Goal: Information Seeking & Learning: Find specific fact

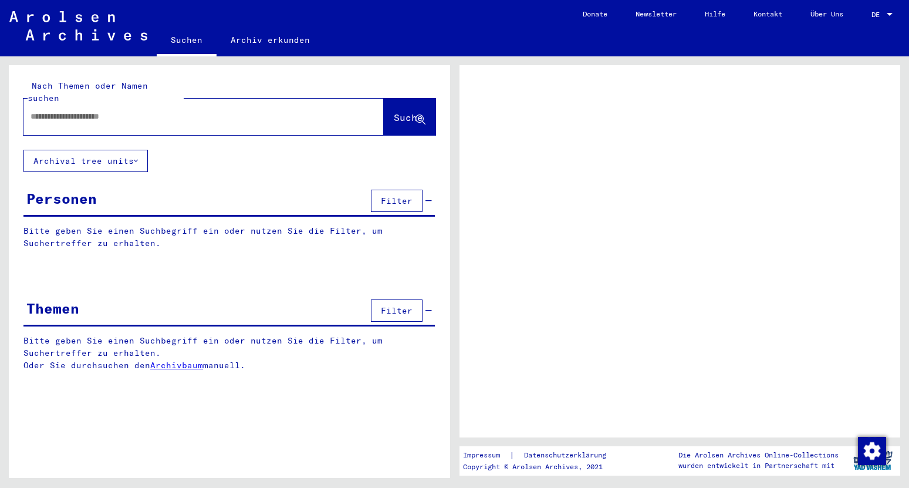
click at [156, 110] on input "text" at bounding box center [193, 116] width 325 height 12
type input "*****"
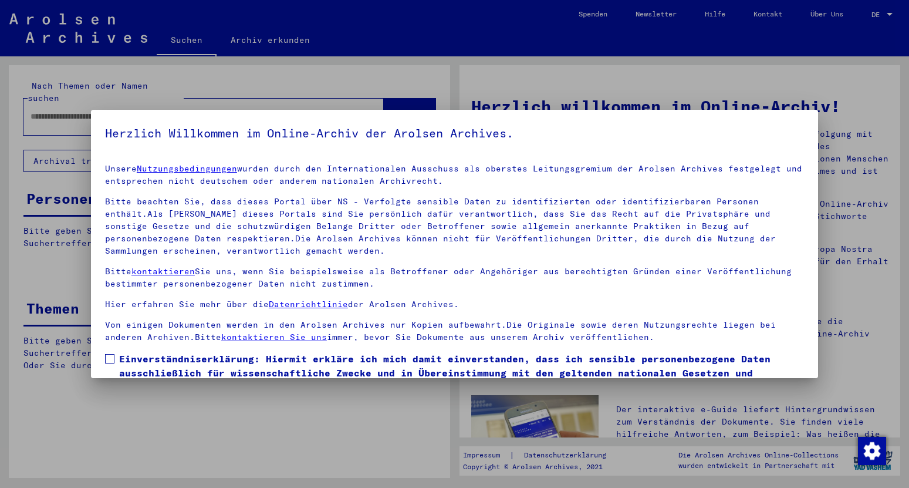
scroll to position [72, 0]
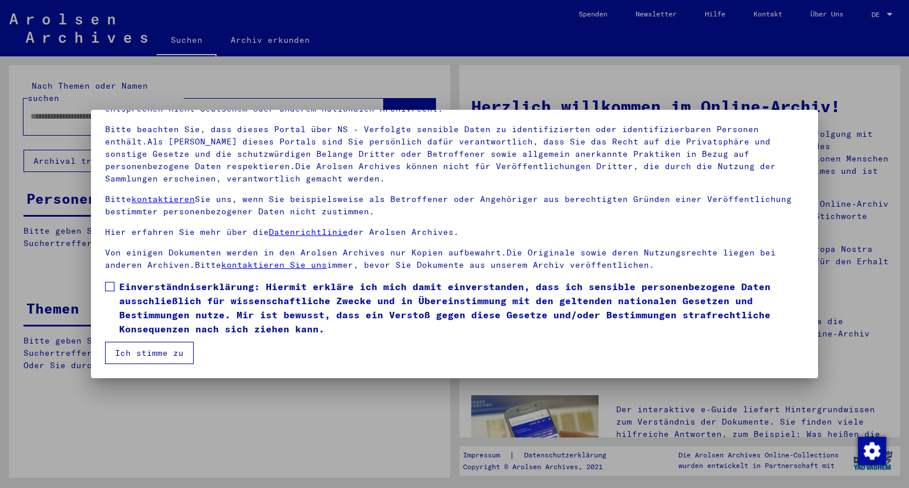
click at [123, 285] on span "Einverständniserklärung: Hiermit erkläre ich mich damit einverstanden, dass ich…" at bounding box center [461, 307] width 685 height 56
click at [160, 343] on button "Ich stimme zu" at bounding box center [149, 353] width 89 height 22
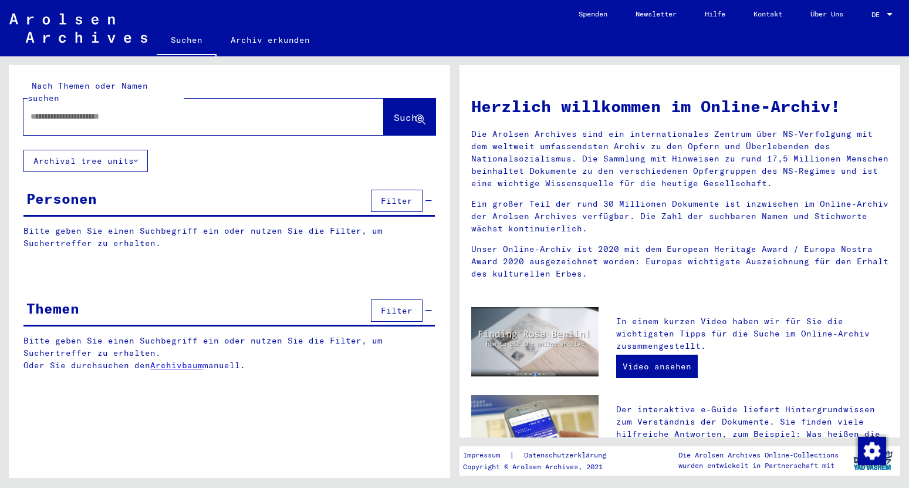
click at [147, 110] on input "text" at bounding box center [190, 116] width 318 height 12
click at [384, 102] on button "Suche" at bounding box center [410, 117] width 52 height 36
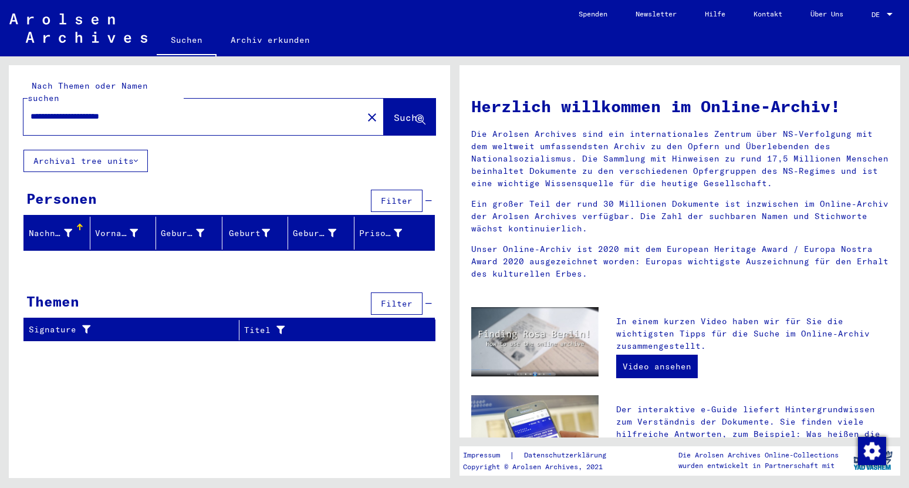
click at [137, 157] on icon at bounding box center [136, 161] width 4 height 8
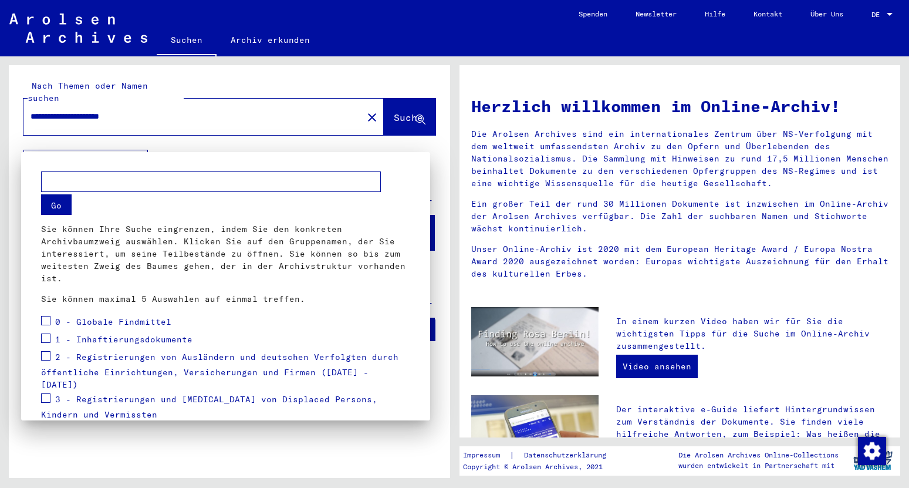
click at [137, 149] on div at bounding box center [454, 244] width 909 height 488
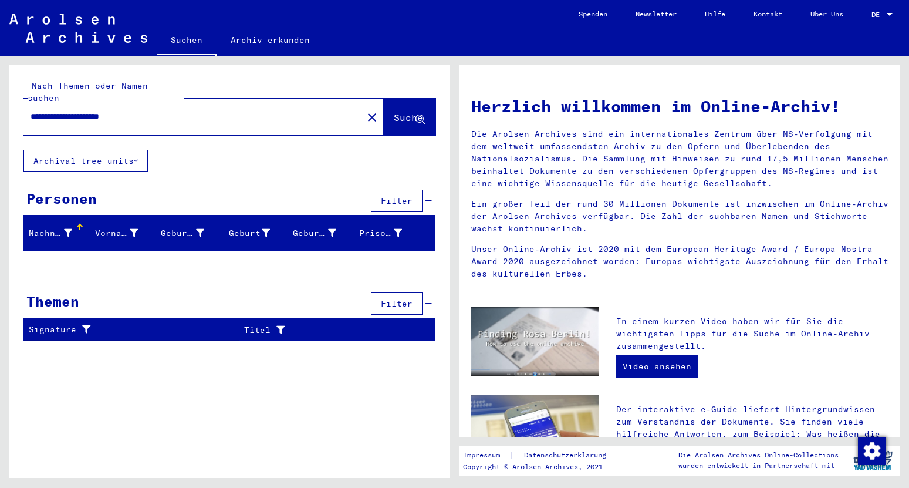
click at [172, 110] on input "**********" at bounding box center [190, 116] width 318 height 12
click at [147, 152] on button "Archival tree units" at bounding box center [85, 161] width 124 height 22
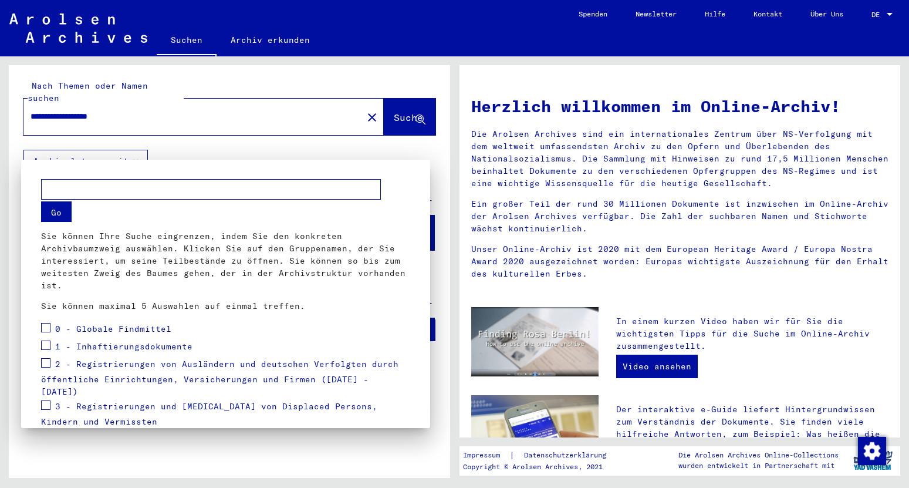
click at [147, 152] on div at bounding box center [454, 244] width 909 height 488
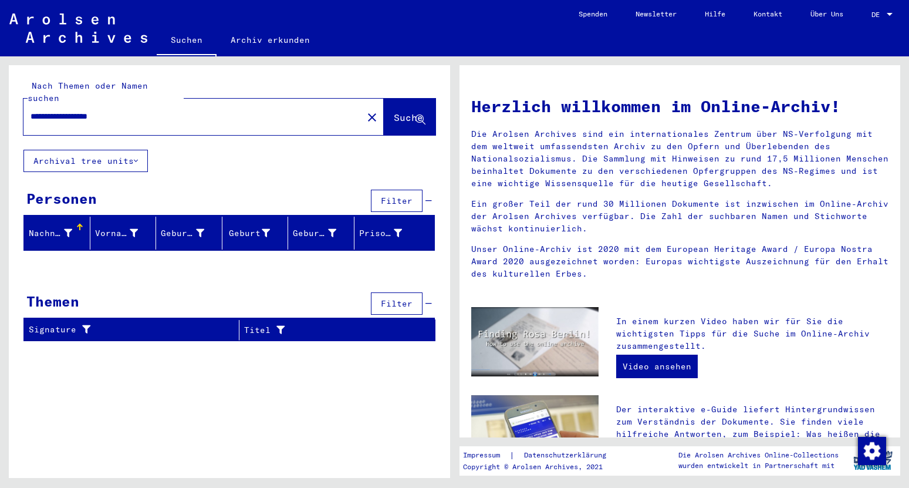
click at [147, 152] on button "Archival tree units" at bounding box center [85, 161] width 124 height 22
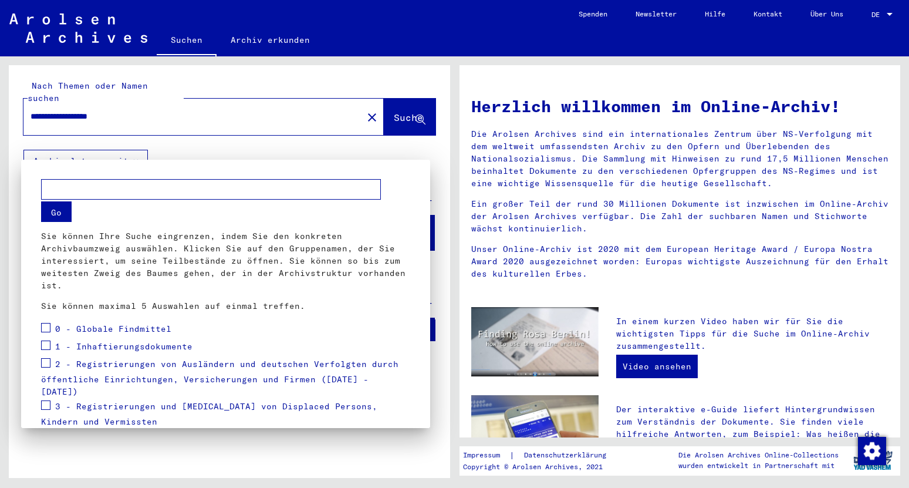
click at [182, 107] on div at bounding box center [454, 244] width 909 height 488
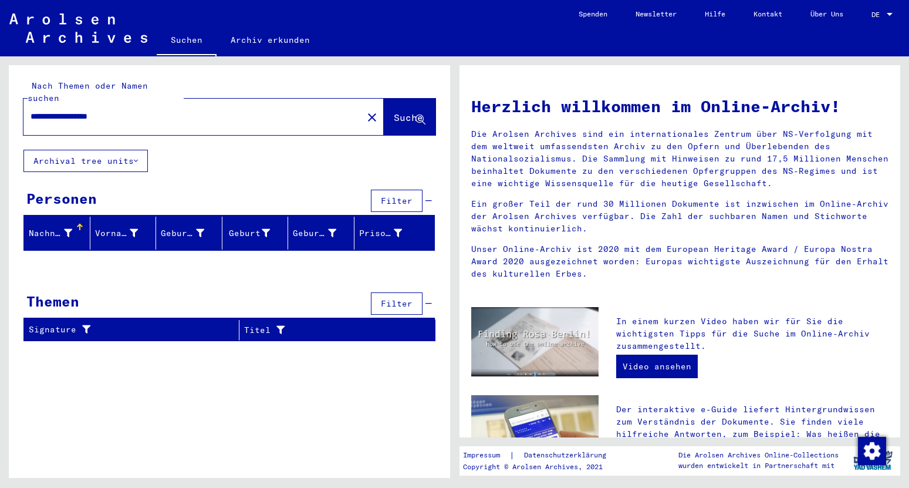
click at [182, 110] on input "**********" at bounding box center [190, 116] width 318 height 12
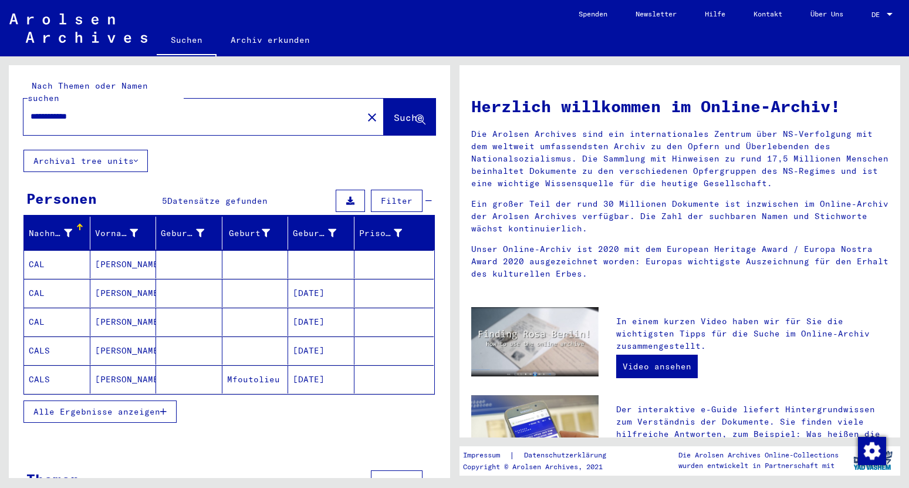
click at [139, 406] on span "Alle Ergebnisse anzeigen" at bounding box center [96, 411] width 127 height 11
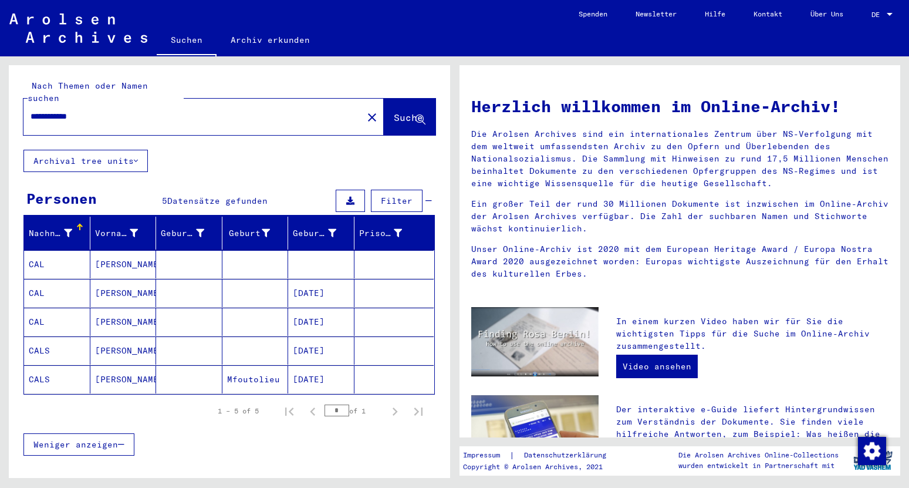
click at [56, 110] on input "**********" at bounding box center [190, 116] width 318 height 12
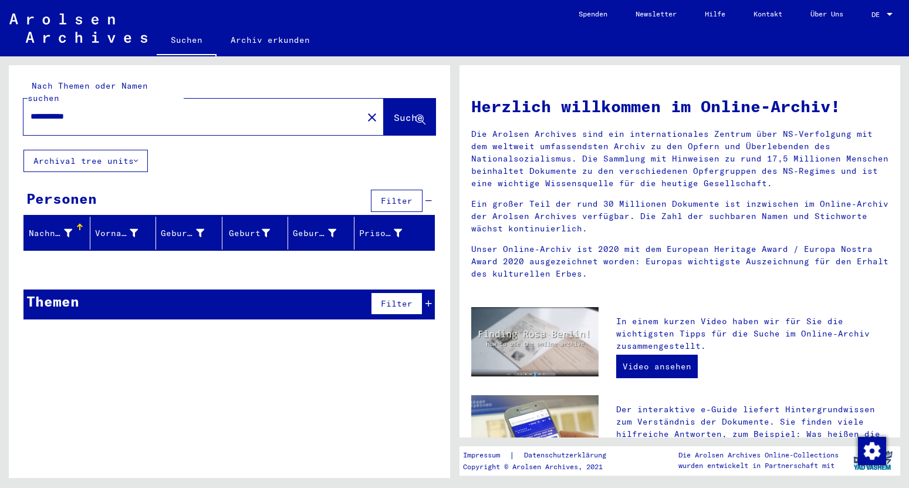
click at [117, 110] on input "**********" at bounding box center [190, 116] width 318 height 12
type input "******"
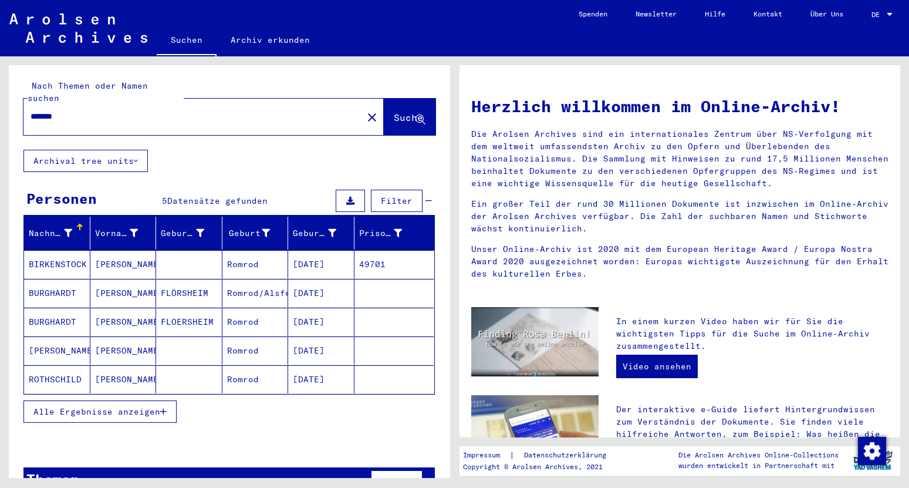
click at [125, 406] on span "Alle Ergebnisse anzeigen" at bounding box center [96, 411] width 127 height 11
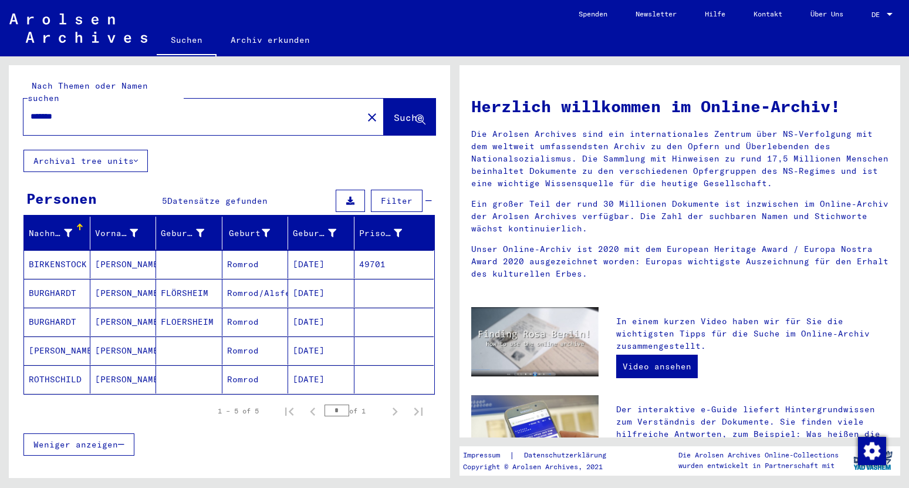
click at [255, 41] on link "Archiv erkunden" at bounding box center [270, 40] width 107 height 28
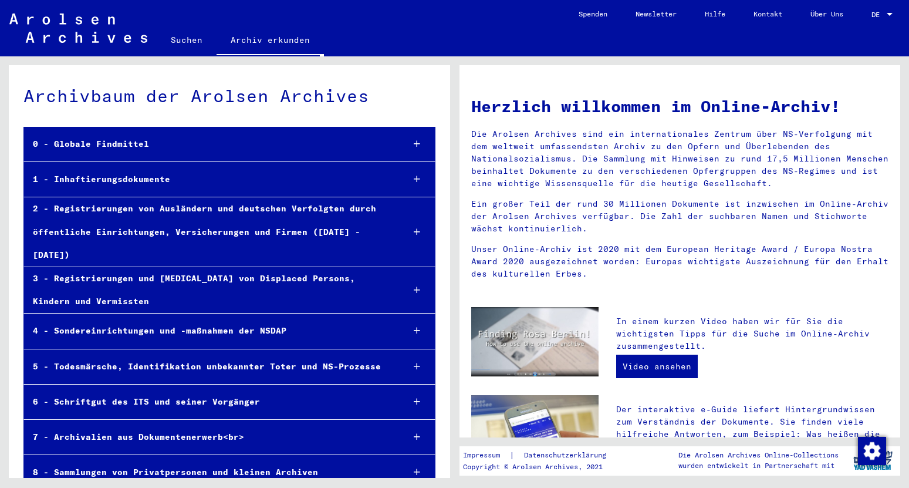
click at [187, 46] on link "Suchen" at bounding box center [187, 40] width 60 height 28
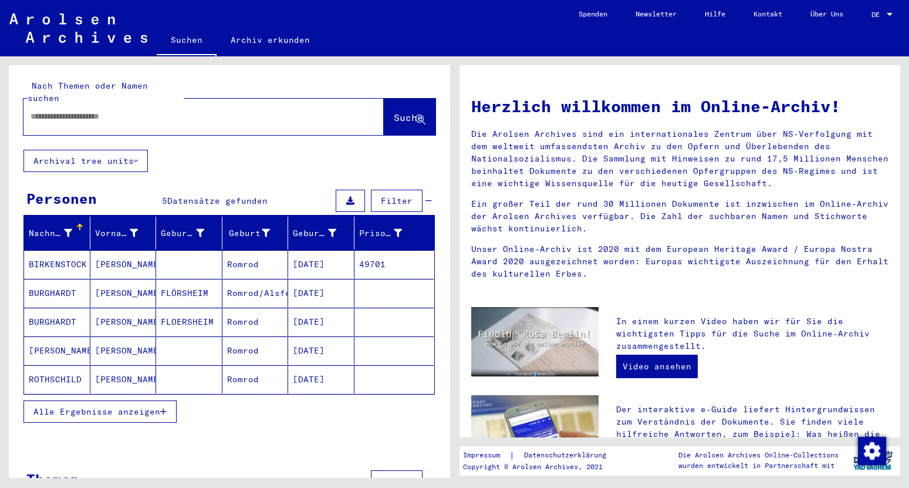
click at [170, 110] on input "text" at bounding box center [190, 116] width 318 height 12
type input "****"
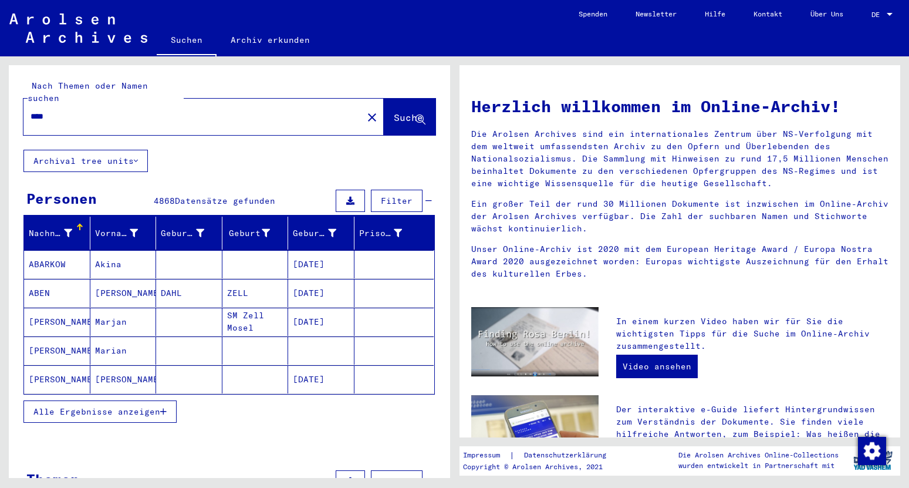
click at [137, 406] on span "Alle Ergebnisse anzeigen" at bounding box center [96, 411] width 127 height 11
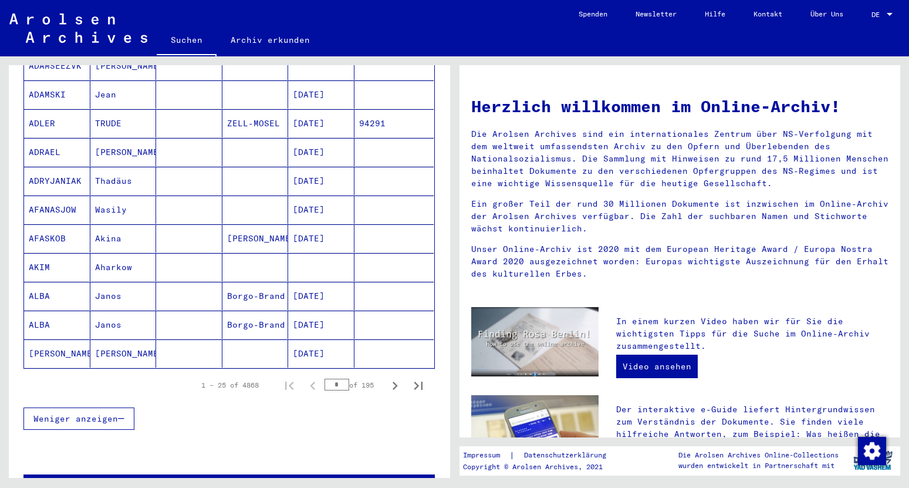
scroll to position [606, 0]
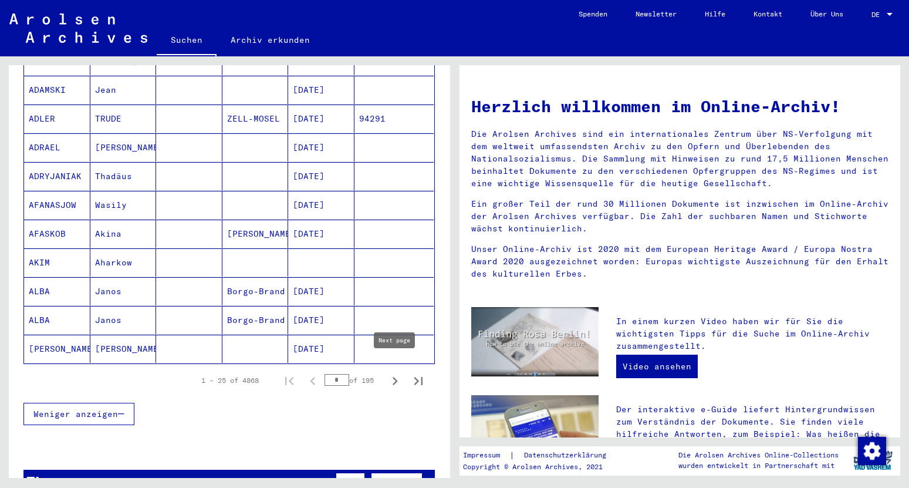
click at [393, 373] on icon "Next page" at bounding box center [395, 381] width 16 height 16
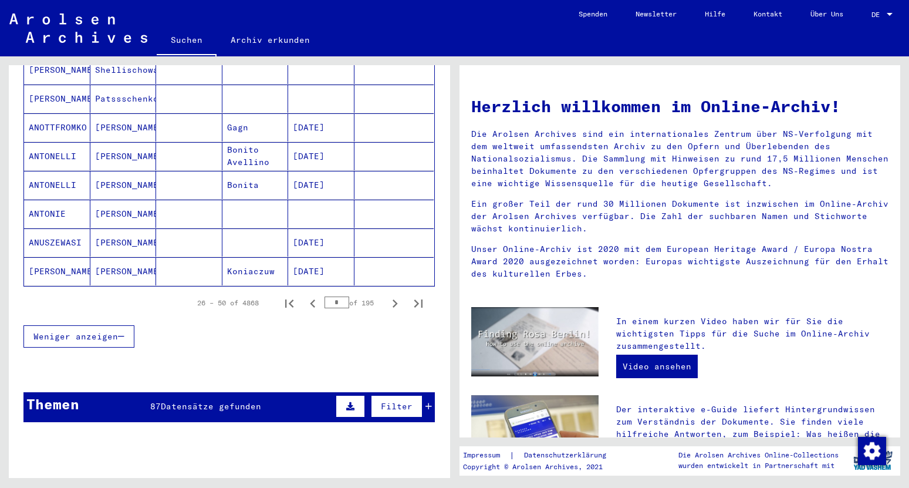
scroll to position [724, 0]
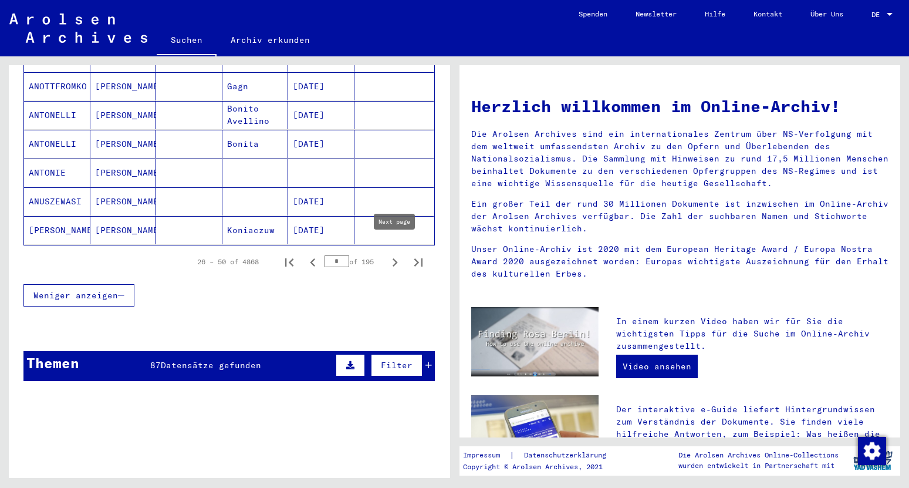
click at [396, 254] on icon "Next page" at bounding box center [395, 262] width 16 height 16
type input "*"
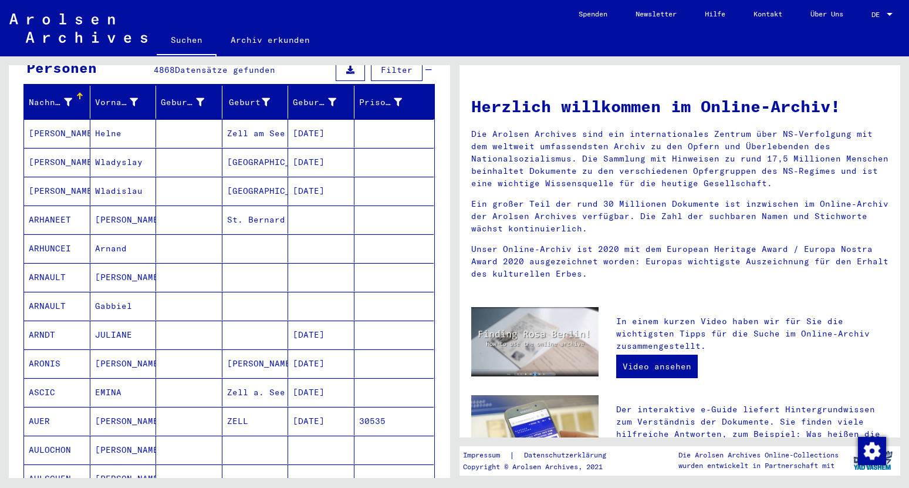
scroll to position [0, 0]
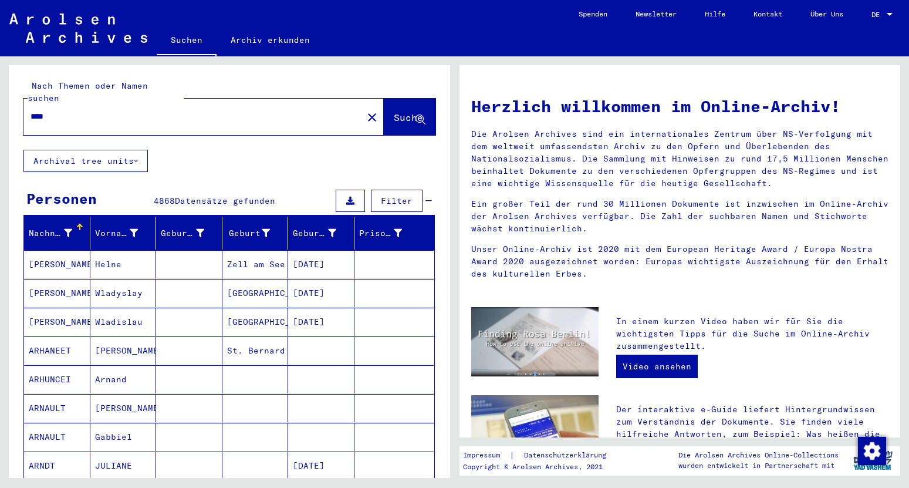
click at [207, 113] on div "****" at bounding box center [185, 116] width 325 height 26
click at [66, 110] on input "****" at bounding box center [190, 116] width 318 height 12
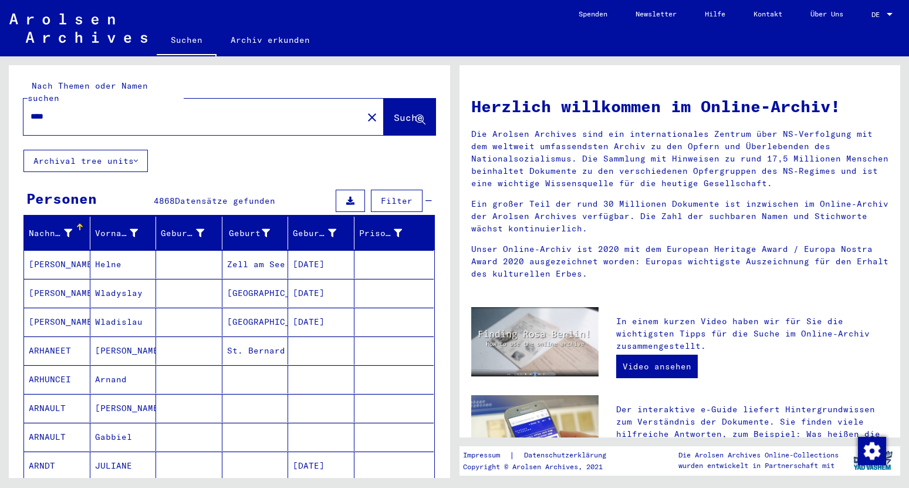
click at [66, 110] on input "****" at bounding box center [190, 116] width 318 height 12
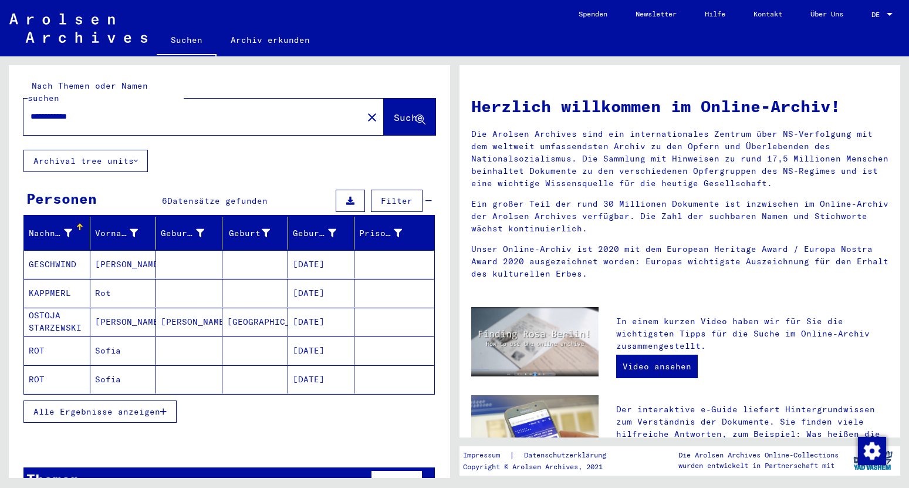
click at [115, 406] on span "Alle Ergebnisse anzeigen" at bounding box center [96, 411] width 127 height 11
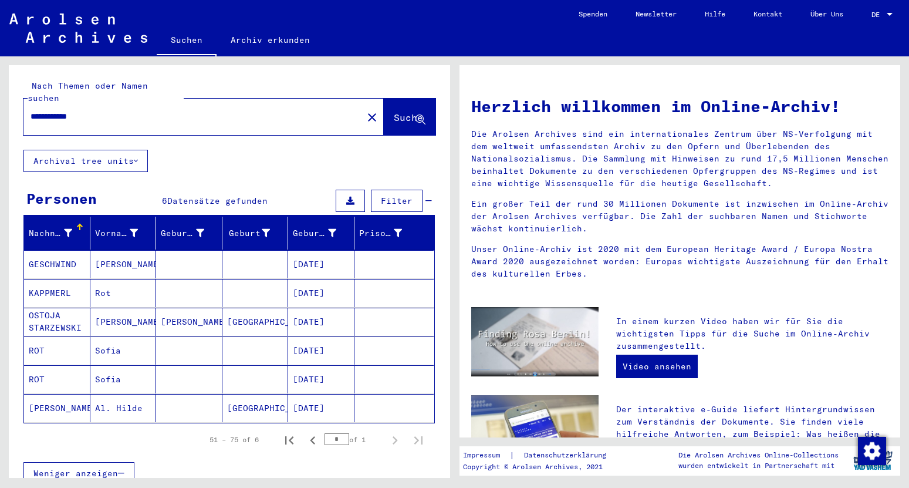
click at [171, 110] on input "**********" at bounding box center [190, 116] width 318 height 12
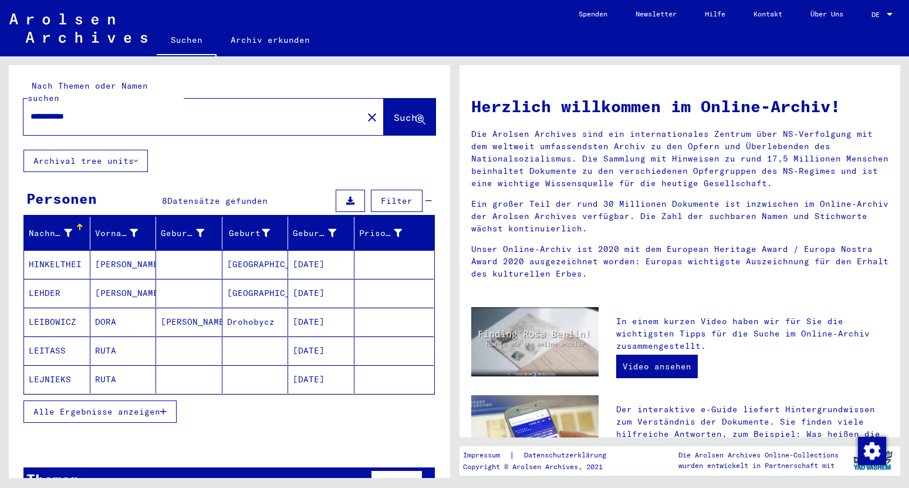
click at [124, 406] on span "Alle Ergebnisse anzeigen" at bounding box center [96, 411] width 127 height 11
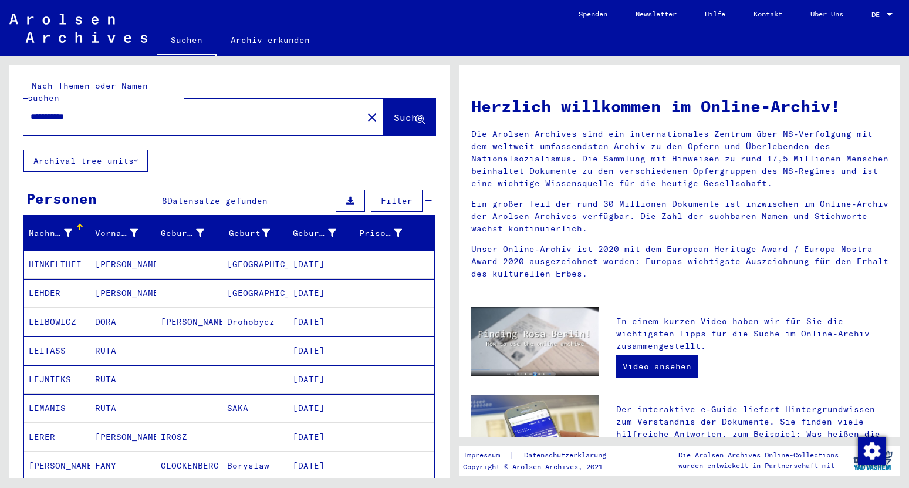
click at [124, 110] on input "**********" at bounding box center [190, 116] width 318 height 12
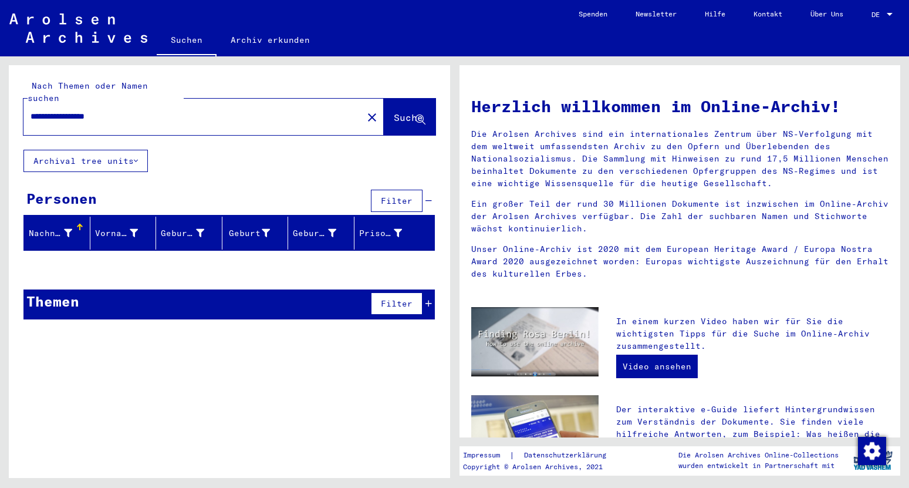
click at [69, 110] on input "**********" at bounding box center [190, 116] width 318 height 12
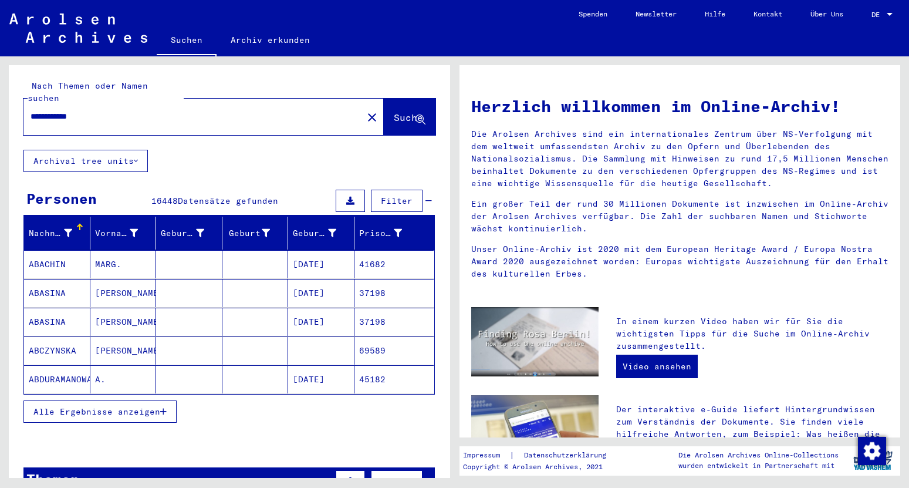
click at [158, 110] on input "**********" at bounding box center [190, 116] width 318 height 12
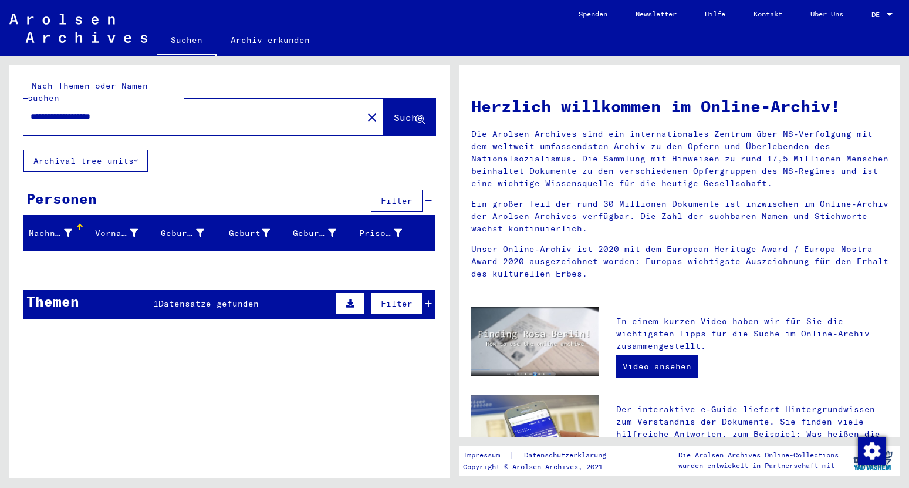
click at [172, 298] on span "Datensätze gefunden" at bounding box center [208, 303] width 100 height 11
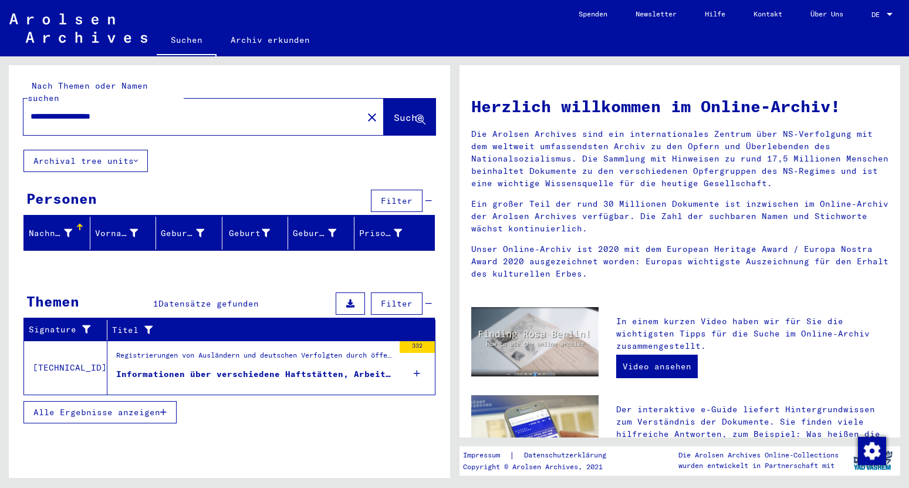
click at [250, 368] on div "Informationen über verschiedene Haftstätten, Arbeitslager, Kriegsgefangenenlage…" at bounding box center [255, 374] width 278 height 12
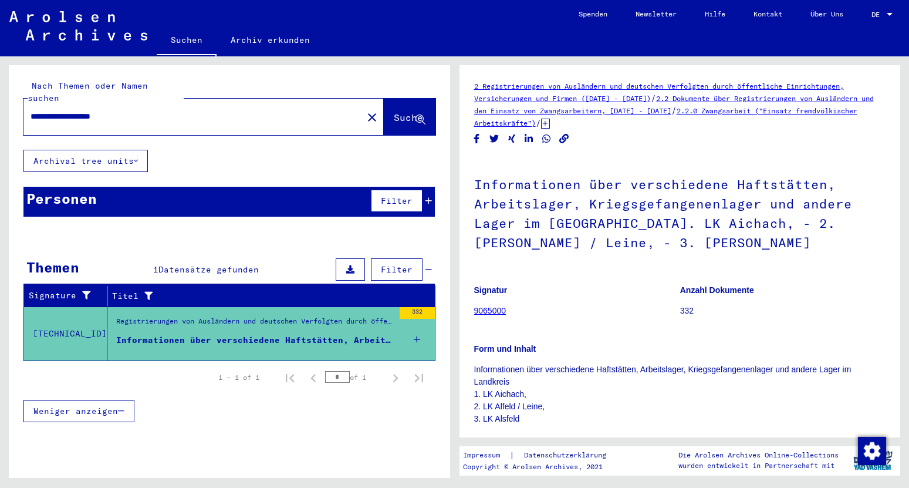
click at [197, 110] on input "**********" at bounding box center [193, 116] width 325 height 12
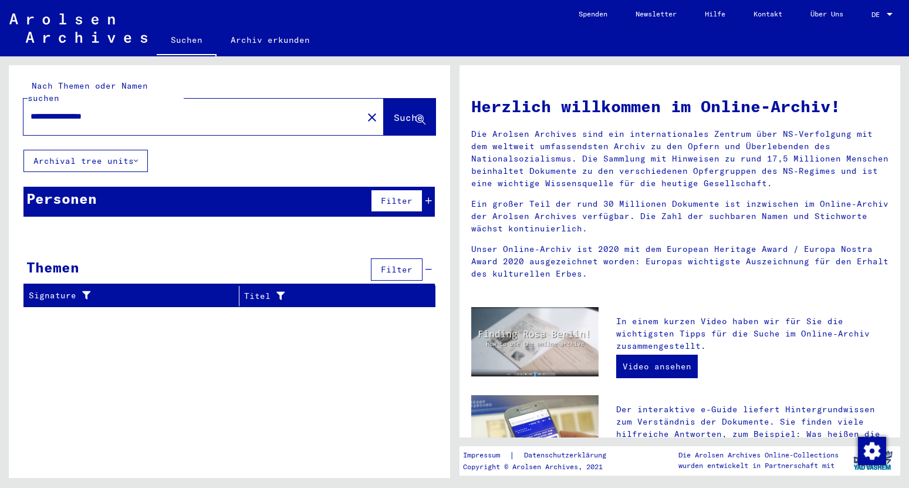
type input "**********"
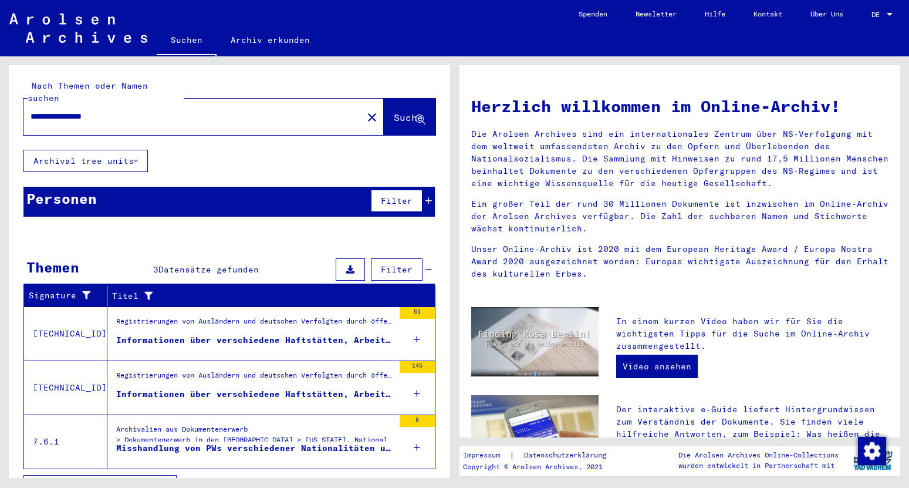
scroll to position [13, 0]
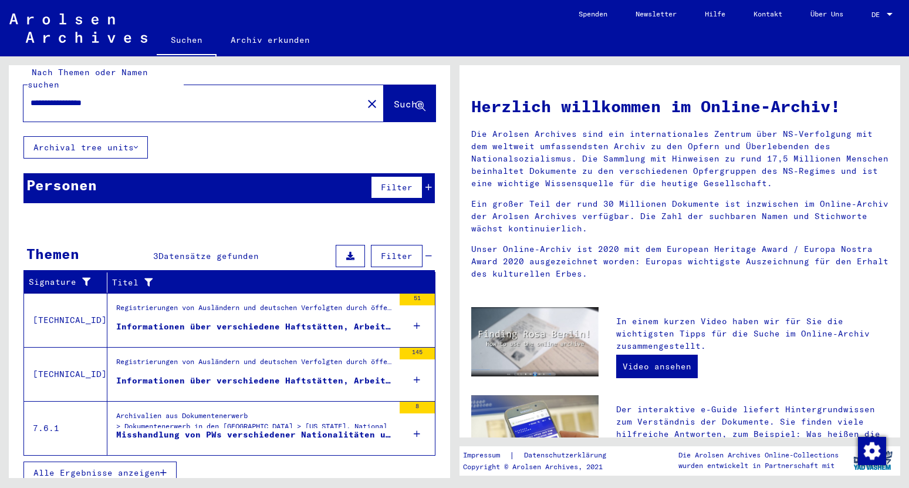
click at [136, 467] on span "Alle Ergebnisse anzeigen" at bounding box center [96, 472] width 127 height 11
click at [183, 428] on div "Misshandlung von PWs verschiedener Nationalitäten und von Zwangsarbeitern in [G…" at bounding box center [255, 434] width 278 height 12
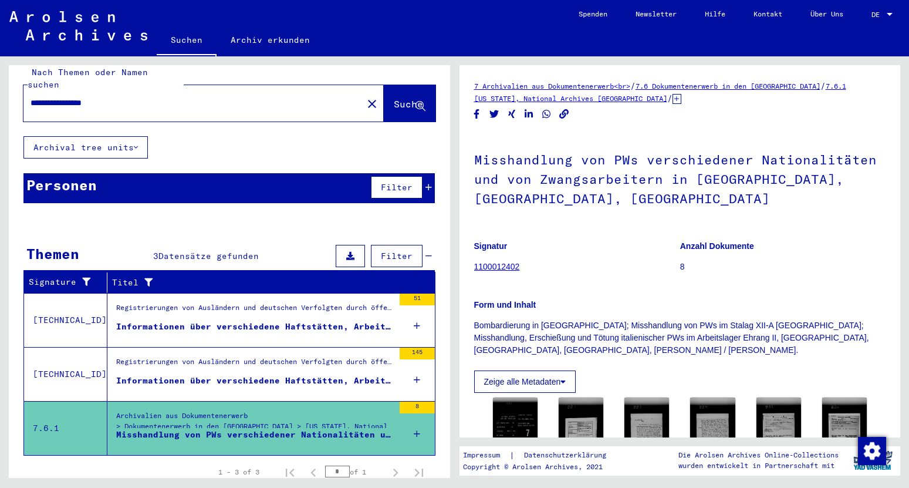
click at [185, 374] on div "Informationen über verschiedene Haftstätten, Arbeitslager, Kriegsgefangenenlage…" at bounding box center [255, 380] width 278 height 12
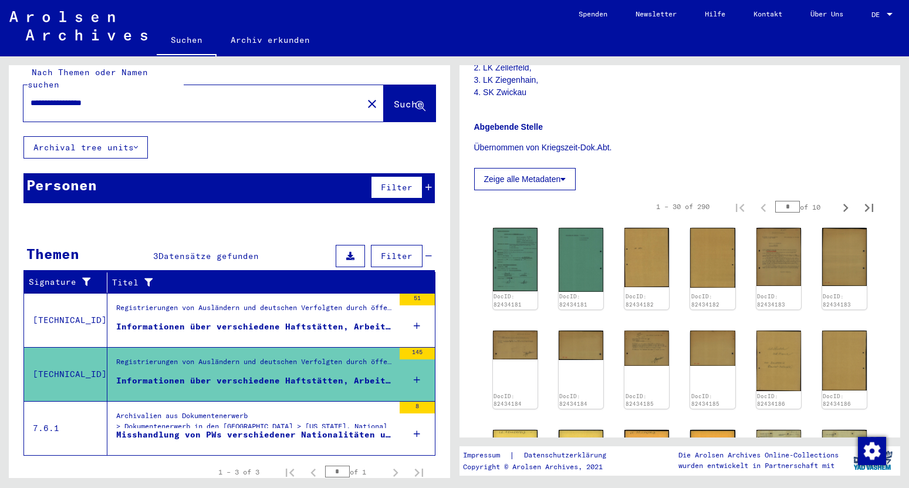
scroll to position [358, 0]
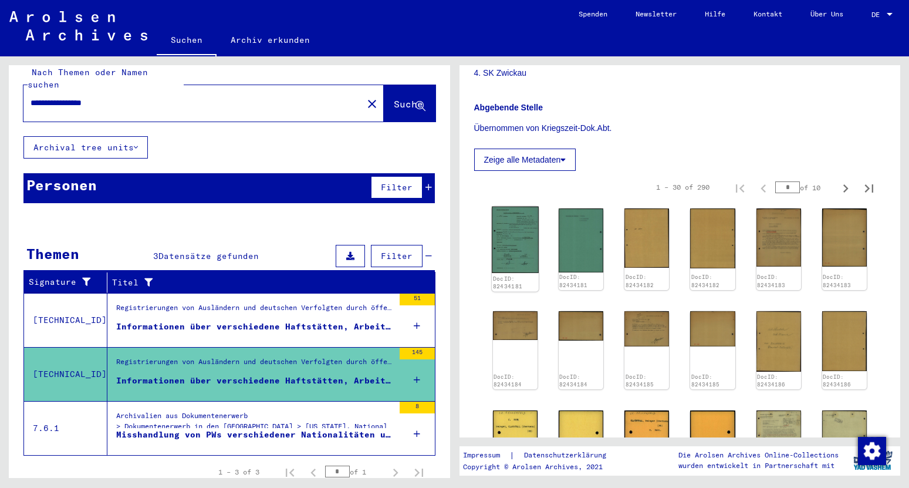
click at [518, 244] on img at bounding box center [515, 240] width 47 height 66
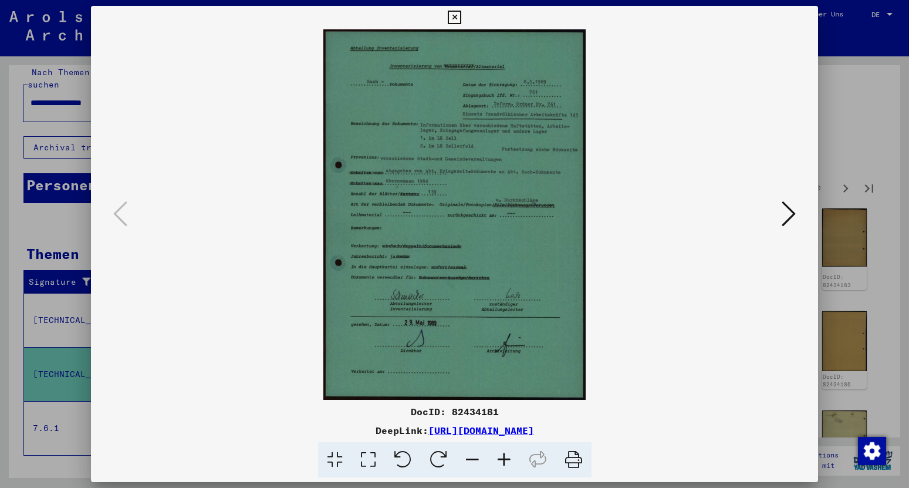
click at [796, 218] on icon at bounding box center [789, 214] width 14 height 28
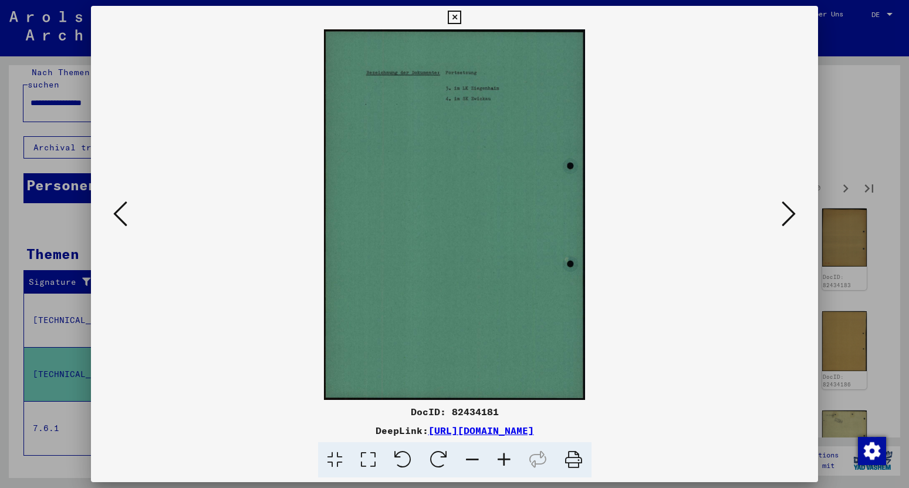
click at [796, 218] on icon at bounding box center [789, 214] width 14 height 28
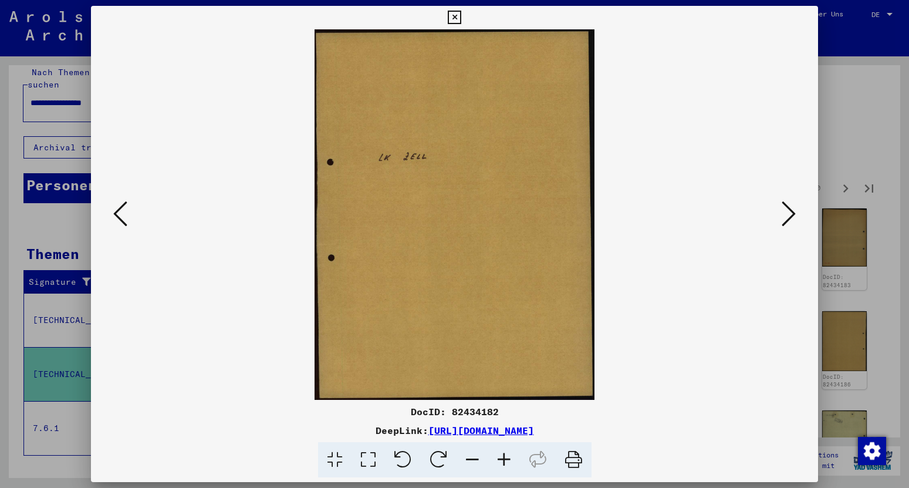
click at [796, 218] on icon at bounding box center [789, 214] width 14 height 28
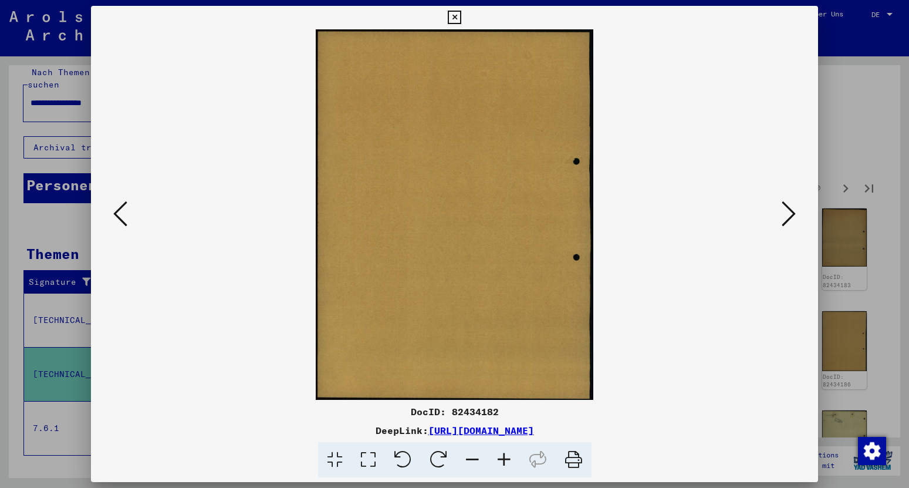
click at [796, 218] on icon at bounding box center [789, 214] width 14 height 28
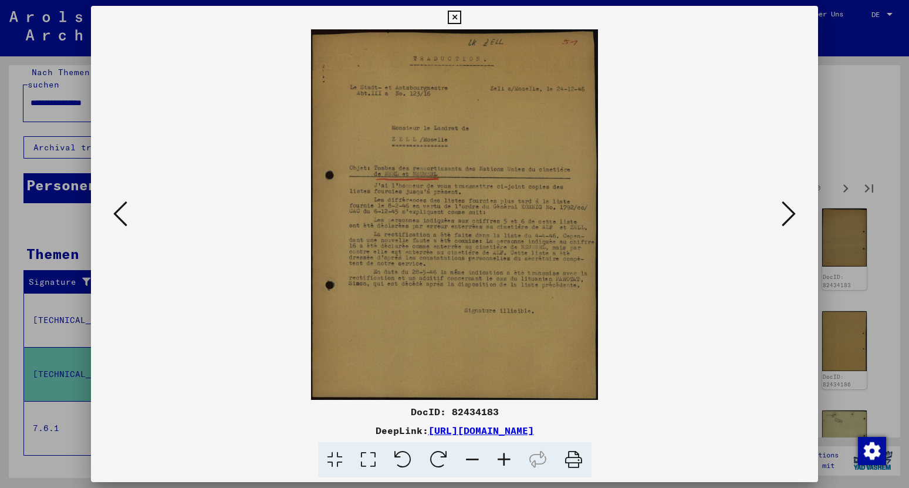
click at [782, 216] on button at bounding box center [788, 214] width 21 height 33
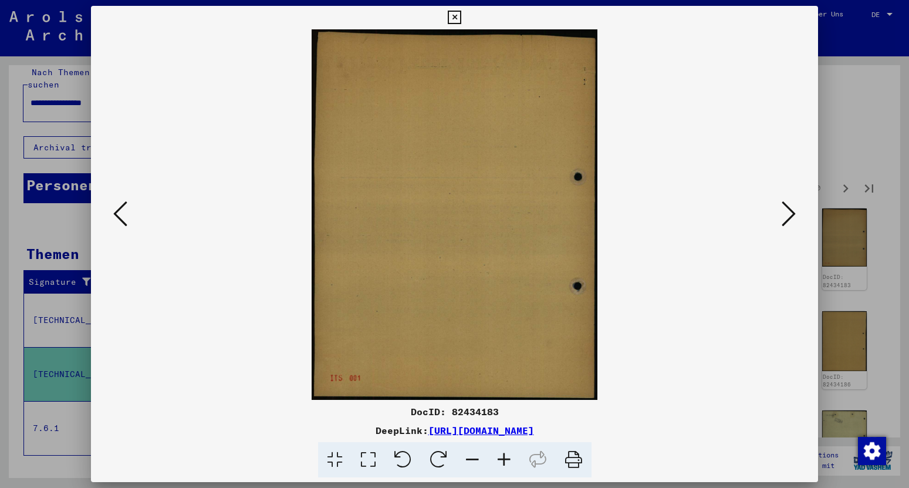
click at [782, 216] on button at bounding box center [788, 214] width 21 height 33
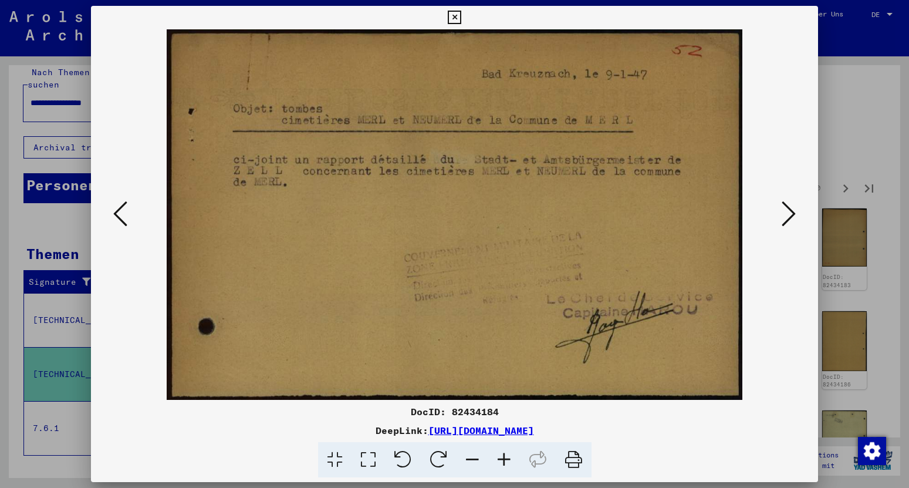
click at [782, 216] on button at bounding box center [788, 214] width 21 height 33
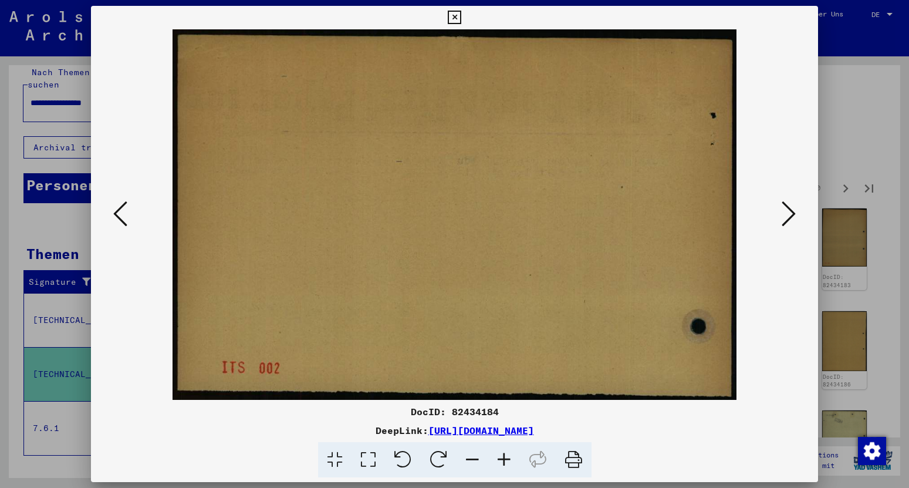
click at [782, 216] on button at bounding box center [788, 214] width 21 height 33
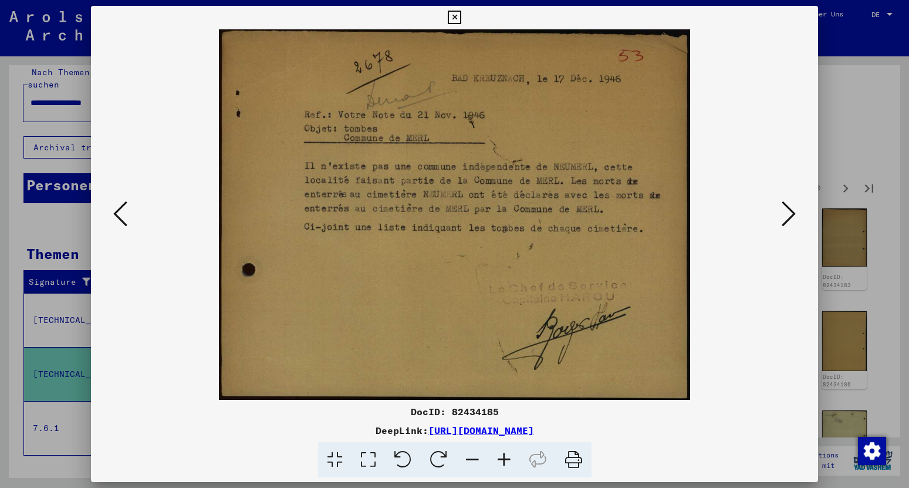
click at [782, 216] on button at bounding box center [788, 214] width 21 height 33
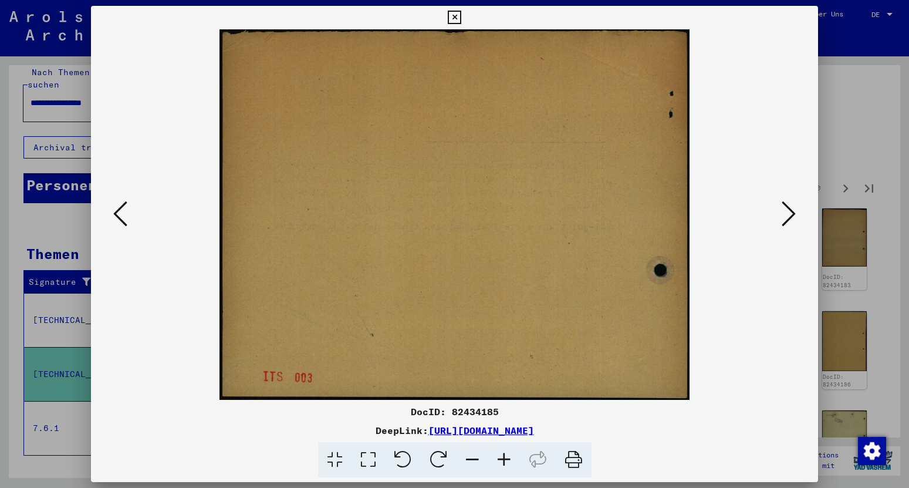
click at [782, 216] on button at bounding box center [788, 214] width 21 height 33
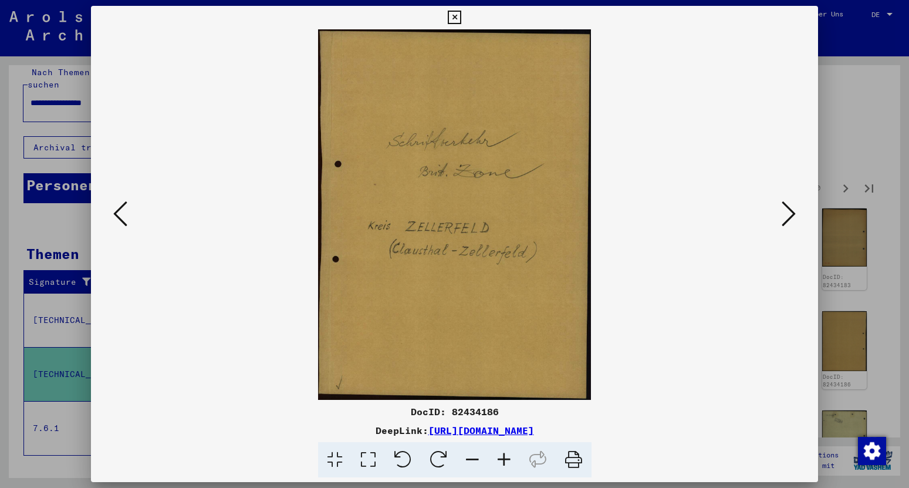
click at [782, 216] on button at bounding box center [788, 214] width 21 height 33
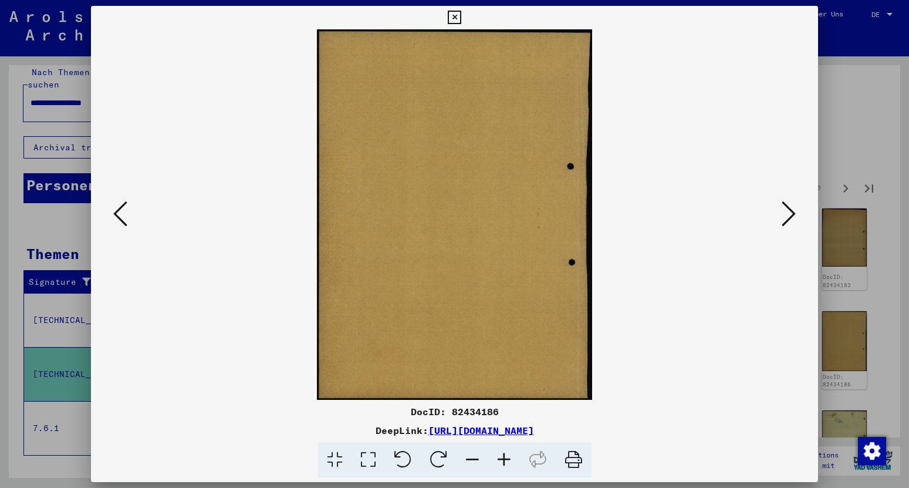
click at [782, 216] on button at bounding box center [788, 214] width 21 height 33
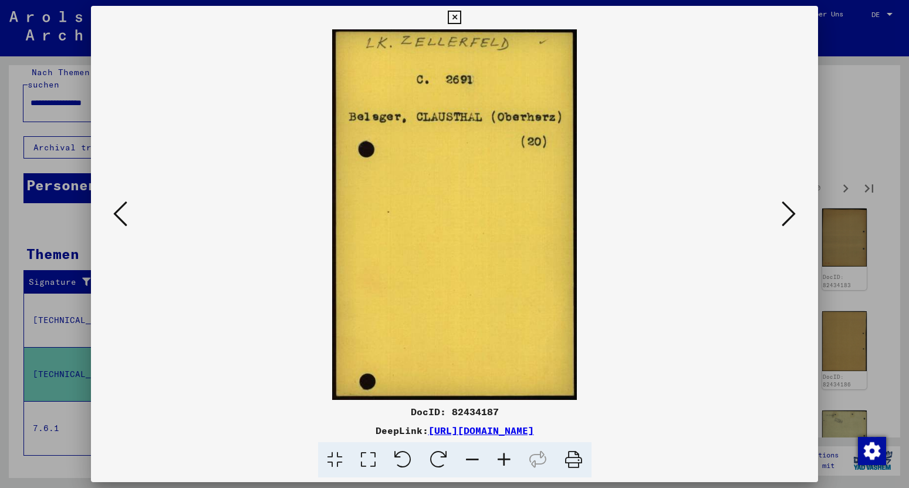
click at [782, 216] on button at bounding box center [788, 214] width 21 height 33
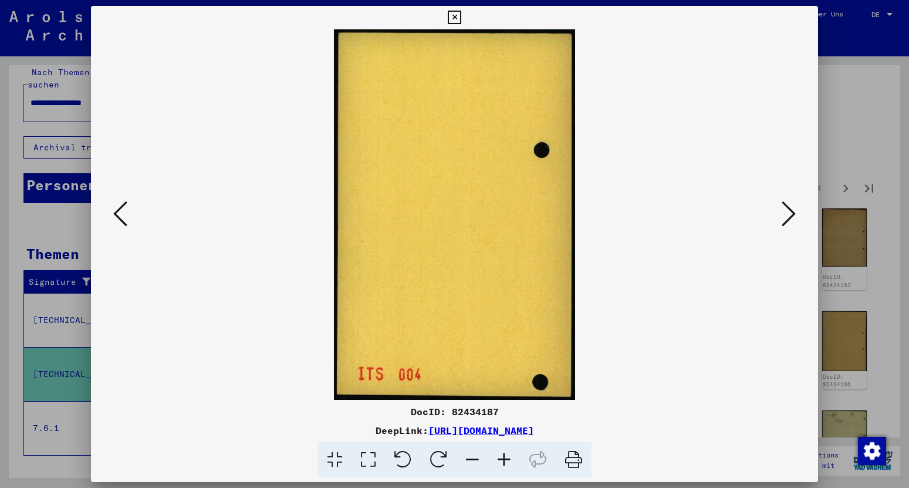
click at [782, 216] on button at bounding box center [788, 214] width 21 height 33
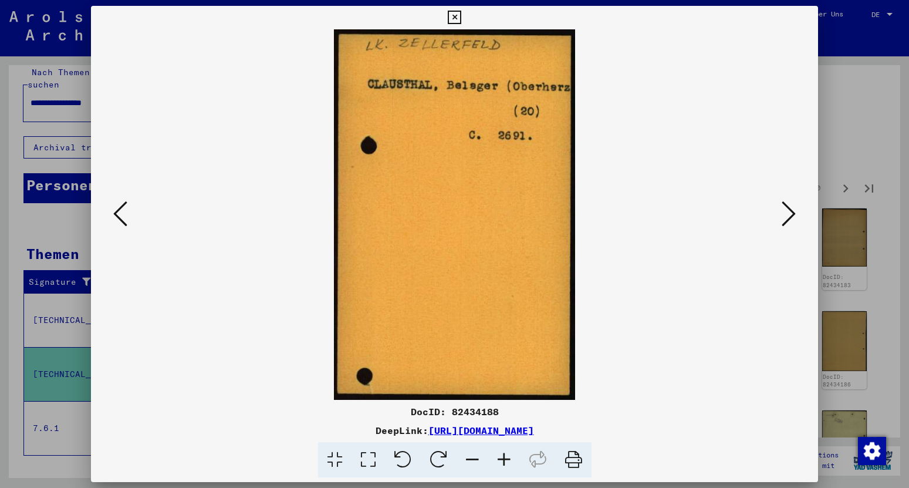
click at [782, 216] on button at bounding box center [788, 214] width 21 height 33
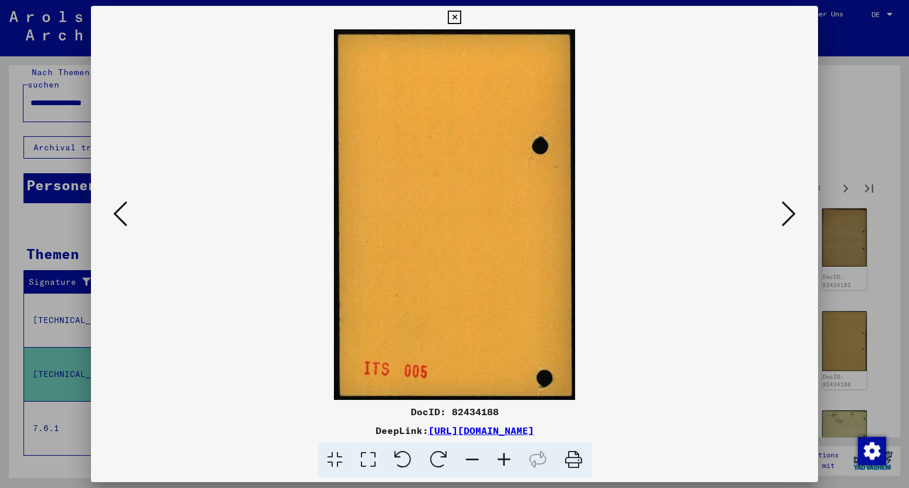
click at [782, 216] on button at bounding box center [788, 214] width 21 height 33
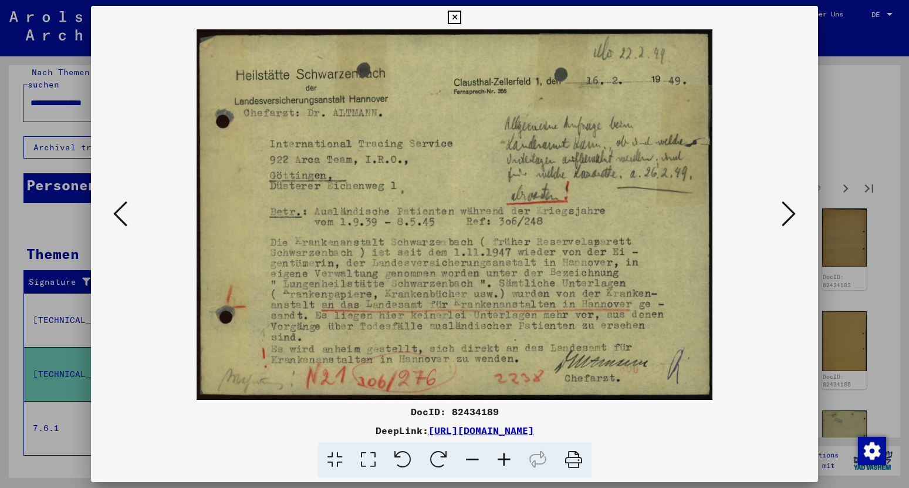
click at [782, 216] on button at bounding box center [788, 214] width 21 height 33
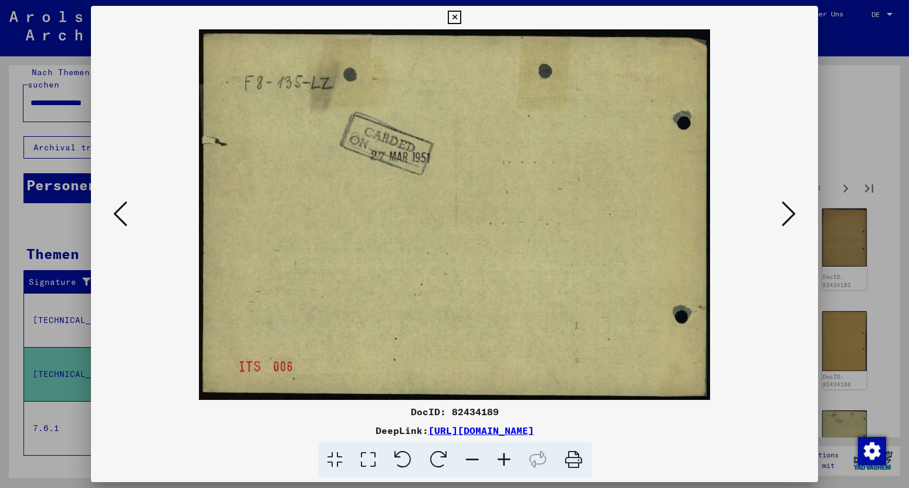
click at [782, 216] on button at bounding box center [788, 214] width 21 height 33
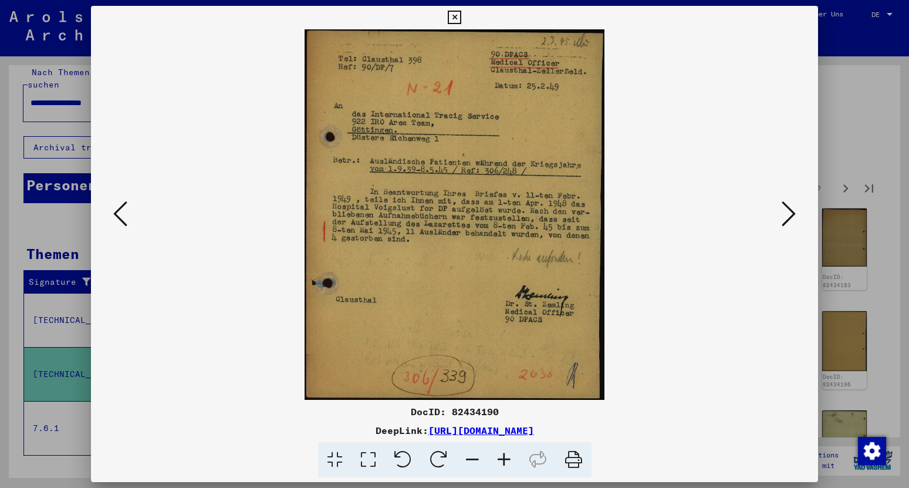
click at [782, 216] on button at bounding box center [788, 214] width 21 height 33
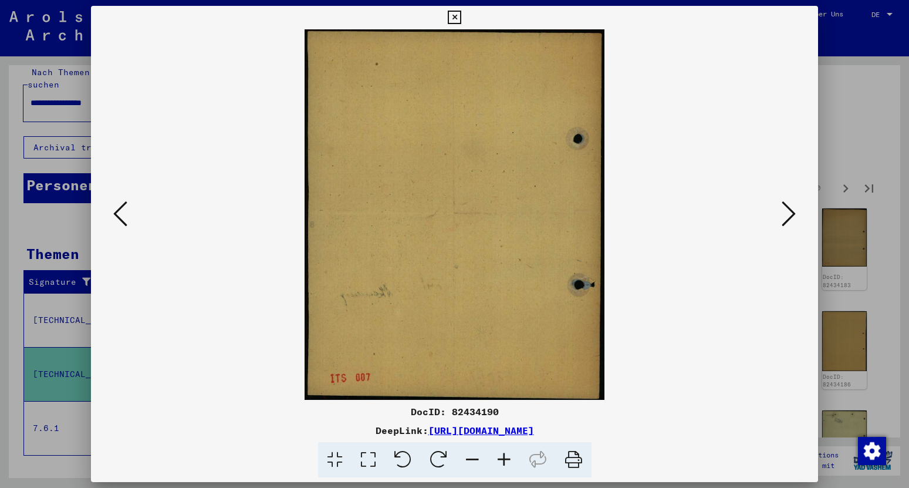
click at [782, 216] on button at bounding box center [788, 214] width 21 height 33
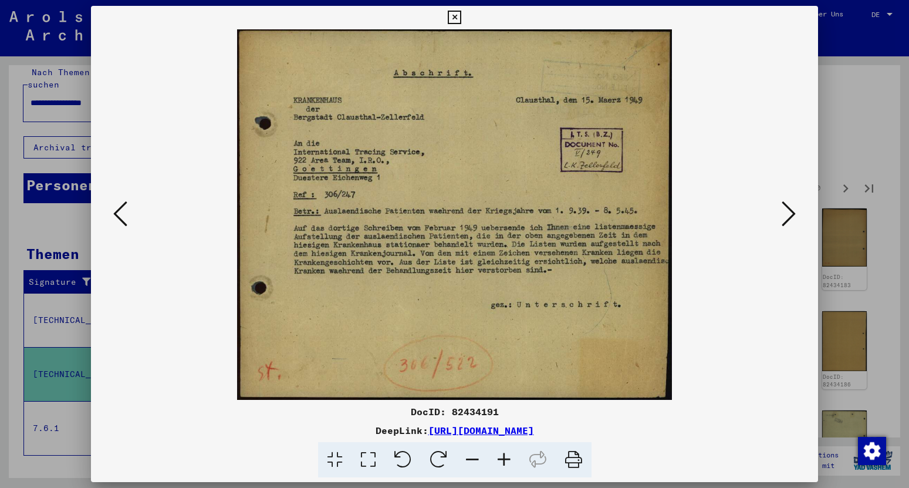
click at [782, 216] on button at bounding box center [788, 214] width 21 height 33
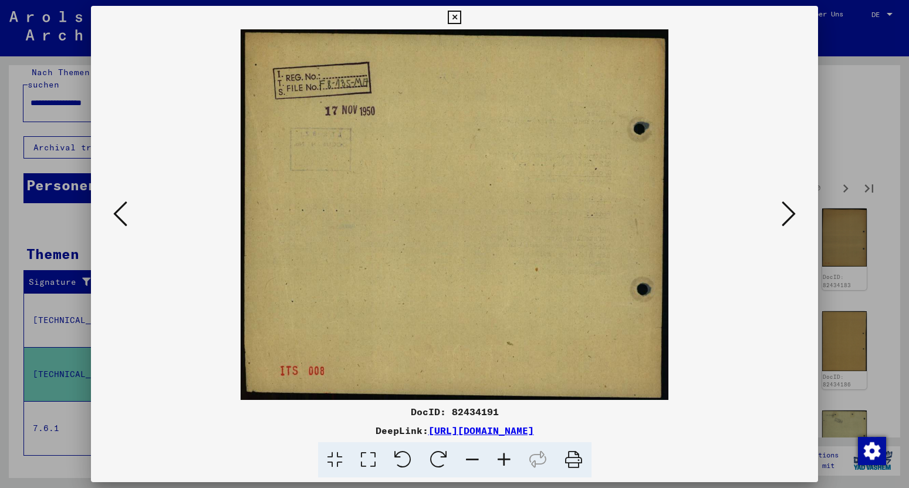
click at [782, 216] on button at bounding box center [788, 214] width 21 height 33
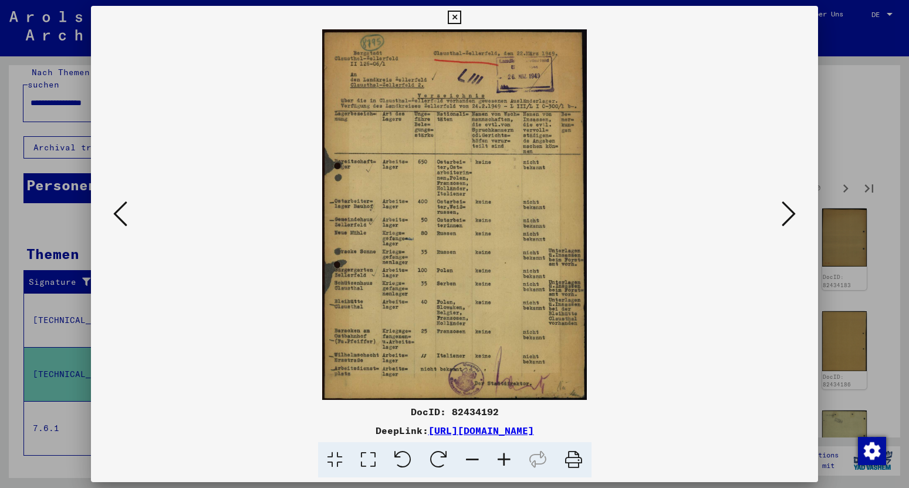
click at [786, 218] on icon at bounding box center [789, 214] width 14 height 28
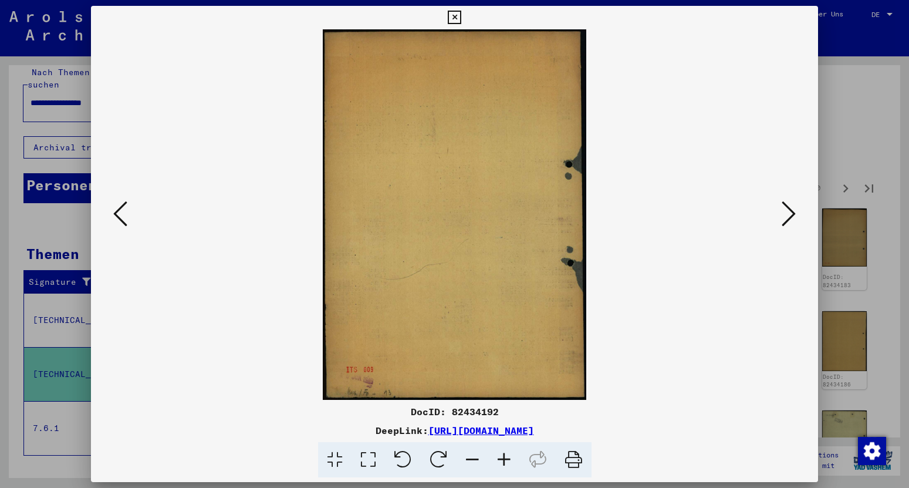
click at [786, 218] on icon at bounding box center [789, 214] width 14 height 28
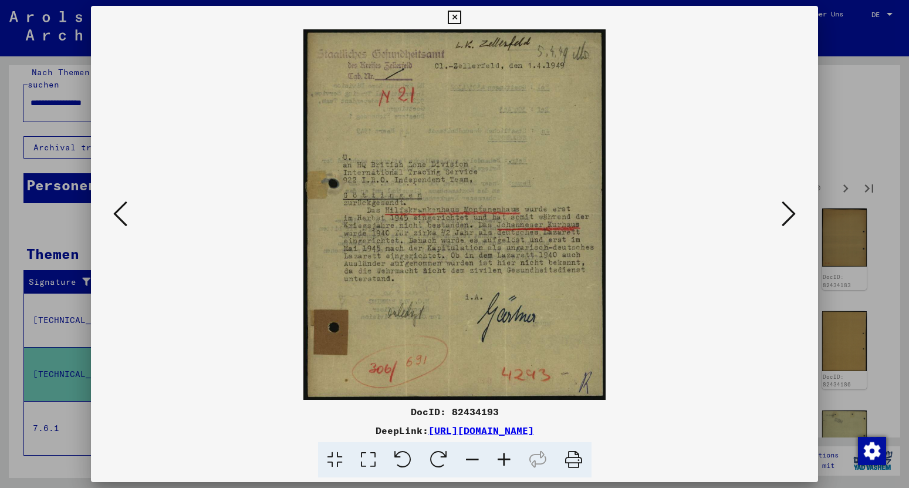
click at [786, 218] on icon at bounding box center [789, 214] width 14 height 28
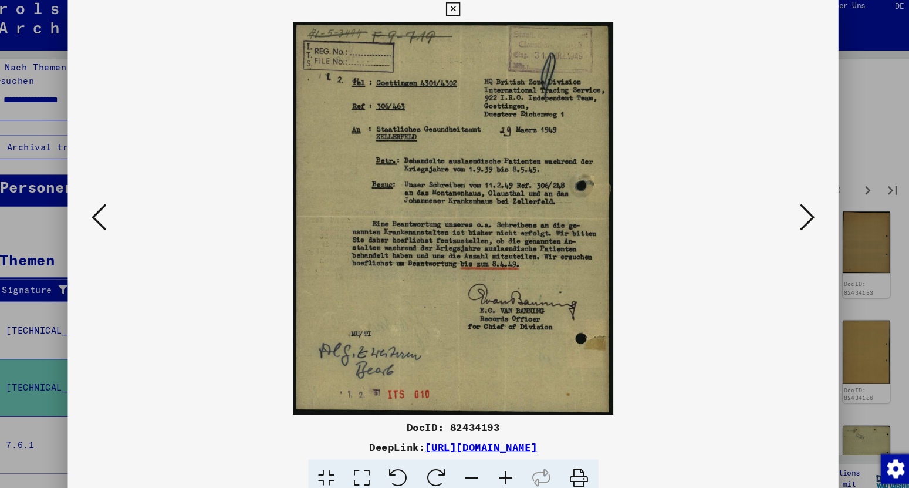
click at [793, 214] on icon at bounding box center [789, 214] width 14 height 28
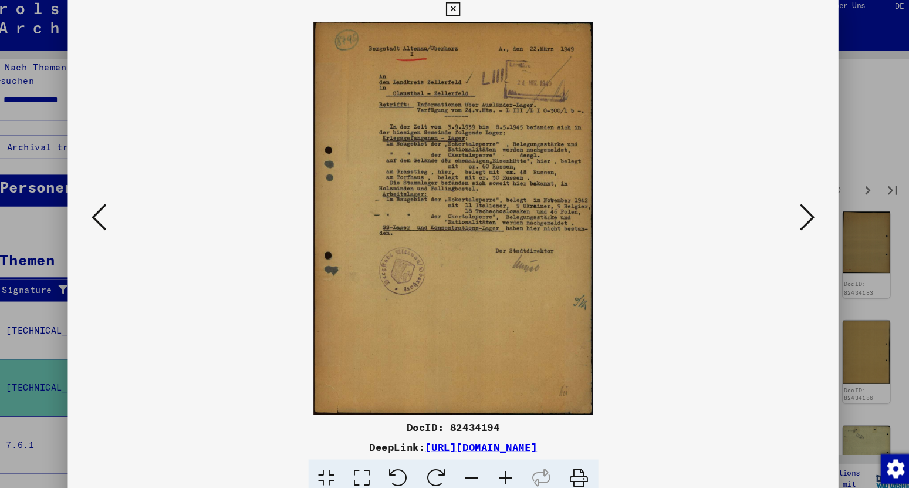
click at [793, 214] on icon at bounding box center [789, 214] width 14 height 28
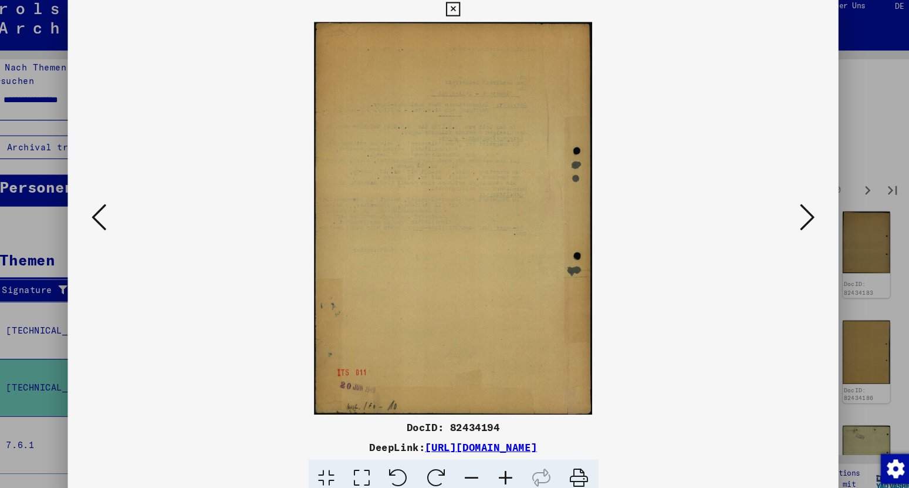
click at [793, 214] on icon at bounding box center [789, 214] width 14 height 28
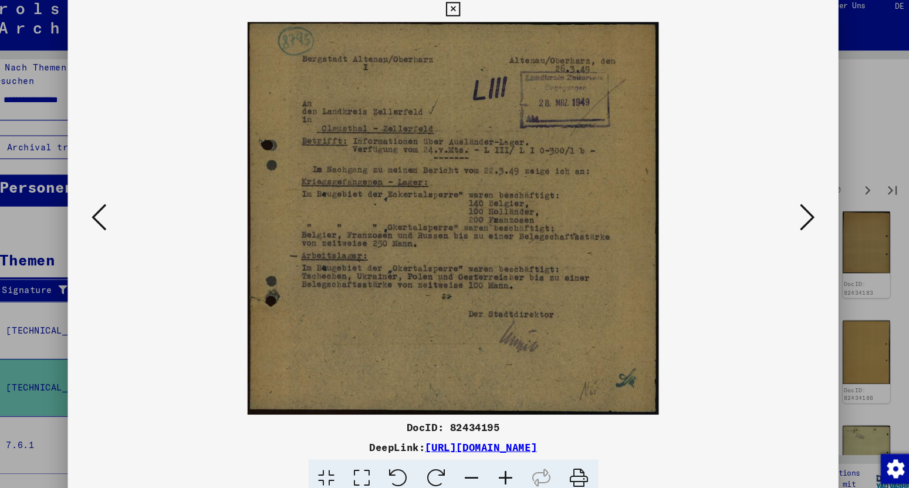
click at [793, 214] on icon at bounding box center [789, 214] width 14 height 28
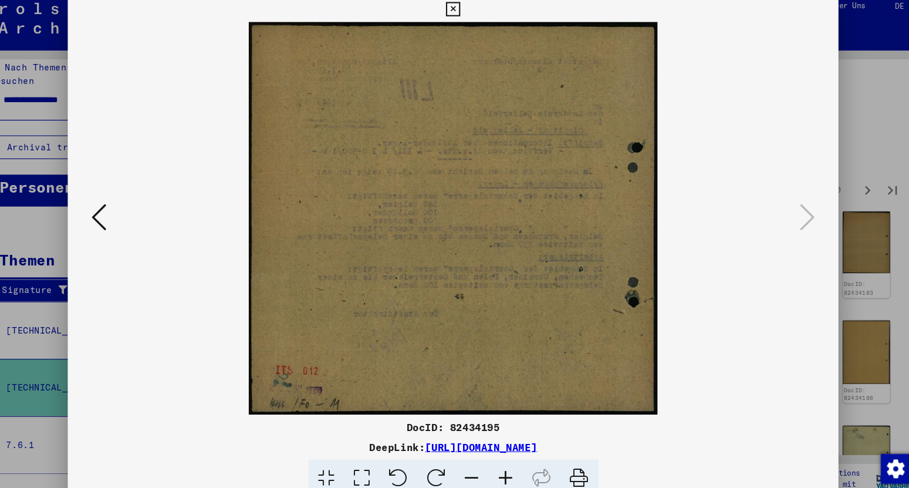
click at [461, 17] on icon at bounding box center [454, 18] width 13 height 14
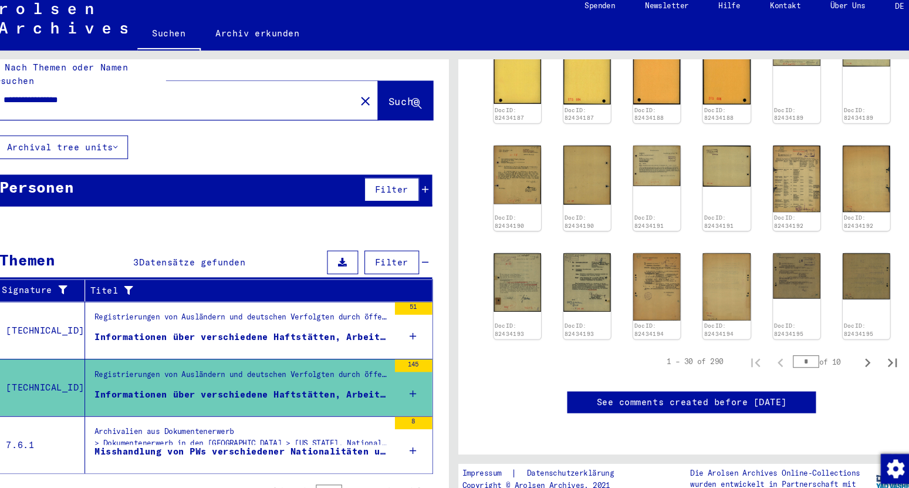
scroll to position [861, 0]
click at [843, 343] on icon "Next page" at bounding box center [845, 351] width 16 height 16
type input "*"
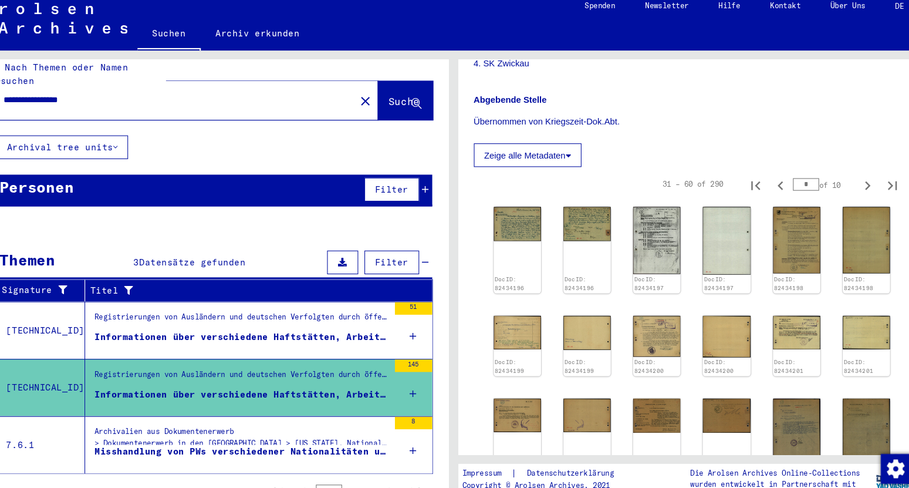
scroll to position [361, 0]
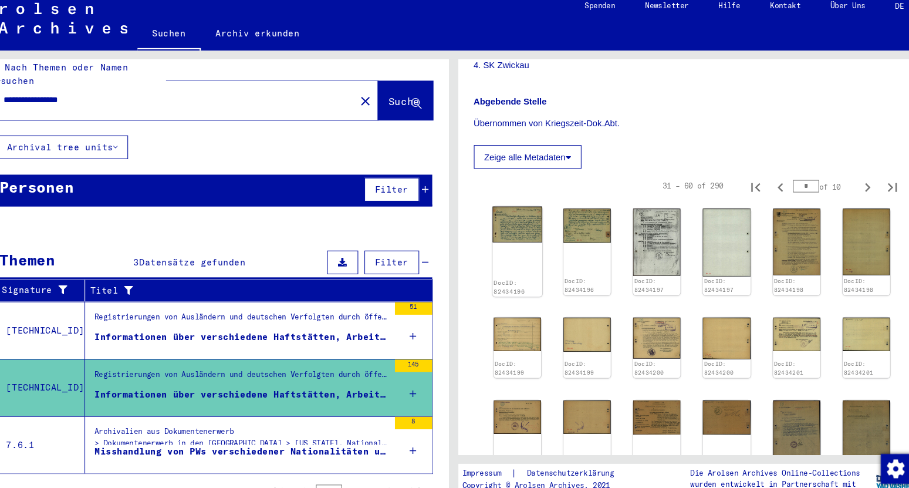
click at [523, 217] on img at bounding box center [515, 220] width 47 height 33
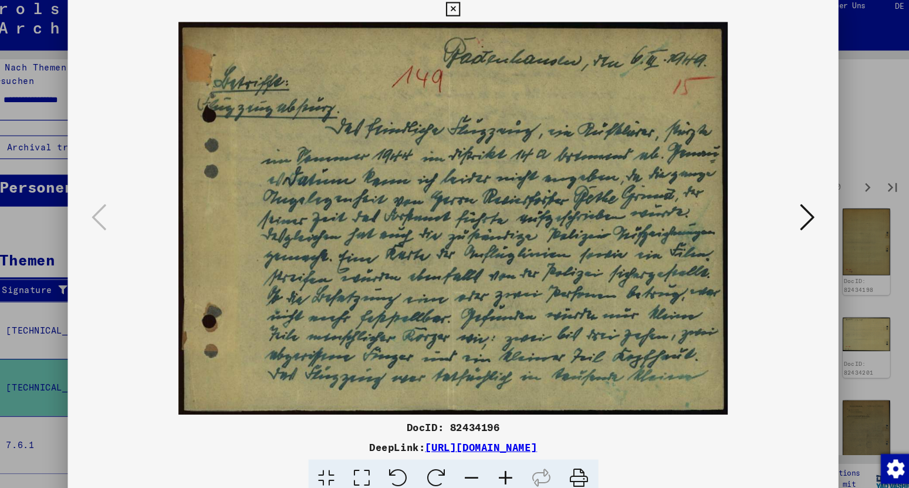
click at [790, 215] on icon at bounding box center [789, 214] width 14 height 28
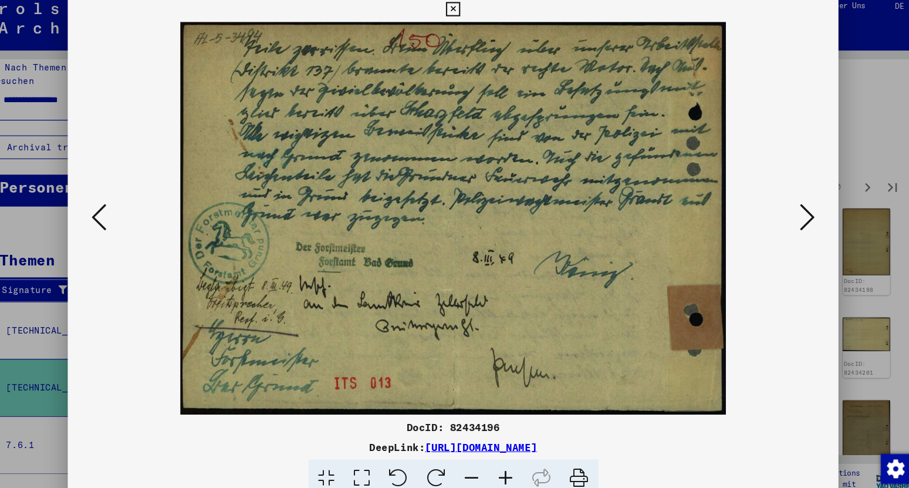
click at [790, 215] on icon at bounding box center [789, 214] width 14 height 28
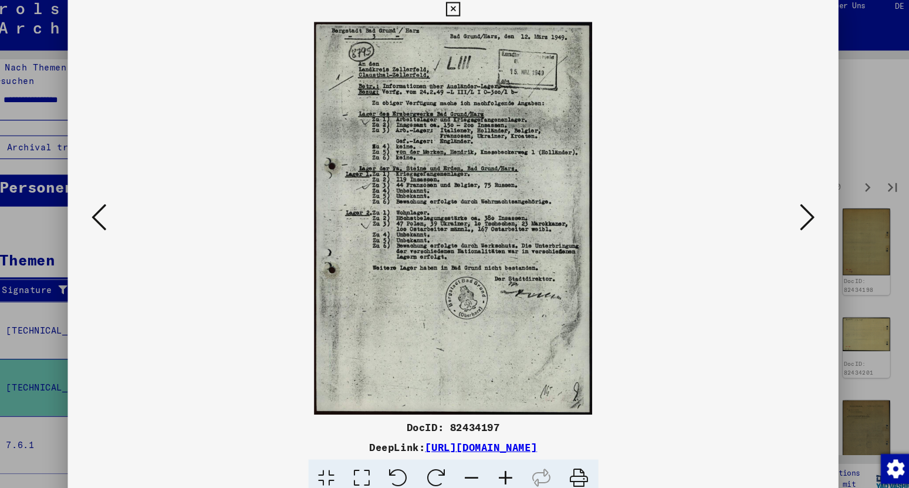
click at [790, 215] on icon at bounding box center [789, 214] width 14 height 28
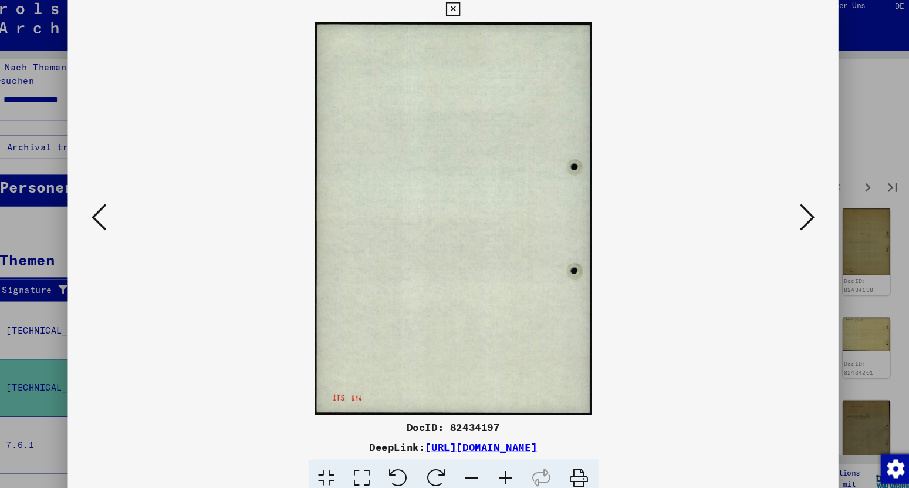
click at [790, 215] on icon at bounding box center [789, 214] width 14 height 28
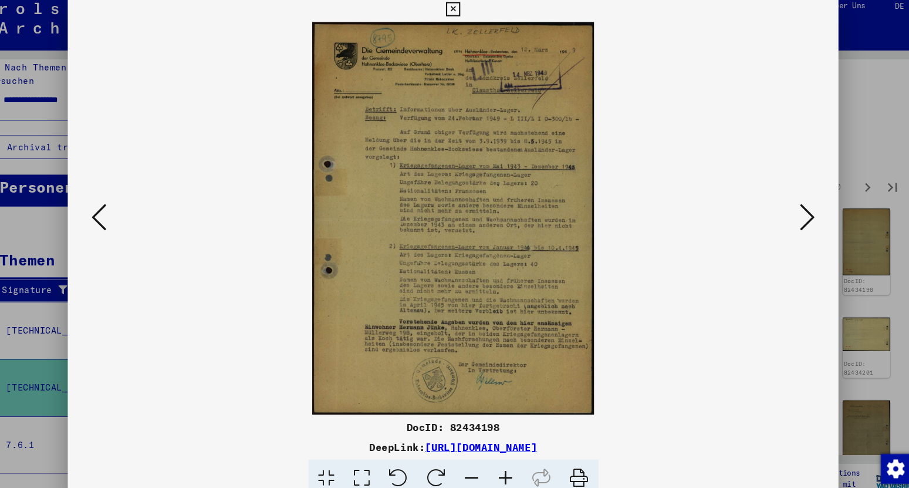
click at [461, 21] on icon at bounding box center [454, 18] width 13 height 14
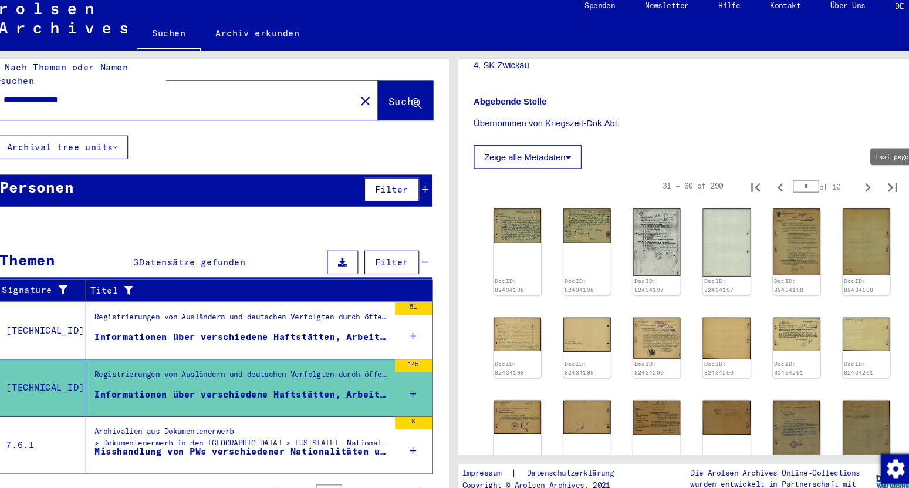
click at [864, 187] on icon "Last page" at bounding box center [869, 185] width 16 height 16
type input "**"
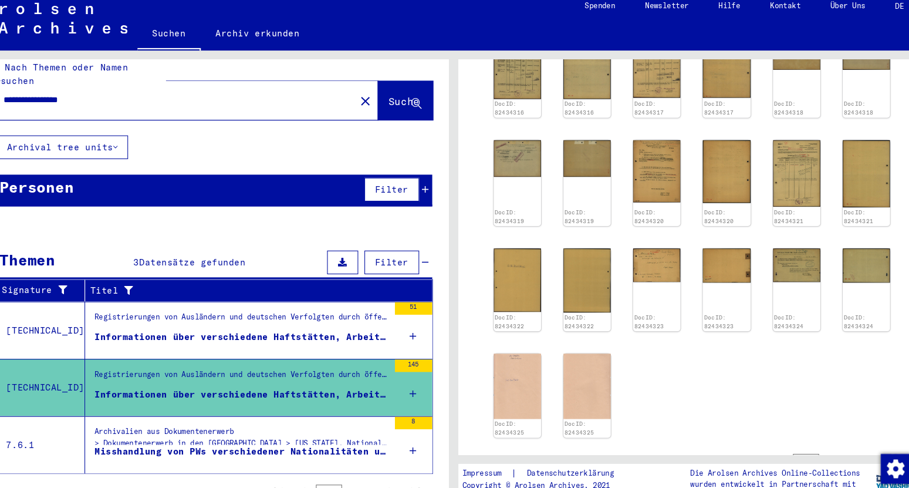
scroll to position [530, 0]
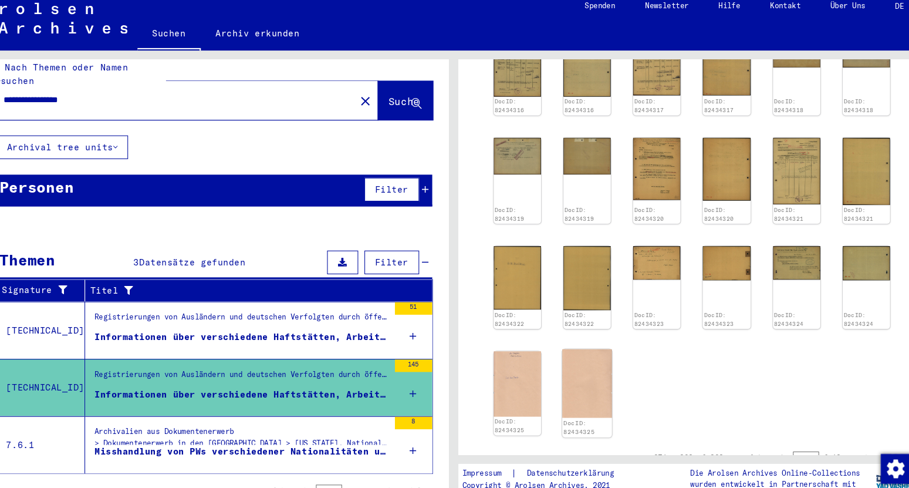
click at [579, 377] on img at bounding box center [581, 370] width 47 height 65
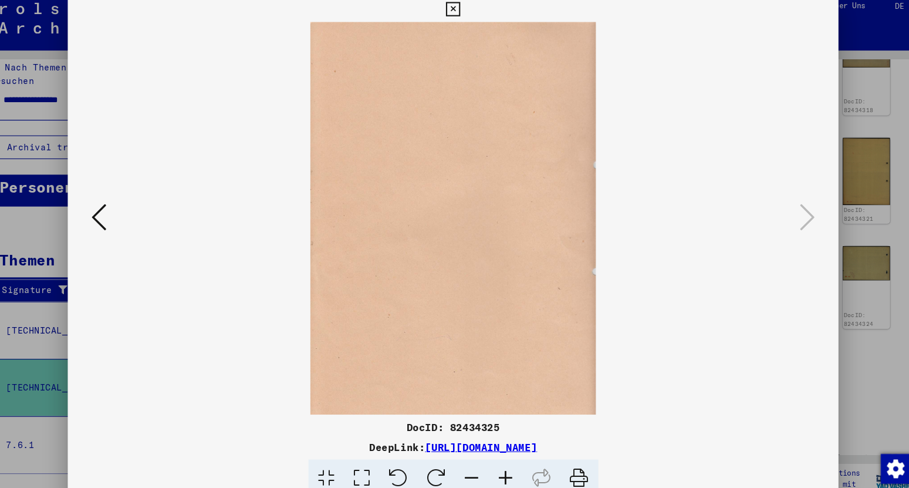
click at [121, 219] on icon at bounding box center [120, 214] width 14 height 28
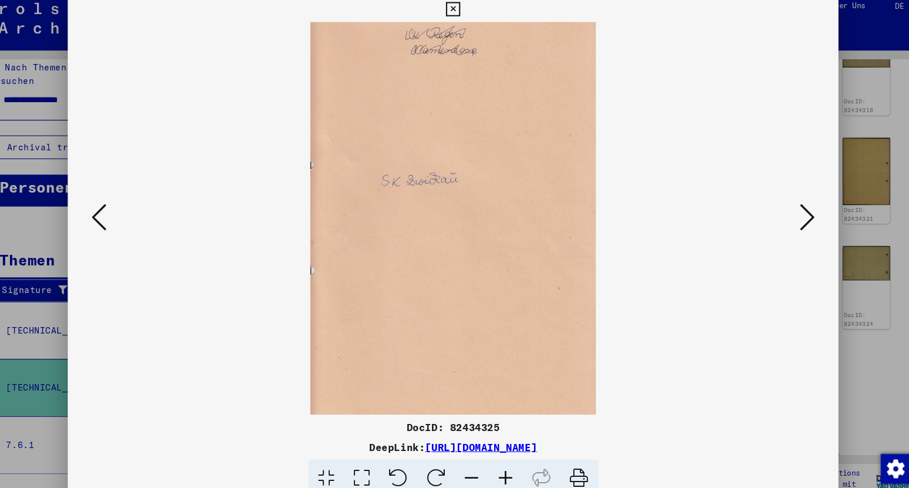
click at [121, 219] on icon at bounding box center [120, 214] width 14 height 28
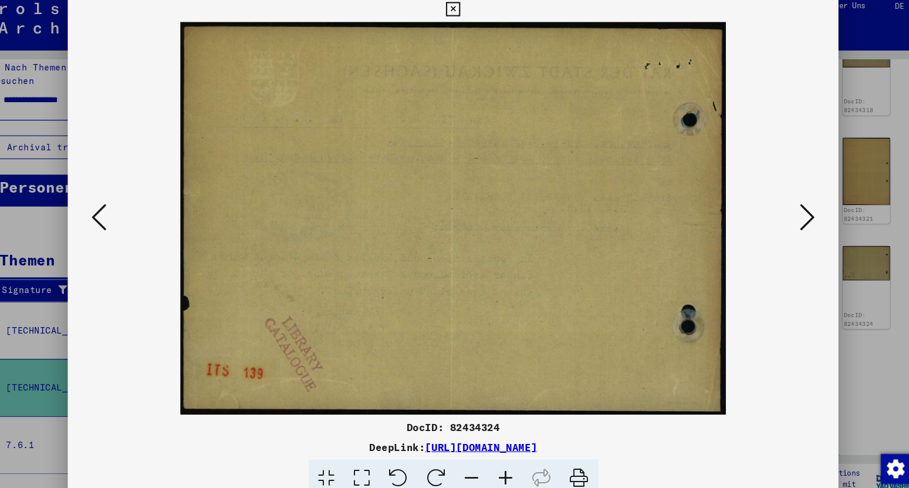
click at [121, 219] on icon at bounding box center [120, 214] width 14 height 28
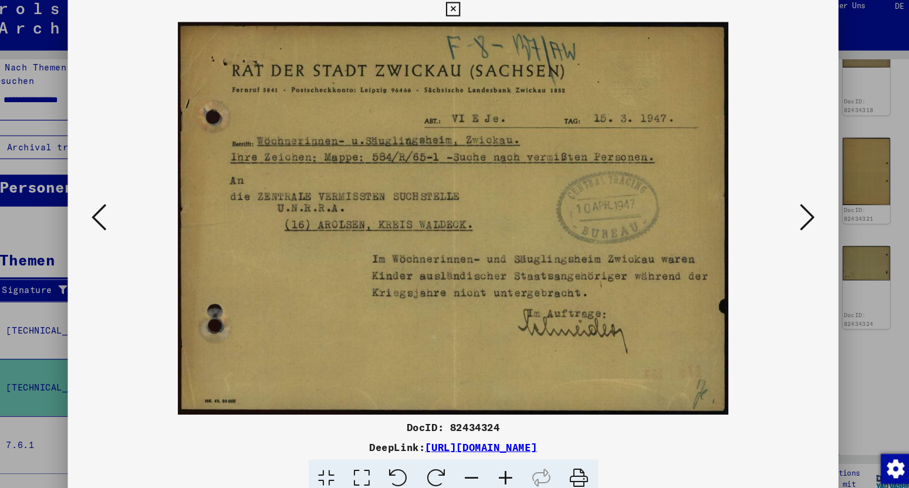
click at [121, 219] on icon at bounding box center [120, 214] width 14 height 28
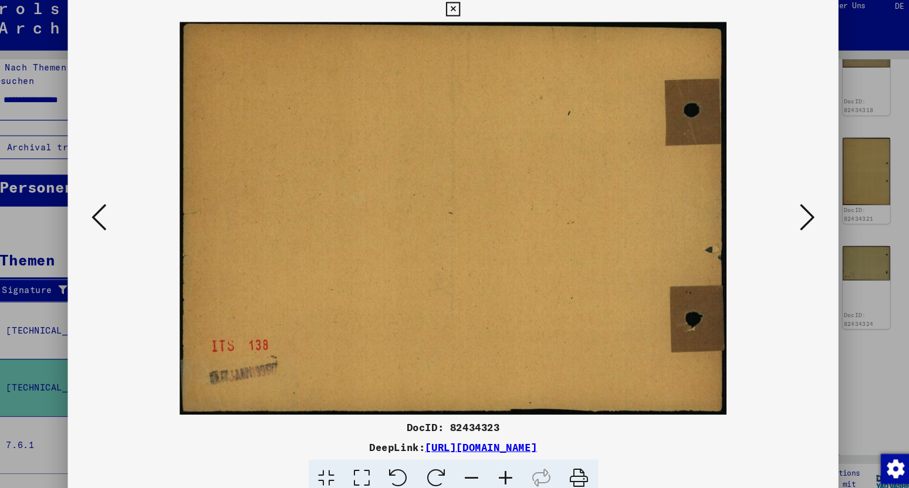
click at [121, 219] on icon at bounding box center [120, 214] width 14 height 28
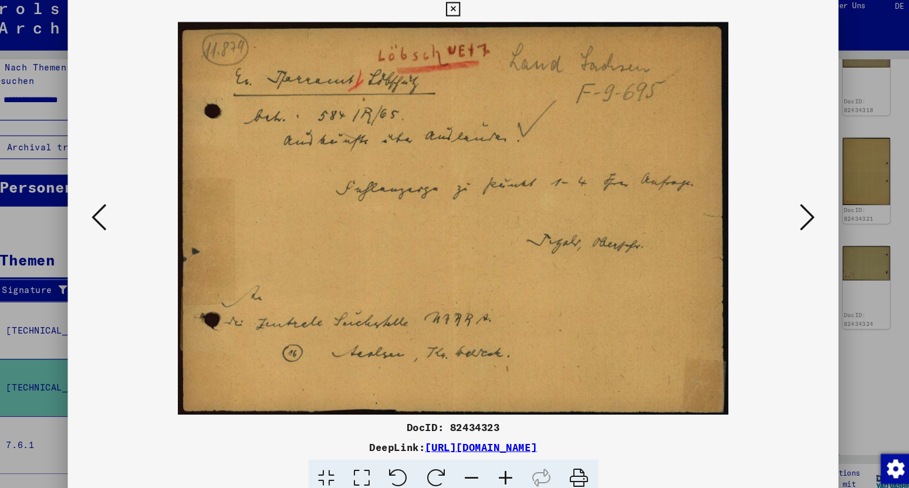
click at [121, 219] on icon at bounding box center [120, 214] width 14 height 28
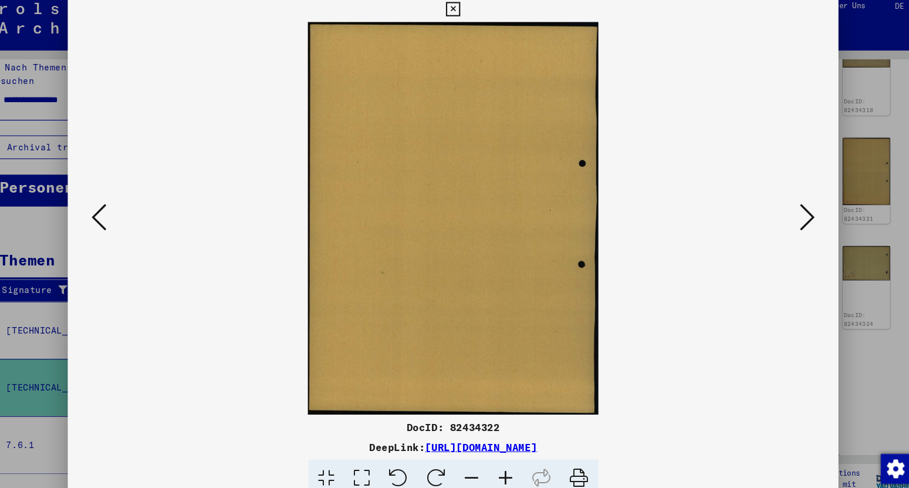
click at [121, 219] on icon at bounding box center [120, 214] width 14 height 28
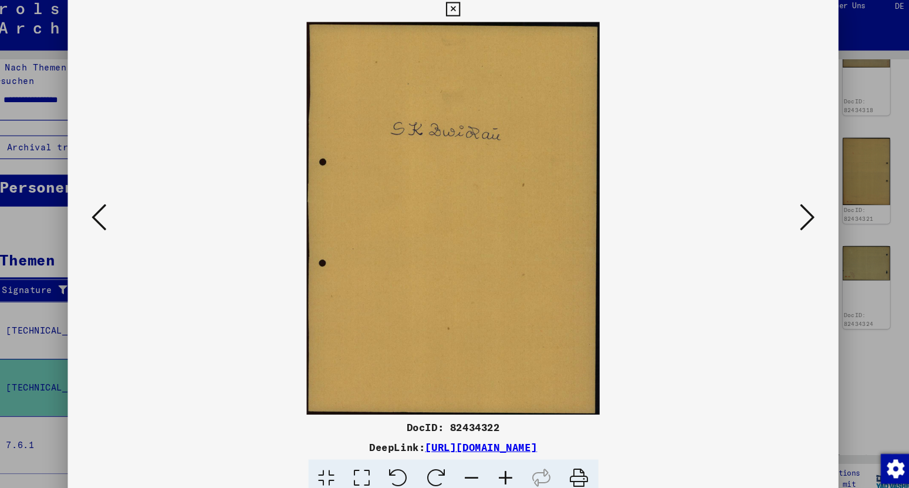
click at [121, 219] on icon at bounding box center [120, 214] width 14 height 28
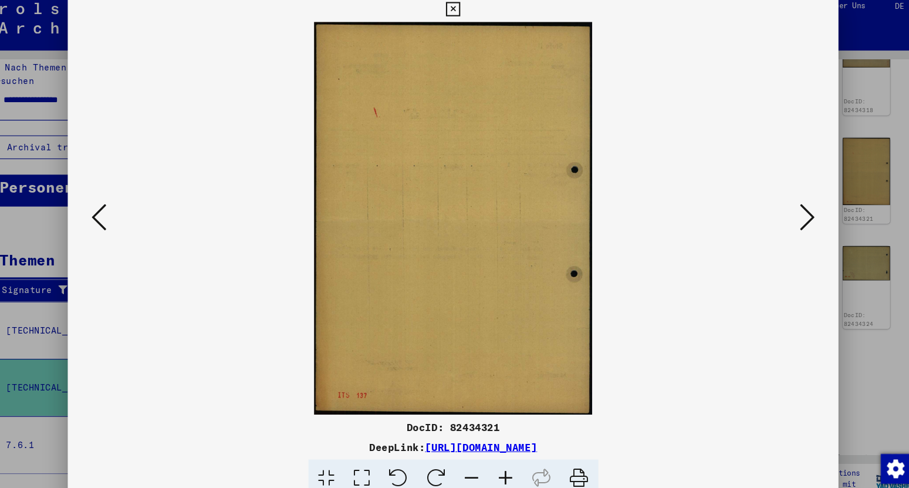
click at [121, 219] on icon at bounding box center [120, 214] width 14 height 28
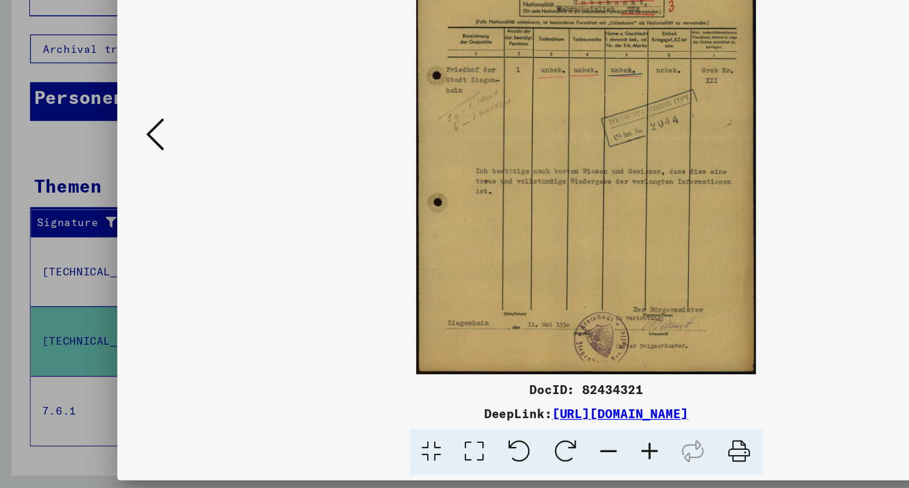
click at [119, 214] on icon at bounding box center [120, 214] width 14 height 28
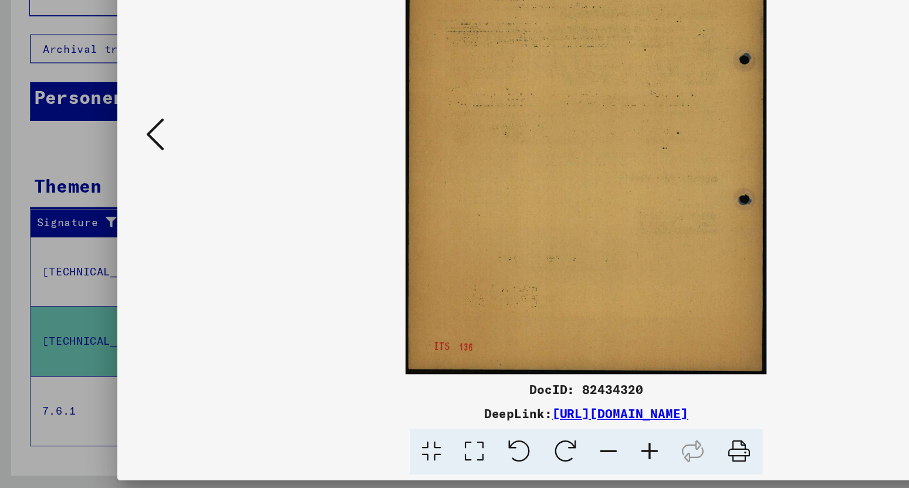
click at [119, 214] on icon at bounding box center [120, 214] width 14 height 28
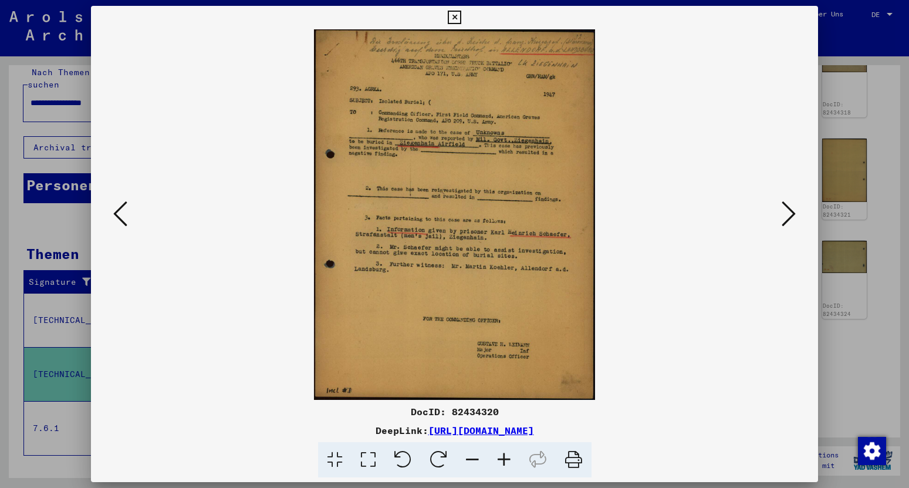
click at [461, 17] on icon at bounding box center [454, 18] width 13 height 14
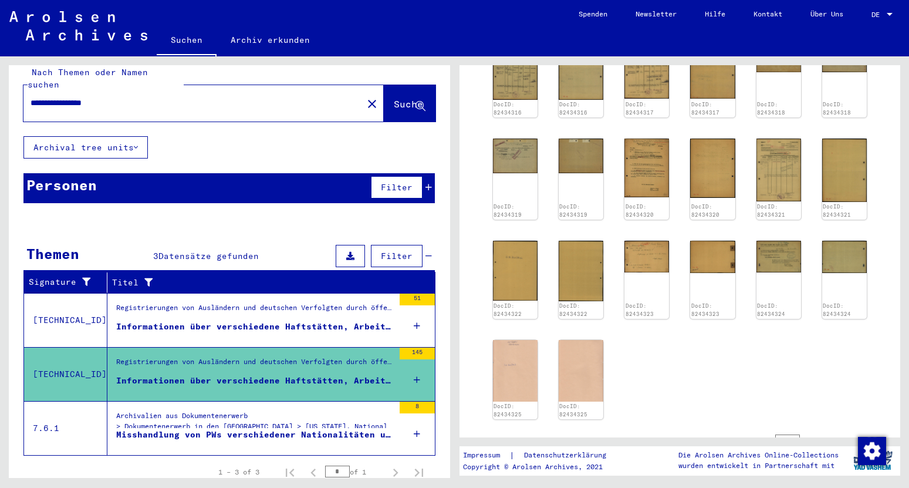
click at [67, 97] on input "**********" at bounding box center [193, 103] width 325 height 12
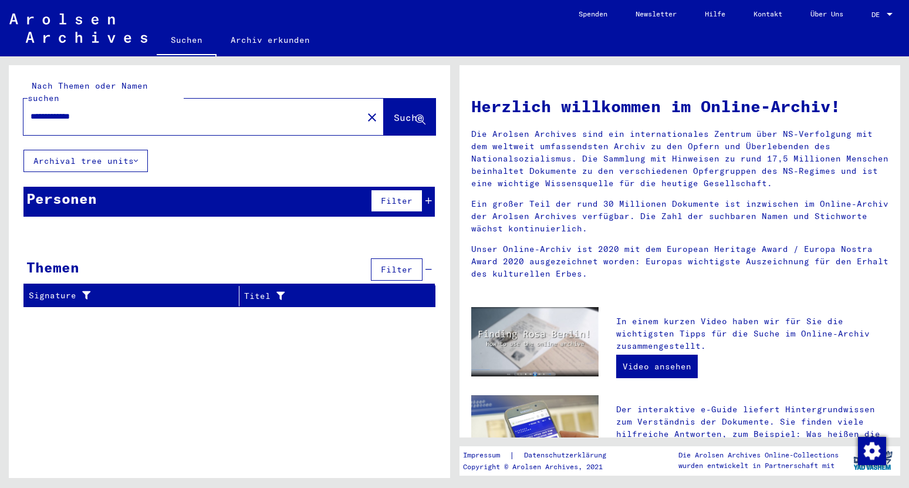
click at [49, 110] on input "**********" at bounding box center [190, 116] width 318 height 12
click at [97, 110] on input "**********" at bounding box center [190, 116] width 318 height 12
type input "*******"
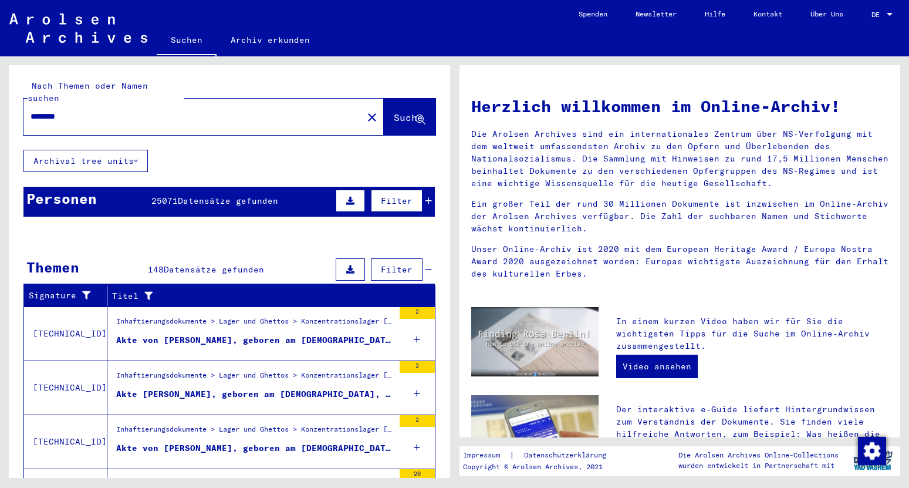
click at [180, 195] on span "Datensätze gefunden" at bounding box center [228, 200] width 100 height 11
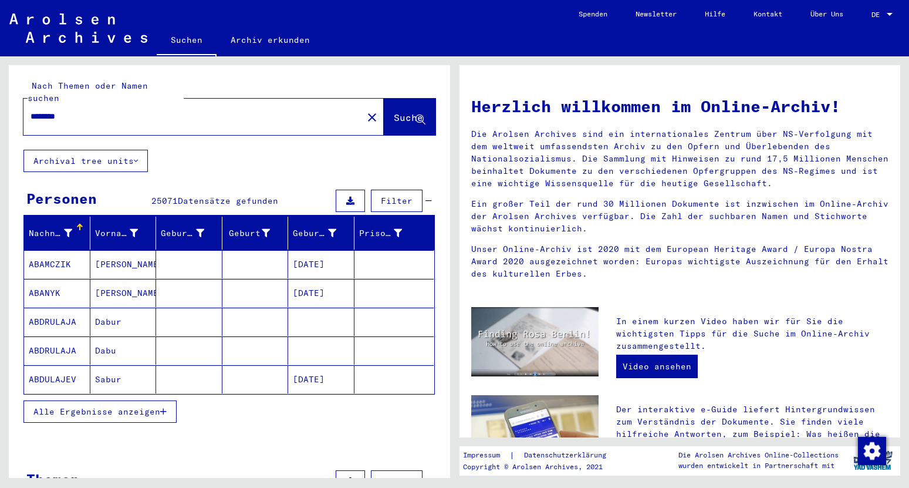
click at [180, 195] on span "Datensätze gefunden" at bounding box center [228, 200] width 100 height 11
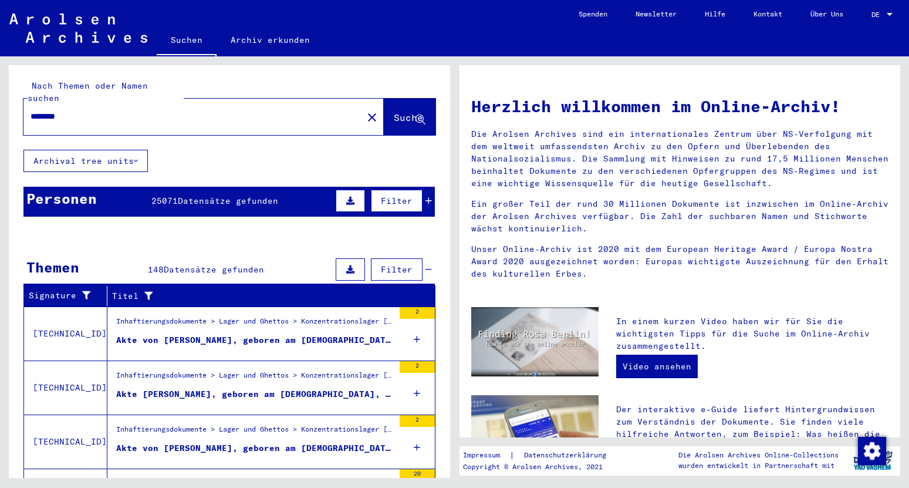
scroll to position [121, 0]
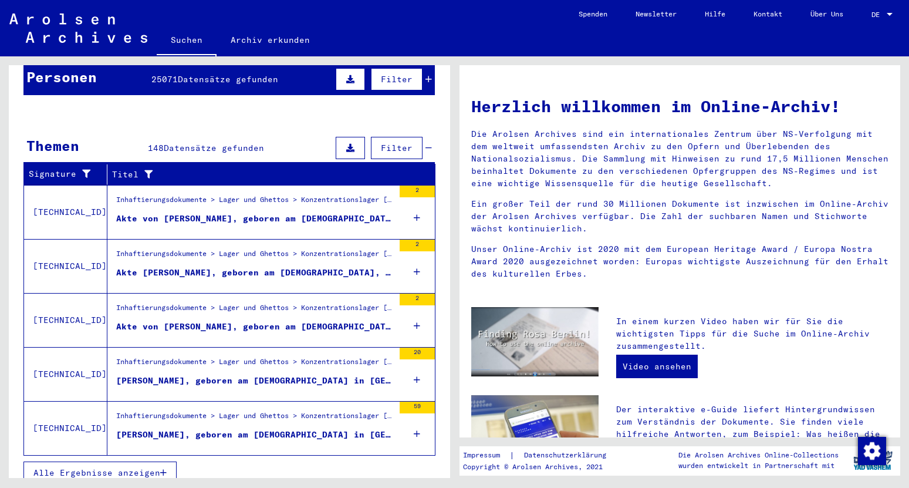
click at [145, 467] on span "Alle Ergebnisse anzeigen" at bounding box center [96, 472] width 127 height 11
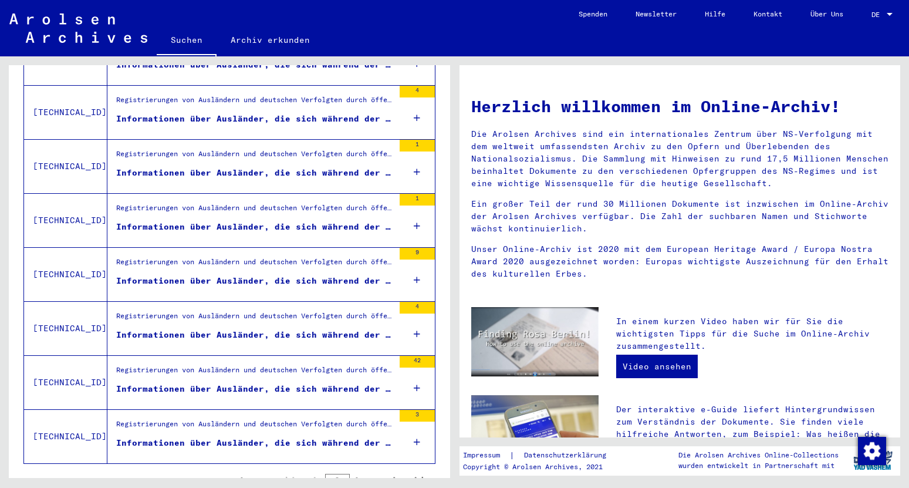
scroll to position [1234, 0]
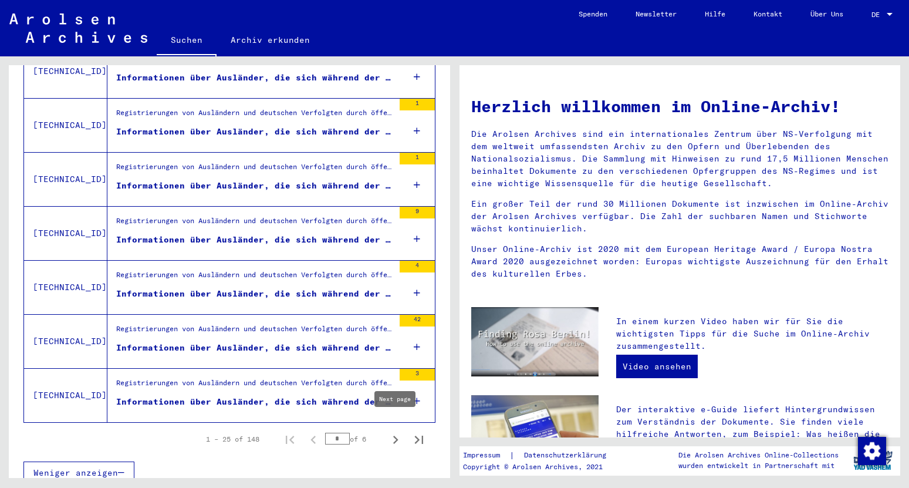
click at [391, 431] on icon "Next page" at bounding box center [395, 439] width 16 height 16
click at [396, 435] on icon "Next page" at bounding box center [395, 439] width 5 height 8
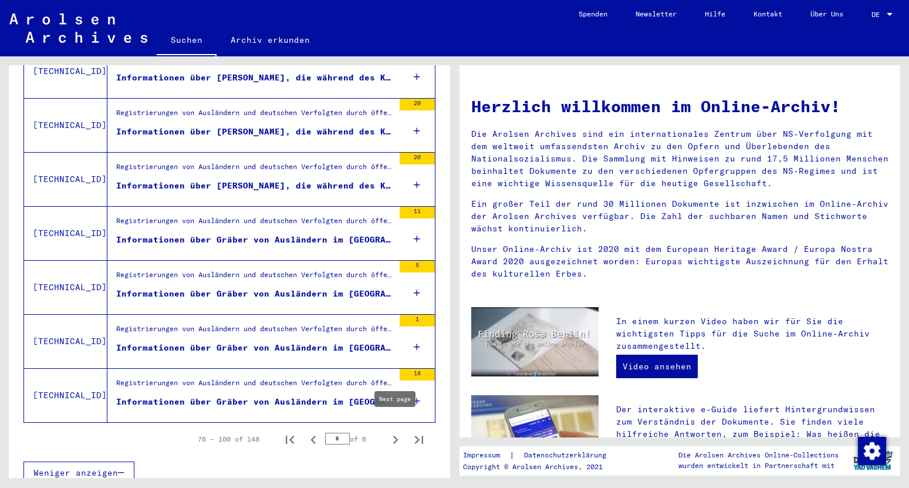
click at [401, 432] on icon "Next page" at bounding box center [395, 439] width 16 height 16
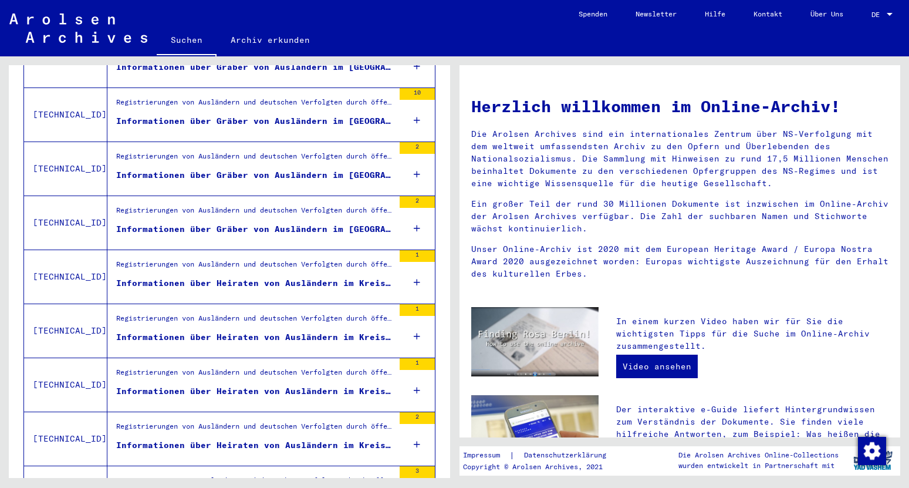
scroll to position [434, 0]
click at [302, 224] on div "Informationen über Gräber von Ausländern im [GEOGRAPHIC_DATA]" at bounding box center [255, 230] width 278 height 12
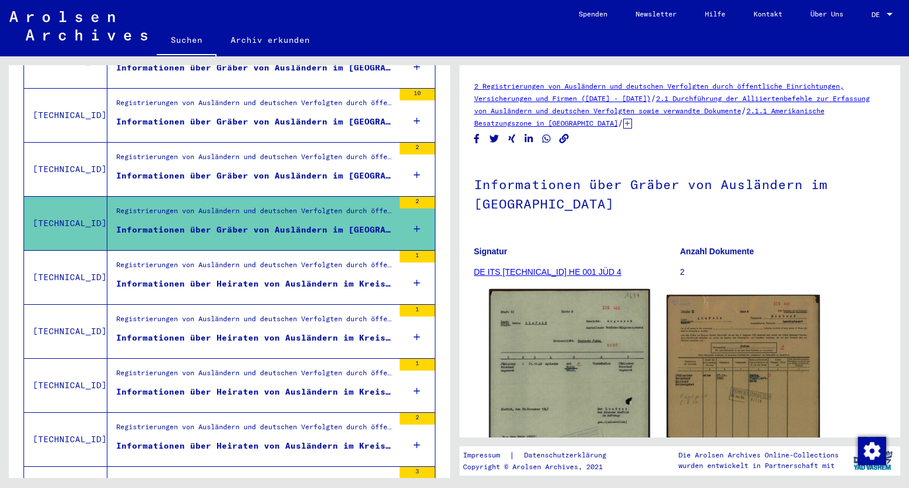
click at [577, 368] on img at bounding box center [569, 405] width 161 height 233
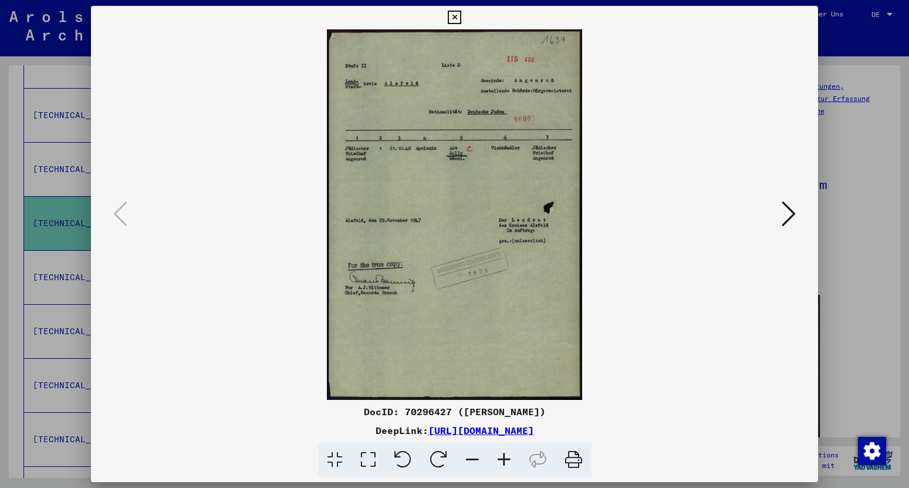
click at [792, 218] on icon at bounding box center [789, 214] width 14 height 28
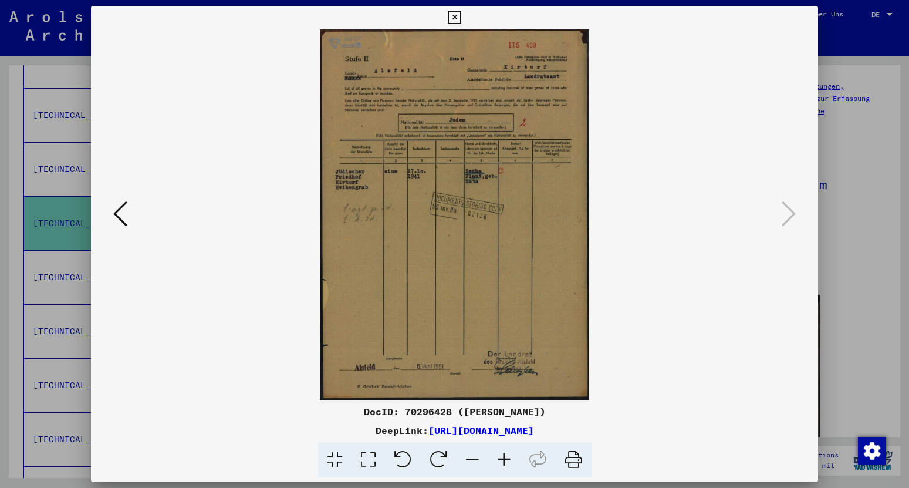
click at [461, 15] on icon at bounding box center [454, 18] width 13 height 14
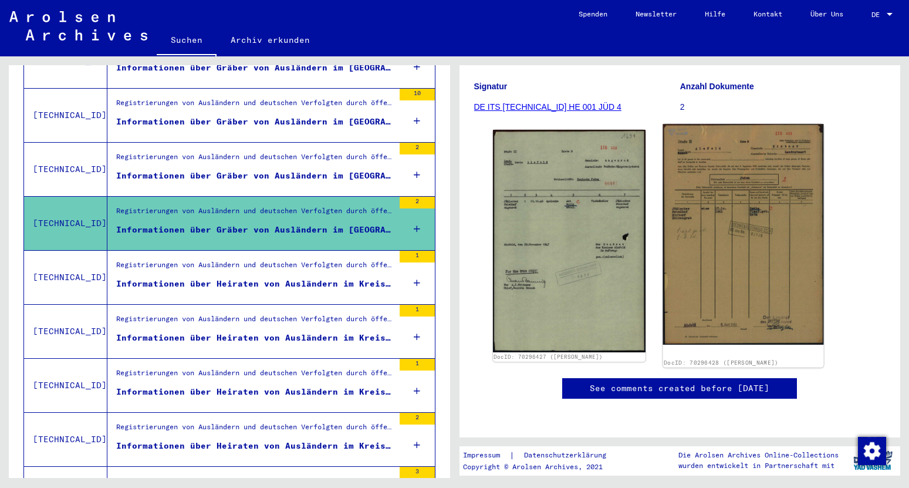
scroll to position [247, 0]
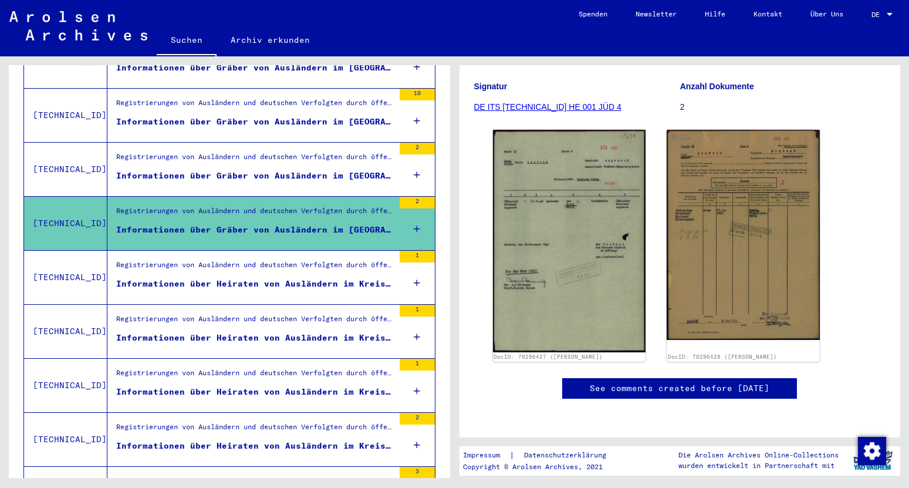
click at [299, 175] on div "Registrierungen von Ausländern und deutschen Verfolgten durch öffentliche Einri…" at bounding box center [250, 169] width 286 height 53
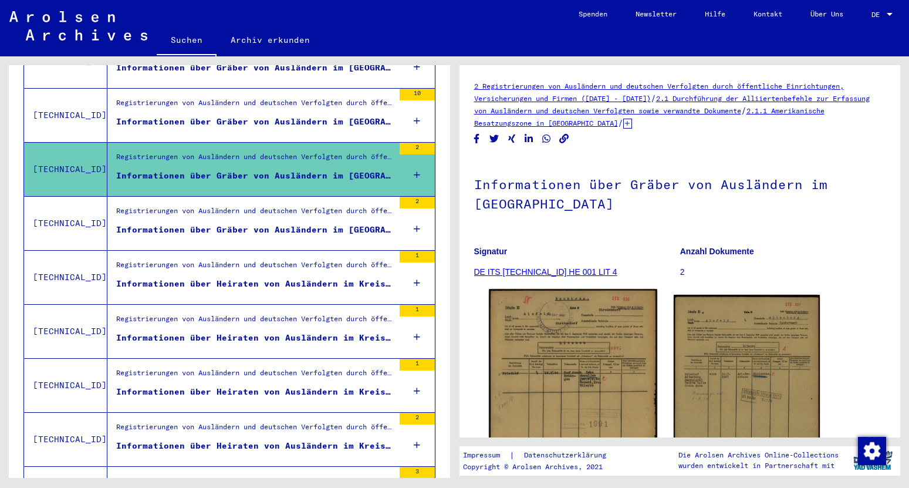
click at [500, 331] on img at bounding box center [573, 404] width 168 height 231
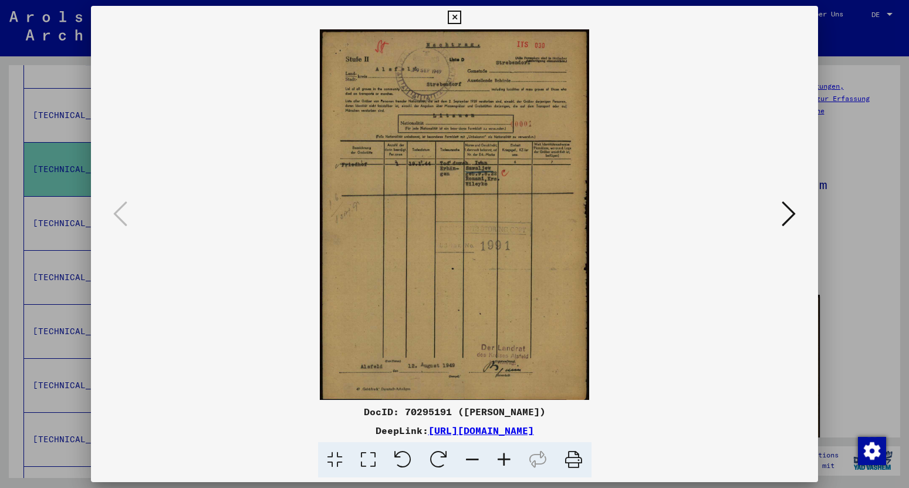
click at [792, 212] on icon at bounding box center [789, 214] width 14 height 28
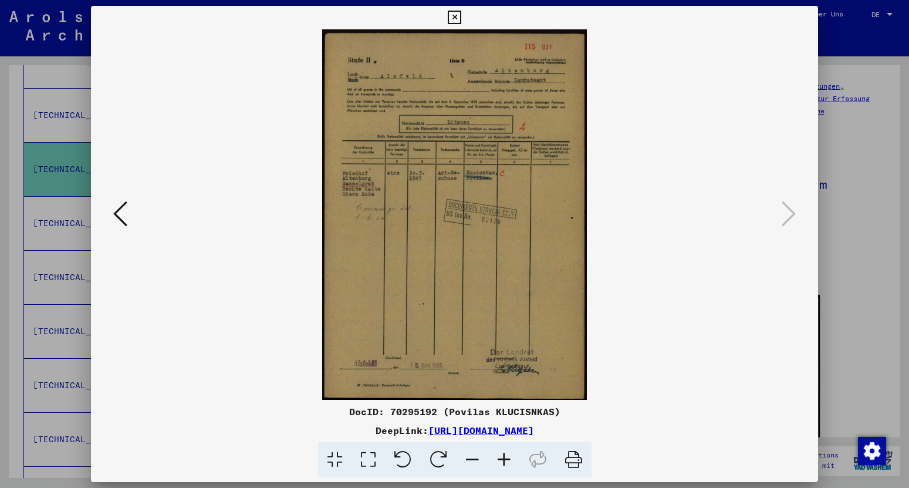
click at [461, 13] on icon at bounding box center [454, 18] width 13 height 14
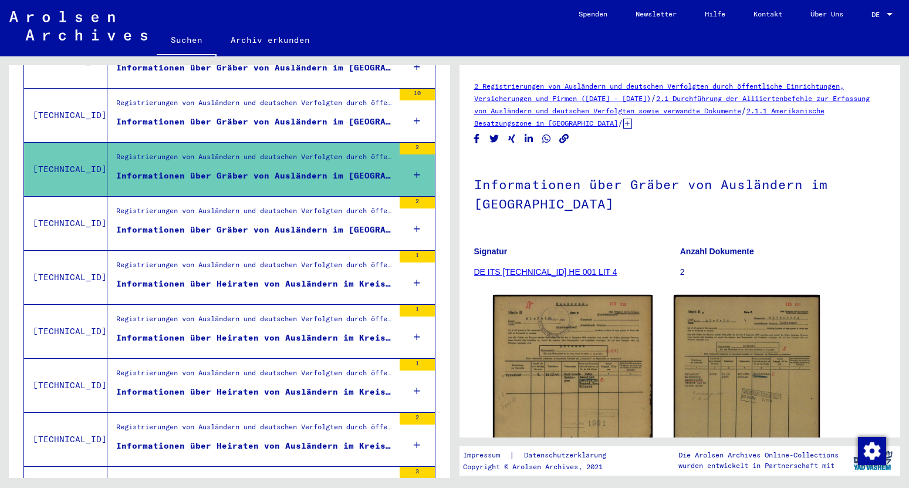
click at [281, 116] on div "Informationen über Gräber von Ausländern im [GEOGRAPHIC_DATA]" at bounding box center [255, 122] width 278 height 12
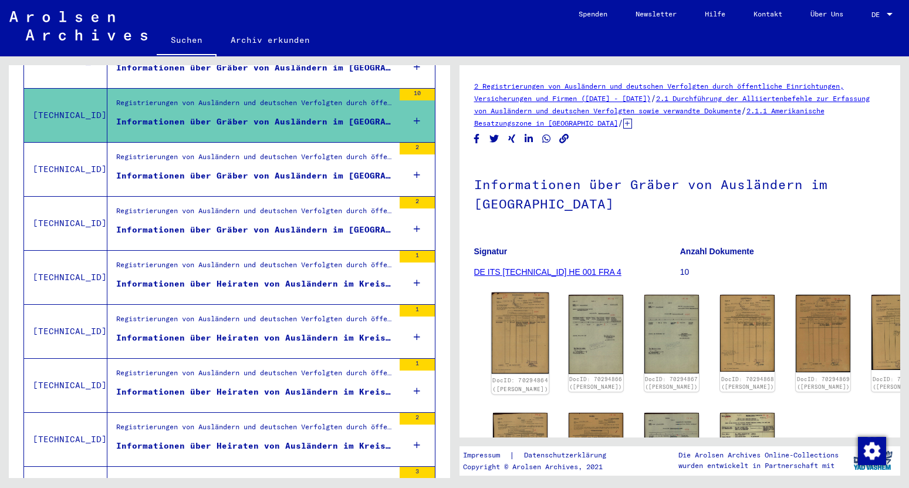
click at [519, 312] on img at bounding box center [520, 332] width 58 height 81
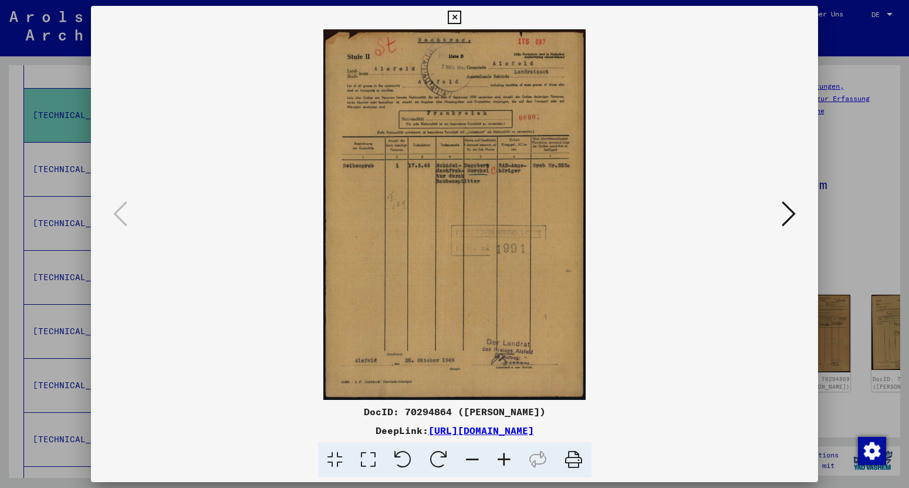
click at [790, 222] on icon at bounding box center [789, 214] width 14 height 28
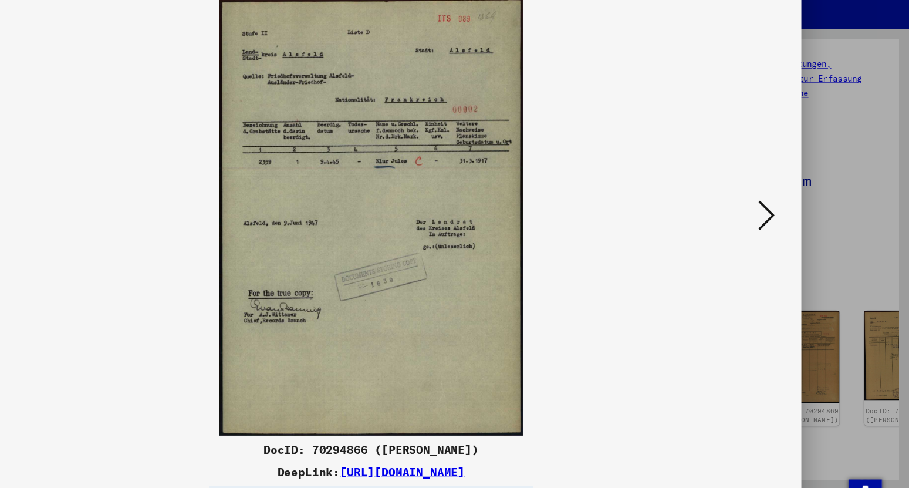
click at [789, 218] on icon at bounding box center [789, 214] width 14 height 28
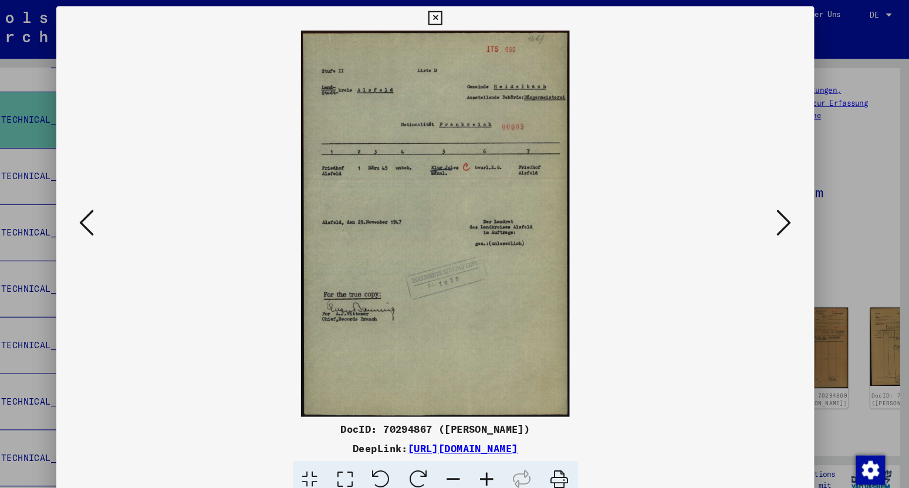
click at [786, 216] on icon at bounding box center [789, 214] width 14 height 28
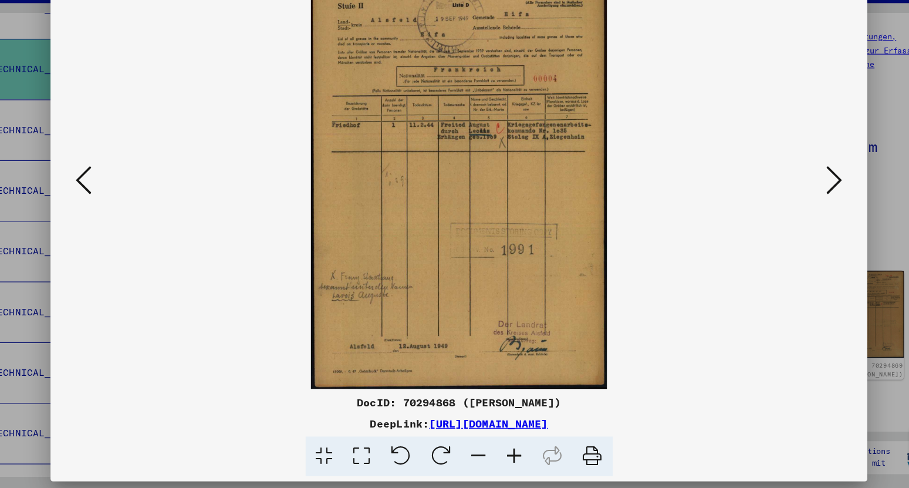
click at [790, 217] on icon at bounding box center [789, 214] width 14 height 28
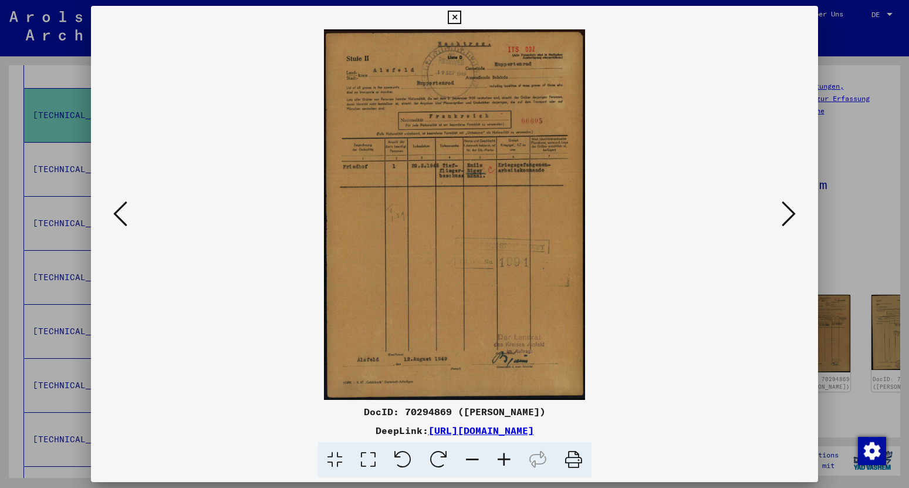
click at [782, 210] on button at bounding box center [788, 214] width 21 height 33
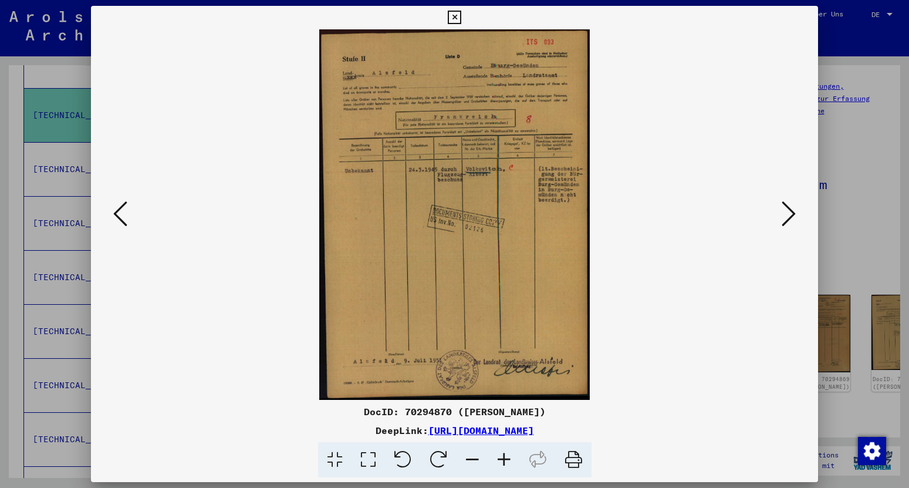
click at [789, 218] on icon at bounding box center [789, 214] width 14 height 28
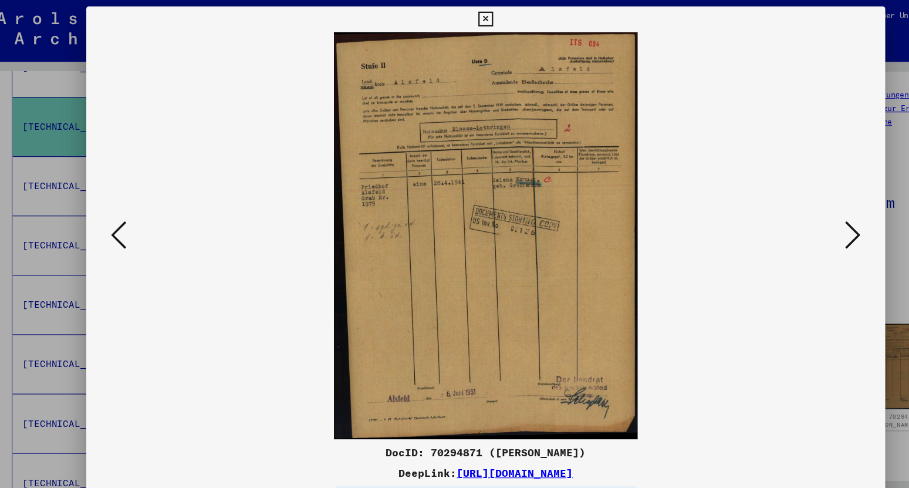
click at [792, 217] on icon at bounding box center [789, 214] width 14 height 28
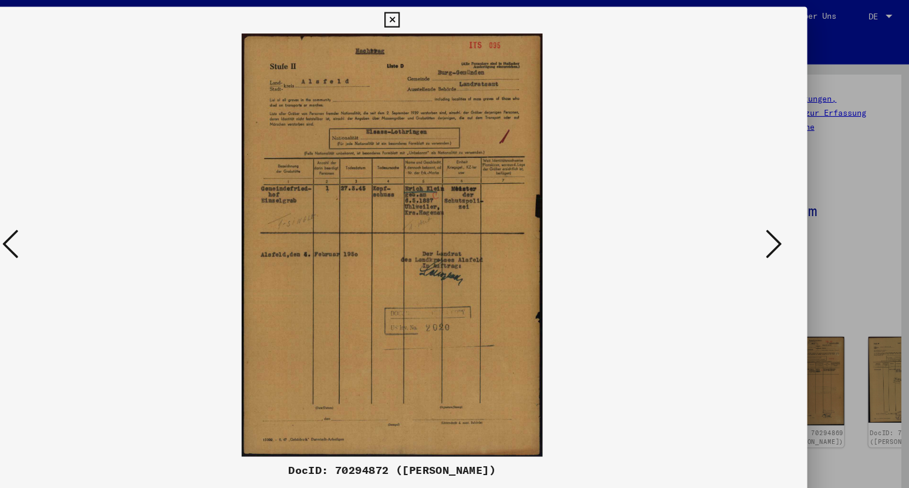
click at [790, 217] on icon at bounding box center [789, 214] width 14 height 28
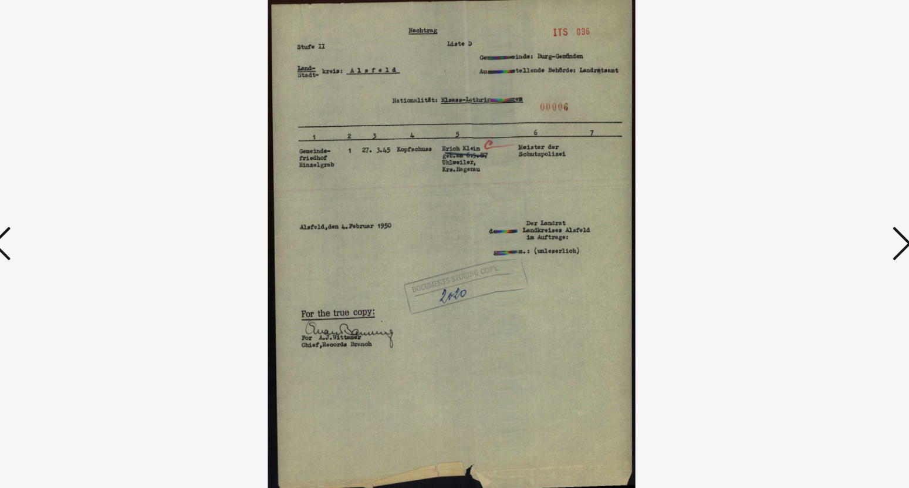
click at [783, 222] on icon at bounding box center [789, 214] width 14 height 28
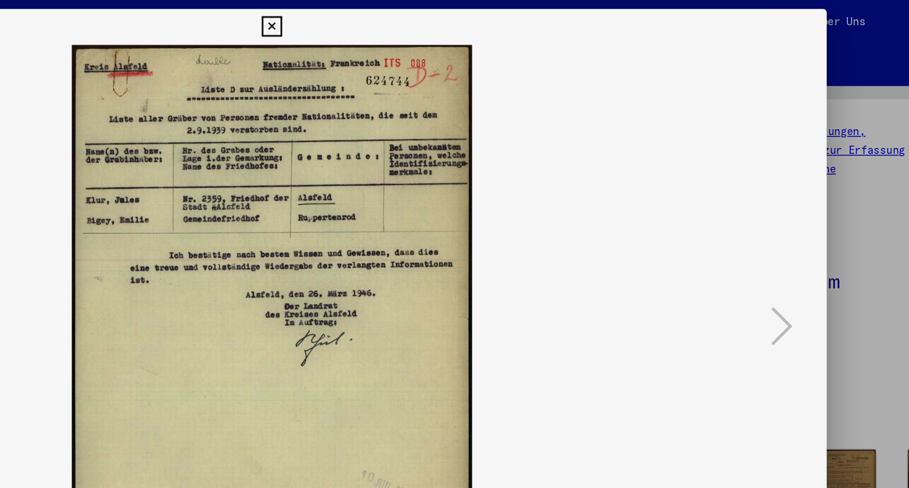
click at [461, 18] on icon at bounding box center [454, 18] width 13 height 14
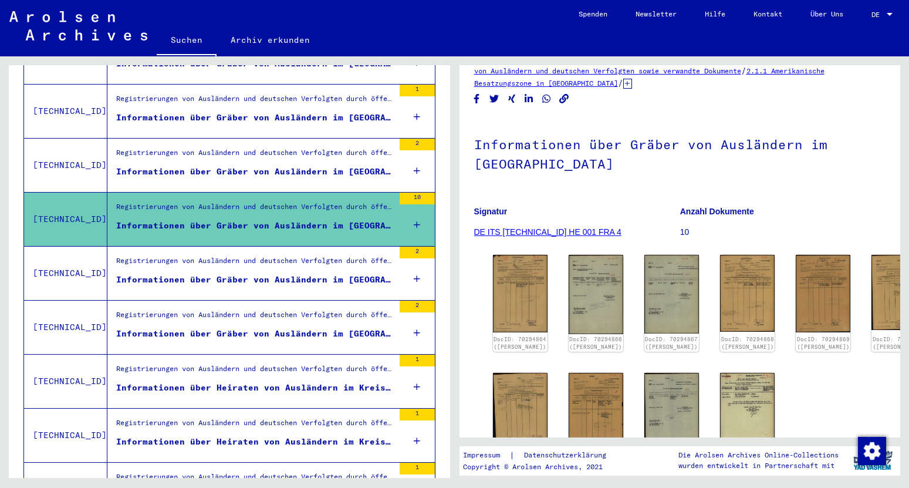
scroll to position [326, 0]
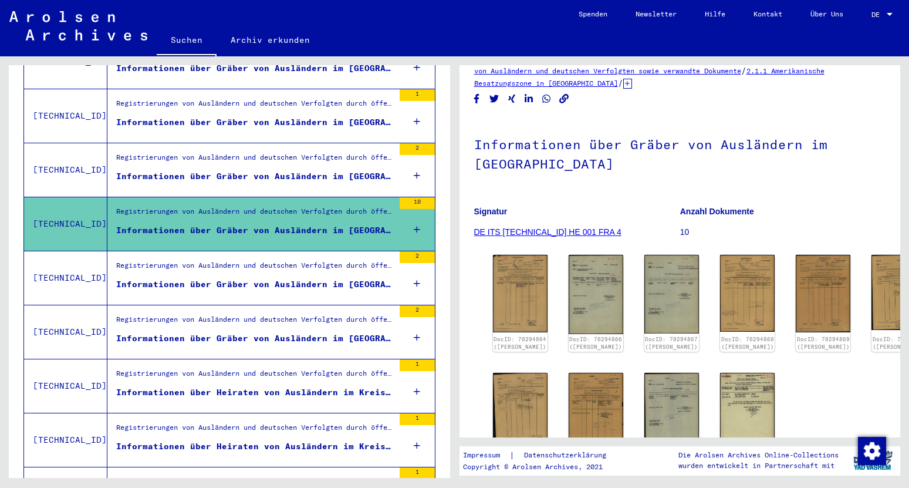
click at [276, 170] on div "Informationen über Gräber von Ausländern im [GEOGRAPHIC_DATA]" at bounding box center [255, 176] width 278 height 12
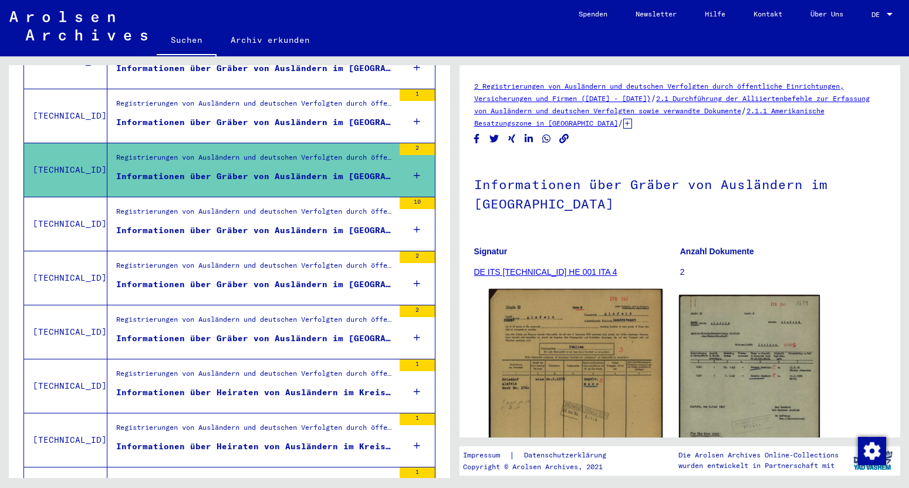
click at [567, 343] on img at bounding box center [575, 409] width 174 height 241
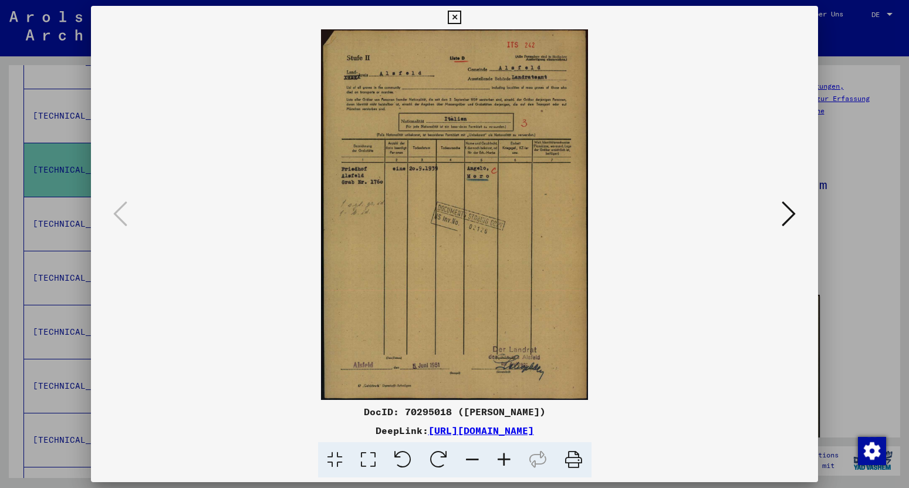
click at [792, 209] on icon at bounding box center [789, 214] width 14 height 28
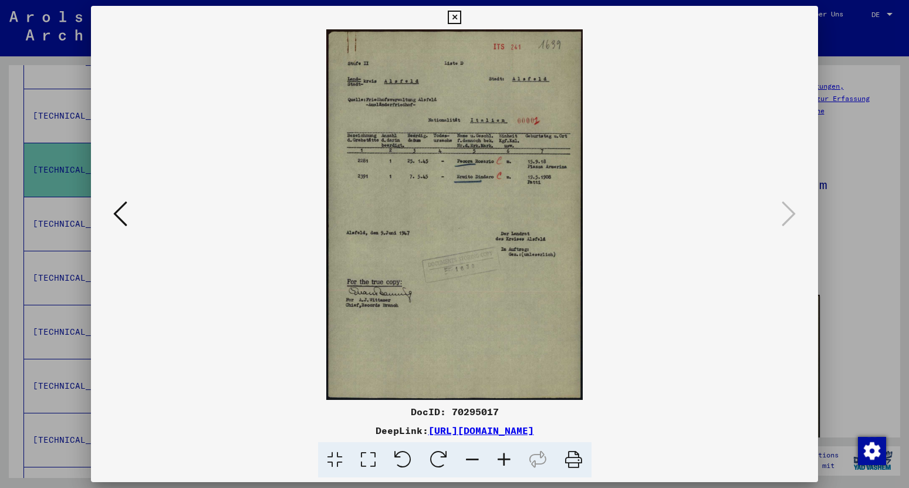
click at [461, 19] on icon at bounding box center [454, 18] width 13 height 14
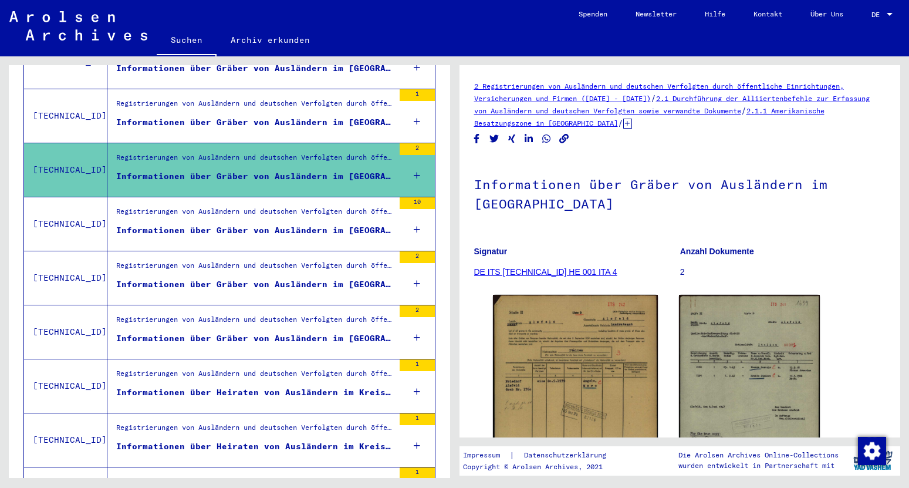
click at [276, 116] on div "Informationen über Gräber von Ausländern im [GEOGRAPHIC_DATA]" at bounding box center [255, 122] width 278 height 12
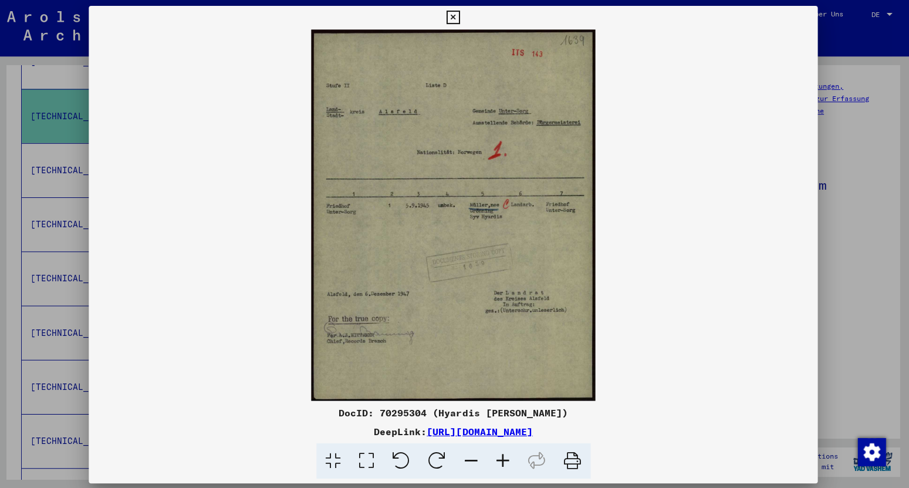
click at [461, 20] on icon at bounding box center [454, 18] width 13 height 14
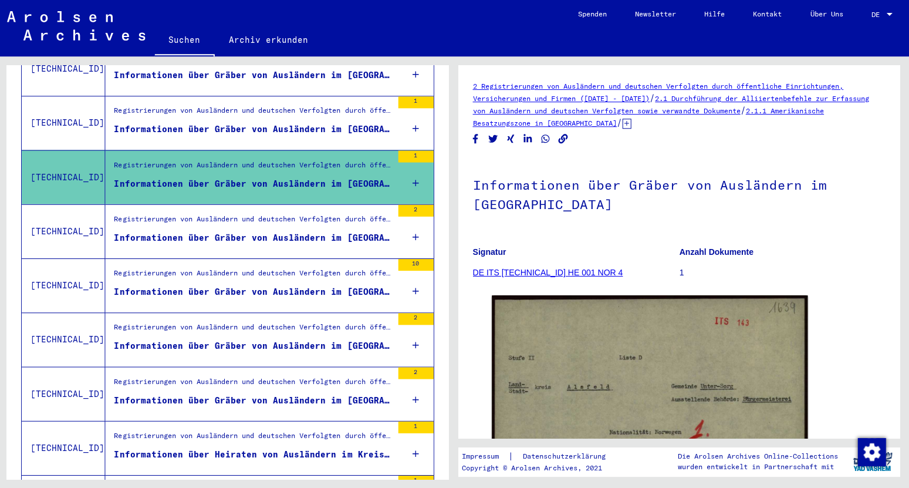
scroll to position [251, 0]
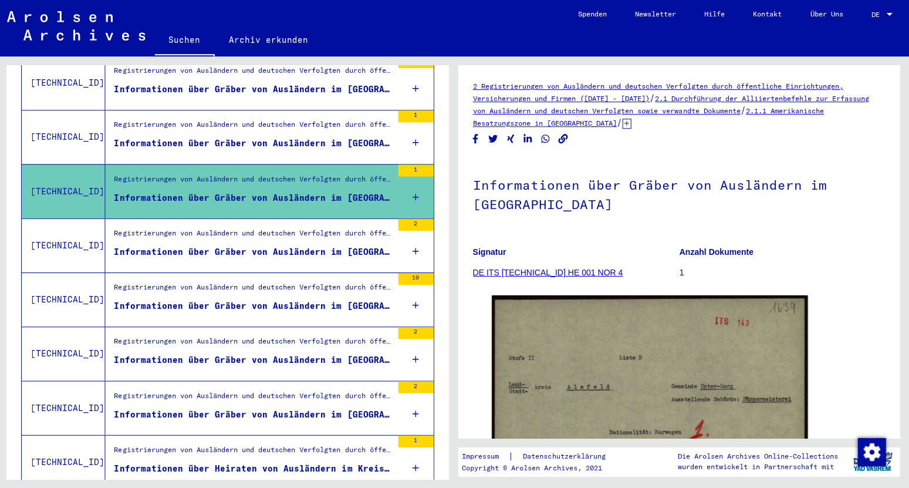
click at [292, 137] on div "Informationen über Gräber von Ausländern im [GEOGRAPHIC_DATA]" at bounding box center [255, 143] width 278 height 12
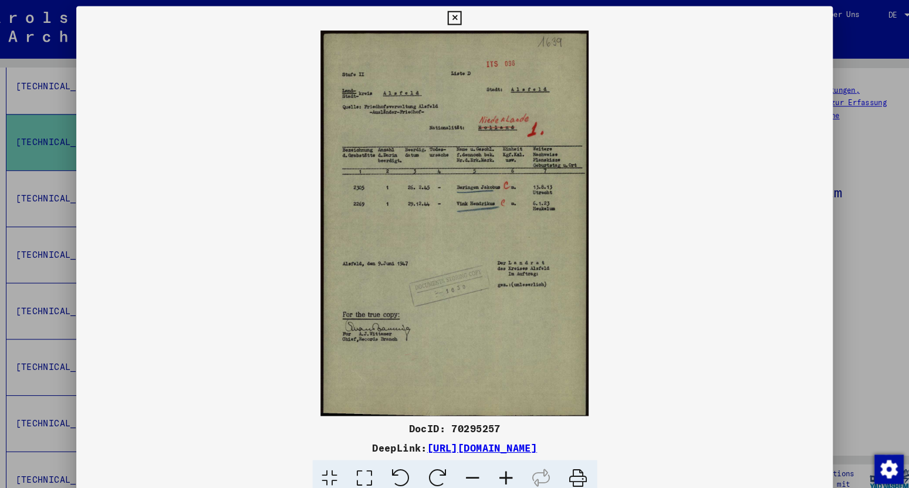
click at [461, 19] on icon at bounding box center [454, 18] width 13 height 14
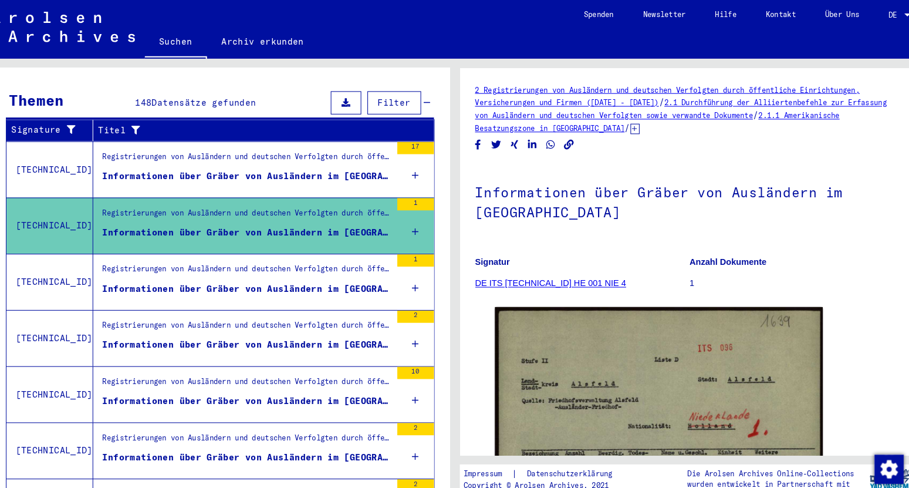
scroll to position [154, 0]
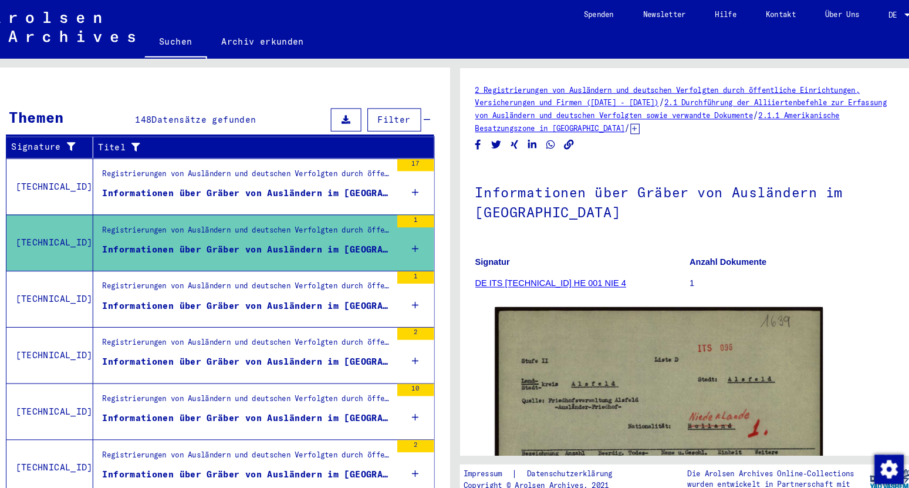
click at [207, 164] on div "Registrierungen von Ausländern und deutschen Verfolgten durch öffentliche Einri…" at bounding box center [255, 169] width 278 height 16
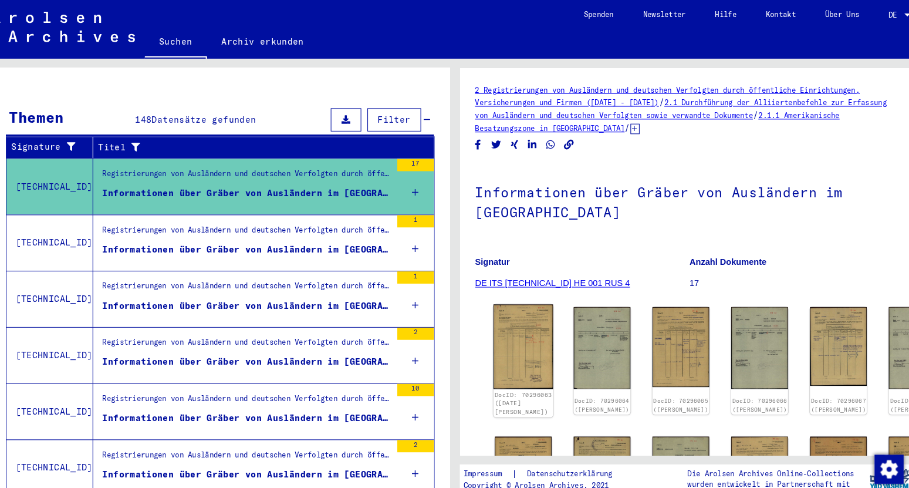
click at [521, 323] on img at bounding box center [520, 333] width 58 height 82
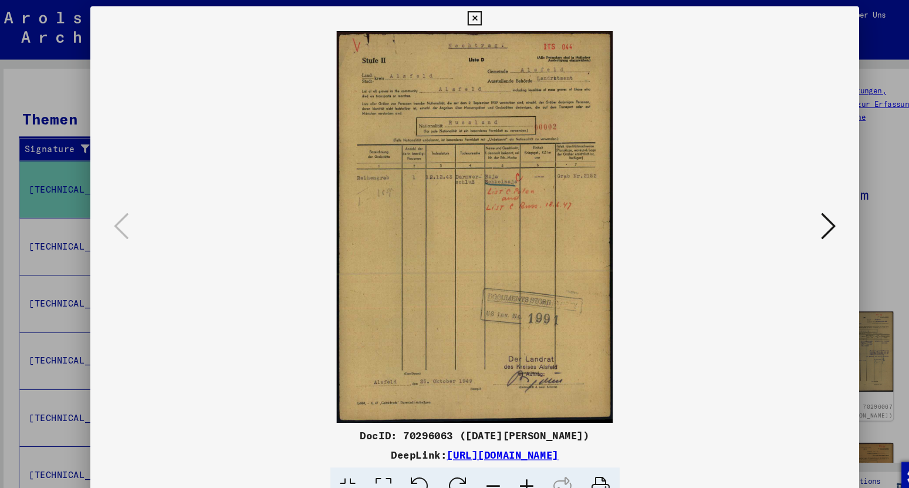
click at [785, 216] on icon at bounding box center [789, 214] width 14 height 28
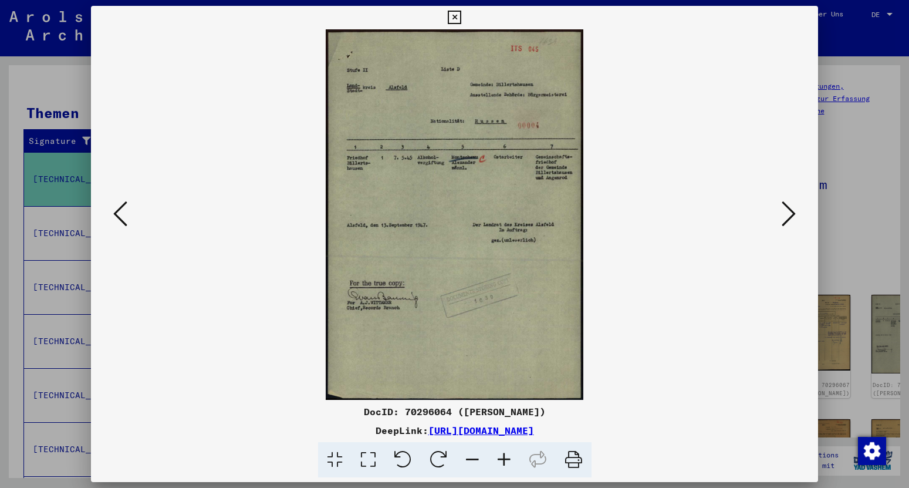
click at [788, 220] on icon at bounding box center [789, 214] width 14 height 28
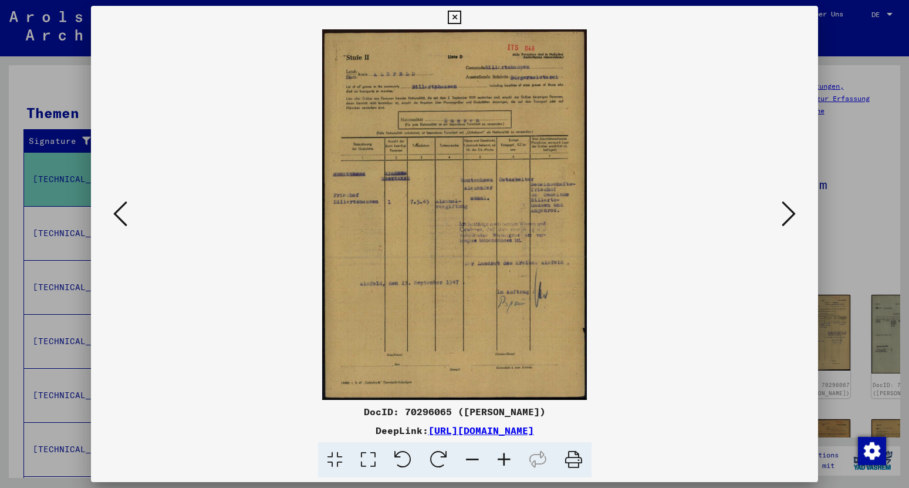
click at [788, 217] on icon at bounding box center [789, 214] width 14 height 28
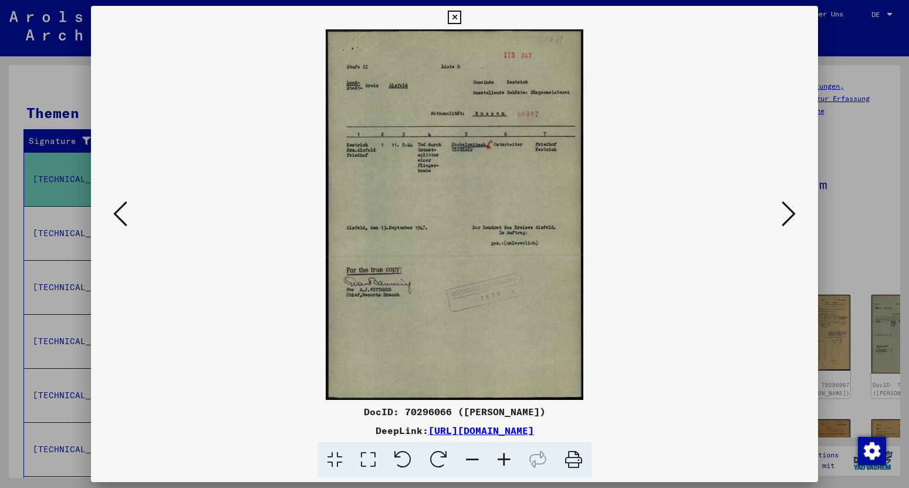
click at [789, 210] on icon at bounding box center [789, 214] width 14 height 28
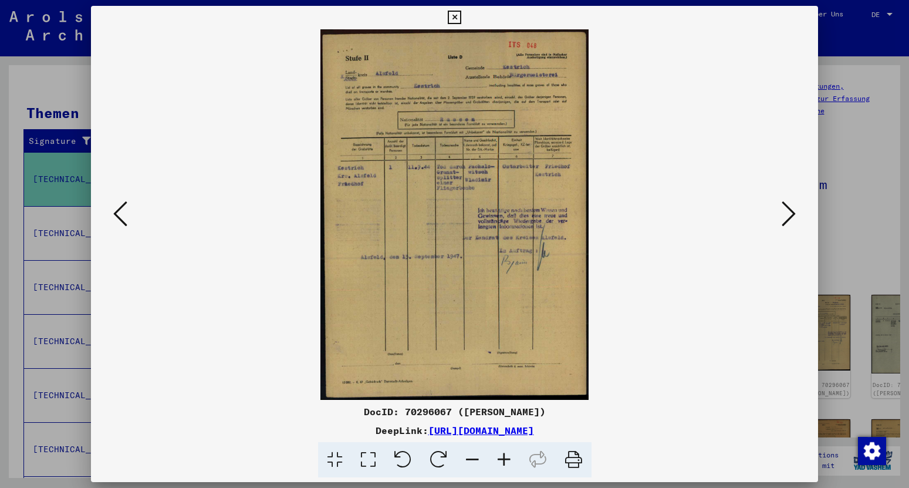
click at [778, 210] on img at bounding box center [454, 214] width 647 height 370
click at [788, 215] on icon at bounding box center [789, 214] width 14 height 28
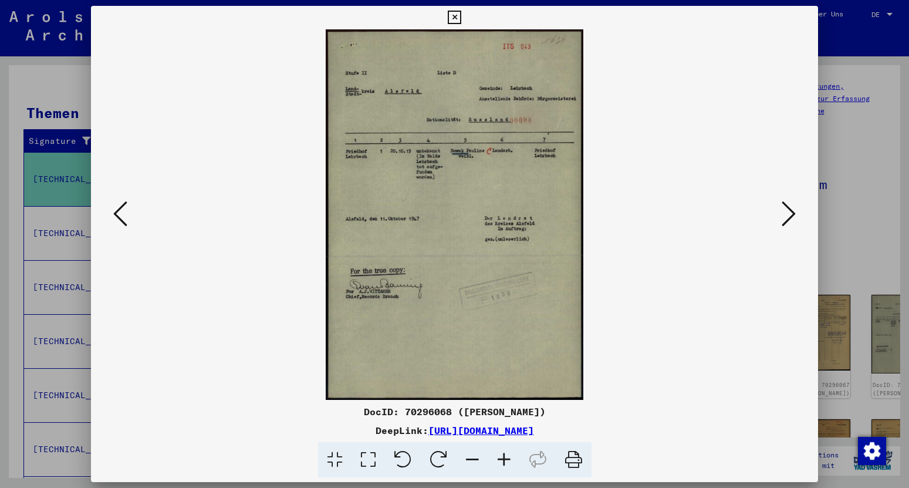
click at [785, 214] on icon at bounding box center [789, 214] width 14 height 28
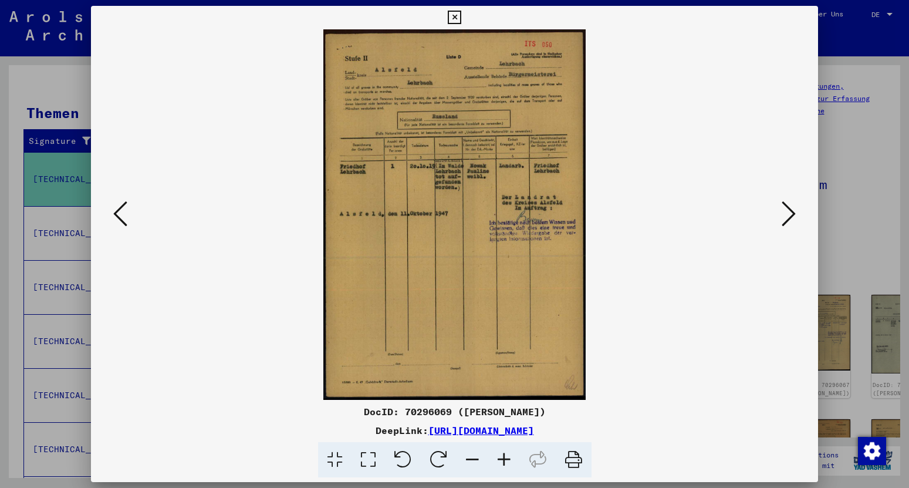
click at [792, 217] on icon at bounding box center [789, 214] width 14 height 28
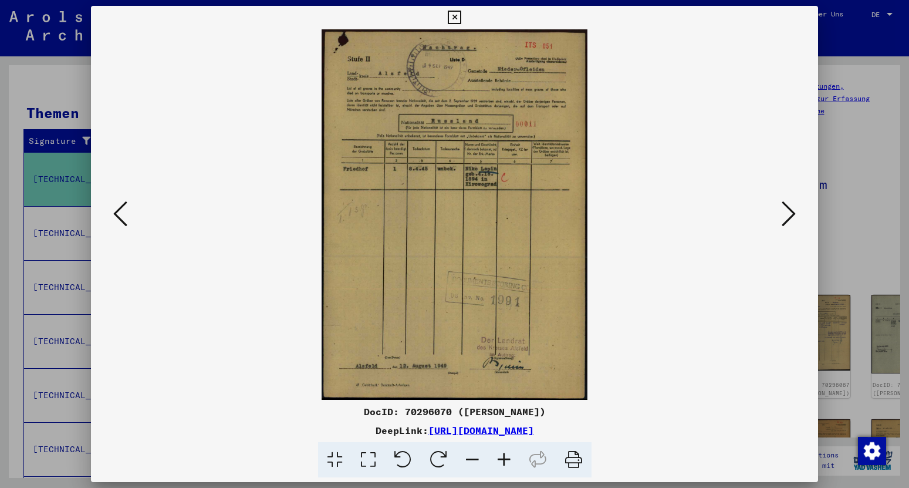
click at [795, 208] on icon at bounding box center [789, 214] width 14 height 28
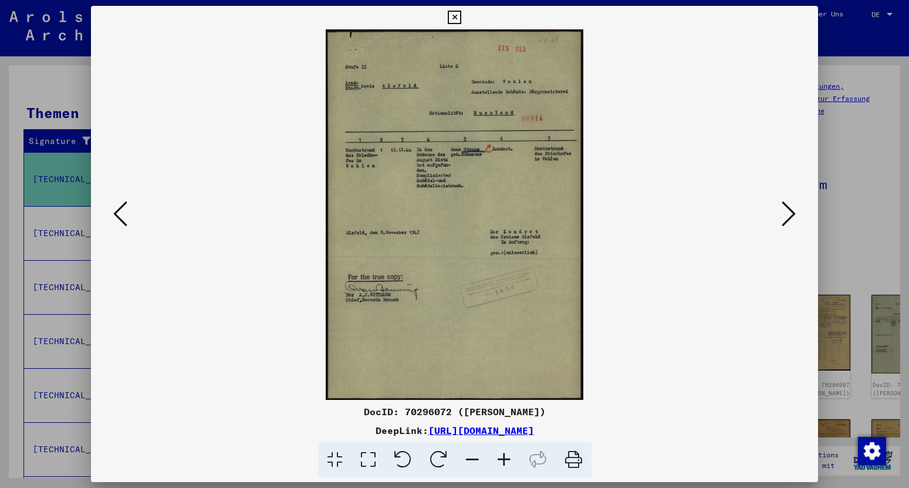
click at [789, 218] on icon at bounding box center [789, 214] width 14 height 28
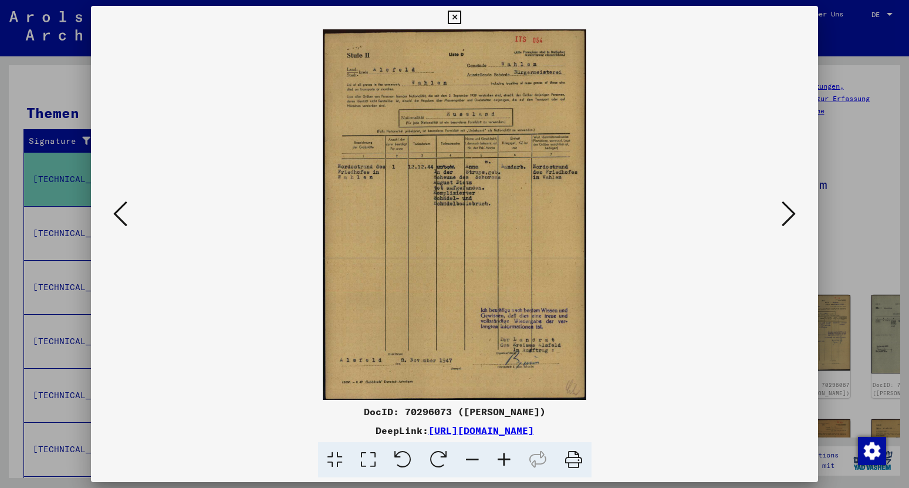
click at [793, 217] on icon at bounding box center [789, 214] width 14 height 28
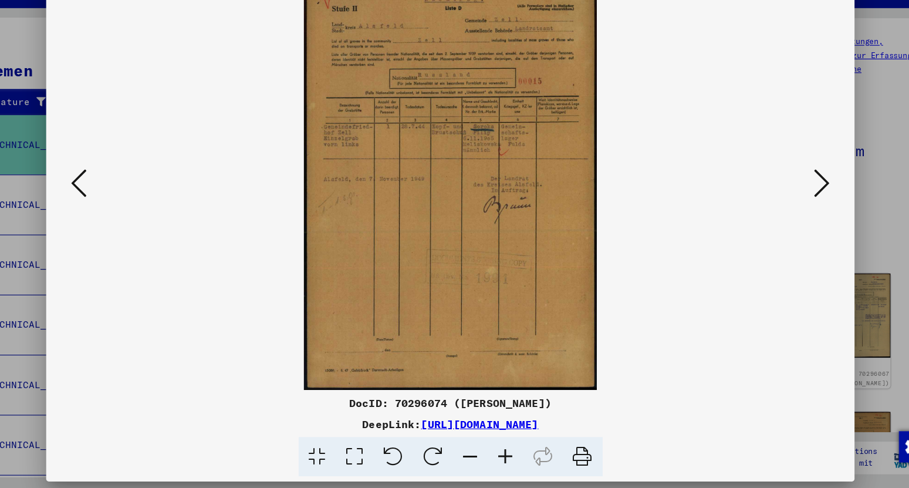
click at [788, 217] on icon at bounding box center [789, 214] width 14 height 28
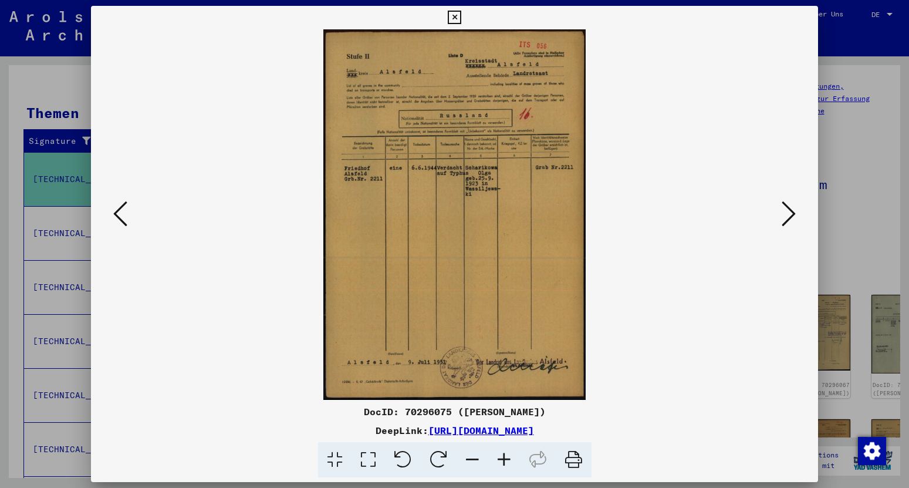
click at [790, 212] on icon at bounding box center [789, 214] width 14 height 28
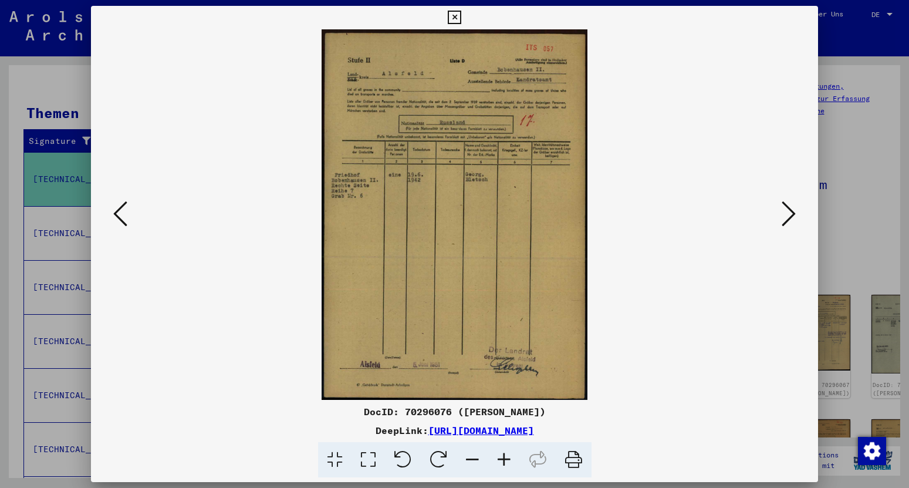
click at [786, 210] on icon at bounding box center [789, 214] width 14 height 28
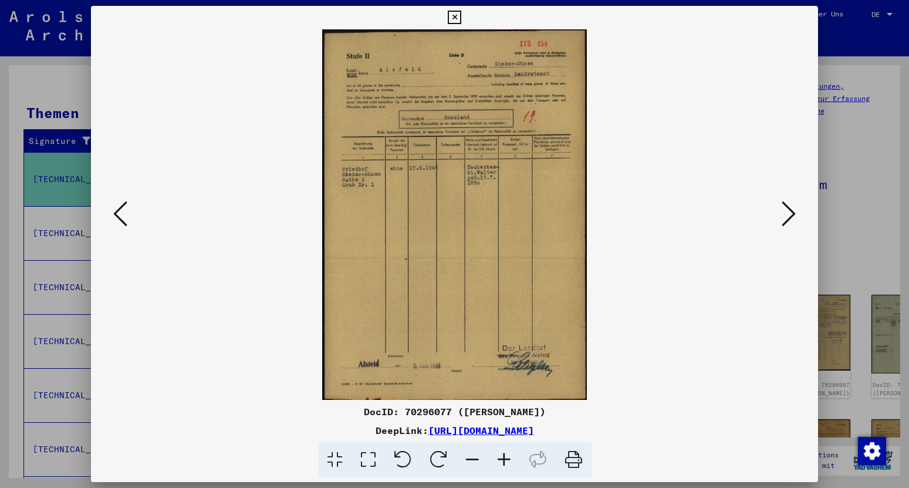
click at [792, 215] on icon at bounding box center [789, 214] width 14 height 28
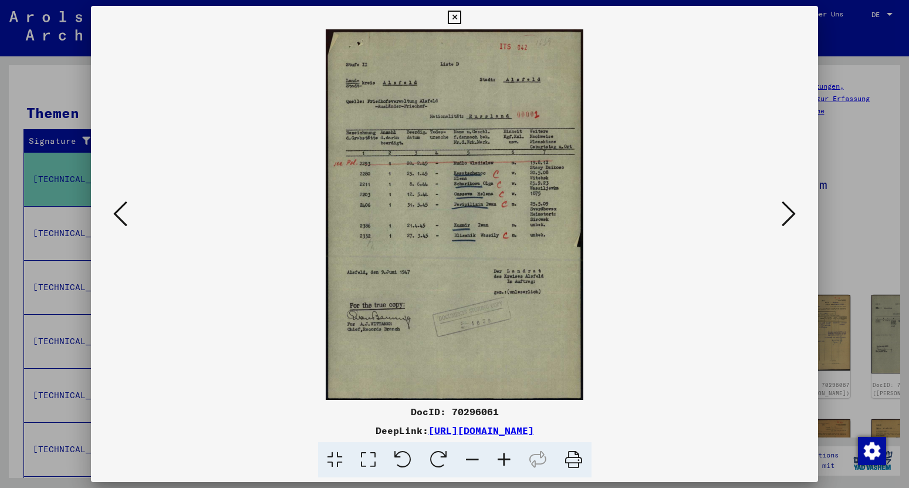
click at [786, 215] on icon at bounding box center [789, 214] width 14 height 28
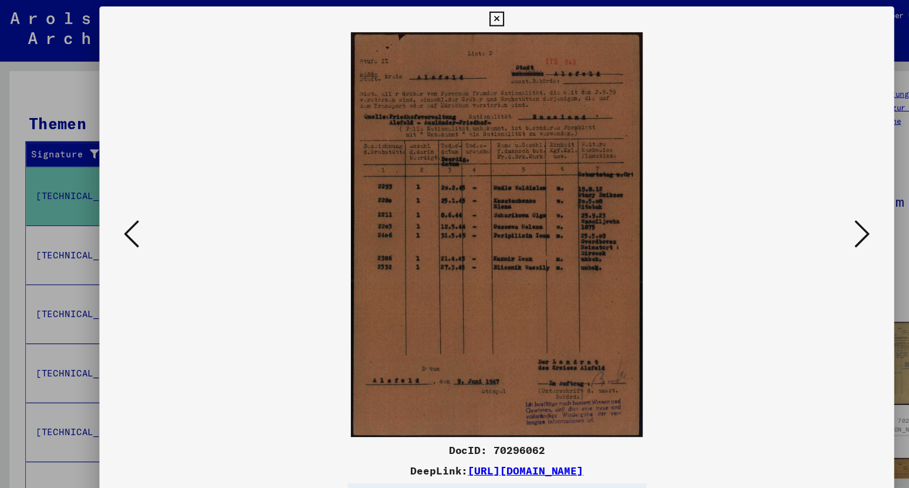
click at [789, 215] on icon at bounding box center [789, 214] width 14 height 28
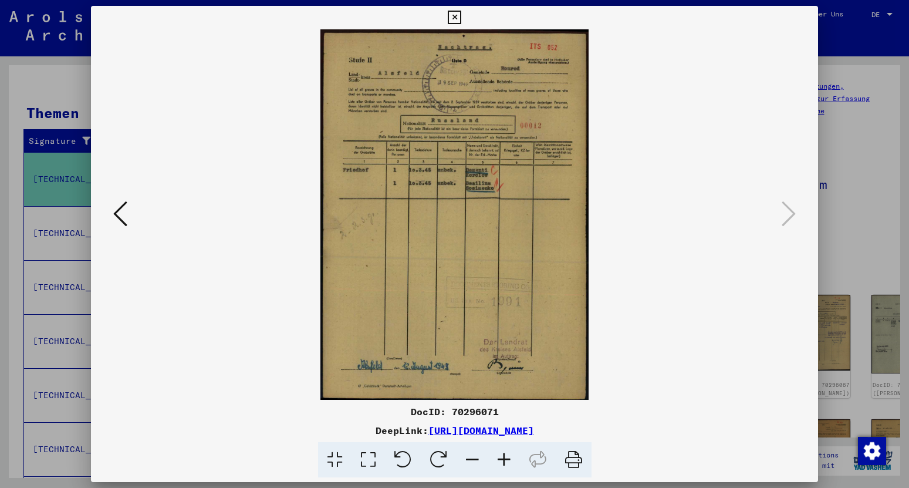
click at [461, 21] on icon at bounding box center [454, 18] width 13 height 14
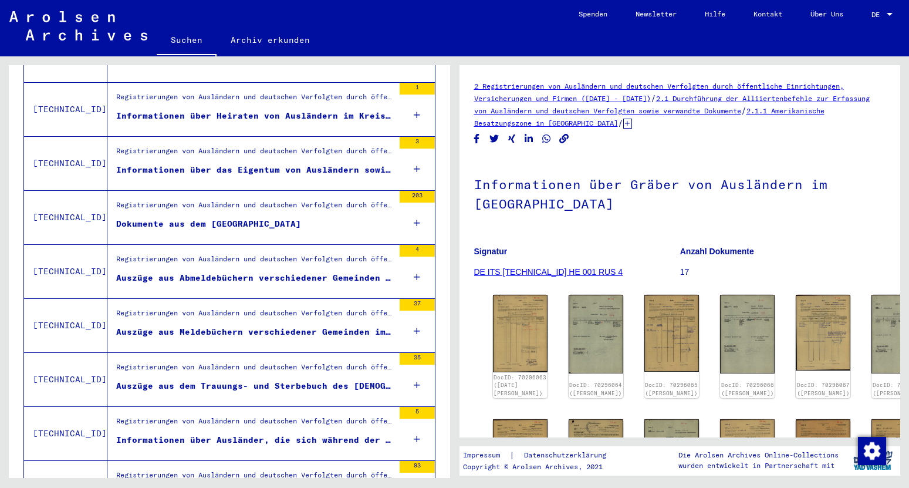
scroll to position [1234, 0]
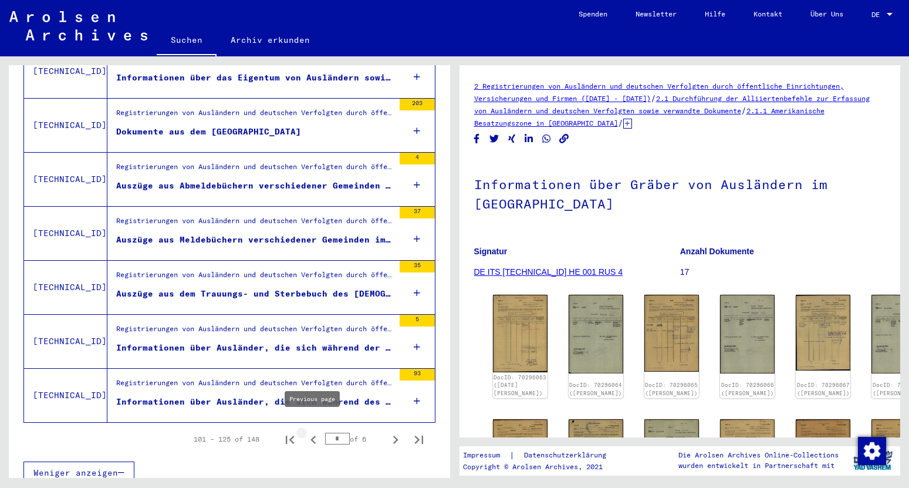
click at [313, 431] on icon "Previous page" at bounding box center [313, 439] width 16 height 16
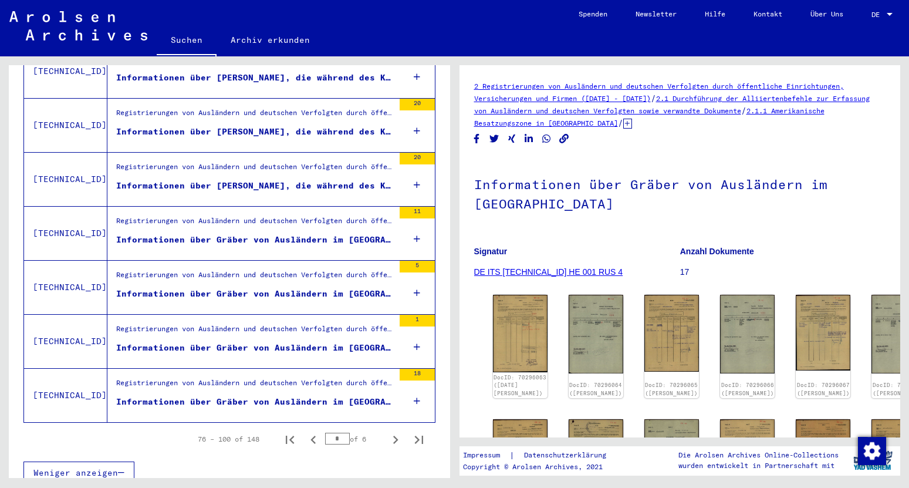
click at [281, 396] on div "Informationen über Gräber von Ausländern im [GEOGRAPHIC_DATA]" at bounding box center [255, 402] width 278 height 12
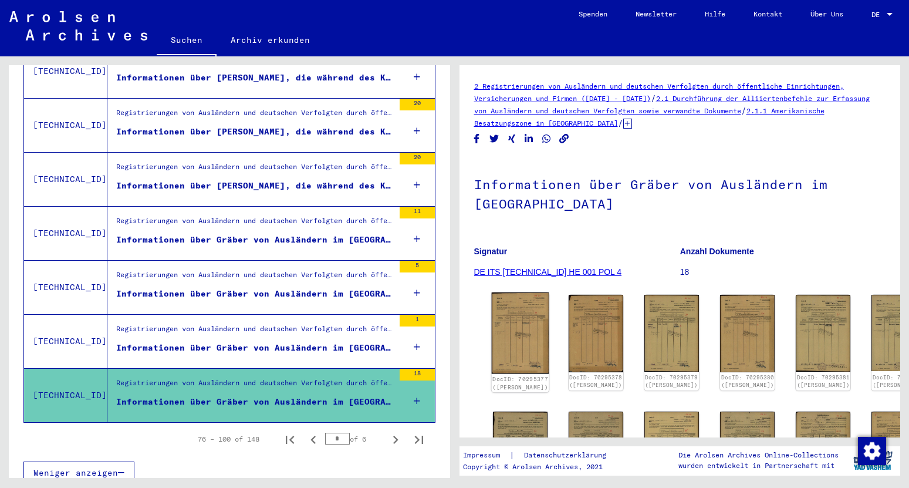
click at [515, 313] on img at bounding box center [520, 333] width 58 height 82
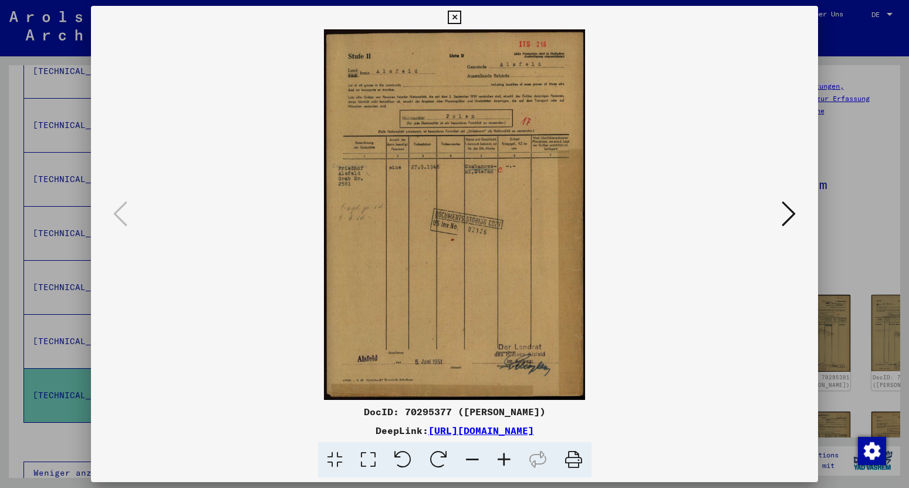
click at [789, 213] on icon at bounding box center [789, 214] width 14 height 28
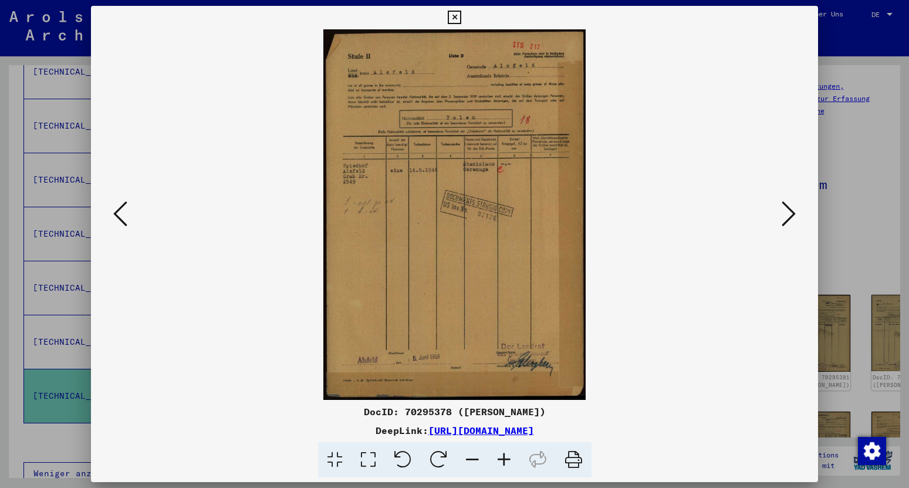
click at [796, 212] on icon at bounding box center [789, 214] width 14 height 28
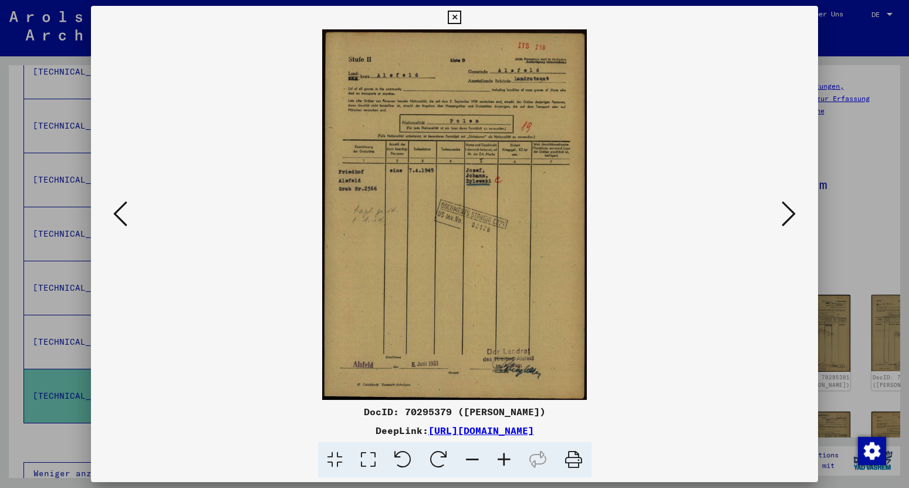
click at [790, 210] on icon at bounding box center [789, 214] width 14 height 28
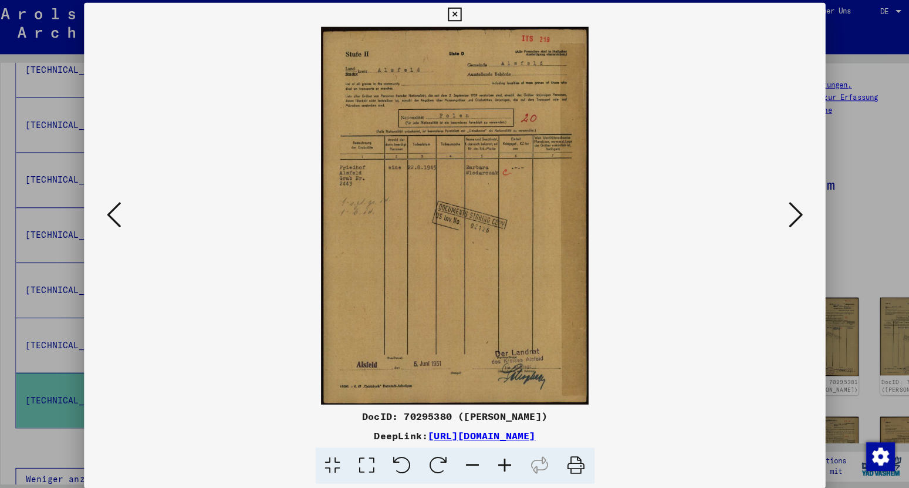
click at [786, 211] on icon at bounding box center [789, 214] width 14 height 28
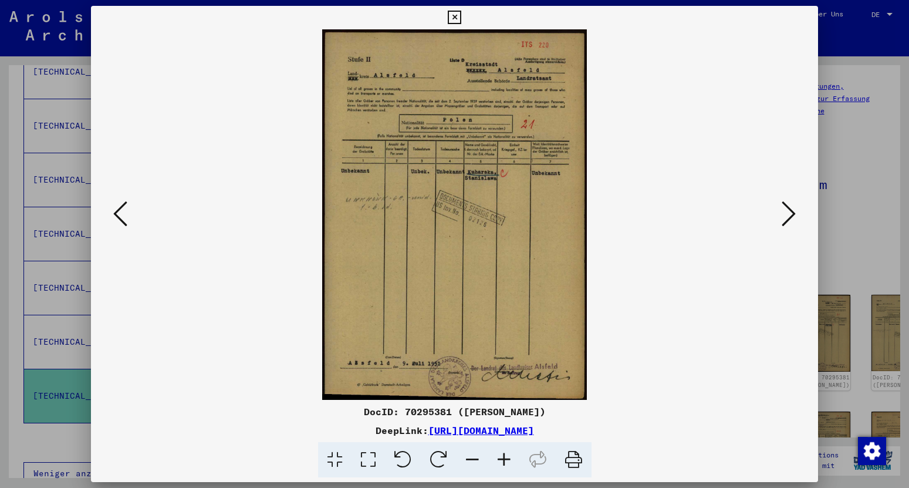
click at [795, 214] on icon at bounding box center [789, 214] width 14 height 28
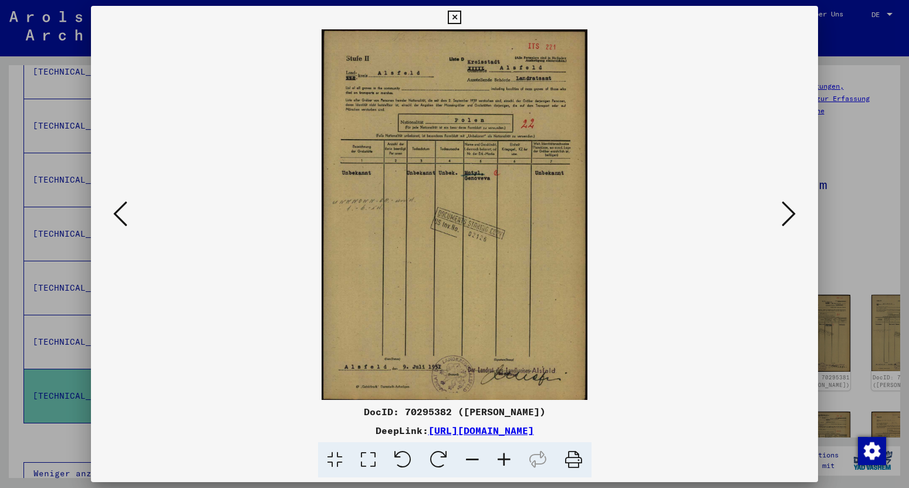
click at [785, 216] on icon at bounding box center [789, 214] width 14 height 28
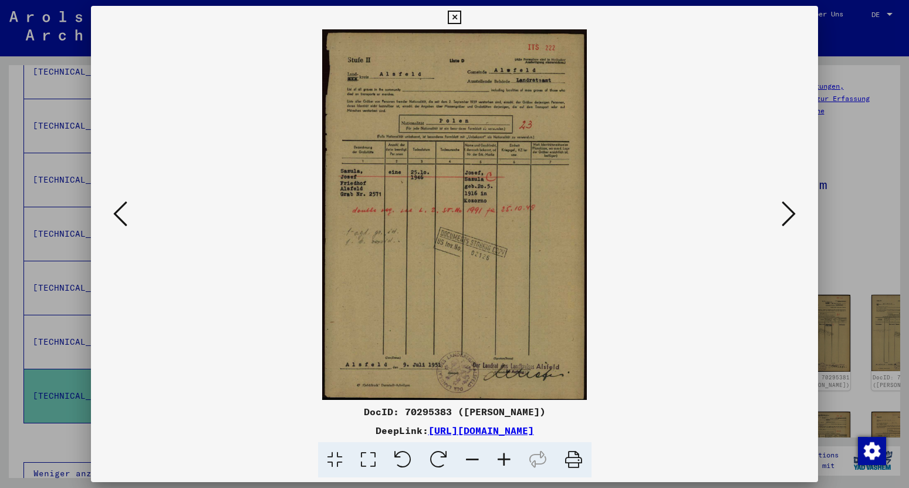
click at [787, 210] on icon at bounding box center [789, 214] width 14 height 28
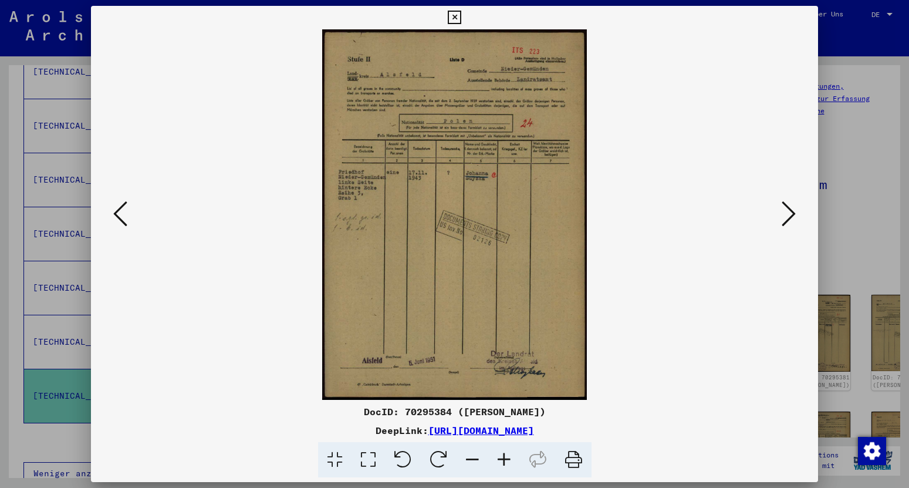
click at [788, 213] on icon at bounding box center [789, 214] width 14 height 28
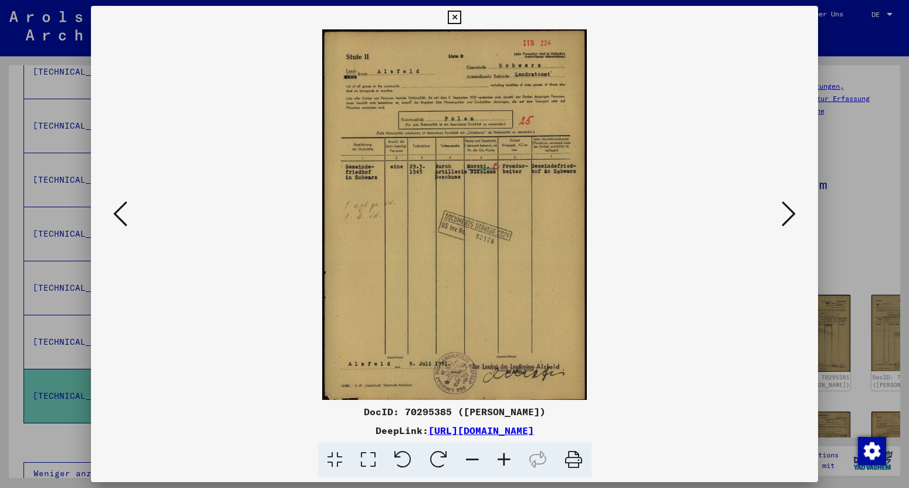
click at [789, 221] on icon at bounding box center [789, 214] width 14 height 28
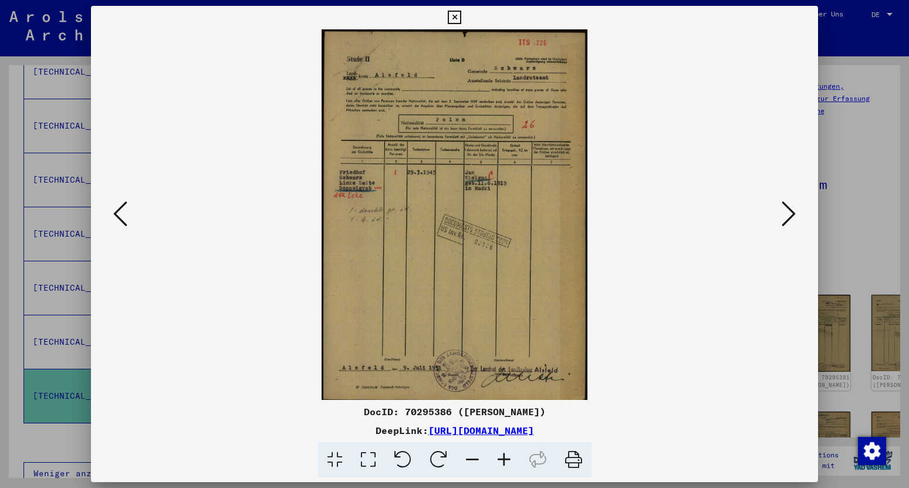
click at [792, 214] on icon at bounding box center [789, 214] width 14 height 28
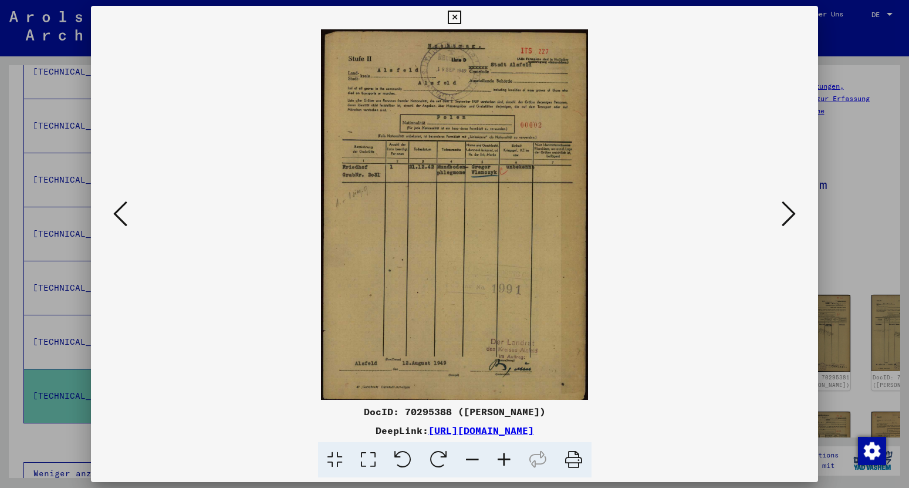
click at [798, 214] on button at bounding box center [788, 214] width 21 height 33
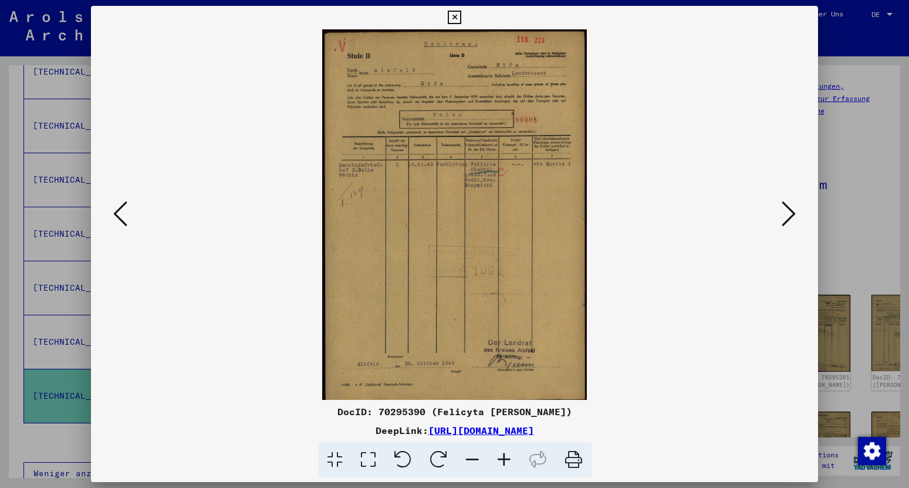
click at [798, 214] on button at bounding box center [788, 214] width 21 height 33
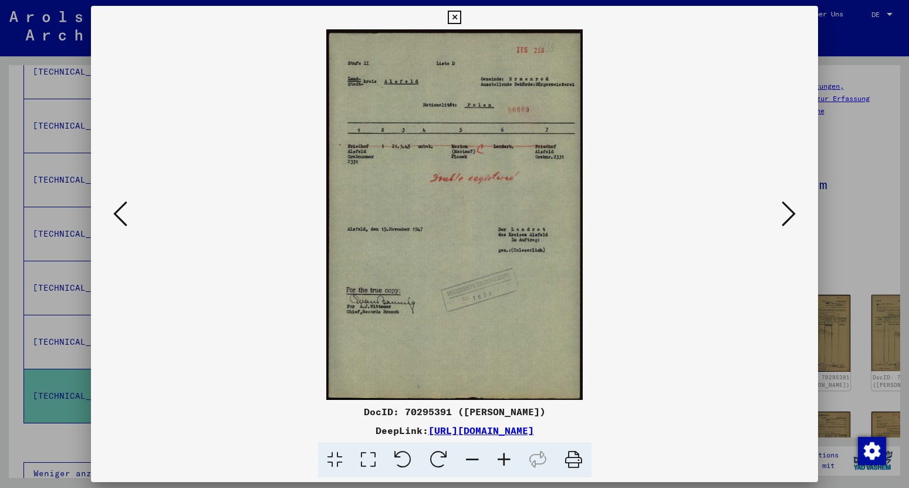
click at [798, 214] on button at bounding box center [788, 214] width 21 height 33
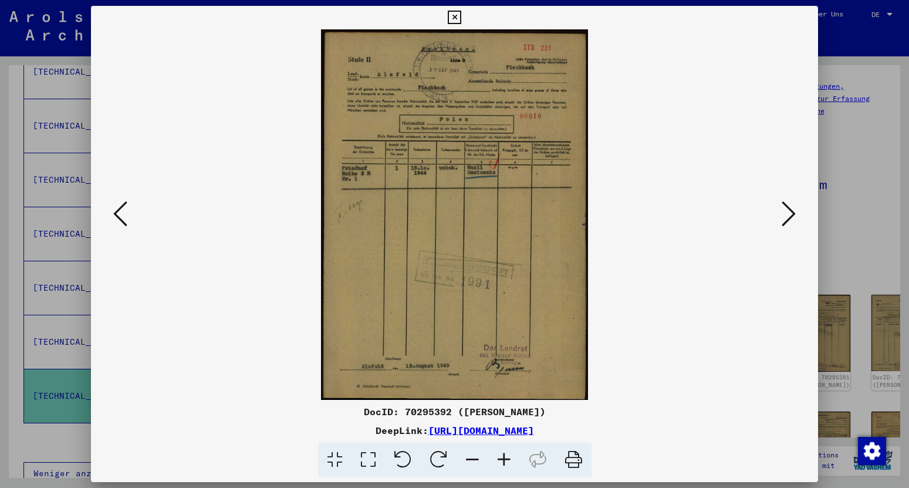
click at [798, 214] on button at bounding box center [788, 214] width 21 height 33
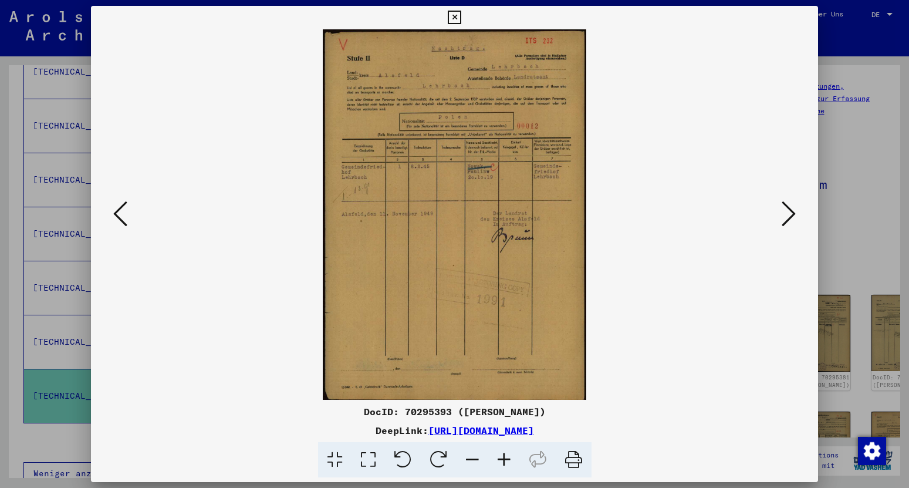
click at [798, 214] on button at bounding box center [788, 214] width 21 height 33
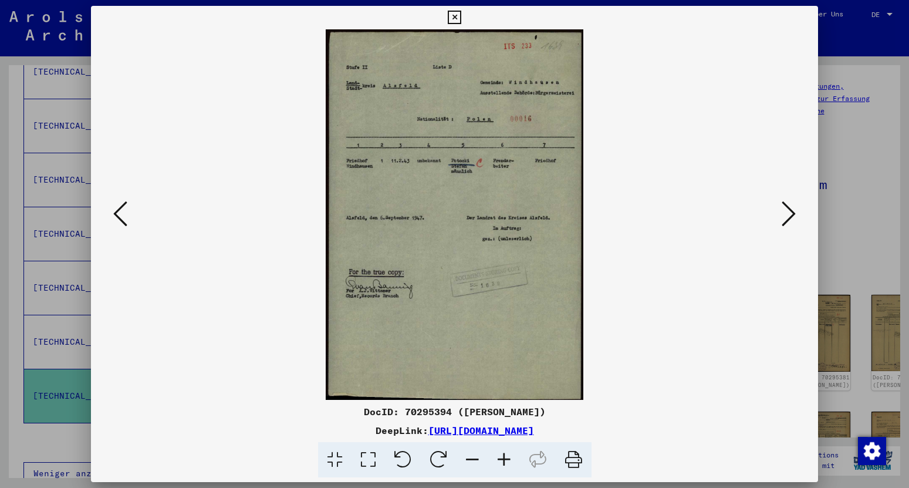
click at [798, 214] on button at bounding box center [788, 214] width 21 height 33
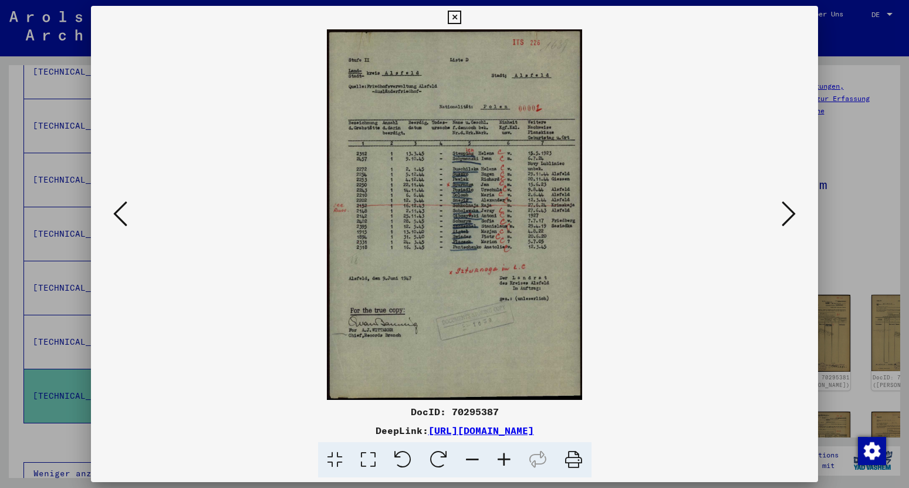
click at [788, 212] on icon at bounding box center [789, 214] width 14 height 28
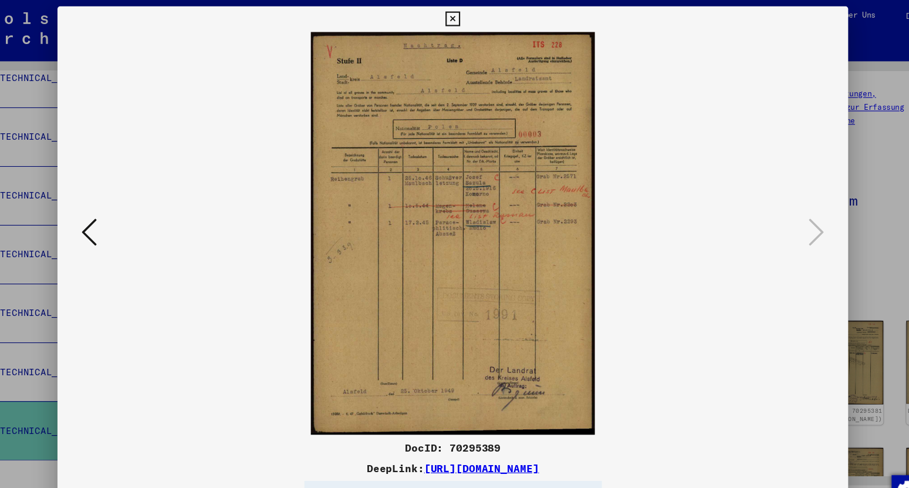
click at [461, 13] on icon at bounding box center [454, 18] width 13 height 14
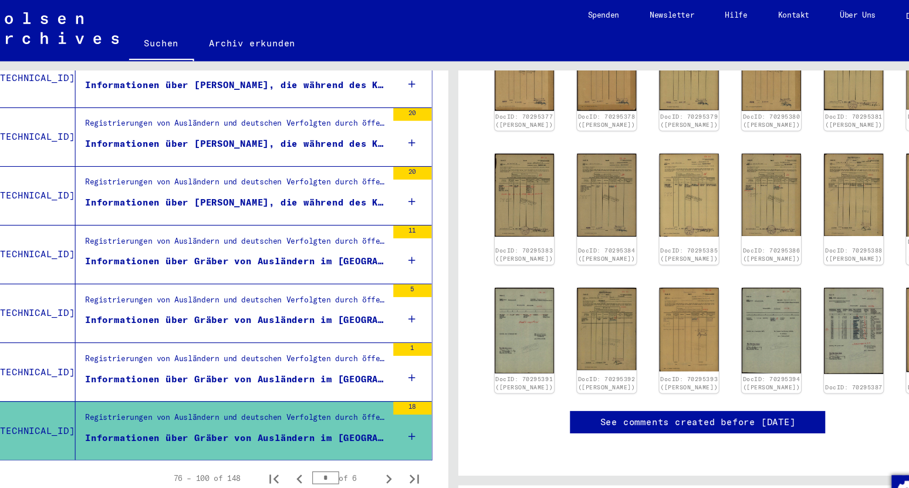
scroll to position [340, 0]
click at [302, 342] on div "Informationen über Gräber von Ausländern im [GEOGRAPHIC_DATA]" at bounding box center [255, 348] width 278 height 12
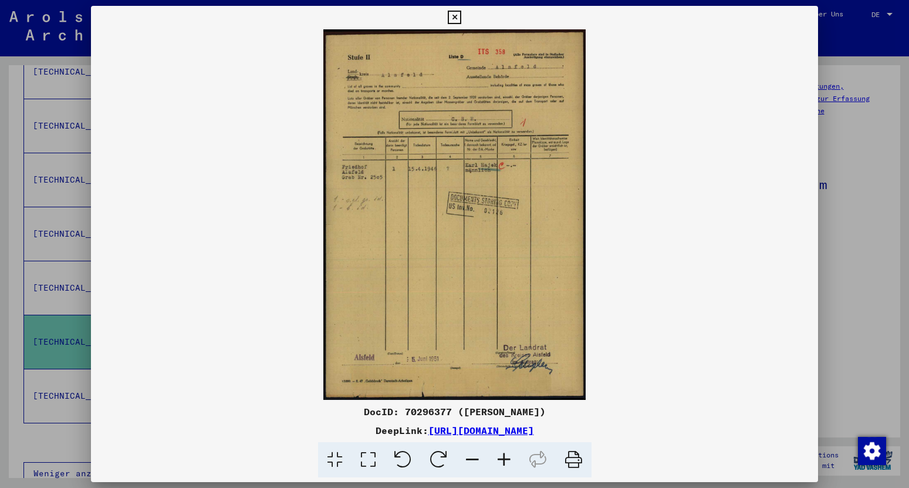
click at [461, 18] on icon at bounding box center [454, 18] width 13 height 14
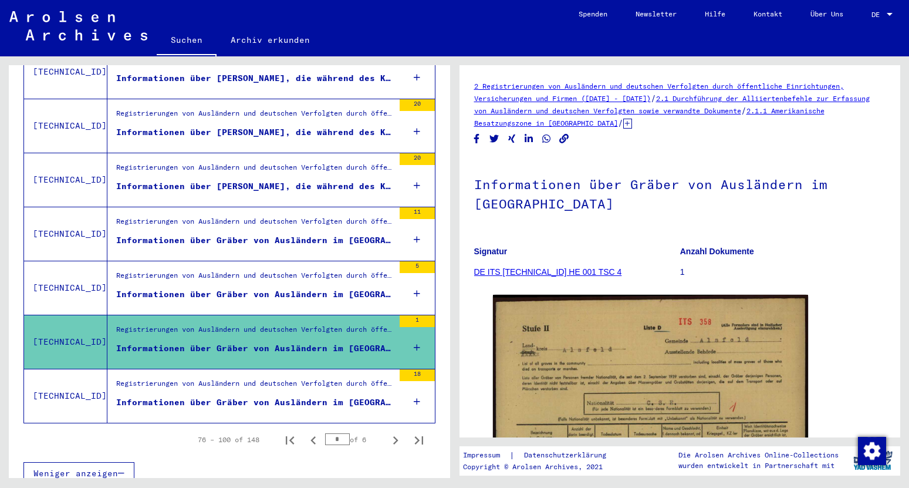
click at [285, 288] on div "Informationen über Gräber von Ausländern im [GEOGRAPHIC_DATA]" at bounding box center [255, 294] width 278 height 12
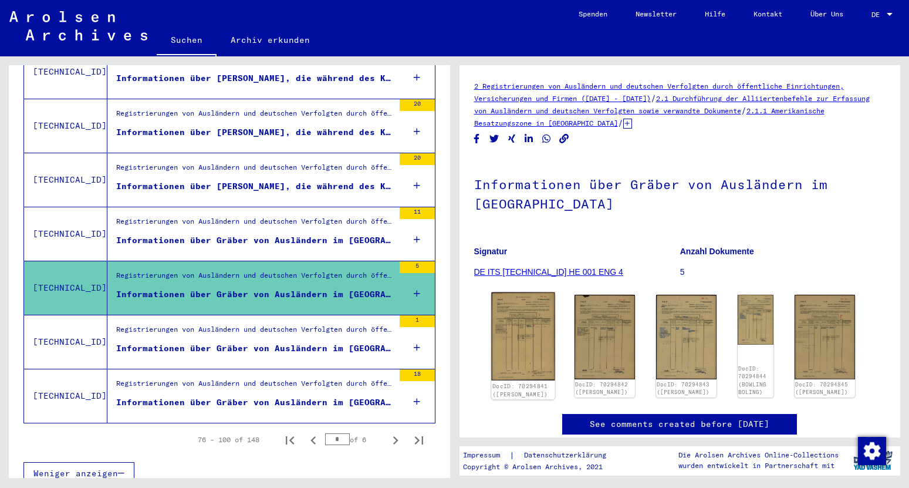
click at [523, 326] on img at bounding box center [522, 336] width 63 height 89
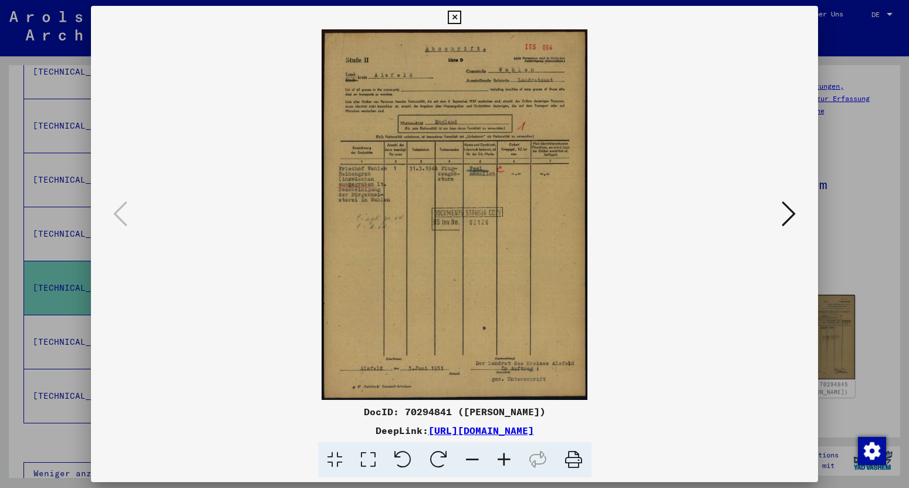
click at [790, 214] on icon at bounding box center [789, 214] width 14 height 28
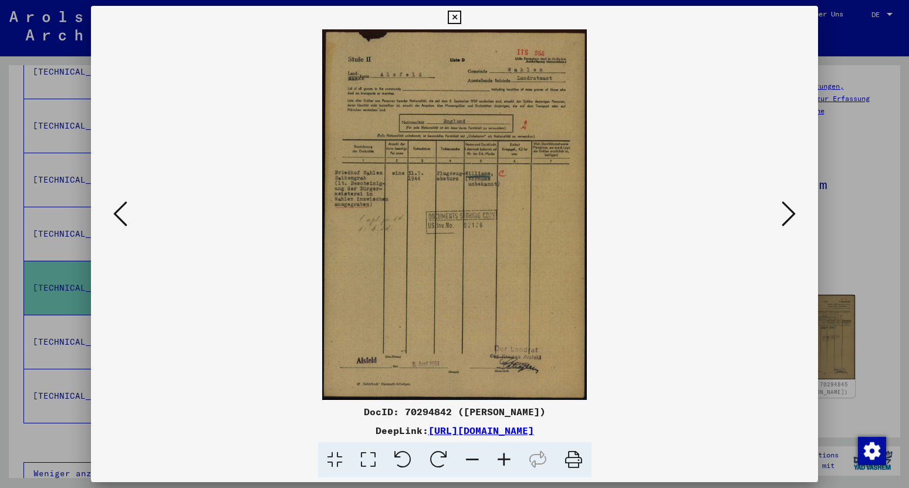
click at [799, 216] on button at bounding box center [788, 214] width 21 height 33
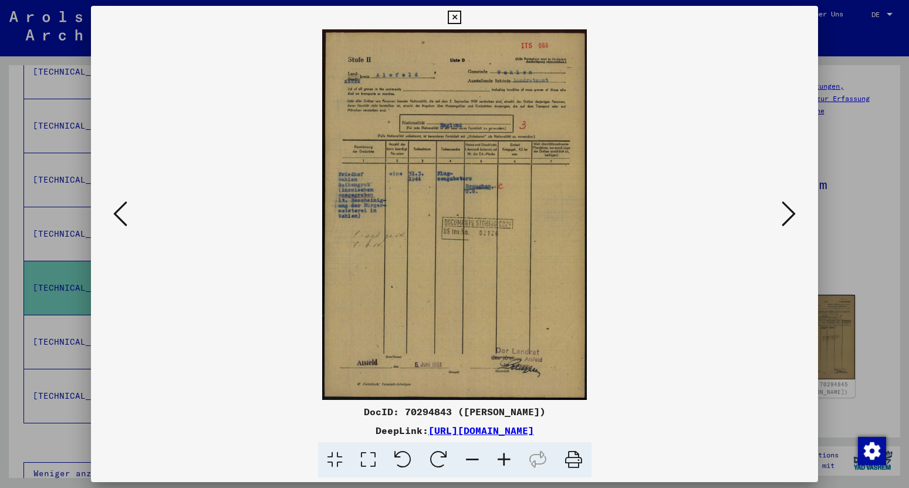
click at [786, 214] on icon at bounding box center [789, 214] width 14 height 28
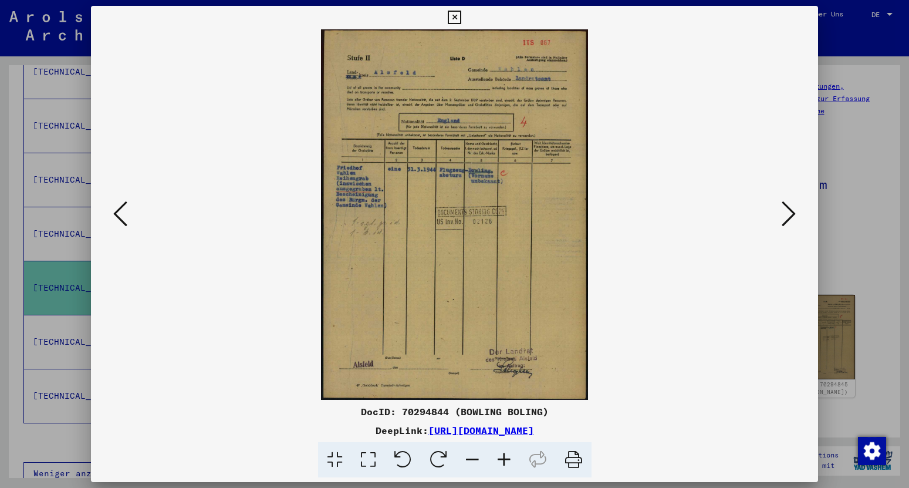
click at [783, 212] on button at bounding box center [788, 214] width 21 height 33
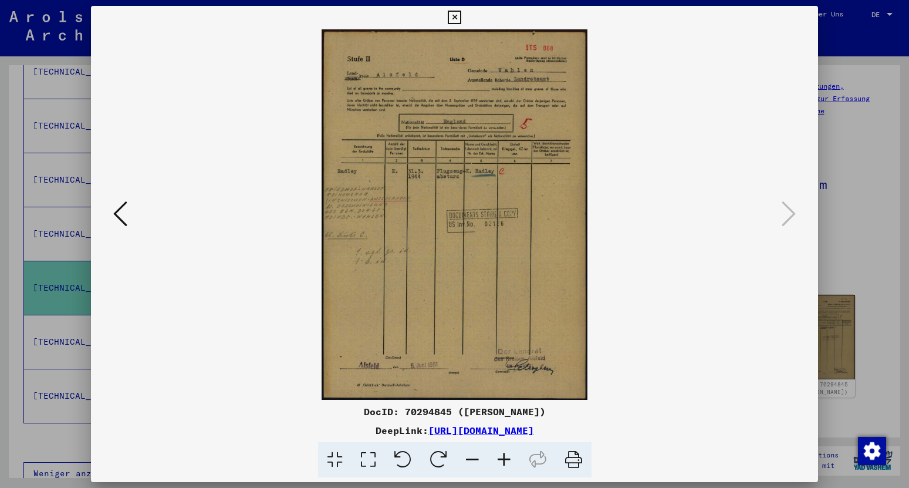
click at [461, 19] on icon at bounding box center [454, 18] width 13 height 14
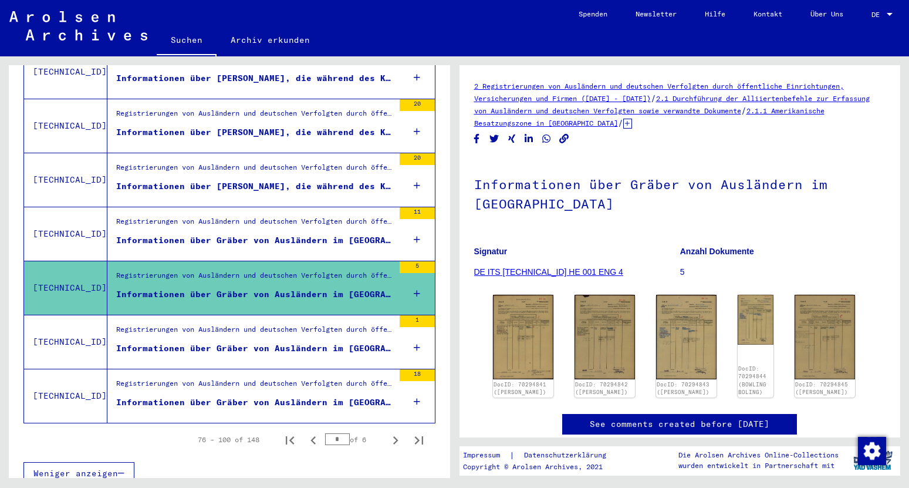
click at [296, 219] on div "Registrierungen von Ausländern und deutschen Verfolgten durch öffentliche Einri…" at bounding box center [255, 224] width 278 height 16
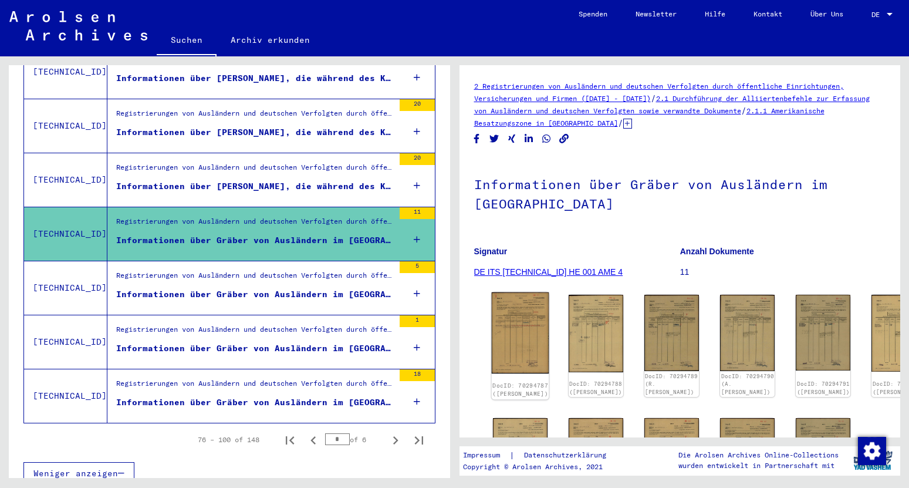
click at [518, 319] on img at bounding box center [520, 332] width 58 height 81
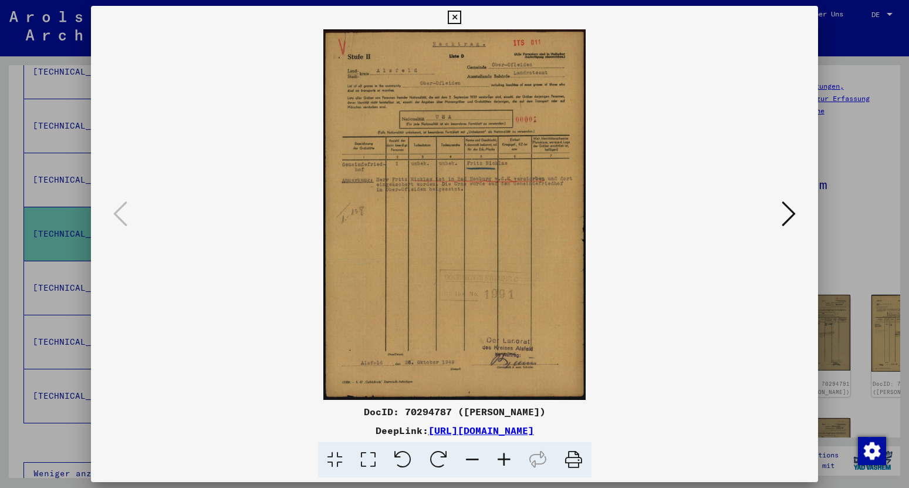
click at [785, 215] on icon at bounding box center [789, 214] width 14 height 28
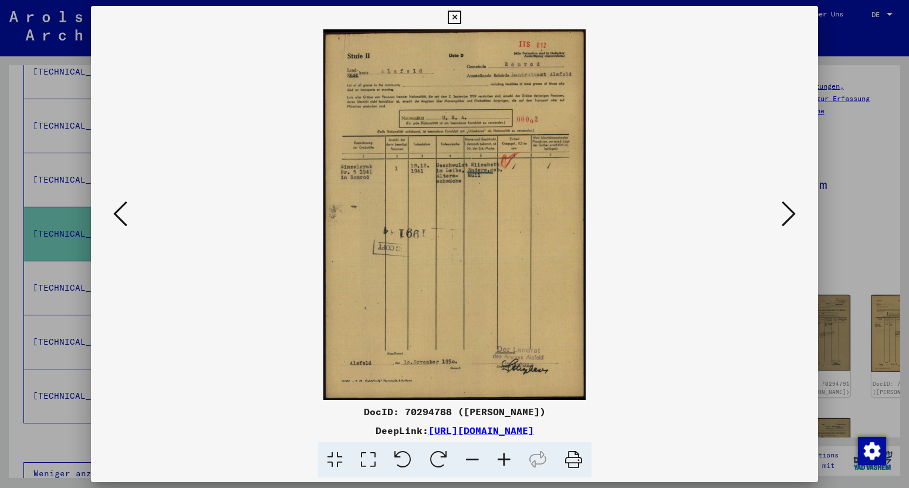
click at [785, 215] on icon at bounding box center [789, 214] width 14 height 28
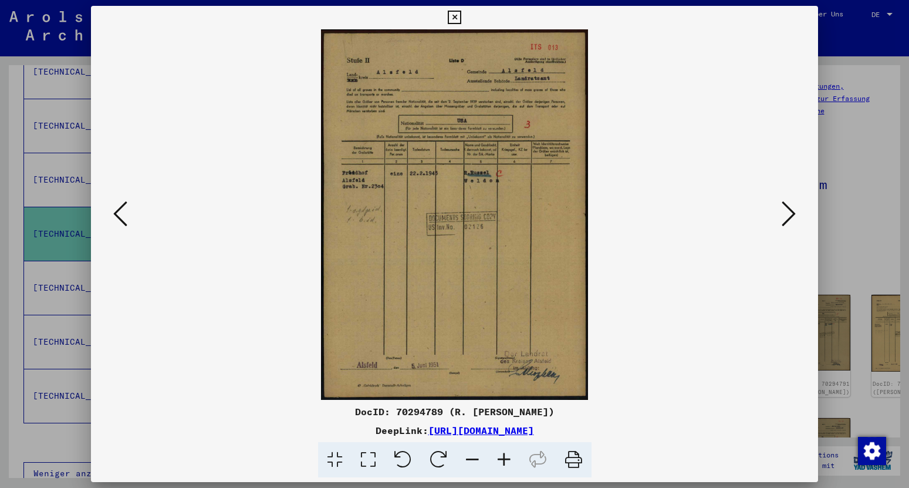
click at [785, 215] on icon at bounding box center [789, 214] width 14 height 28
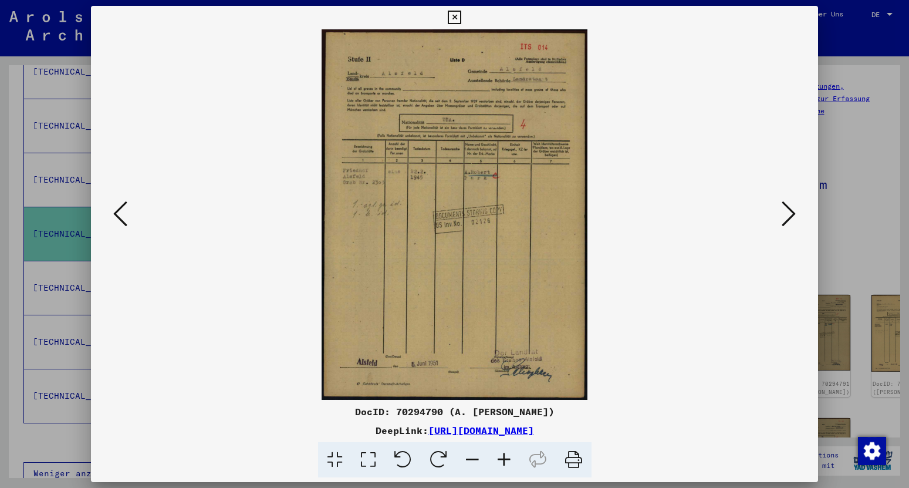
click at [786, 219] on icon at bounding box center [789, 214] width 14 height 28
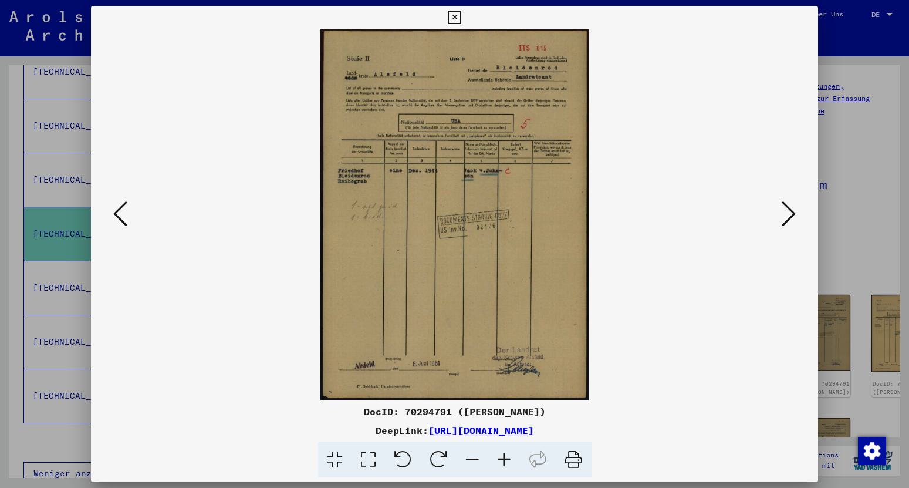
click at [786, 219] on icon at bounding box center [789, 214] width 14 height 28
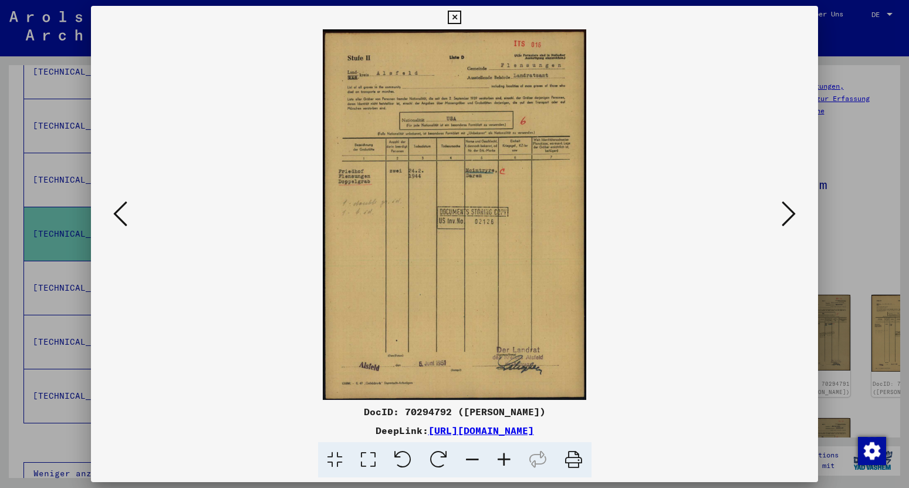
click at [786, 219] on icon at bounding box center [789, 214] width 14 height 28
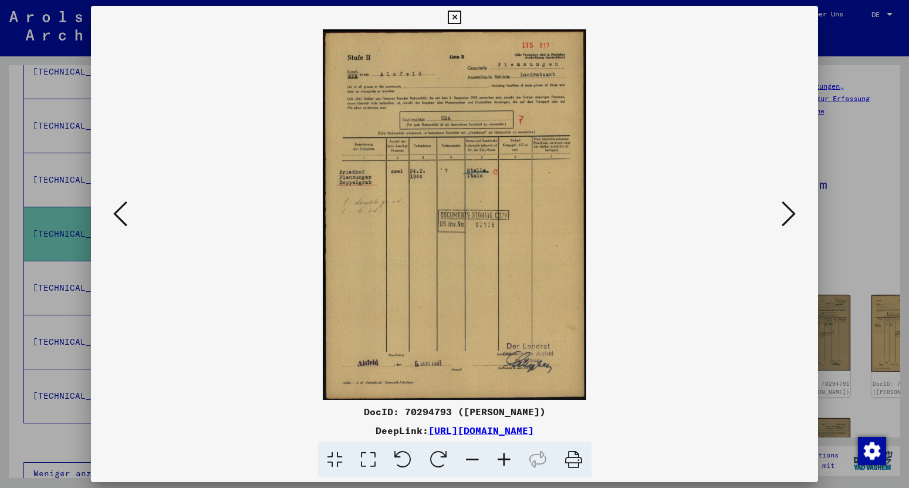
click at [786, 219] on icon at bounding box center [789, 214] width 14 height 28
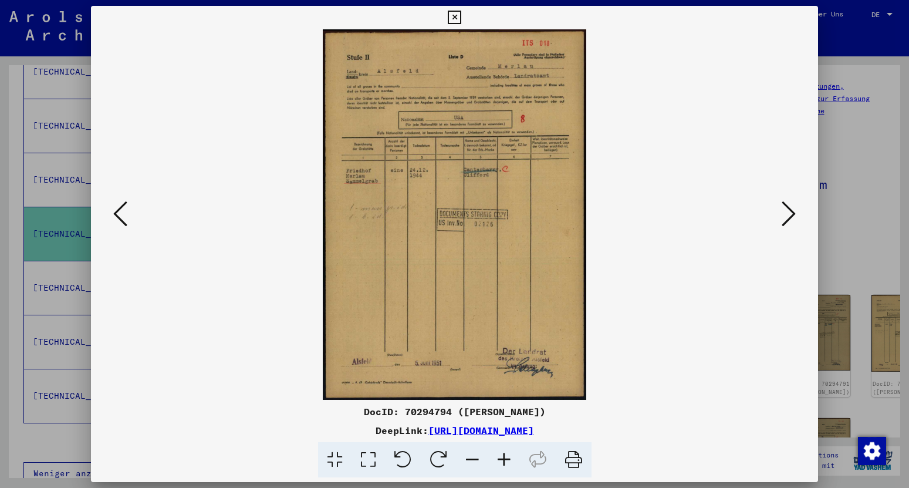
click at [786, 219] on icon at bounding box center [789, 214] width 14 height 28
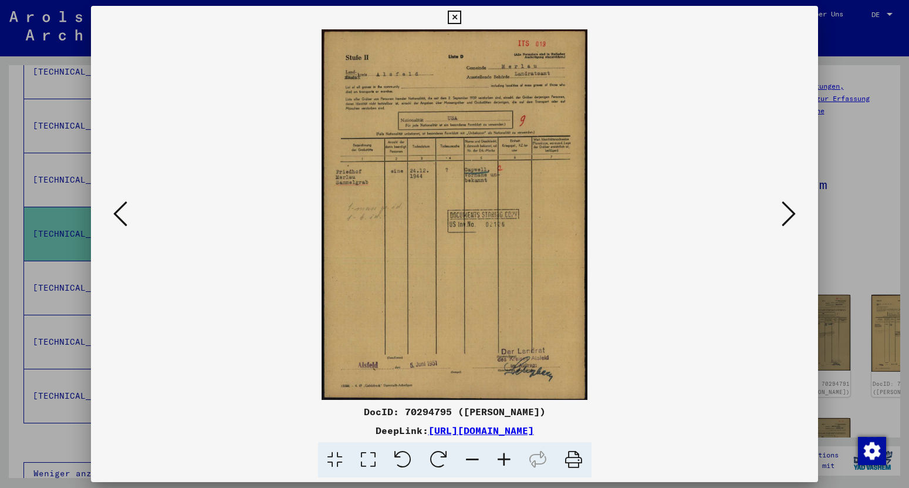
click at [786, 219] on icon at bounding box center [789, 214] width 14 height 28
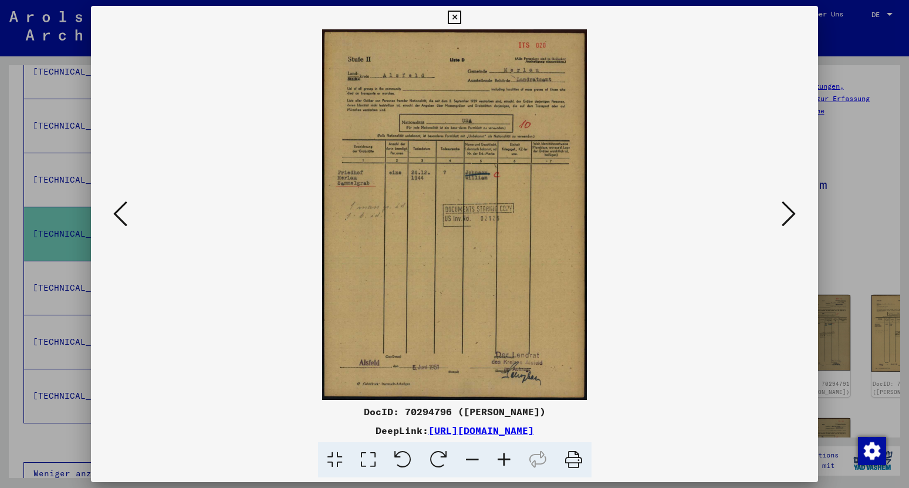
click at [786, 219] on icon at bounding box center [789, 214] width 14 height 28
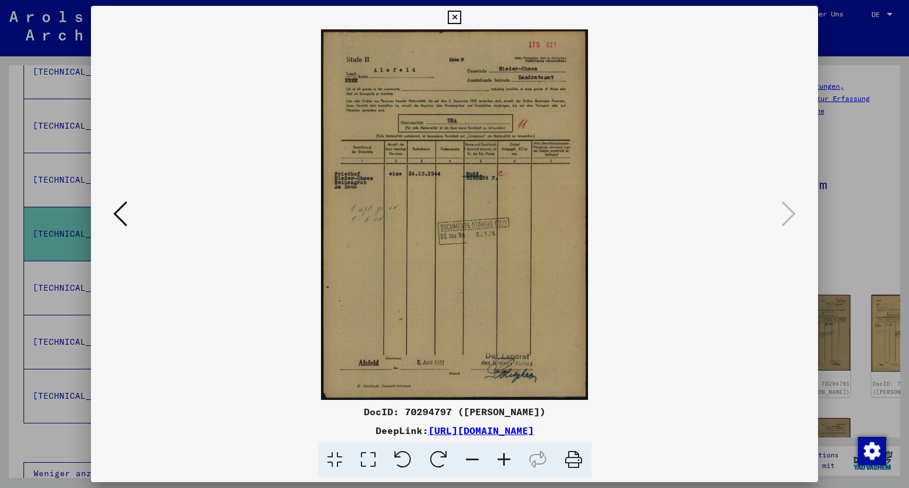
click at [461, 21] on icon at bounding box center [454, 18] width 13 height 14
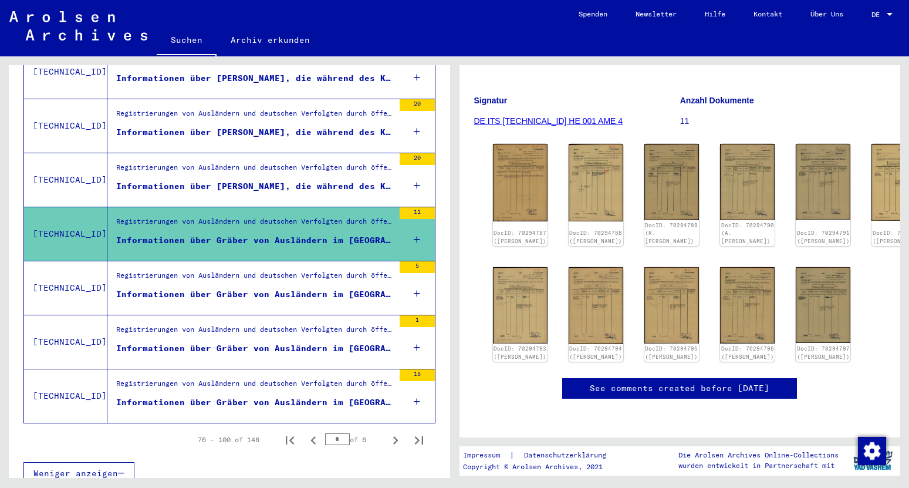
scroll to position [200, 0]
click at [308, 180] on div "Informationen über [PERSON_NAME], die während des Kriegs im Kreis [GEOGRAPHIC_D…" at bounding box center [255, 186] width 278 height 12
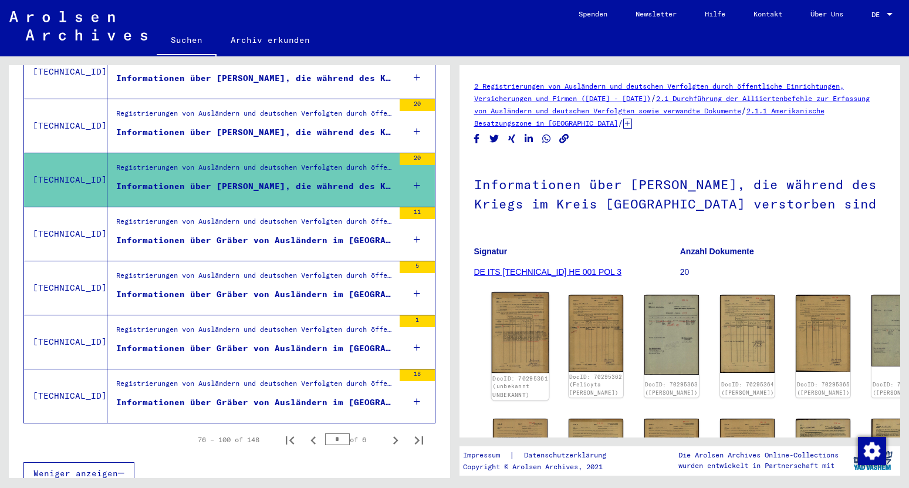
click at [518, 317] on img at bounding box center [520, 332] width 58 height 80
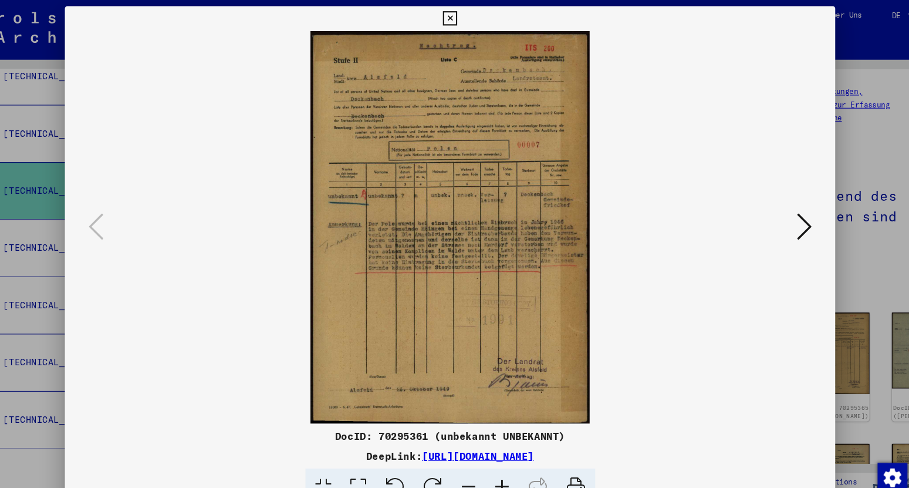
click at [790, 210] on icon at bounding box center [789, 214] width 14 height 28
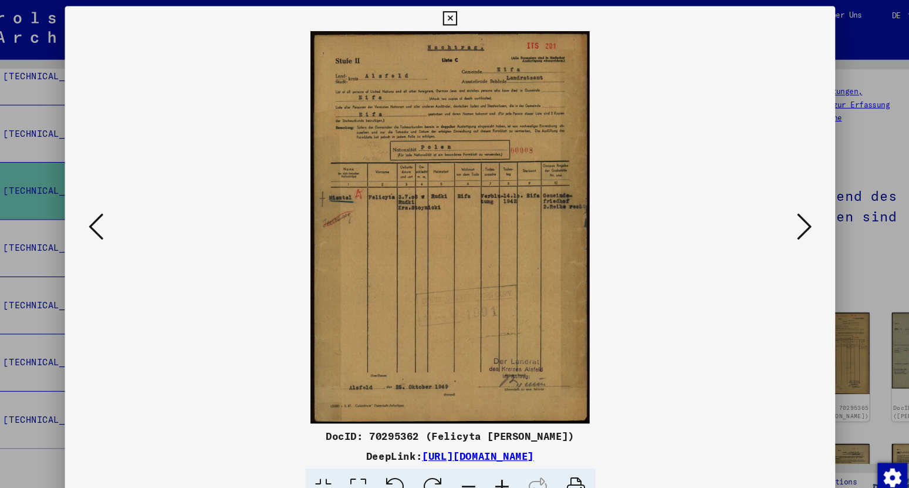
click at [790, 210] on icon at bounding box center [789, 214] width 14 height 28
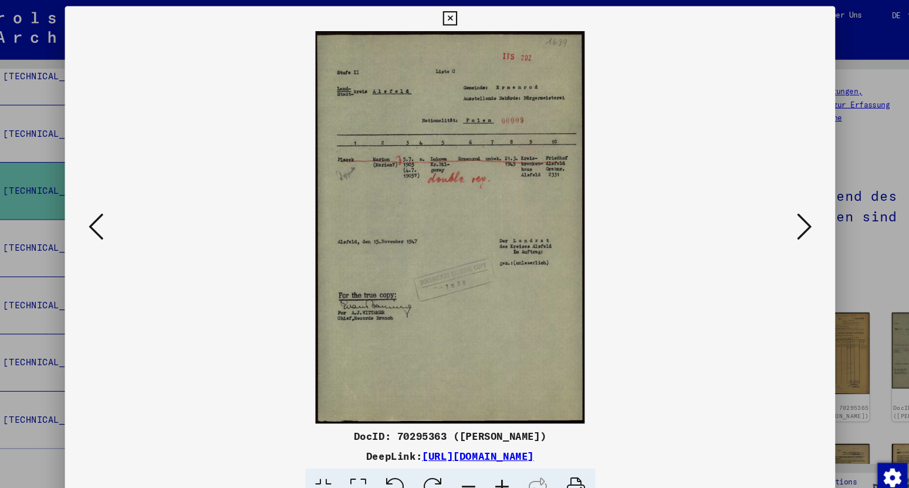
click at [790, 210] on icon at bounding box center [789, 214] width 14 height 28
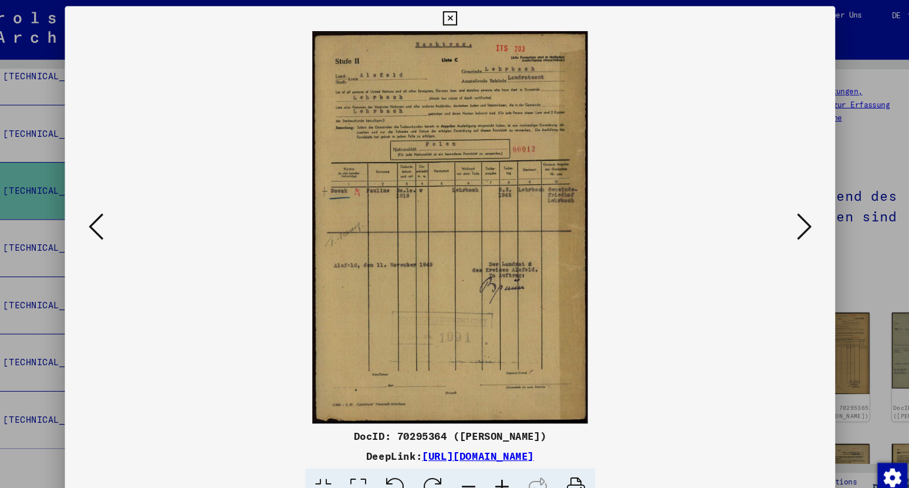
click at [790, 210] on icon at bounding box center [789, 214] width 14 height 28
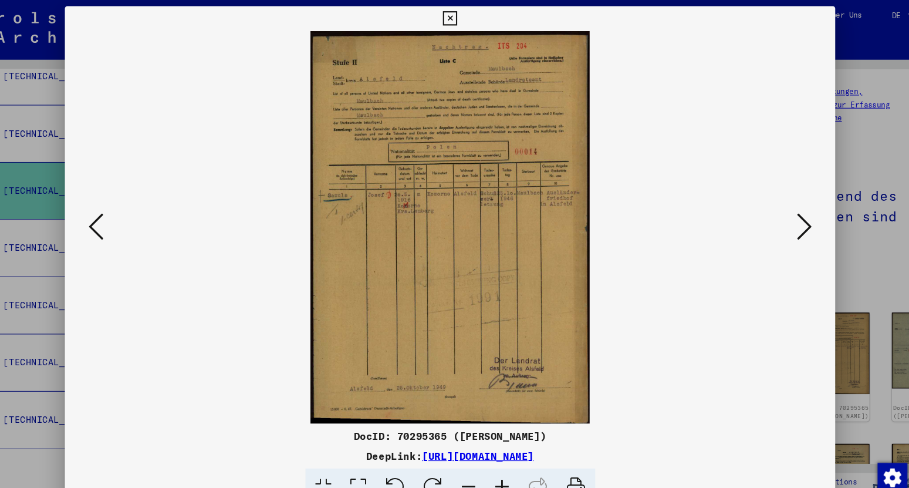
click at [789, 211] on icon at bounding box center [789, 214] width 14 height 28
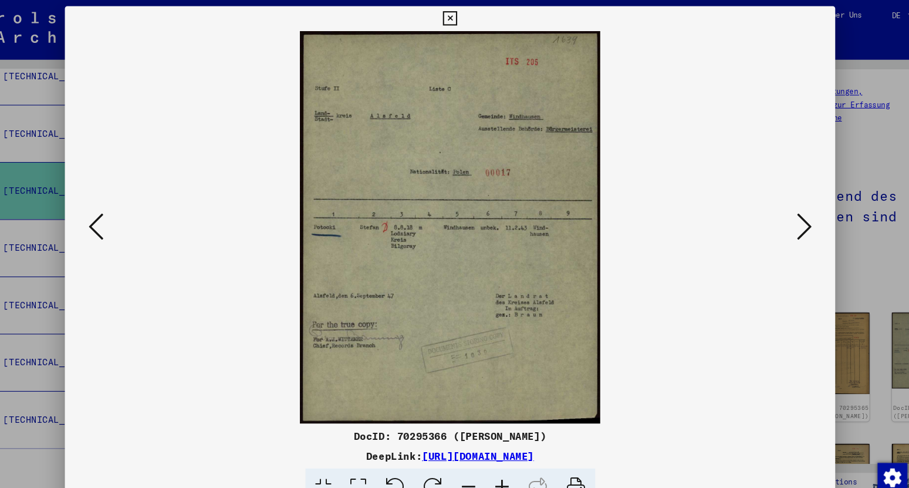
click at [789, 211] on icon at bounding box center [789, 214] width 14 height 28
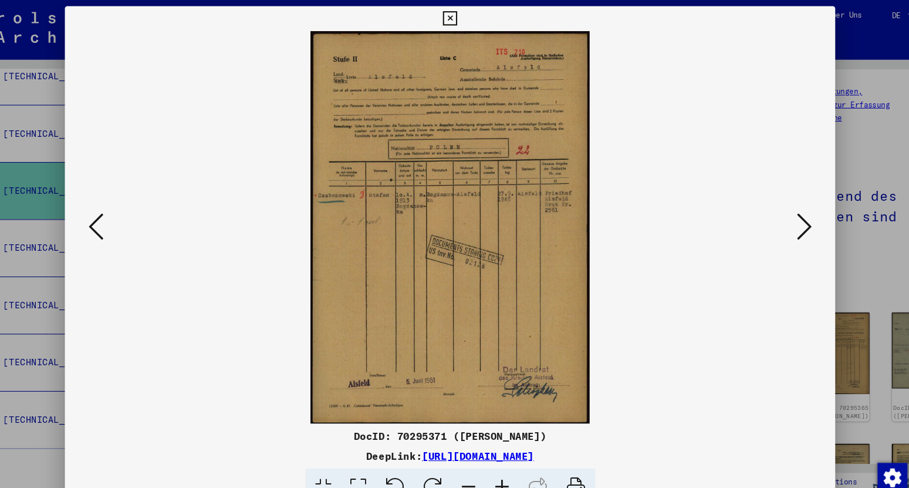
click at [789, 211] on icon at bounding box center [789, 214] width 14 height 28
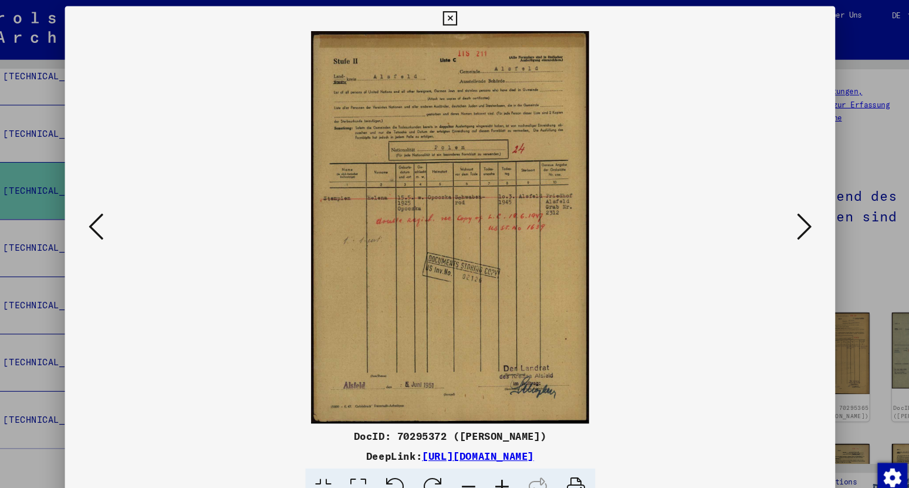
click at [790, 214] on icon at bounding box center [789, 214] width 14 height 28
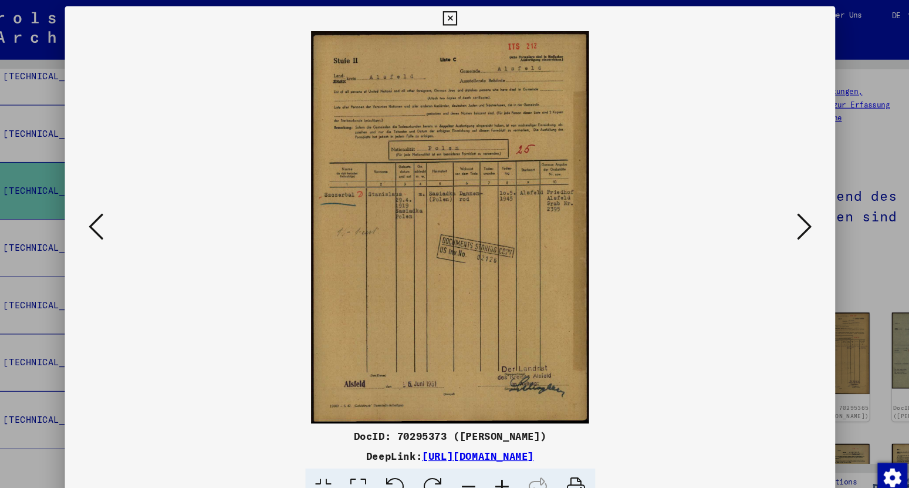
click at [790, 214] on icon at bounding box center [789, 214] width 14 height 28
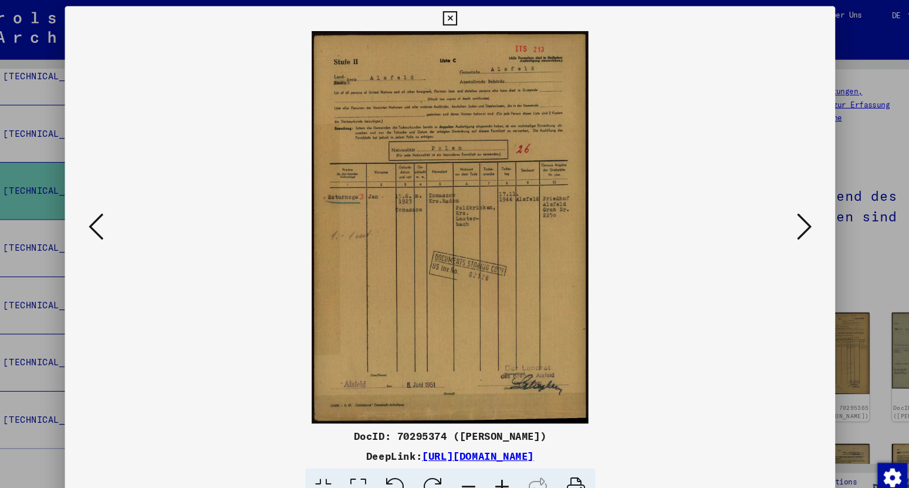
click at [790, 214] on icon at bounding box center [789, 214] width 14 height 28
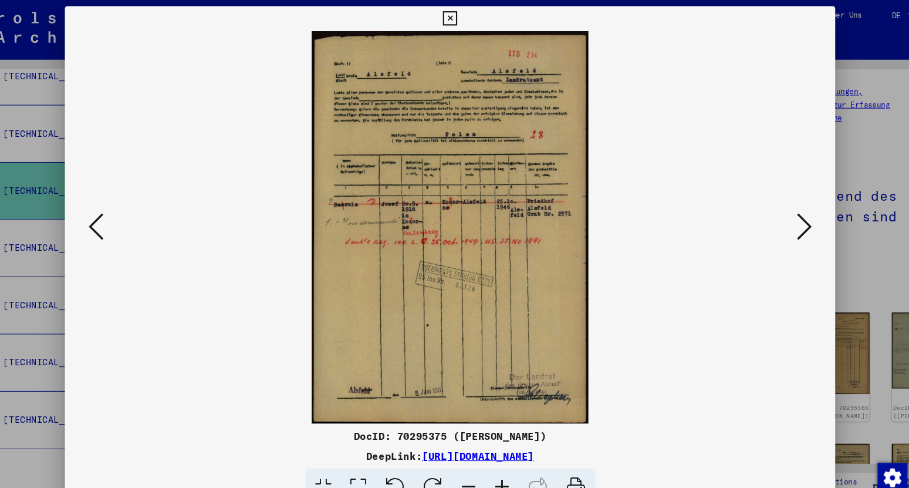
click at [790, 214] on icon at bounding box center [789, 214] width 14 height 28
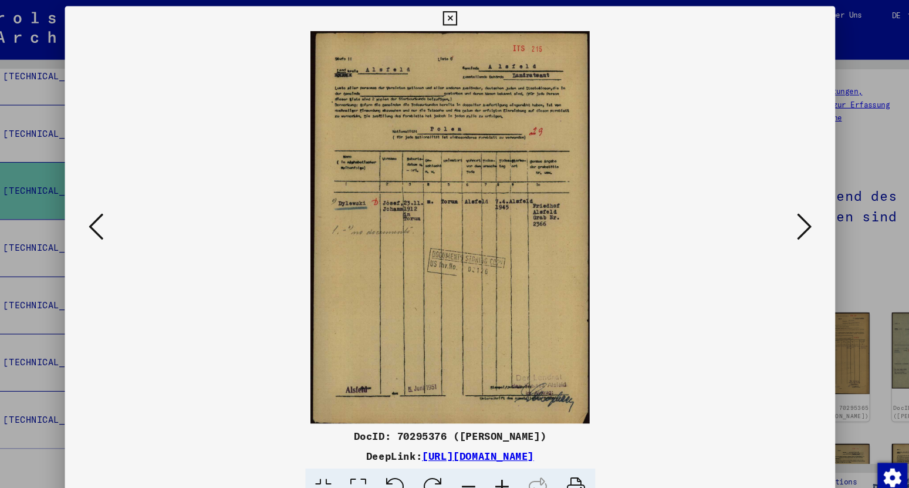
click at [790, 214] on icon at bounding box center [789, 214] width 14 height 28
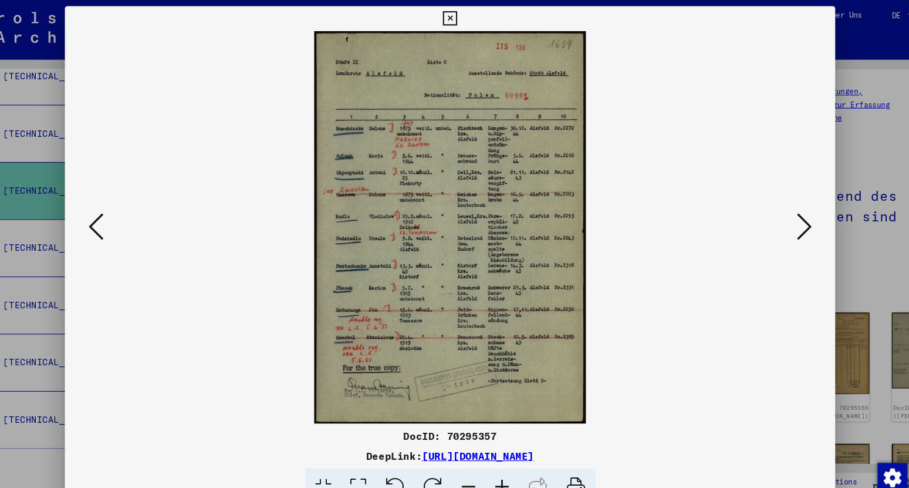
click at [790, 214] on icon at bounding box center [789, 214] width 14 height 28
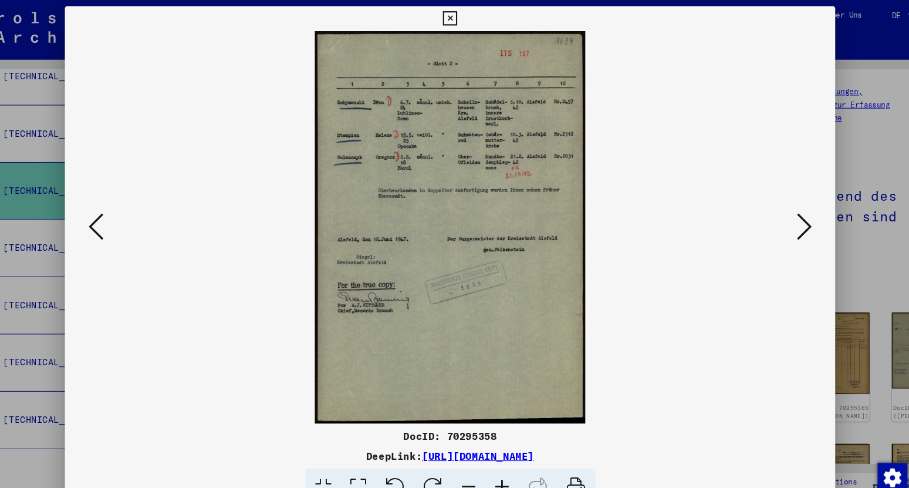
click at [790, 214] on icon at bounding box center [789, 214] width 14 height 28
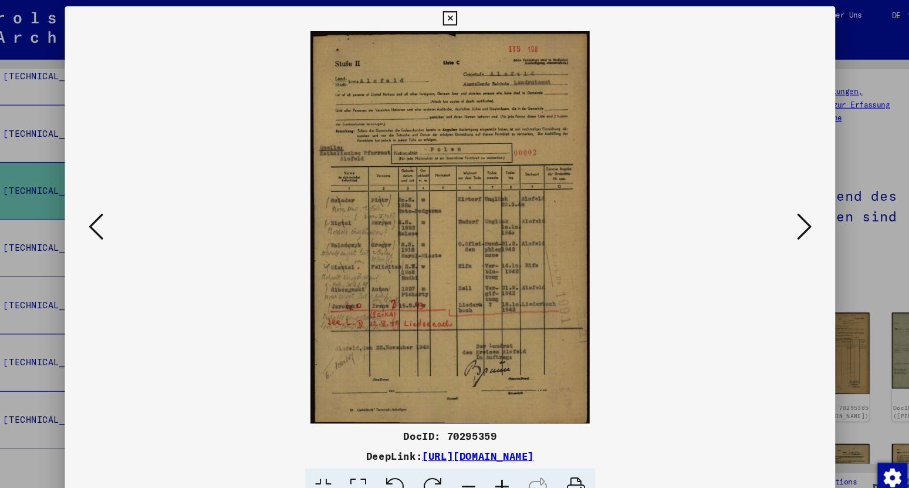
click at [790, 214] on icon at bounding box center [789, 214] width 14 height 28
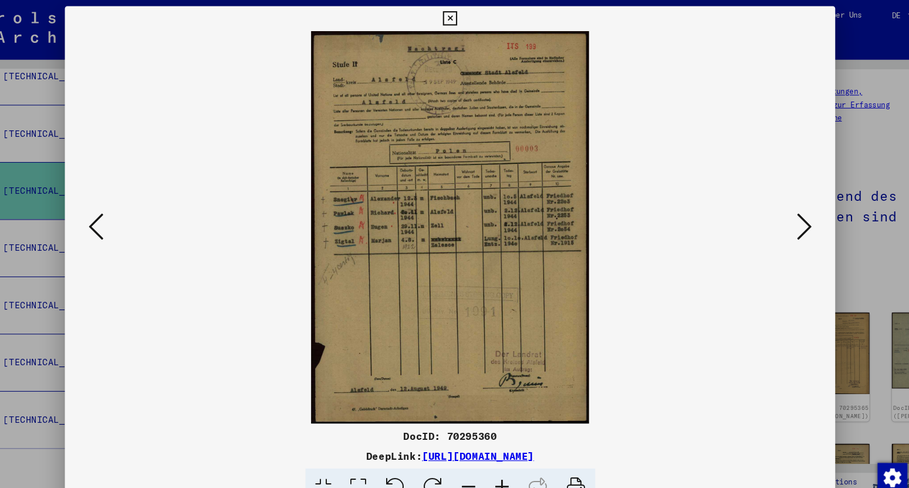
click at [790, 214] on icon at bounding box center [789, 214] width 14 height 28
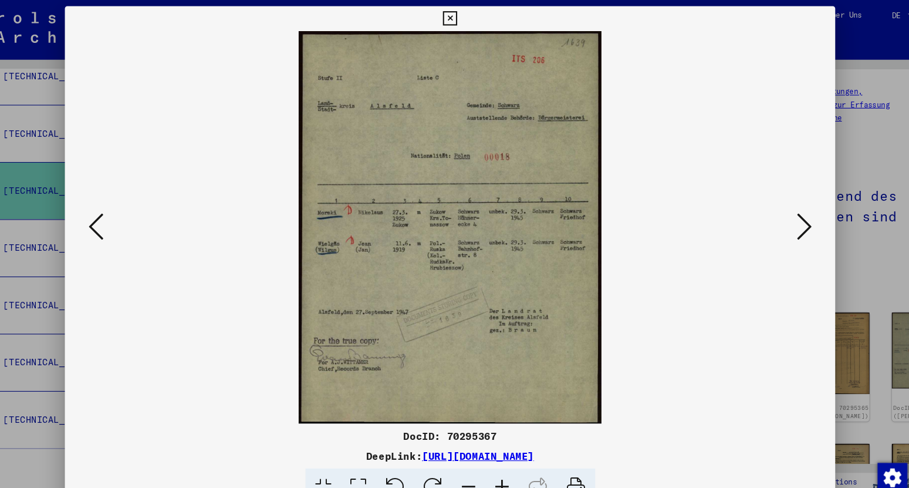
click at [790, 214] on icon at bounding box center [789, 214] width 14 height 28
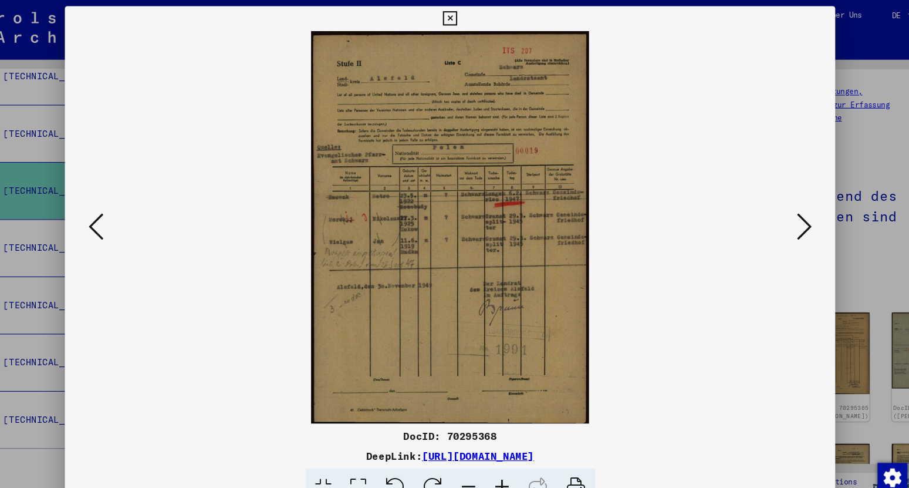
click at [790, 214] on icon at bounding box center [789, 214] width 14 height 28
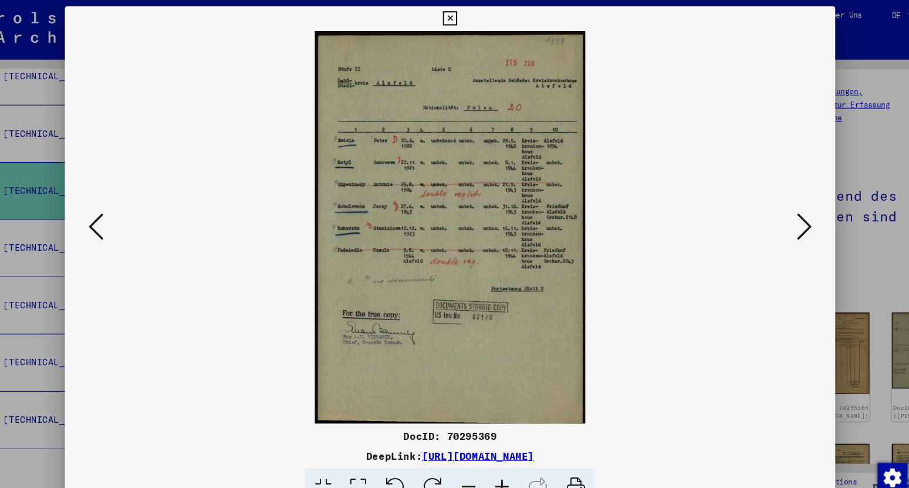
click at [790, 214] on icon at bounding box center [789, 214] width 14 height 28
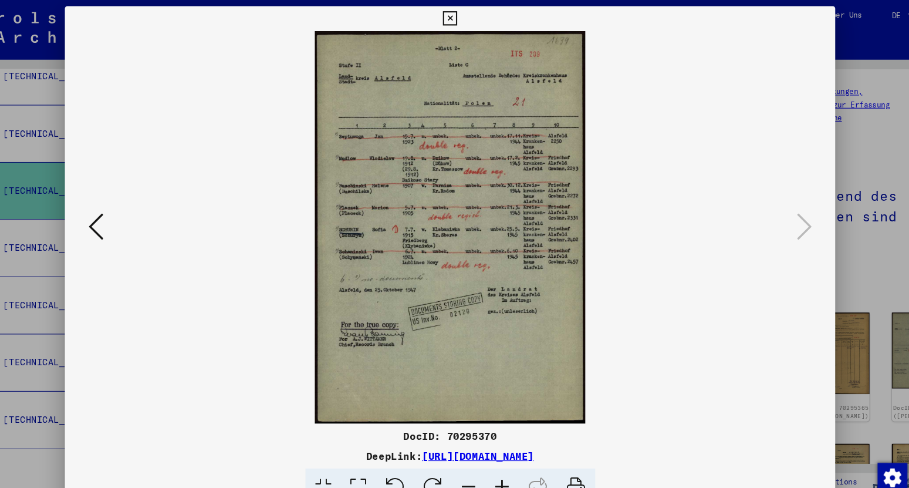
click at [461, 15] on icon at bounding box center [454, 18] width 13 height 14
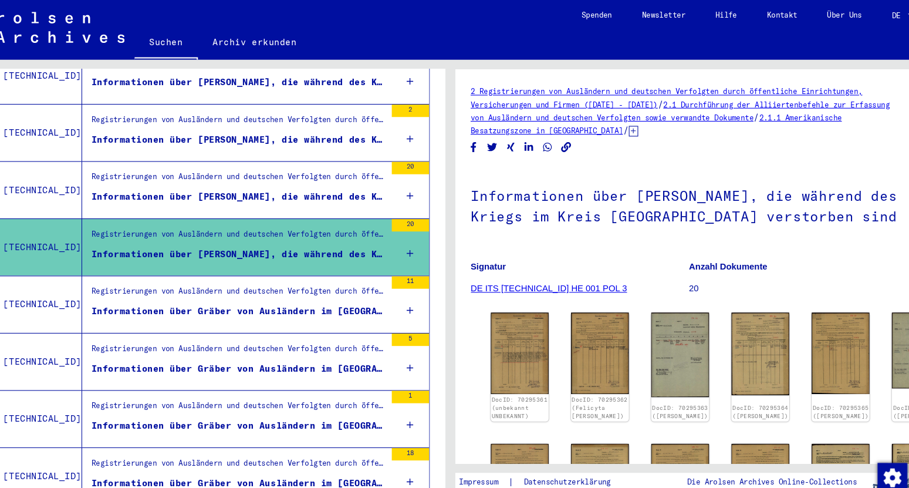
scroll to position [1180, 0]
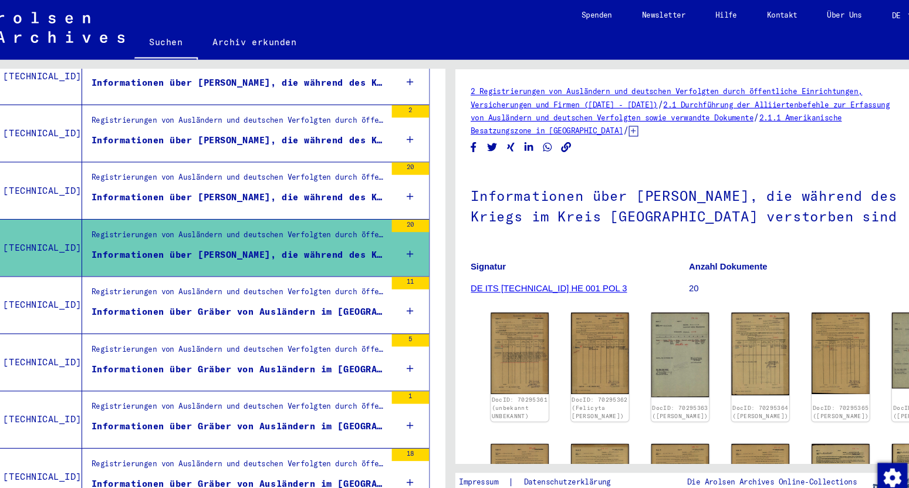
click at [312, 180] on div "Informationen über [PERSON_NAME], die während des Kriegs im Kreis [GEOGRAPHIC_D…" at bounding box center [255, 186] width 278 height 12
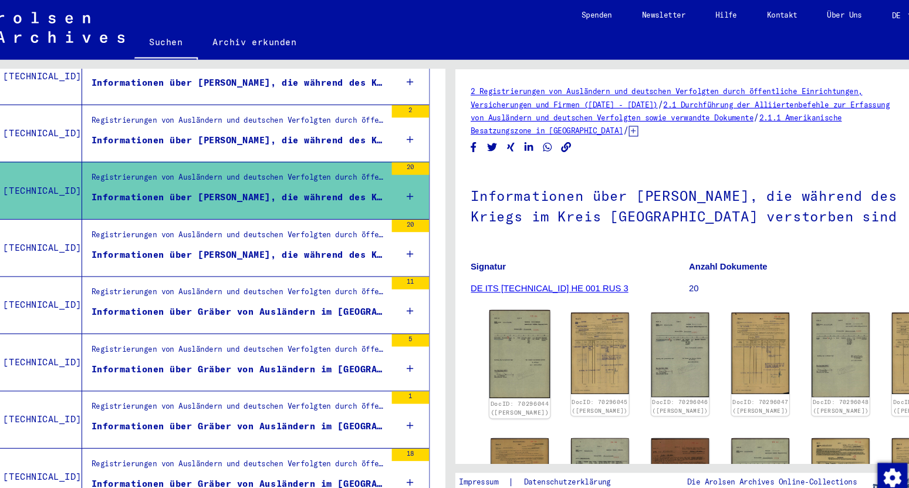
click at [519, 310] on img at bounding box center [520, 333] width 58 height 83
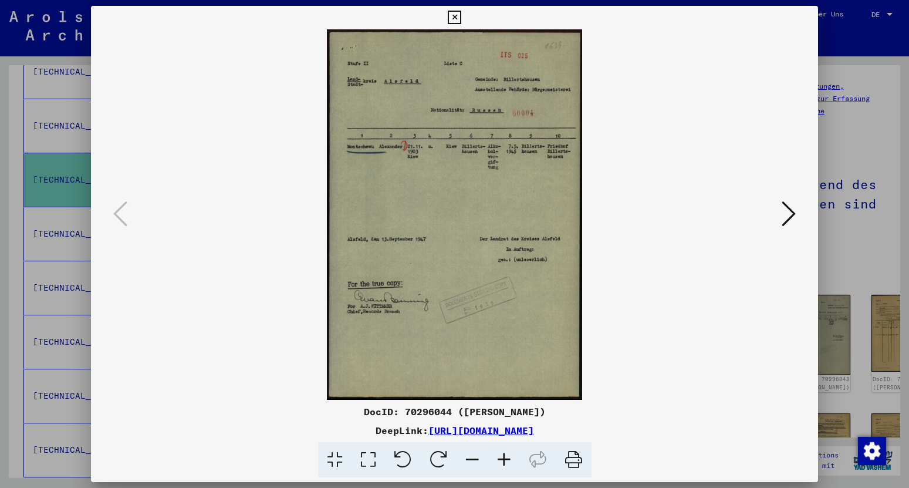
click at [461, 17] on icon at bounding box center [454, 18] width 13 height 14
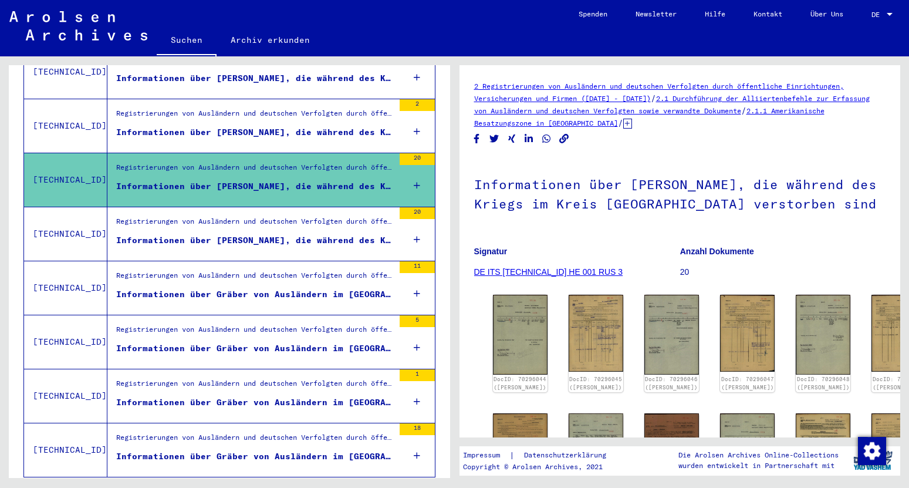
click at [319, 126] on div "Informationen über [PERSON_NAME], die während des Kriegs im Kreis [GEOGRAPHIC_D…" at bounding box center [255, 132] width 278 height 12
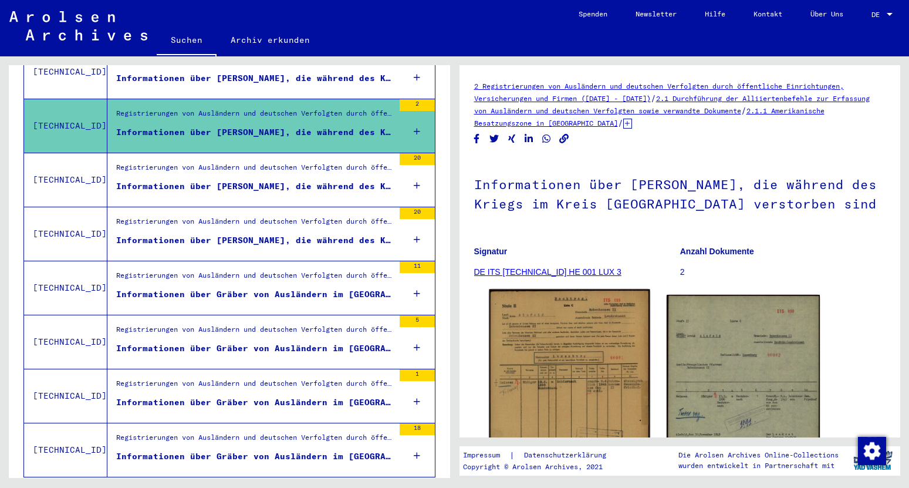
click at [546, 353] on img at bounding box center [569, 402] width 161 height 227
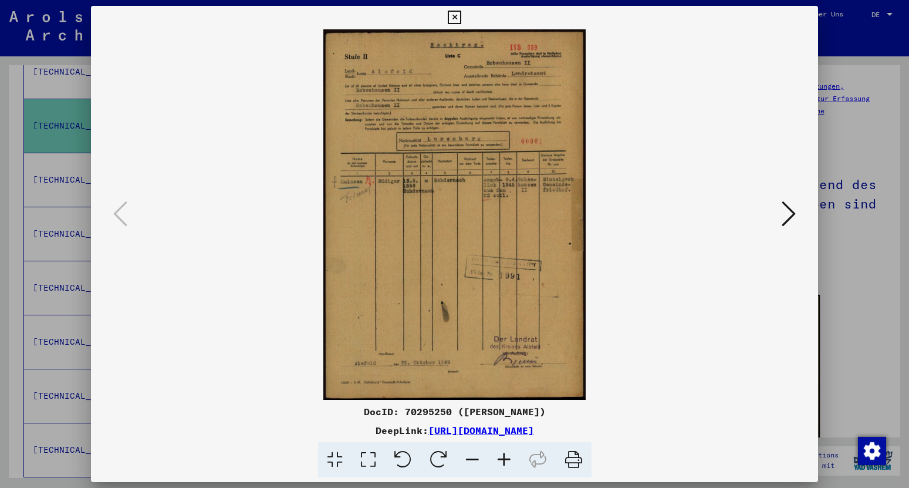
click at [796, 210] on icon at bounding box center [789, 214] width 14 height 28
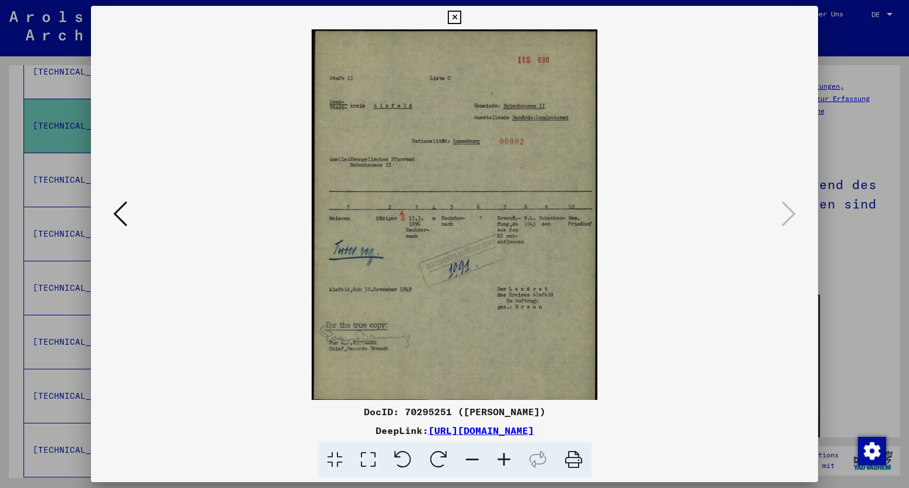
click at [461, 15] on icon at bounding box center [454, 18] width 13 height 14
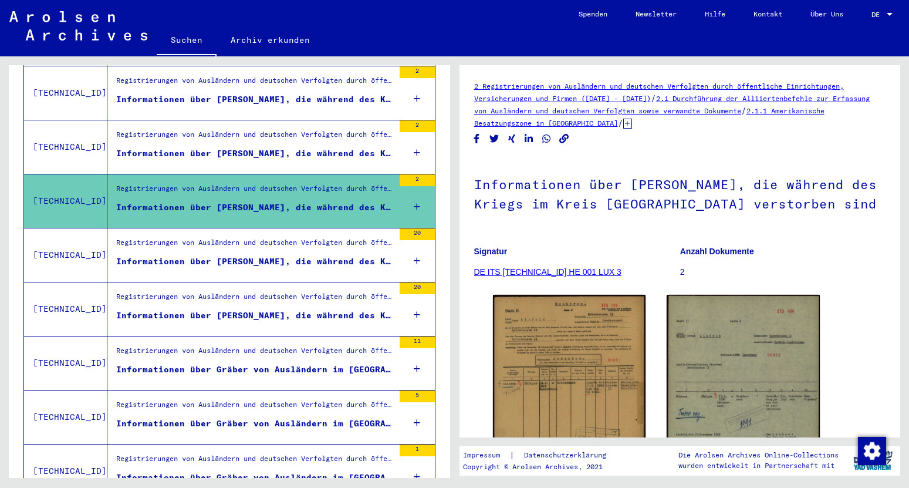
scroll to position [1098, 0]
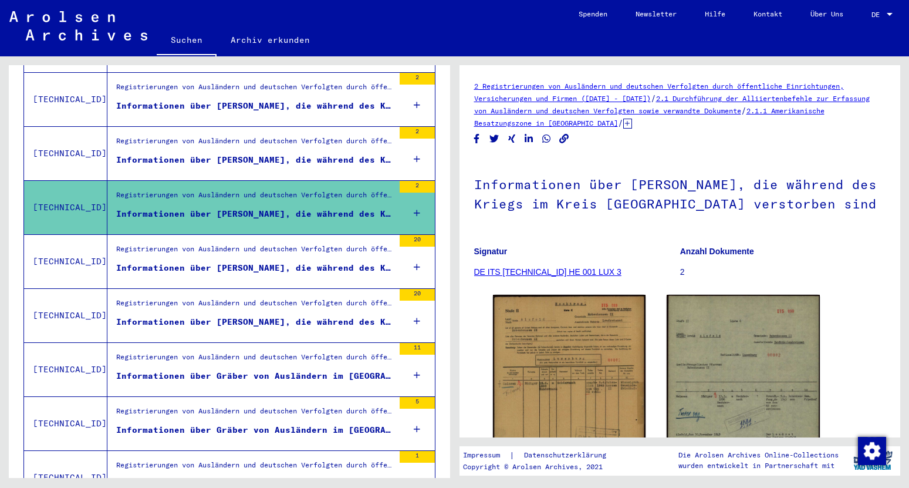
click at [282, 154] on div "Informationen über [PERSON_NAME], die während des Kriegs im Kreis [GEOGRAPHIC_D…" at bounding box center [255, 160] width 278 height 12
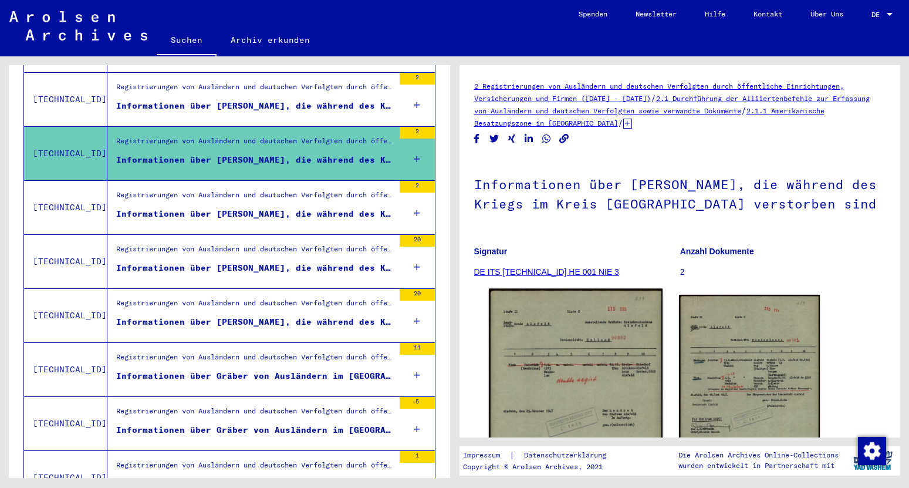
click at [577, 366] on img at bounding box center [575, 415] width 174 height 253
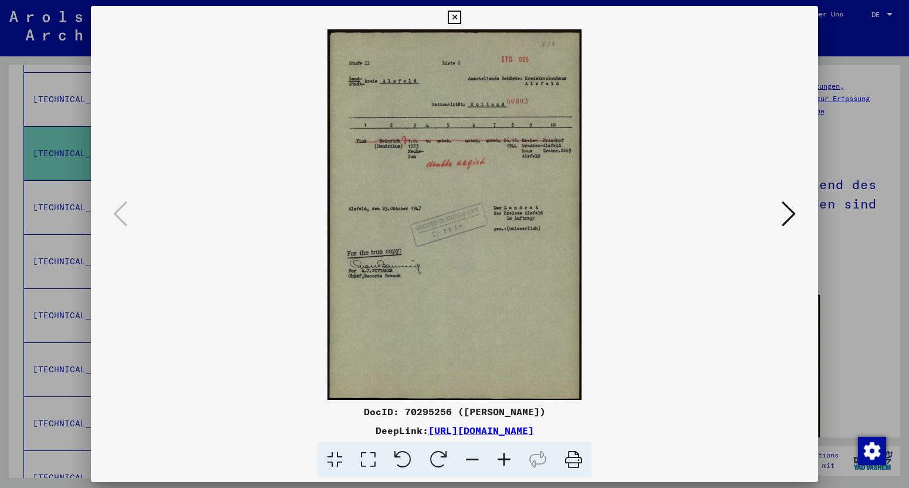
click at [790, 222] on icon at bounding box center [789, 214] width 14 height 28
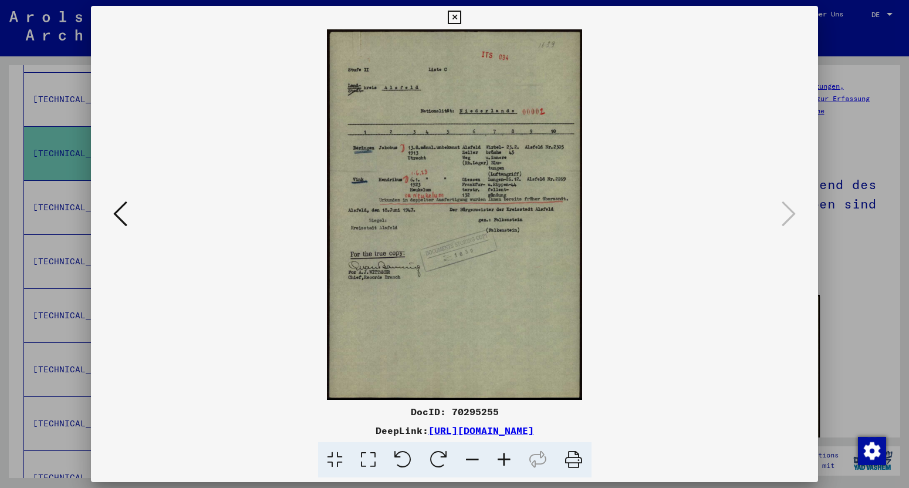
click at [461, 19] on icon at bounding box center [454, 18] width 13 height 14
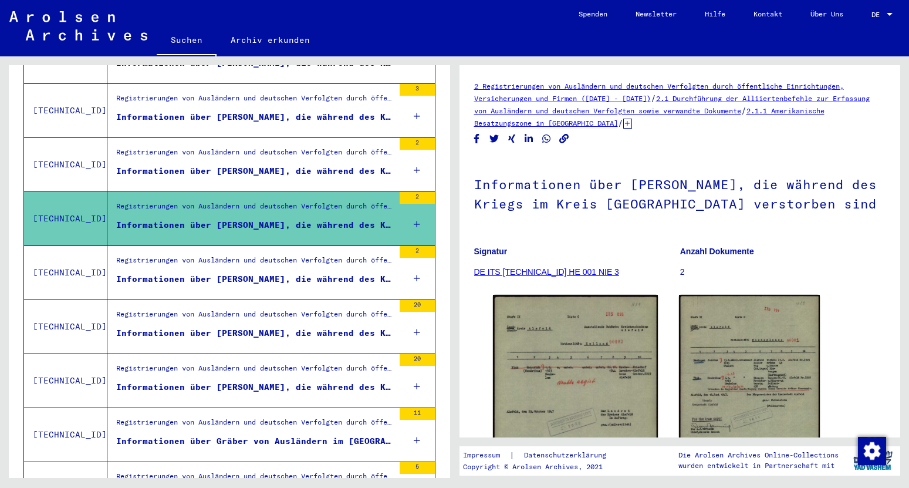
scroll to position [1032, 0]
click at [256, 165] on div "Informationen über [PERSON_NAME], die während des Kriegs im Kreis [GEOGRAPHIC_D…" at bounding box center [255, 171] width 278 height 12
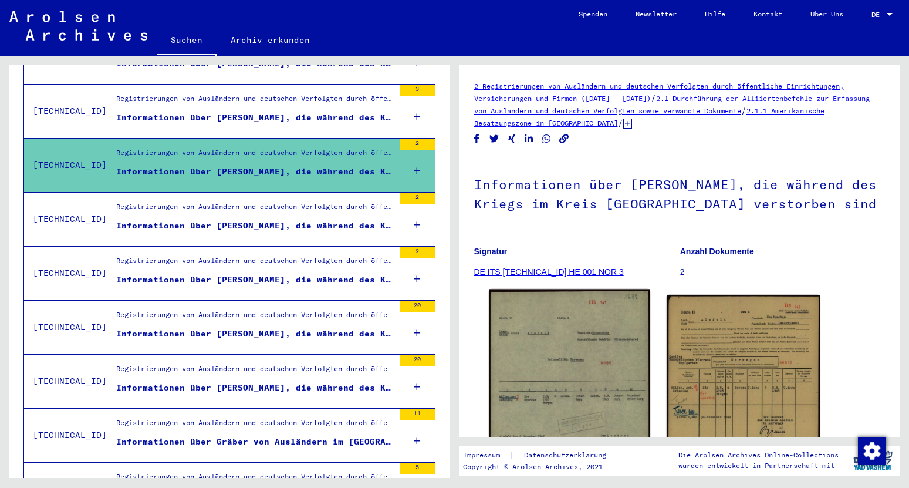
click at [550, 329] on img at bounding box center [569, 394] width 161 height 211
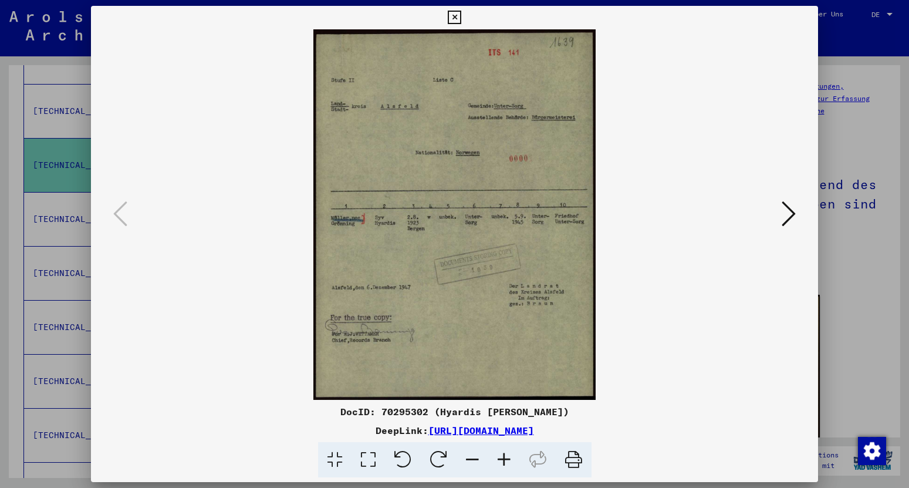
click at [789, 221] on icon at bounding box center [789, 214] width 14 height 28
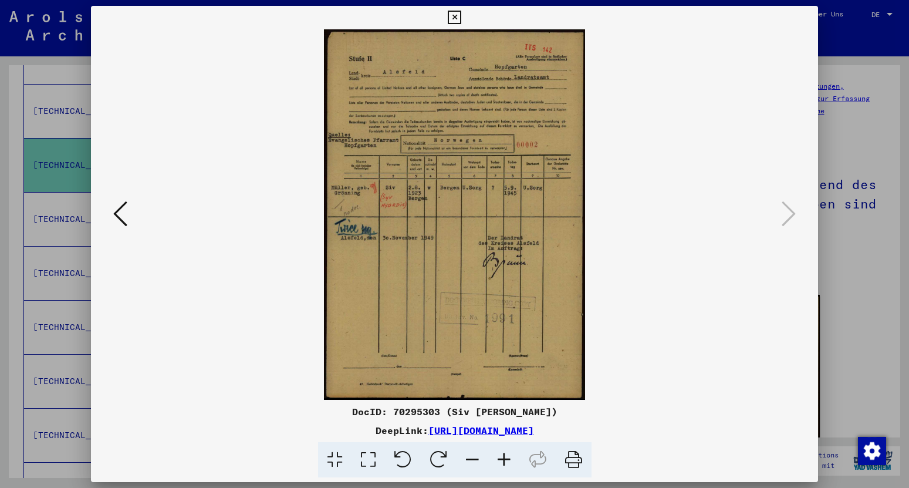
click at [461, 19] on icon at bounding box center [454, 18] width 13 height 14
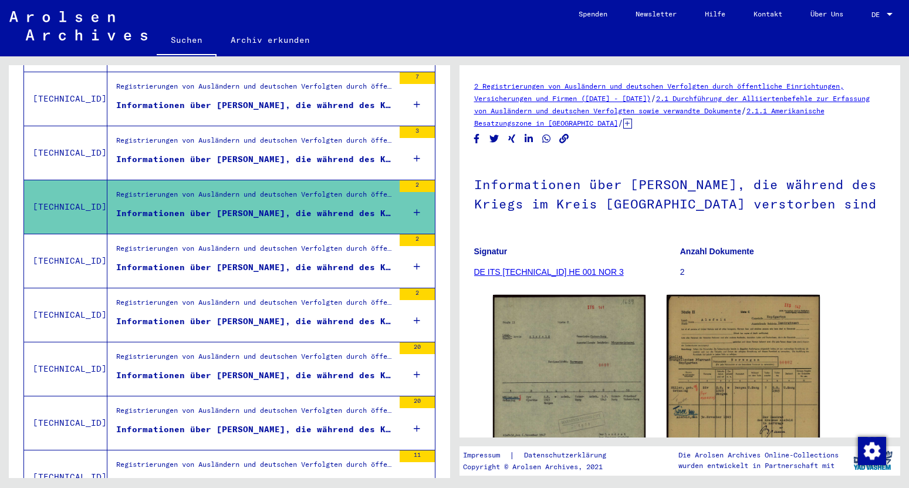
scroll to position [969, 0]
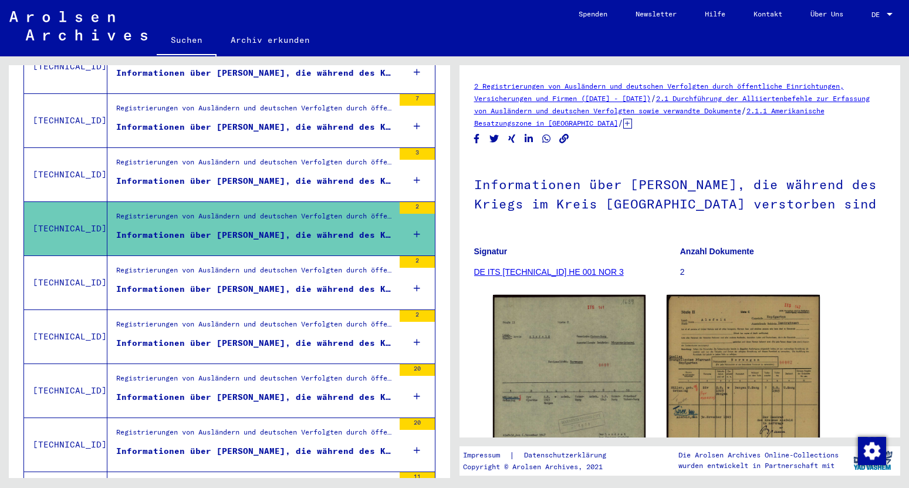
click at [356, 175] on div "Informationen über [PERSON_NAME], die während des Kriegs im Kreis [GEOGRAPHIC_D…" at bounding box center [255, 181] width 278 height 12
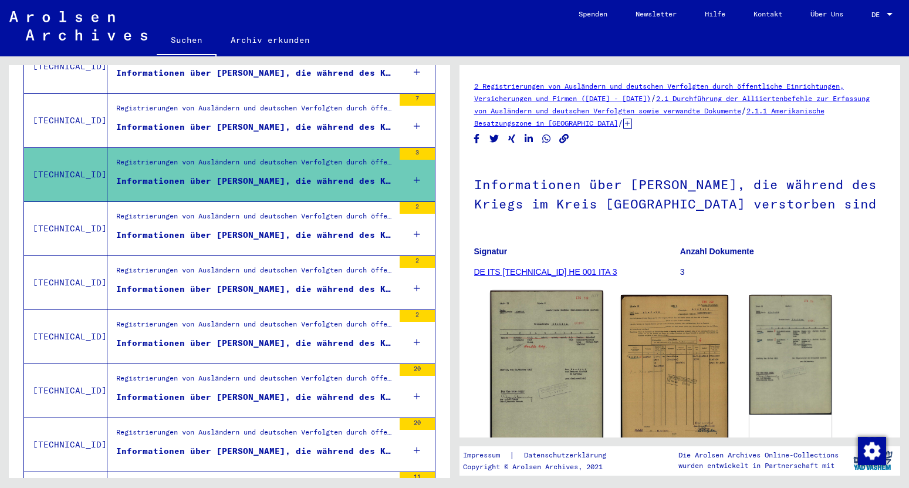
click at [543, 320] on img at bounding box center [546, 371] width 113 height 163
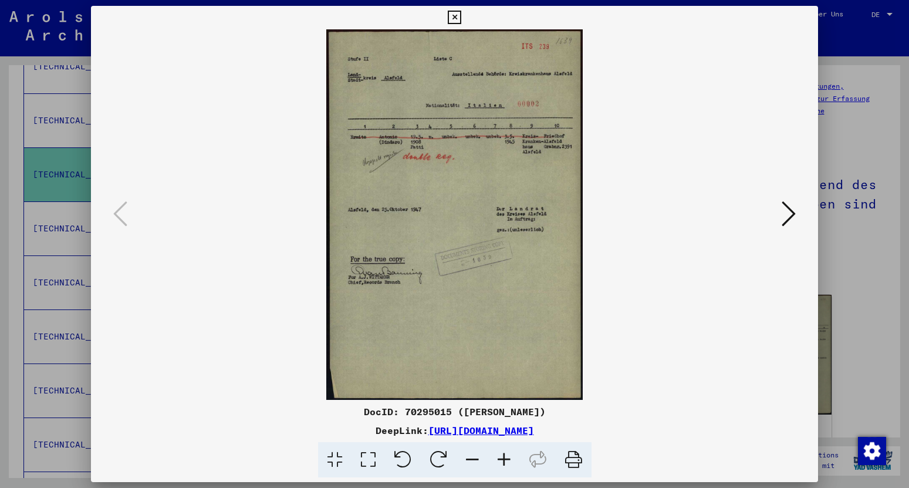
click at [790, 215] on icon at bounding box center [789, 214] width 14 height 28
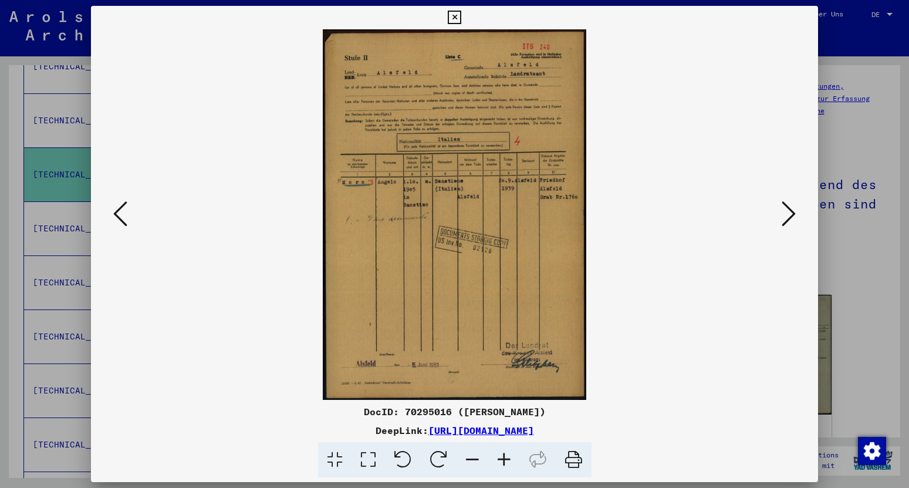
click at [791, 214] on icon at bounding box center [789, 214] width 14 height 28
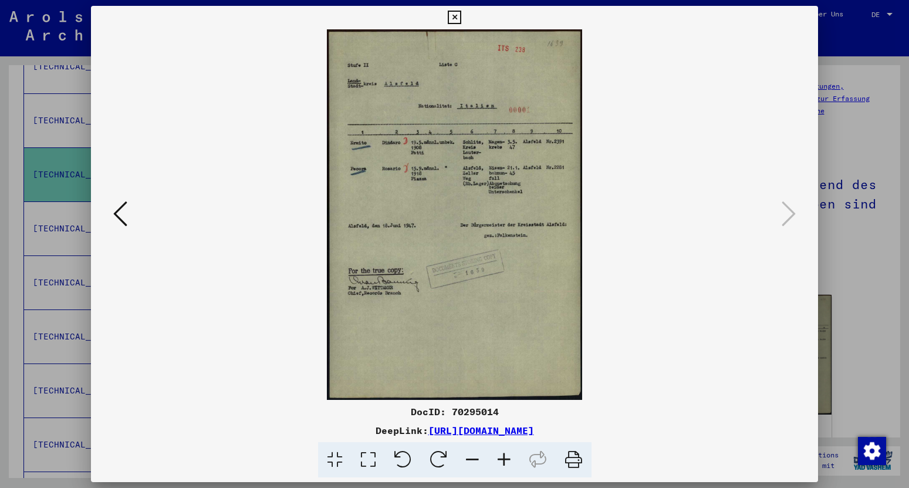
click at [461, 18] on icon at bounding box center [454, 18] width 13 height 14
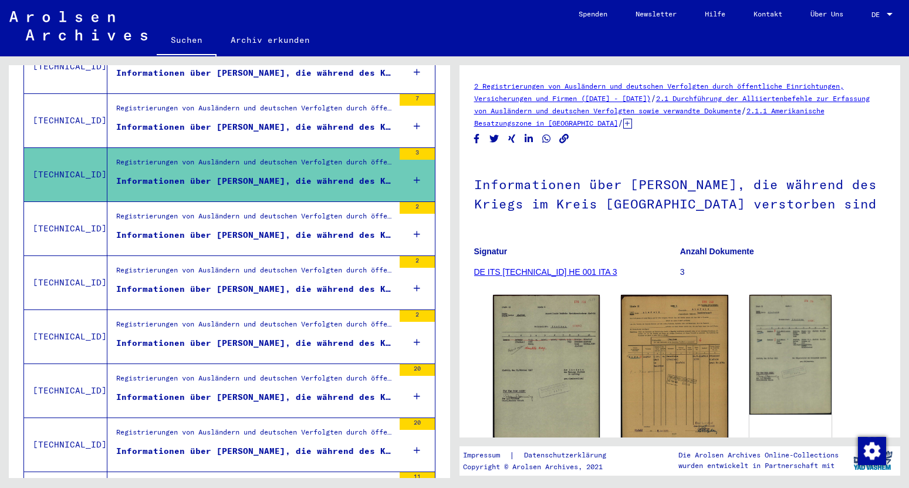
click at [286, 126] on figure "Informationen über [PERSON_NAME], die während des Kriegs im Kreis [GEOGRAPHIC_D…" at bounding box center [255, 130] width 278 height 18
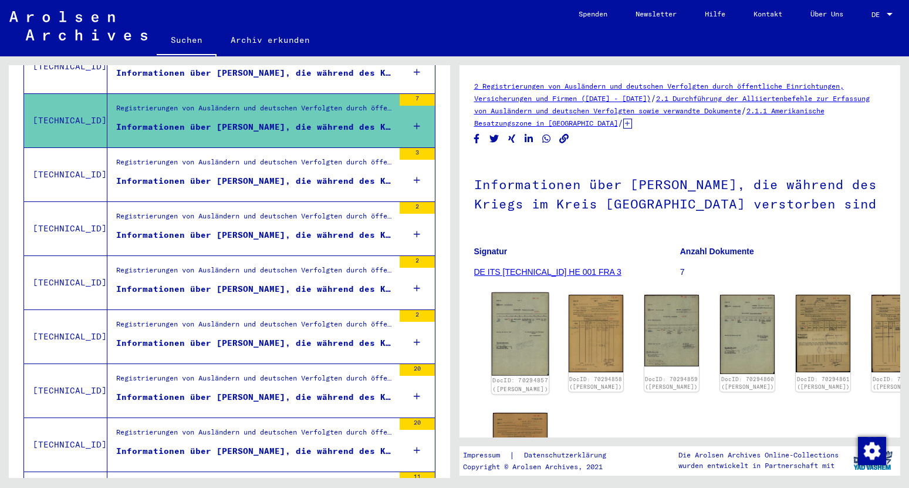
click at [518, 324] on img at bounding box center [520, 333] width 58 height 83
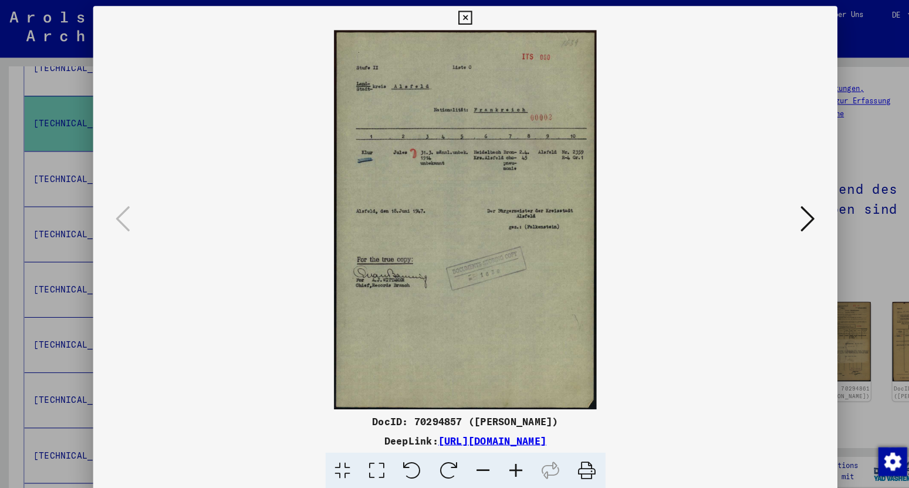
click at [788, 217] on icon at bounding box center [789, 214] width 14 height 28
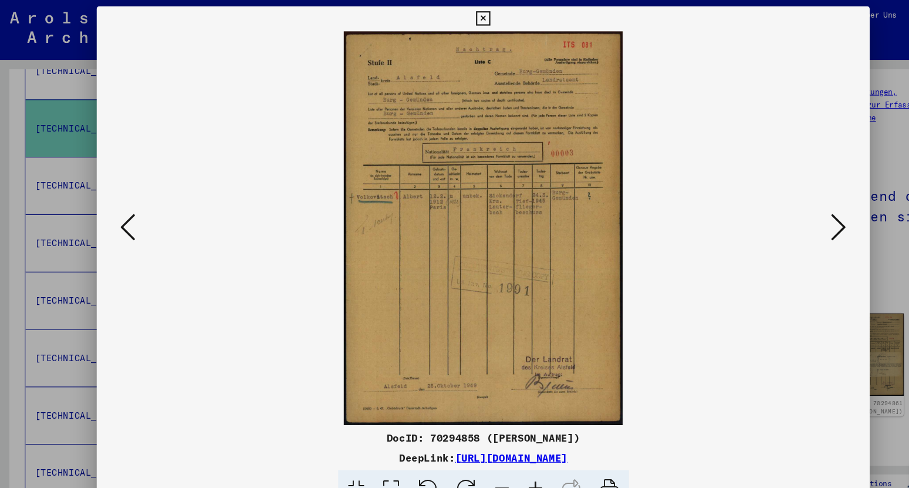
click at [783, 217] on button at bounding box center [788, 214] width 21 height 33
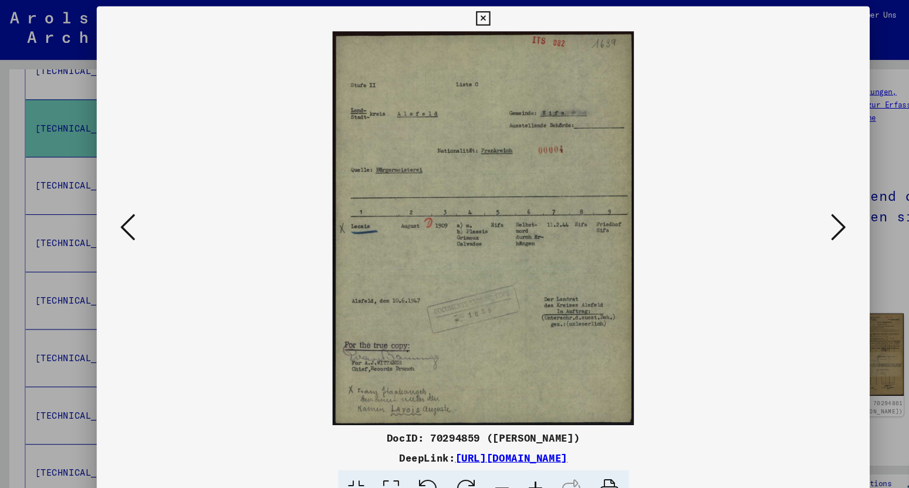
click at [790, 217] on icon at bounding box center [789, 214] width 14 height 28
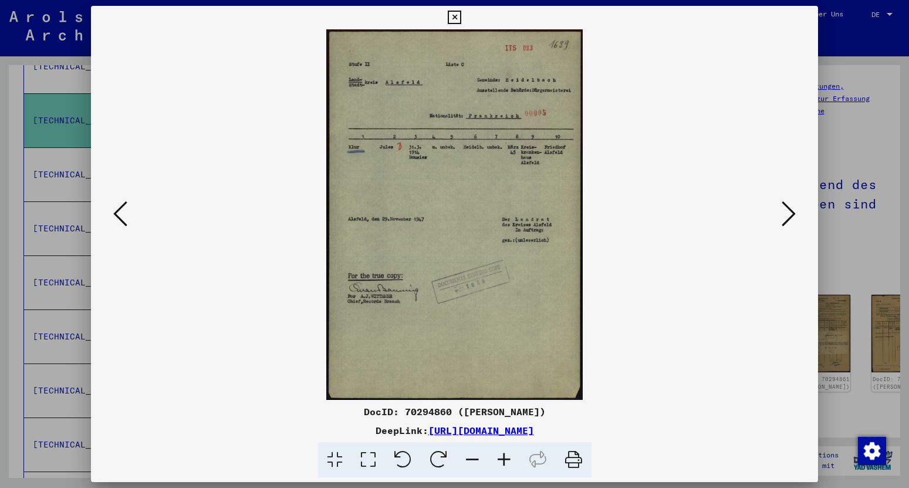
click at [788, 215] on icon at bounding box center [789, 214] width 14 height 28
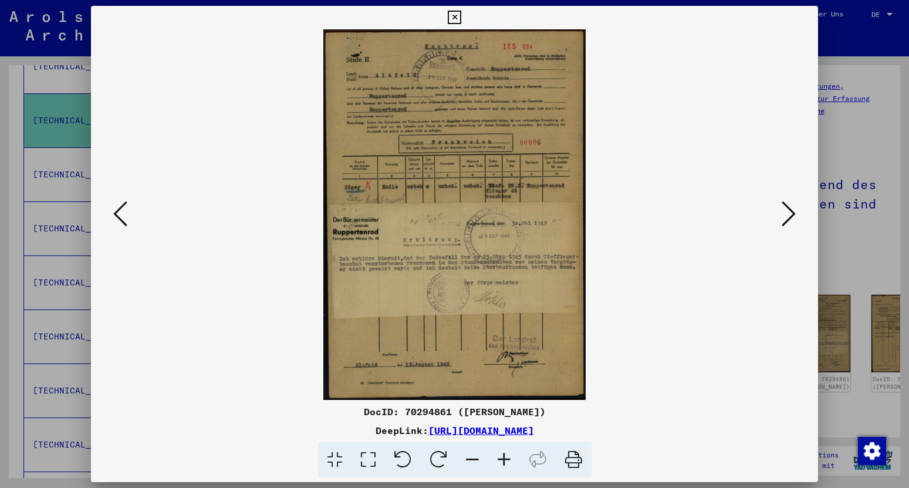
click at [795, 218] on icon at bounding box center [789, 214] width 14 height 28
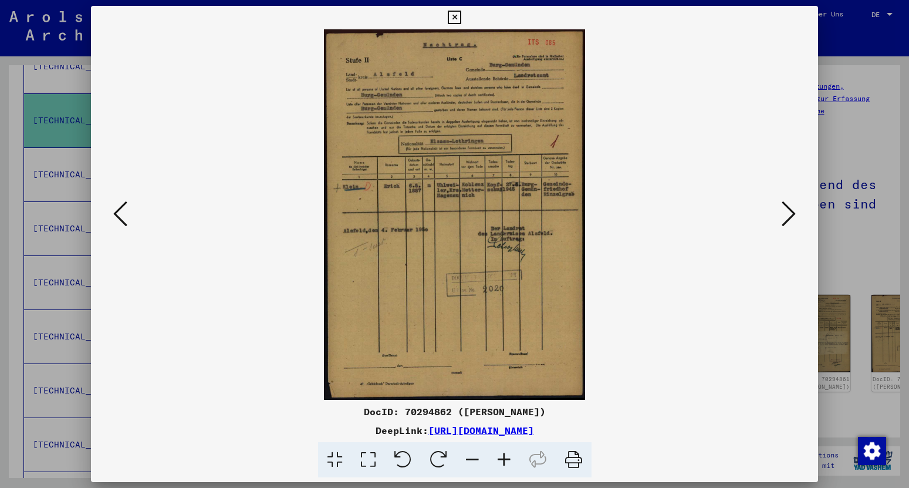
click at [783, 221] on icon at bounding box center [789, 214] width 14 height 28
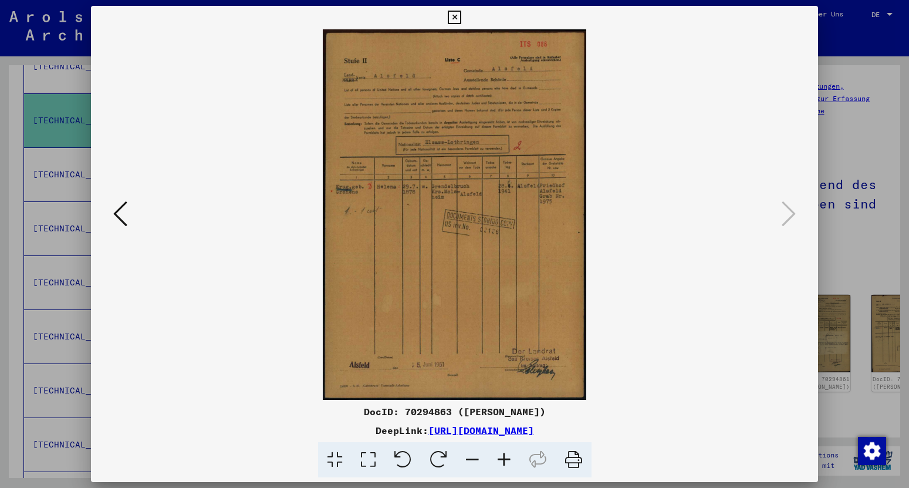
click at [461, 16] on icon at bounding box center [454, 18] width 13 height 14
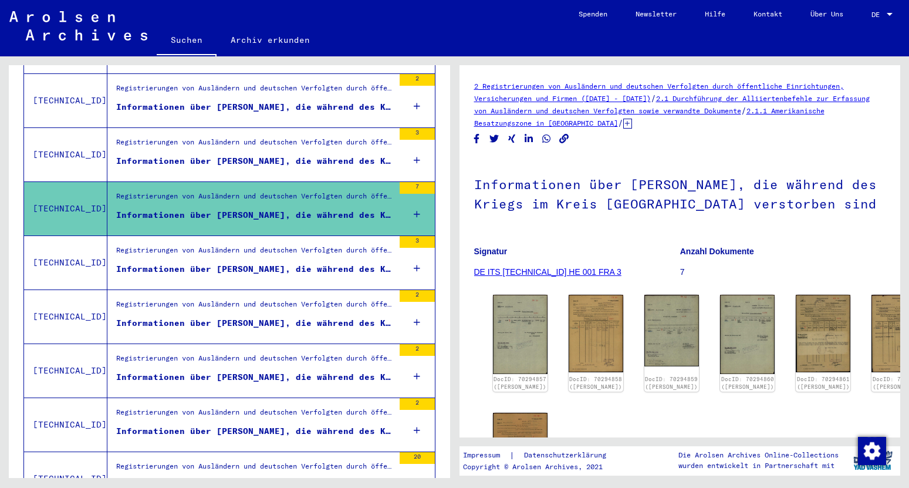
scroll to position [880, 0]
click at [293, 156] on div "Informationen über [PERSON_NAME], die während des Kriegs im Kreis [GEOGRAPHIC_D…" at bounding box center [255, 162] width 278 height 12
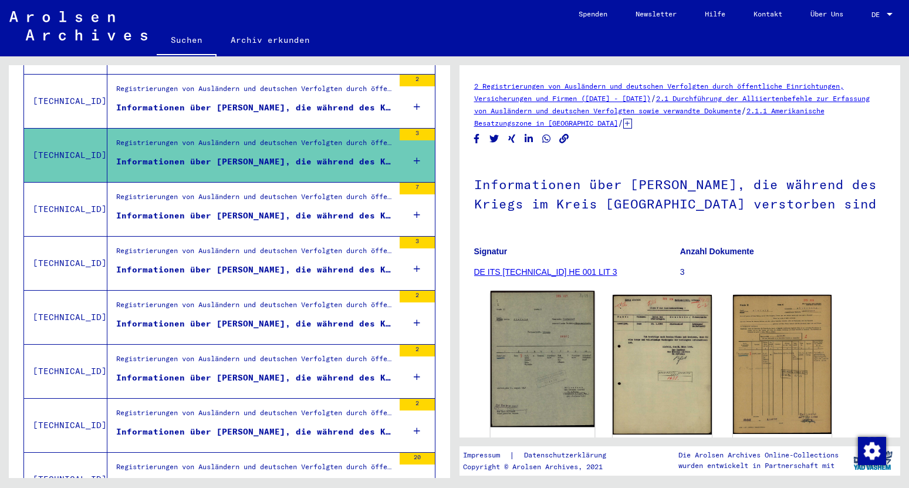
click at [543, 349] on img at bounding box center [542, 359] width 104 height 136
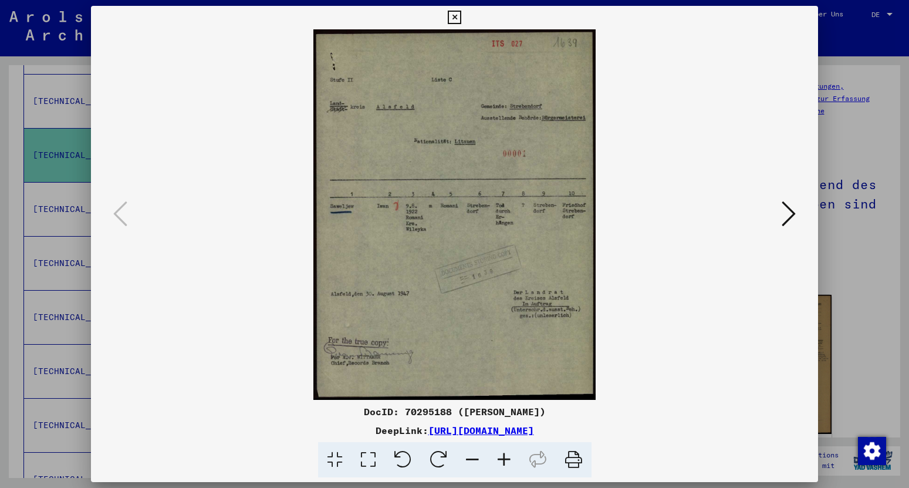
click at [785, 218] on icon at bounding box center [789, 214] width 14 height 28
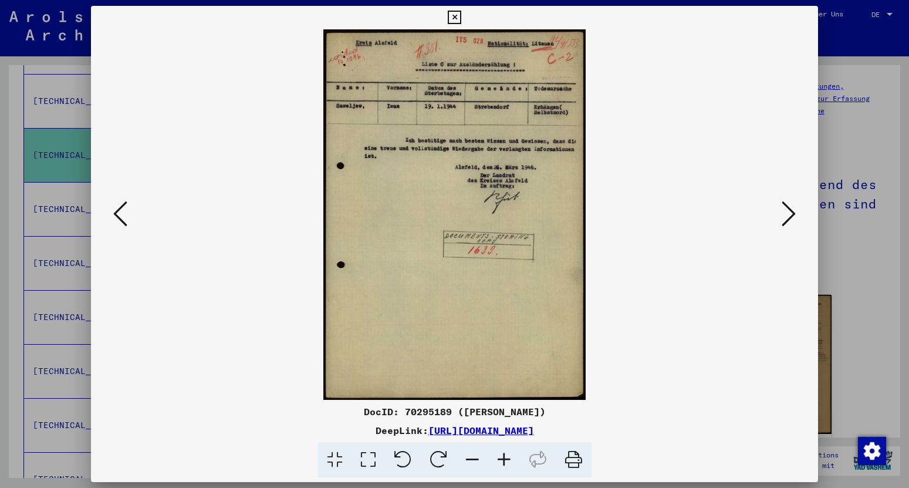
click at [789, 218] on icon at bounding box center [789, 214] width 14 height 28
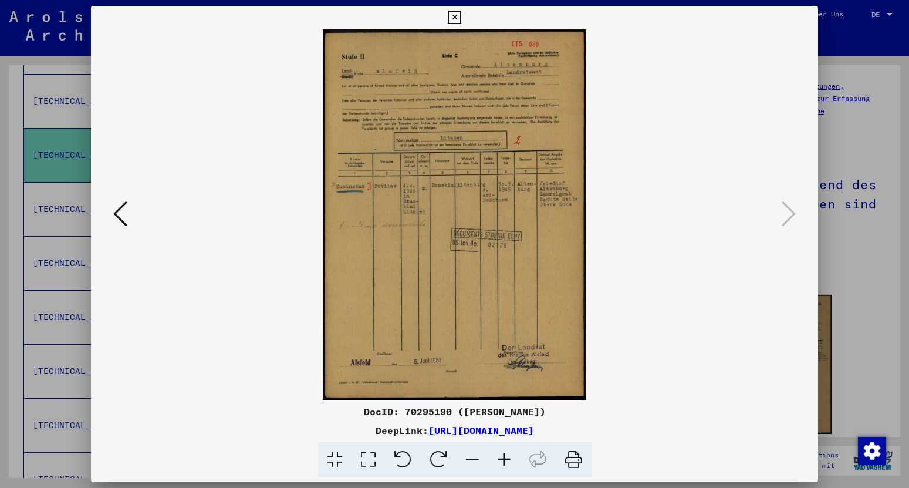
click at [461, 18] on icon at bounding box center [454, 18] width 13 height 14
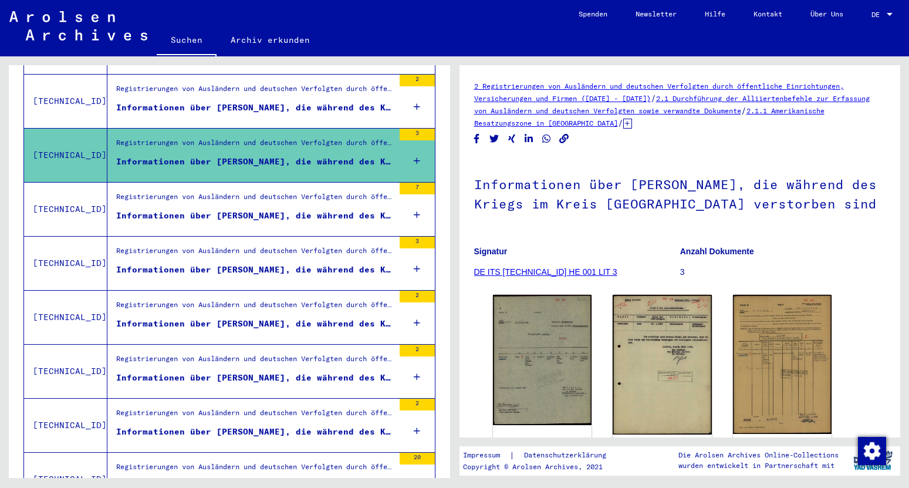
click at [256, 102] on div "Informationen über [PERSON_NAME], die während des Kriegs im Kreis [GEOGRAPHIC_D…" at bounding box center [255, 108] width 278 height 12
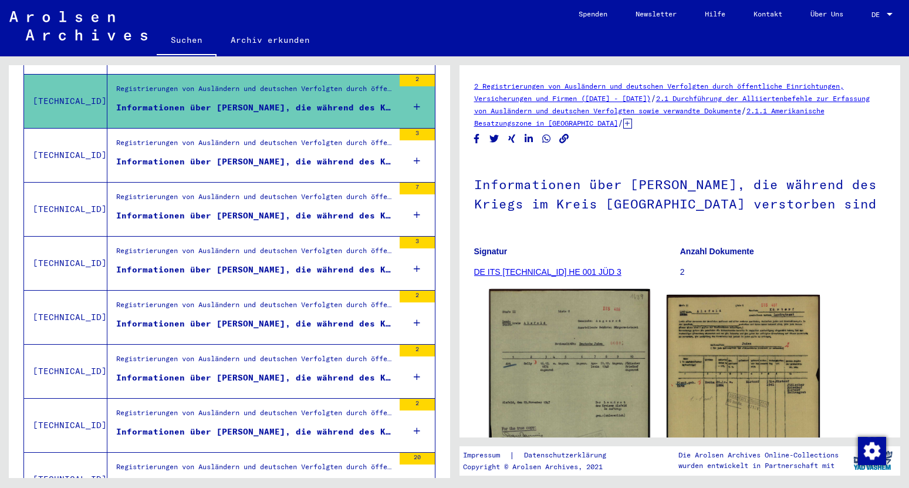
click at [545, 352] on img at bounding box center [569, 405] width 161 height 232
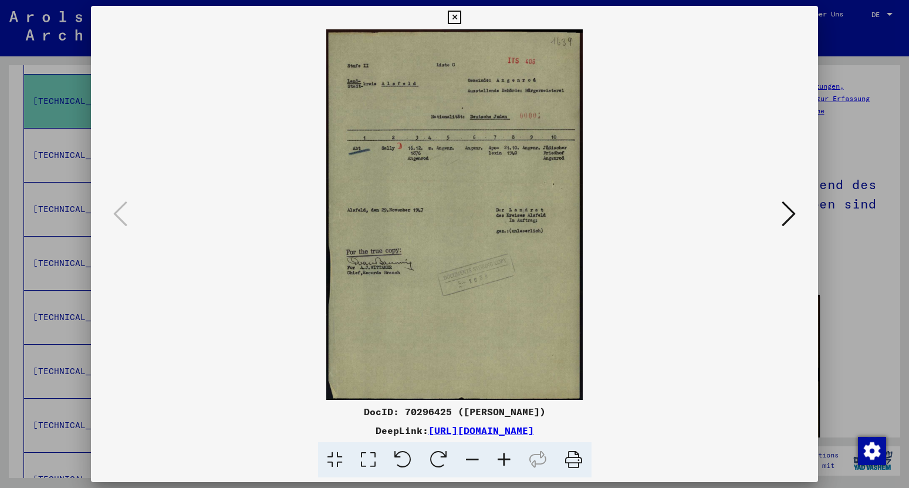
click at [790, 211] on icon at bounding box center [789, 214] width 14 height 28
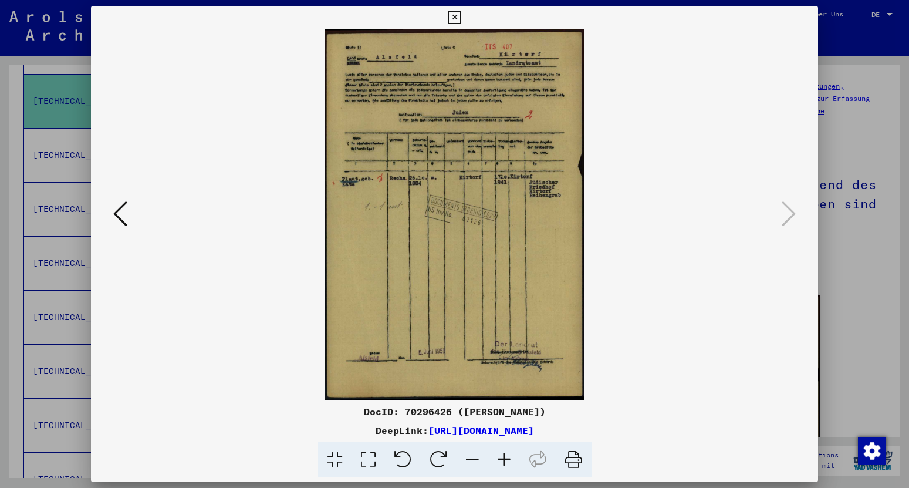
click at [461, 17] on icon at bounding box center [454, 18] width 13 height 14
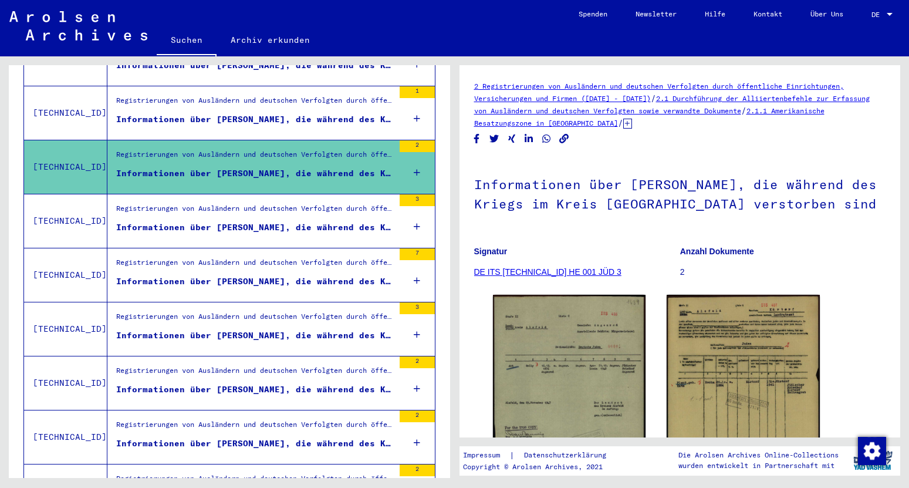
scroll to position [800, 0]
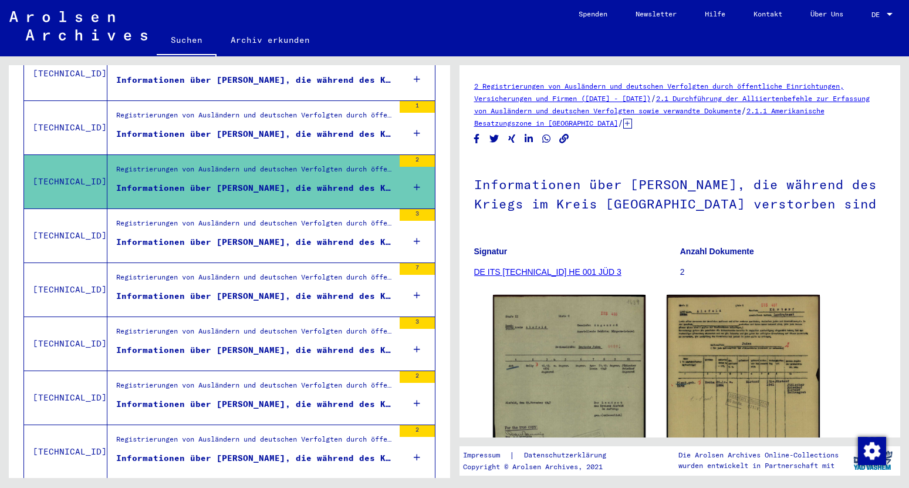
click at [261, 128] on div "Informationen über [PERSON_NAME], die während des Kriegs im Kreis [GEOGRAPHIC_D…" at bounding box center [255, 134] width 278 height 12
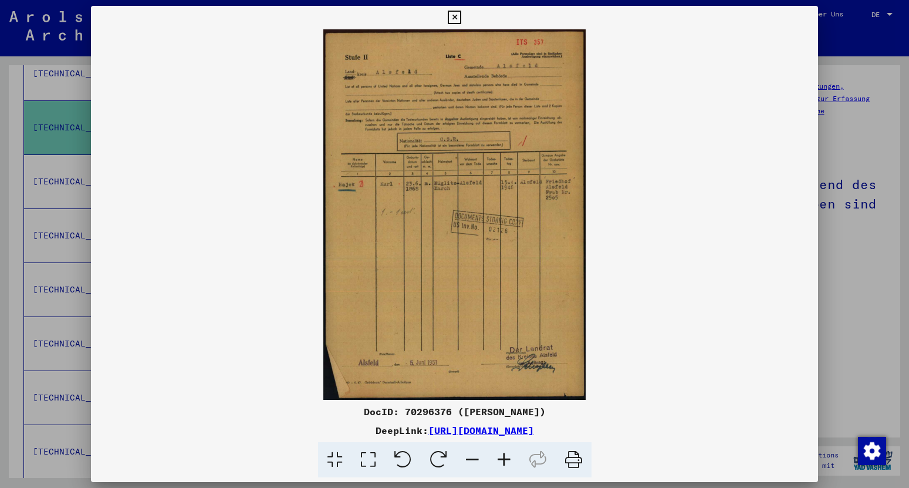
click at [461, 19] on icon at bounding box center [454, 18] width 13 height 14
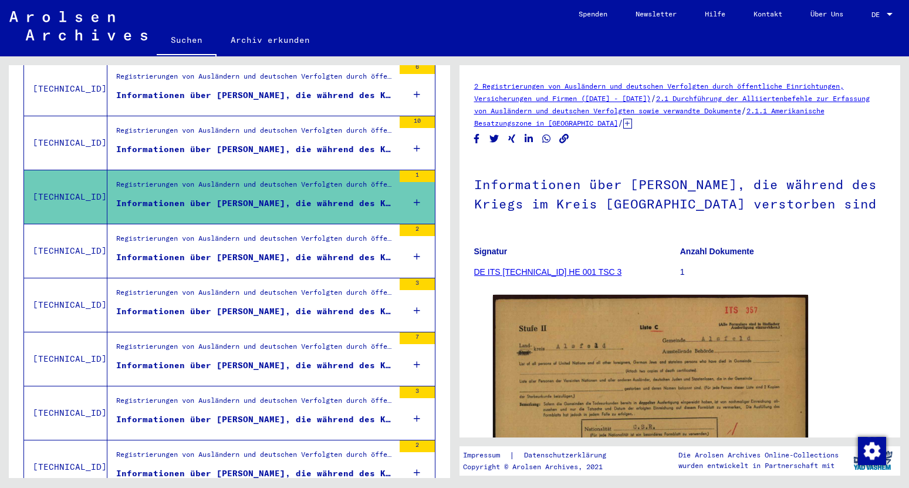
scroll to position [707, 0]
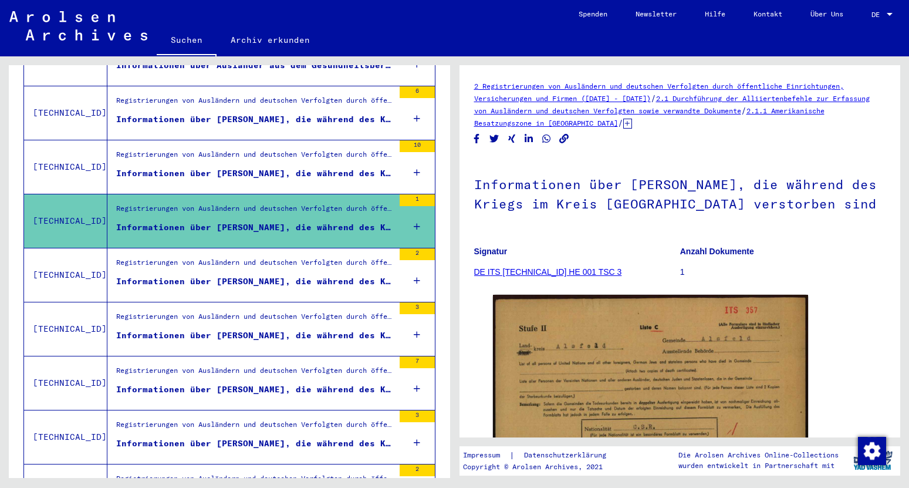
click at [228, 167] on div "Informationen über [PERSON_NAME], die während des Kriegs im Kreis [GEOGRAPHIC_D…" at bounding box center [255, 173] width 278 height 12
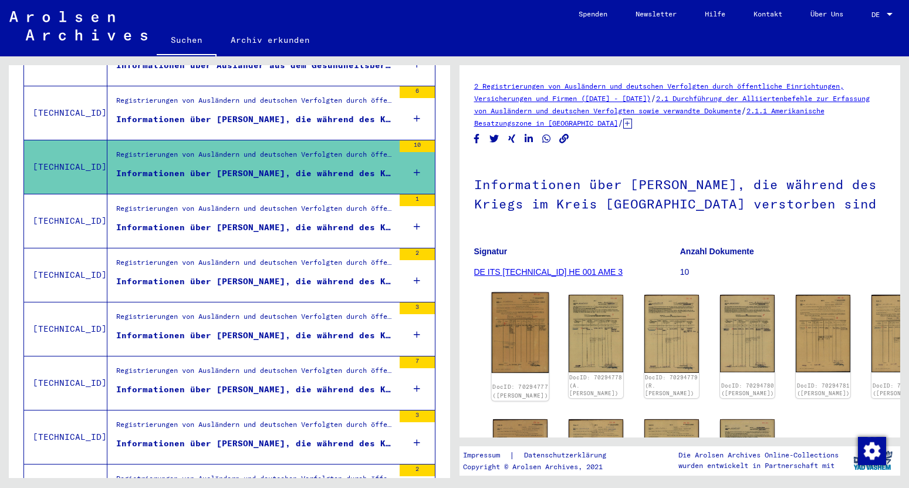
click at [526, 335] on img at bounding box center [520, 332] width 58 height 80
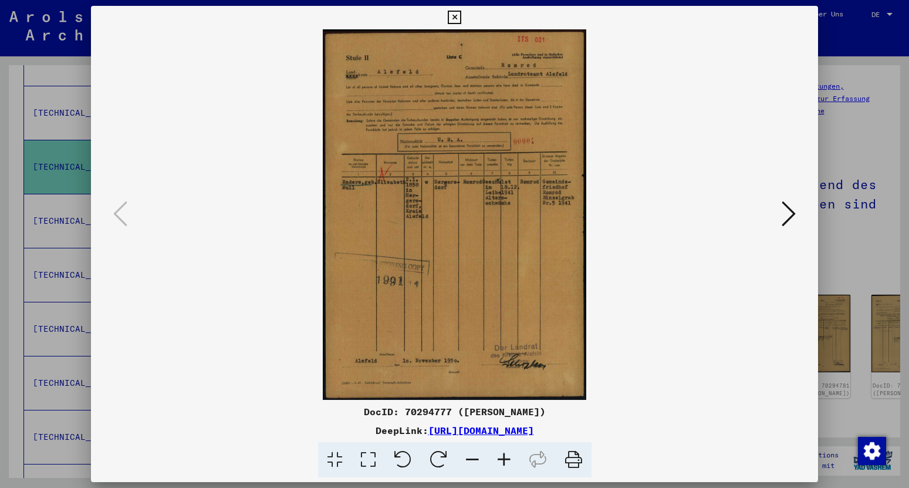
click at [793, 211] on icon at bounding box center [789, 214] width 14 height 28
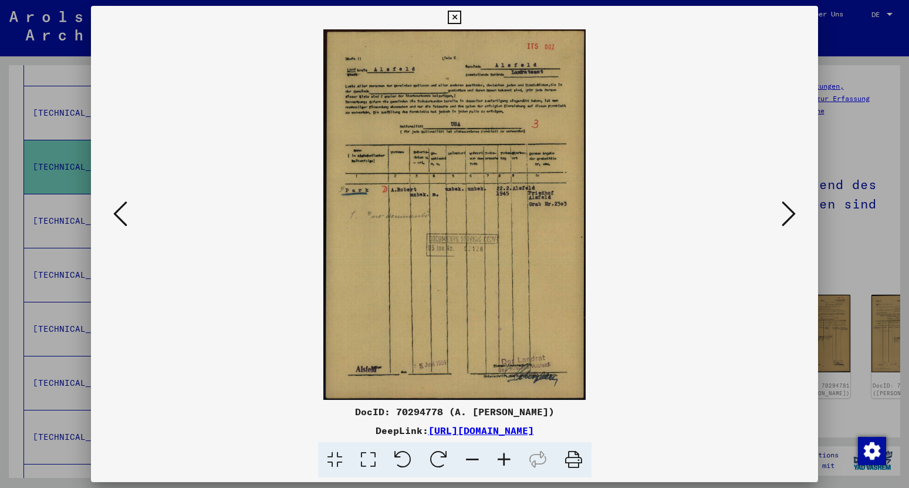
click at [787, 217] on icon at bounding box center [789, 214] width 14 height 28
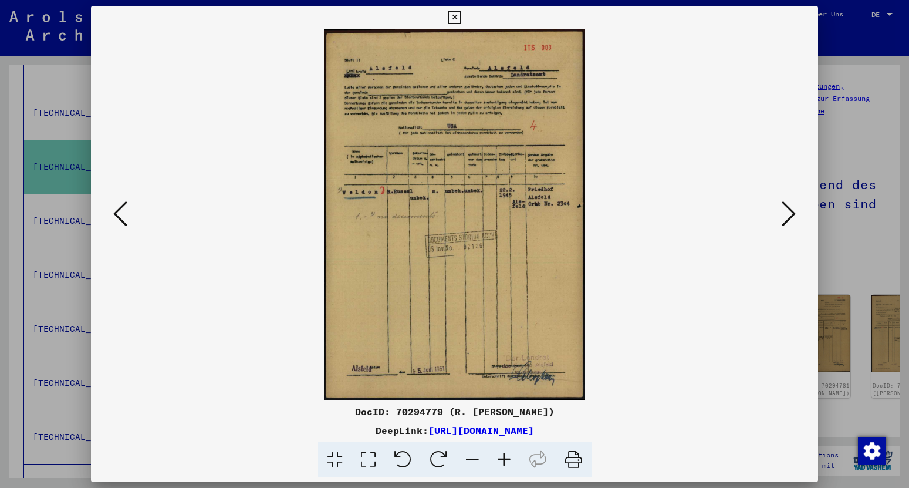
click at [796, 217] on icon at bounding box center [789, 214] width 14 height 28
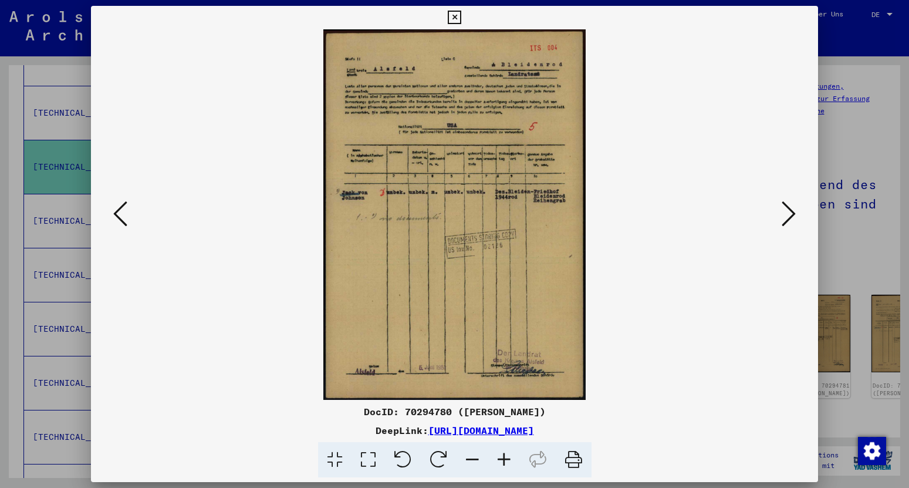
click at [790, 219] on icon at bounding box center [789, 214] width 14 height 28
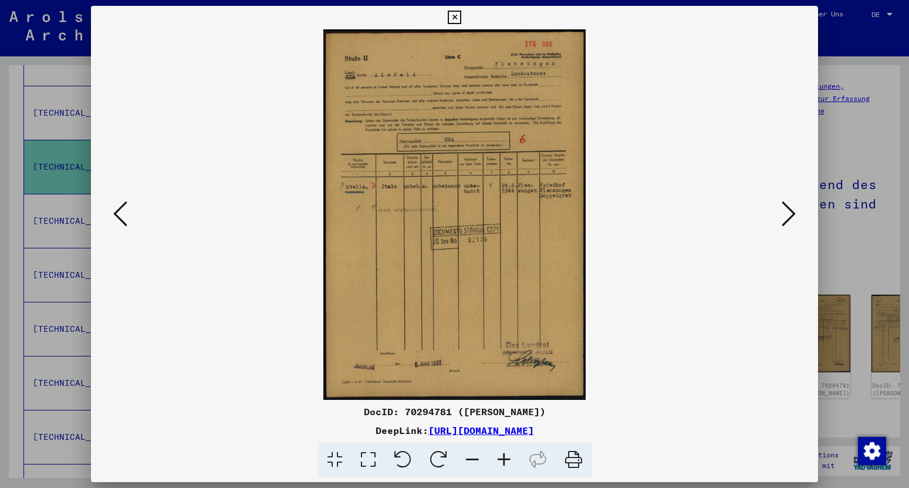
click at [783, 215] on button at bounding box center [788, 214] width 21 height 33
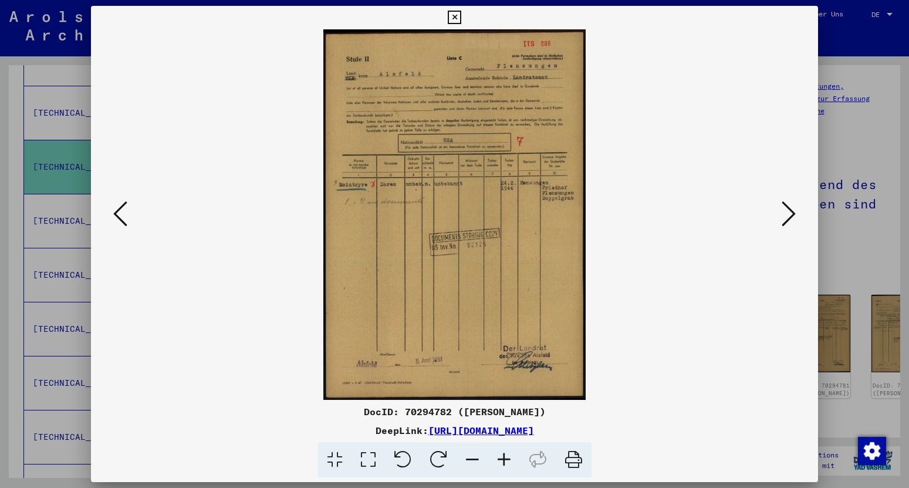
click at [791, 221] on icon at bounding box center [789, 214] width 14 height 28
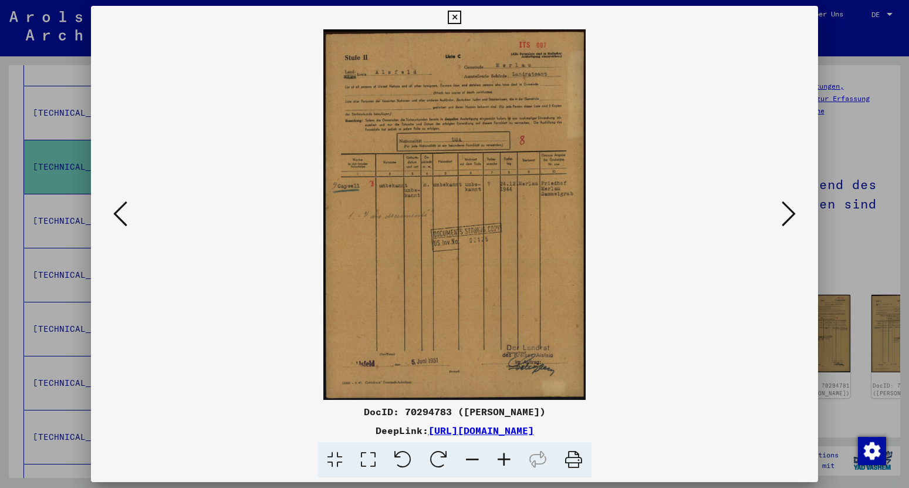
click at [794, 218] on icon at bounding box center [789, 214] width 14 height 28
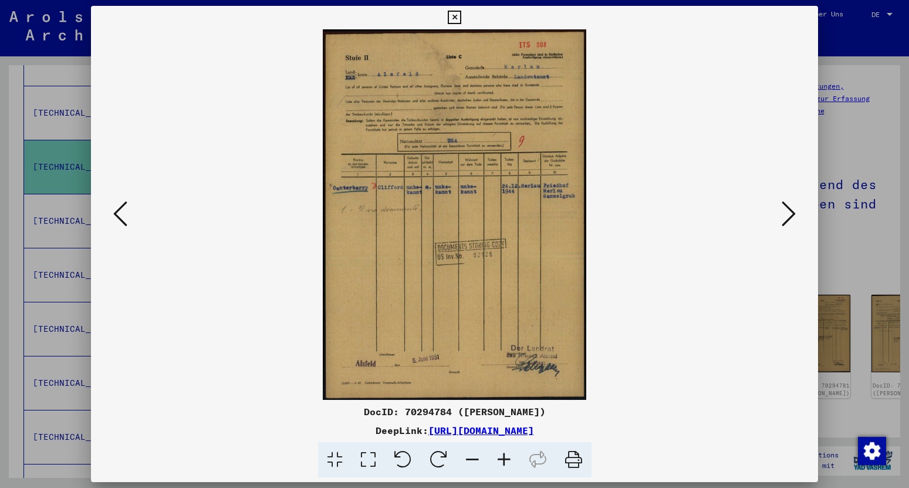
click at [790, 218] on icon at bounding box center [789, 214] width 14 height 28
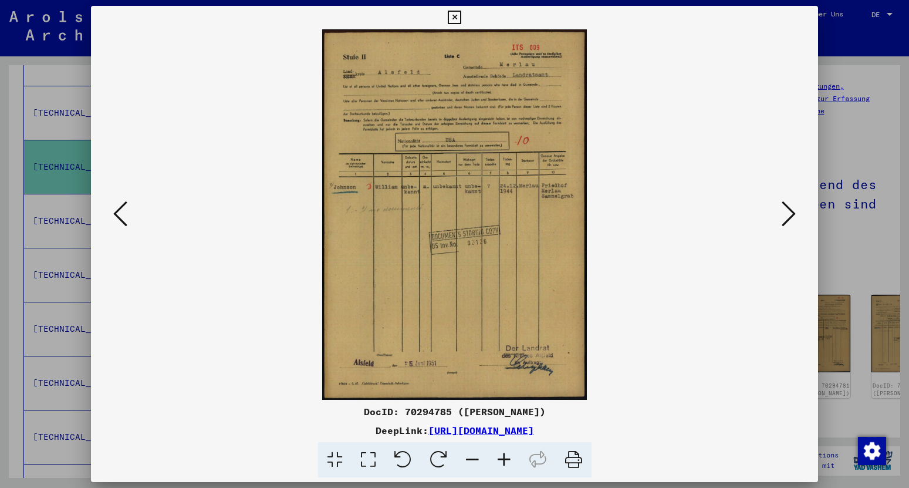
click at [792, 221] on icon at bounding box center [789, 214] width 14 height 28
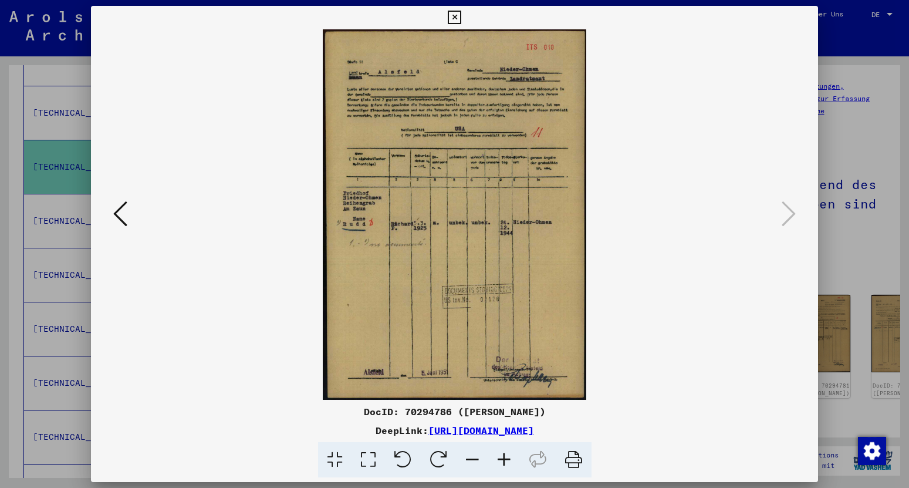
click at [461, 19] on icon at bounding box center [454, 18] width 13 height 14
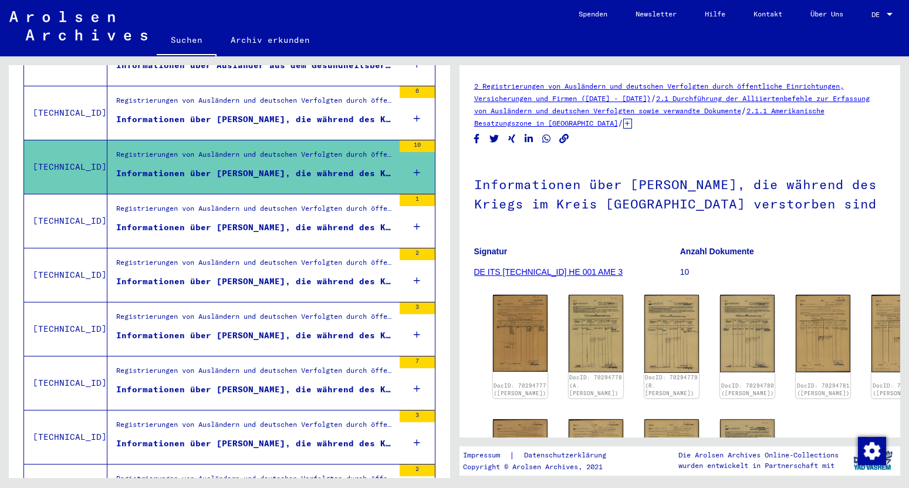
click at [300, 113] on div "Informationen über [PERSON_NAME], die während des Kriegs im Kreis [GEOGRAPHIC_D…" at bounding box center [255, 119] width 278 height 12
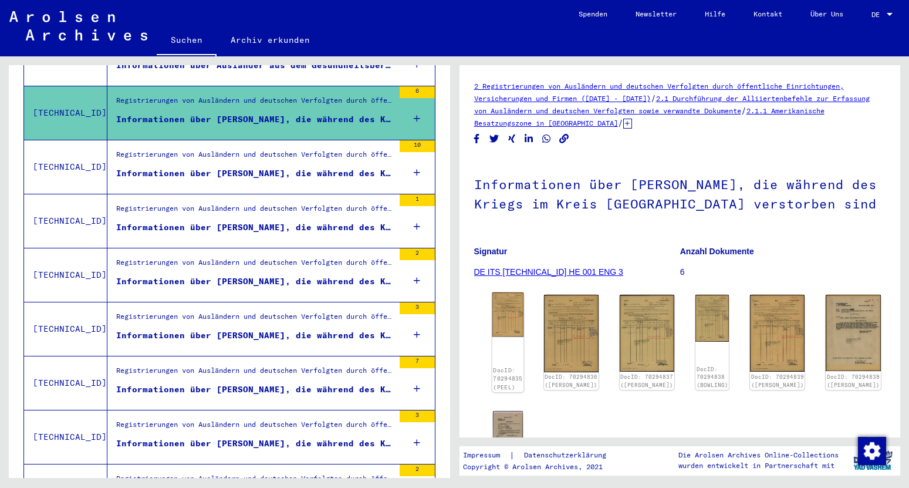
click at [519, 324] on img at bounding box center [508, 314] width 32 height 45
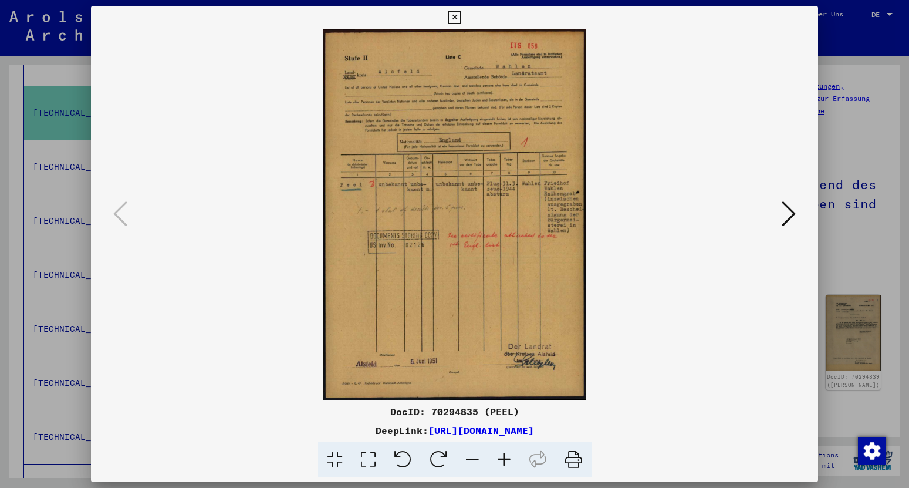
click at [782, 214] on button at bounding box center [788, 214] width 21 height 33
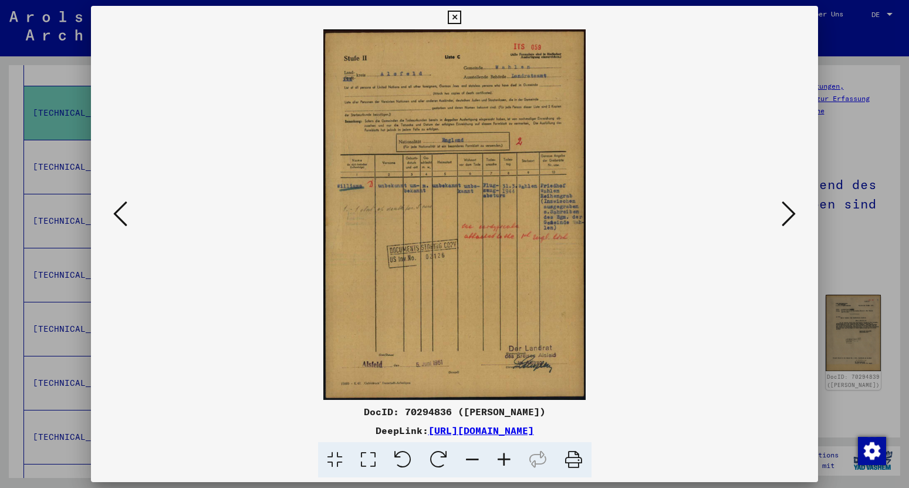
click at [790, 217] on icon at bounding box center [789, 214] width 14 height 28
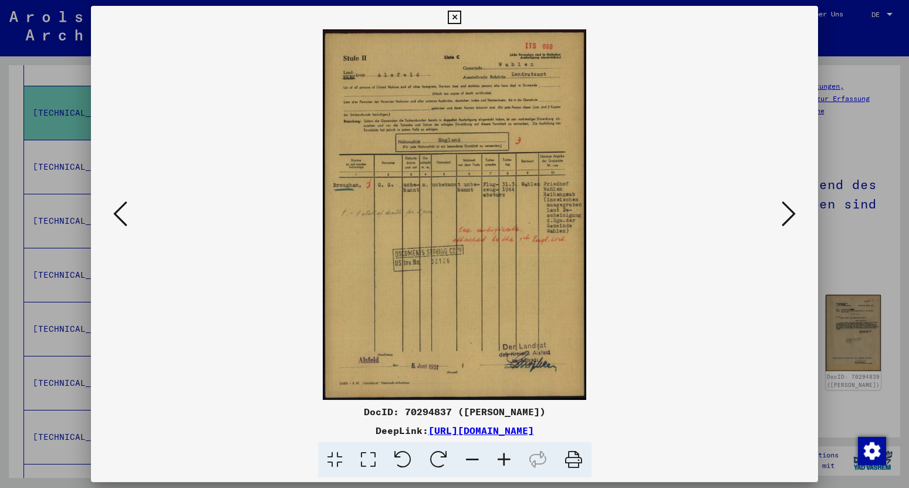
click at [789, 209] on icon at bounding box center [789, 214] width 14 height 28
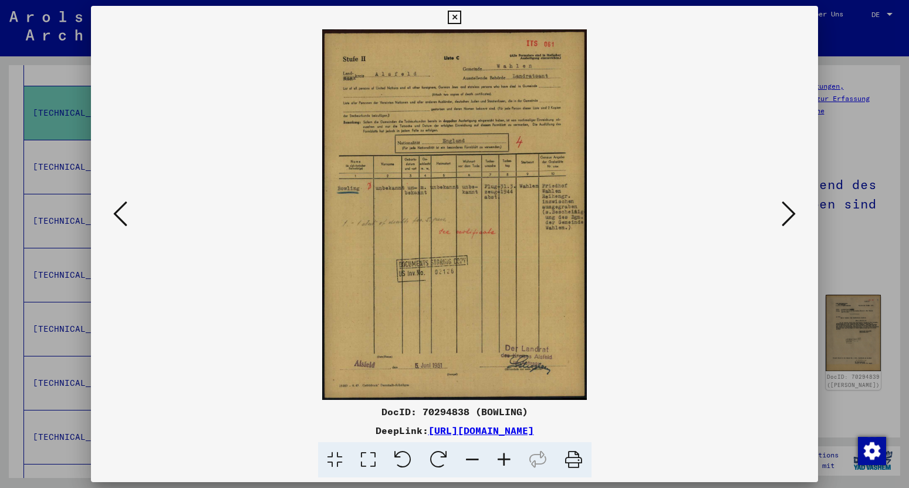
click at [789, 209] on icon at bounding box center [789, 214] width 14 height 28
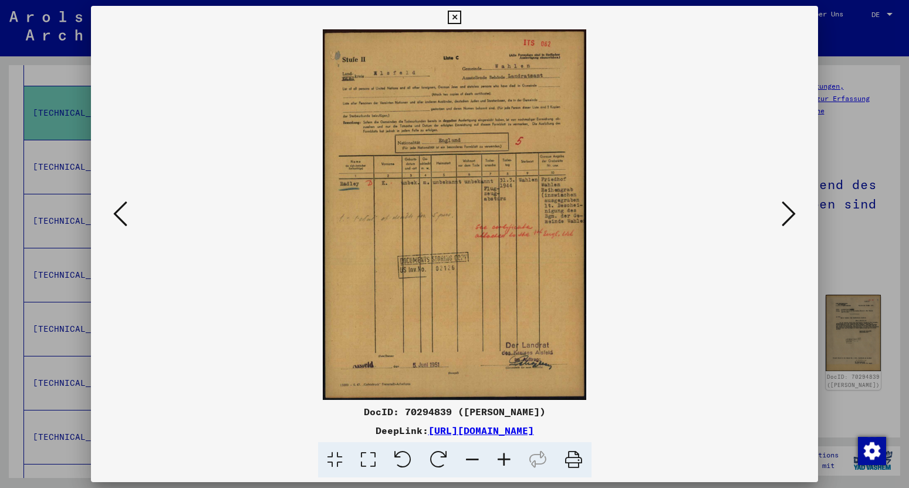
click at [789, 209] on icon at bounding box center [789, 214] width 14 height 28
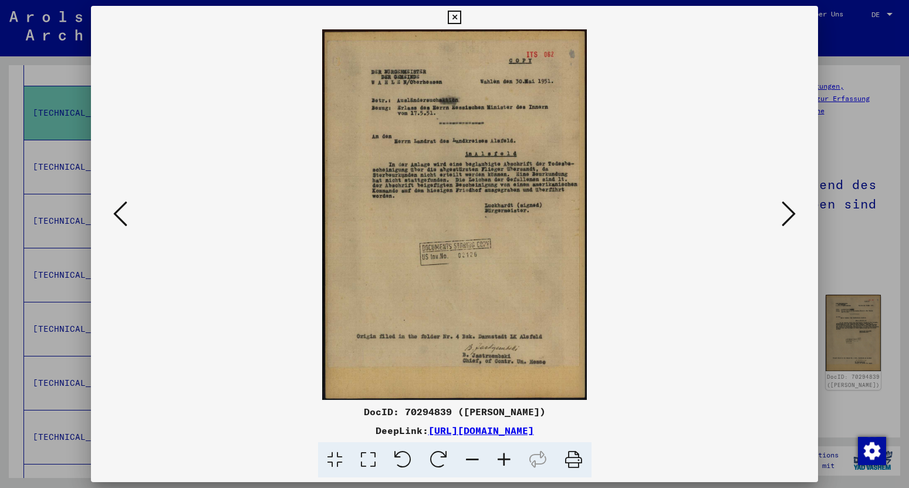
click at [789, 209] on icon at bounding box center [789, 214] width 14 height 28
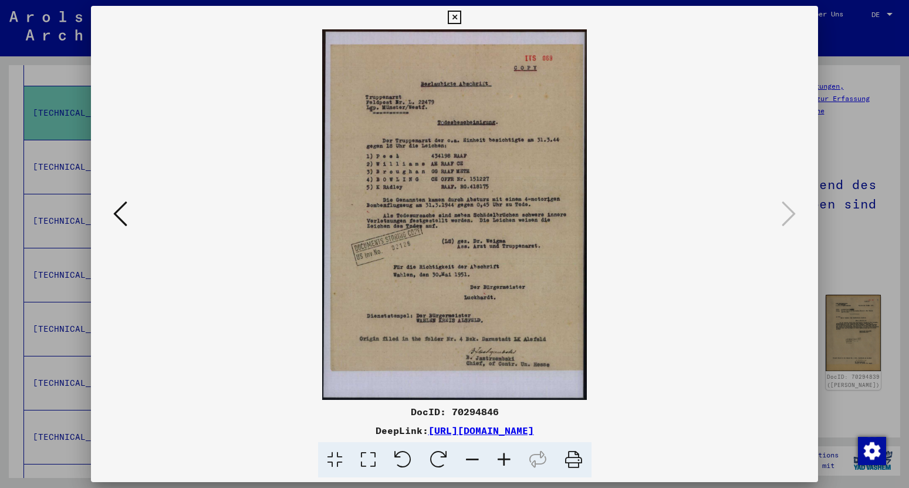
click at [461, 19] on icon at bounding box center [454, 18] width 13 height 14
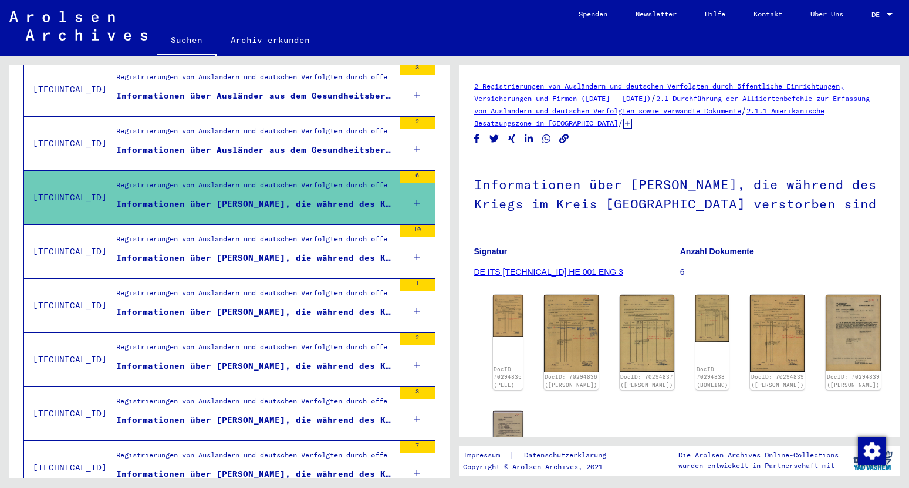
scroll to position [614, 0]
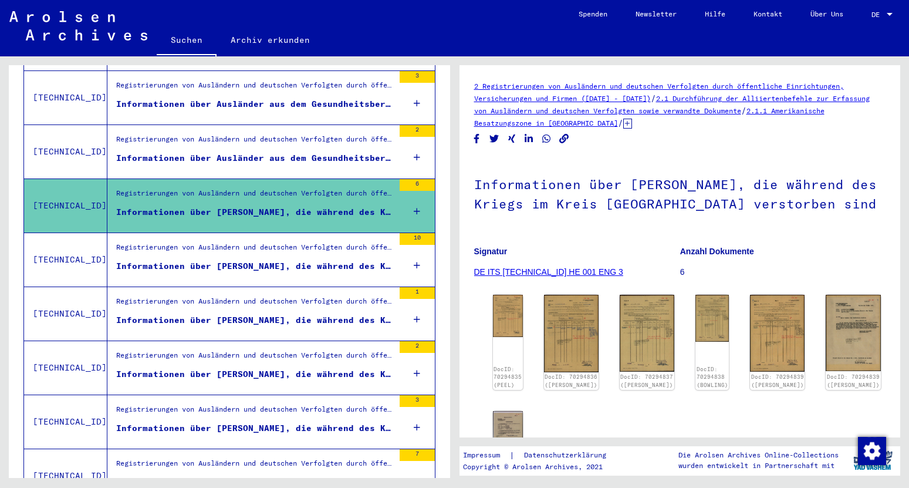
click at [302, 153] on figure "Informationen über Ausländer aus dem Gesundheitsbereich der Kreises [GEOGRAPHIC…" at bounding box center [255, 161] width 278 height 18
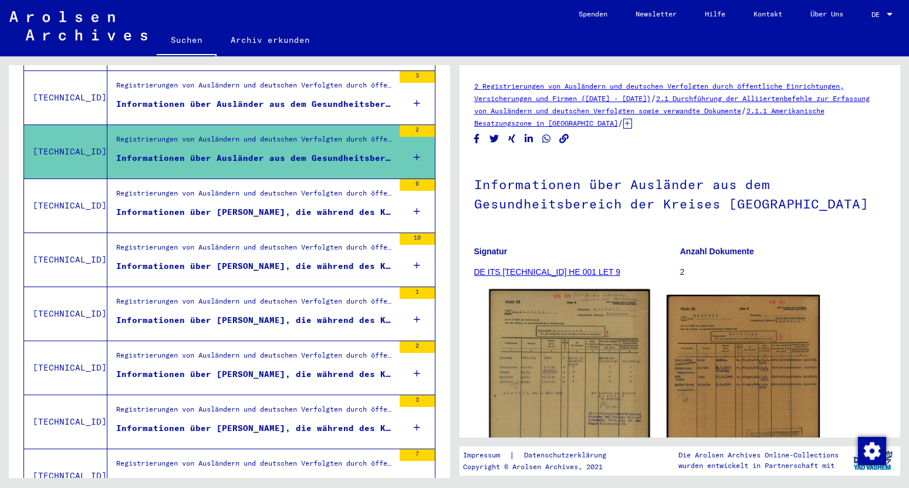
click at [550, 351] on img at bounding box center [569, 399] width 161 height 220
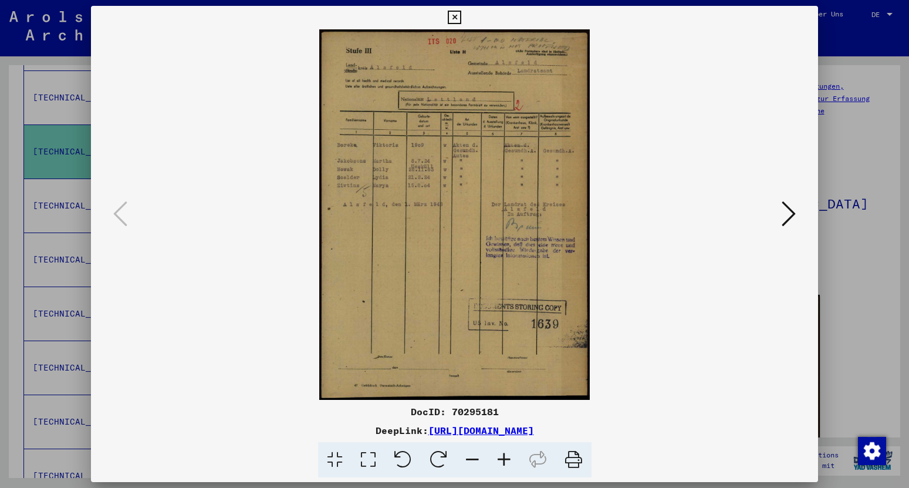
click at [792, 218] on icon at bounding box center [789, 214] width 14 height 28
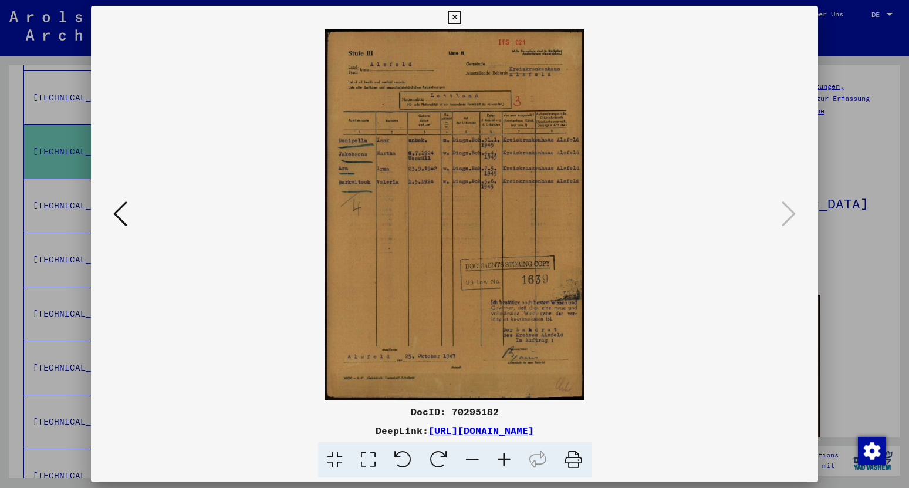
click at [461, 21] on icon at bounding box center [454, 18] width 13 height 14
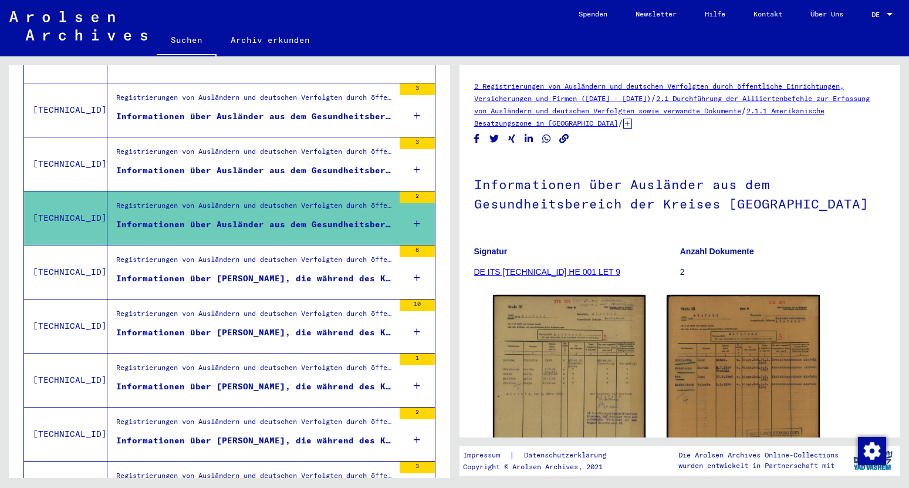
scroll to position [547, 0]
click at [266, 165] on div "Informationen über Ausländer aus dem Gesundheitsbereich der Kreises [GEOGRAPHIC…" at bounding box center [255, 171] width 278 height 12
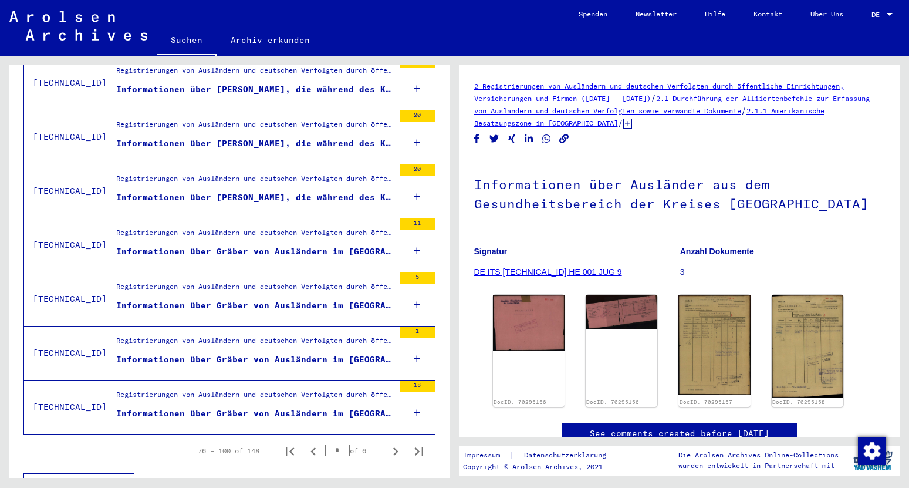
scroll to position [1234, 0]
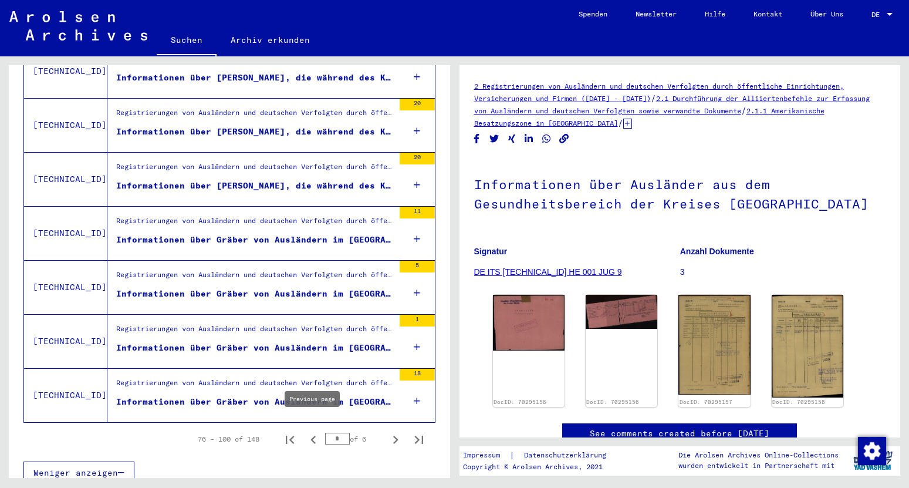
click at [313, 435] on icon "Previous page" at bounding box center [312, 439] width 5 height 8
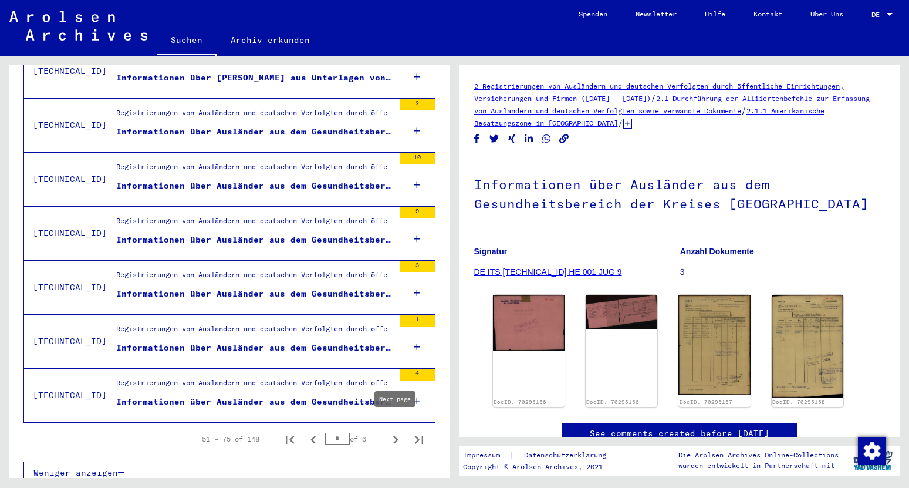
click at [389, 431] on icon "Next page" at bounding box center [395, 439] width 16 height 16
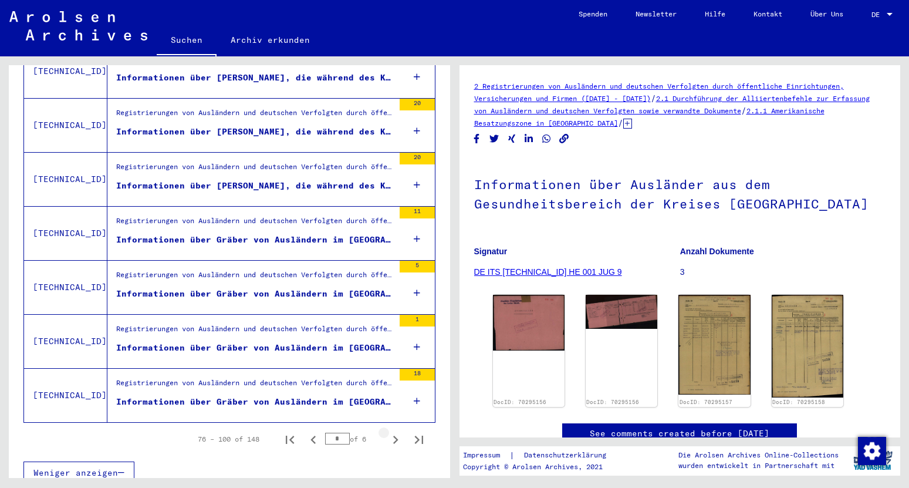
click at [389, 431] on icon "Next page" at bounding box center [395, 439] width 16 height 16
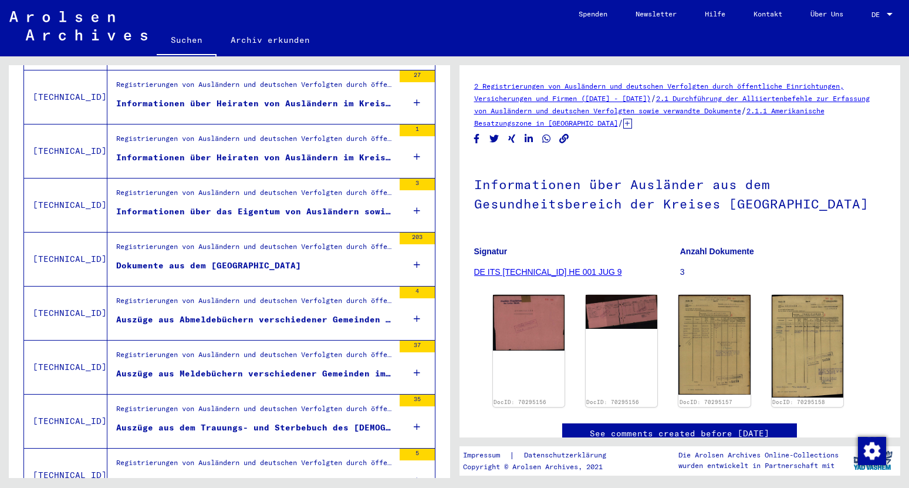
scroll to position [1094, 0]
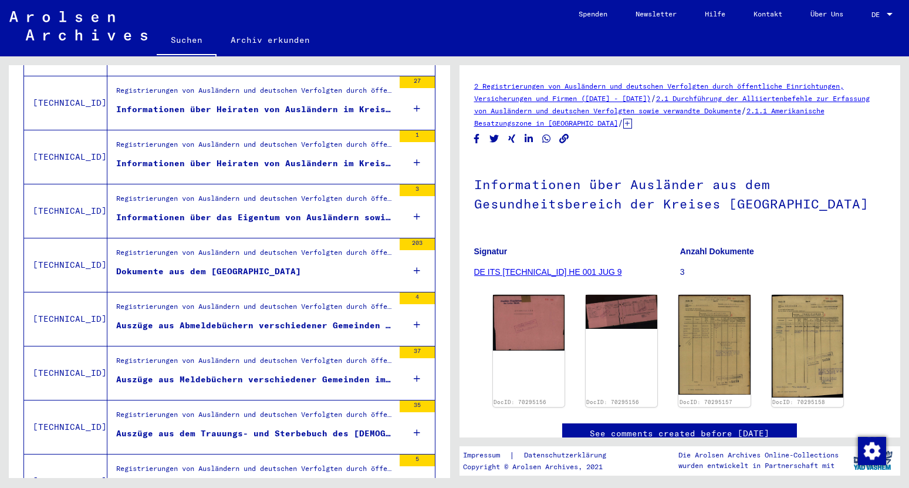
click at [275, 249] on div "Registrierungen von Ausländern und deutschen Verfolgten durch öffentliche Einri…" at bounding box center [255, 255] width 278 height 16
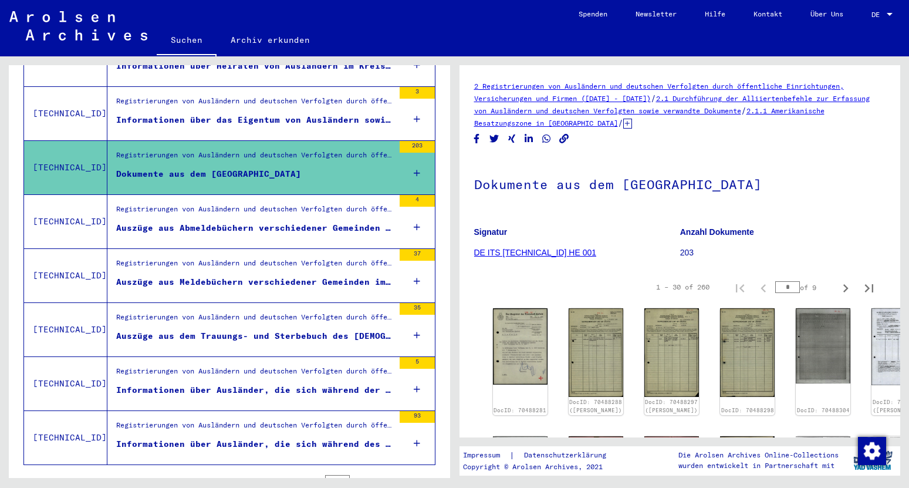
scroll to position [1234, 0]
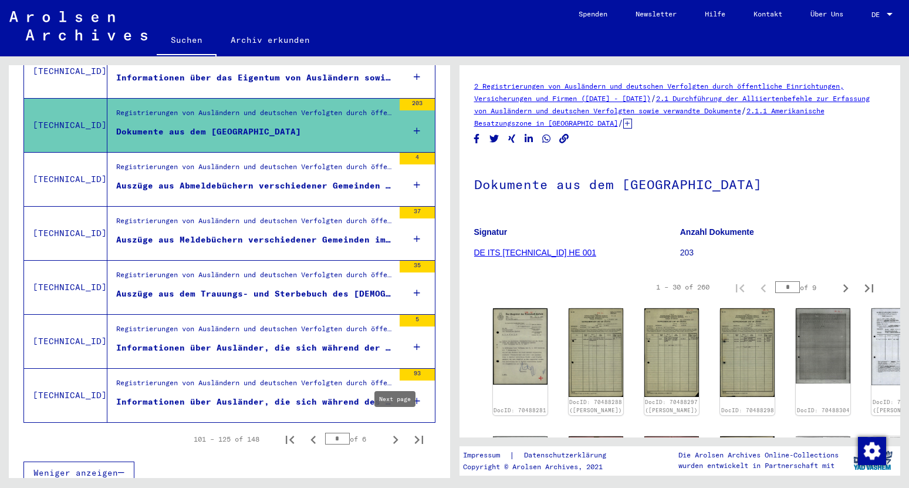
click at [398, 431] on icon "Next page" at bounding box center [395, 439] width 16 height 16
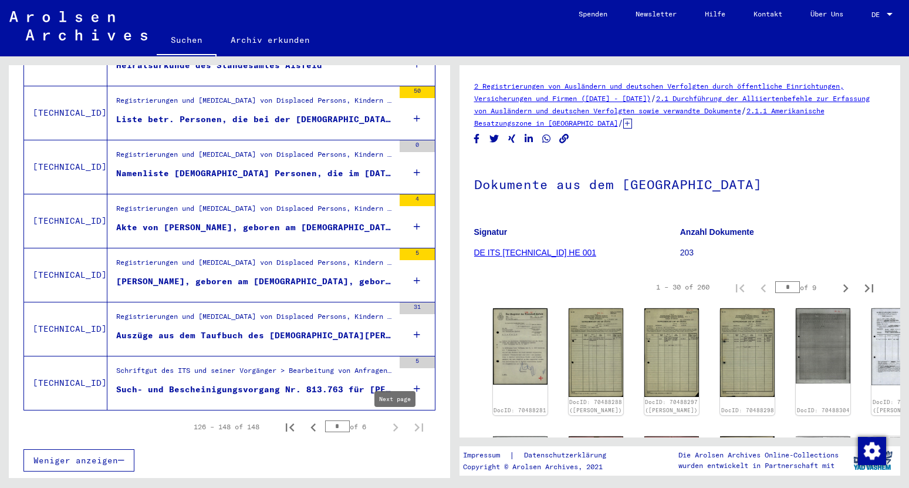
type input "*"
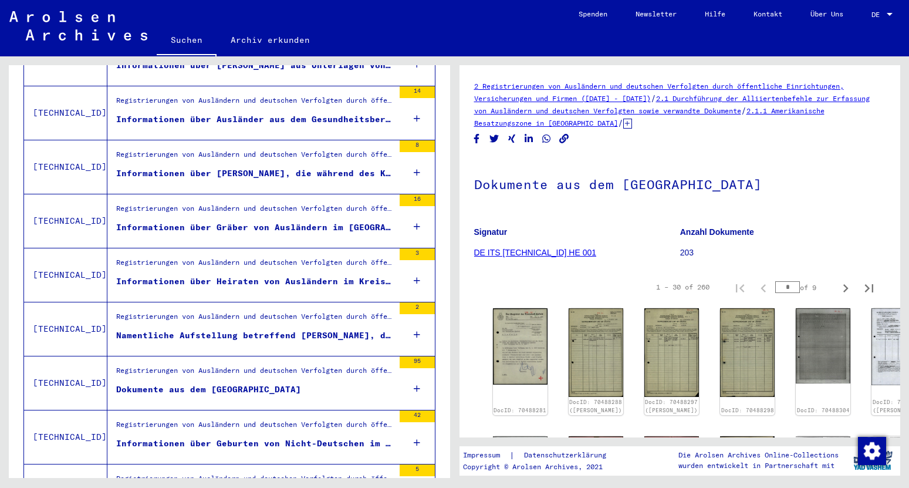
scroll to position [276, 0]
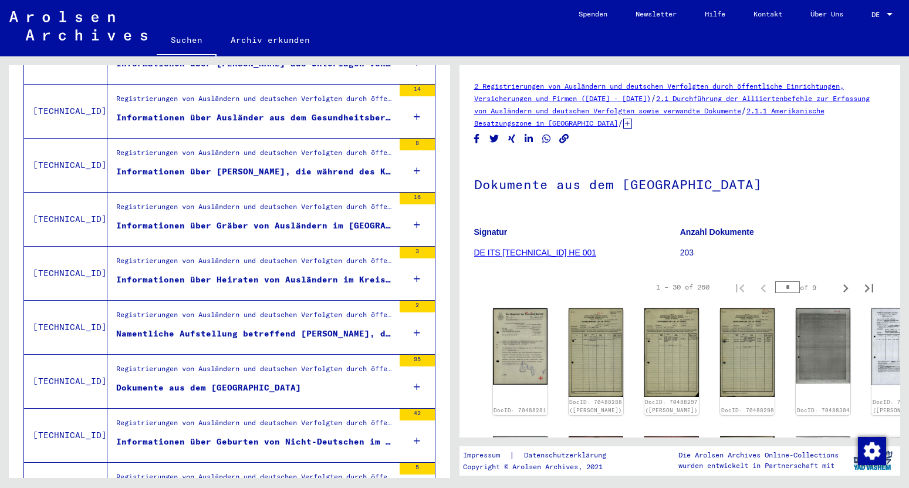
click at [270, 165] on div "Informationen über [PERSON_NAME], die während des Kriegs im Kreis [GEOGRAPHIC_D…" at bounding box center [255, 171] width 278 height 12
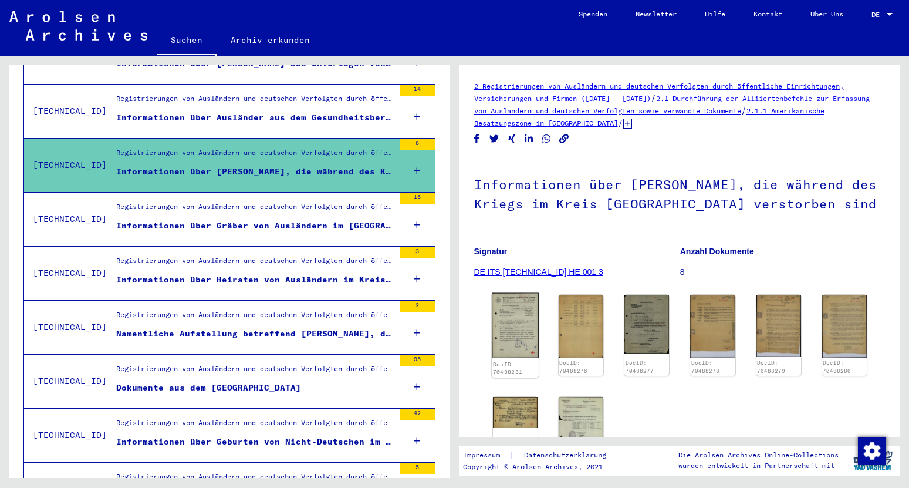
click at [522, 329] on img at bounding box center [515, 325] width 47 height 65
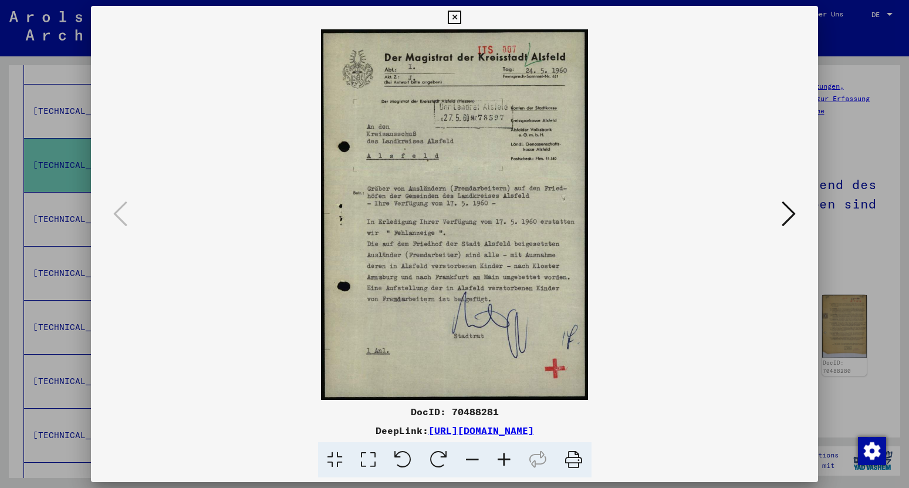
click at [775, 222] on img at bounding box center [454, 214] width 647 height 370
click at [787, 218] on icon at bounding box center [789, 214] width 14 height 28
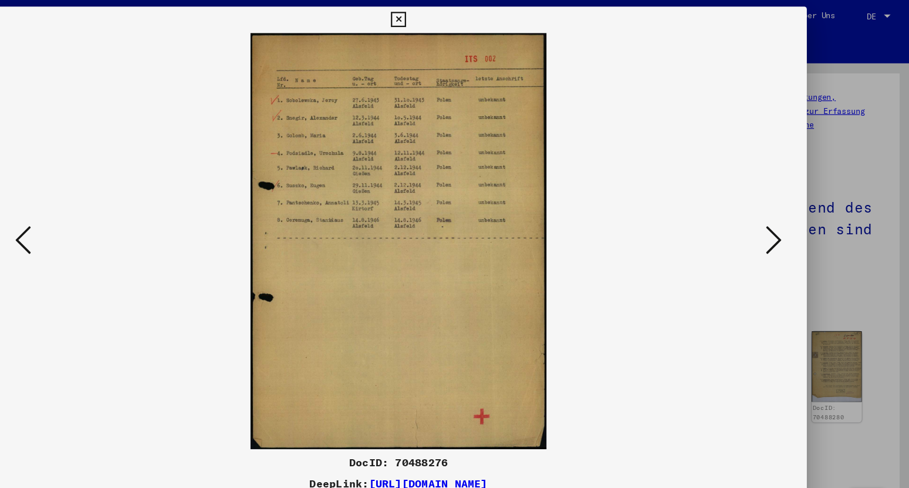
click at [787, 214] on icon at bounding box center [789, 214] width 14 height 28
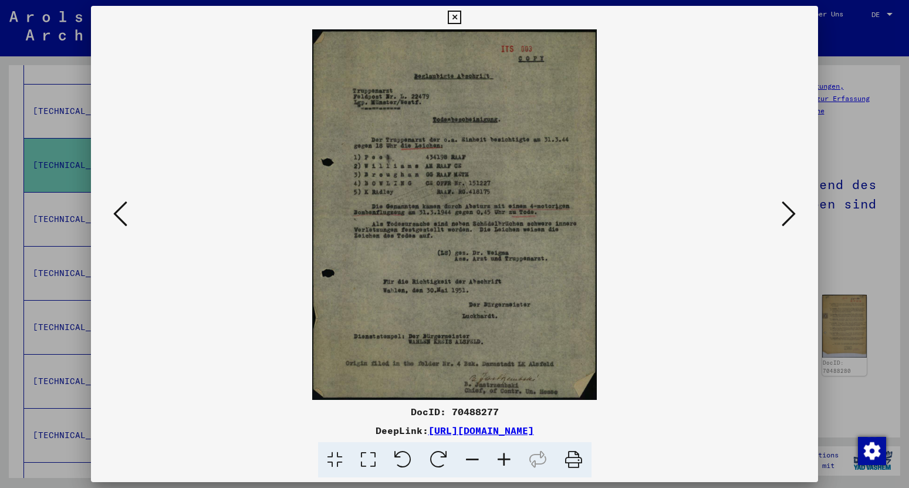
click at [796, 217] on icon at bounding box center [789, 214] width 14 height 28
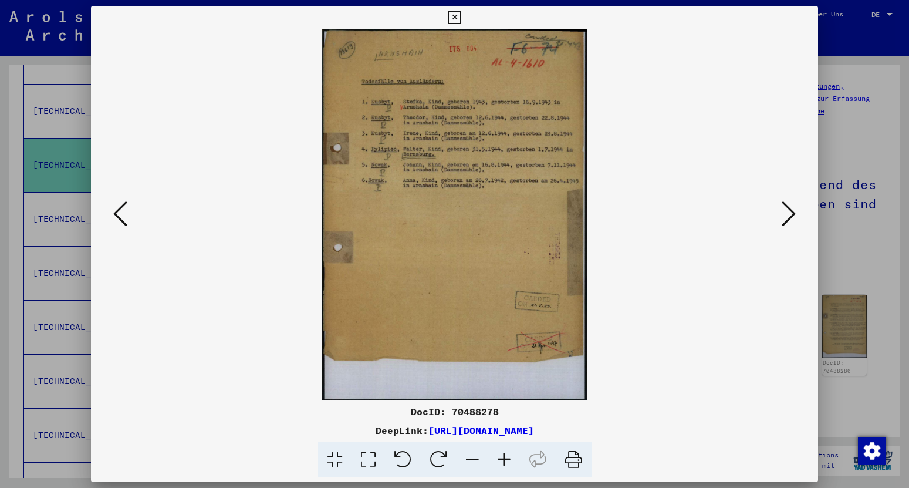
click at [783, 211] on button at bounding box center [788, 214] width 21 height 33
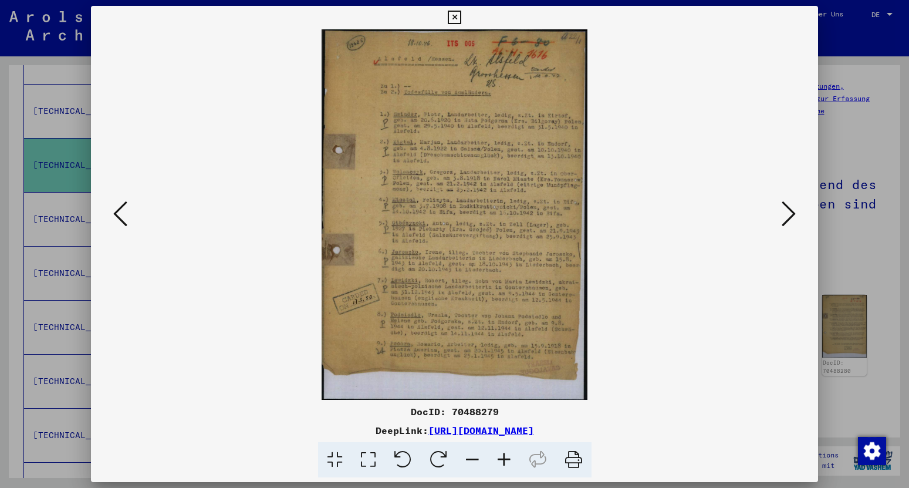
click at [788, 216] on icon at bounding box center [789, 214] width 14 height 28
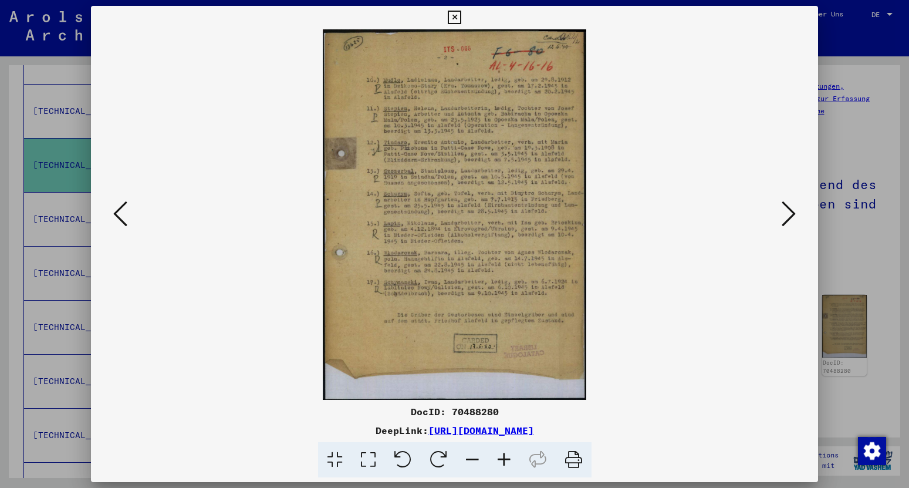
click at [793, 215] on icon at bounding box center [789, 214] width 14 height 28
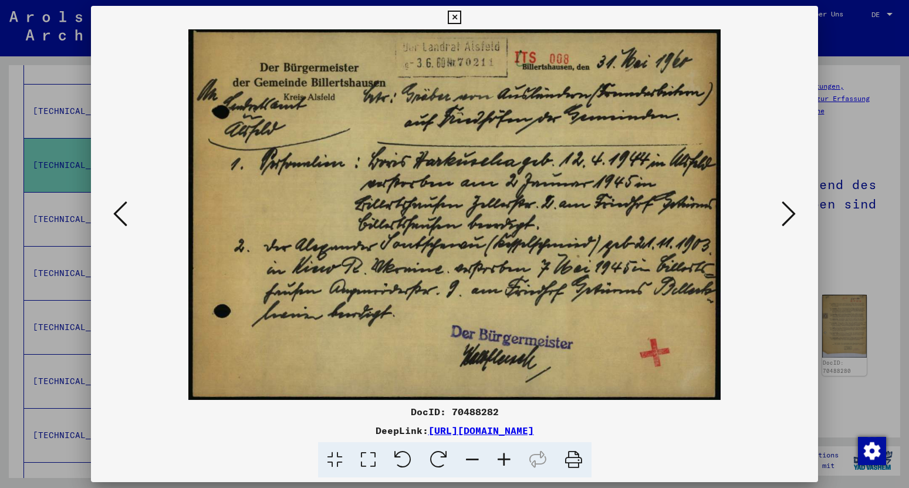
click at [785, 219] on icon at bounding box center [789, 214] width 14 height 28
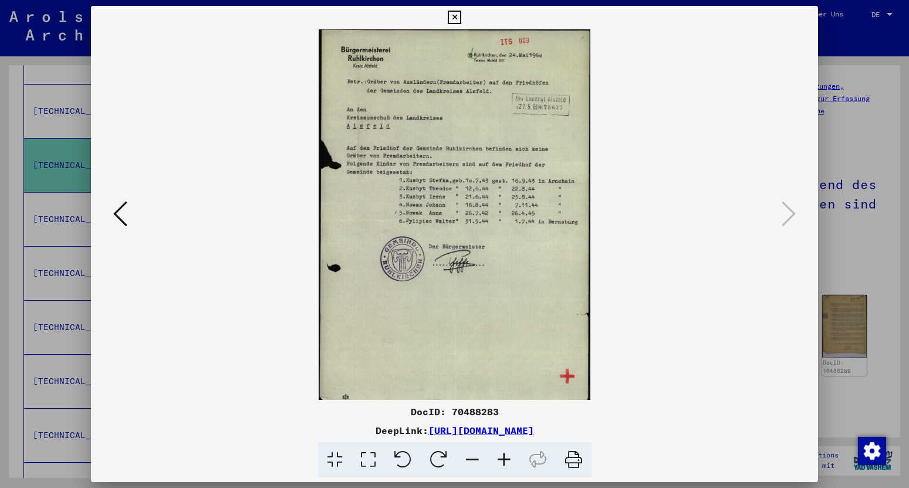
click at [461, 15] on icon at bounding box center [454, 18] width 13 height 14
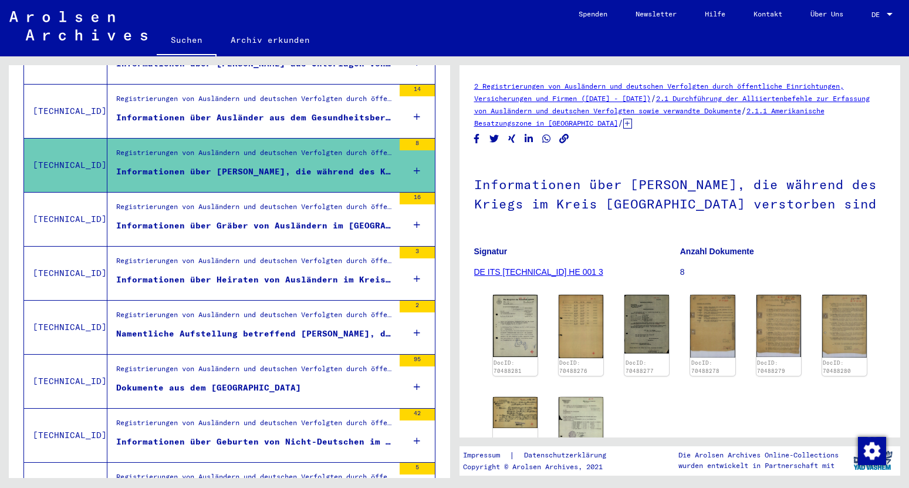
click at [319, 202] on div "Registrierungen von Ausländern und deutschen Verfolgten durch öffentliche Einri…" at bounding box center [255, 209] width 278 height 16
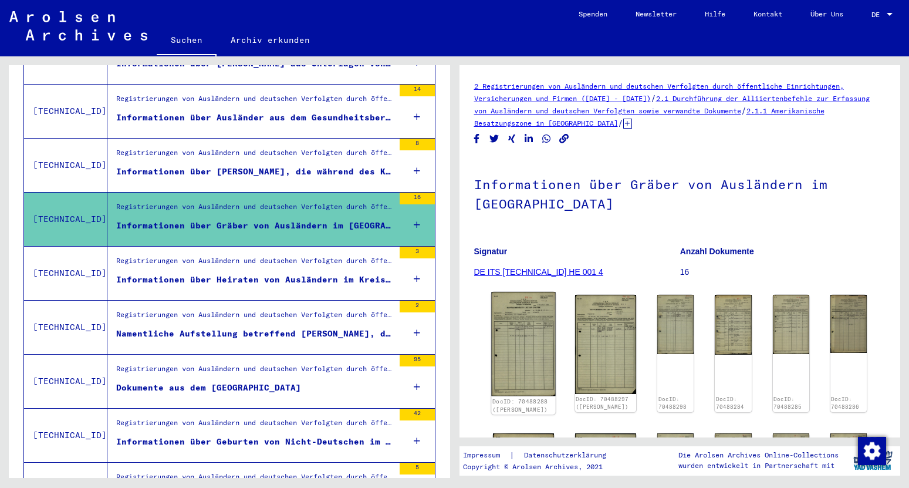
click at [525, 329] on img at bounding box center [523, 344] width 64 height 104
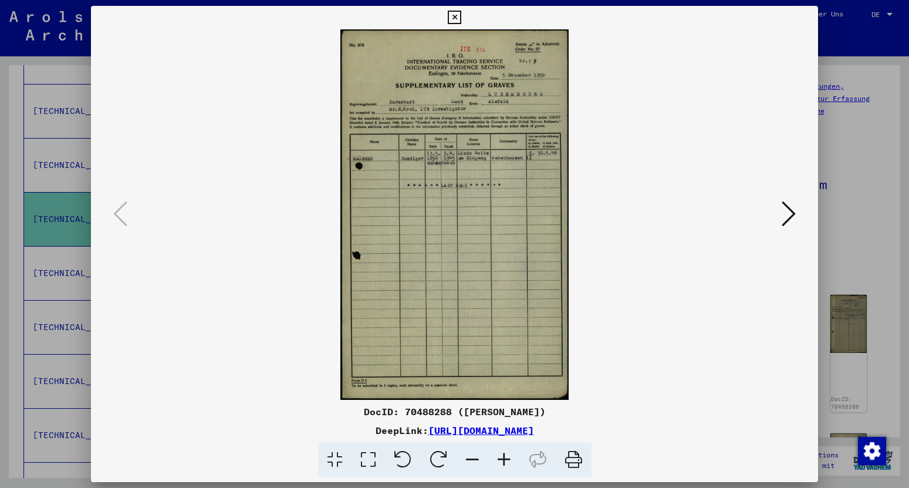
click at [790, 210] on icon at bounding box center [789, 214] width 14 height 28
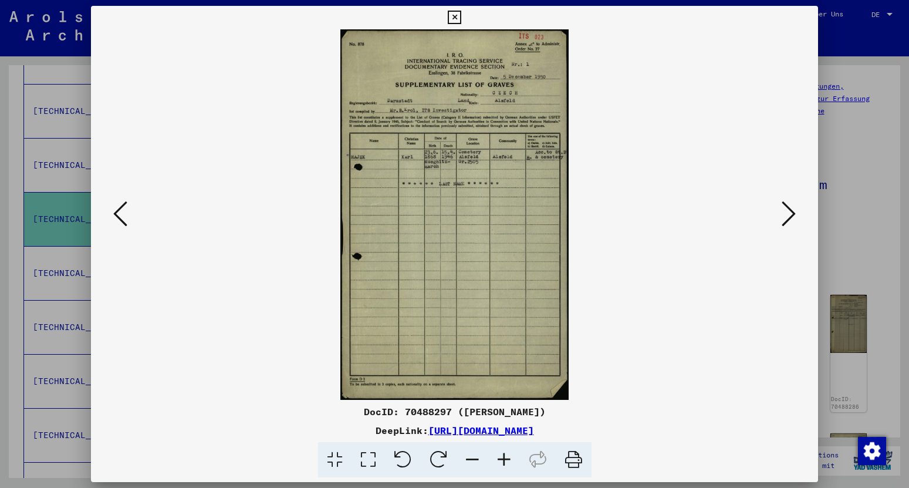
click at [783, 218] on button at bounding box center [788, 214] width 21 height 33
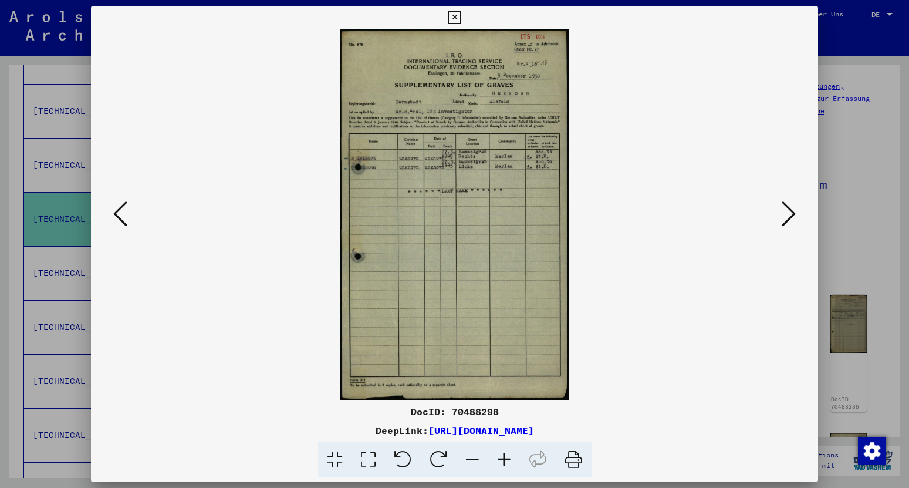
click at [795, 213] on icon at bounding box center [789, 214] width 14 height 28
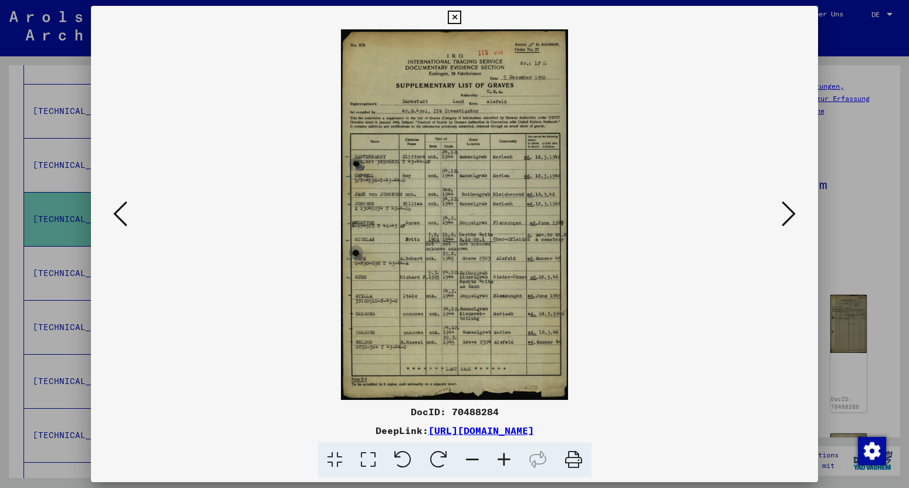
click at [788, 210] on icon at bounding box center [789, 214] width 14 height 28
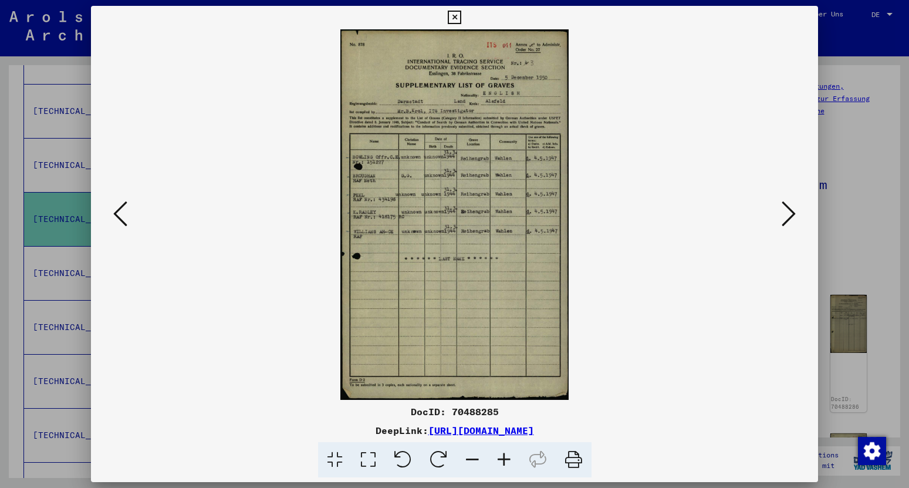
click at [791, 218] on icon at bounding box center [789, 214] width 14 height 28
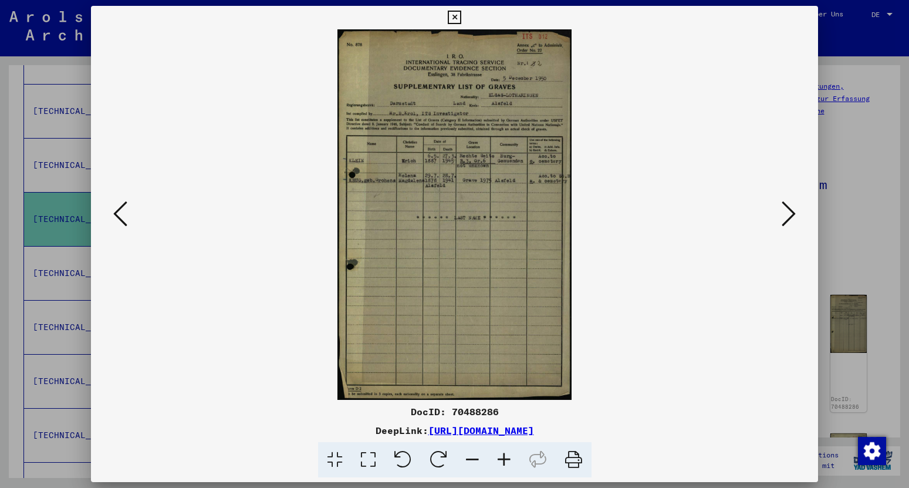
click at [791, 218] on icon at bounding box center [789, 214] width 14 height 28
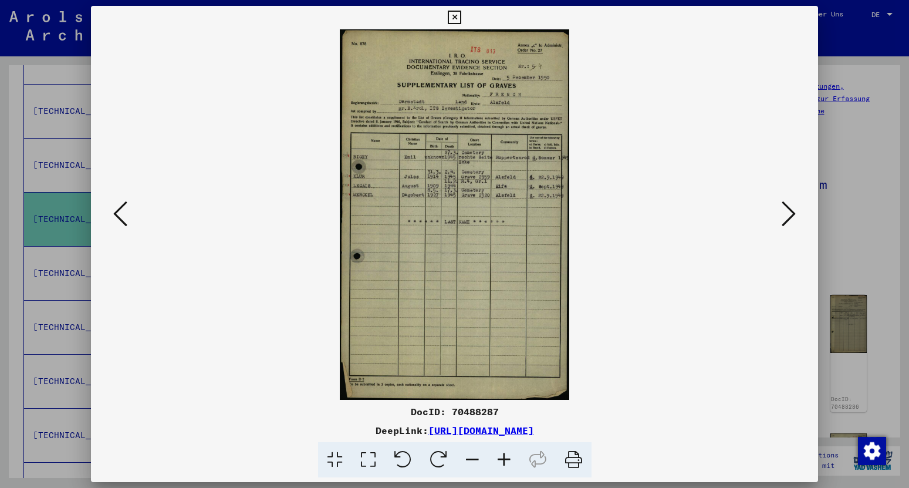
click at [791, 218] on icon at bounding box center [789, 214] width 14 height 28
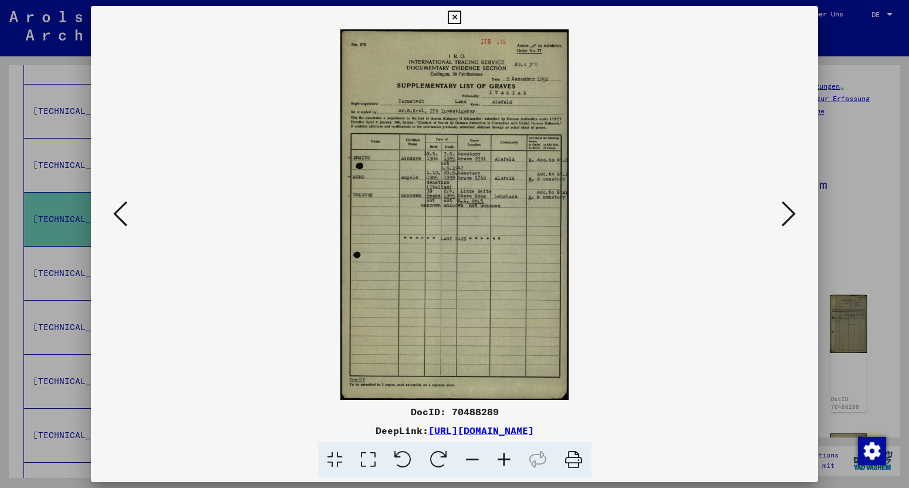
click at [791, 218] on icon at bounding box center [789, 214] width 14 height 28
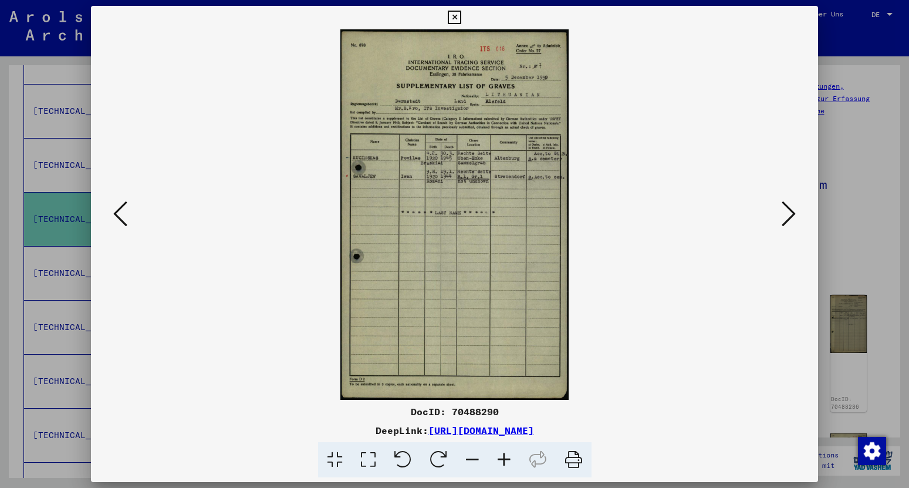
click at [791, 218] on icon at bounding box center [789, 214] width 14 height 28
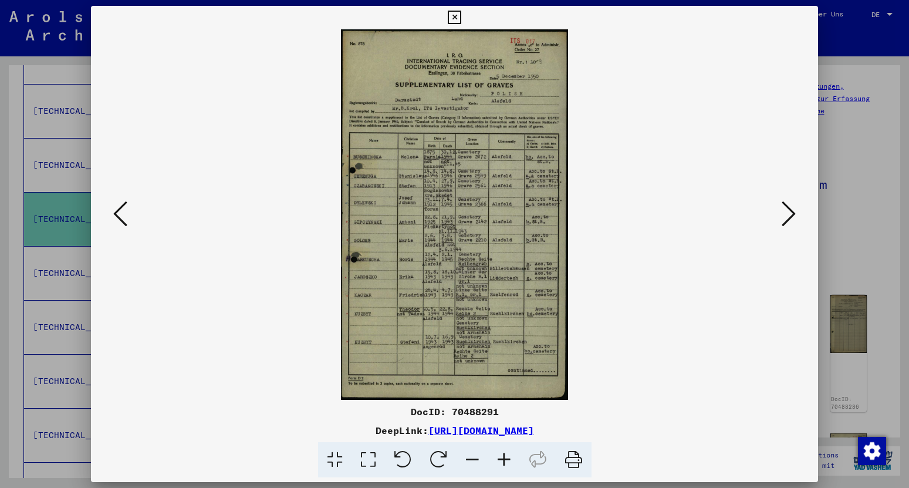
click at [791, 218] on icon at bounding box center [789, 214] width 14 height 28
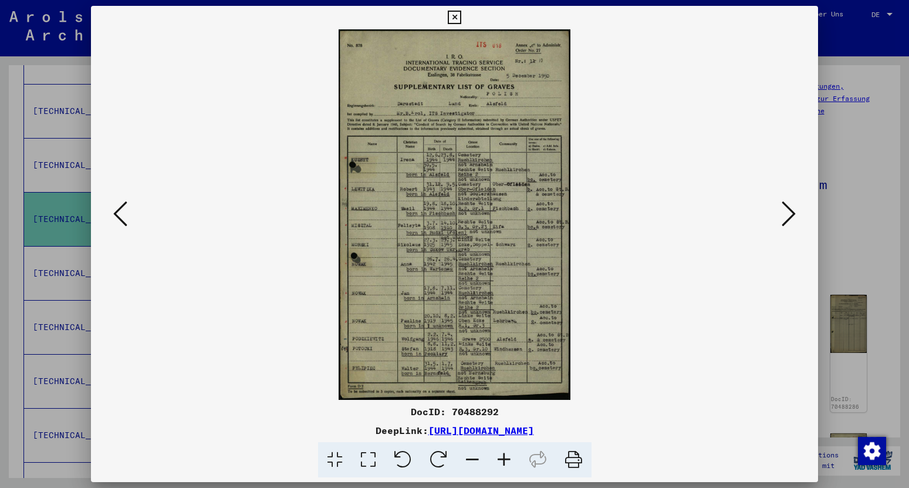
click at [790, 222] on icon at bounding box center [789, 214] width 14 height 28
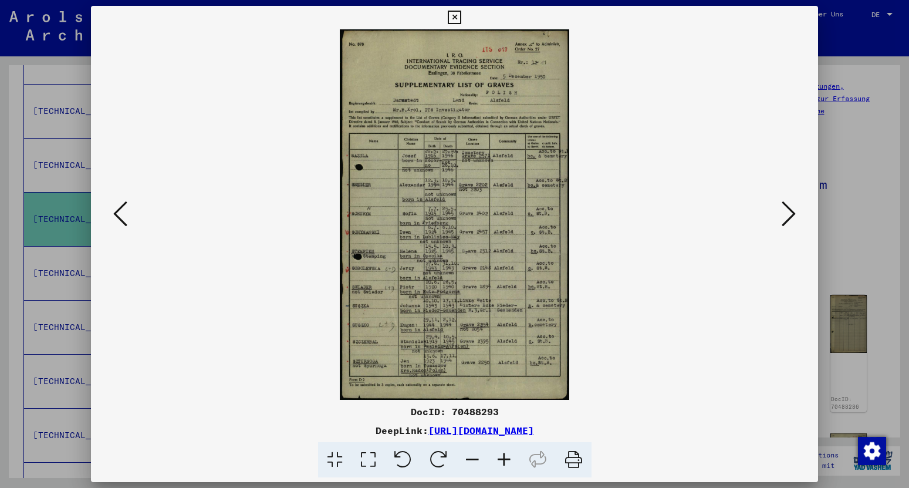
click at [786, 215] on icon at bounding box center [789, 214] width 14 height 28
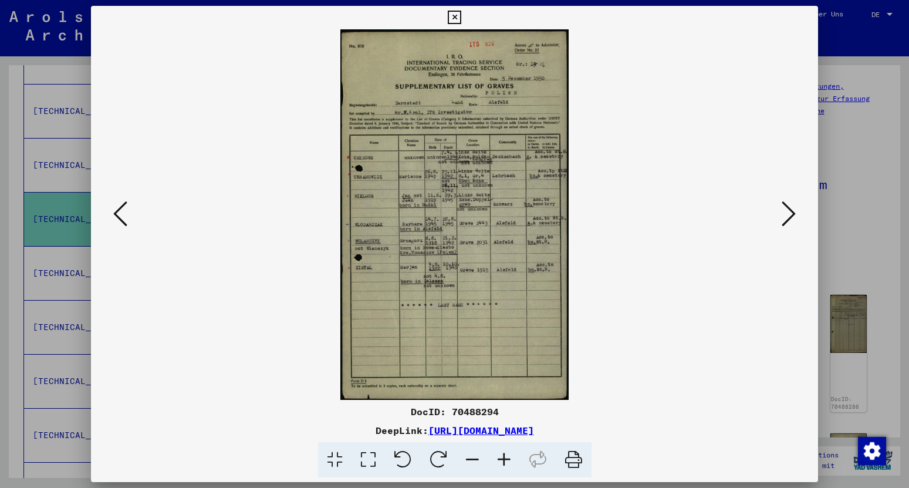
click at [786, 215] on icon at bounding box center [789, 214] width 14 height 28
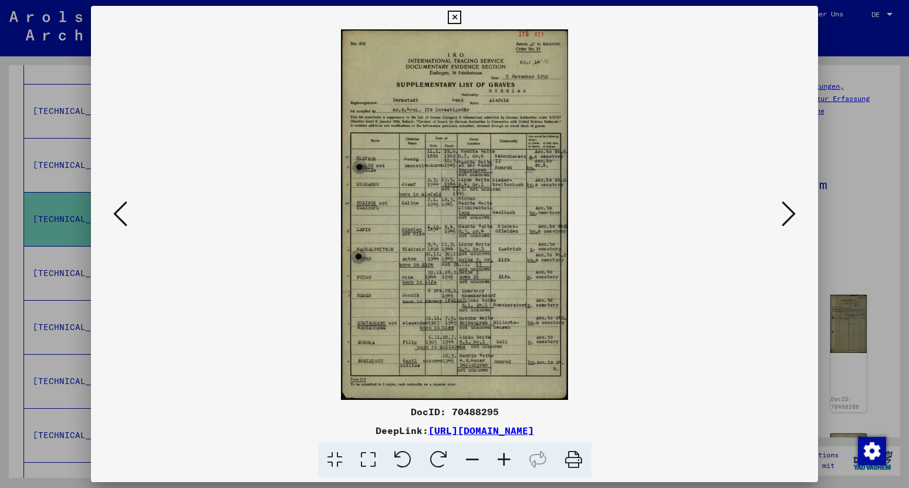
click at [790, 215] on icon at bounding box center [789, 214] width 14 height 28
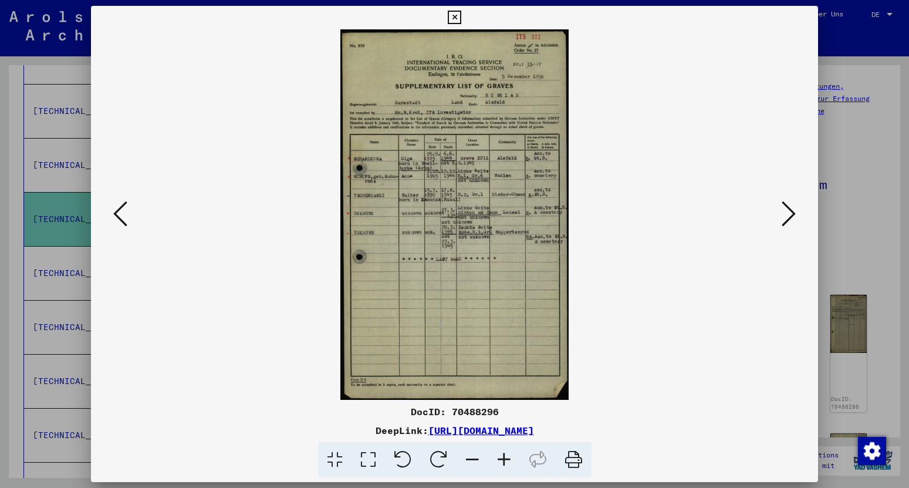
click at [793, 215] on icon at bounding box center [789, 214] width 14 height 28
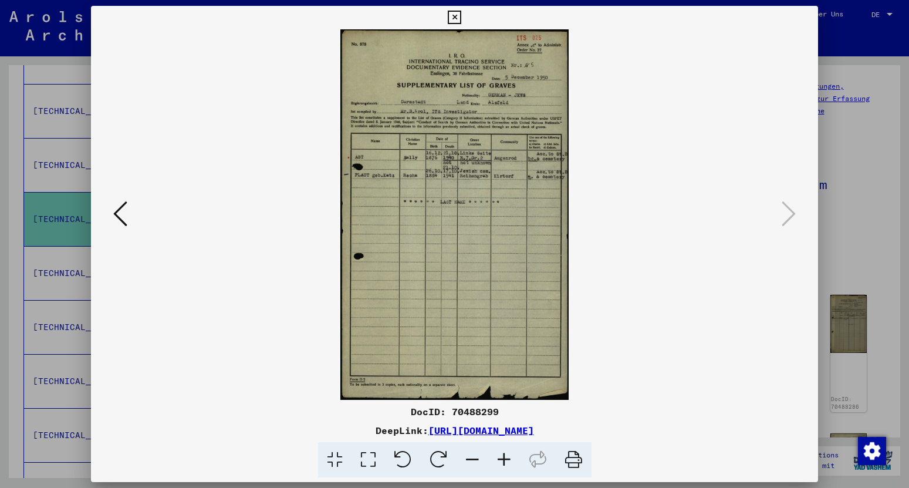
click at [461, 20] on icon at bounding box center [454, 18] width 13 height 14
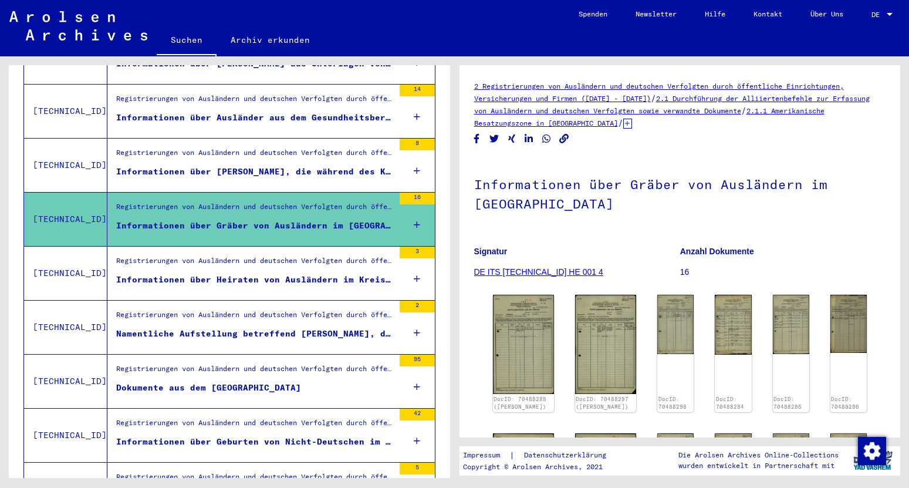
click at [274, 327] on div "Namentliche Aufstellung betreffend [PERSON_NAME], die bei der Bahnmeisterei Als…" at bounding box center [255, 333] width 278 height 12
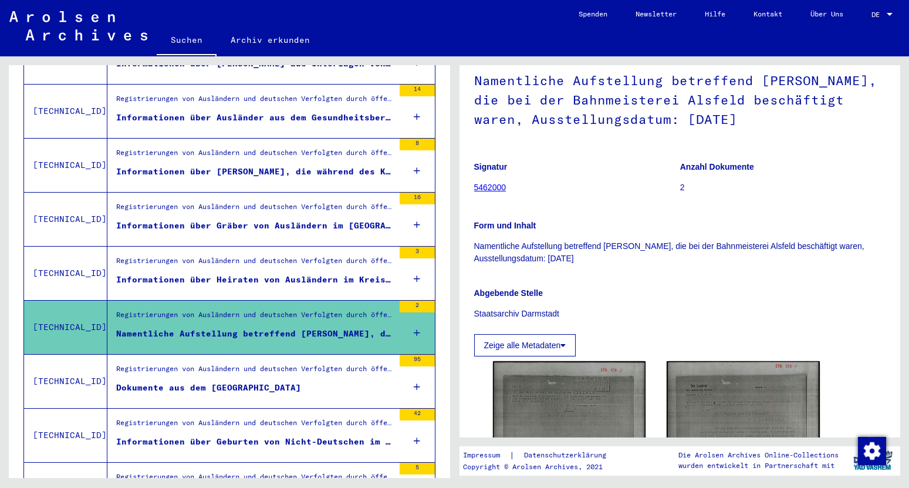
scroll to position [252, 0]
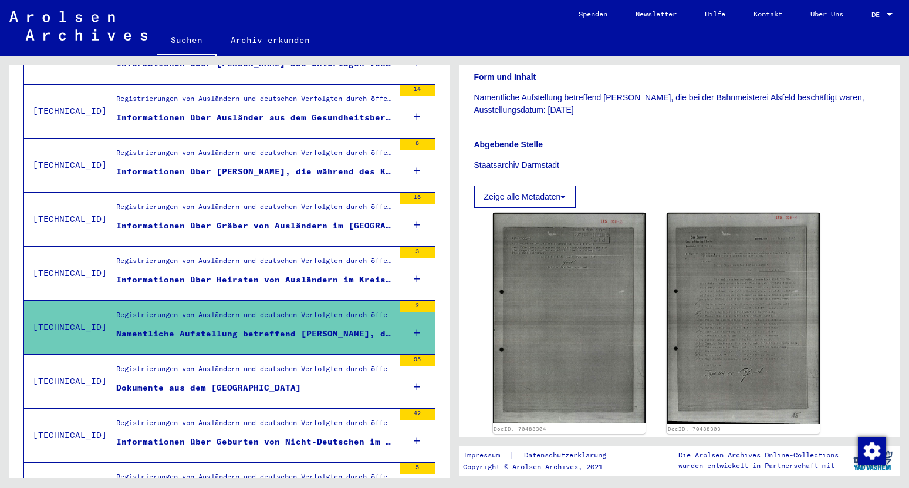
click at [291, 363] on div "Registrierungen von Ausländern und deutschen Verfolgten durch öffentliche Einri…" at bounding box center [255, 371] width 278 height 16
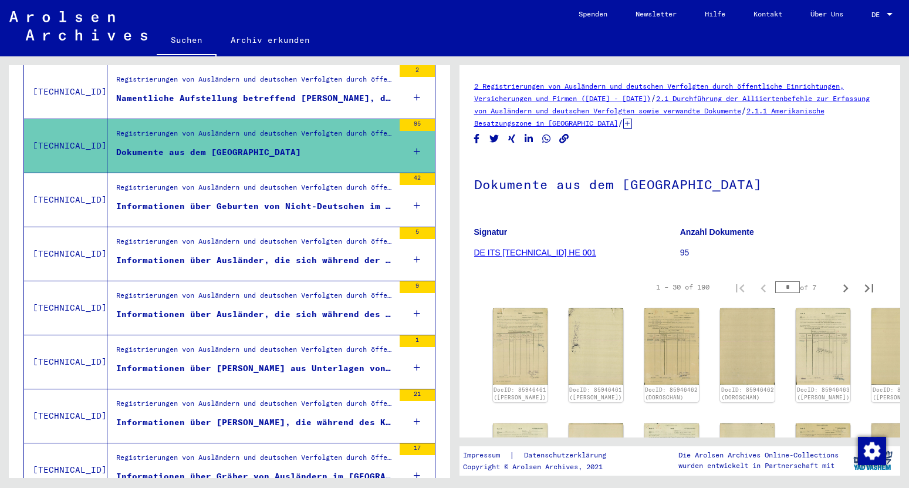
scroll to position [513, 0]
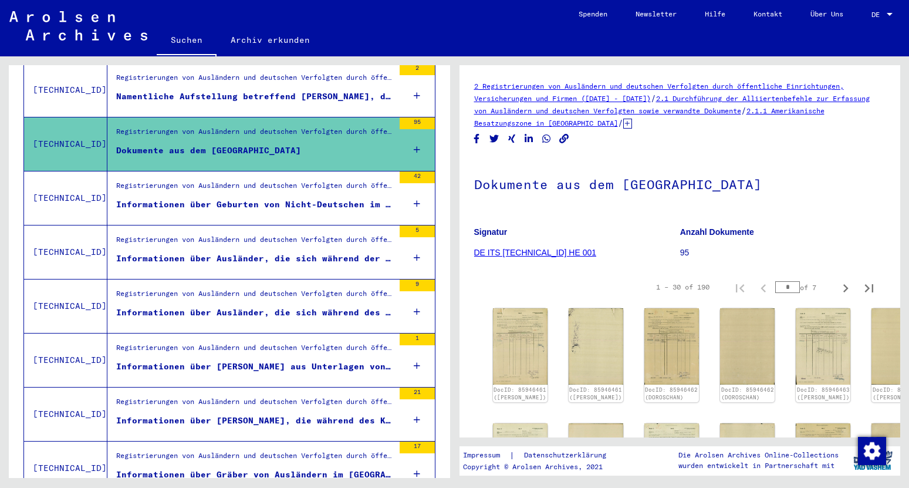
click at [305, 252] on div "Informationen über Ausländer, die sich während der Registrierung (nach dem Krie…" at bounding box center [255, 258] width 278 height 12
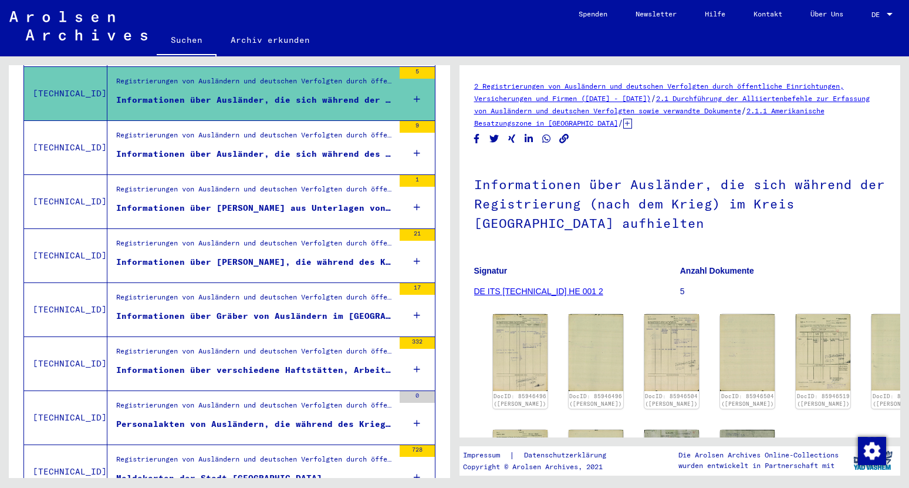
scroll to position [675, 0]
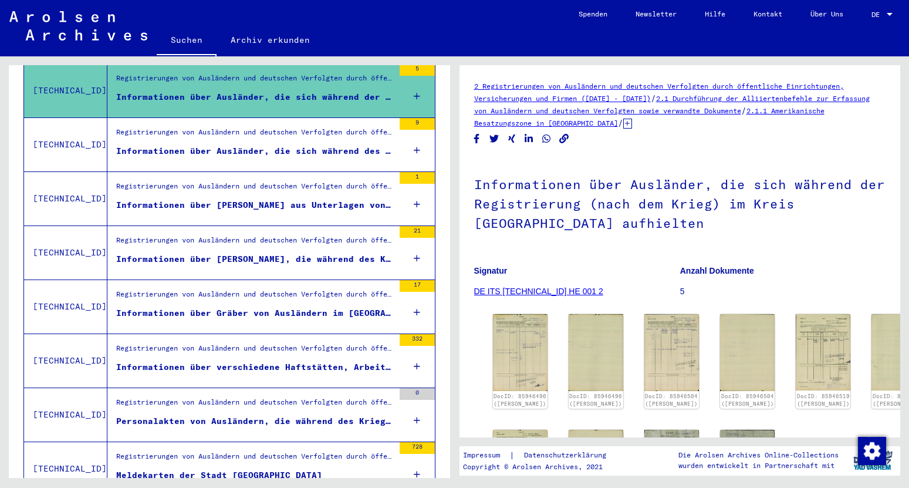
click at [313, 253] on div "Informationen über [PERSON_NAME], die während des Kriegs im Kreis [GEOGRAPHIC_D…" at bounding box center [255, 259] width 278 height 12
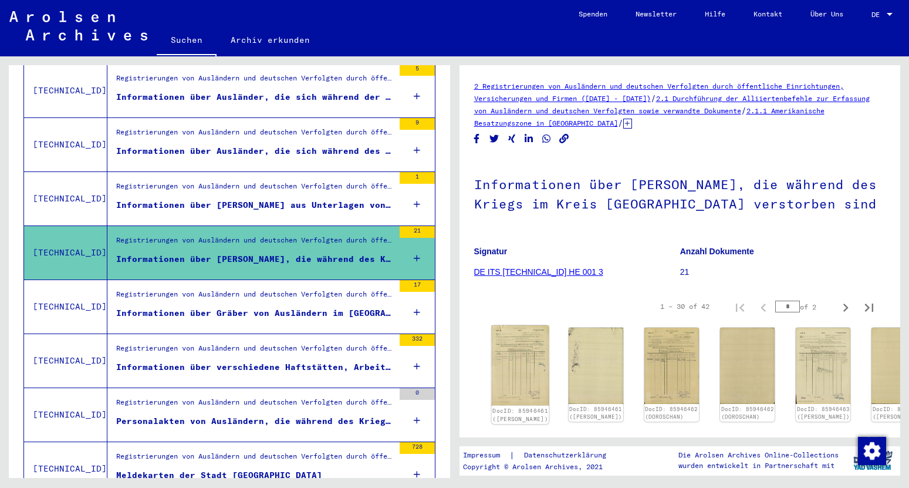
click at [521, 345] on img at bounding box center [520, 365] width 58 height 80
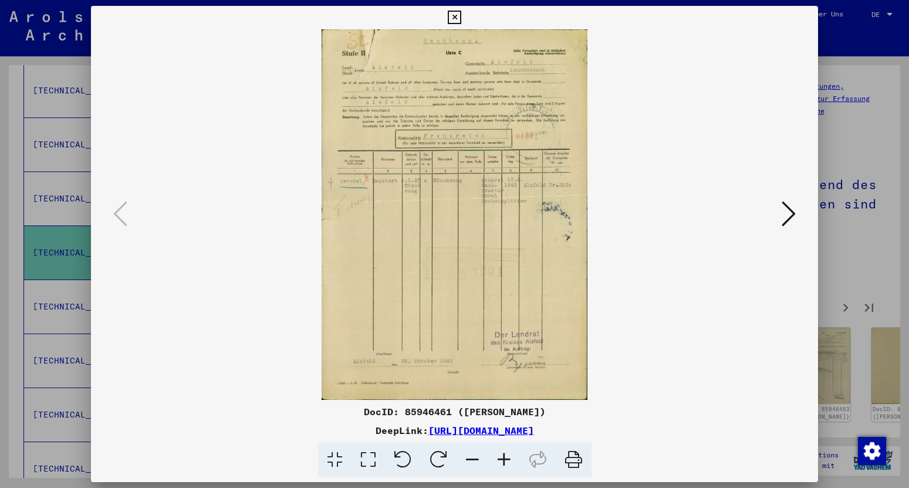
click at [785, 218] on icon at bounding box center [789, 214] width 14 height 28
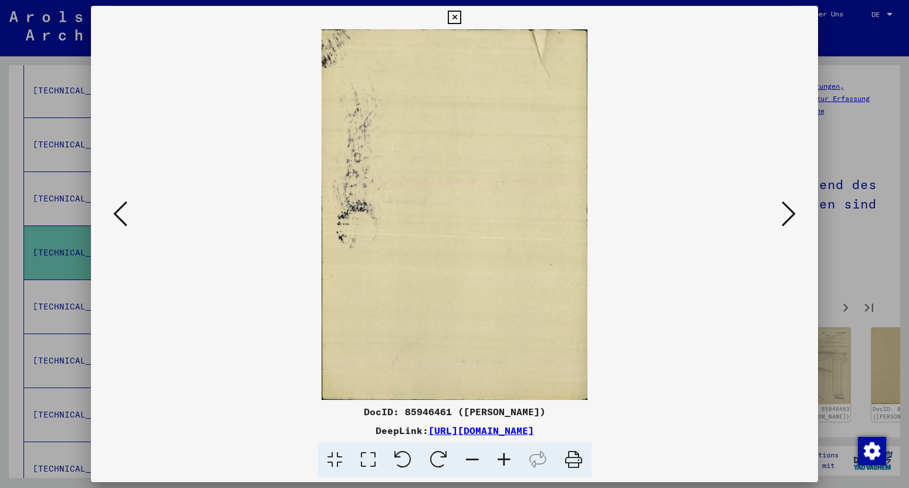
click at [785, 218] on icon at bounding box center [789, 214] width 14 height 28
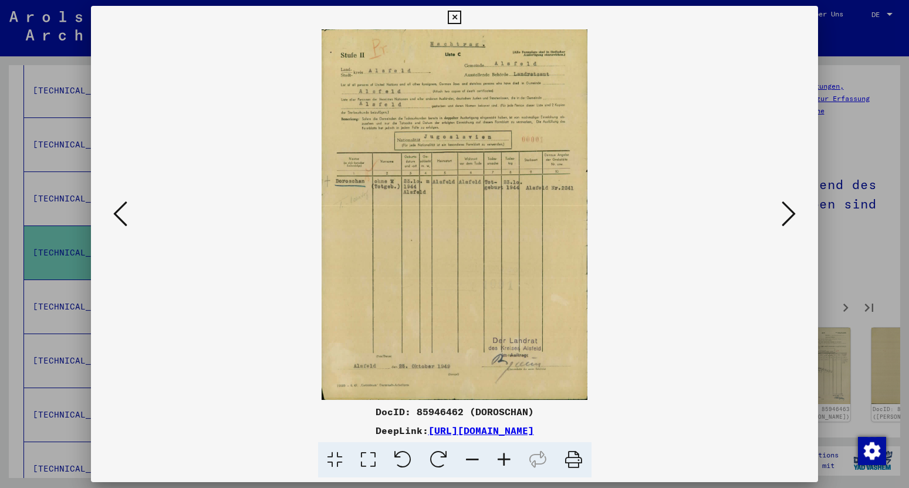
click at [785, 218] on icon at bounding box center [789, 214] width 14 height 28
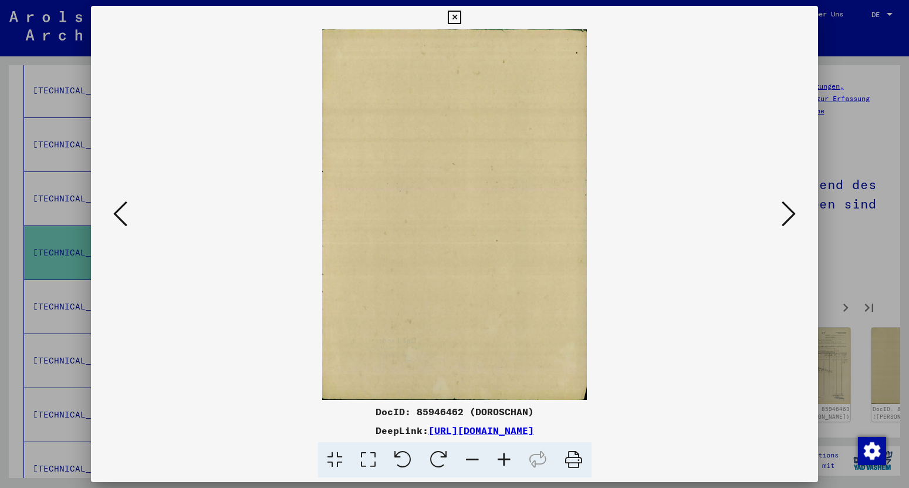
click at [785, 218] on icon at bounding box center [789, 214] width 14 height 28
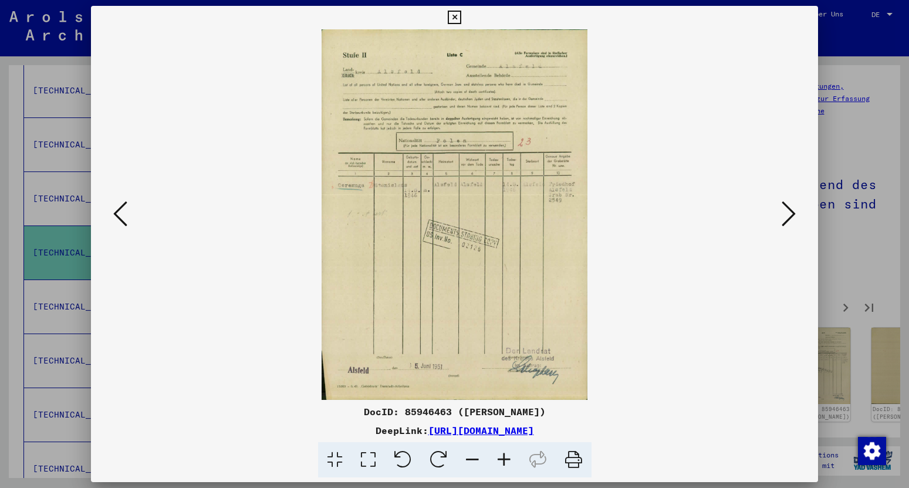
click at [785, 218] on icon at bounding box center [789, 214] width 14 height 28
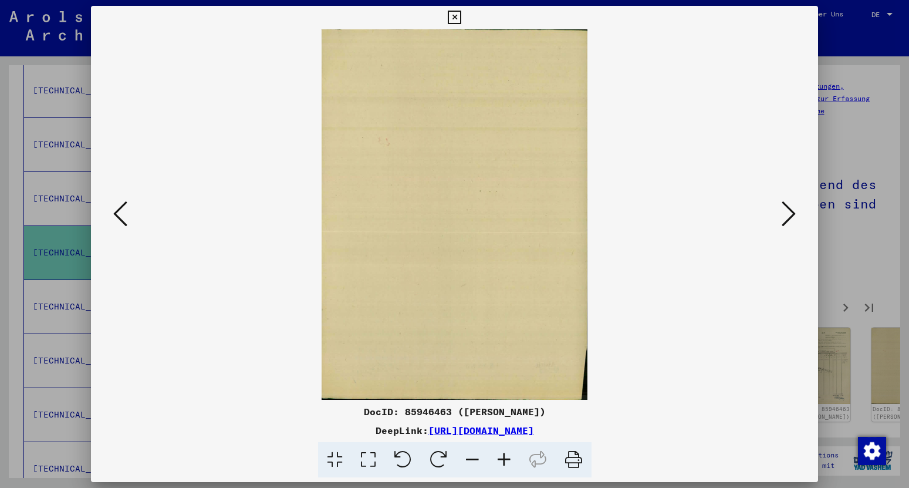
click at [785, 218] on icon at bounding box center [789, 214] width 14 height 28
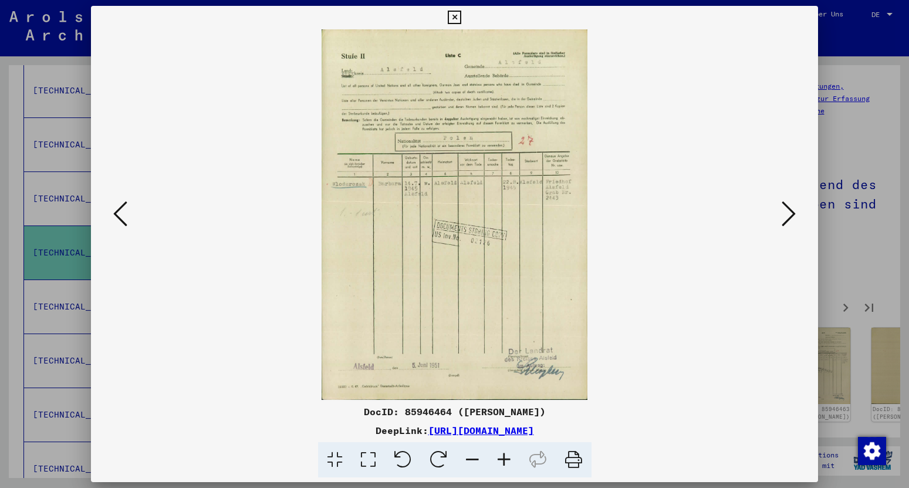
click at [785, 218] on icon at bounding box center [789, 214] width 14 height 28
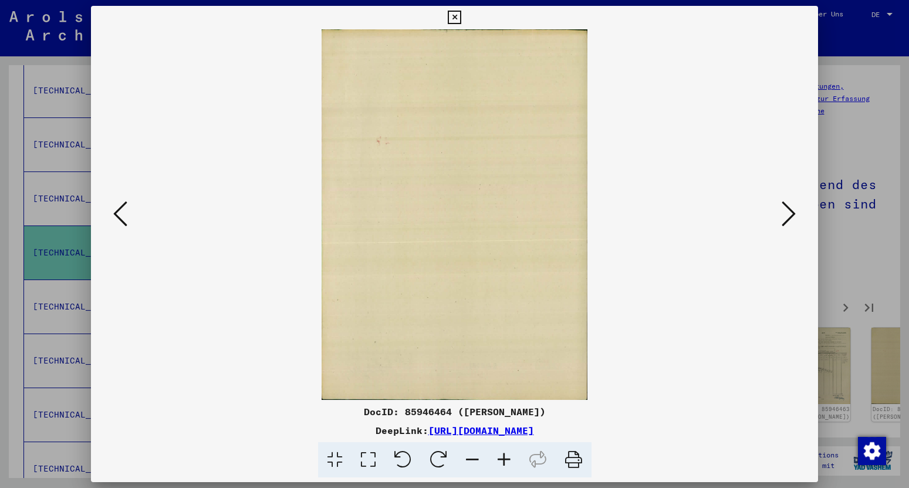
click at [785, 218] on icon at bounding box center [789, 214] width 14 height 28
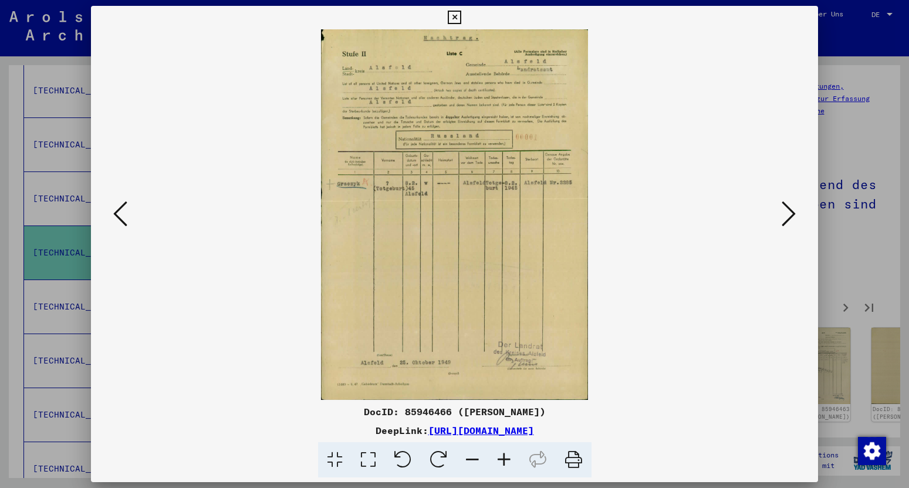
click at [785, 218] on icon at bounding box center [789, 214] width 14 height 28
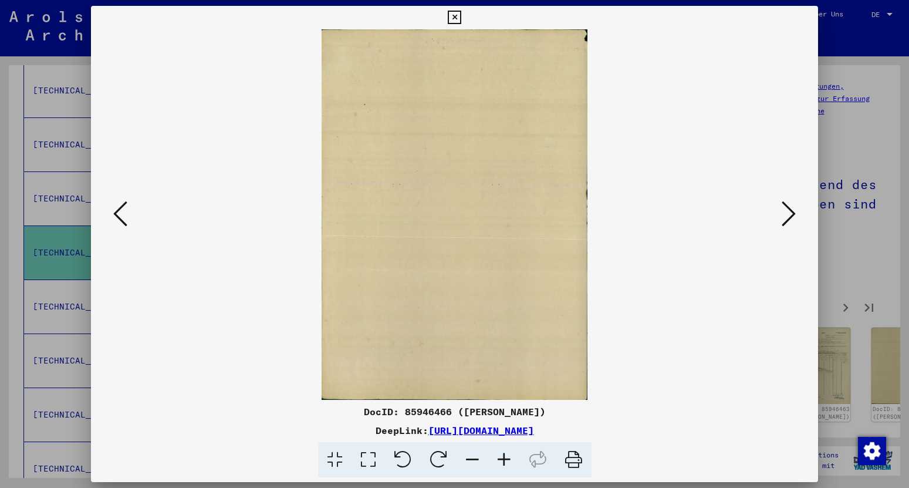
click at [785, 218] on icon at bounding box center [789, 214] width 14 height 28
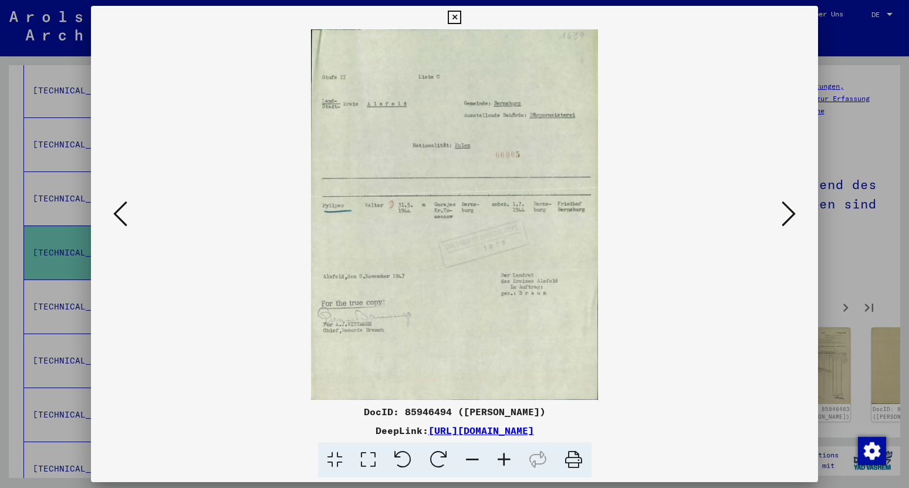
click at [785, 218] on icon at bounding box center [789, 214] width 14 height 28
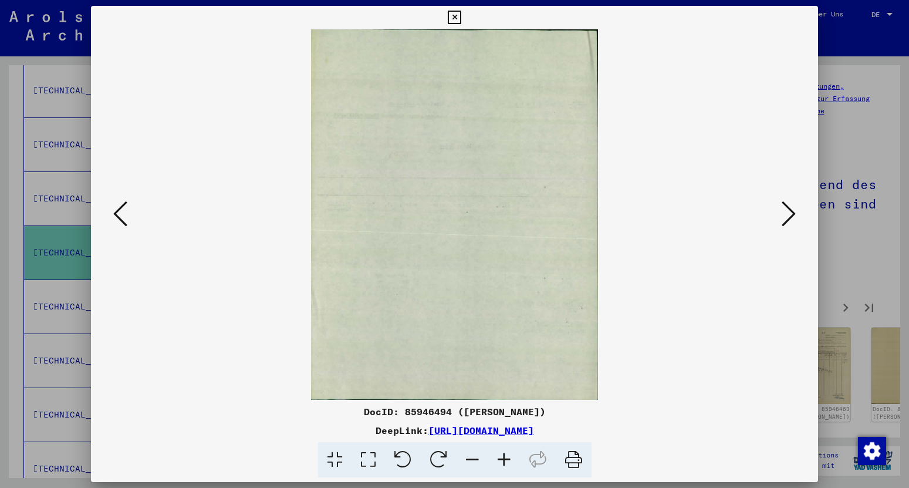
click at [785, 218] on icon at bounding box center [789, 214] width 14 height 28
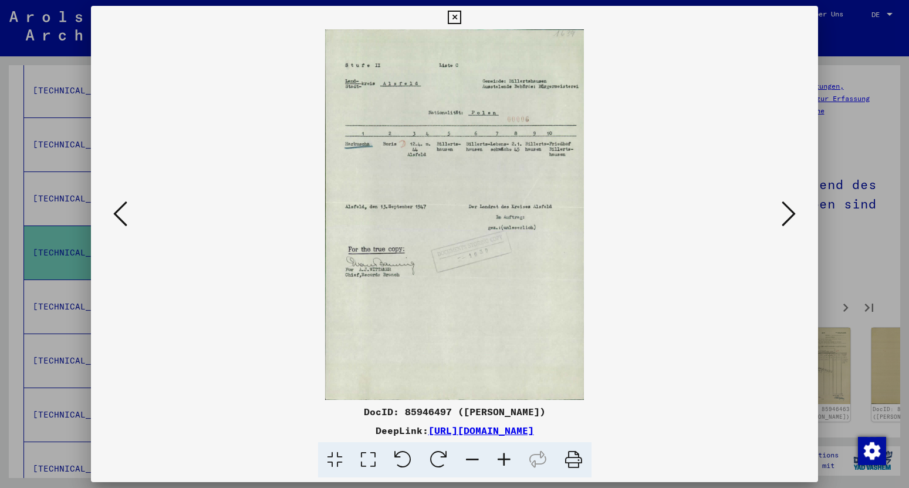
click at [785, 218] on icon at bounding box center [789, 214] width 14 height 28
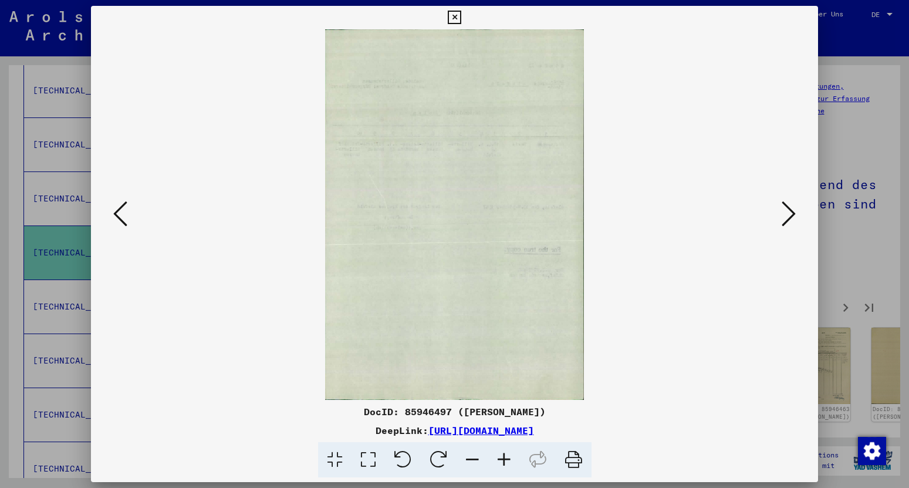
click at [785, 218] on icon at bounding box center [789, 214] width 14 height 28
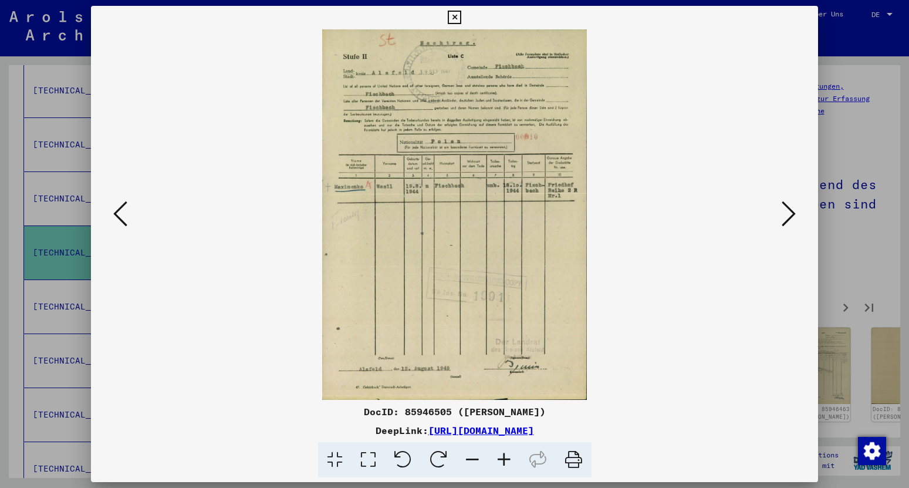
click at [785, 218] on icon at bounding box center [789, 214] width 14 height 28
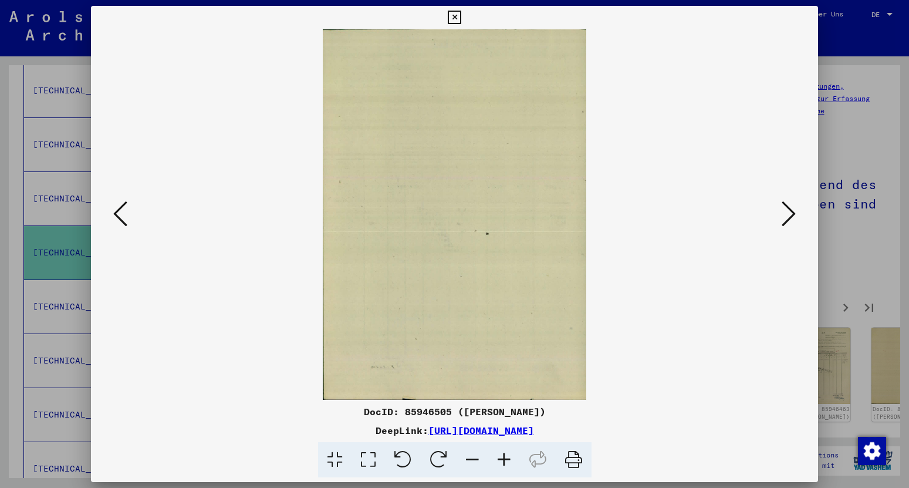
click at [785, 218] on icon at bounding box center [789, 214] width 14 height 28
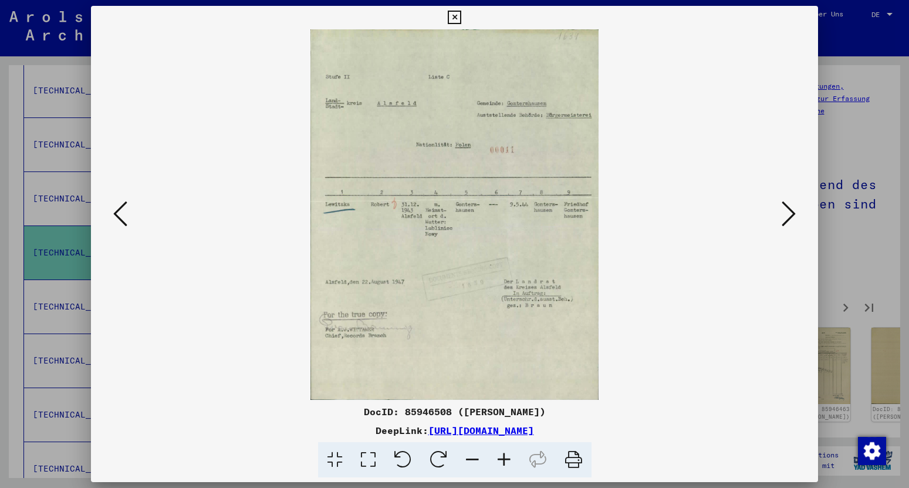
click at [785, 218] on icon at bounding box center [789, 214] width 14 height 28
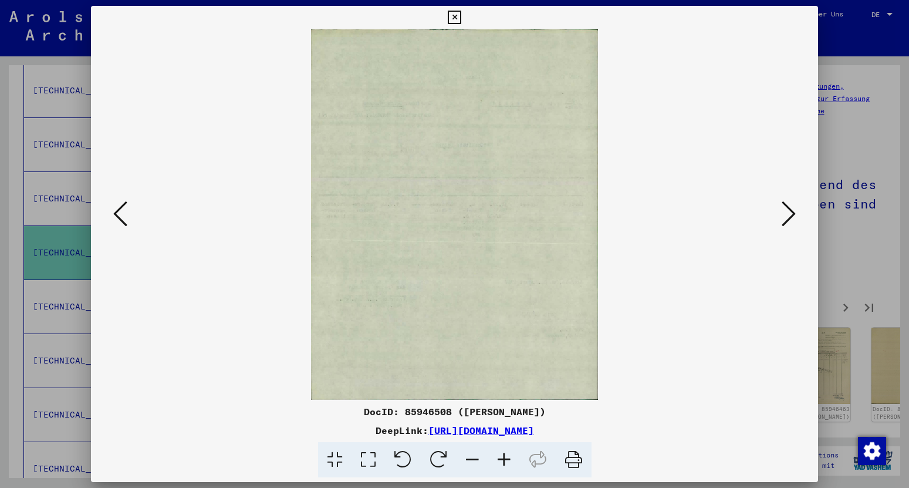
click at [785, 218] on icon at bounding box center [789, 214] width 14 height 28
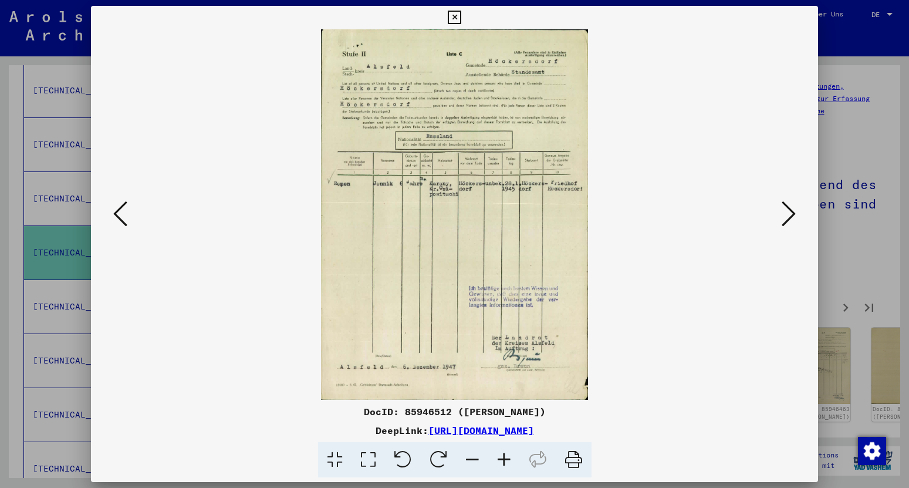
click at [785, 218] on icon at bounding box center [789, 214] width 14 height 28
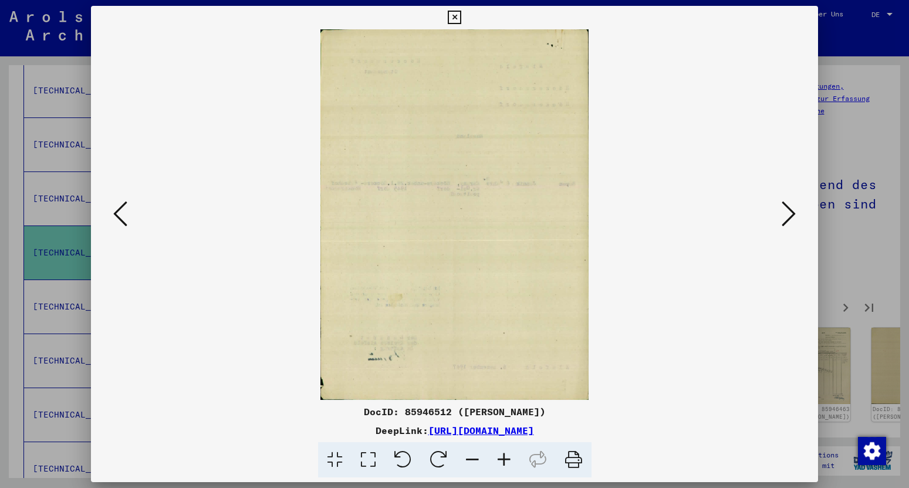
click at [785, 218] on icon at bounding box center [789, 214] width 14 height 28
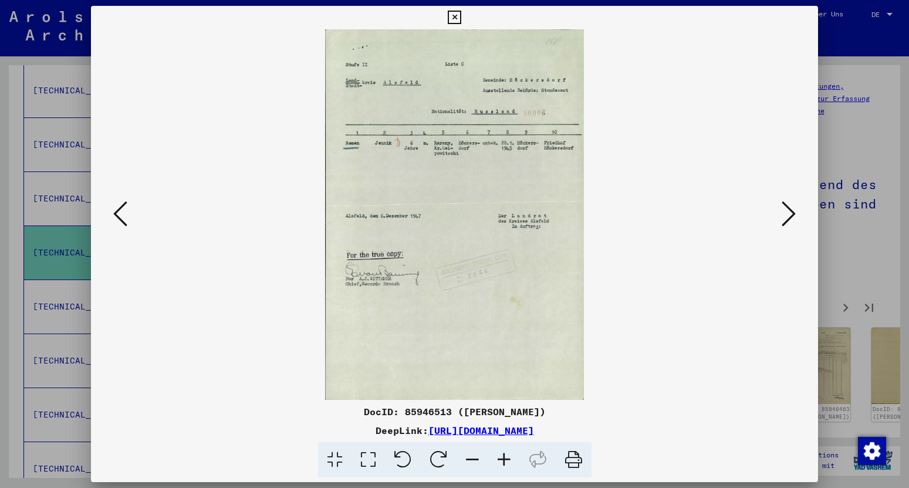
click at [785, 218] on icon at bounding box center [789, 214] width 14 height 28
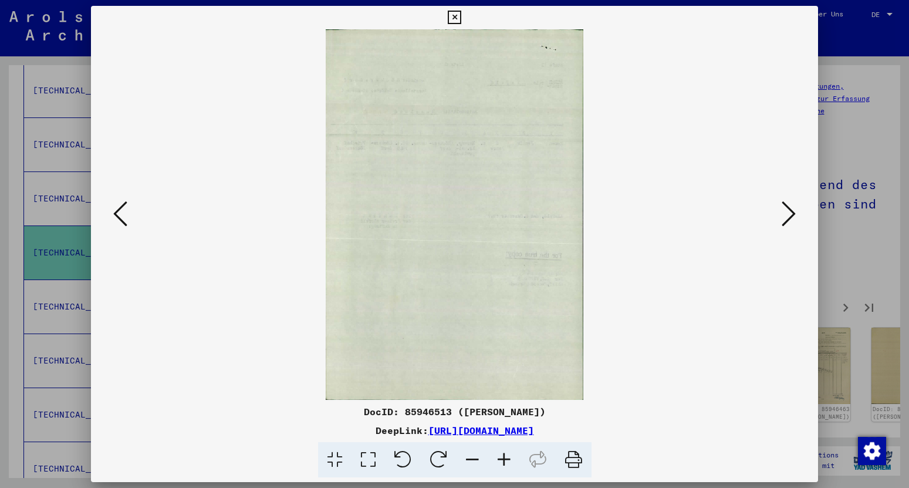
click at [785, 218] on icon at bounding box center [789, 214] width 14 height 28
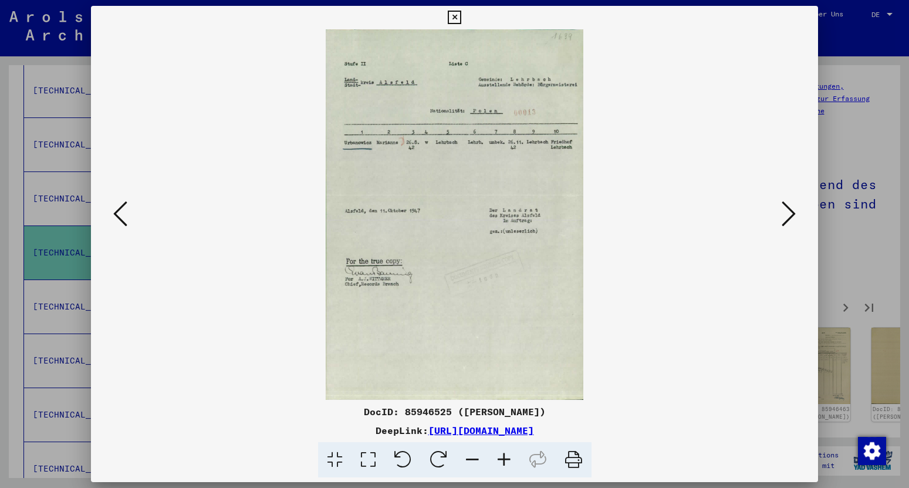
click at [785, 218] on icon at bounding box center [789, 214] width 14 height 28
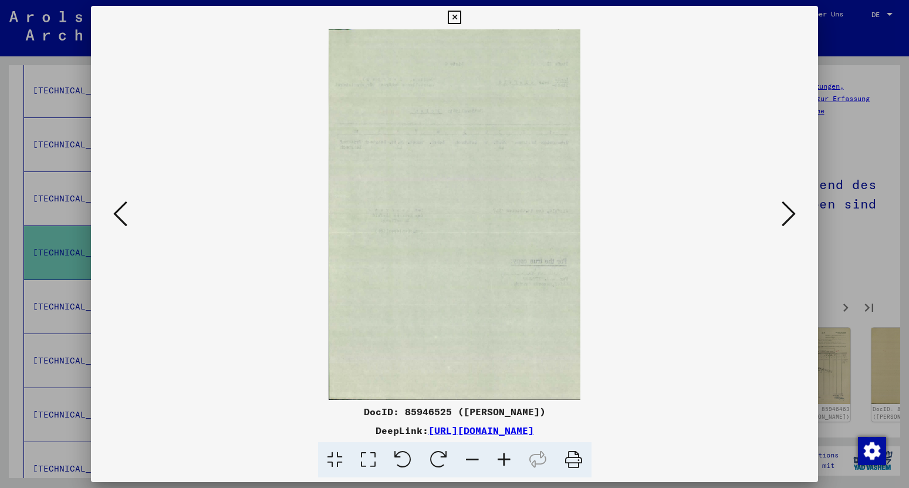
click at [785, 218] on icon at bounding box center [789, 214] width 14 height 28
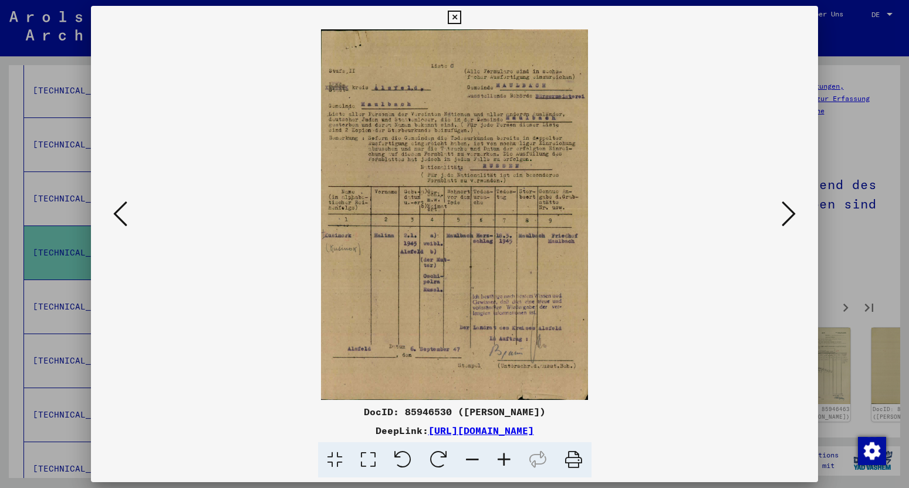
click at [785, 214] on icon at bounding box center [789, 214] width 14 height 28
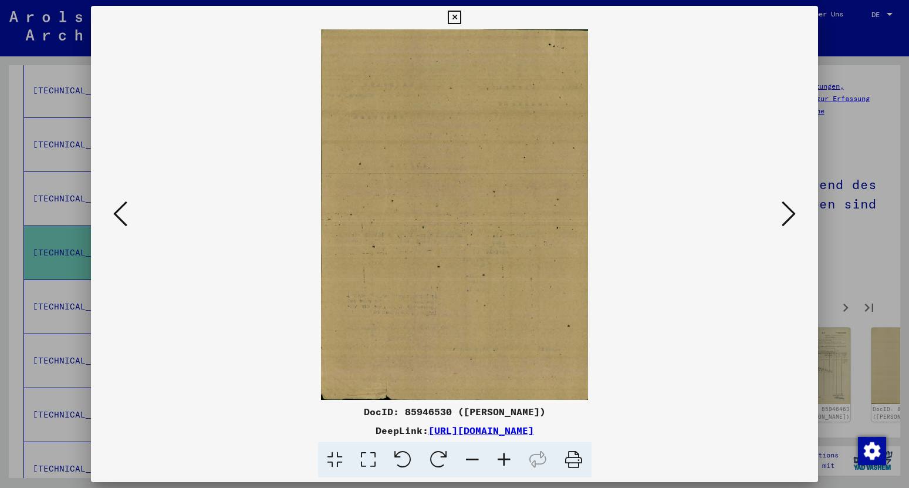
click at [785, 214] on icon at bounding box center [789, 214] width 14 height 28
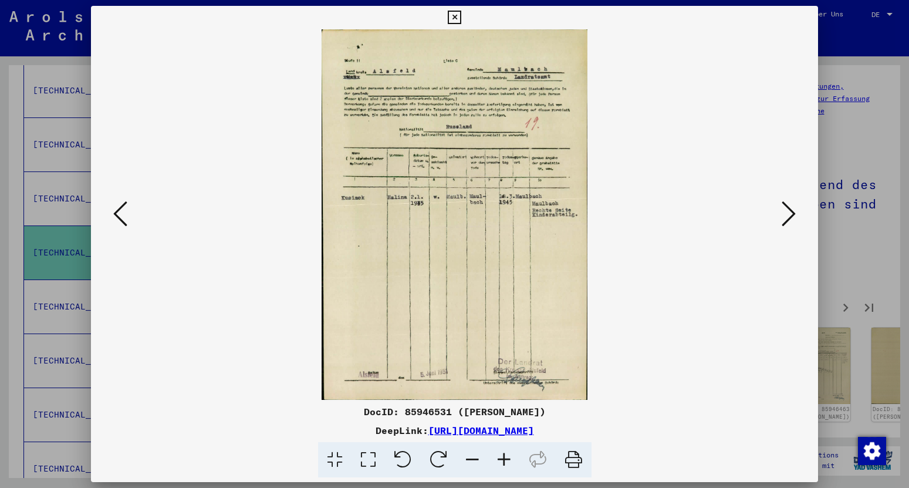
click at [796, 215] on icon at bounding box center [789, 214] width 14 height 28
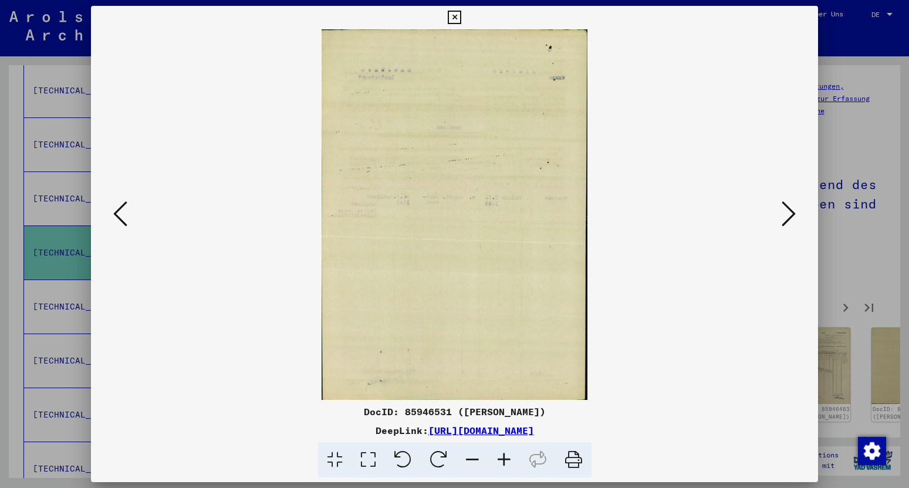
click at [778, 215] on img at bounding box center [454, 214] width 647 height 370
click at [795, 215] on icon at bounding box center [789, 214] width 14 height 28
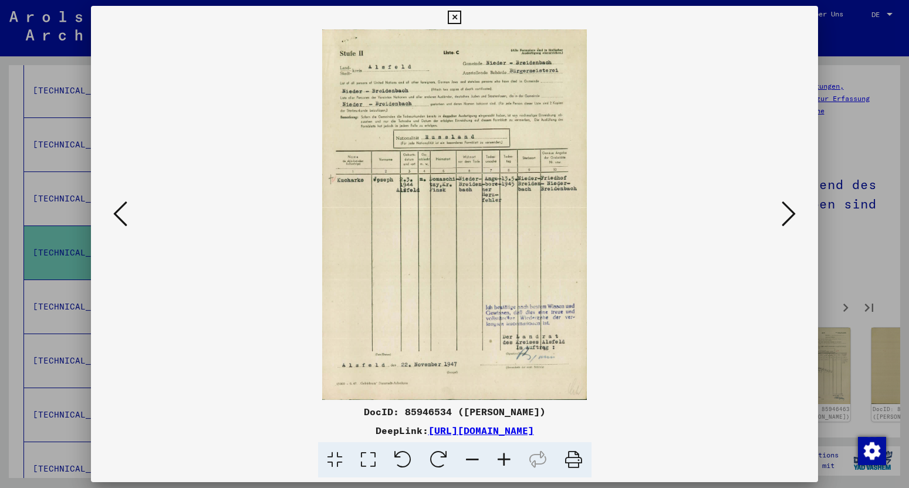
click at [793, 216] on icon at bounding box center [789, 214] width 14 height 28
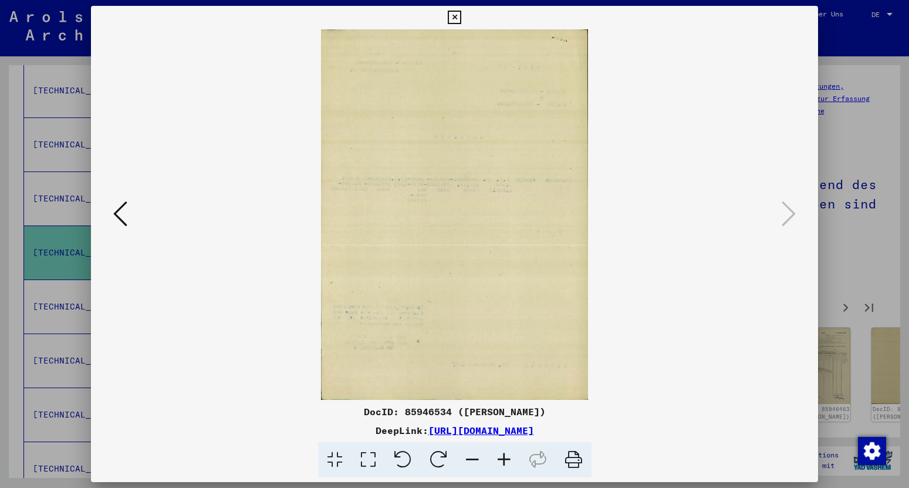
click at [465, 10] on button at bounding box center [454, 17] width 21 height 23
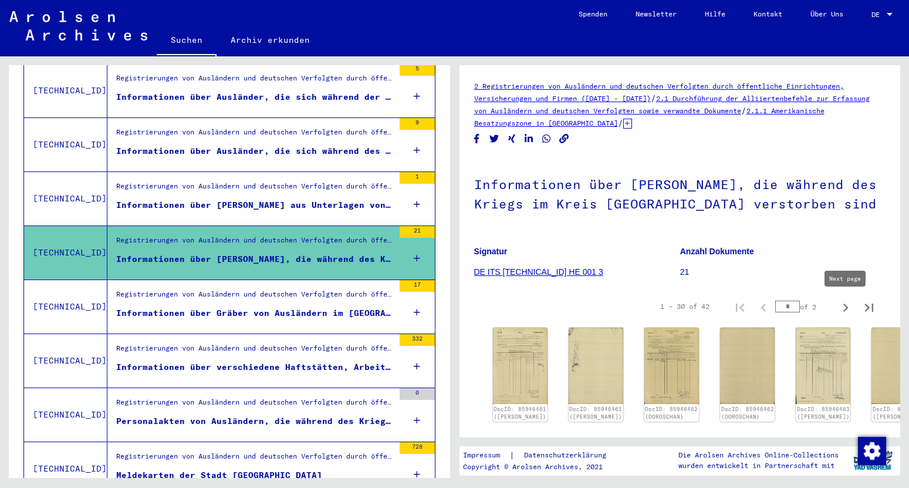
click at [840, 306] on icon "Next page" at bounding box center [845, 307] width 16 height 16
type input "*"
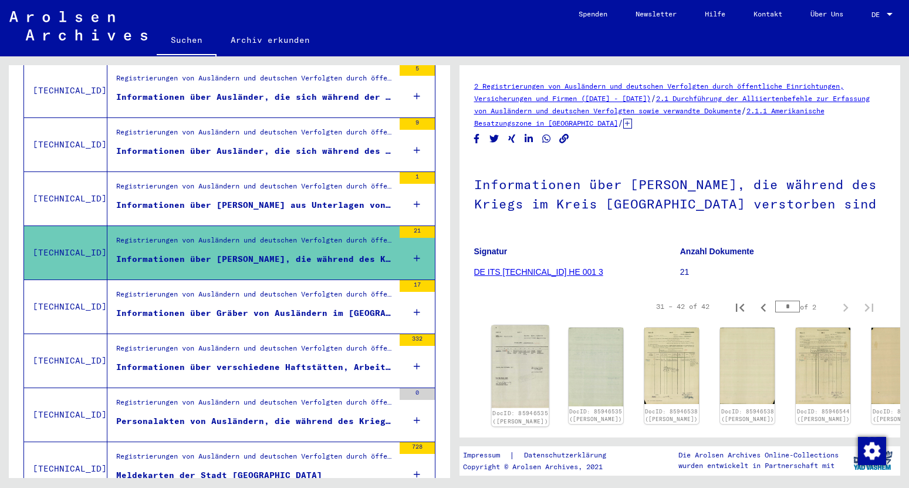
click at [526, 354] on img at bounding box center [520, 366] width 58 height 83
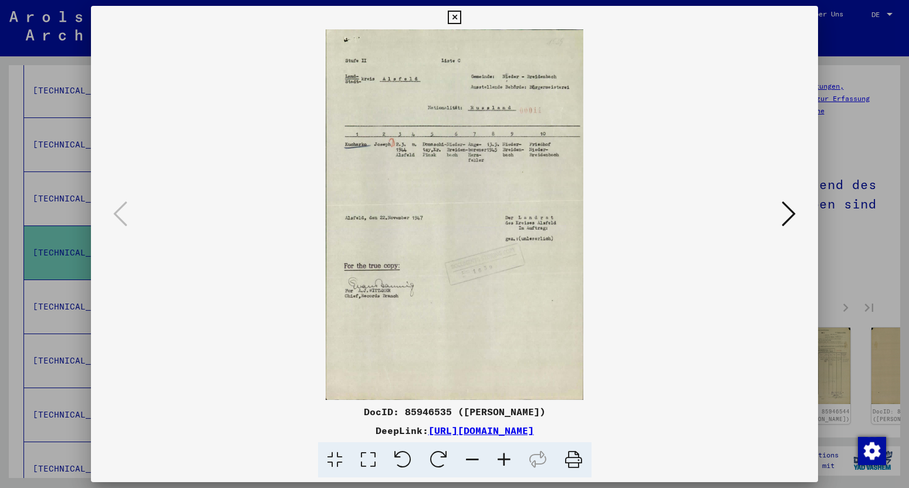
click at [793, 212] on icon at bounding box center [789, 214] width 14 height 28
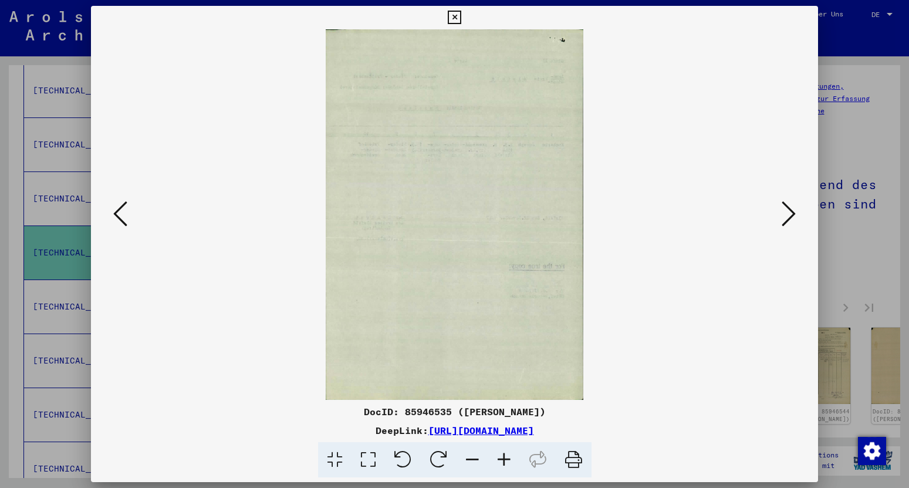
click at [793, 212] on icon at bounding box center [789, 214] width 14 height 28
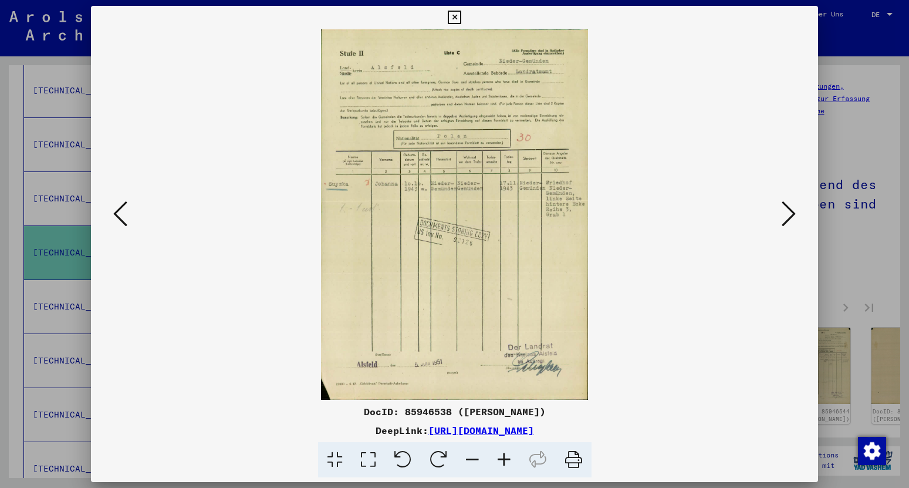
click at [793, 212] on icon at bounding box center [789, 214] width 14 height 28
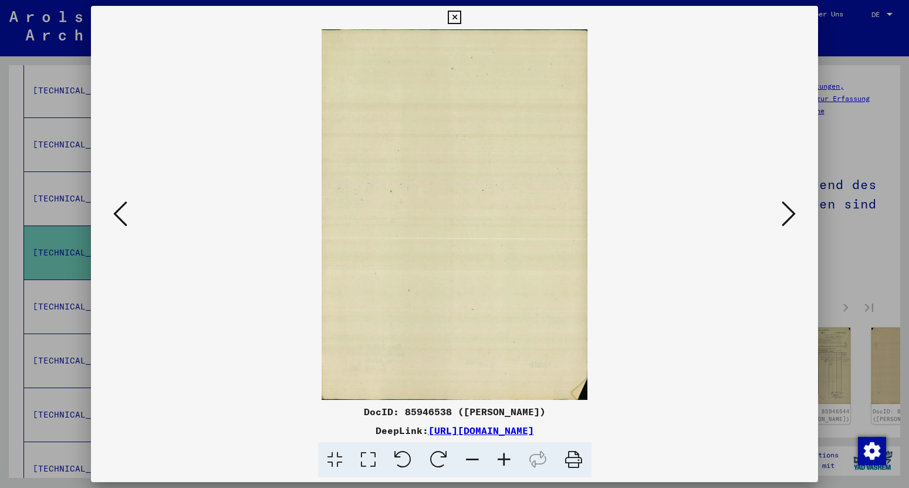
click at [793, 212] on icon at bounding box center [789, 214] width 14 height 28
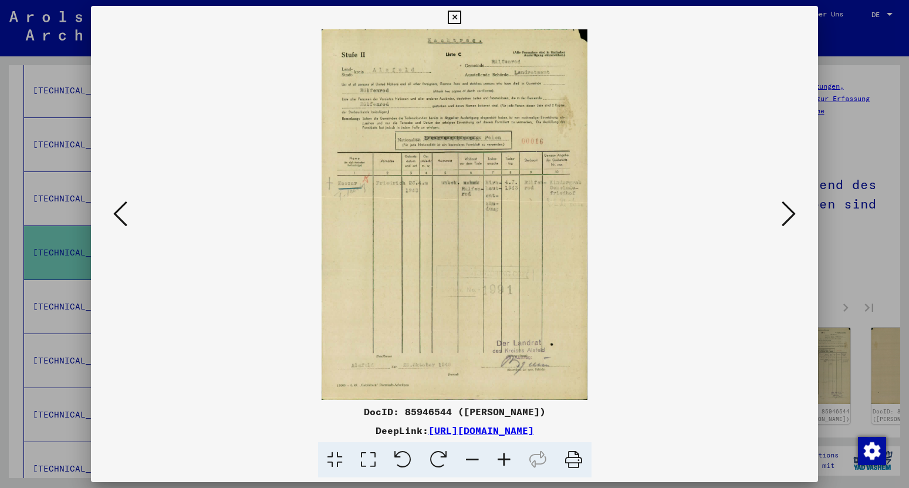
click at [792, 217] on icon at bounding box center [789, 214] width 14 height 28
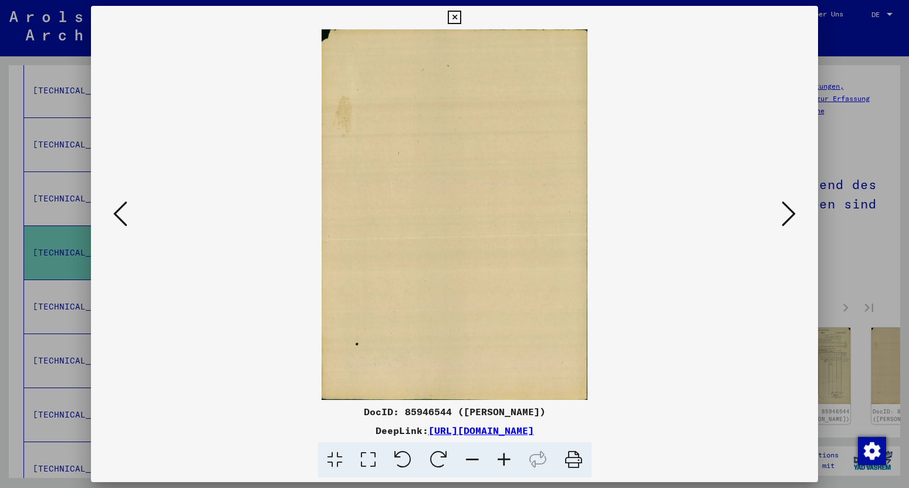
click at [792, 217] on icon at bounding box center [789, 214] width 14 height 28
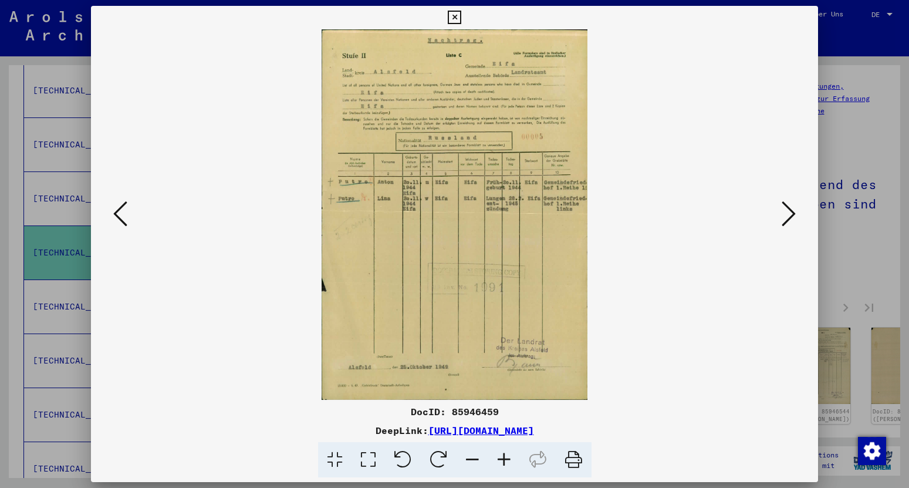
click at [792, 217] on icon at bounding box center [789, 214] width 14 height 28
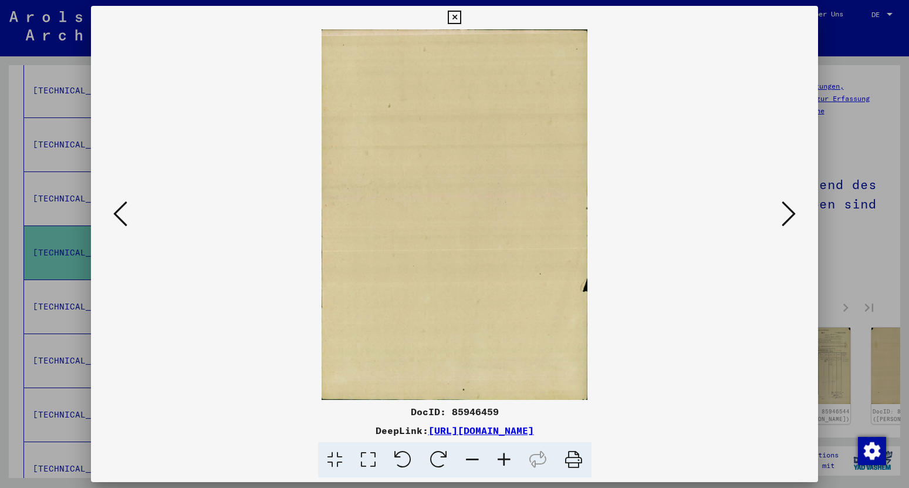
click at [792, 217] on icon at bounding box center [789, 214] width 14 height 28
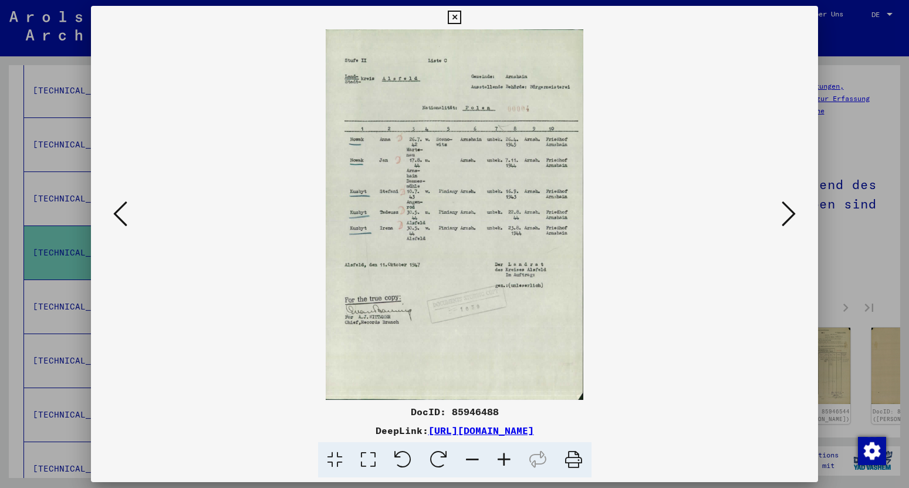
click at [792, 217] on icon at bounding box center [789, 214] width 14 height 28
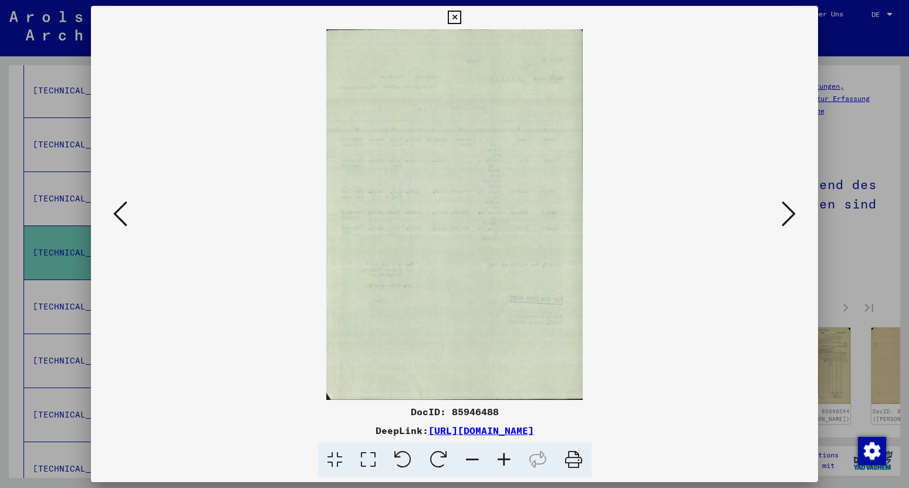
click at [792, 217] on icon at bounding box center [789, 214] width 14 height 28
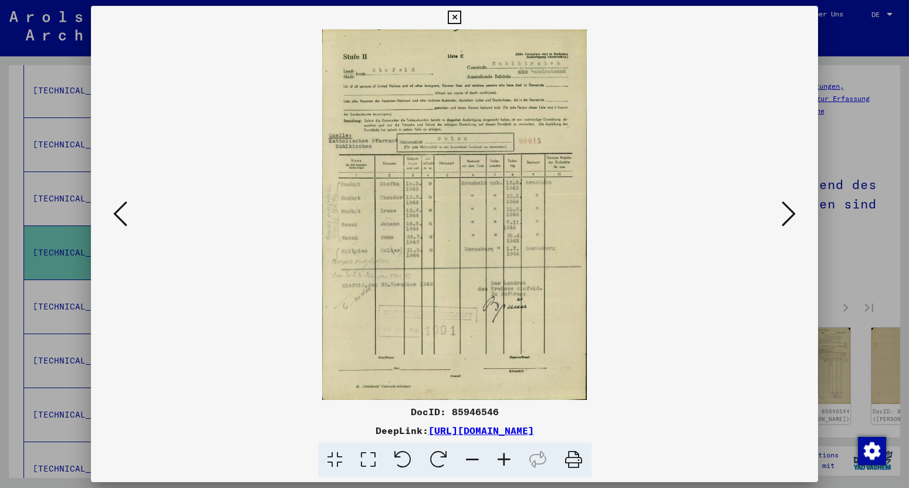
click at [790, 212] on icon at bounding box center [789, 214] width 14 height 28
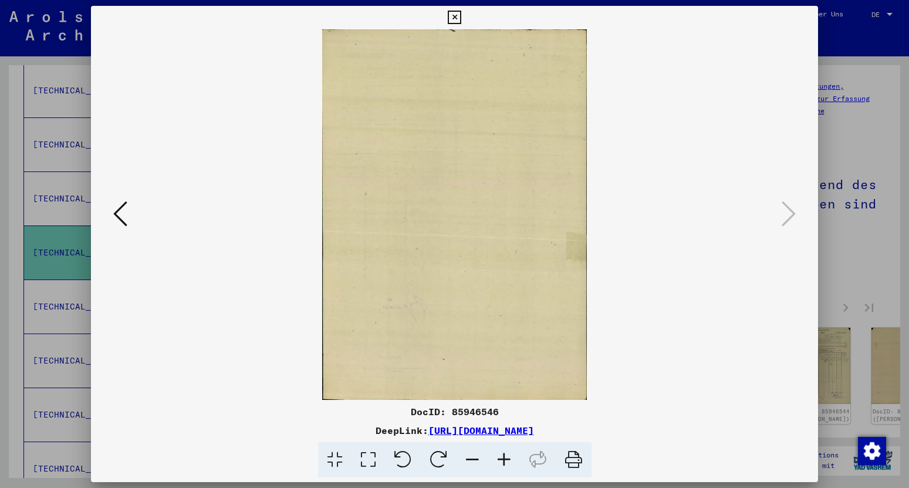
click at [461, 21] on icon at bounding box center [454, 18] width 13 height 14
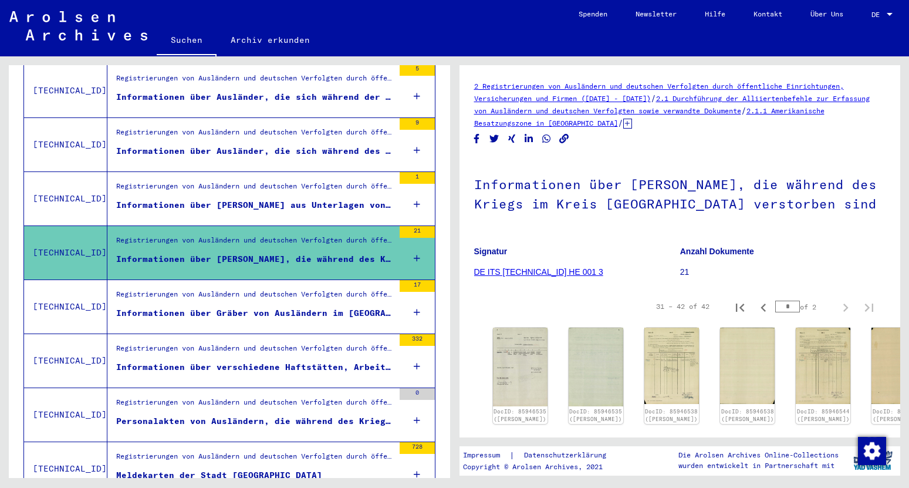
click at [306, 307] on div "Informationen über Gräber von Ausländern im [GEOGRAPHIC_DATA]" at bounding box center [255, 313] width 278 height 12
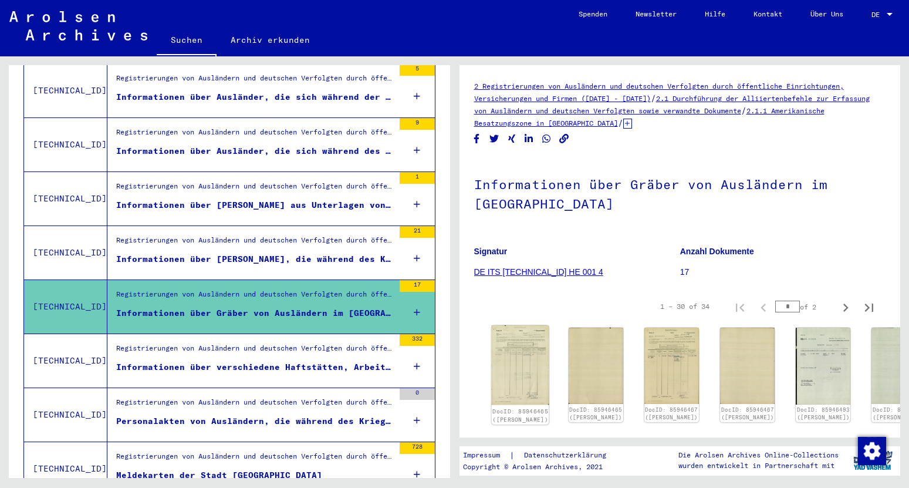
click at [522, 342] on img at bounding box center [520, 365] width 58 height 80
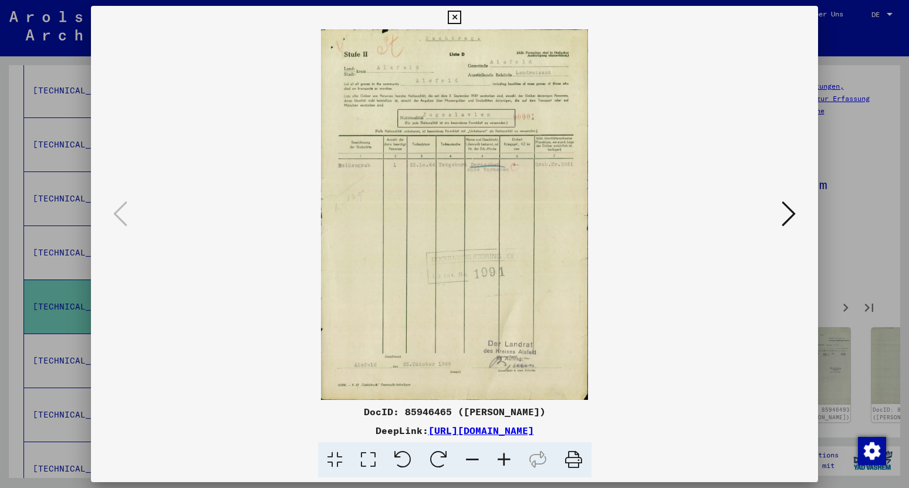
click at [789, 218] on icon at bounding box center [789, 214] width 14 height 28
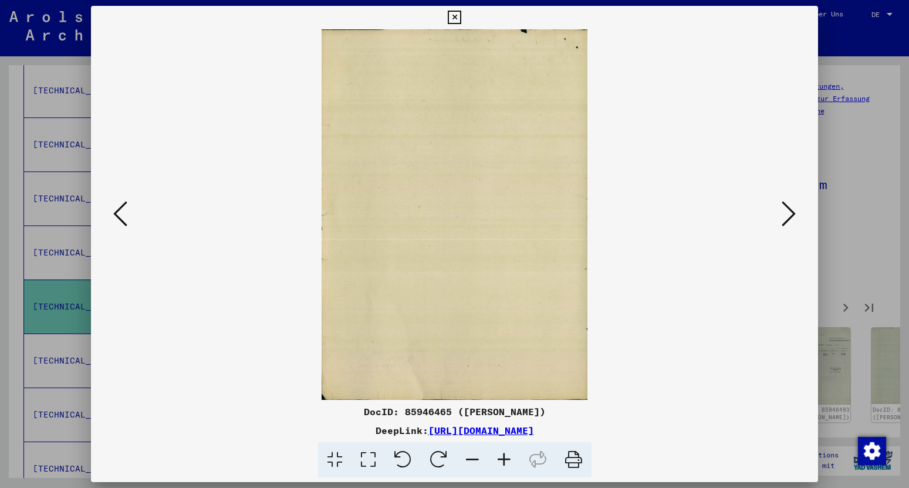
click at [789, 218] on icon at bounding box center [789, 214] width 14 height 28
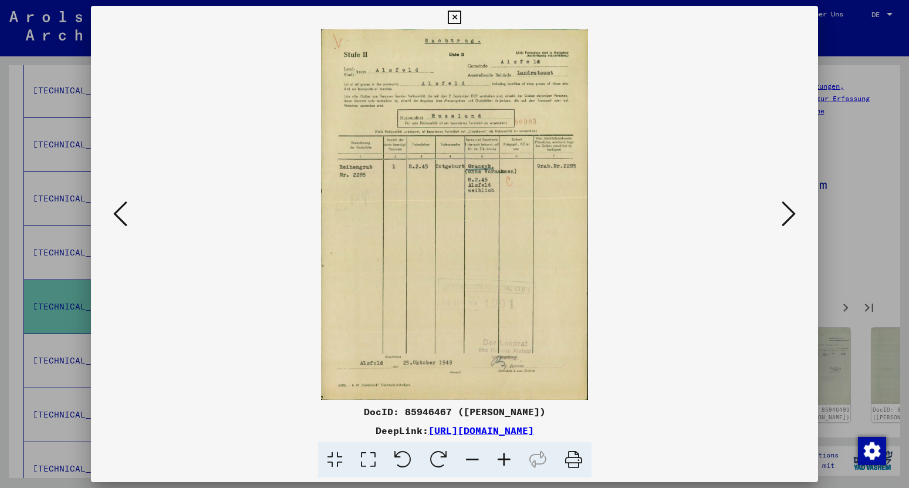
click at [789, 218] on icon at bounding box center [789, 214] width 14 height 28
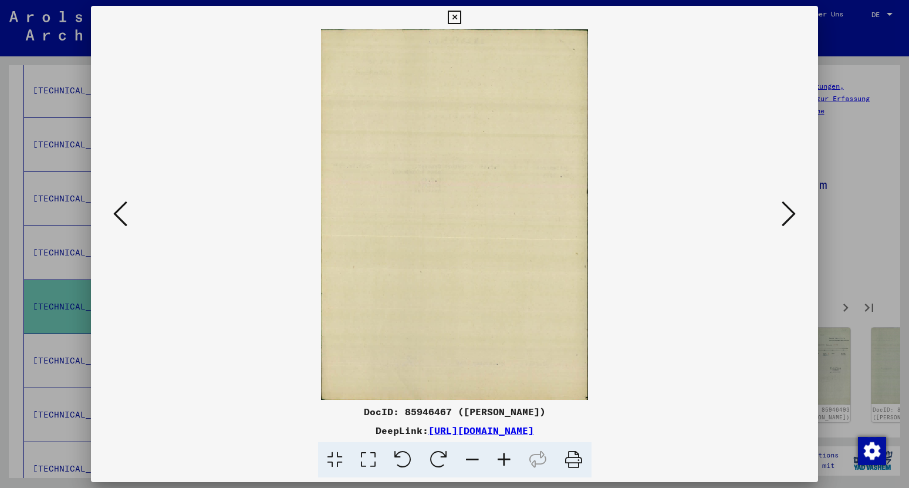
click at [789, 218] on icon at bounding box center [789, 214] width 14 height 28
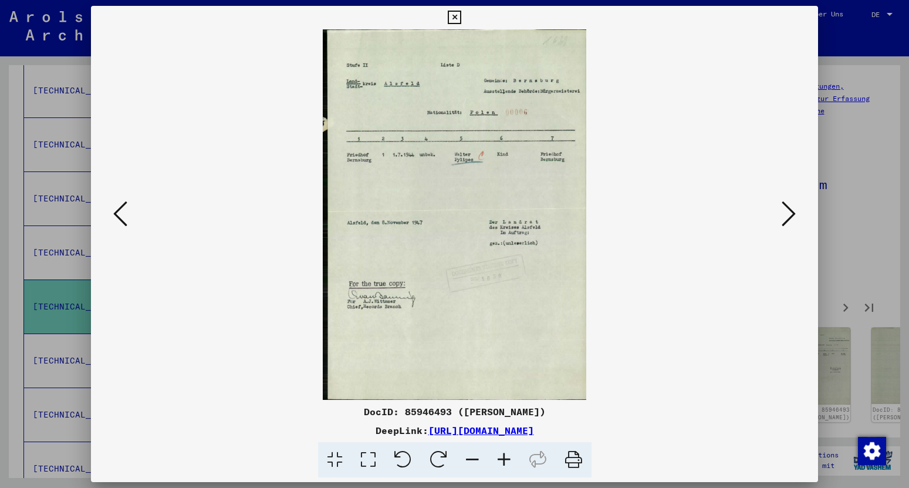
click at [789, 218] on icon at bounding box center [789, 214] width 14 height 28
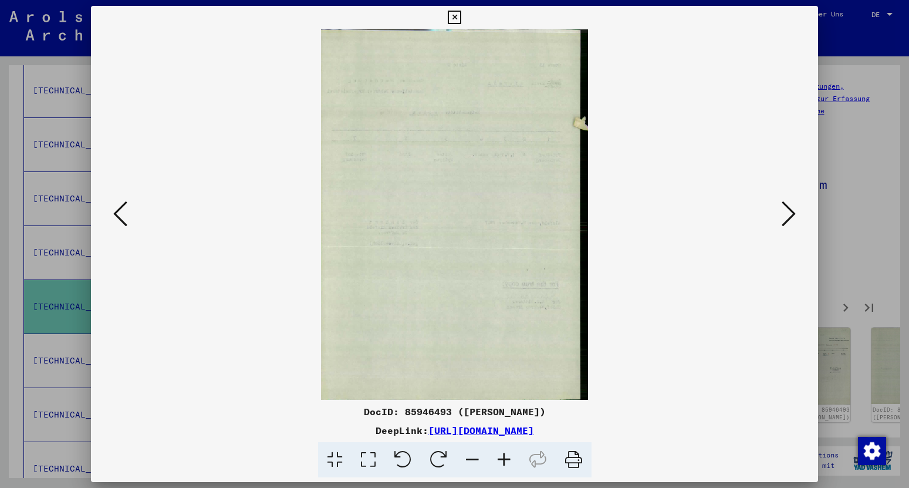
click at [789, 218] on icon at bounding box center [789, 214] width 14 height 28
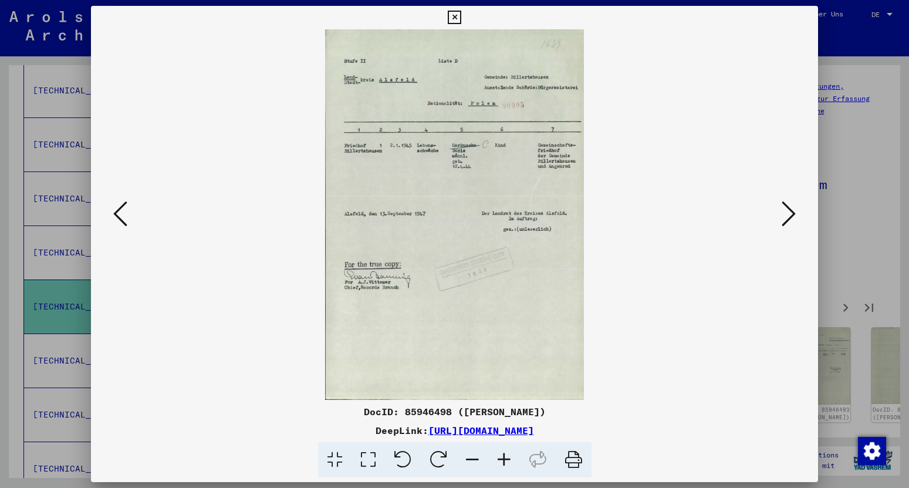
click at [789, 218] on icon at bounding box center [789, 214] width 14 height 28
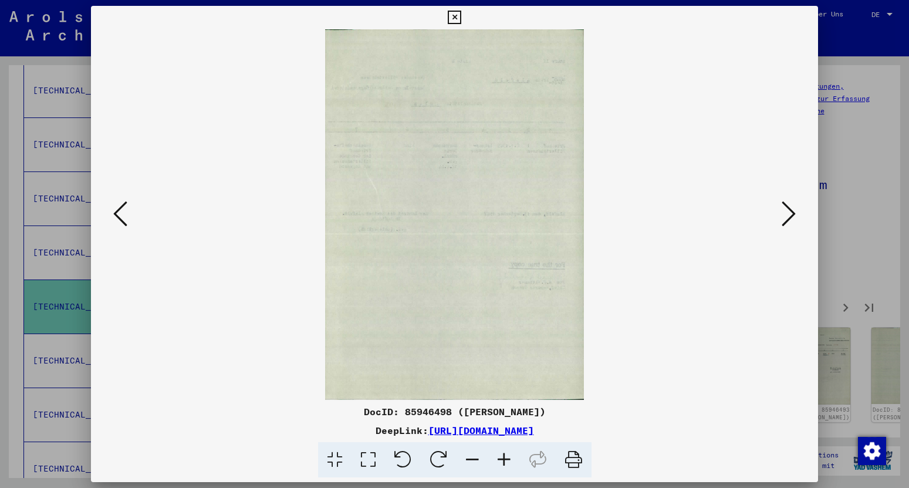
click at [789, 218] on icon at bounding box center [789, 214] width 14 height 28
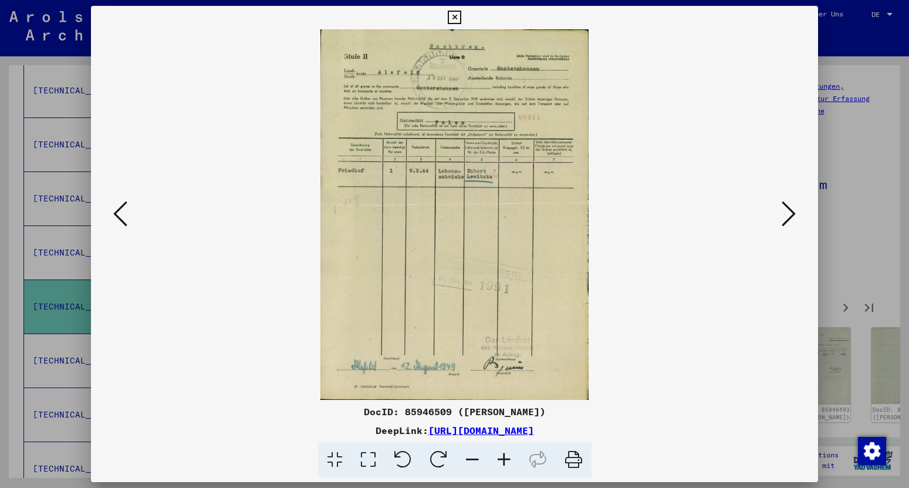
click at [789, 218] on icon at bounding box center [789, 214] width 14 height 28
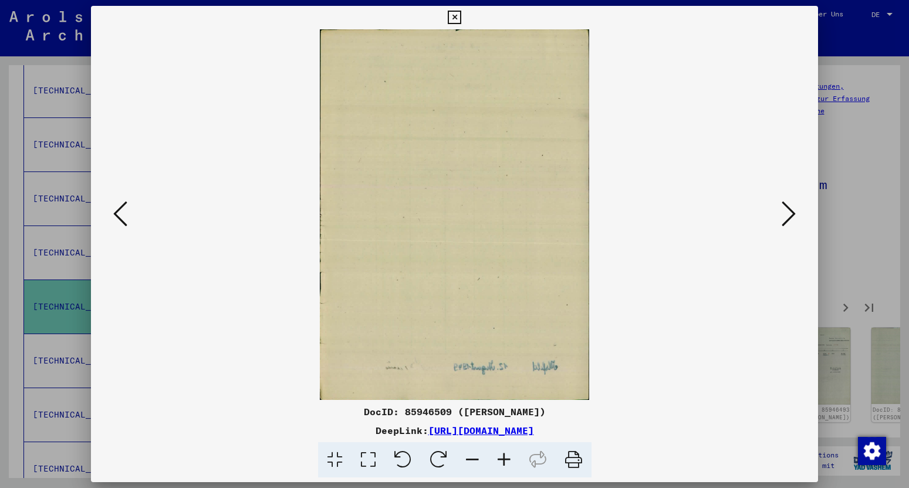
click at [789, 218] on icon at bounding box center [789, 214] width 14 height 28
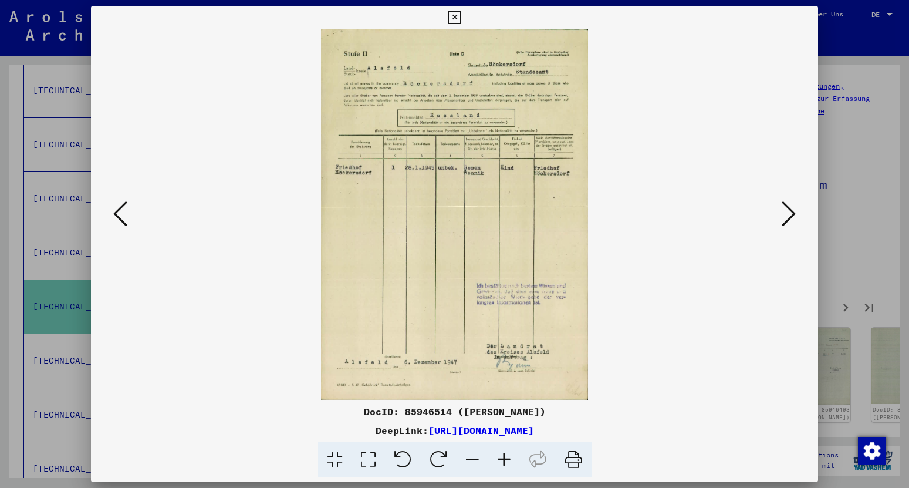
click at [789, 218] on icon at bounding box center [789, 214] width 14 height 28
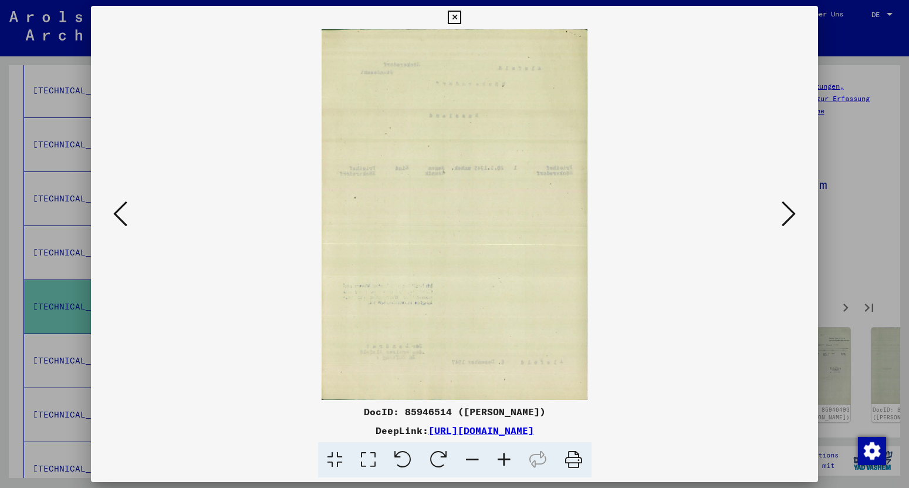
click at [789, 218] on icon at bounding box center [789, 214] width 14 height 28
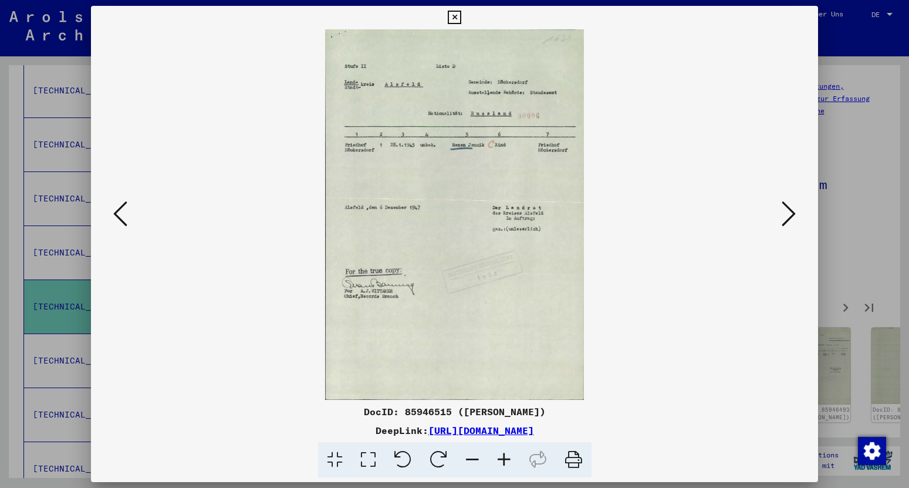
click at [789, 218] on icon at bounding box center [789, 214] width 14 height 28
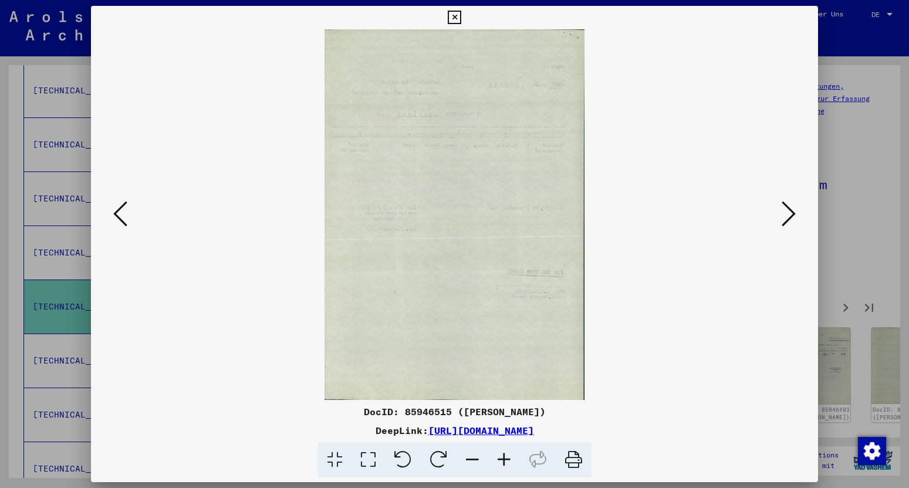
click at [789, 218] on icon at bounding box center [789, 214] width 14 height 28
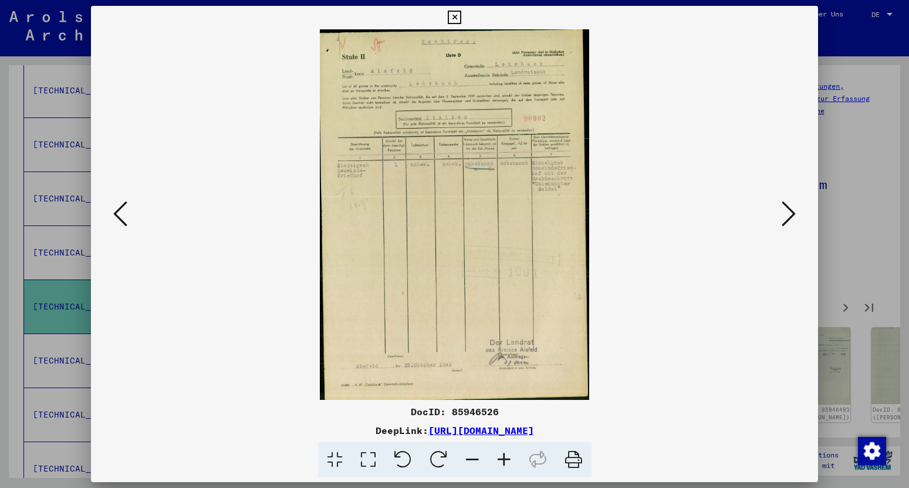
click at [787, 214] on icon at bounding box center [789, 214] width 14 height 28
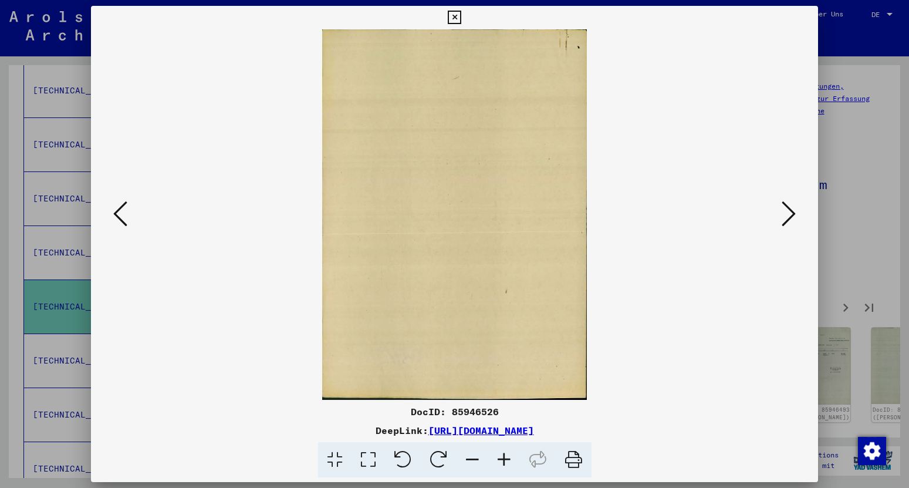
click at [787, 214] on icon at bounding box center [789, 214] width 14 height 28
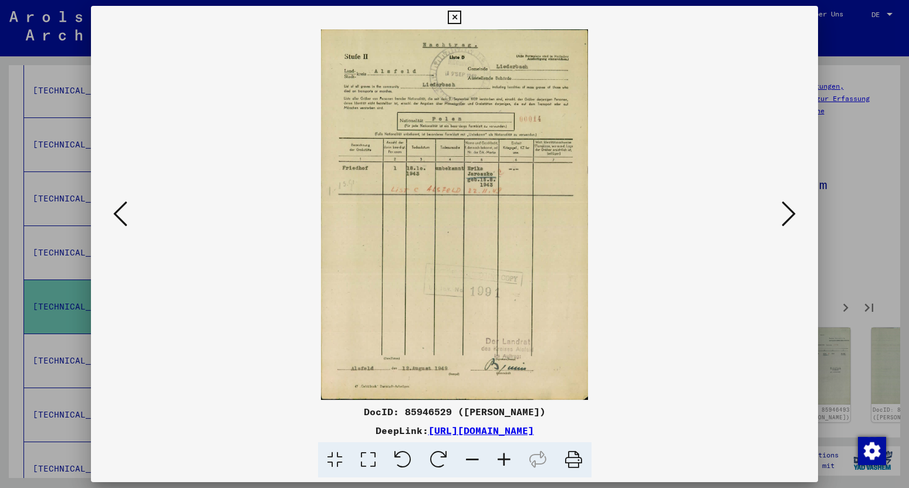
click at [787, 214] on icon at bounding box center [789, 214] width 14 height 28
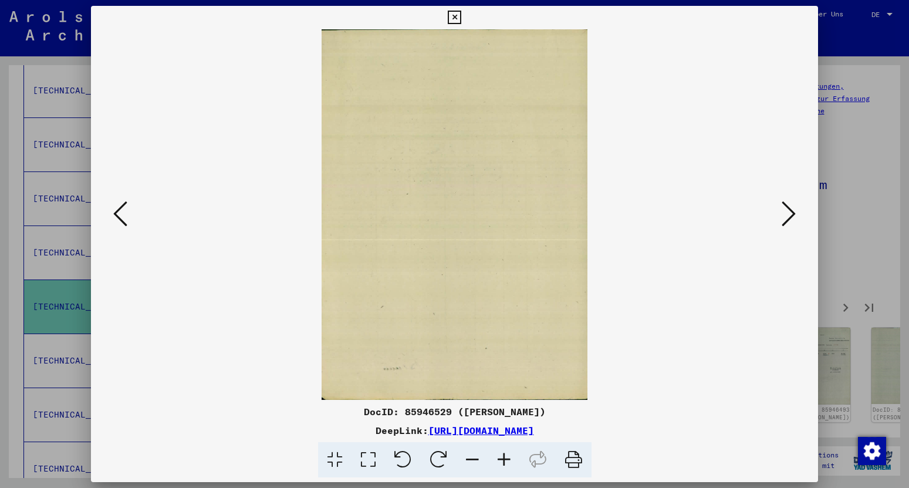
click at [787, 214] on icon at bounding box center [789, 214] width 14 height 28
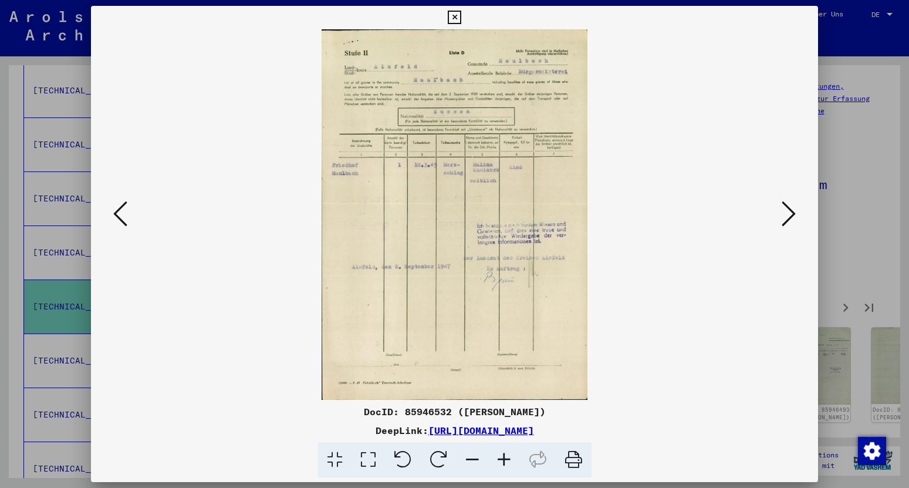
click at [798, 211] on button at bounding box center [788, 214] width 21 height 33
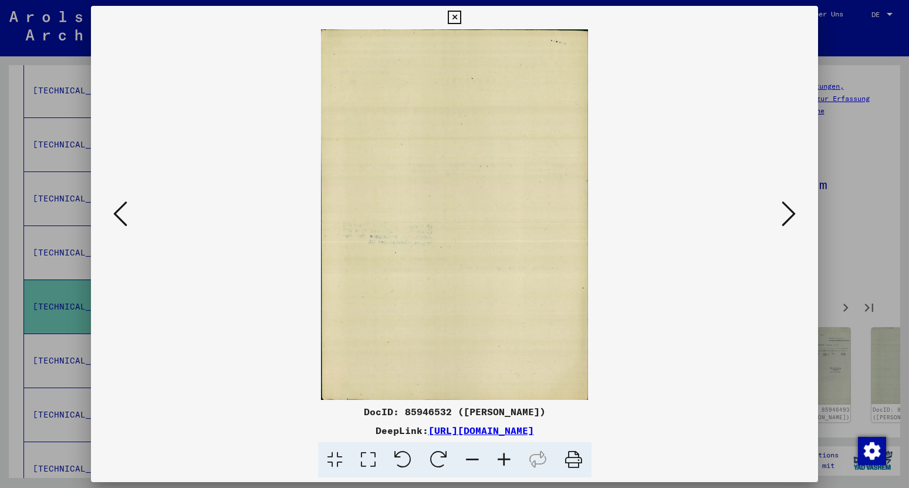
click at [798, 211] on button at bounding box center [788, 214] width 21 height 33
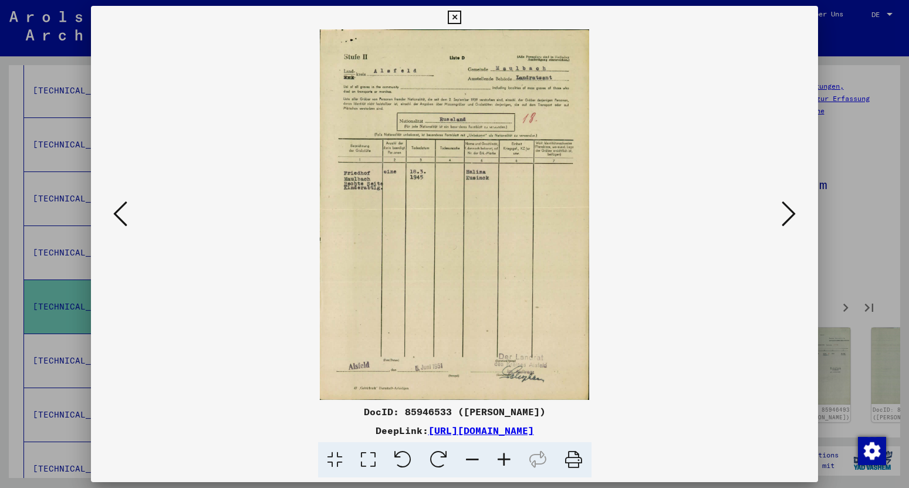
click at [798, 211] on button at bounding box center [788, 214] width 21 height 33
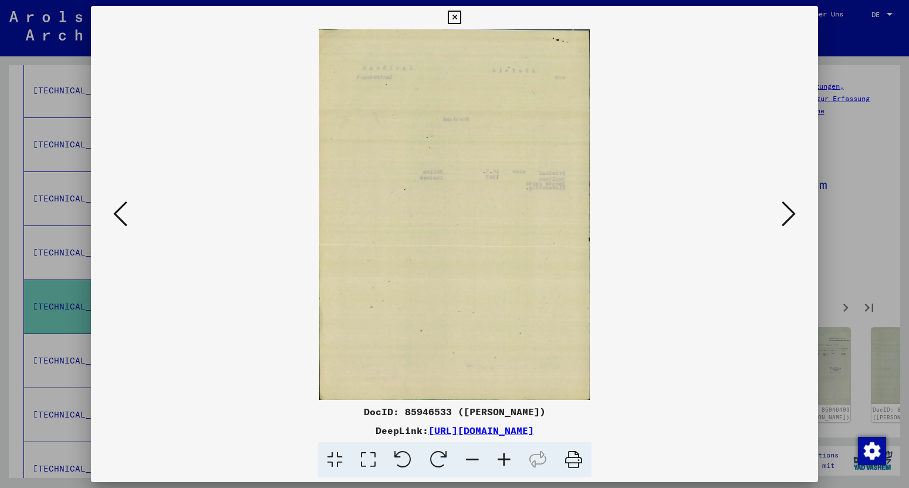
click at [798, 211] on button at bounding box center [788, 214] width 21 height 33
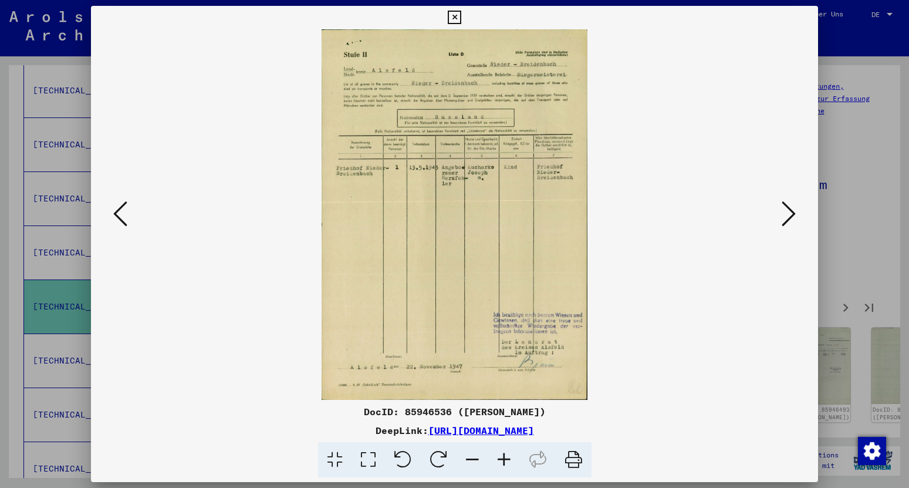
click at [798, 211] on button at bounding box center [788, 214] width 21 height 33
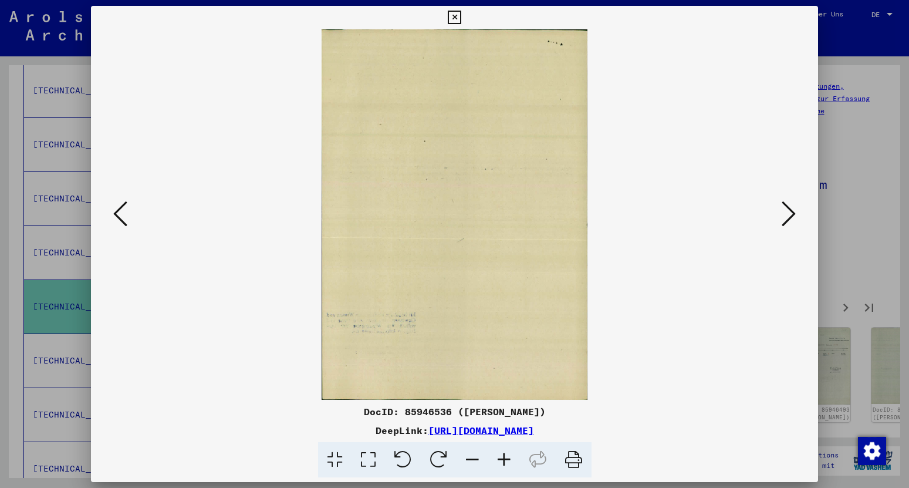
click at [461, 18] on icon at bounding box center [454, 18] width 13 height 14
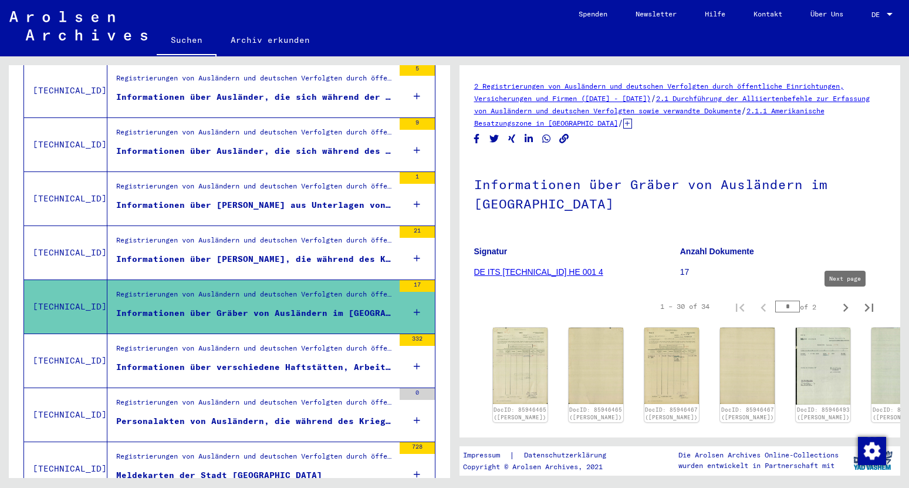
click at [845, 310] on icon "Next page" at bounding box center [845, 307] width 5 height 8
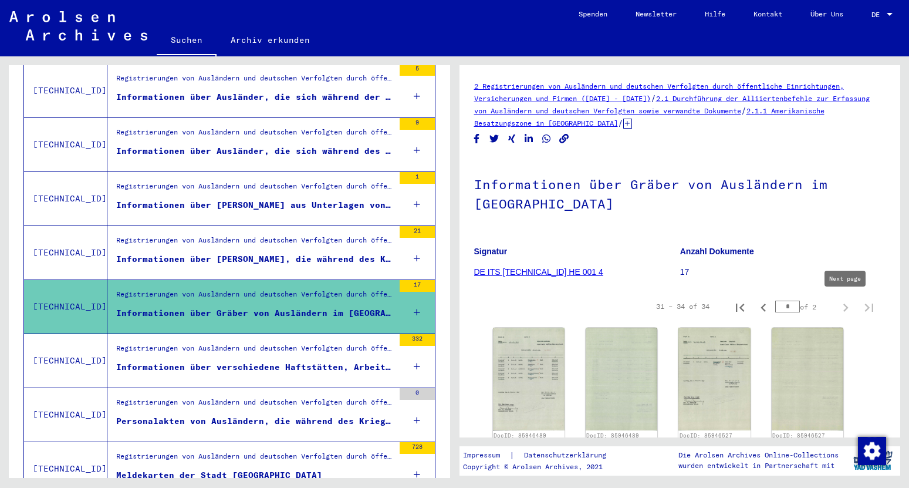
type input "*"
click at [543, 354] on img at bounding box center [528, 379] width 75 height 108
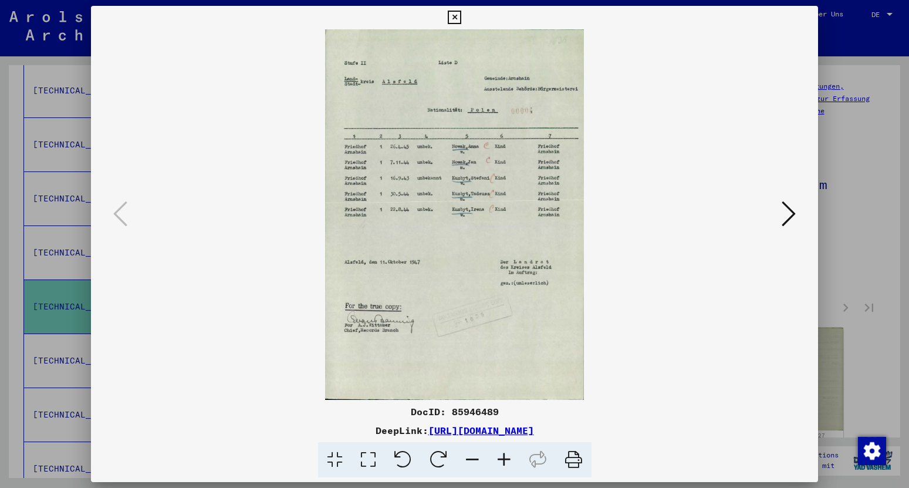
click at [789, 219] on icon at bounding box center [789, 214] width 14 height 28
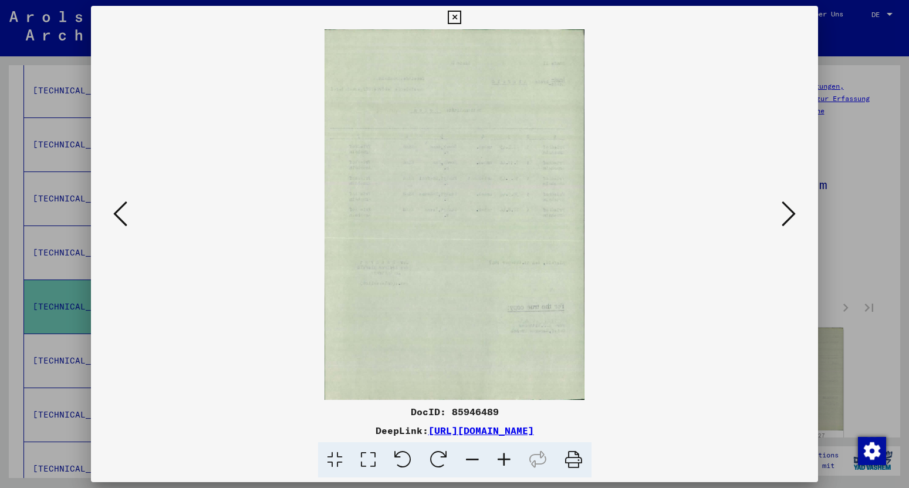
click at [789, 219] on icon at bounding box center [789, 214] width 14 height 28
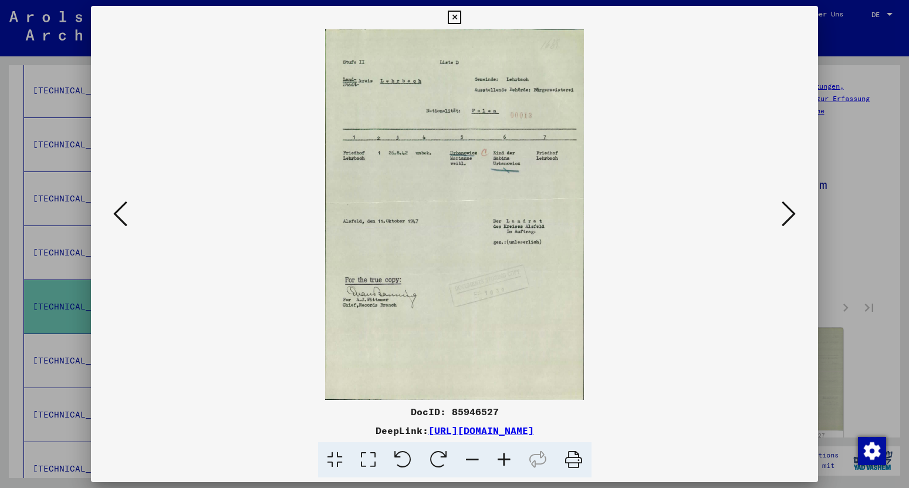
click at [789, 219] on icon at bounding box center [789, 214] width 14 height 28
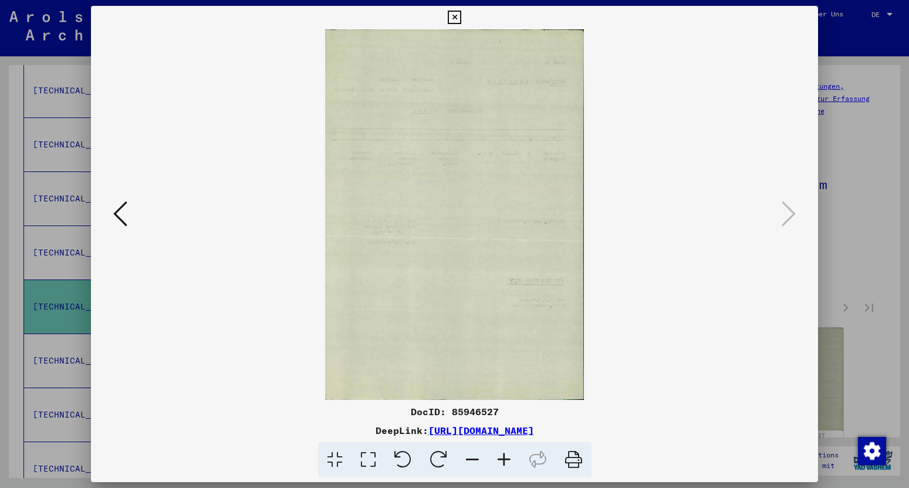
click at [461, 13] on icon at bounding box center [454, 18] width 13 height 14
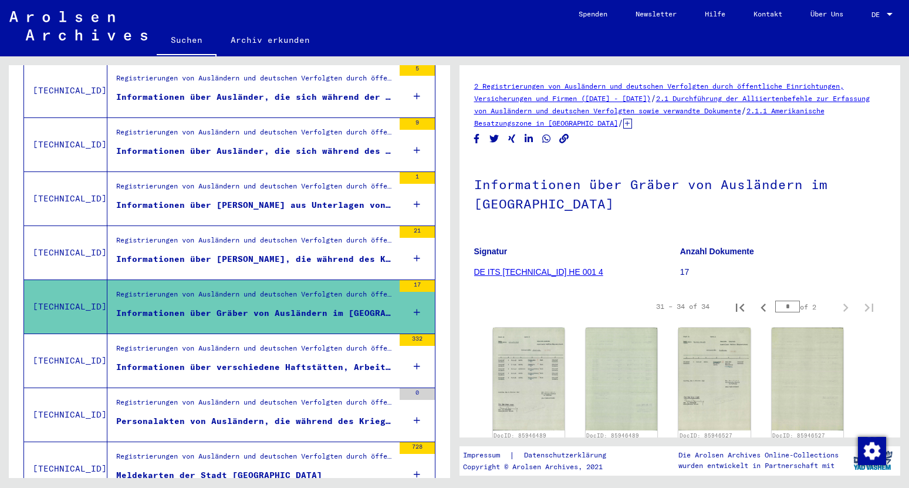
click at [291, 361] on div "Informationen über verschiedene Haftstätten, Arbeitslager, Kriegsgefangenenlage…" at bounding box center [255, 367] width 278 height 12
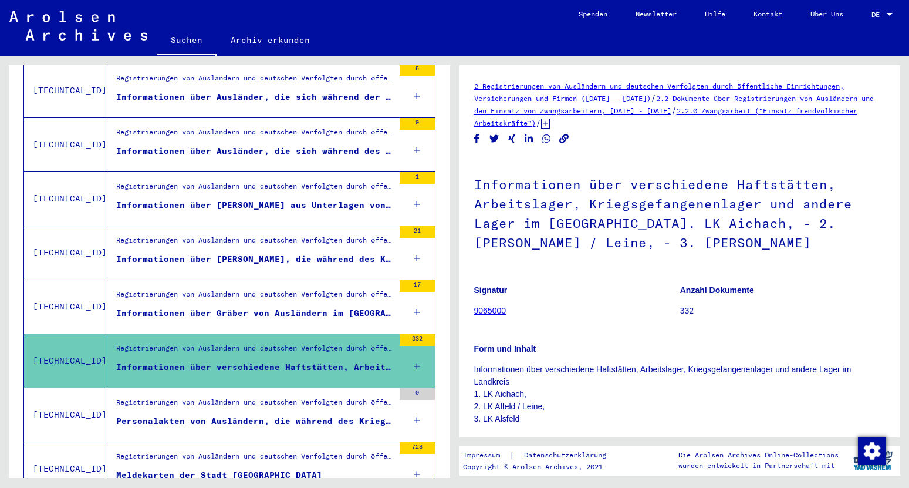
scroll to position [121, 0]
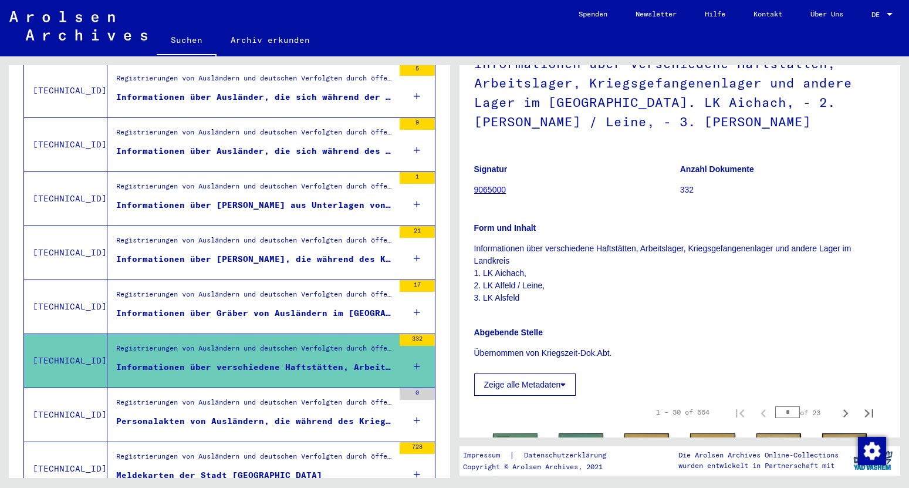
click at [311, 415] on div "Personalakten von Ausländern, die während des Krieges im Landkreis [GEOGRAPHIC_…" at bounding box center [255, 421] width 278 height 12
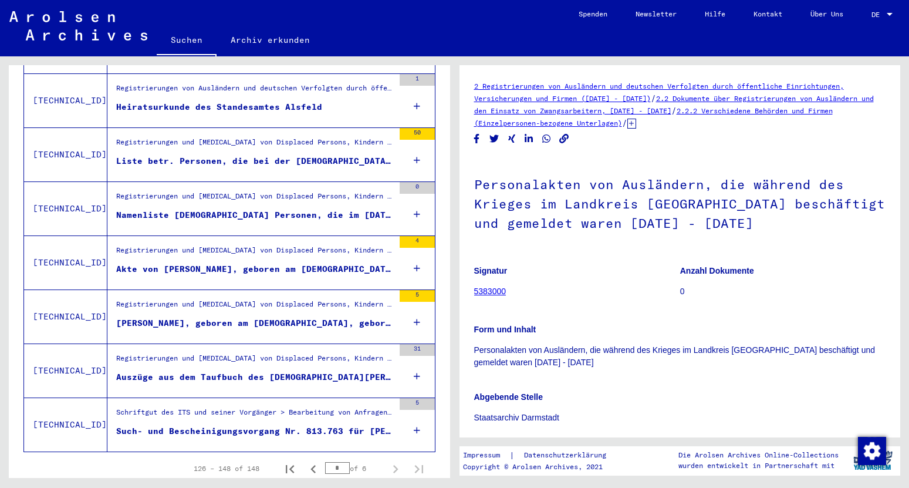
scroll to position [1098, 0]
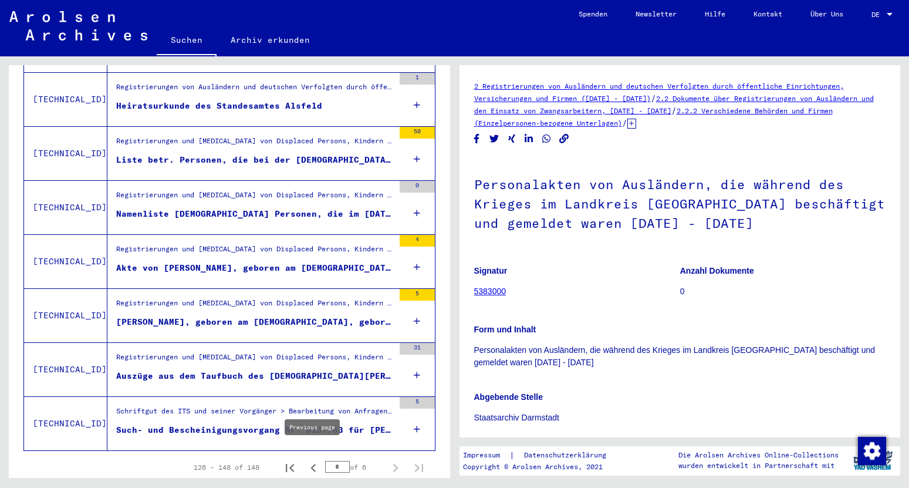
click at [319, 459] on icon "Previous page" at bounding box center [313, 467] width 16 height 16
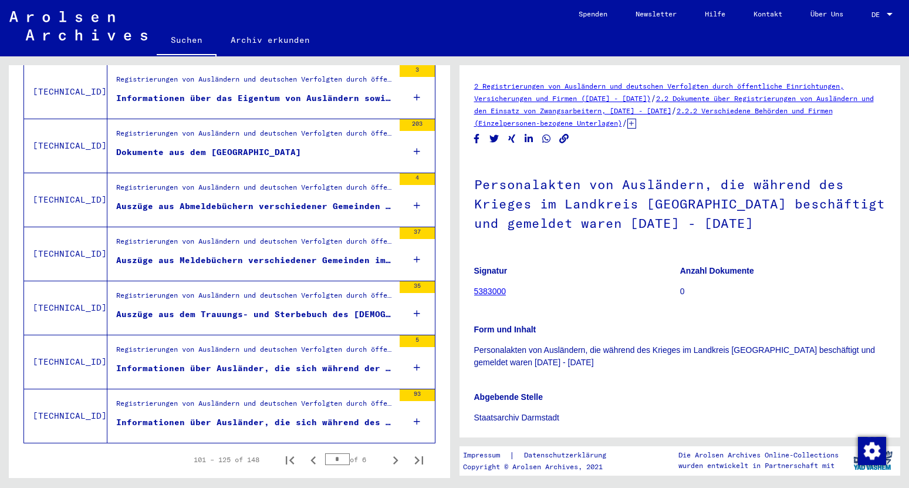
scroll to position [1234, 0]
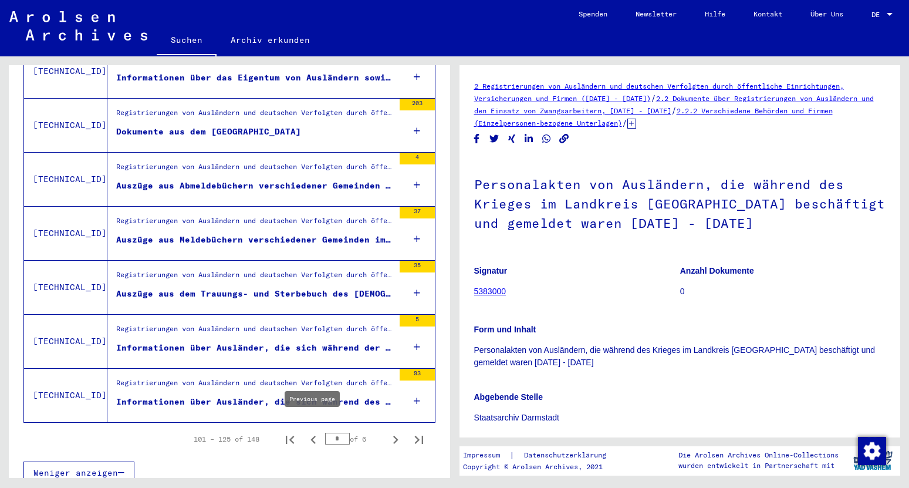
click at [317, 431] on icon "Previous page" at bounding box center [313, 439] width 16 height 16
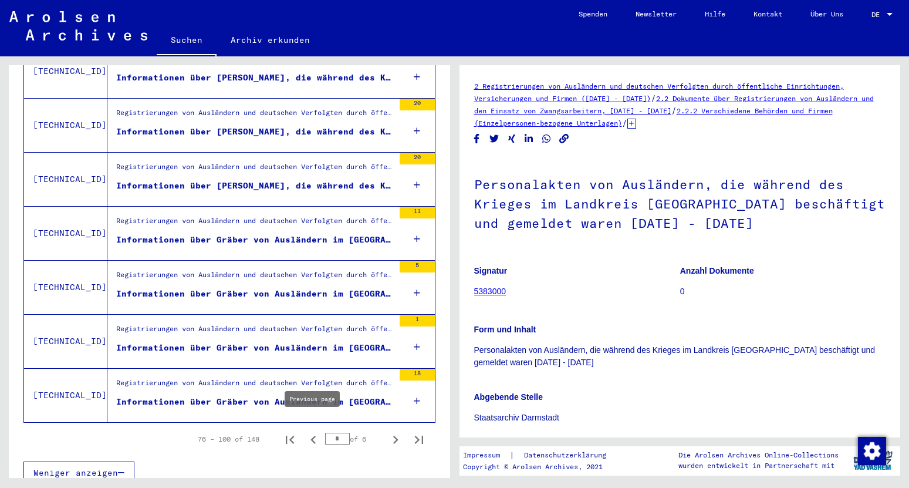
click at [312, 431] on icon "Previous page" at bounding box center [313, 439] width 16 height 16
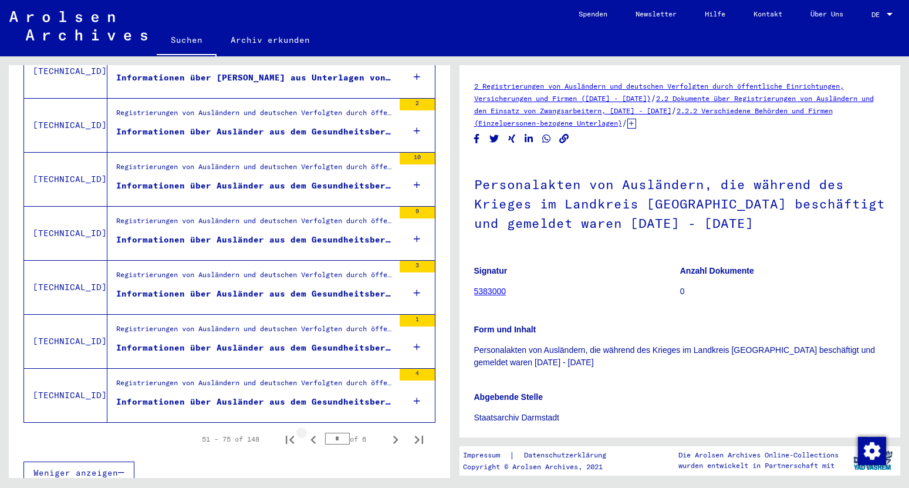
click at [312, 431] on icon "Previous page" at bounding box center [313, 439] width 16 height 16
type input "*"
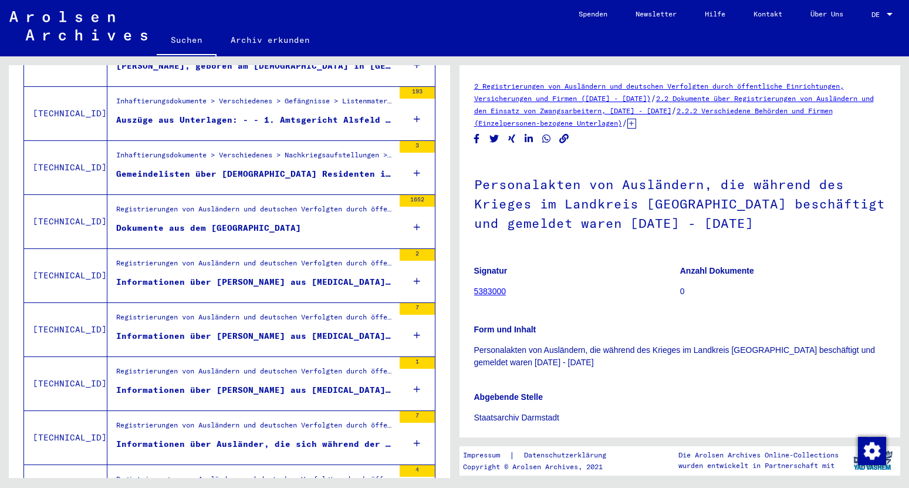
scroll to position [491, 0]
click at [272, 231] on div "Registrierungen von Ausländern und deutschen Verfolgten durch öffentliche Einri…" at bounding box center [250, 220] width 286 height 53
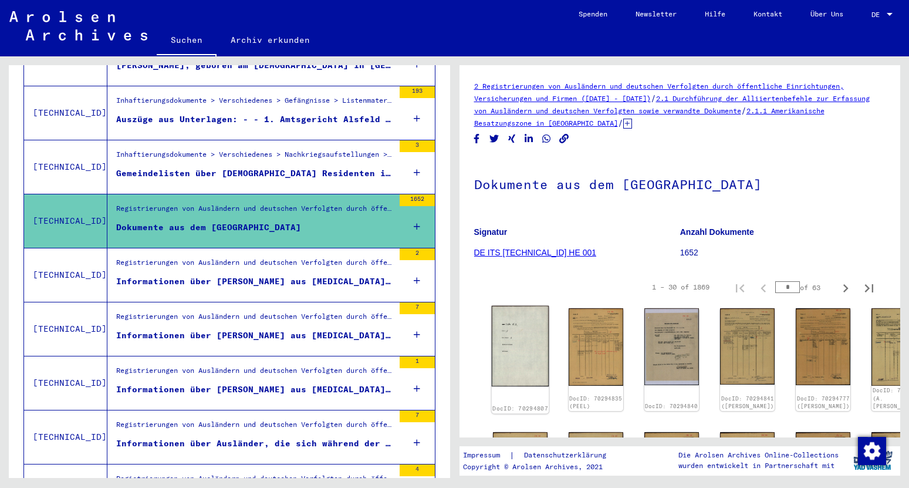
click at [508, 343] on img at bounding box center [520, 346] width 58 height 80
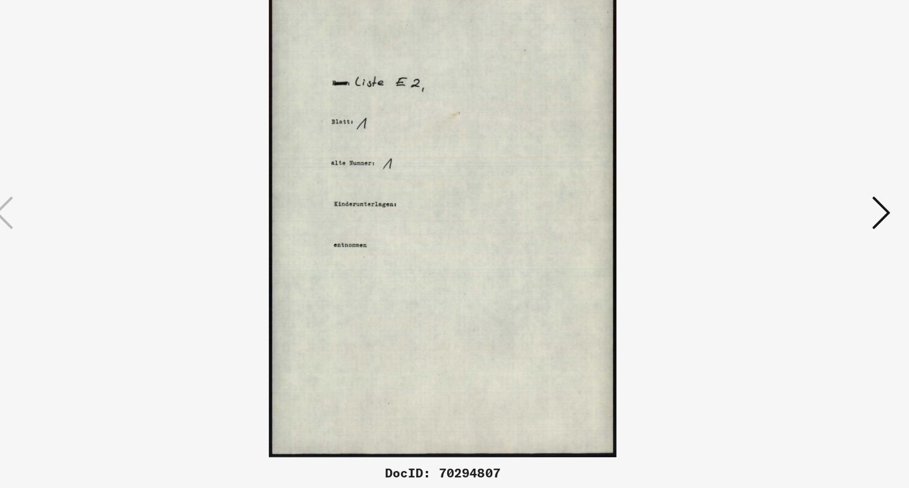
click at [793, 227] on icon at bounding box center [789, 214] width 14 height 28
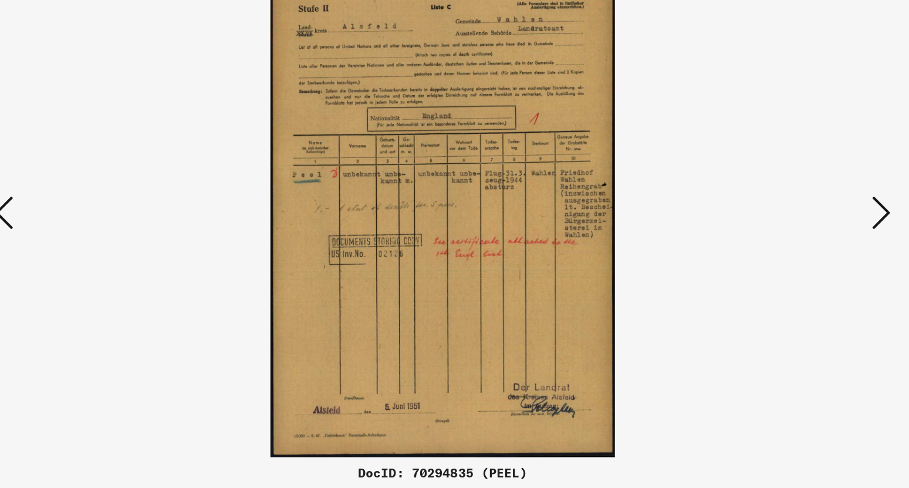
click at [793, 227] on icon at bounding box center [789, 214] width 14 height 28
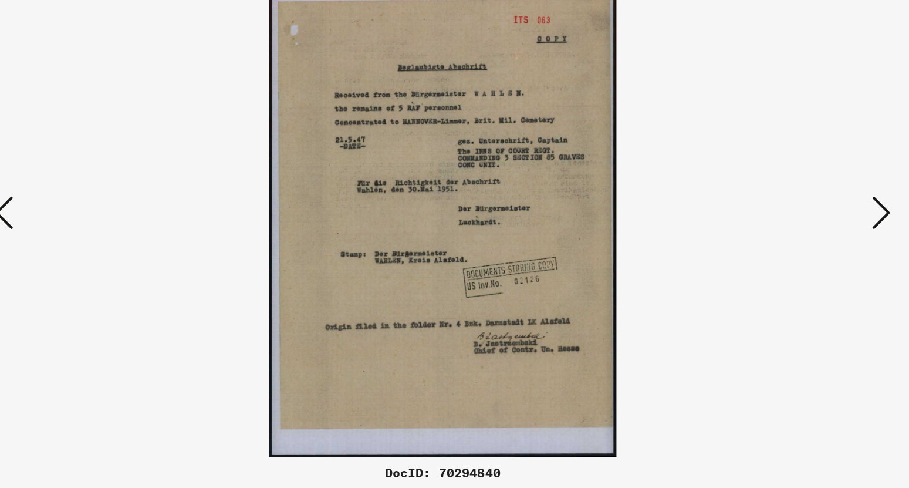
click at [793, 227] on icon at bounding box center [789, 214] width 14 height 28
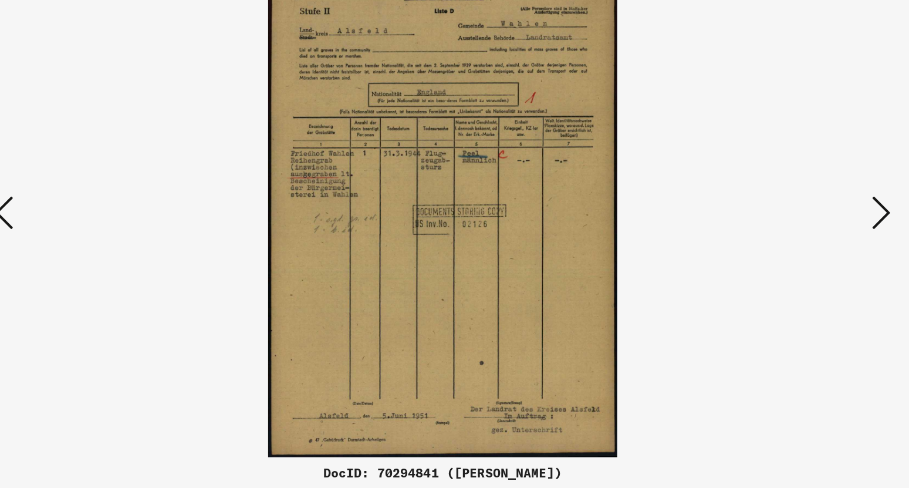
click at [793, 227] on icon at bounding box center [789, 214] width 14 height 28
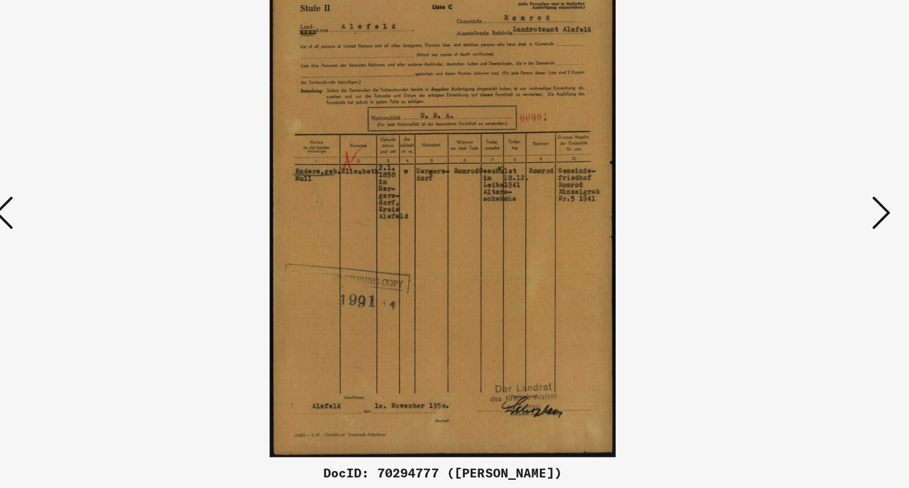
click at [790, 219] on icon at bounding box center [789, 214] width 14 height 28
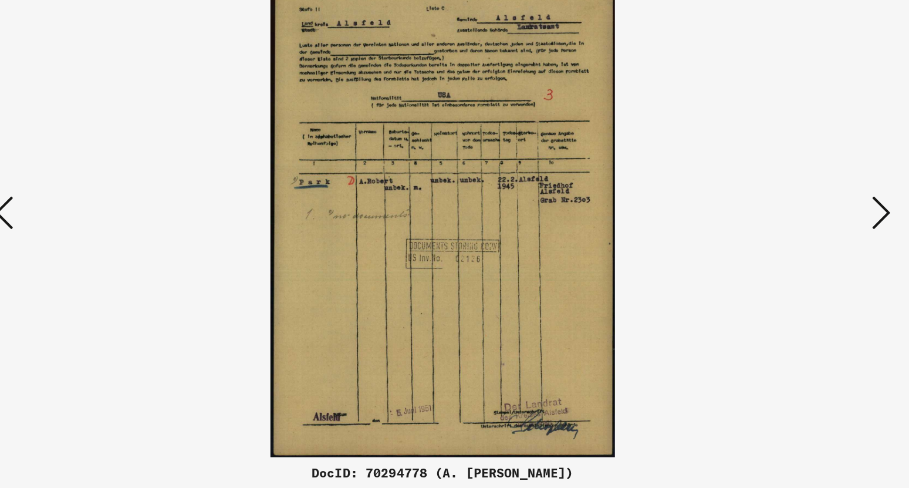
click at [790, 219] on icon at bounding box center [789, 214] width 14 height 28
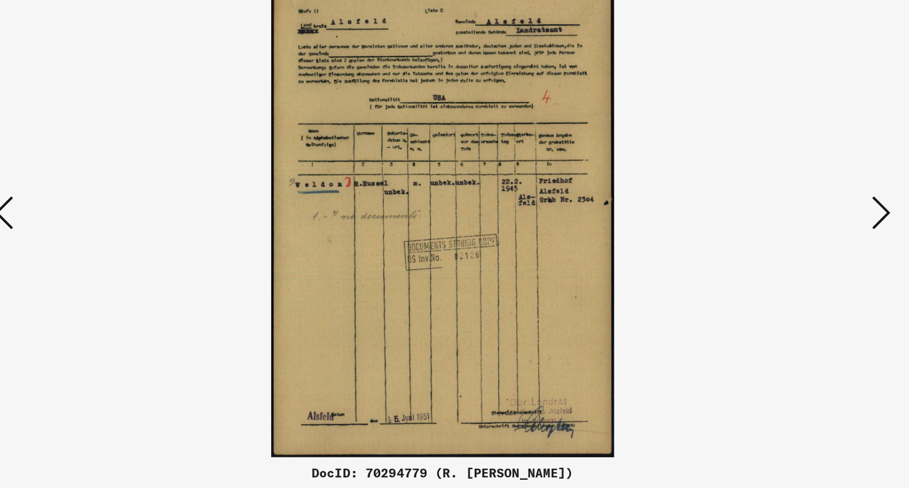
click at [790, 219] on icon at bounding box center [789, 214] width 14 height 28
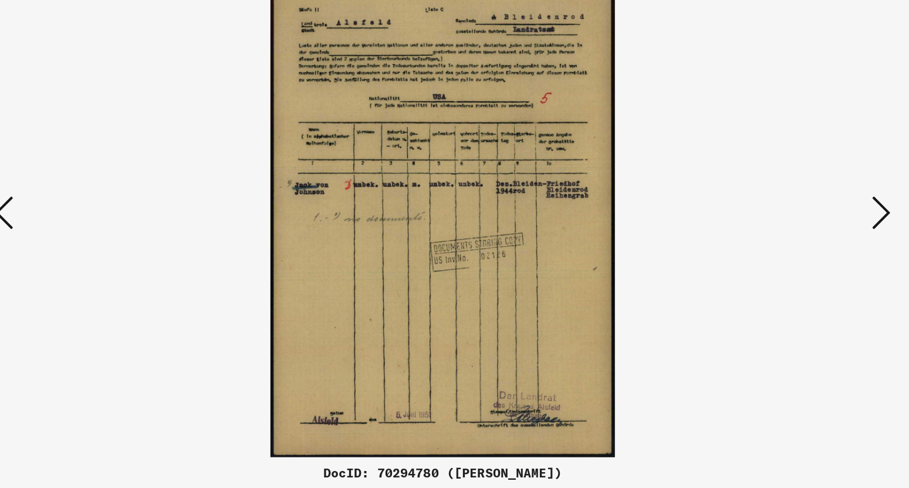
click at [790, 219] on icon at bounding box center [789, 214] width 14 height 28
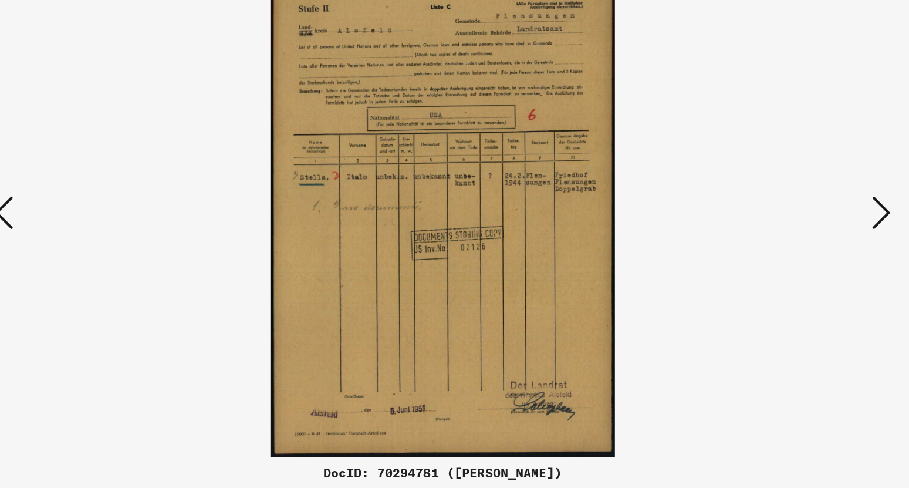
click at [790, 219] on icon at bounding box center [789, 214] width 14 height 28
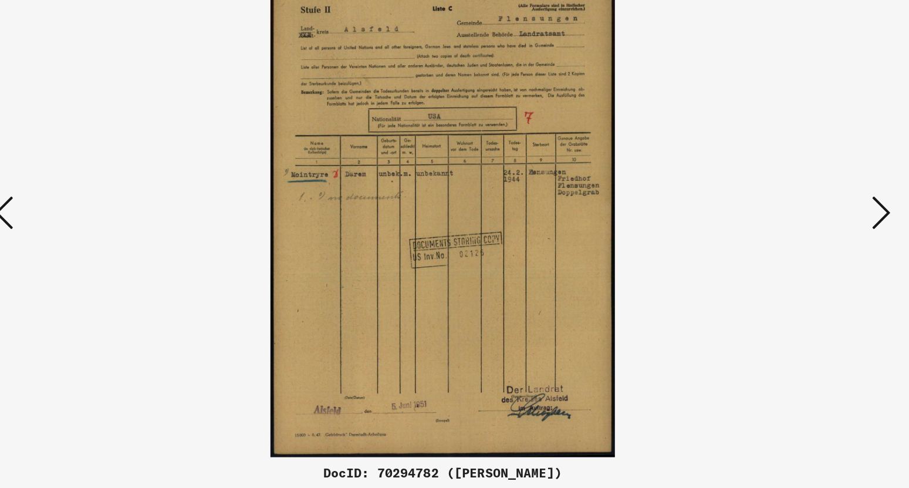
click at [790, 219] on icon at bounding box center [789, 214] width 14 height 28
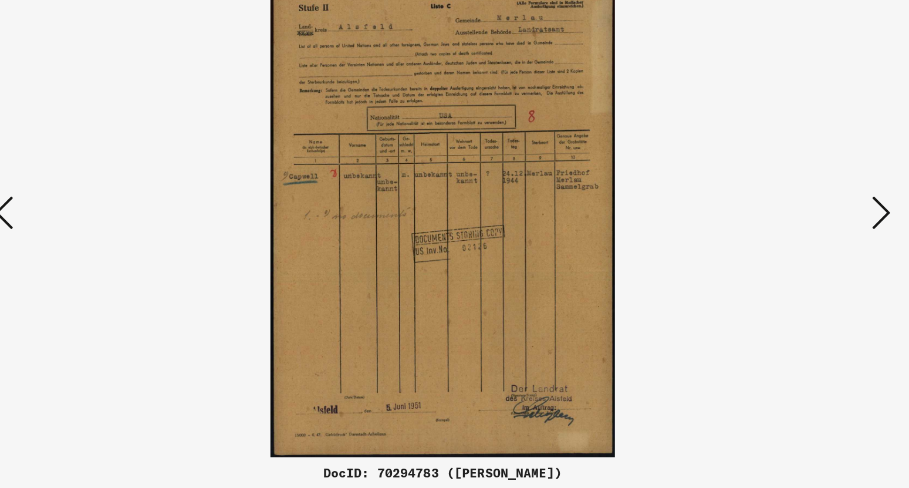
click at [790, 219] on icon at bounding box center [789, 214] width 14 height 28
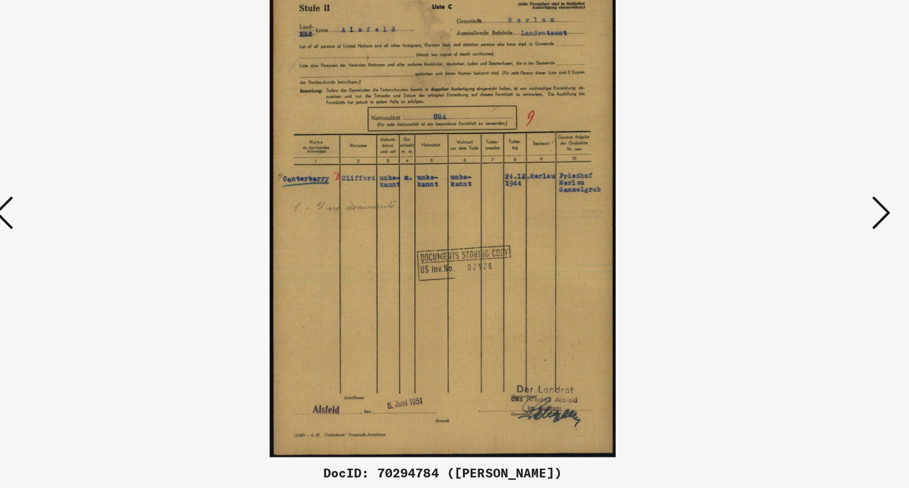
click at [790, 219] on icon at bounding box center [789, 214] width 14 height 28
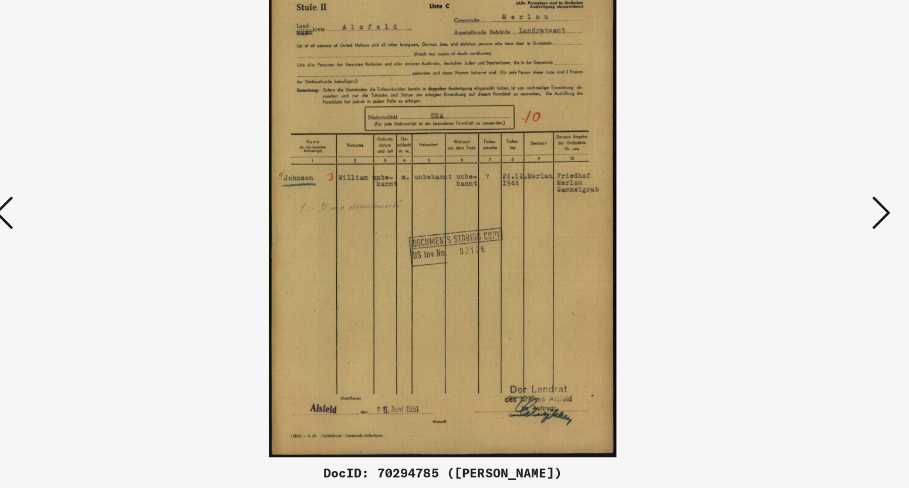
click at [790, 219] on icon at bounding box center [789, 214] width 14 height 28
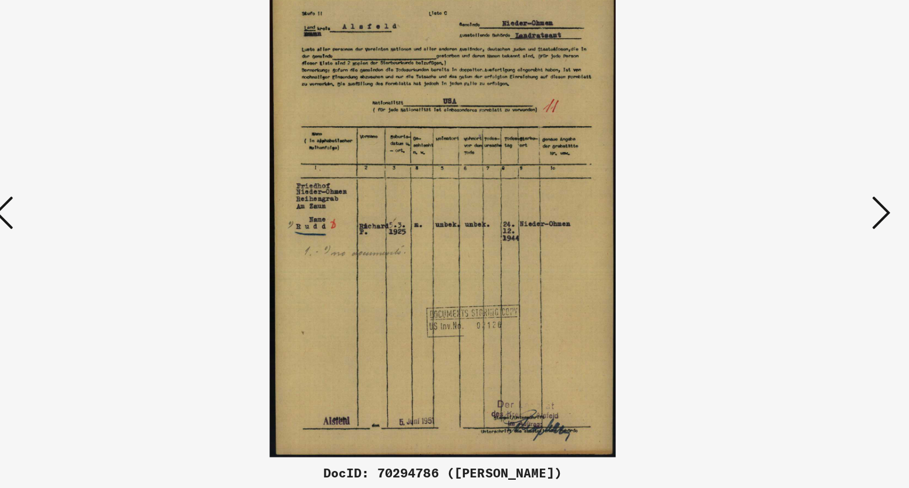
click at [790, 219] on icon at bounding box center [789, 214] width 14 height 28
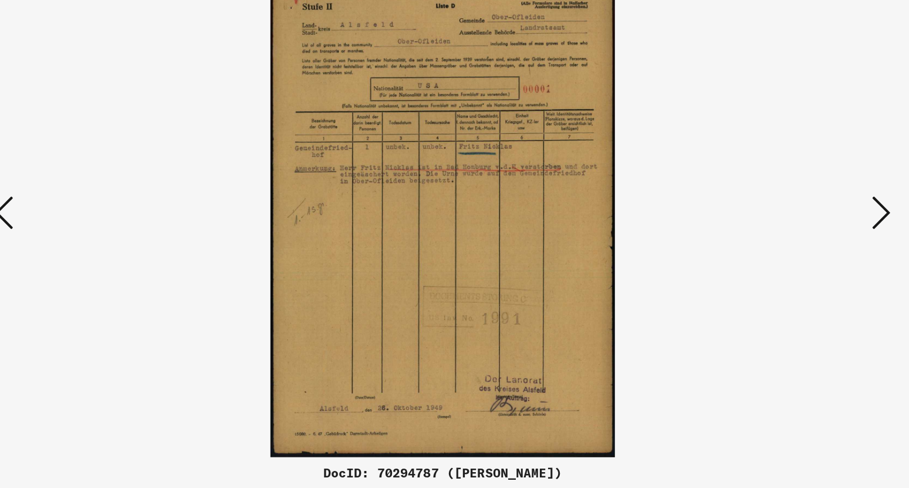
click at [790, 219] on icon at bounding box center [789, 214] width 14 height 28
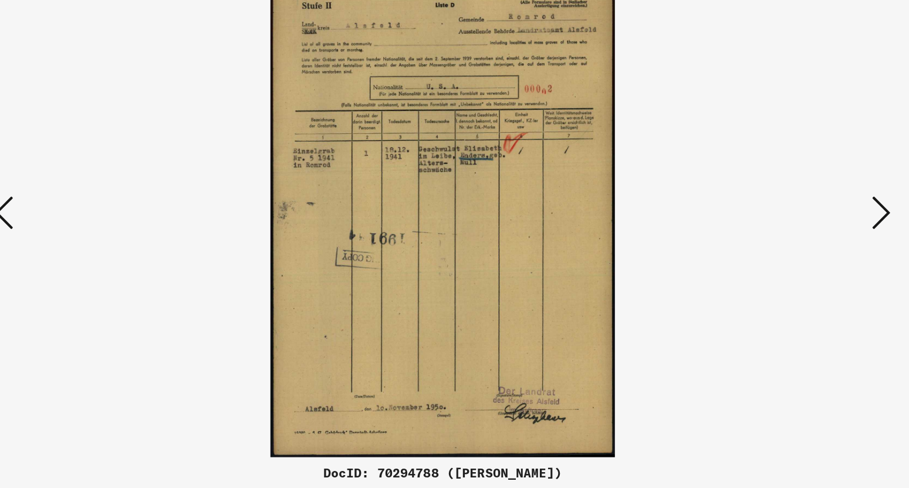
click at [790, 219] on icon at bounding box center [789, 214] width 14 height 28
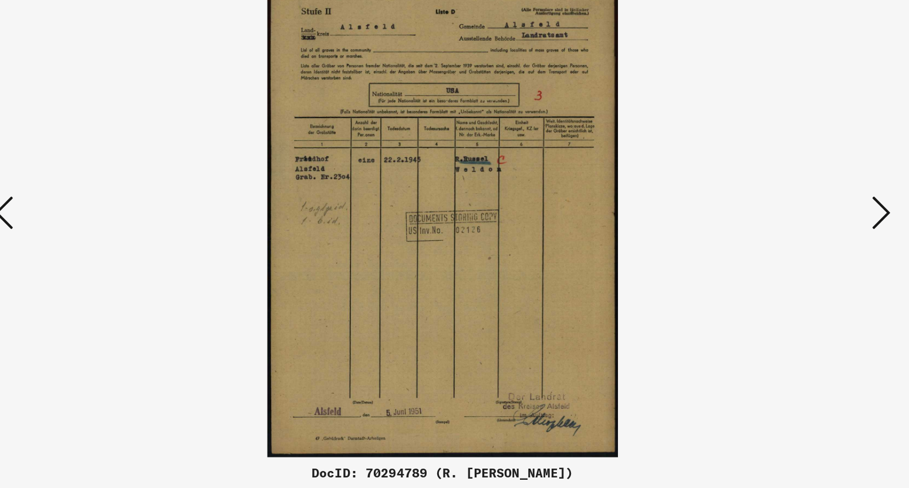
click at [790, 219] on icon at bounding box center [789, 214] width 14 height 28
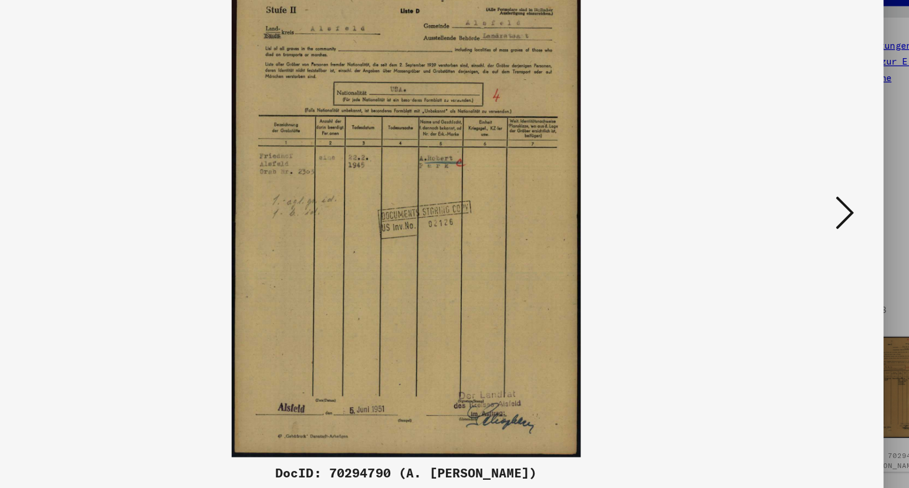
click at [787, 217] on icon at bounding box center [789, 214] width 14 height 28
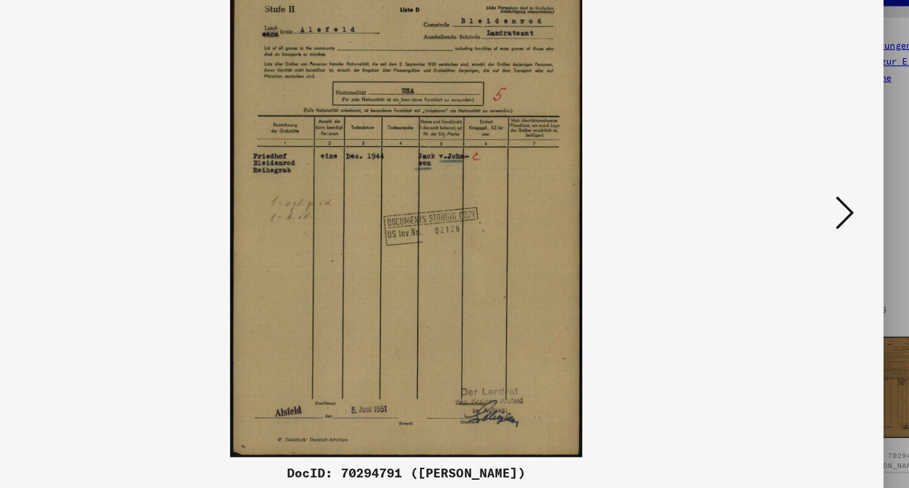
click at [787, 217] on icon at bounding box center [789, 214] width 14 height 28
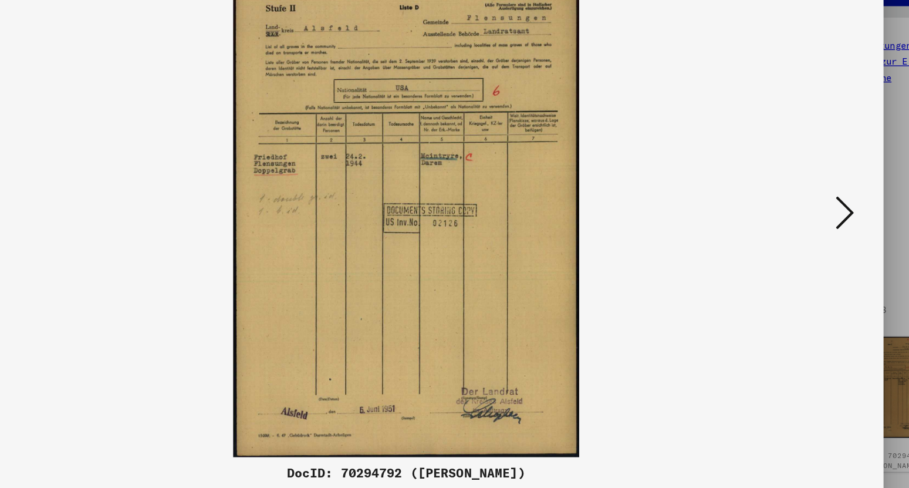
click at [787, 217] on icon at bounding box center [789, 214] width 14 height 28
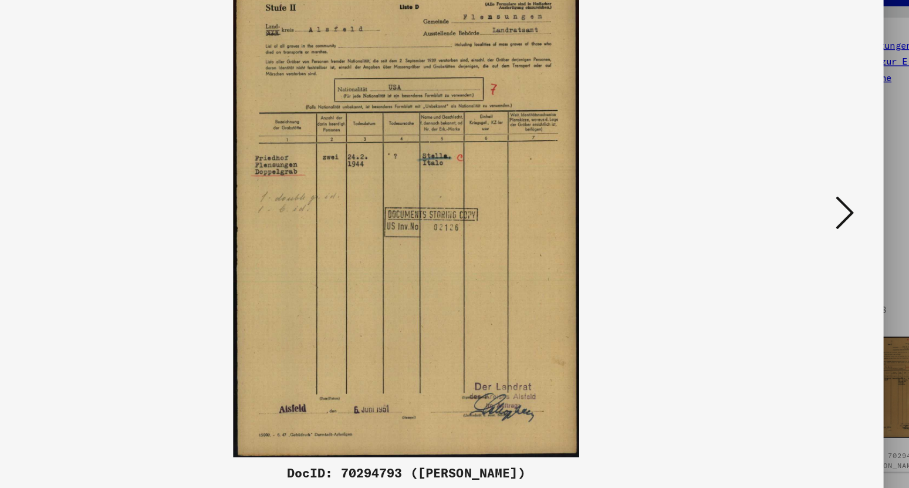
click at [787, 217] on icon at bounding box center [789, 214] width 14 height 28
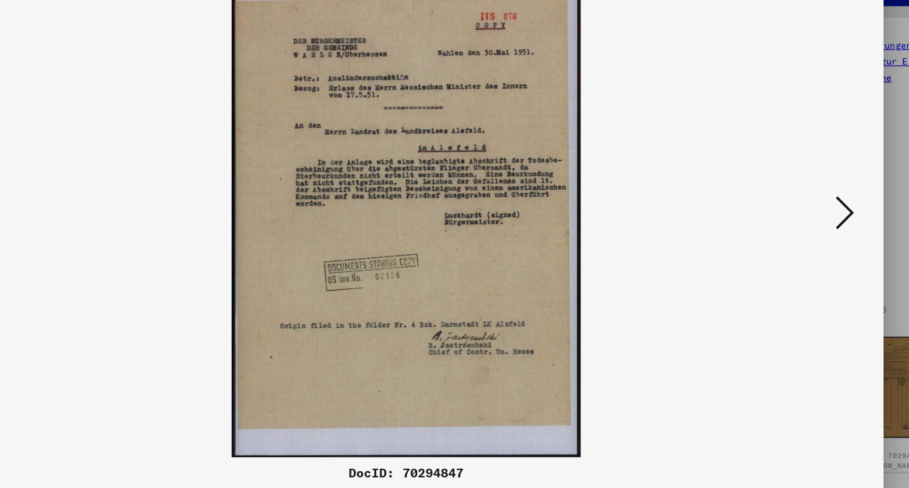
click at [787, 217] on icon at bounding box center [789, 214] width 14 height 28
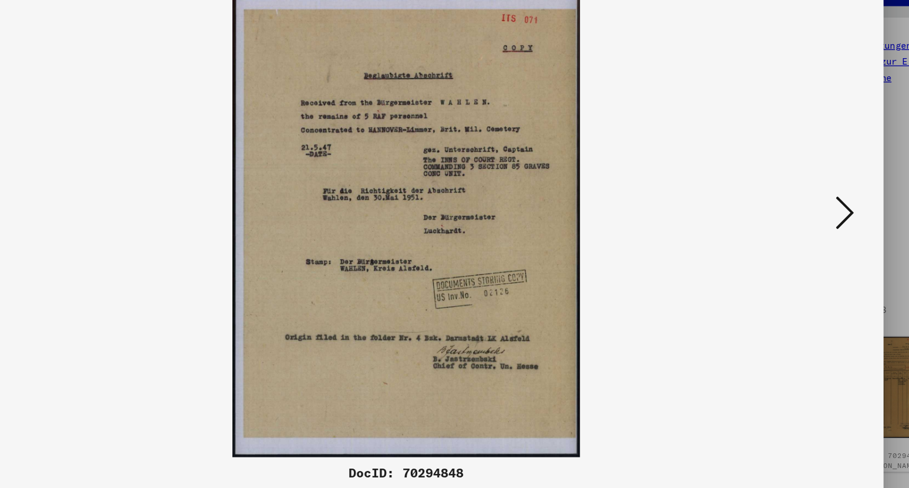
click at [787, 217] on icon at bounding box center [789, 214] width 14 height 28
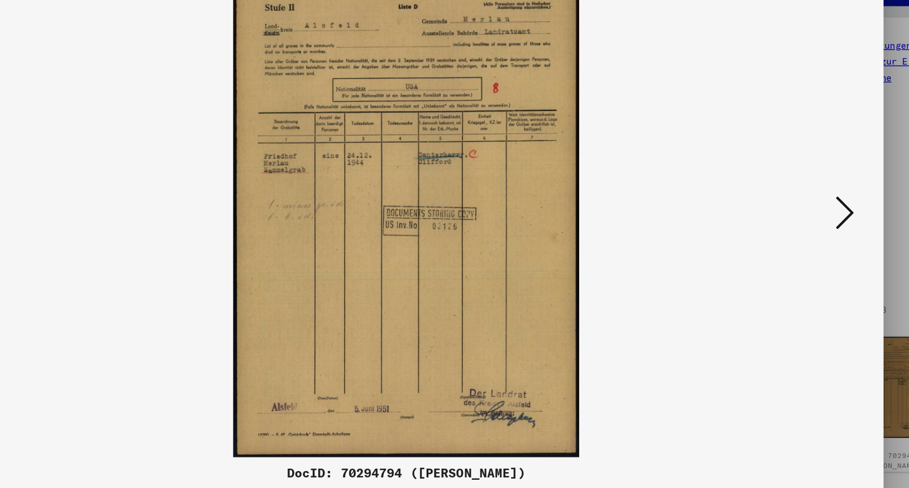
click at [787, 217] on icon at bounding box center [789, 214] width 14 height 28
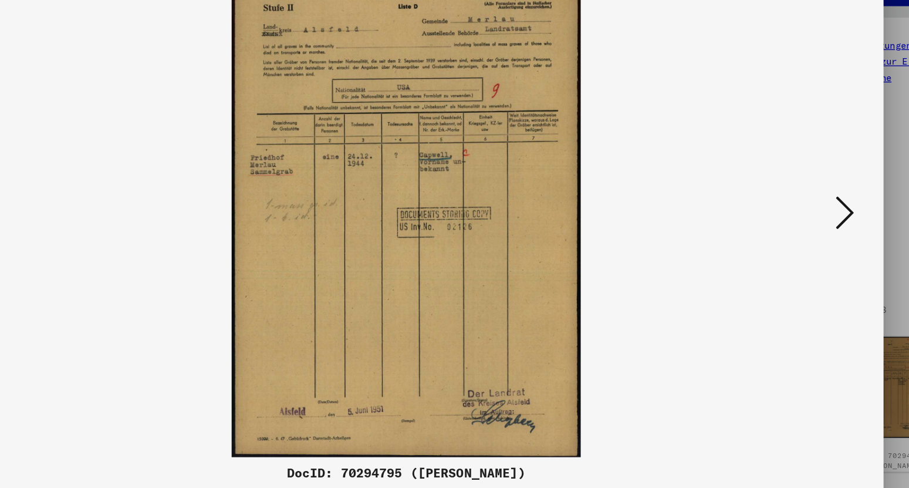
click at [787, 217] on icon at bounding box center [789, 214] width 14 height 28
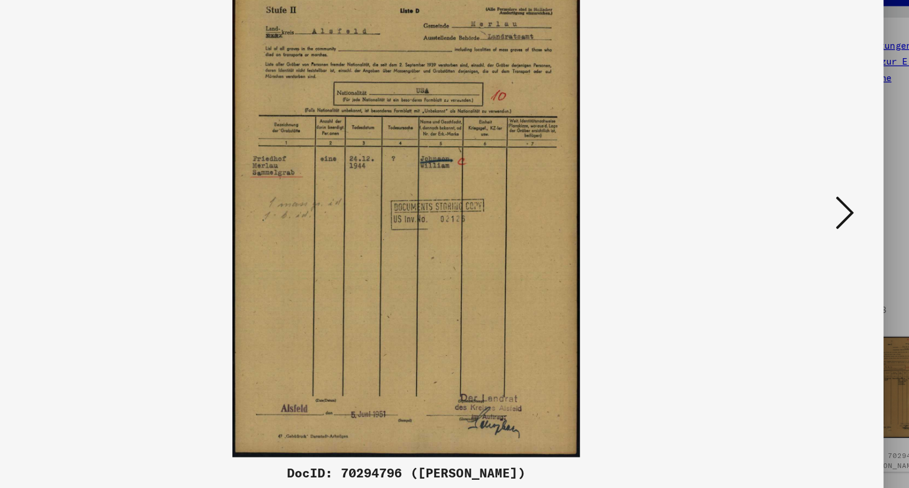
click at [787, 217] on icon at bounding box center [789, 214] width 14 height 28
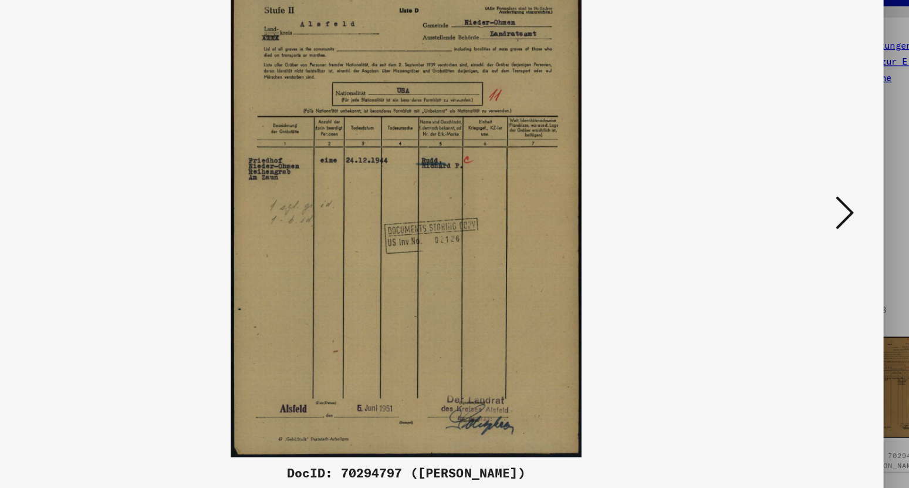
click at [787, 217] on icon at bounding box center [789, 214] width 14 height 28
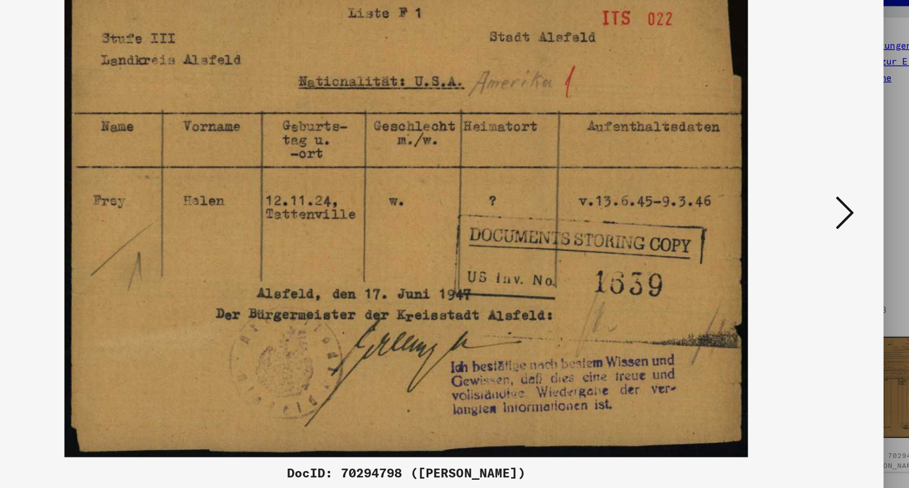
click at [787, 217] on icon at bounding box center [789, 214] width 14 height 28
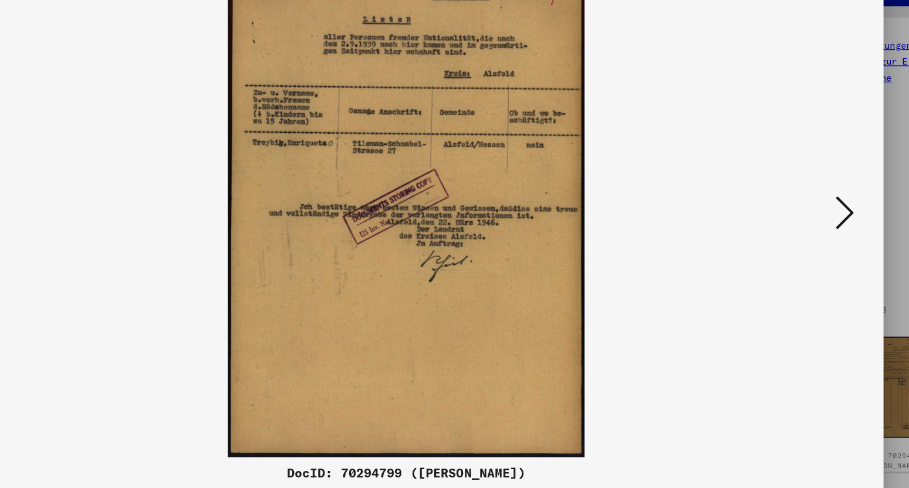
click at [787, 217] on icon at bounding box center [789, 214] width 14 height 28
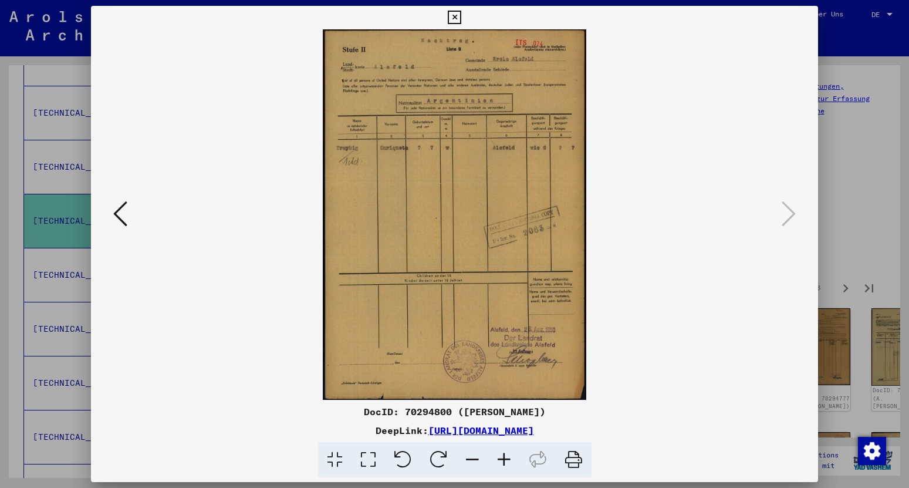
click at [461, 19] on icon at bounding box center [454, 18] width 13 height 14
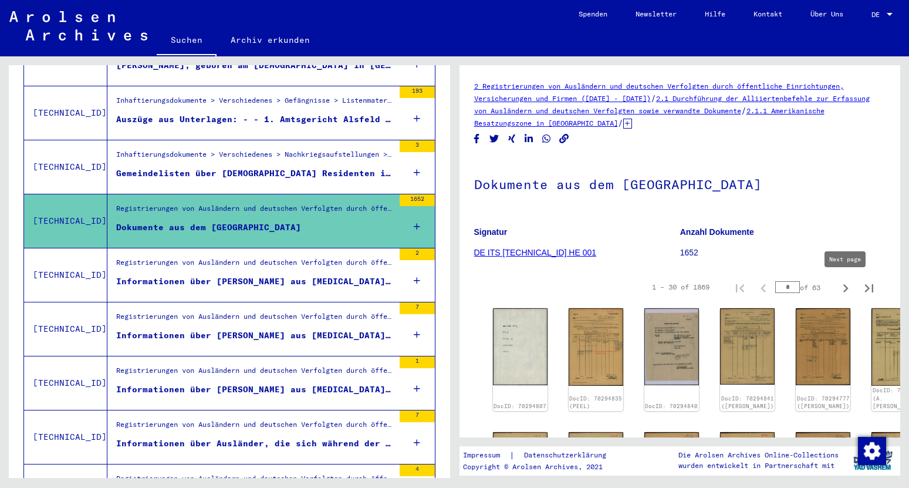
click at [843, 287] on icon "Next page" at bounding box center [845, 288] width 16 height 16
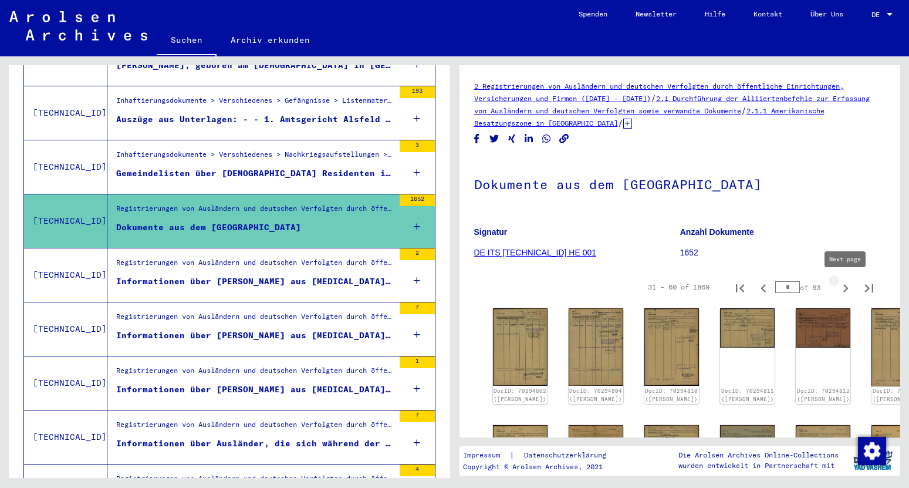
type input "*"
click at [513, 334] on img at bounding box center [520, 347] width 58 height 82
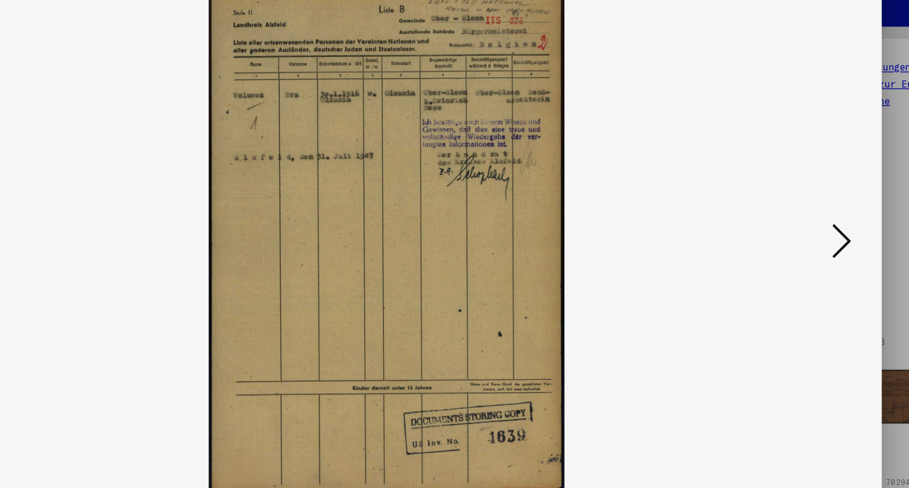
click at [785, 217] on icon at bounding box center [789, 214] width 14 height 28
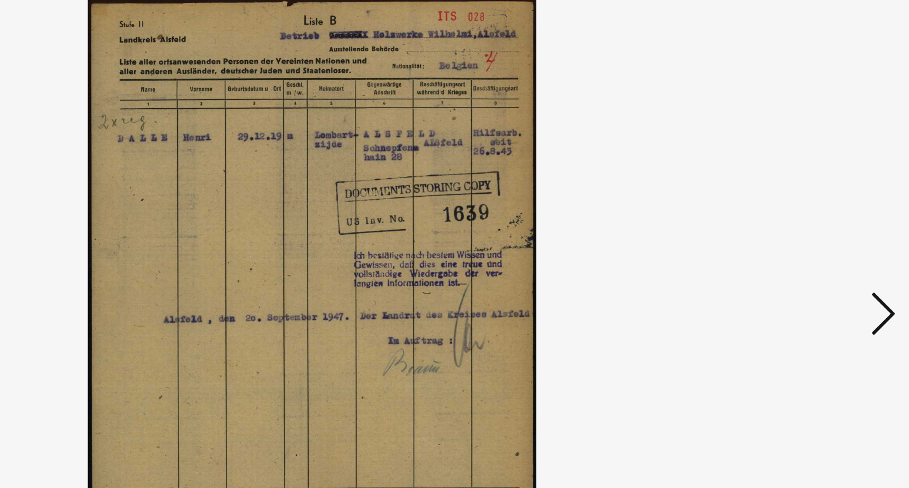
click at [788, 215] on icon at bounding box center [789, 214] width 14 height 28
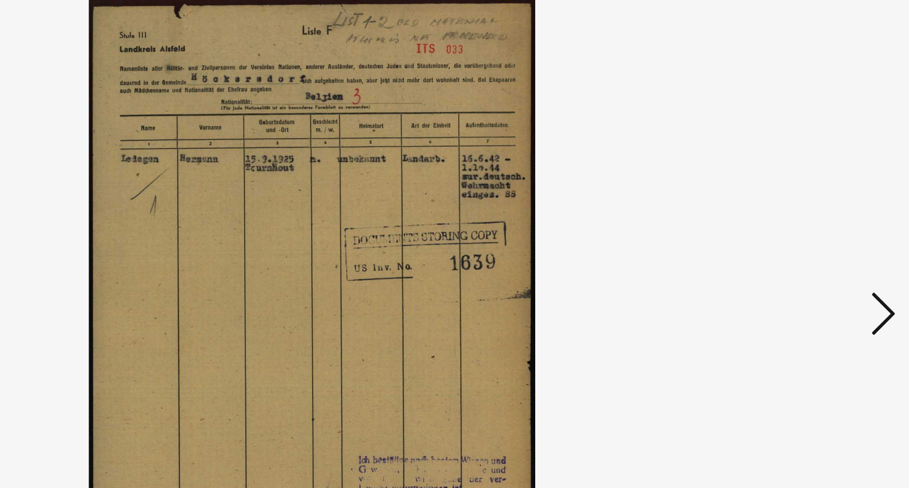
click at [788, 215] on icon at bounding box center [789, 214] width 14 height 28
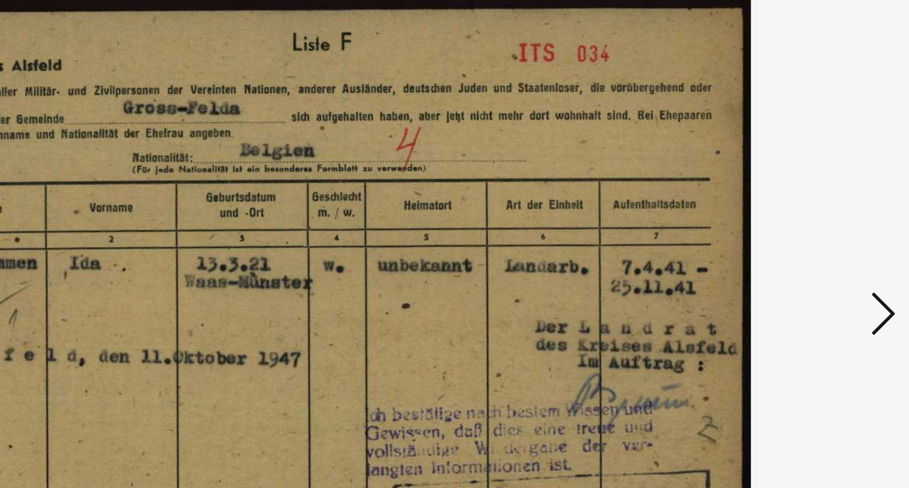
click at [788, 215] on icon at bounding box center [789, 214] width 14 height 28
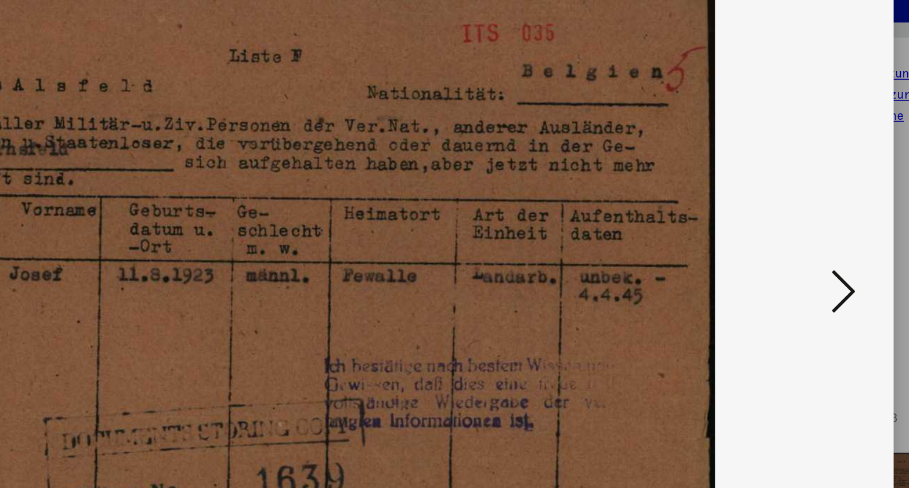
click at [796, 215] on icon at bounding box center [789, 214] width 14 height 28
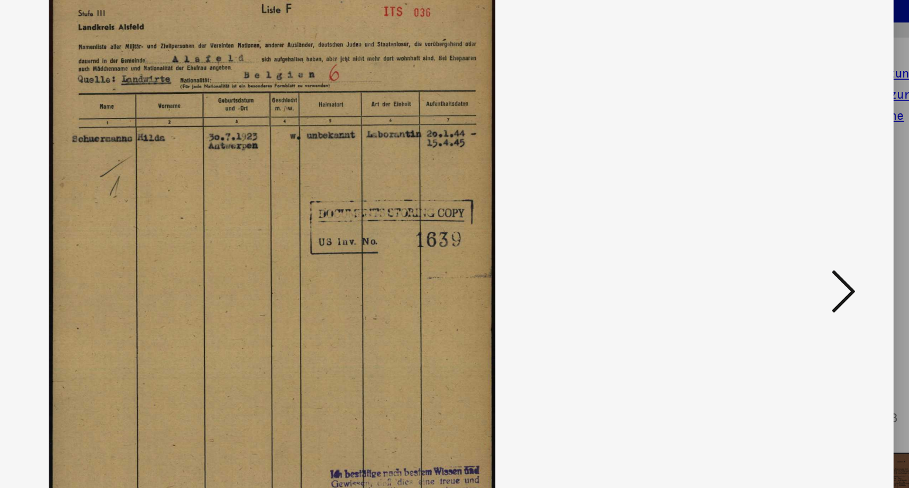
click at [796, 215] on icon at bounding box center [789, 214] width 14 height 28
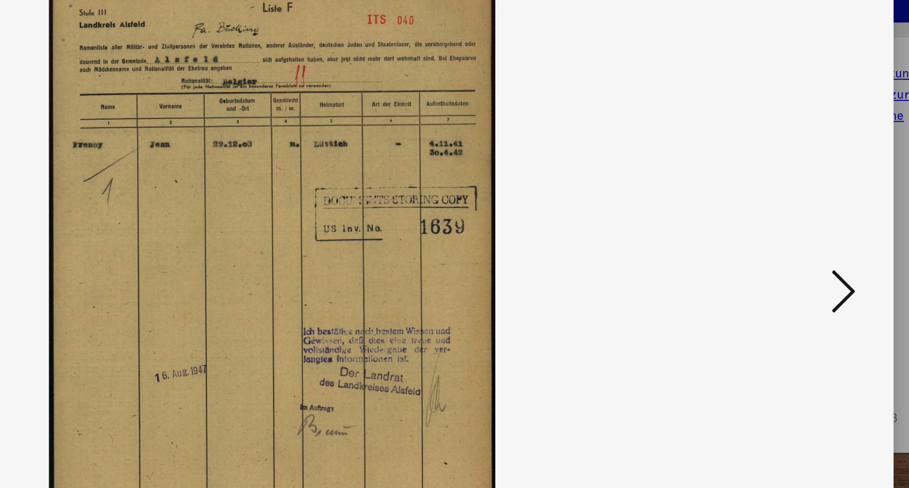
click at [796, 215] on icon at bounding box center [789, 214] width 14 height 28
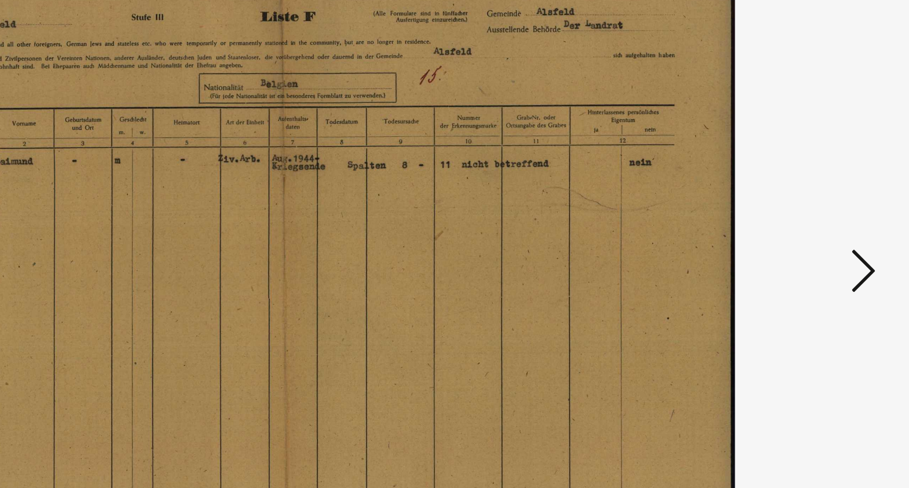
click at [788, 215] on icon at bounding box center [789, 214] width 14 height 28
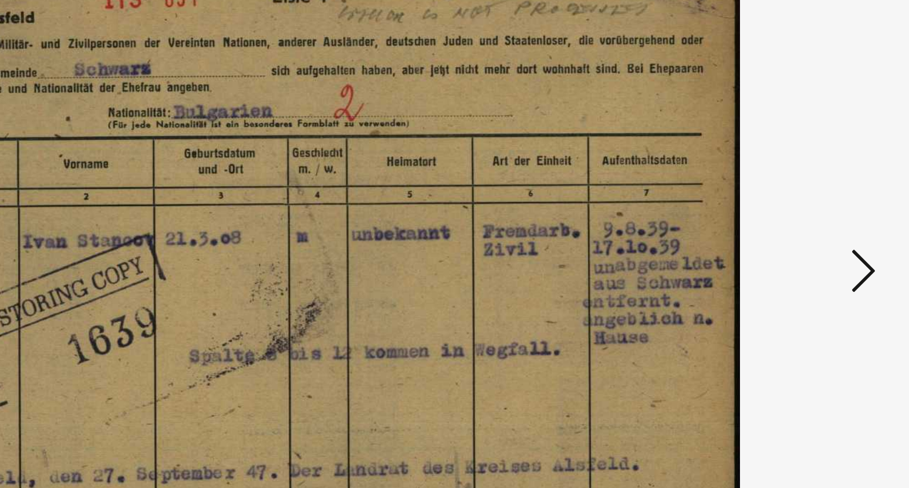
click at [788, 215] on icon at bounding box center [789, 214] width 14 height 28
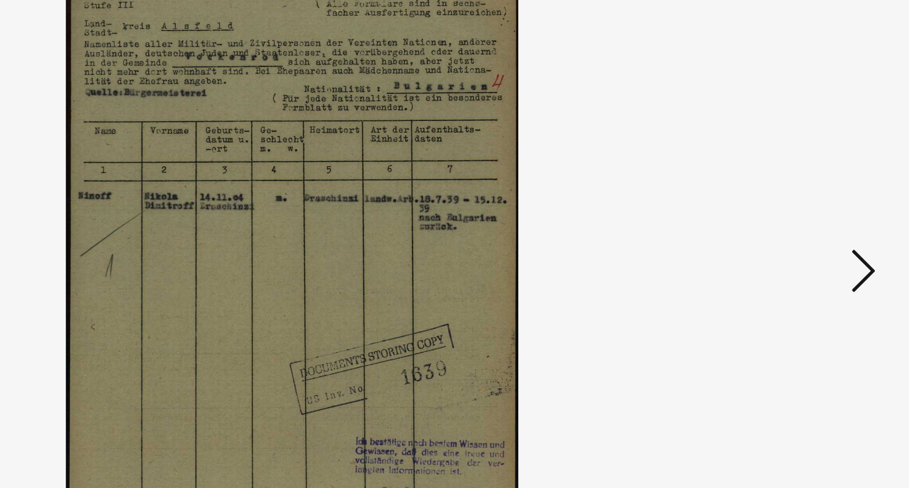
click at [788, 215] on icon at bounding box center [789, 214] width 14 height 28
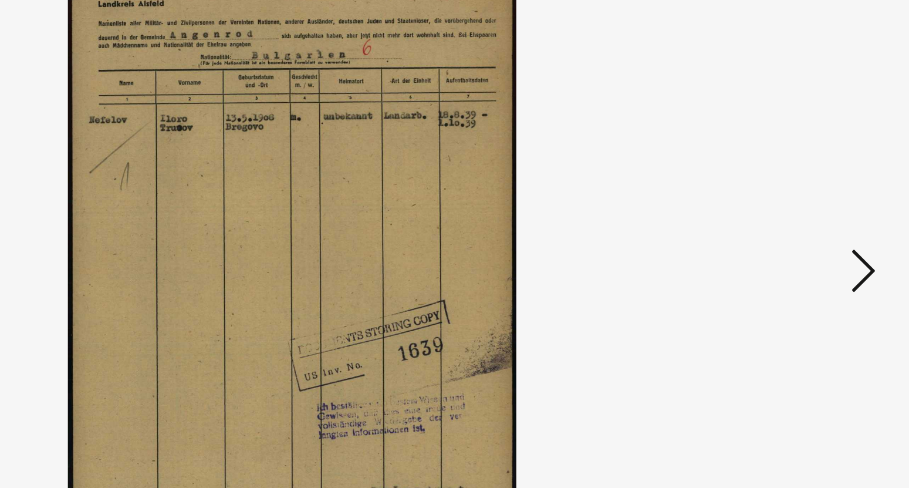
click at [788, 215] on icon at bounding box center [789, 214] width 14 height 28
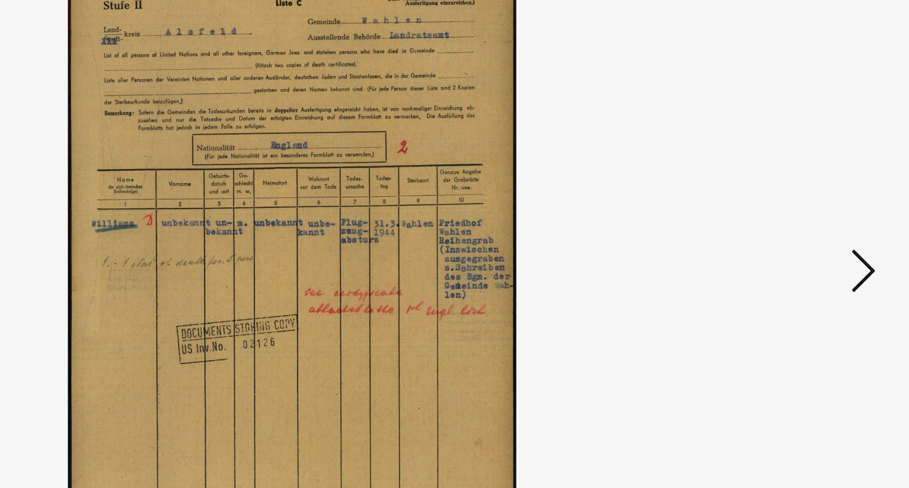
click at [788, 215] on icon at bounding box center [789, 214] width 14 height 28
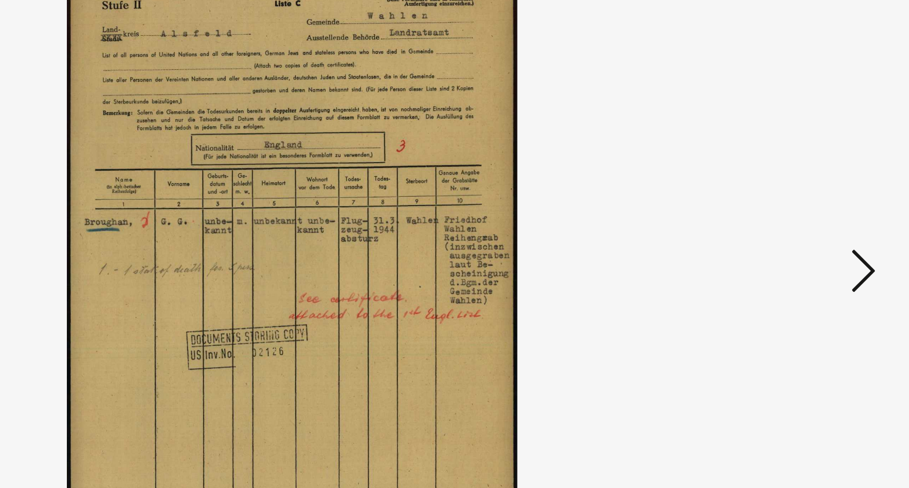
click at [788, 215] on icon at bounding box center [789, 214] width 14 height 28
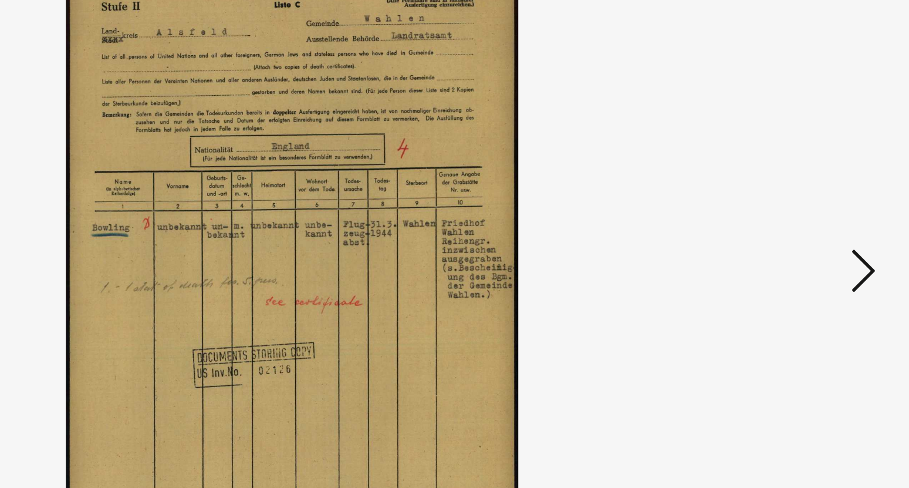
click at [788, 215] on icon at bounding box center [789, 214] width 14 height 28
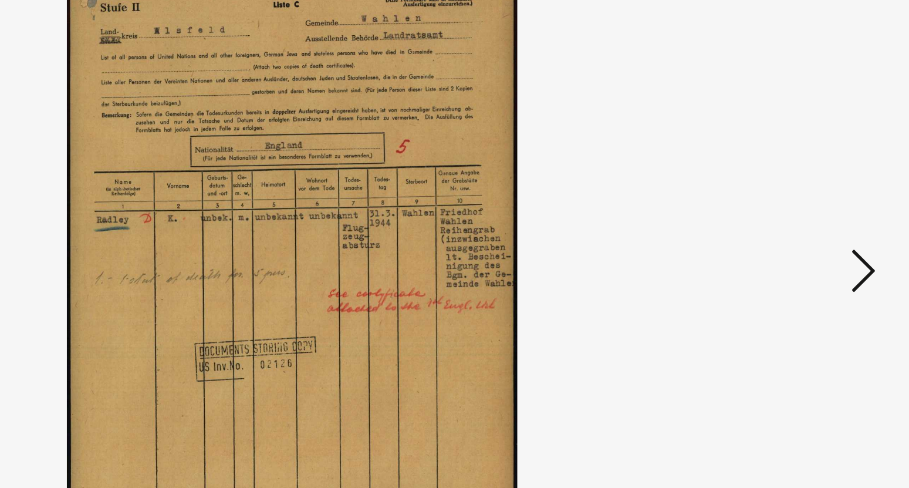
click at [788, 215] on icon at bounding box center [789, 214] width 14 height 28
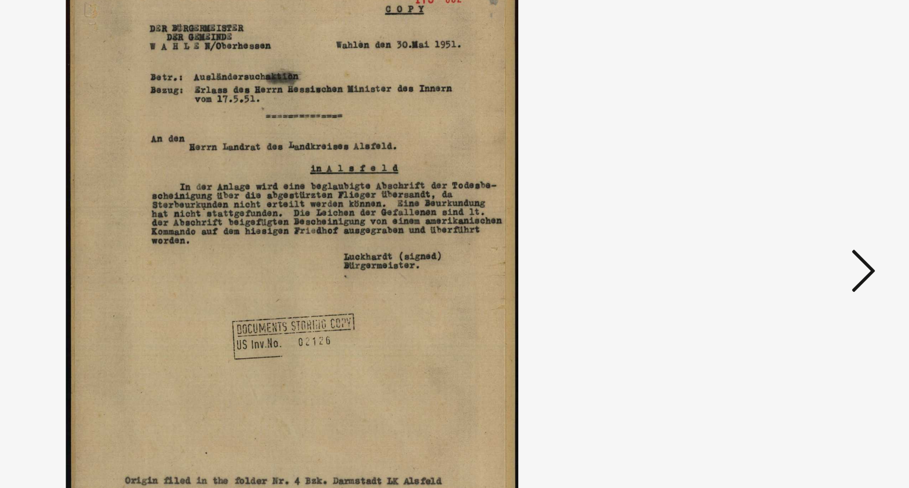
click at [788, 215] on icon at bounding box center [789, 214] width 14 height 28
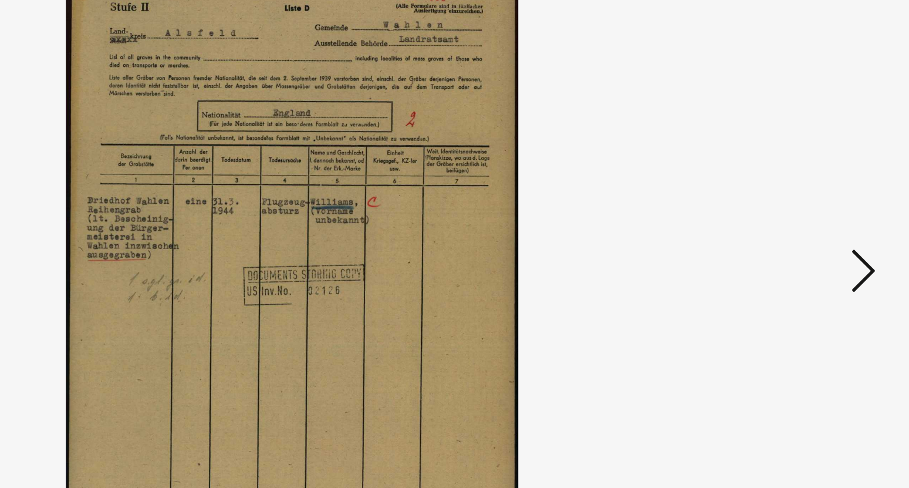
click at [788, 215] on icon at bounding box center [789, 214] width 14 height 28
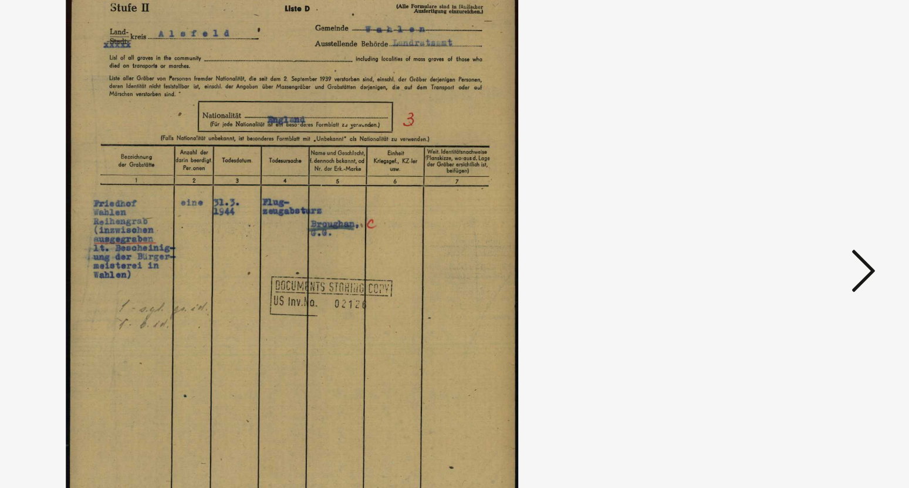
click at [788, 215] on icon at bounding box center [789, 214] width 14 height 28
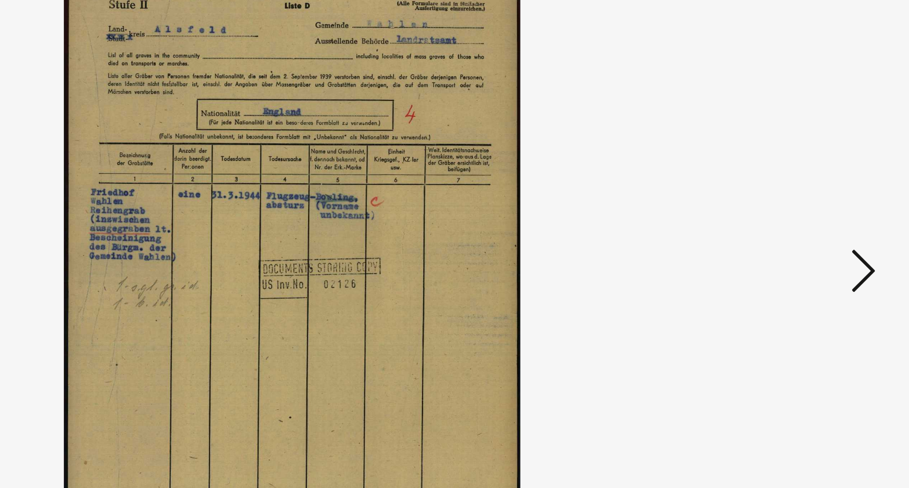
click at [788, 215] on icon at bounding box center [789, 214] width 14 height 28
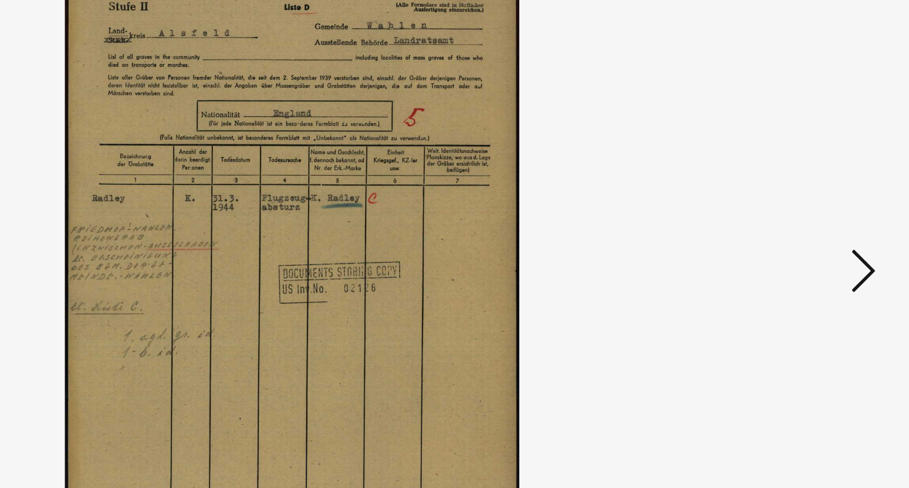
click at [788, 215] on icon at bounding box center [789, 214] width 14 height 28
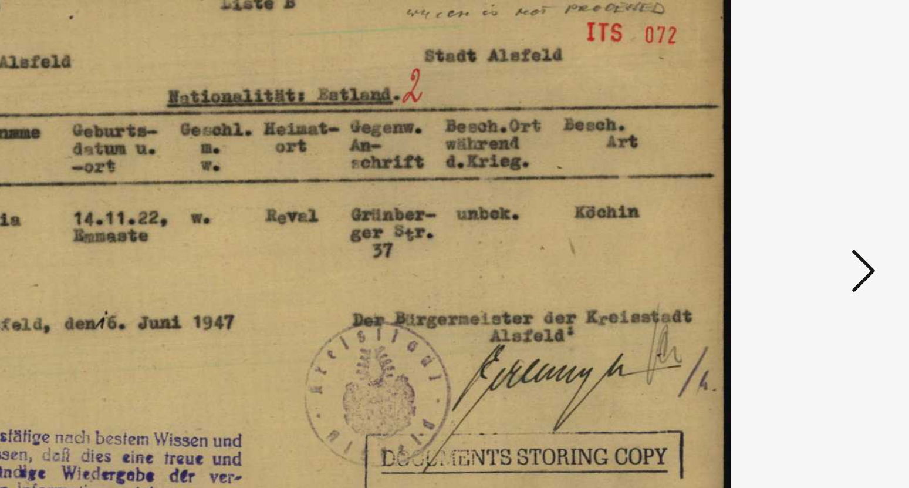
click at [788, 215] on icon at bounding box center [789, 214] width 14 height 28
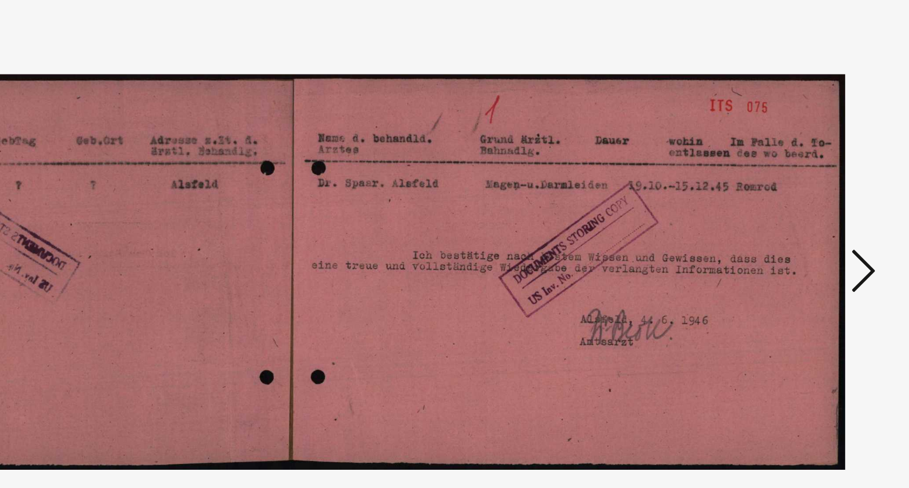
click at [788, 215] on icon at bounding box center [789, 214] width 14 height 28
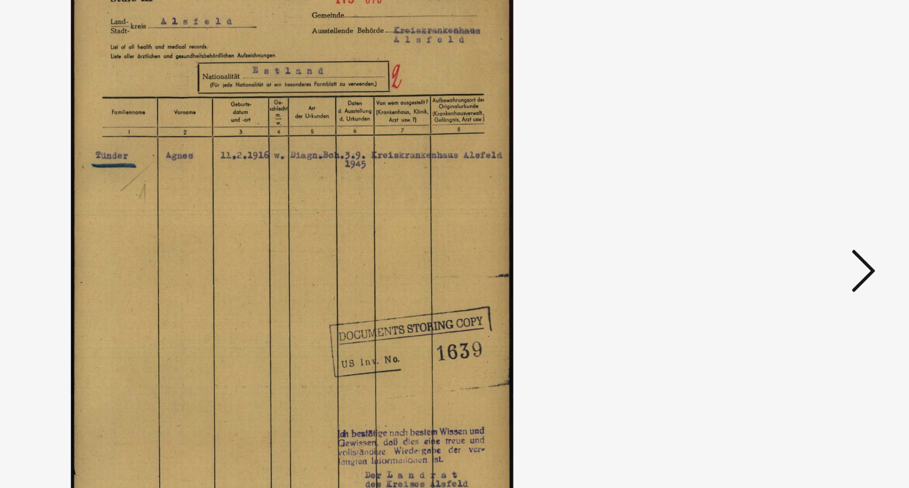
click at [788, 215] on icon at bounding box center [789, 214] width 14 height 28
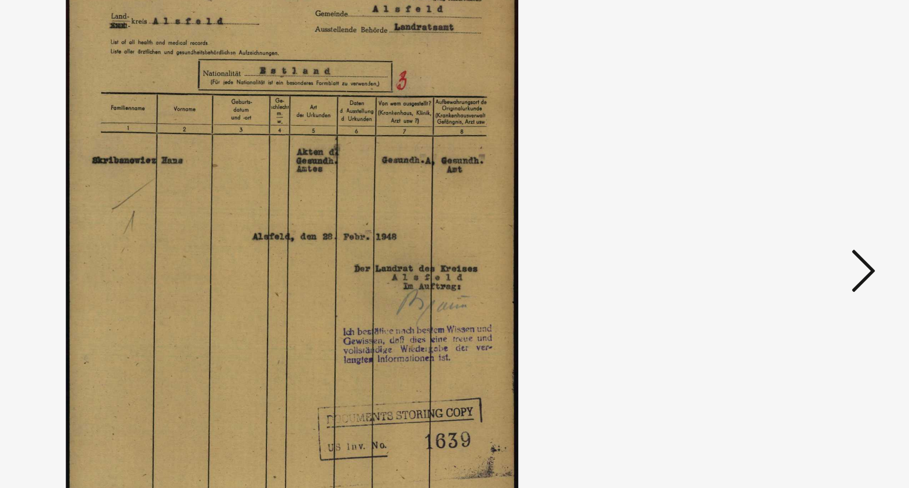
click at [788, 215] on icon at bounding box center [789, 214] width 14 height 28
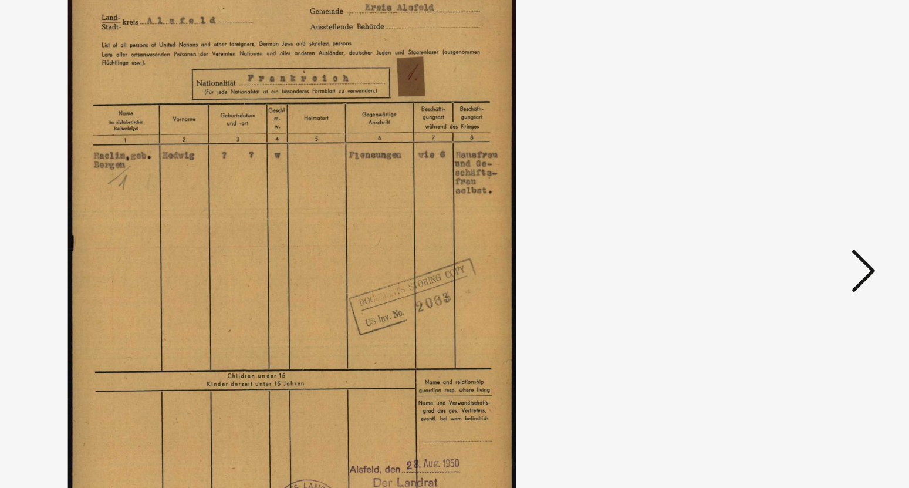
click at [788, 215] on icon at bounding box center [789, 214] width 14 height 28
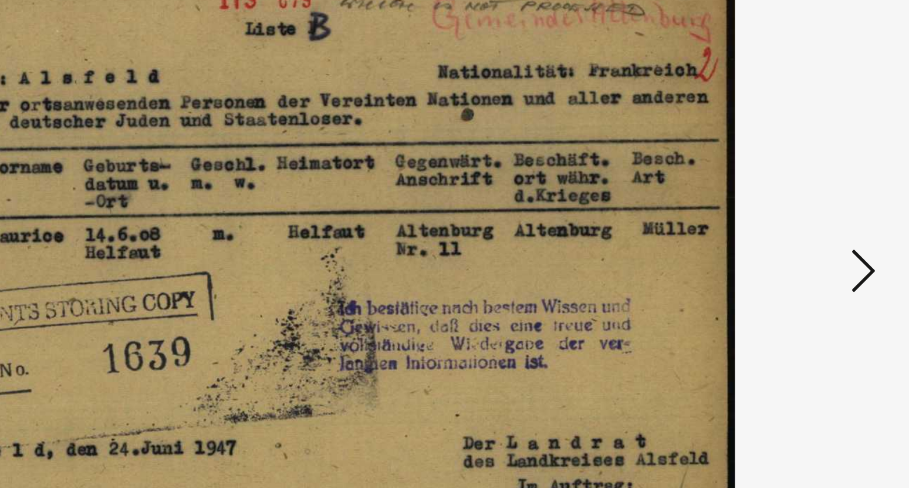
click at [788, 215] on icon at bounding box center [789, 214] width 14 height 28
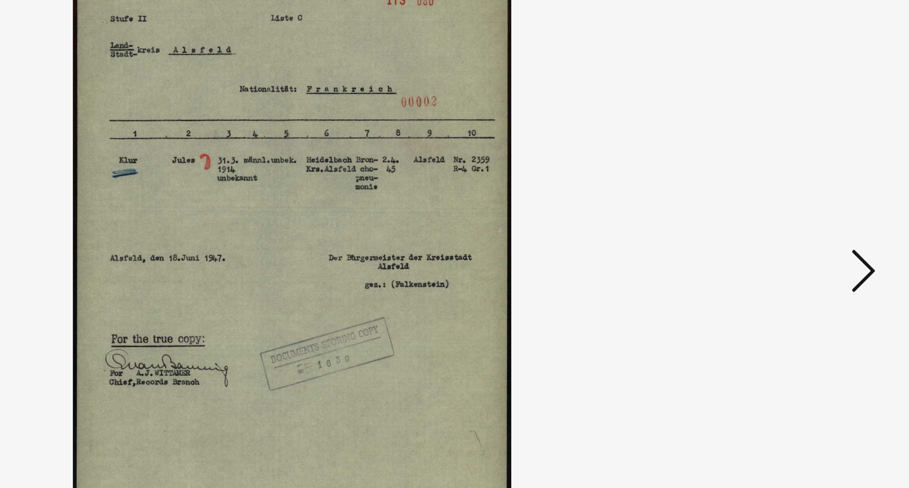
click at [788, 215] on icon at bounding box center [789, 214] width 14 height 28
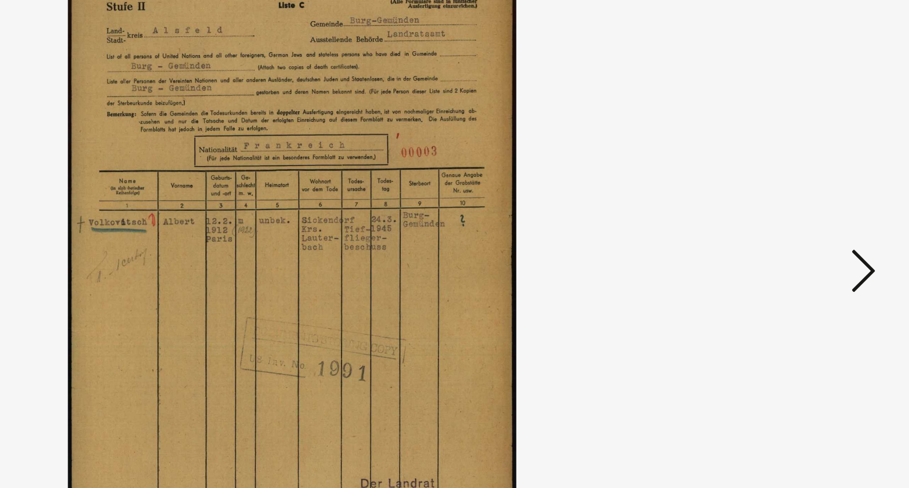
click at [788, 215] on icon at bounding box center [789, 214] width 14 height 28
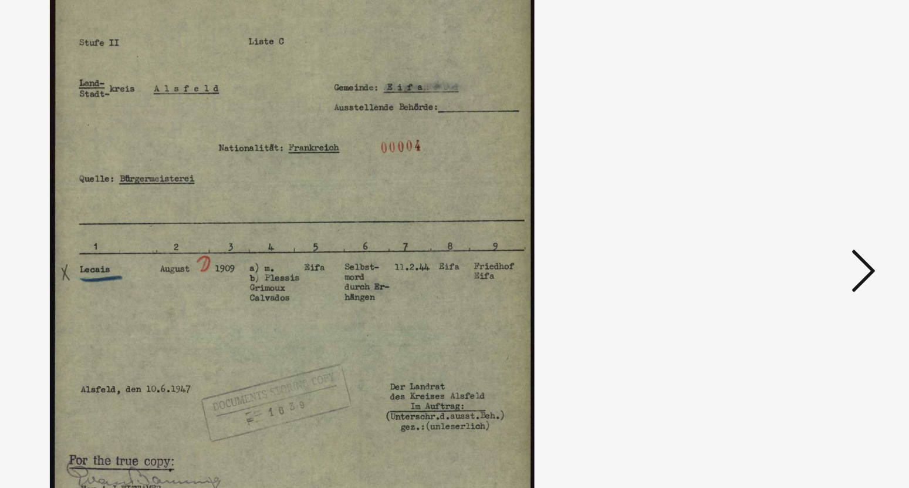
click at [788, 215] on icon at bounding box center [789, 214] width 14 height 28
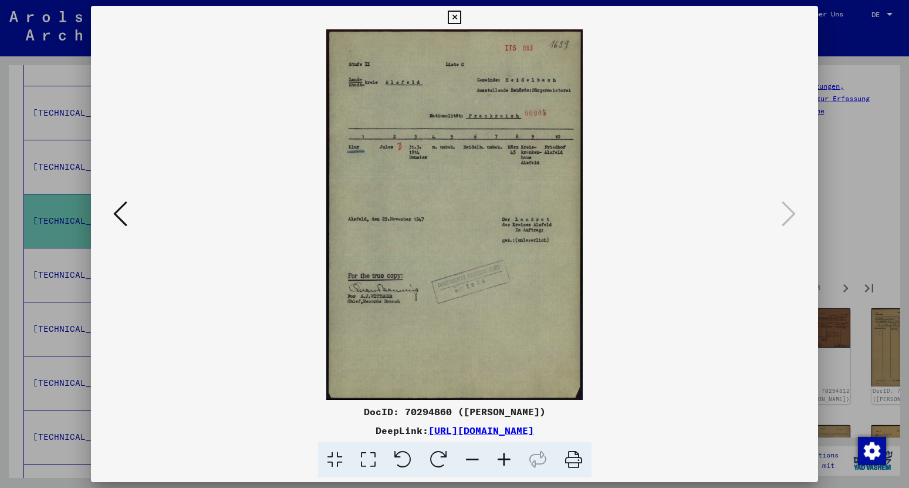
click at [461, 16] on icon at bounding box center [454, 18] width 13 height 14
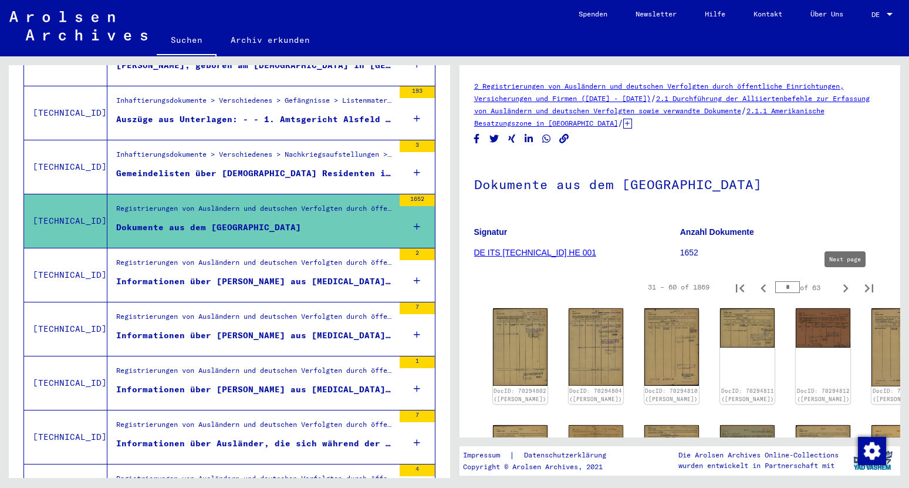
click at [842, 288] on icon "Next page" at bounding box center [845, 288] width 16 height 16
type input "*"
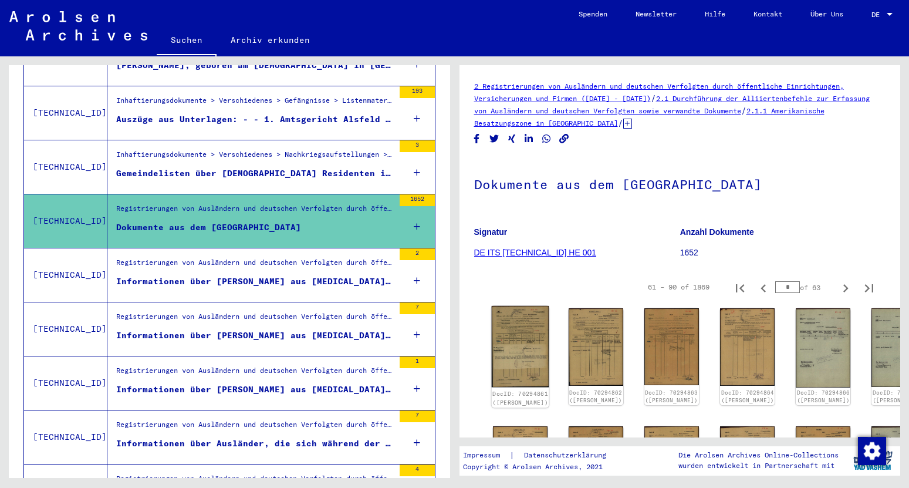
click at [528, 340] on img at bounding box center [520, 346] width 58 height 81
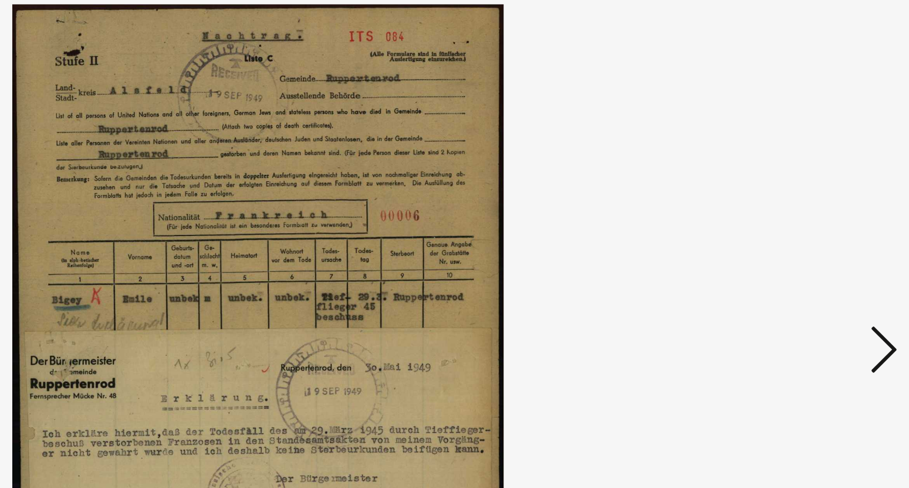
click at [788, 213] on icon at bounding box center [789, 214] width 14 height 28
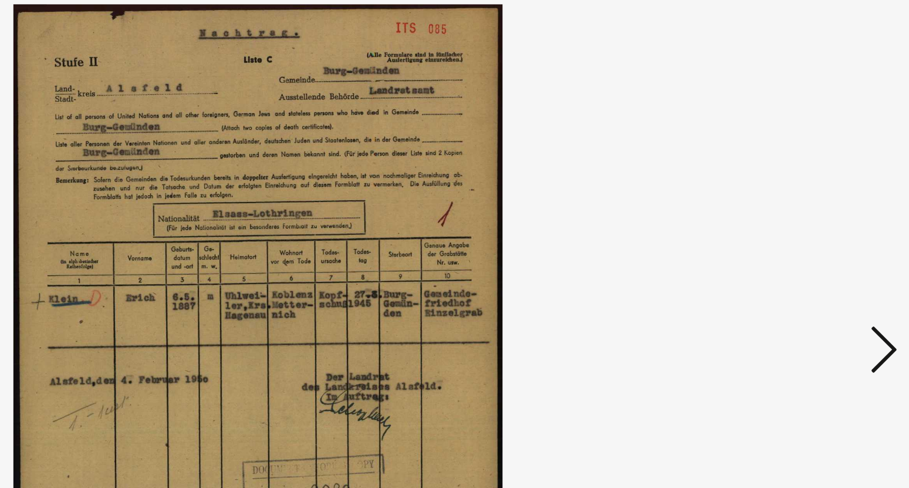
click at [788, 213] on icon at bounding box center [789, 214] width 14 height 28
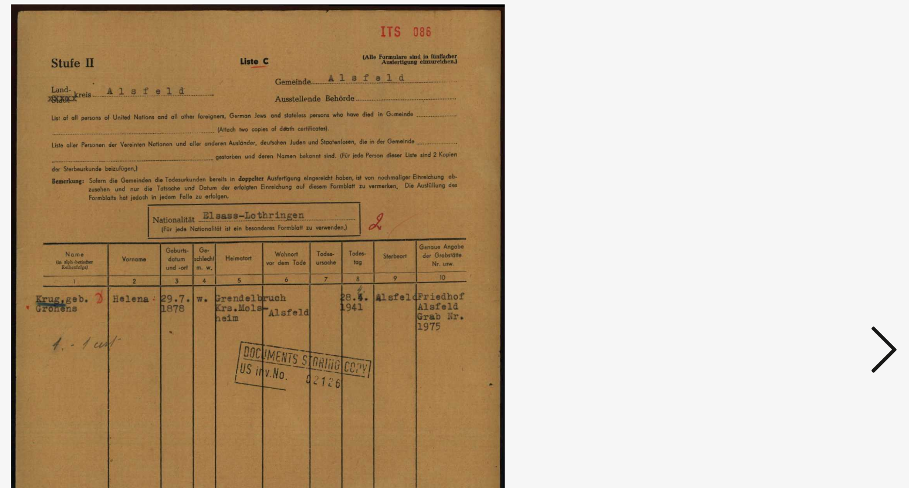
click at [788, 213] on icon at bounding box center [789, 214] width 14 height 28
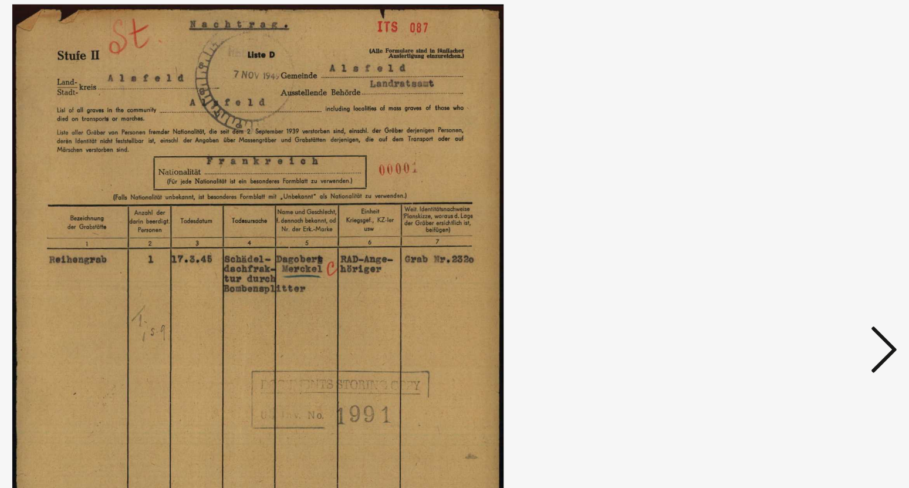
click at [788, 213] on icon at bounding box center [789, 214] width 14 height 28
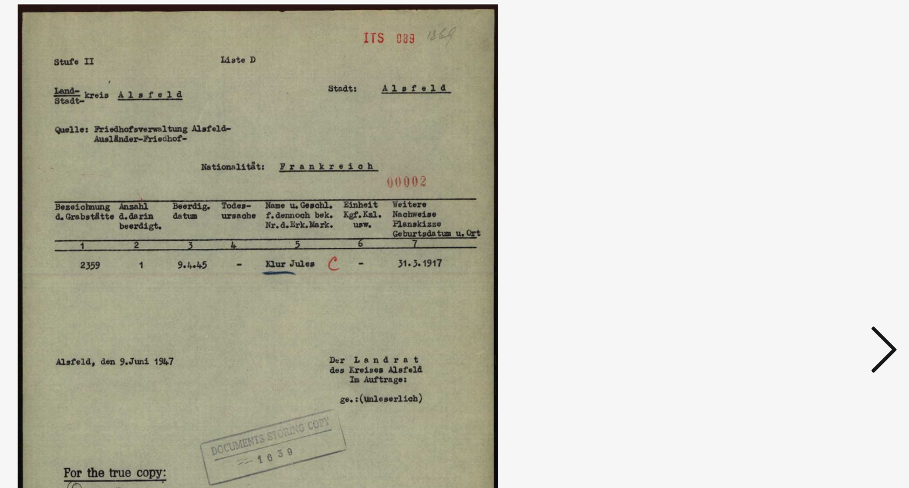
click at [788, 213] on icon at bounding box center [789, 214] width 14 height 28
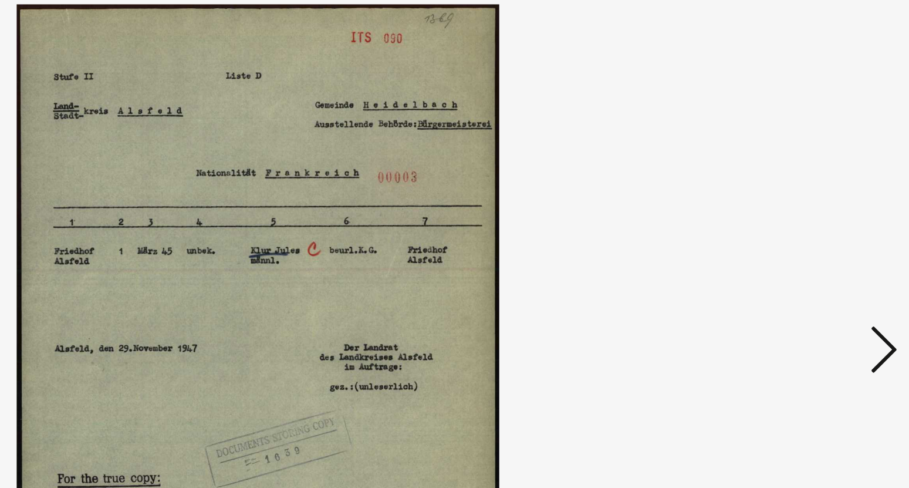
click at [788, 213] on icon at bounding box center [789, 214] width 14 height 28
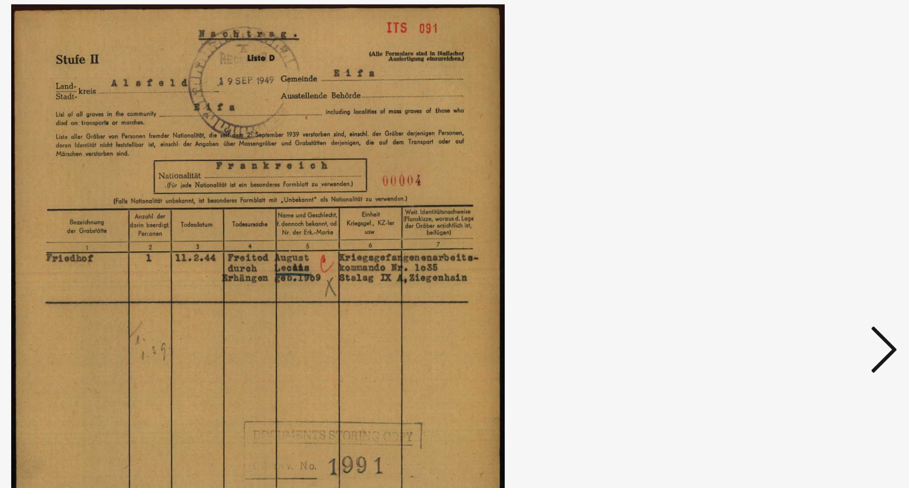
click at [788, 213] on icon at bounding box center [789, 214] width 14 height 28
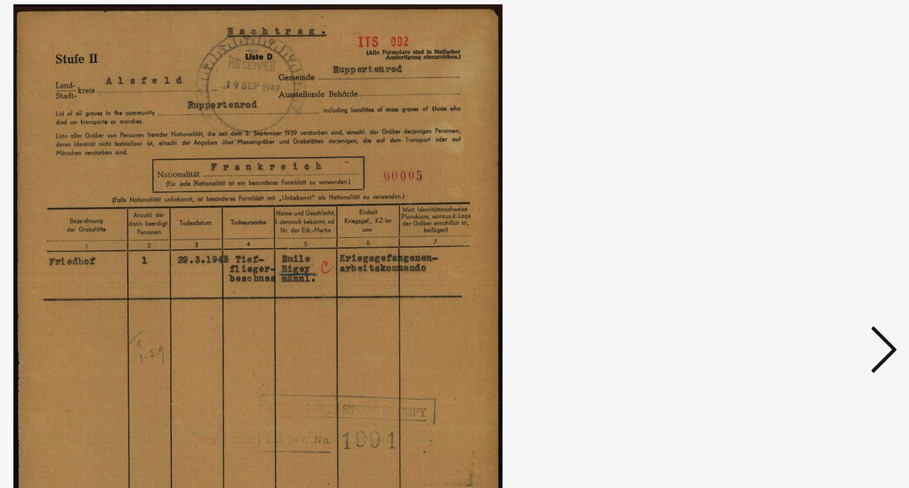
click at [788, 213] on icon at bounding box center [789, 214] width 14 height 28
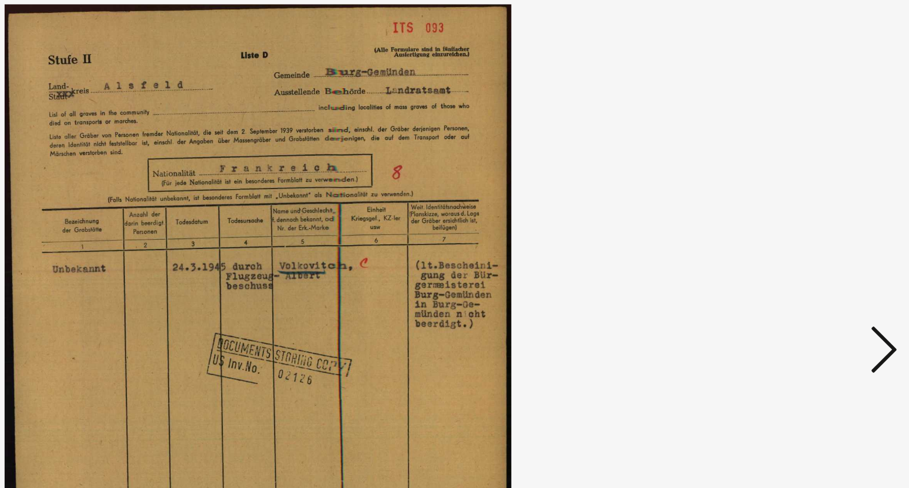
click at [788, 213] on icon at bounding box center [789, 214] width 14 height 28
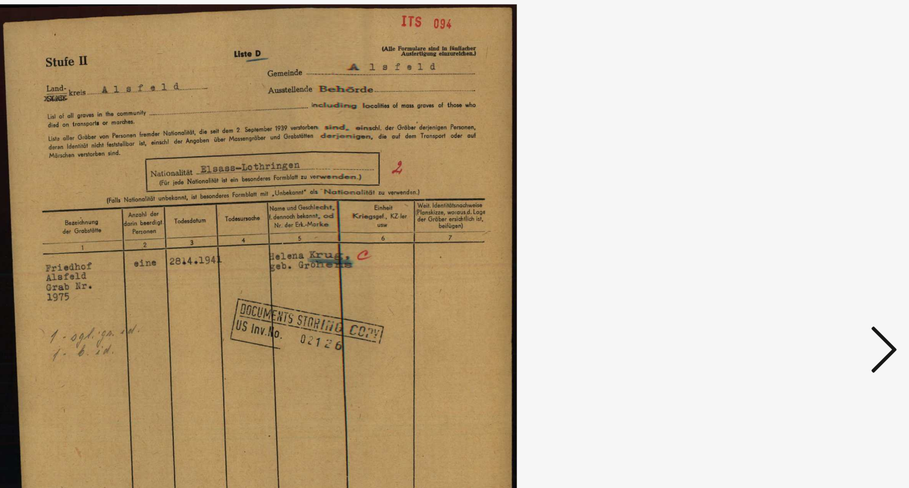
click at [788, 213] on icon at bounding box center [789, 214] width 14 height 28
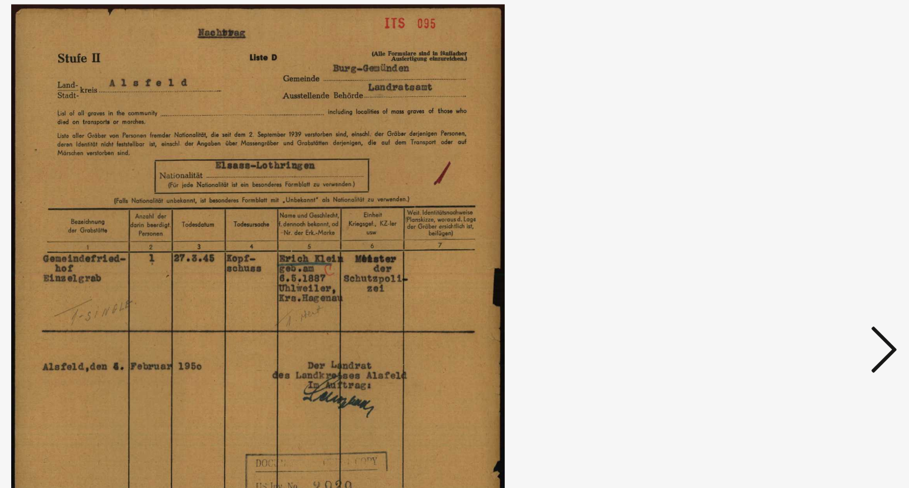
click at [788, 213] on icon at bounding box center [789, 214] width 14 height 28
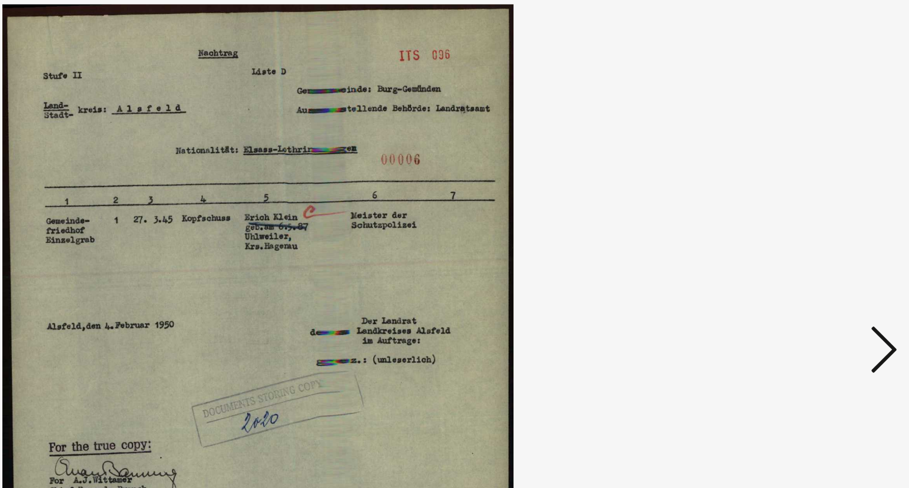
click at [788, 213] on icon at bounding box center [789, 214] width 14 height 28
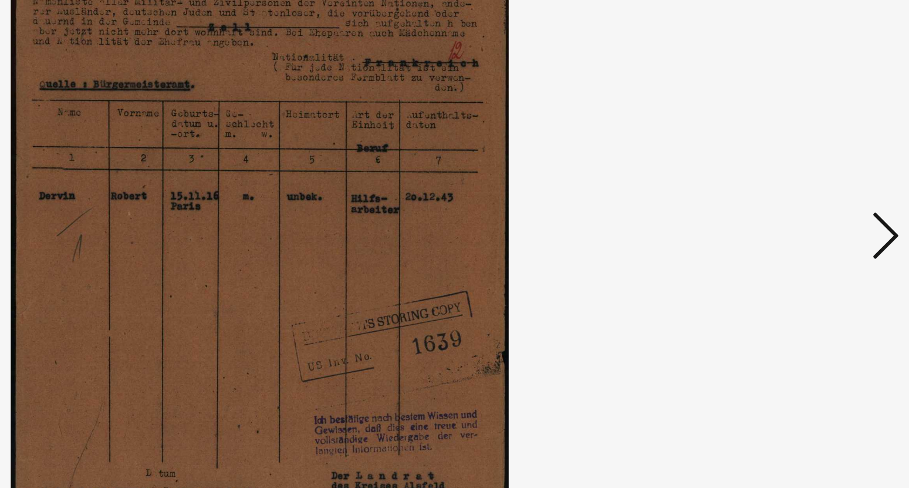
click at [786, 218] on icon at bounding box center [789, 214] width 14 height 28
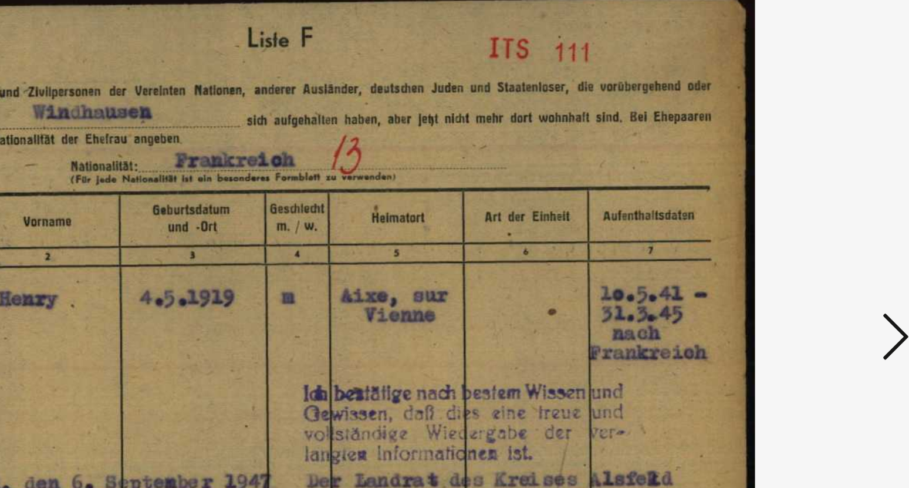
click at [789, 211] on icon at bounding box center [789, 214] width 14 height 28
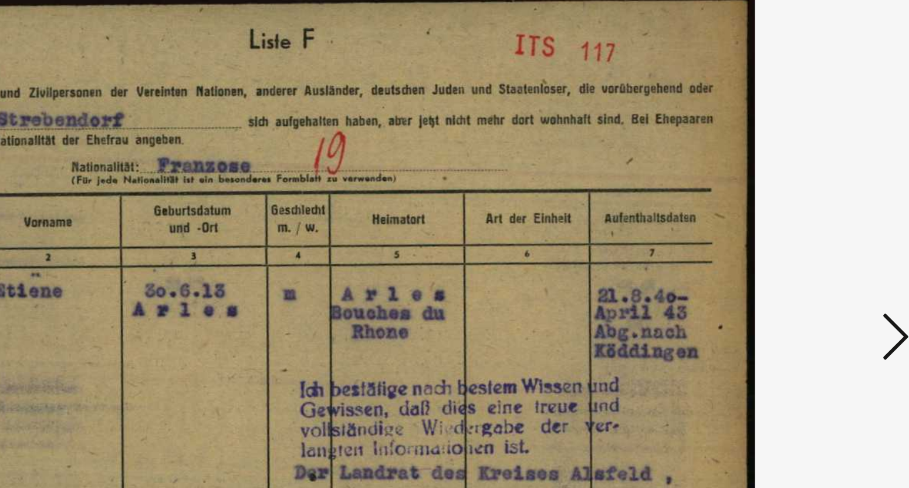
click at [789, 211] on icon at bounding box center [789, 214] width 14 height 28
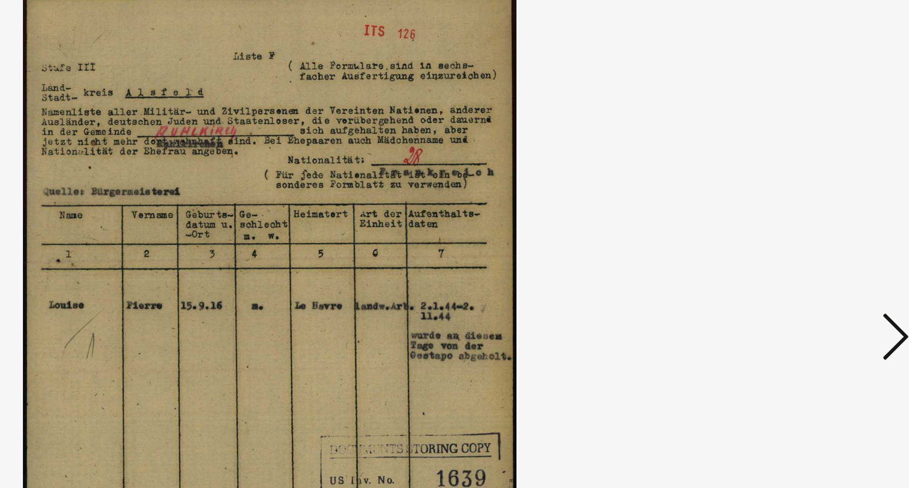
click at [789, 211] on icon at bounding box center [789, 214] width 14 height 28
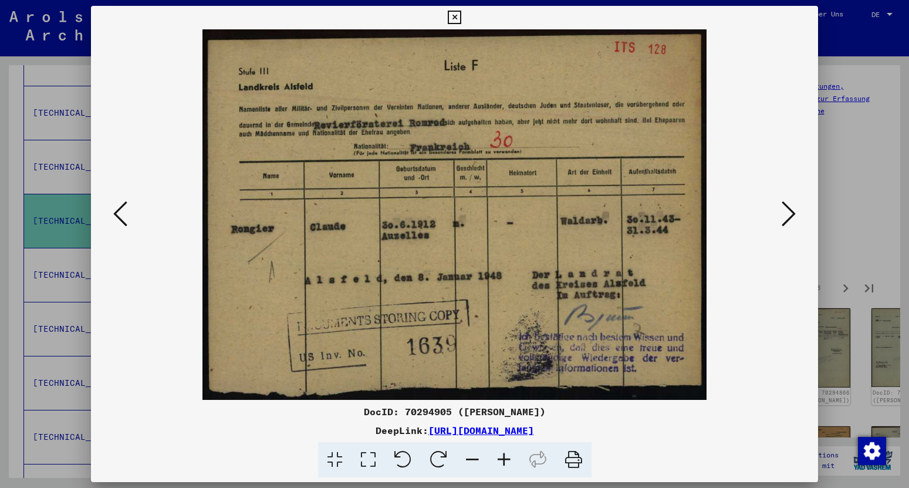
click at [782, 221] on button at bounding box center [788, 214] width 21 height 33
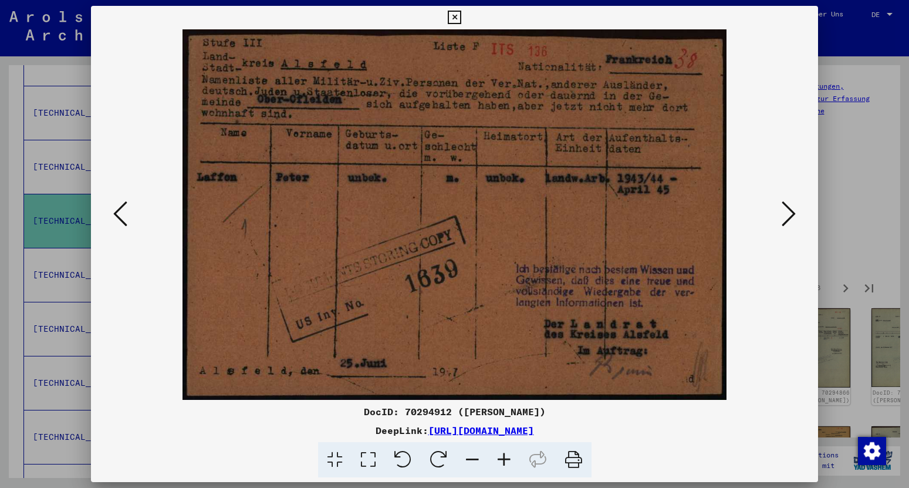
click at [782, 221] on button at bounding box center [788, 214] width 21 height 33
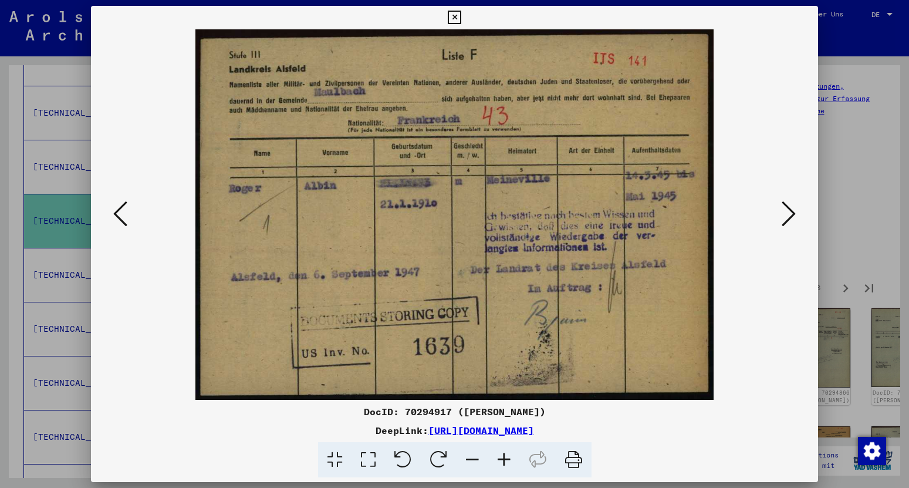
click at [782, 221] on button at bounding box center [788, 214] width 21 height 33
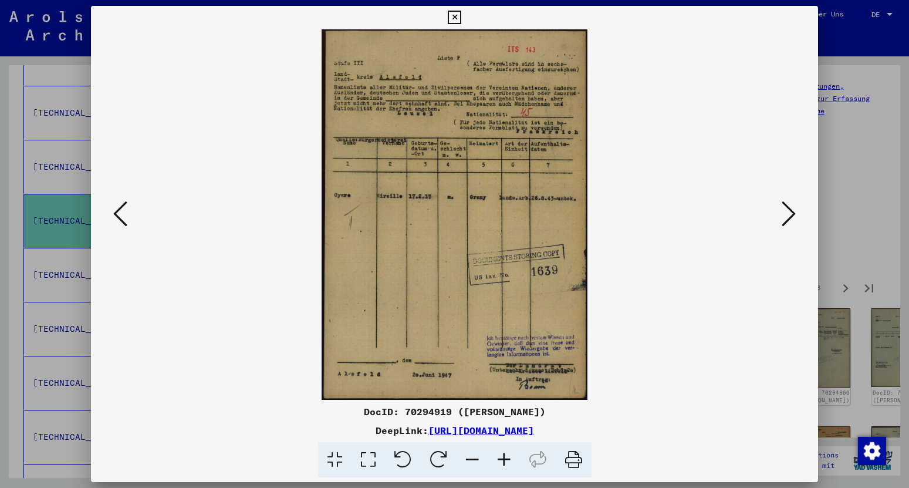
click at [782, 221] on button at bounding box center [788, 214] width 21 height 33
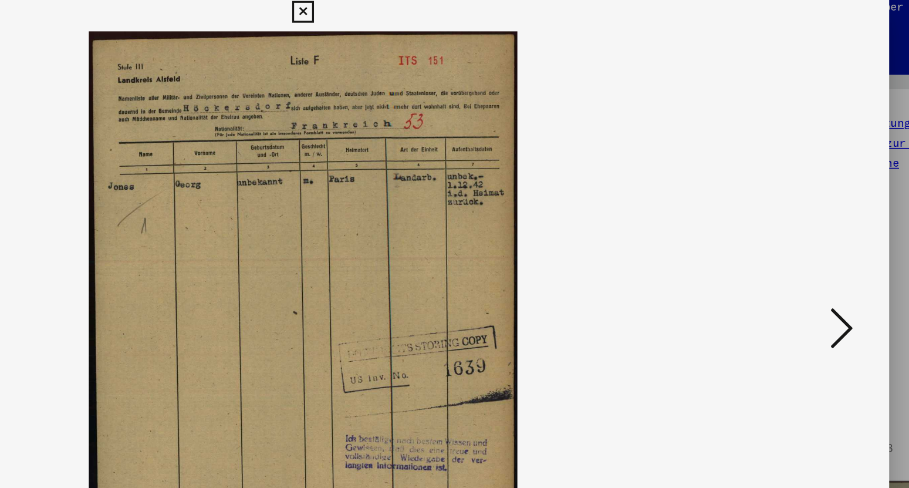
click at [791, 220] on icon at bounding box center [789, 214] width 14 height 28
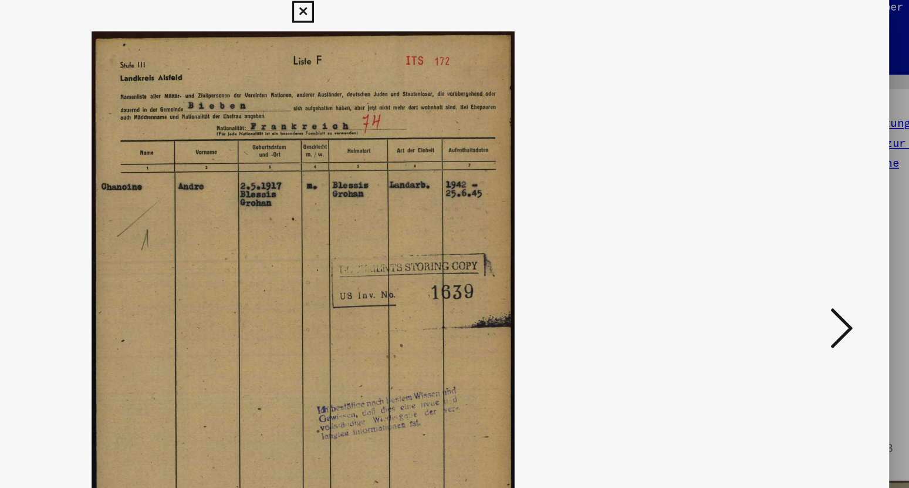
click at [790, 215] on icon at bounding box center [789, 214] width 14 height 28
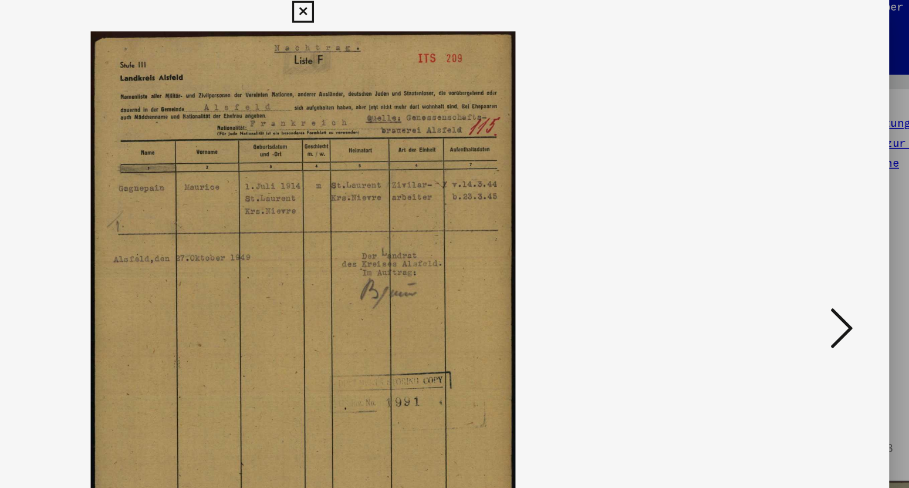
click at [790, 215] on icon at bounding box center [789, 214] width 14 height 28
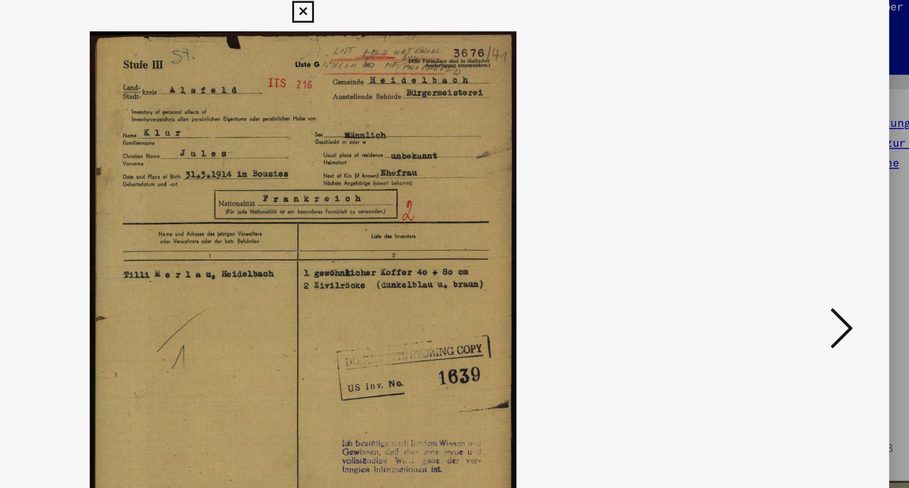
click at [790, 215] on icon at bounding box center [789, 214] width 14 height 28
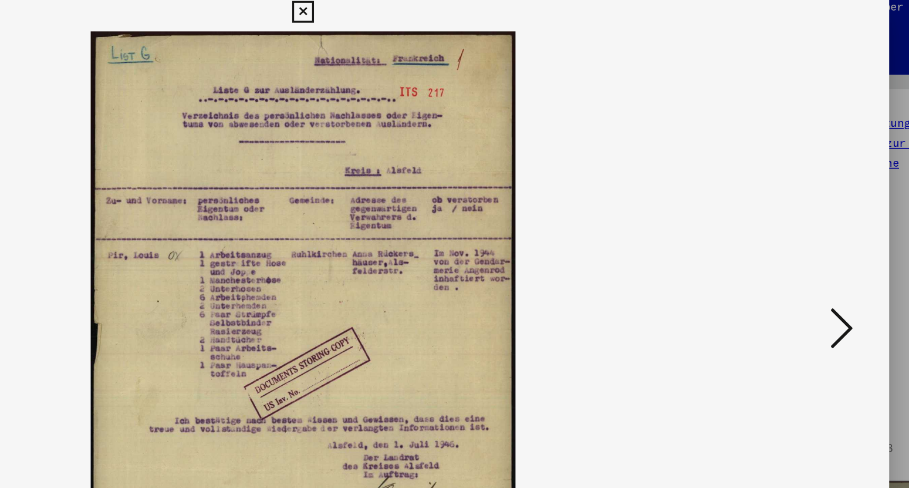
click at [790, 215] on icon at bounding box center [789, 214] width 14 height 28
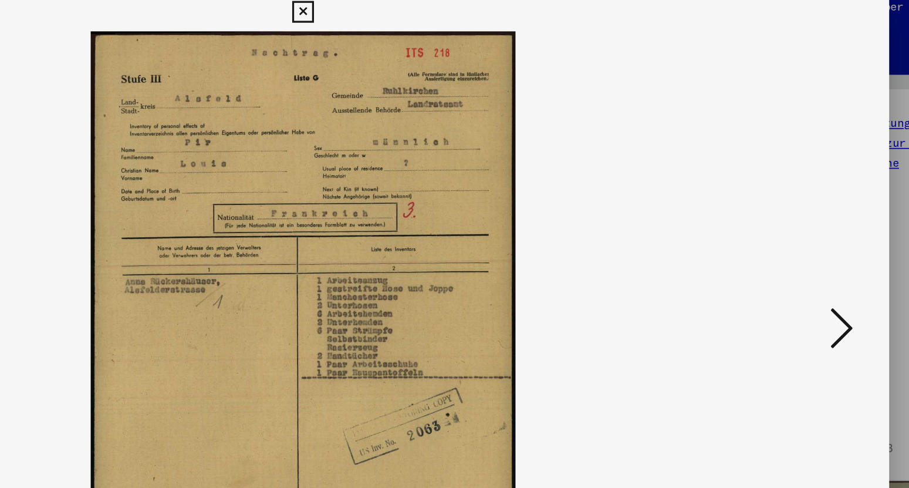
click at [790, 215] on icon at bounding box center [789, 214] width 14 height 28
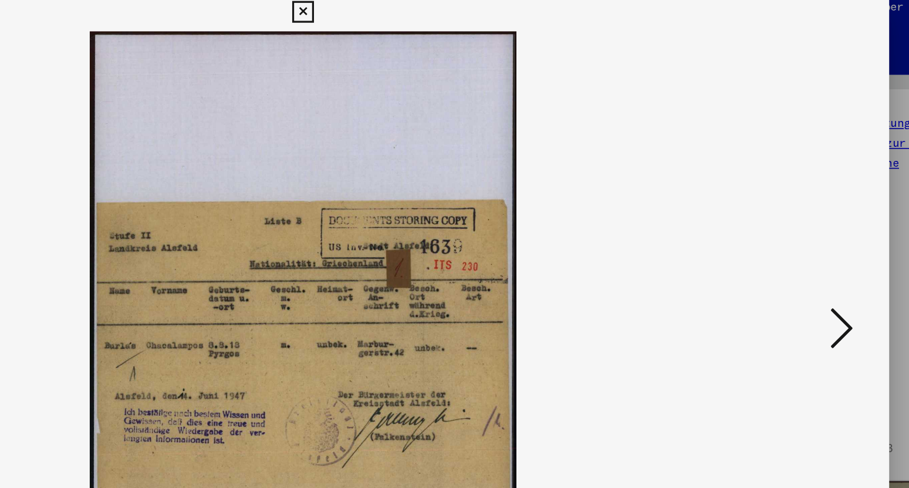
click at [790, 215] on icon at bounding box center [789, 214] width 14 height 28
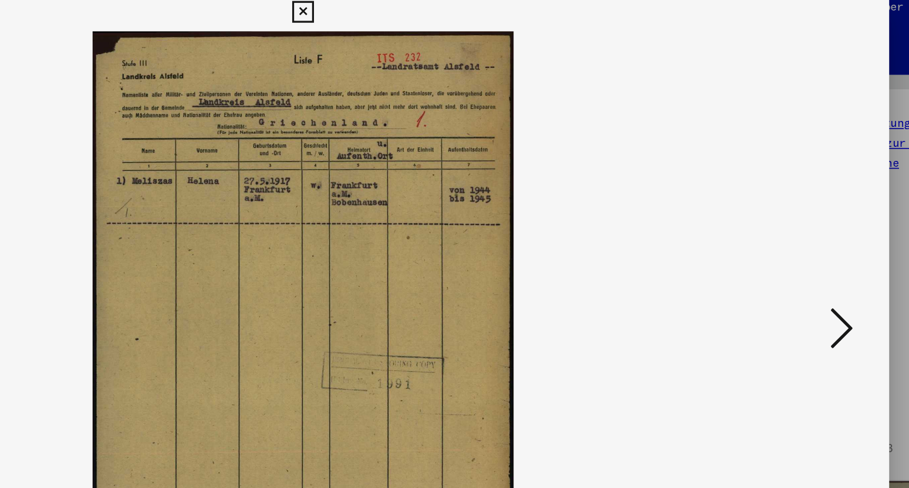
click at [790, 215] on icon at bounding box center [789, 214] width 14 height 28
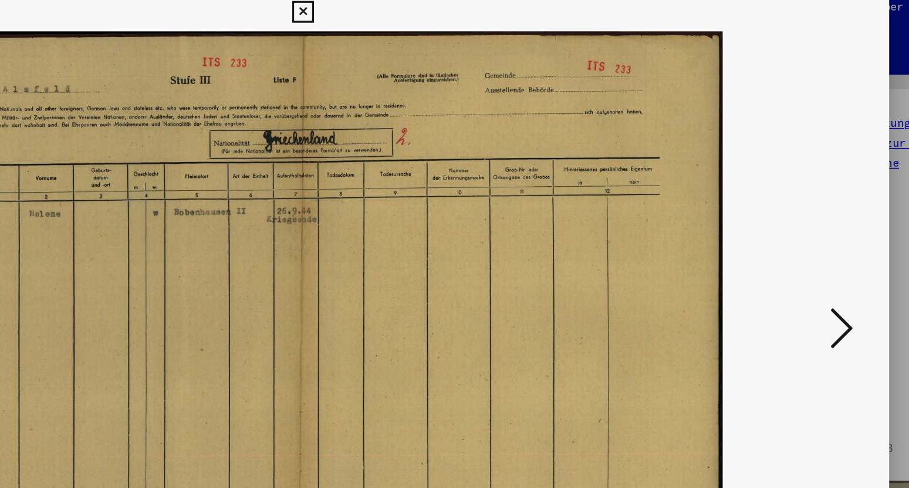
click at [790, 215] on icon at bounding box center [789, 214] width 14 height 28
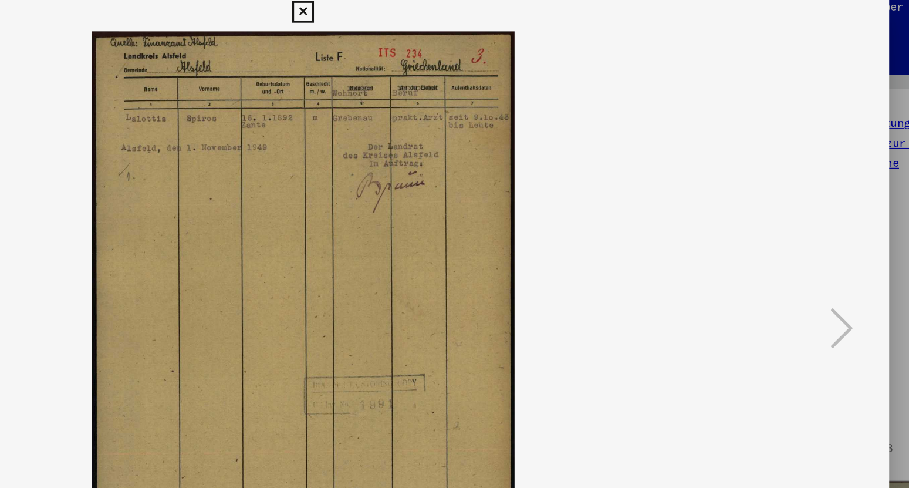
click at [461, 21] on icon at bounding box center [454, 18] width 13 height 14
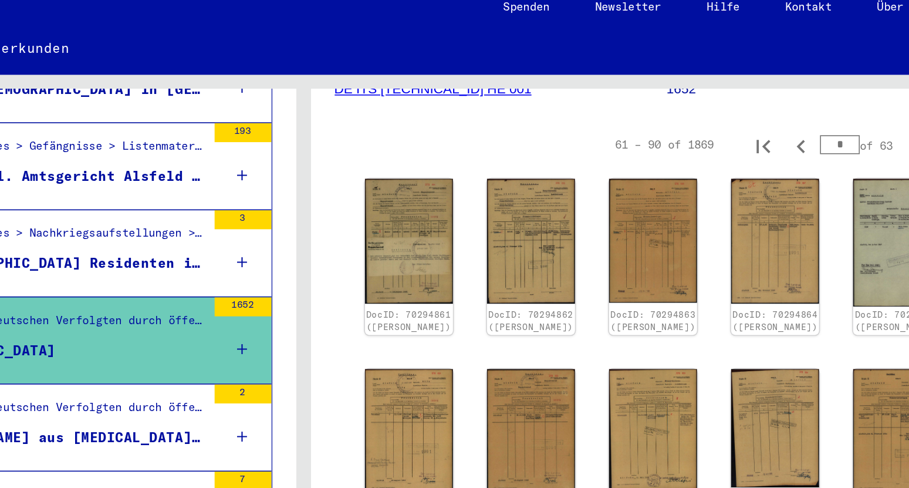
scroll to position [185, 0]
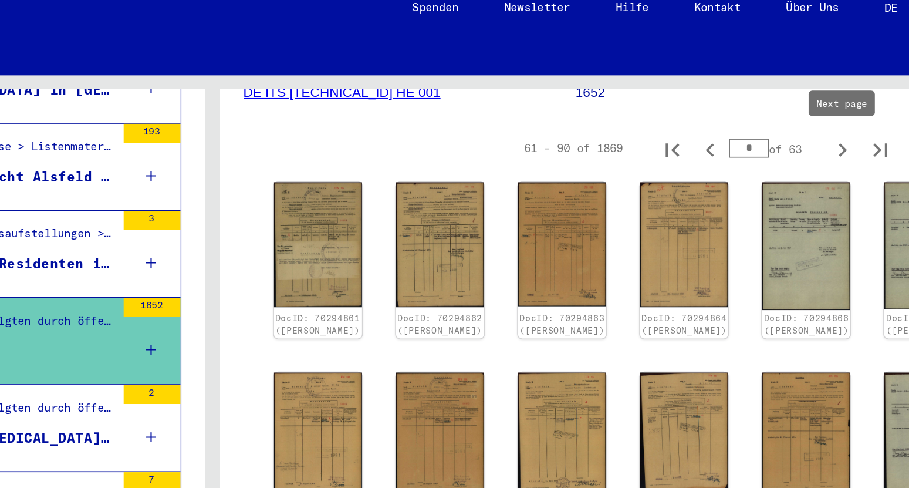
click at [844, 103] on icon "Next page" at bounding box center [845, 102] width 16 height 16
type input "*"
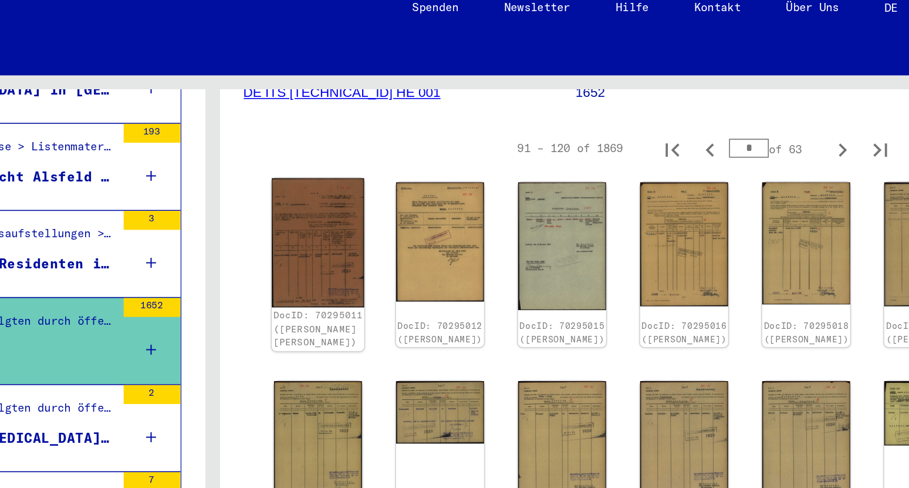
click at [518, 148] on img at bounding box center [520, 160] width 58 height 80
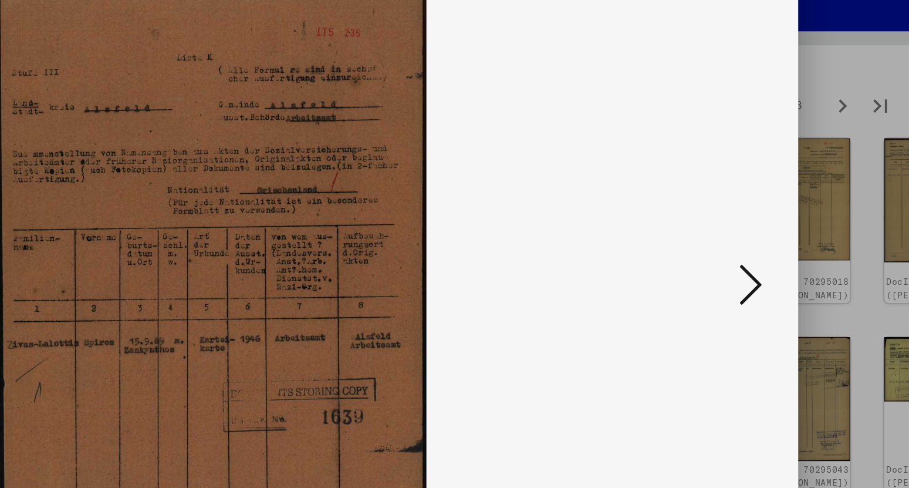
click at [792, 219] on icon at bounding box center [789, 214] width 14 height 28
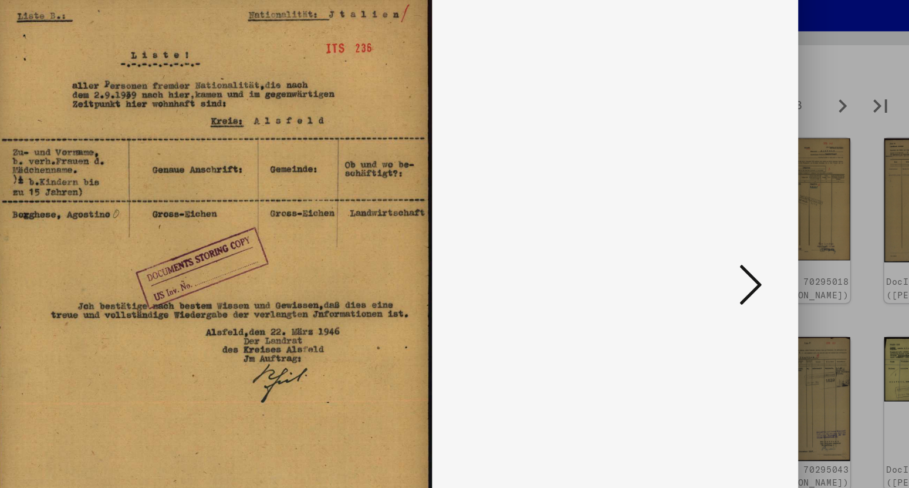
click at [792, 219] on icon at bounding box center [789, 214] width 14 height 28
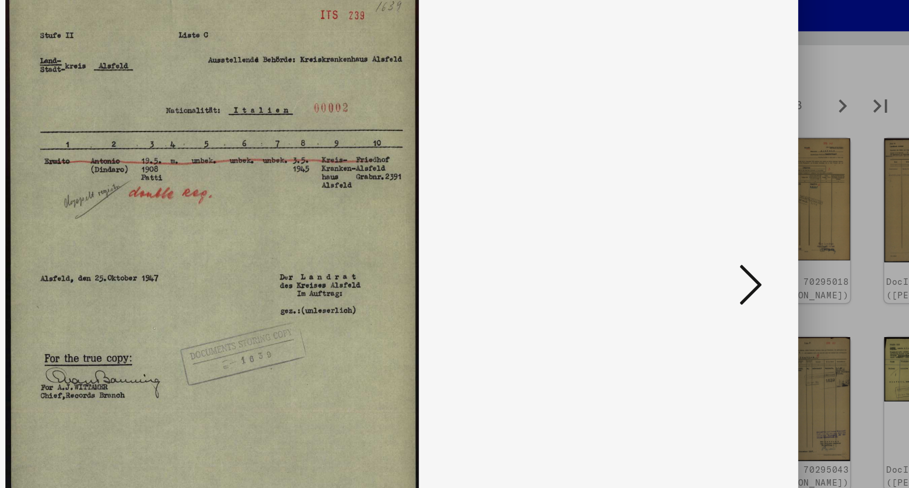
click at [792, 219] on icon at bounding box center [789, 214] width 14 height 28
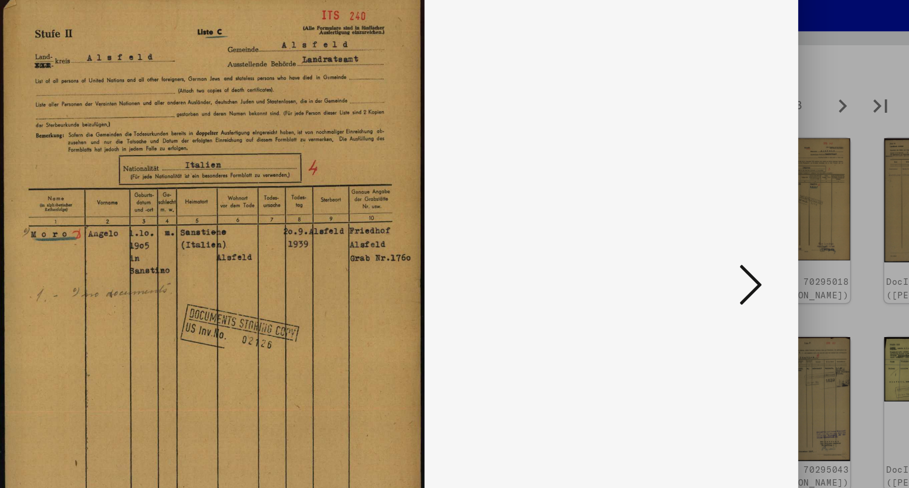
click at [792, 219] on icon at bounding box center [789, 214] width 14 height 28
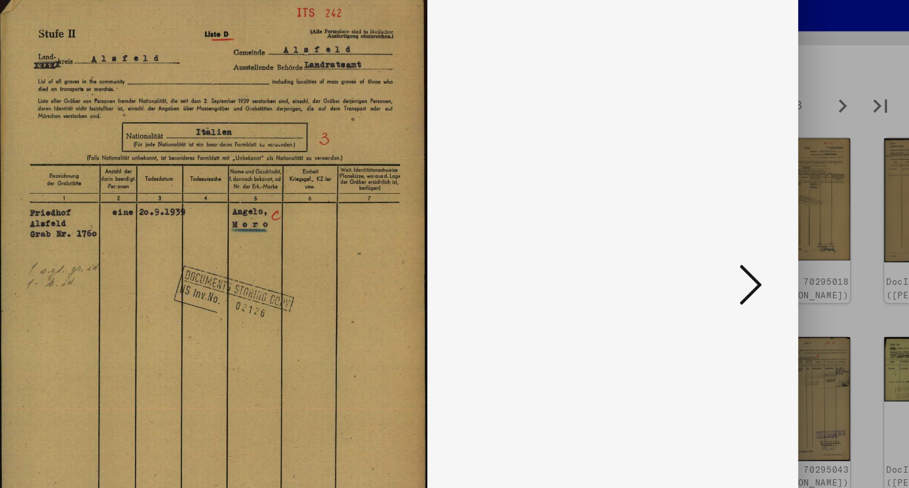
click at [792, 219] on icon at bounding box center [789, 214] width 14 height 28
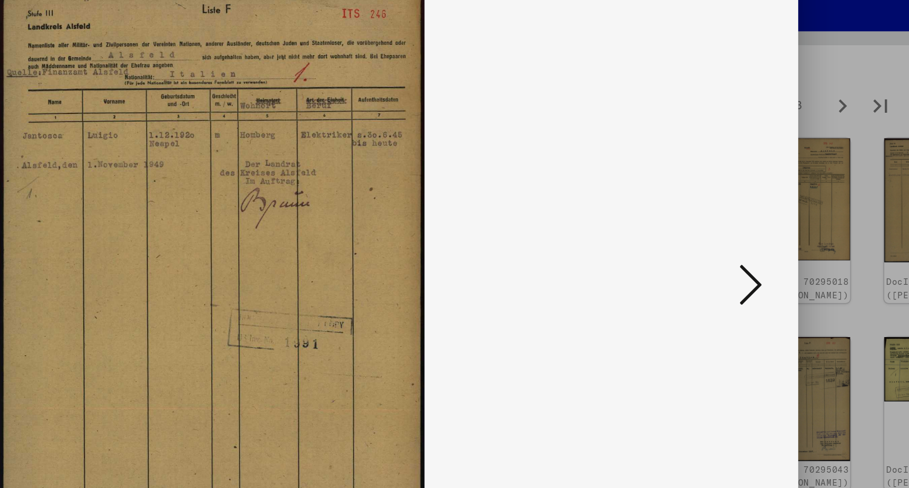
click at [792, 219] on icon at bounding box center [789, 214] width 14 height 28
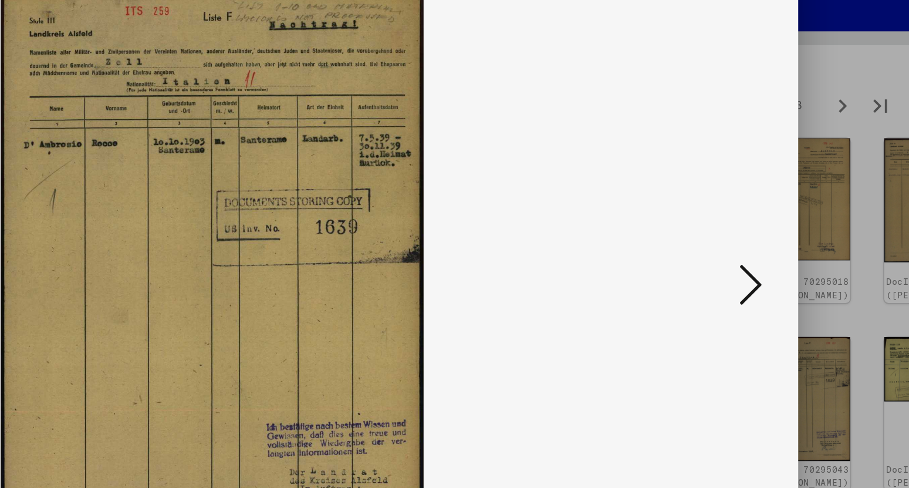
click at [792, 219] on icon at bounding box center [789, 214] width 14 height 28
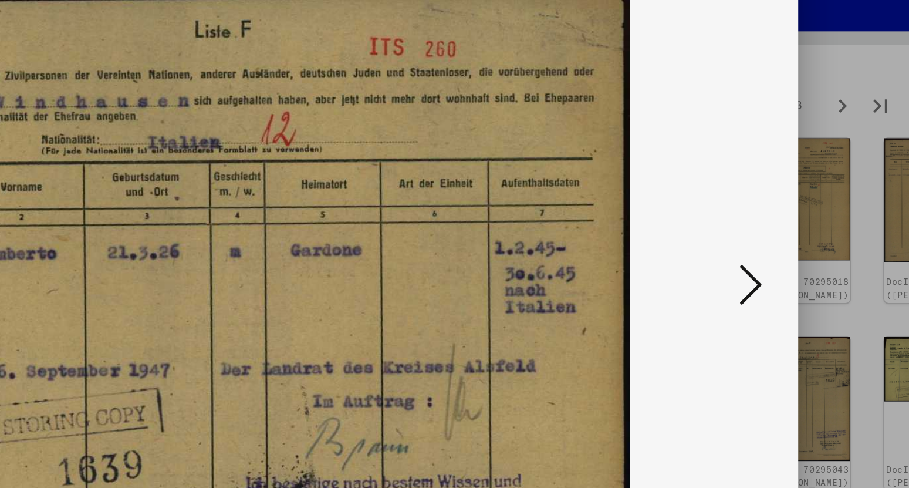
click at [792, 219] on icon at bounding box center [789, 214] width 14 height 28
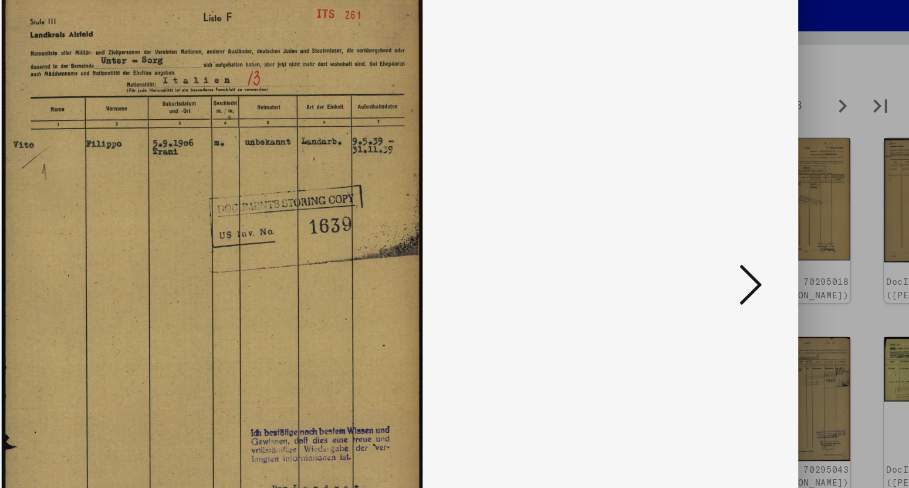
click at [792, 219] on icon at bounding box center [789, 214] width 14 height 28
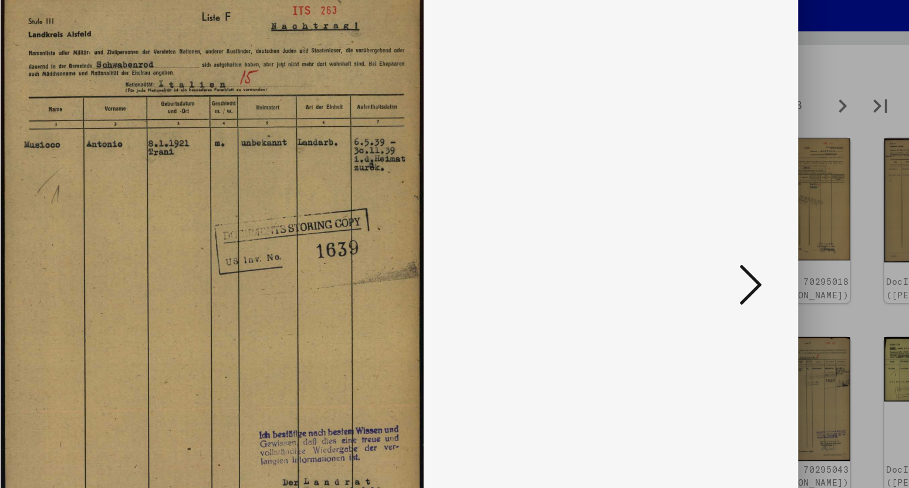
click at [792, 219] on icon at bounding box center [789, 214] width 14 height 28
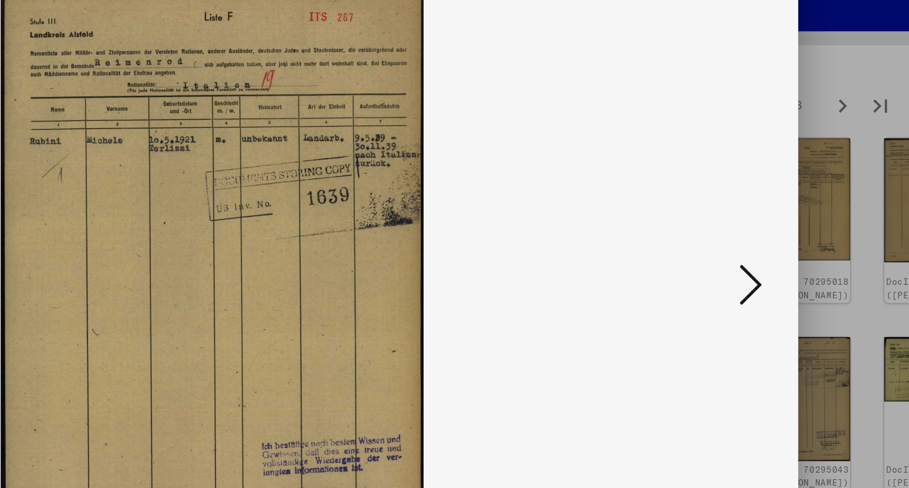
click at [792, 219] on icon at bounding box center [789, 214] width 14 height 28
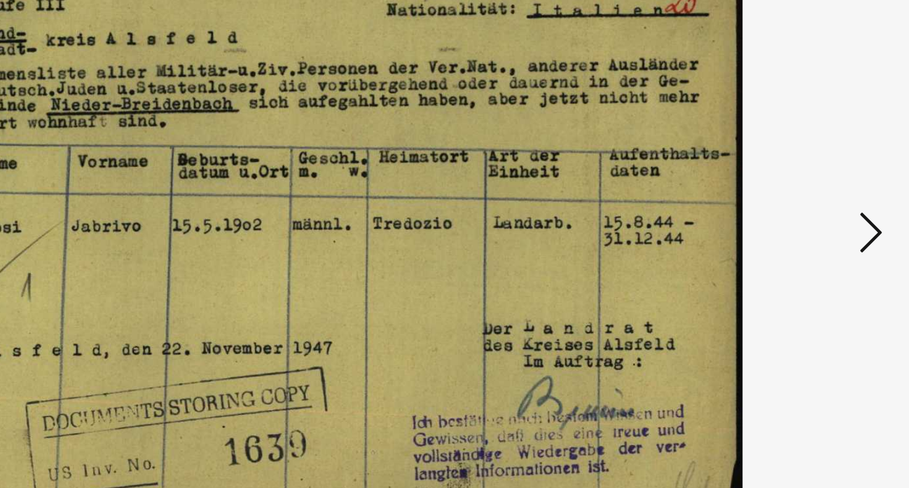
click at [785, 219] on icon at bounding box center [789, 214] width 14 height 28
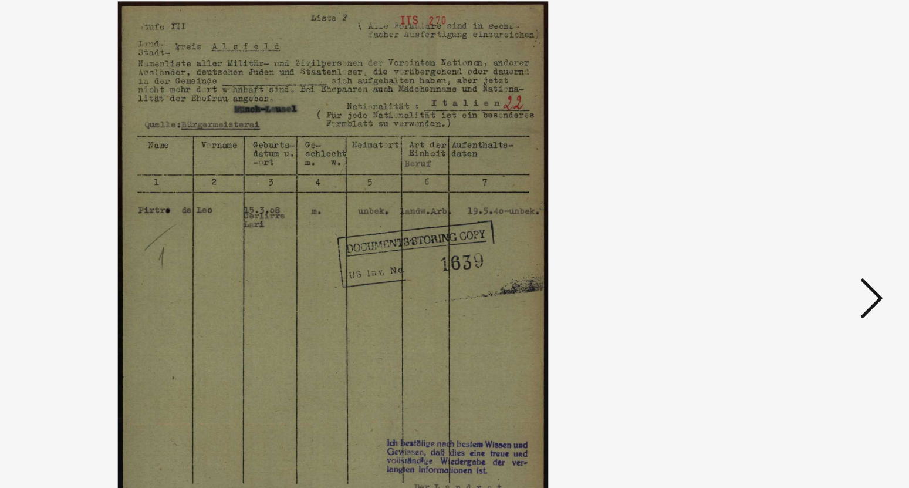
click at [789, 215] on icon at bounding box center [789, 214] width 14 height 28
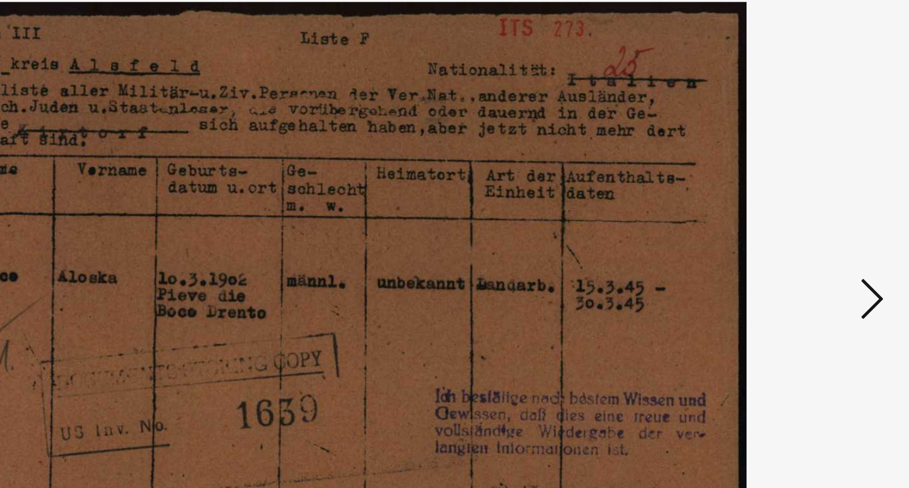
click at [791, 216] on icon at bounding box center [789, 214] width 14 height 28
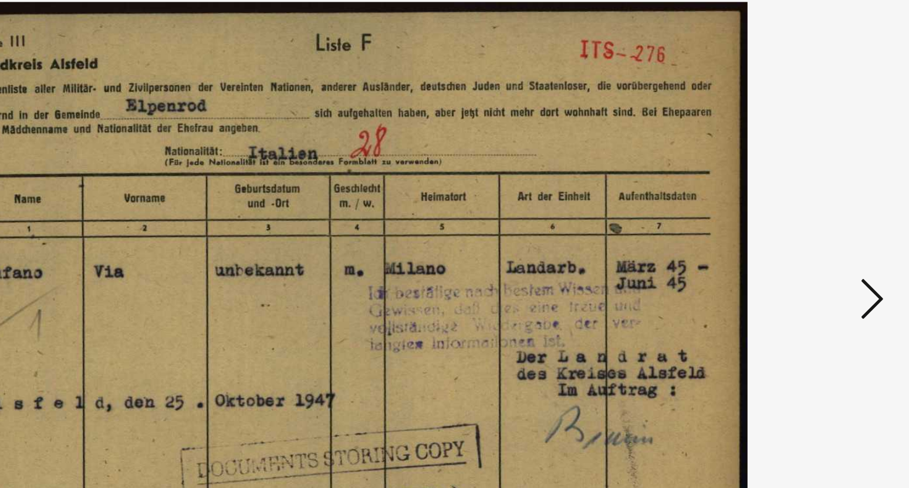
click at [791, 216] on icon at bounding box center [789, 214] width 14 height 28
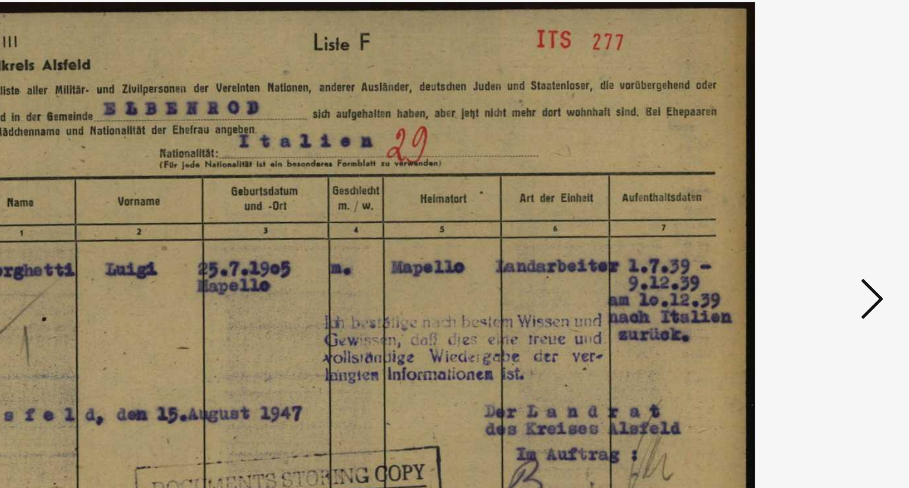
click at [791, 216] on icon at bounding box center [789, 214] width 14 height 28
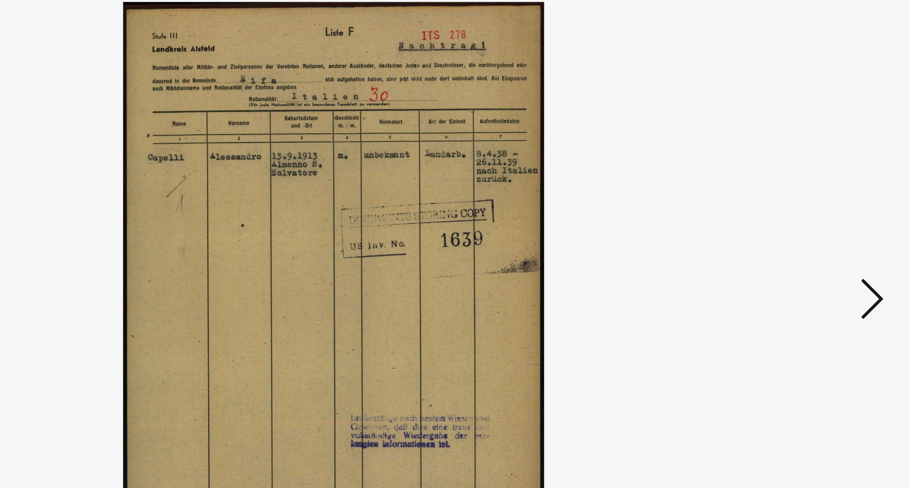
click at [791, 216] on icon at bounding box center [789, 214] width 14 height 28
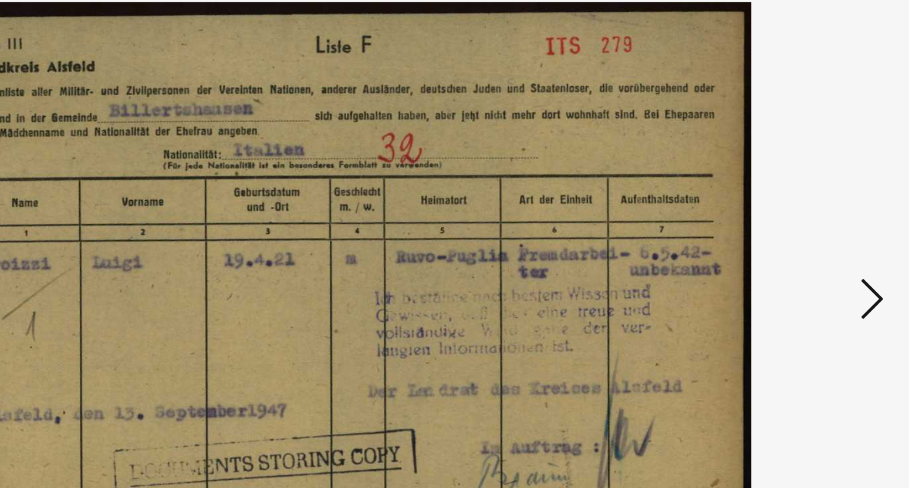
click at [791, 216] on icon at bounding box center [789, 214] width 14 height 28
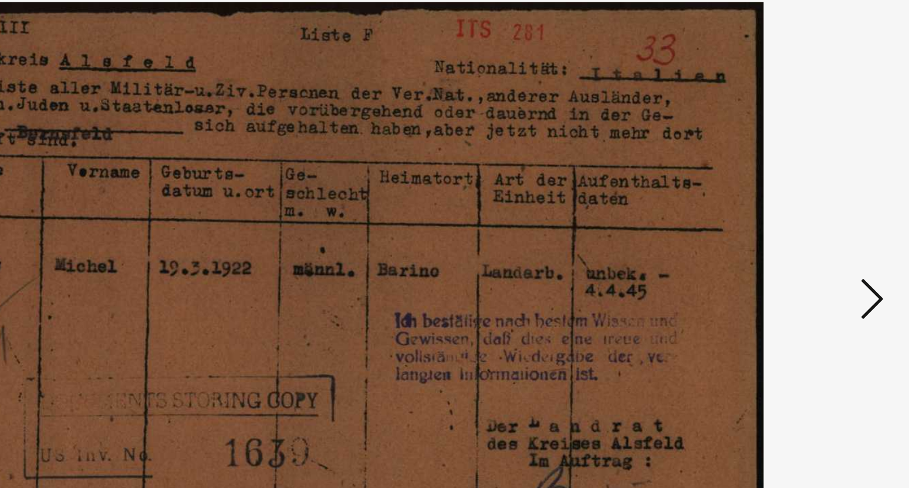
click at [791, 216] on icon at bounding box center [789, 214] width 14 height 28
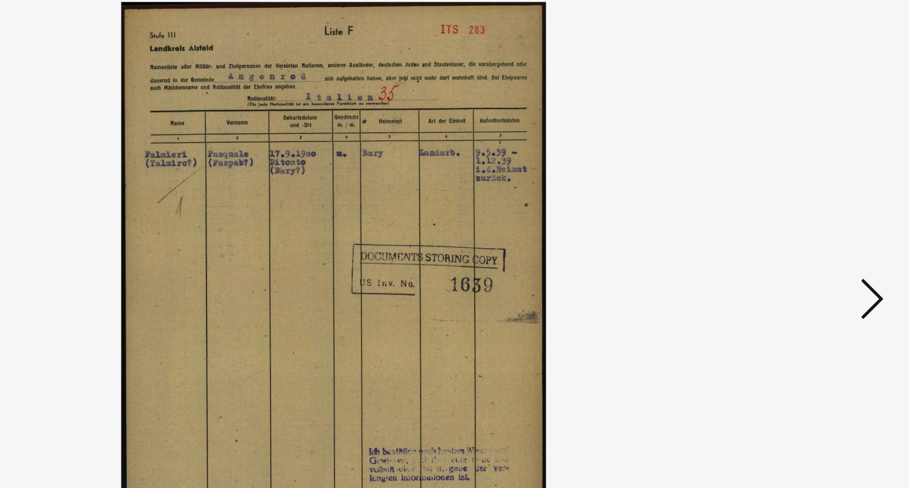
click at [791, 216] on icon at bounding box center [789, 214] width 14 height 28
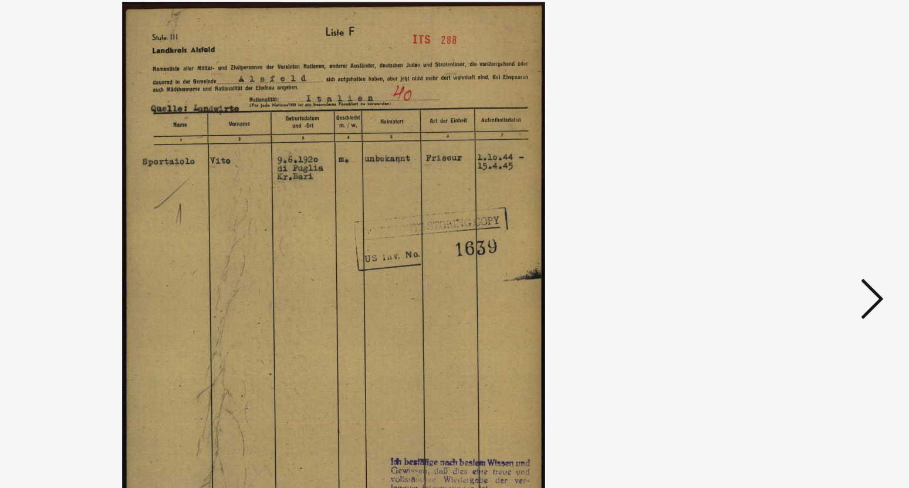
click at [791, 216] on icon at bounding box center [789, 214] width 14 height 28
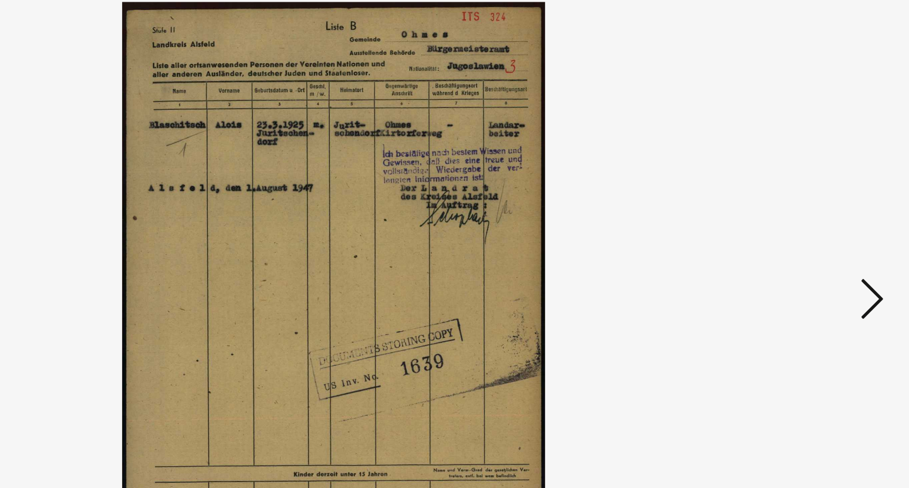
click at [791, 216] on icon at bounding box center [789, 214] width 14 height 28
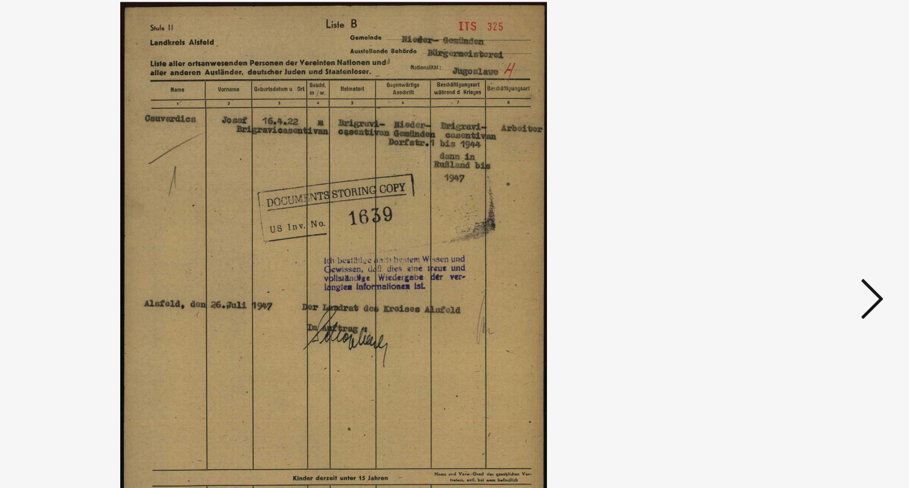
click at [791, 216] on icon at bounding box center [789, 214] width 14 height 28
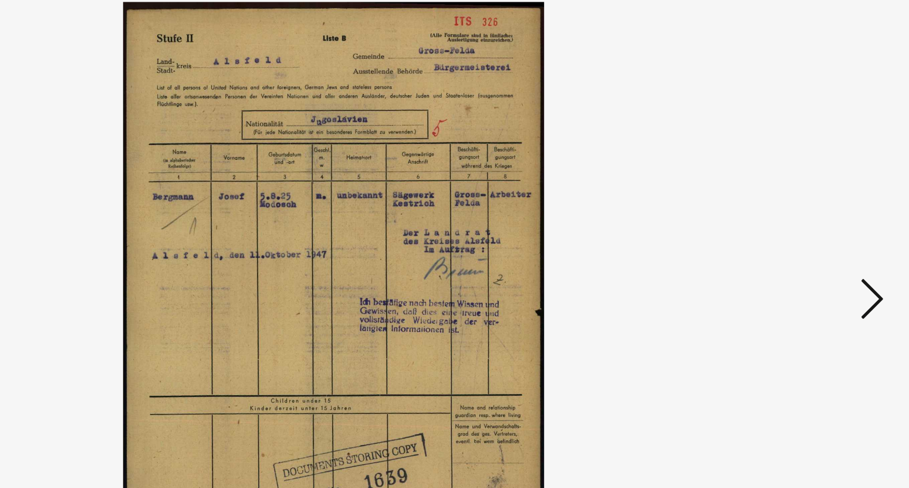
click at [791, 216] on icon at bounding box center [789, 214] width 14 height 28
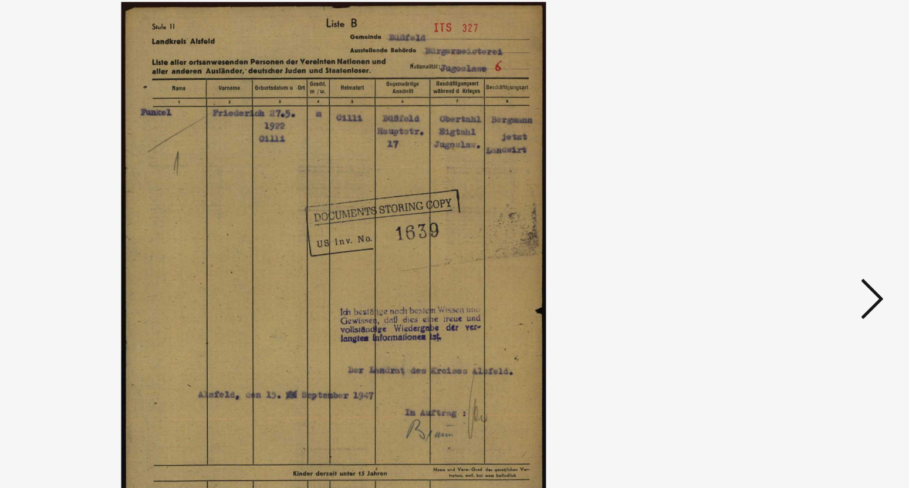
click at [791, 216] on icon at bounding box center [789, 214] width 14 height 28
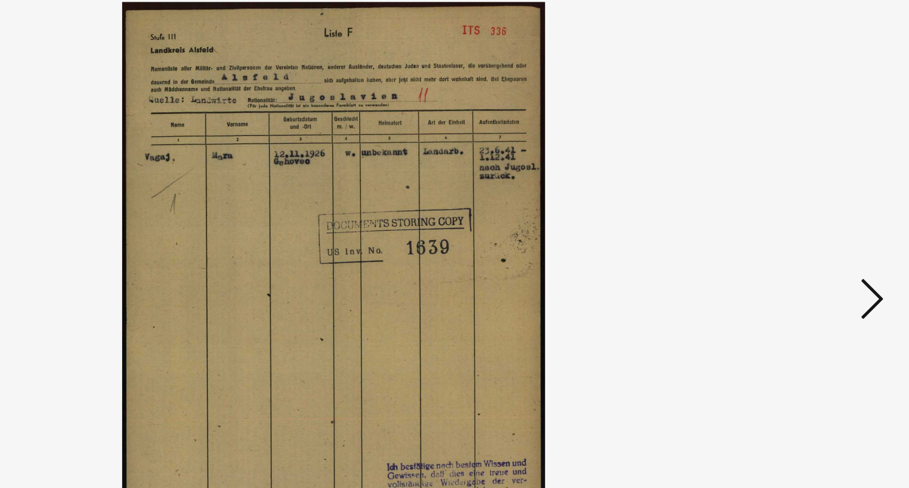
click at [791, 216] on icon at bounding box center [789, 214] width 14 height 28
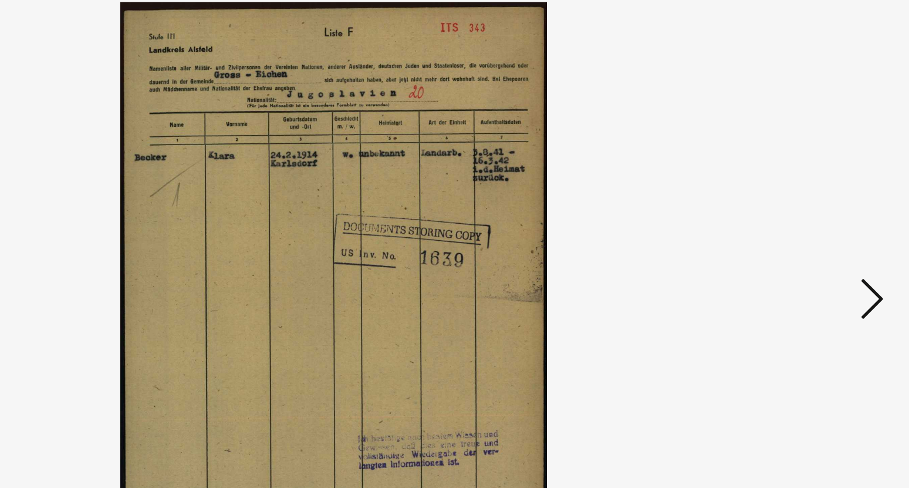
click at [791, 216] on icon at bounding box center [789, 214] width 14 height 28
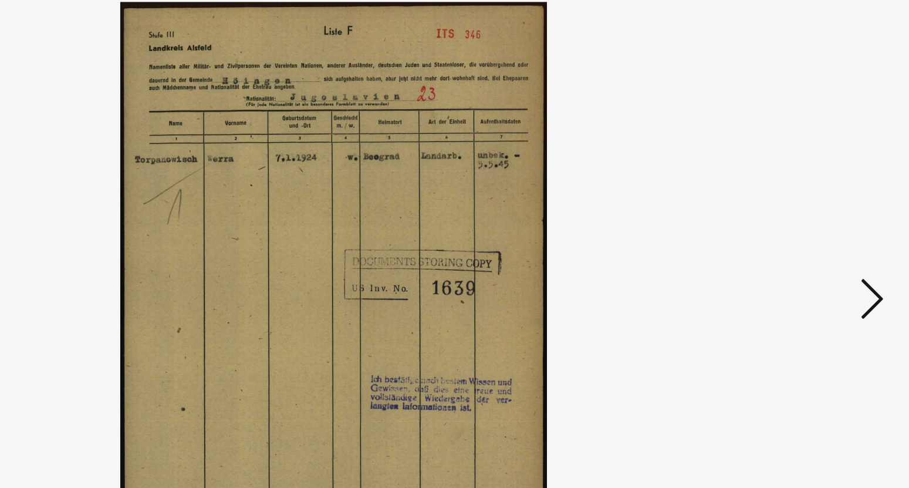
click at [791, 216] on icon at bounding box center [789, 214] width 14 height 28
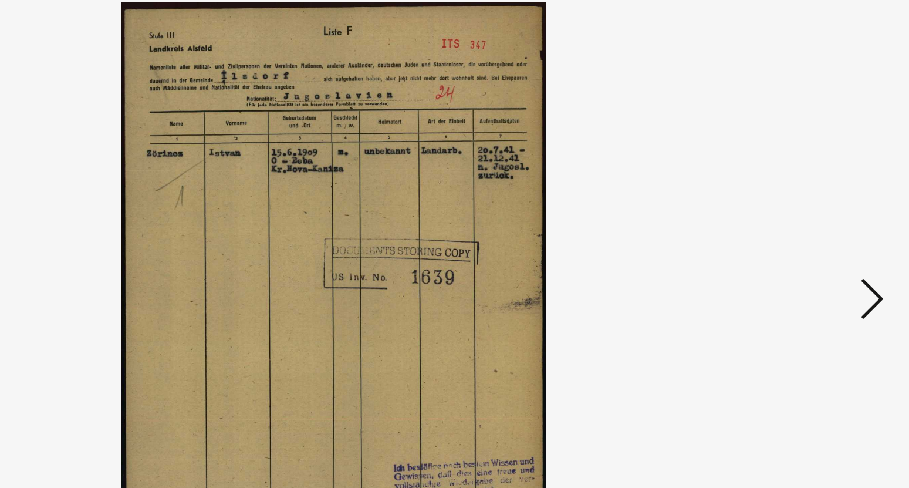
click at [791, 216] on icon at bounding box center [789, 214] width 14 height 28
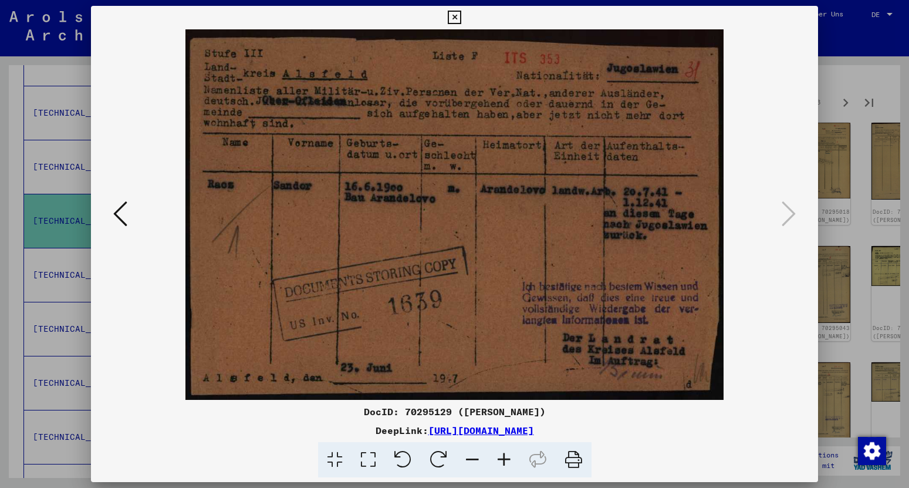
click at [461, 16] on icon at bounding box center [454, 18] width 13 height 14
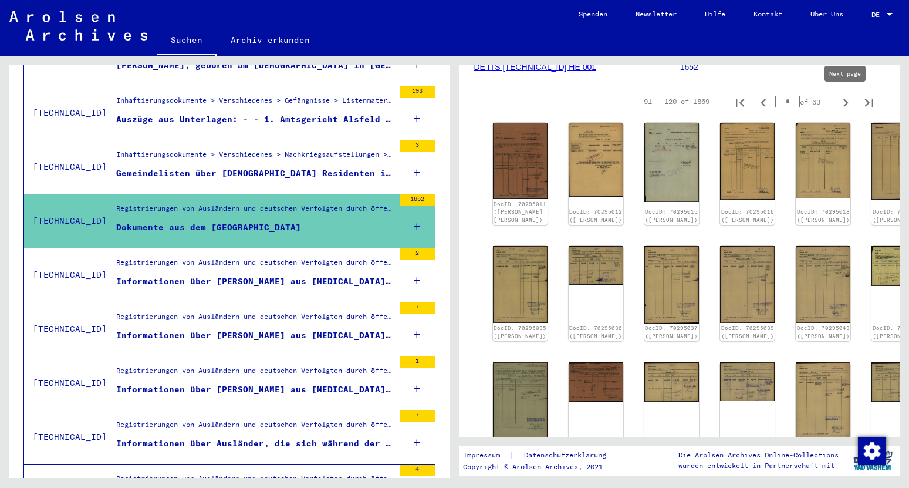
click at [843, 103] on icon "Next page" at bounding box center [845, 102] width 16 height 16
type input "*"
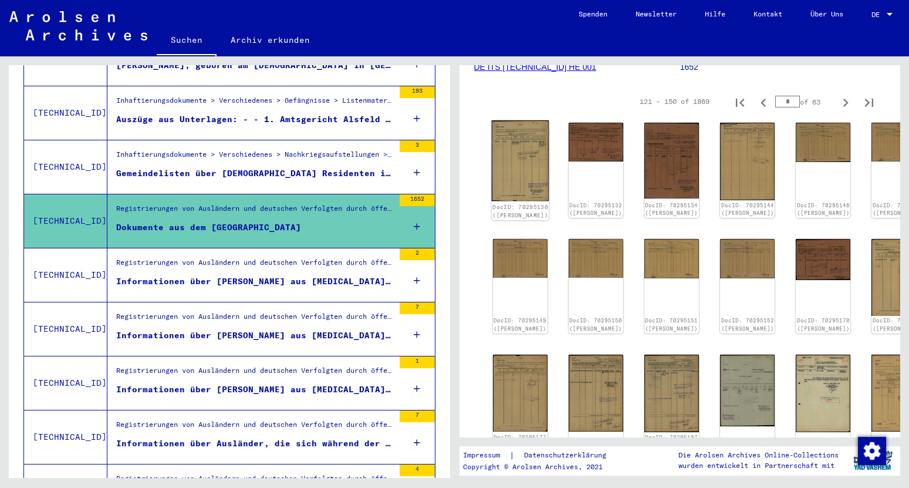
click at [516, 156] on img at bounding box center [520, 160] width 58 height 80
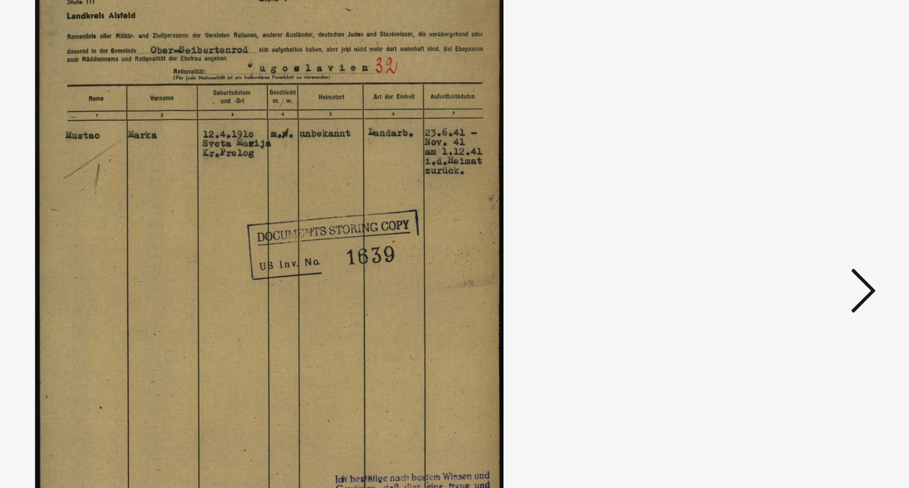
click at [783, 210] on icon at bounding box center [789, 214] width 14 height 28
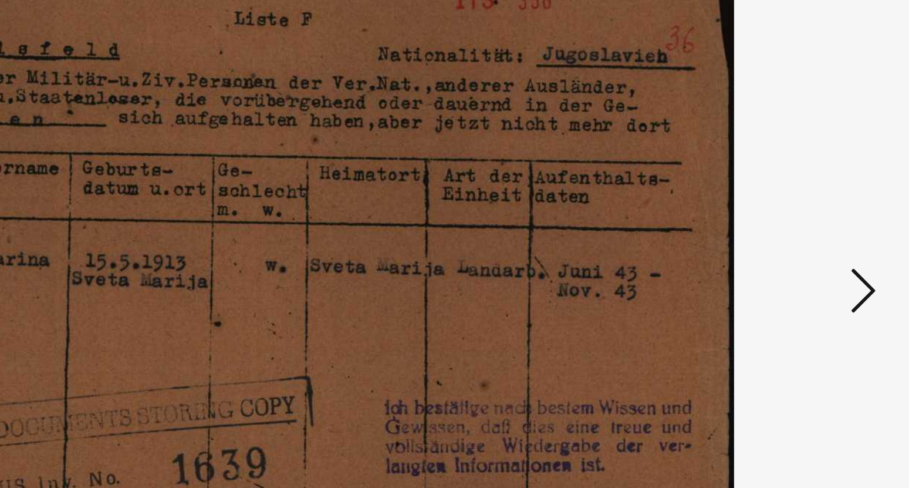
click at [783, 210] on icon at bounding box center [789, 214] width 14 height 28
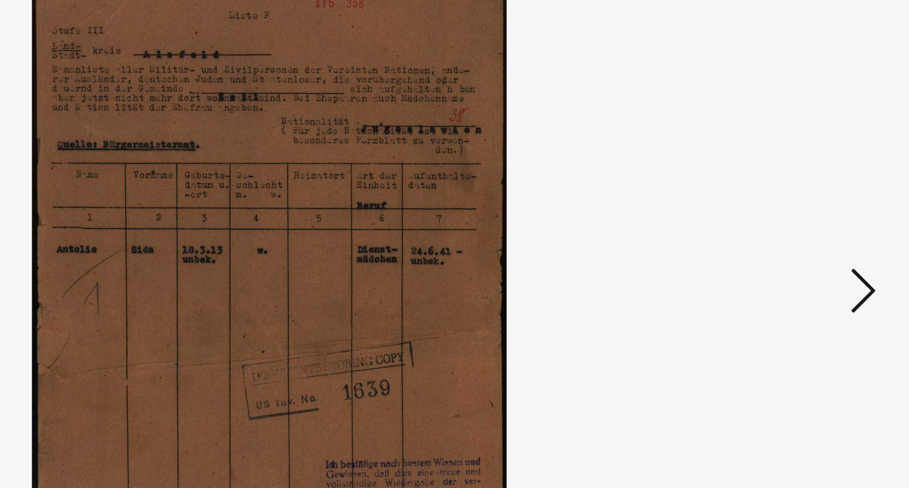
click at [783, 210] on icon at bounding box center [789, 214] width 14 height 28
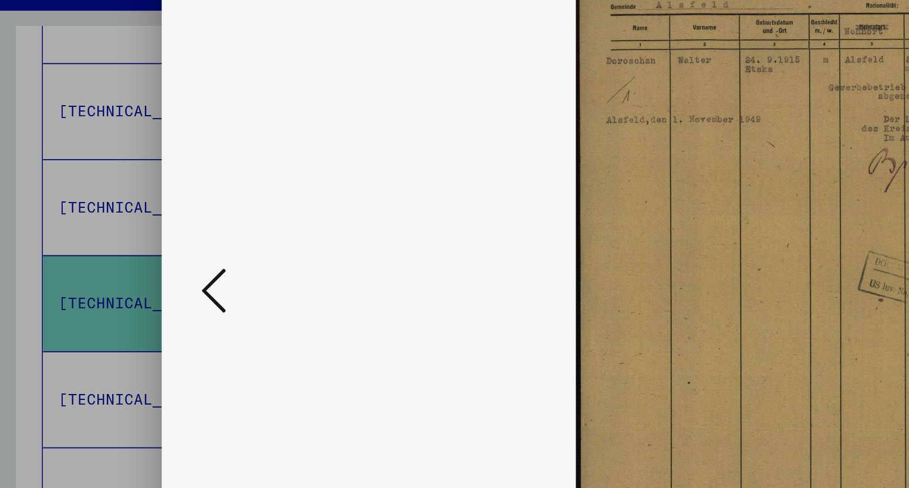
click at [117, 220] on icon at bounding box center [120, 214] width 14 height 28
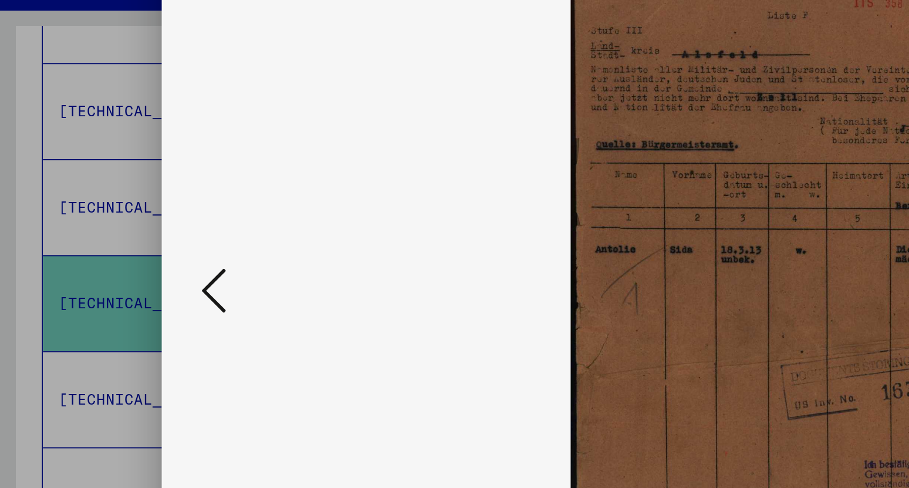
click at [117, 220] on icon at bounding box center [120, 214] width 14 height 28
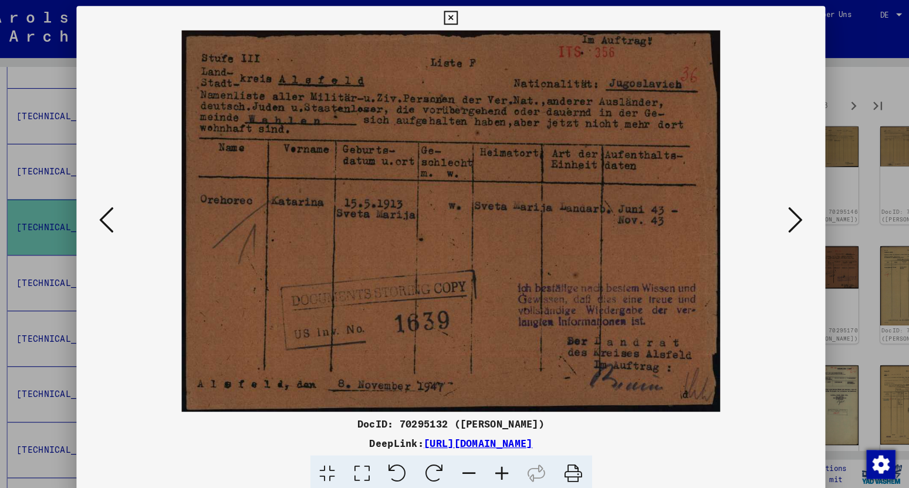
click at [788, 220] on icon at bounding box center [789, 214] width 14 height 28
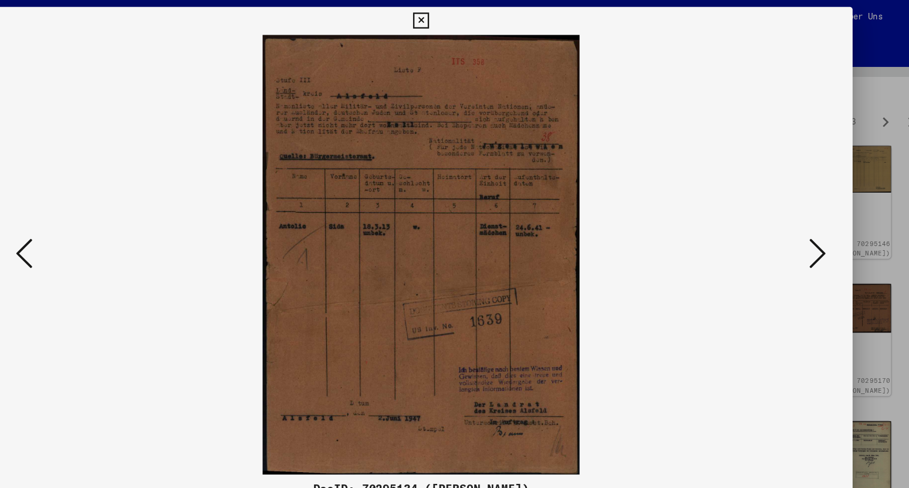
click at [788, 217] on icon at bounding box center [789, 214] width 14 height 28
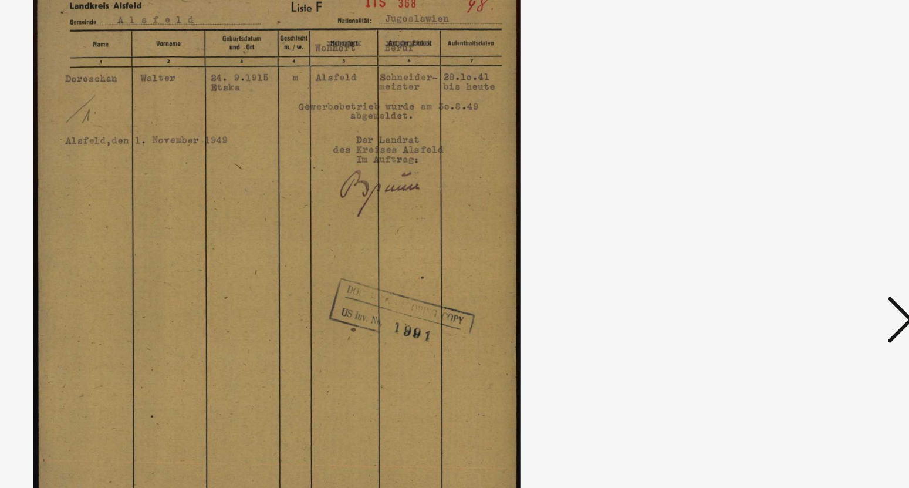
click at [786, 214] on icon at bounding box center [789, 214] width 14 height 28
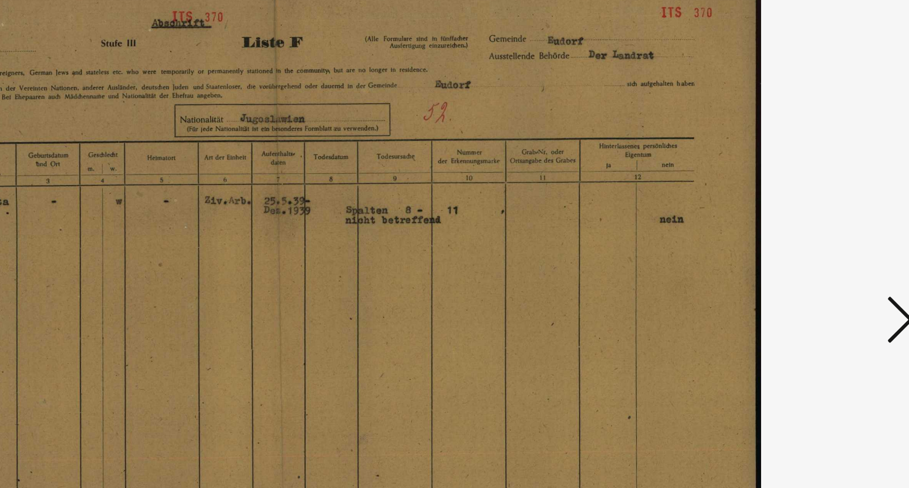
click at [786, 214] on icon at bounding box center [789, 214] width 14 height 28
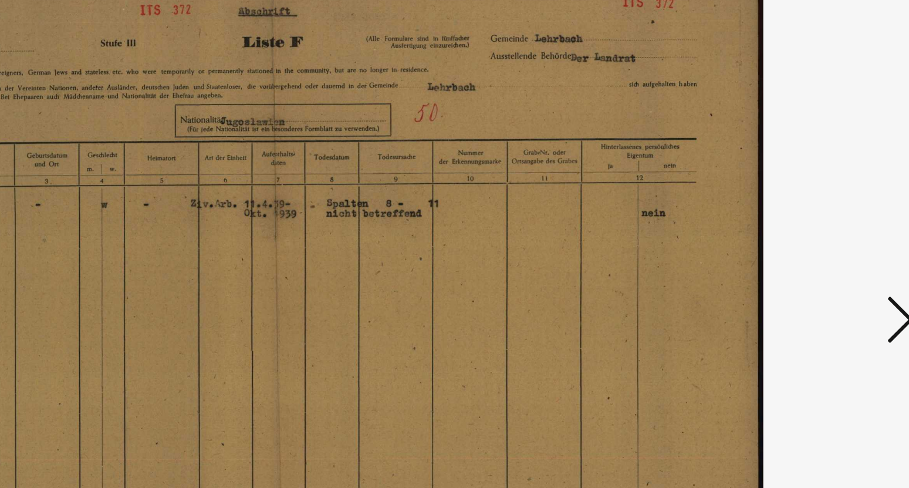
click at [786, 214] on icon at bounding box center [789, 214] width 14 height 28
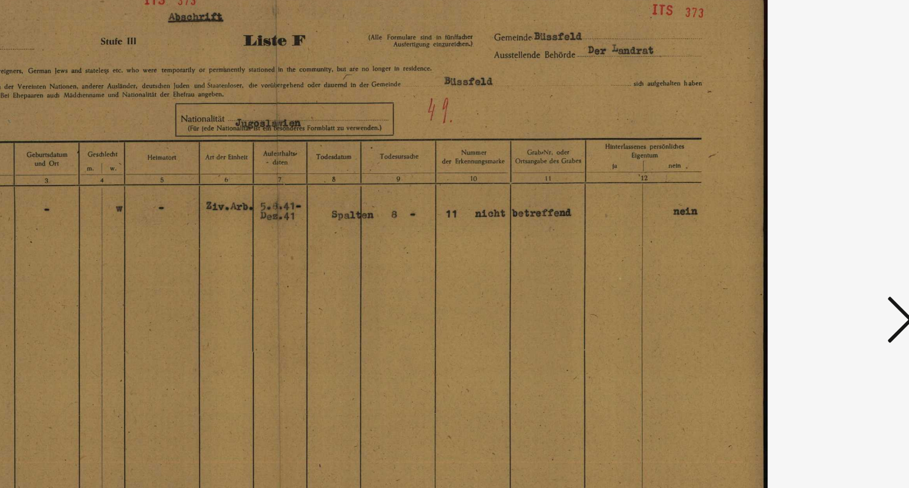
click at [786, 214] on icon at bounding box center [789, 214] width 14 height 28
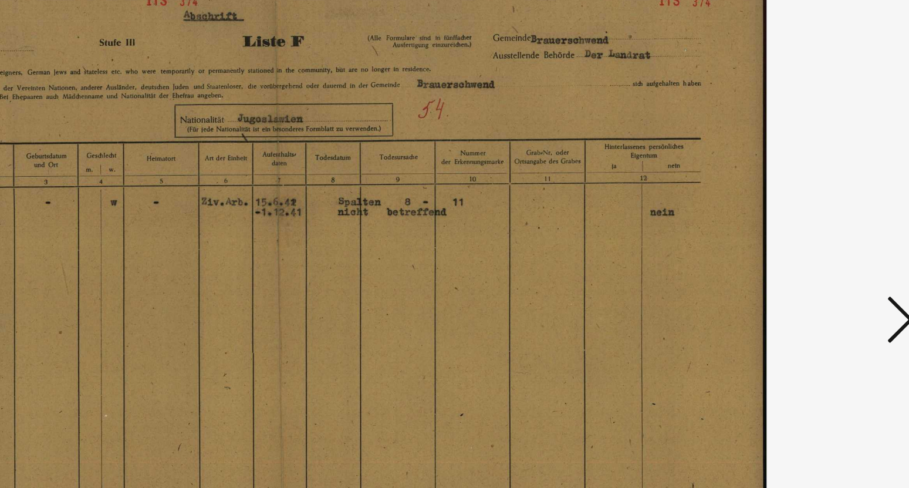
click at [786, 214] on icon at bounding box center [789, 214] width 14 height 28
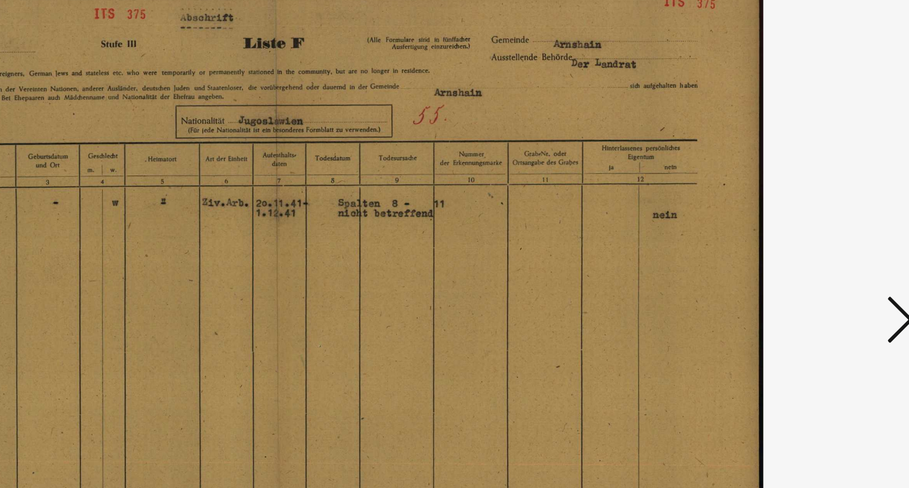
click at [786, 214] on icon at bounding box center [789, 214] width 14 height 28
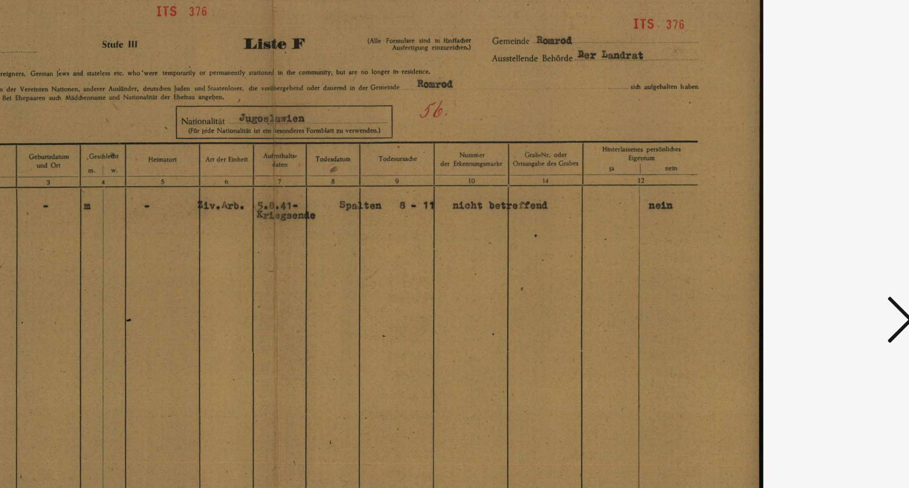
click at [786, 215] on icon at bounding box center [789, 214] width 14 height 28
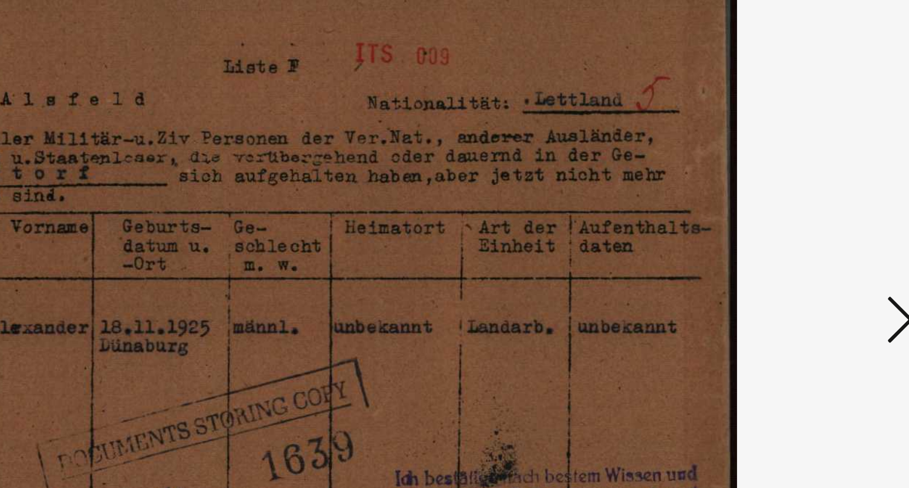
click at [789, 213] on icon at bounding box center [789, 214] width 14 height 28
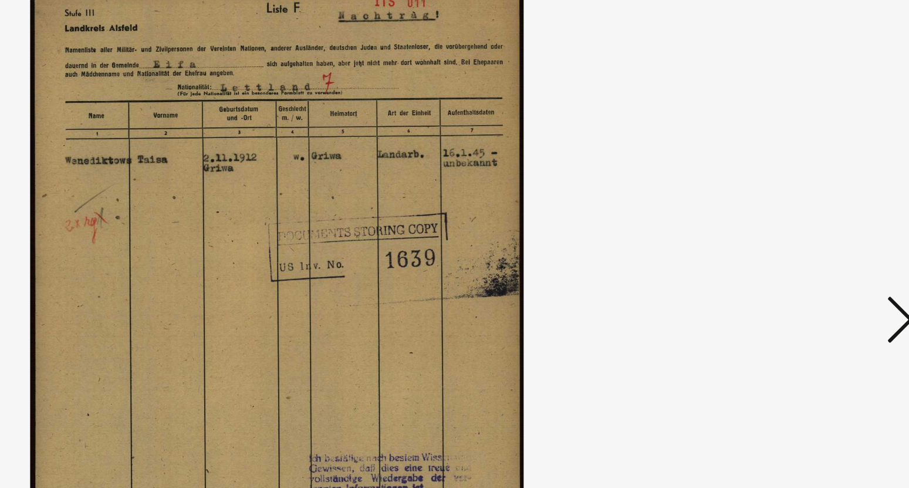
click at [789, 213] on icon at bounding box center [789, 214] width 14 height 28
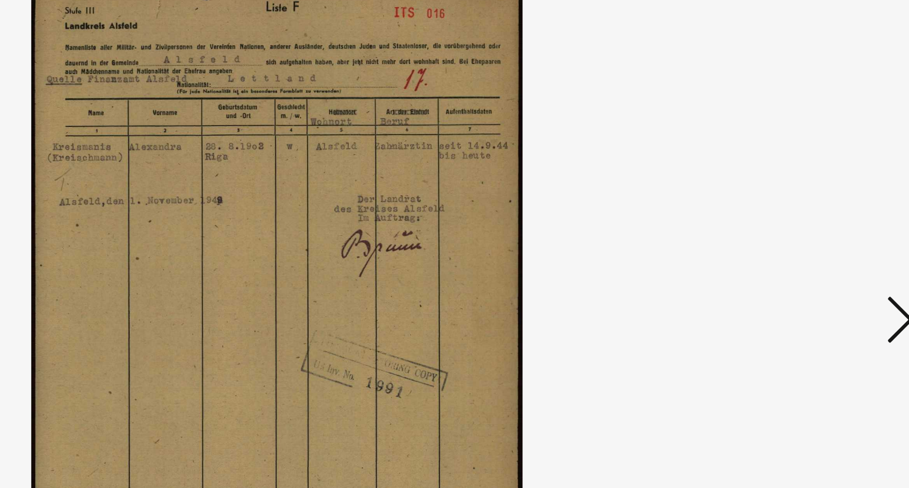
click at [789, 213] on icon at bounding box center [789, 214] width 14 height 28
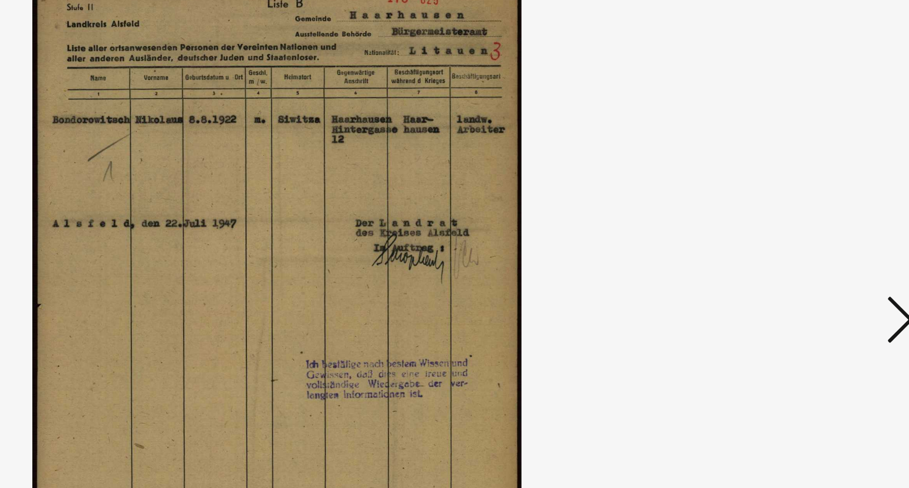
click at [789, 213] on icon at bounding box center [789, 214] width 14 height 28
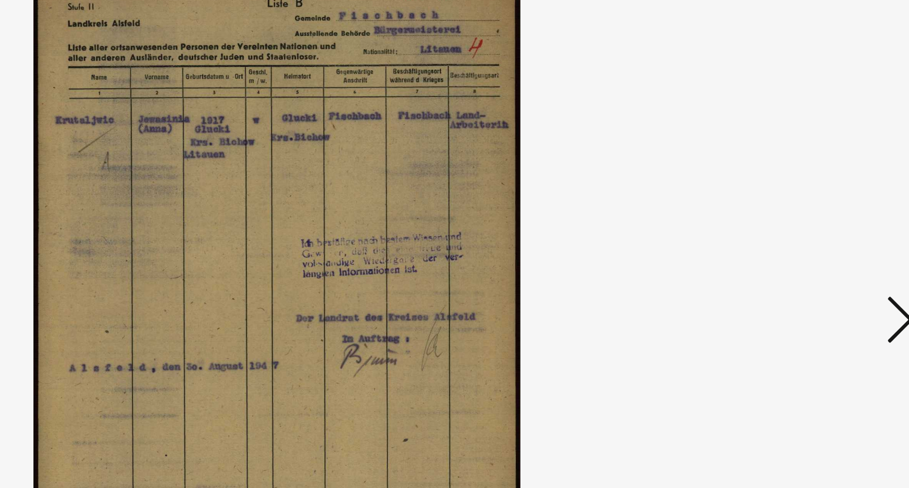
click at [789, 213] on icon at bounding box center [789, 214] width 14 height 28
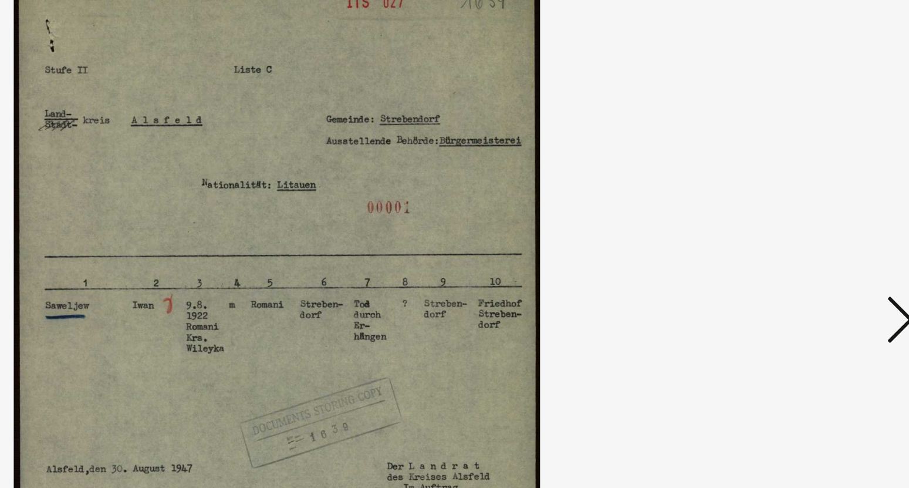
click at [789, 213] on icon at bounding box center [789, 214] width 14 height 28
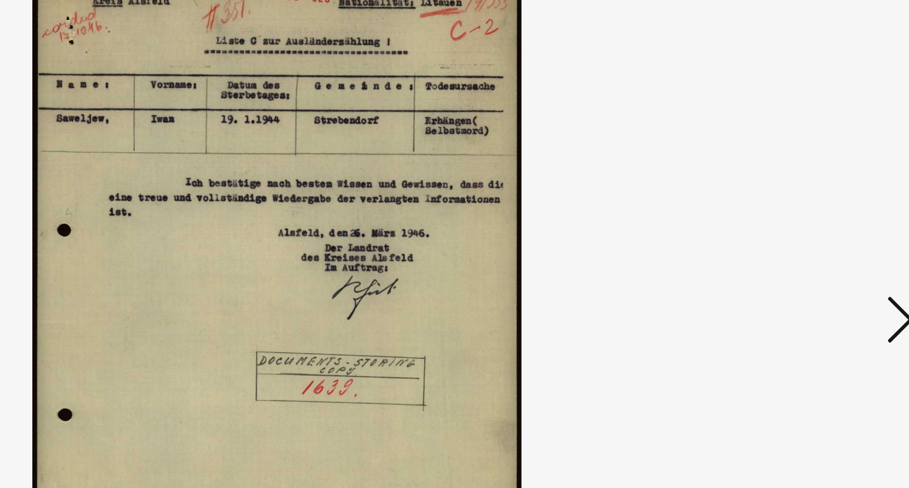
click at [789, 213] on icon at bounding box center [789, 214] width 14 height 28
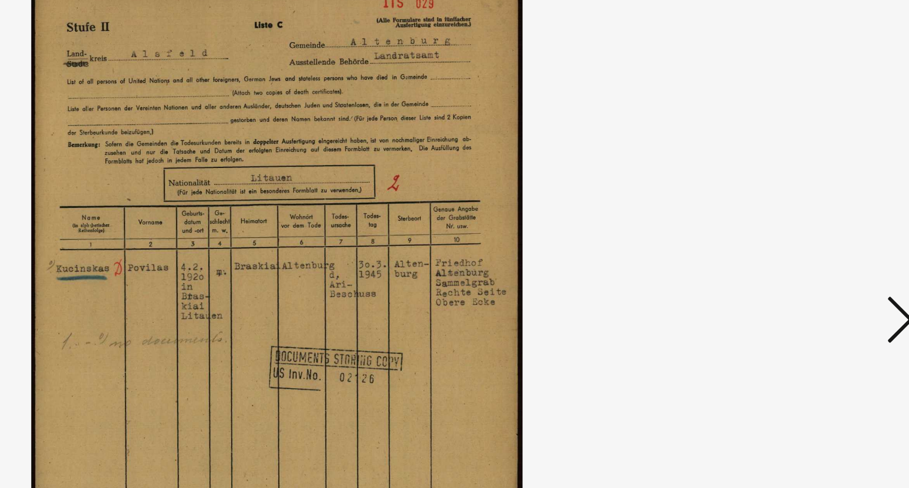
click at [789, 213] on icon at bounding box center [789, 214] width 14 height 28
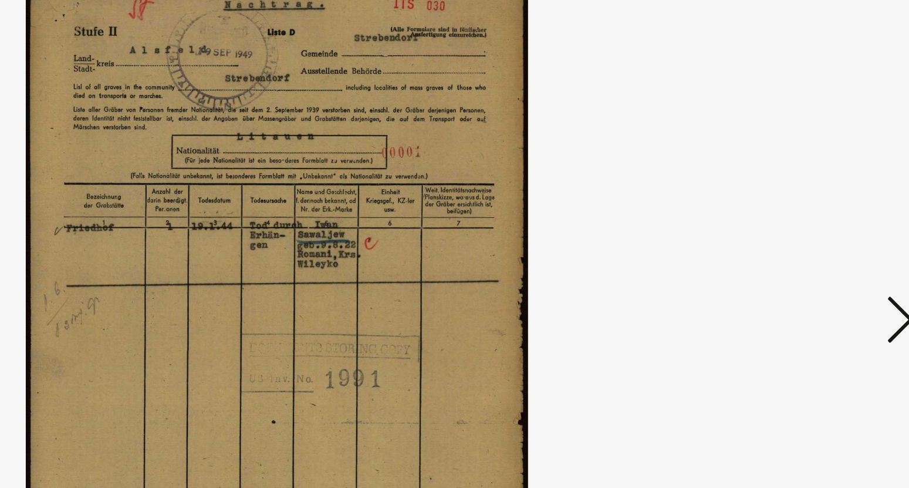
click at [789, 213] on icon at bounding box center [789, 214] width 14 height 28
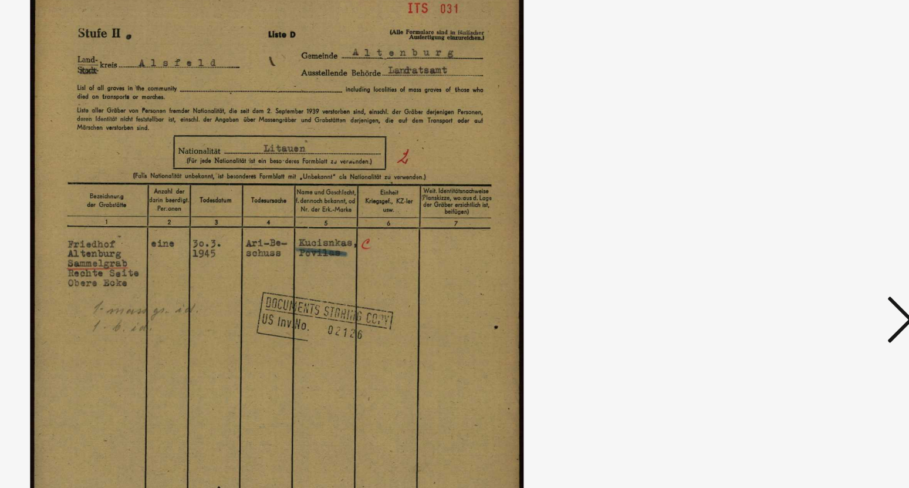
click at [789, 213] on icon at bounding box center [789, 214] width 14 height 28
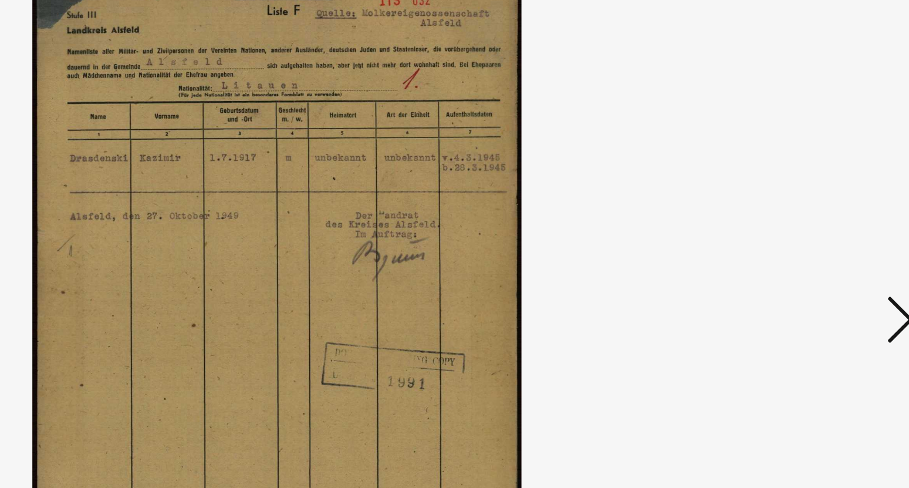
click at [789, 214] on icon at bounding box center [789, 214] width 14 height 28
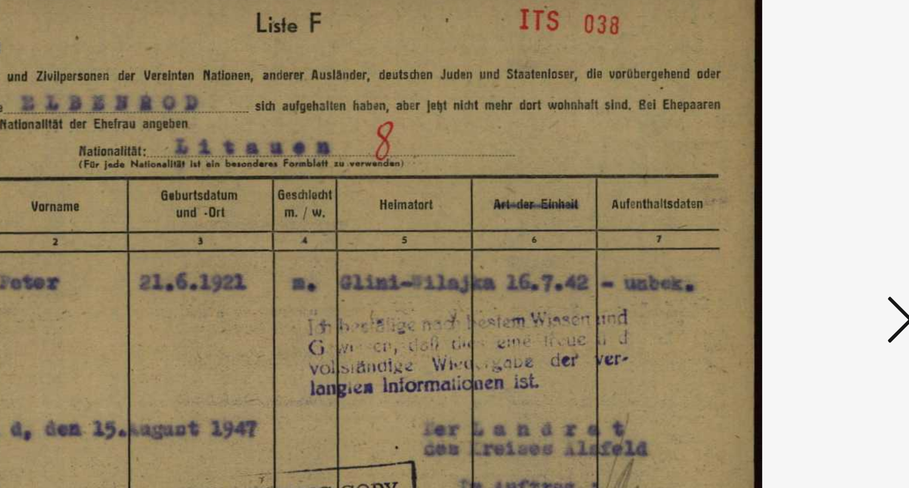
click at [789, 214] on icon at bounding box center [789, 214] width 14 height 28
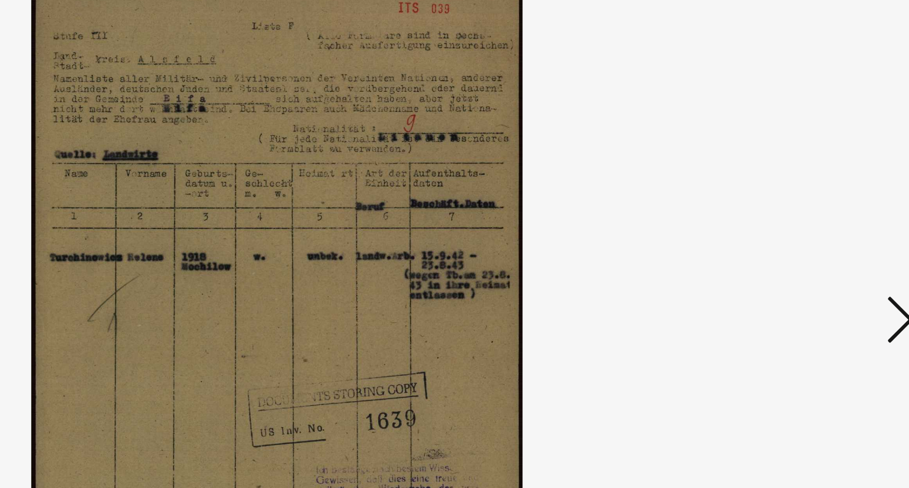
click at [786, 211] on icon at bounding box center [789, 214] width 14 height 28
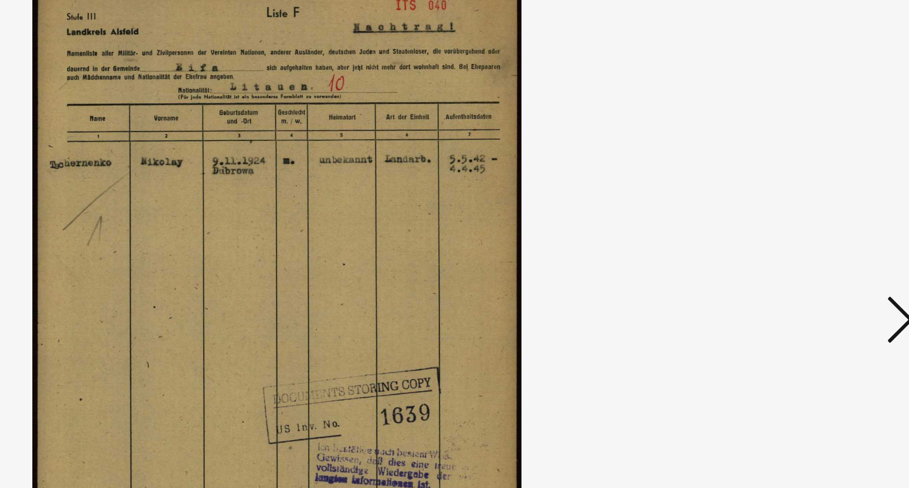
click at [786, 211] on icon at bounding box center [789, 214] width 14 height 28
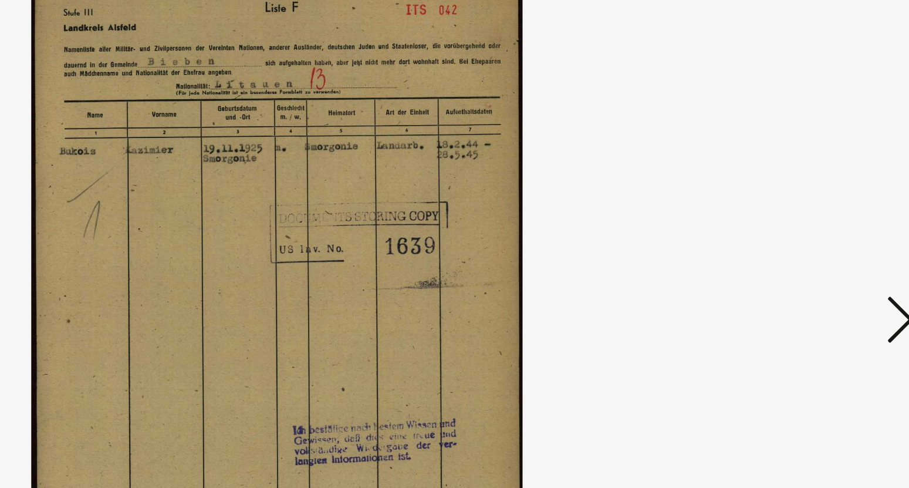
click at [786, 211] on icon at bounding box center [789, 214] width 14 height 28
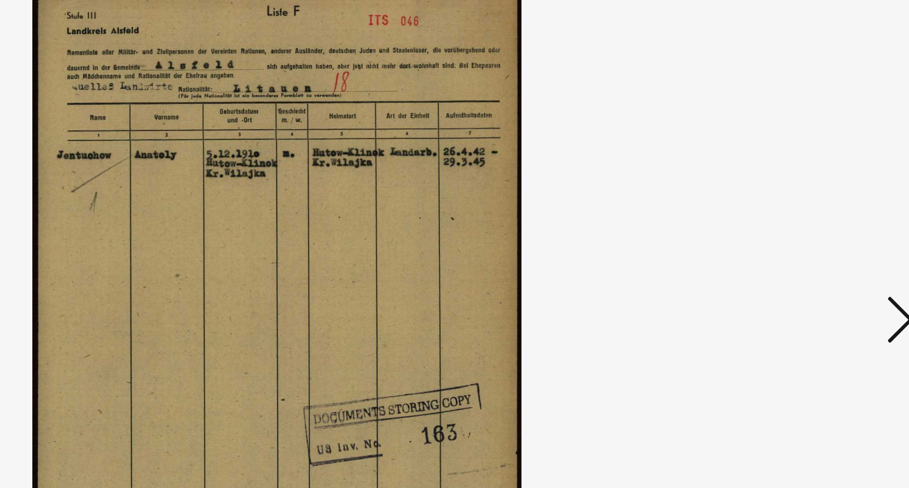
click at [786, 211] on icon at bounding box center [789, 214] width 14 height 28
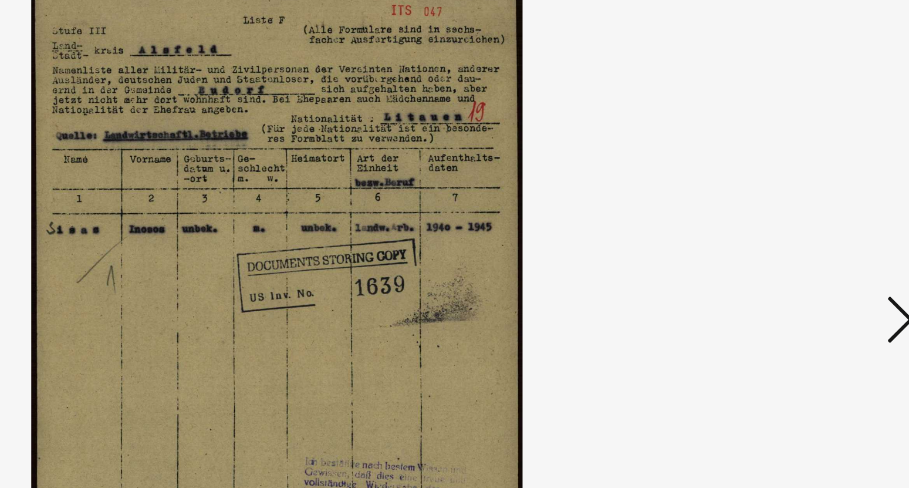
click at [786, 211] on icon at bounding box center [789, 214] width 14 height 28
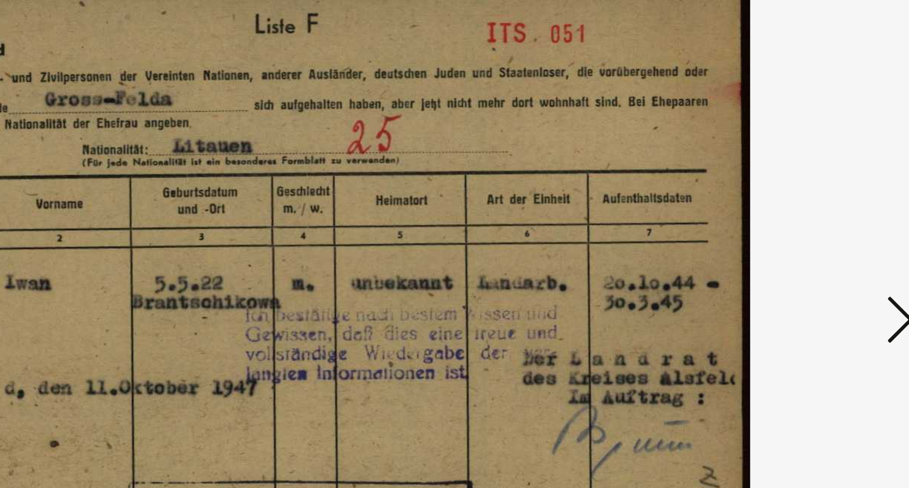
click at [786, 211] on icon at bounding box center [789, 214] width 14 height 28
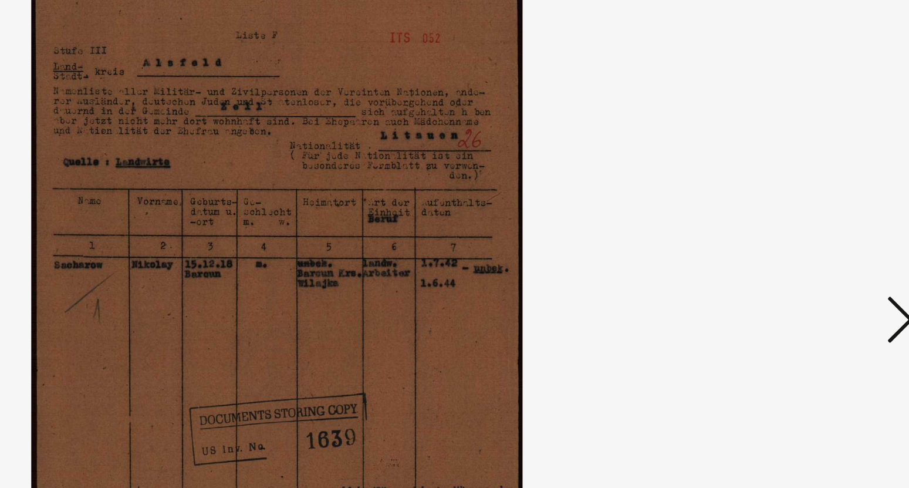
click at [785, 212] on icon at bounding box center [789, 214] width 14 height 28
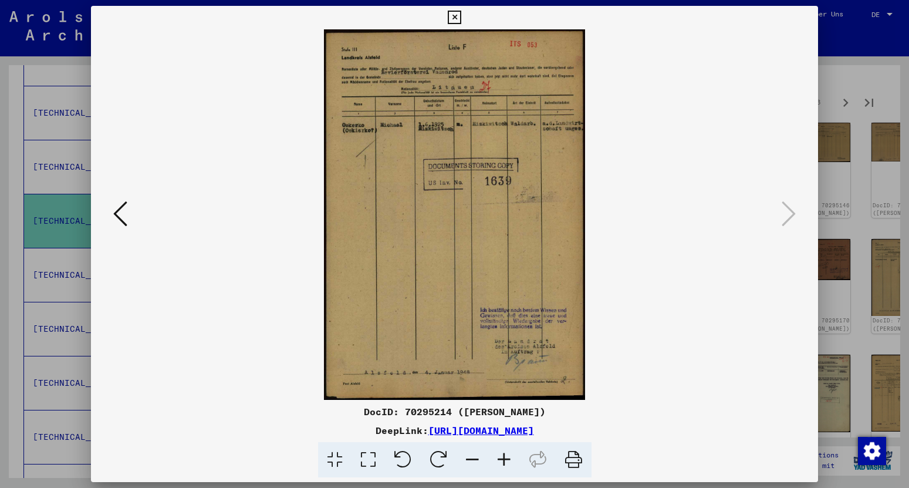
click at [461, 18] on icon at bounding box center [454, 18] width 13 height 14
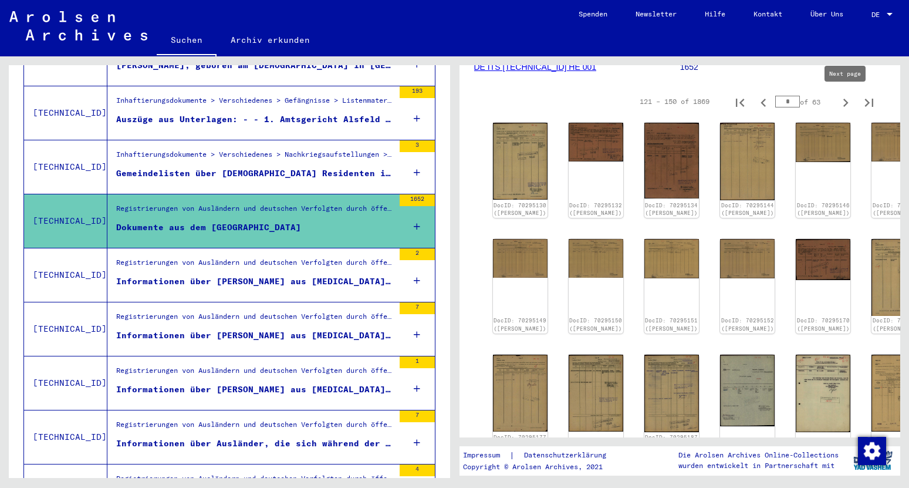
click at [847, 103] on icon "Next page" at bounding box center [845, 103] width 5 height 8
type input "*"
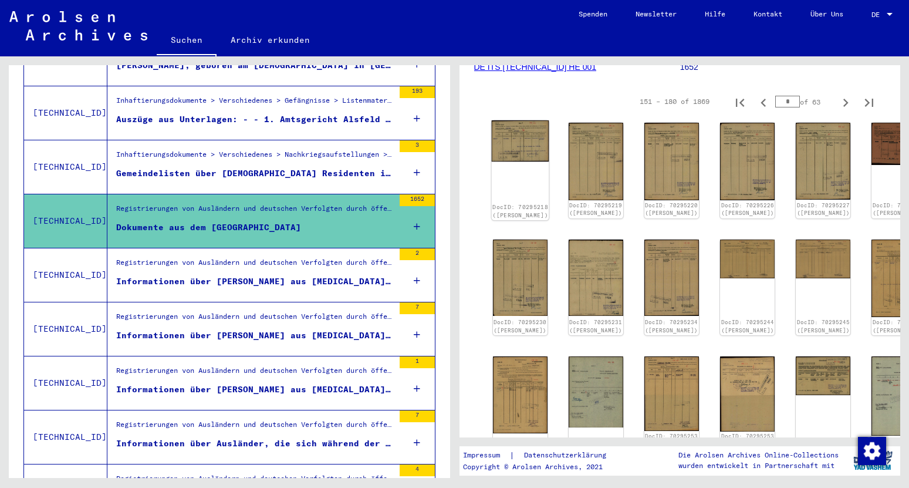
click at [509, 154] on div "DocID: 70295218 ([PERSON_NAME])" at bounding box center [520, 170] width 58 height 100
click at [518, 134] on img at bounding box center [520, 140] width 58 height 41
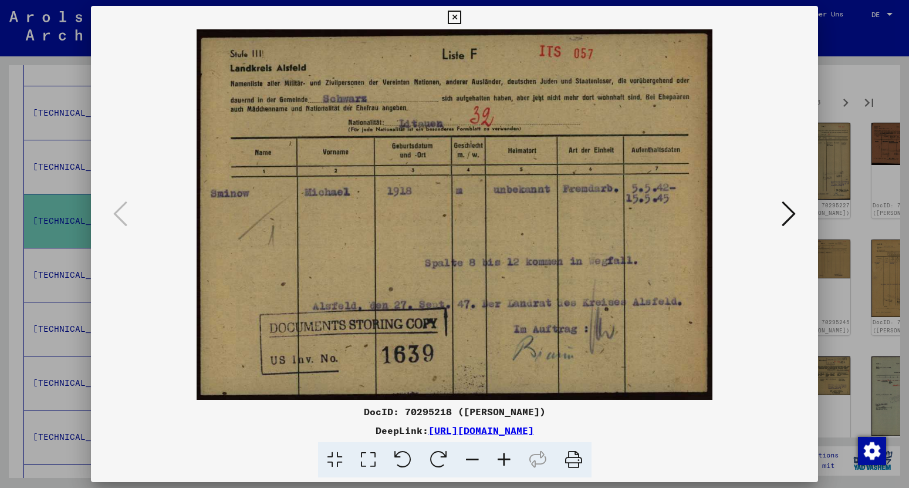
click at [794, 215] on icon at bounding box center [789, 214] width 14 height 28
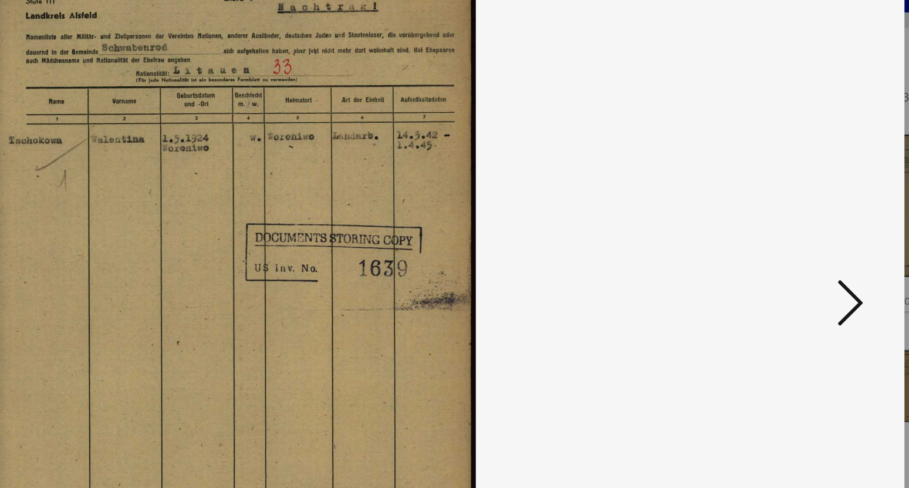
click at [796, 221] on icon at bounding box center [789, 214] width 14 height 28
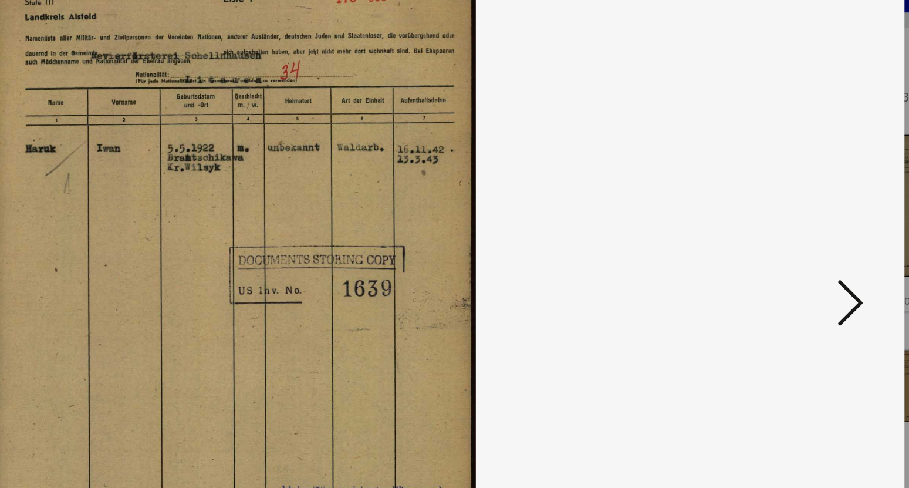
click at [796, 221] on icon at bounding box center [789, 214] width 14 height 28
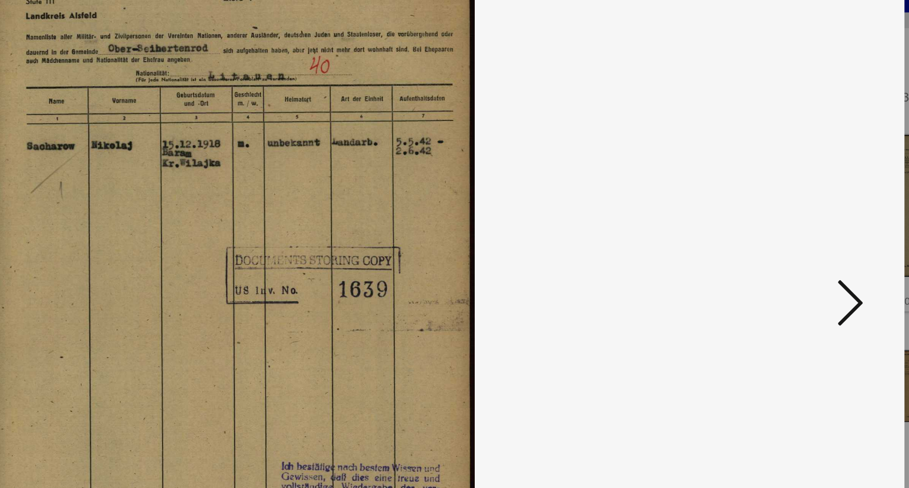
click at [796, 221] on icon at bounding box center [789, 214] width 14 height 28
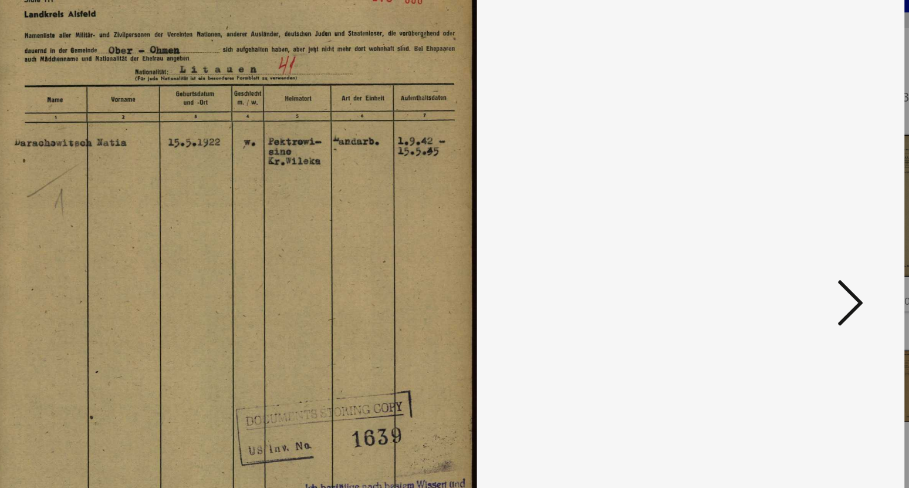
click at [796, 221] on icon at bounding box center [789, 214] width 14 height 28
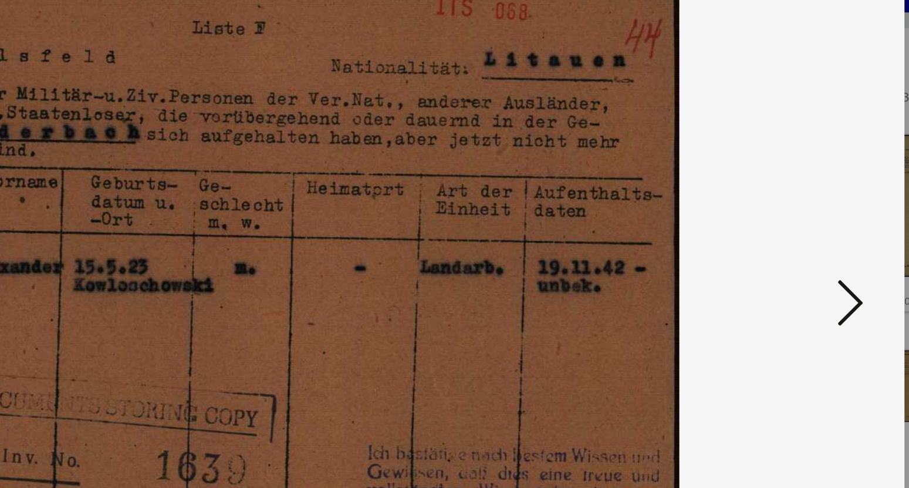
click at [796, 221] on icon at bounding box center [789, 214] width 14 height 28
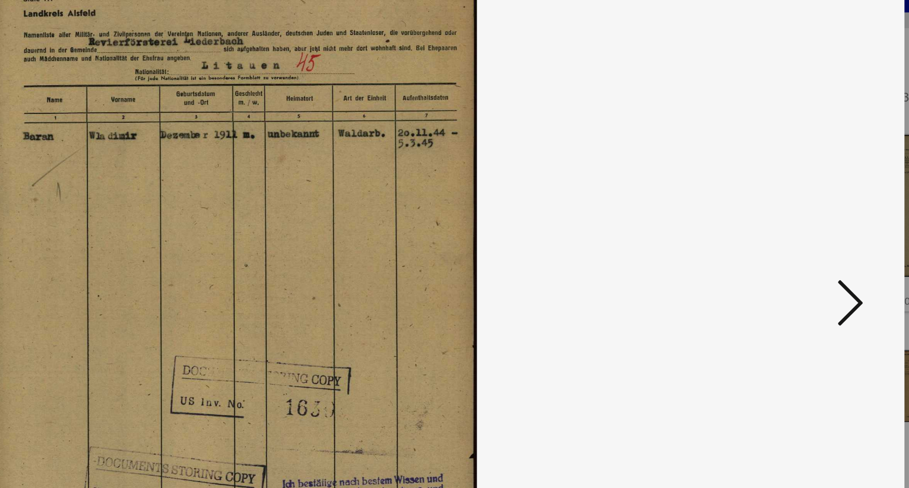
click at [796, 221] on icon at bounding box center [789, 214] width 14 height 28
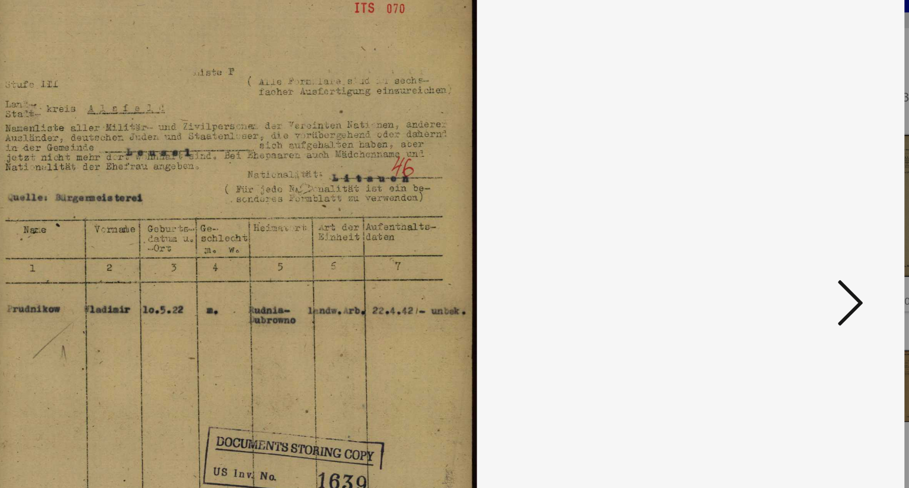
click at [796, 221] on icon at bounding box center [789, 214] width 14 height 28
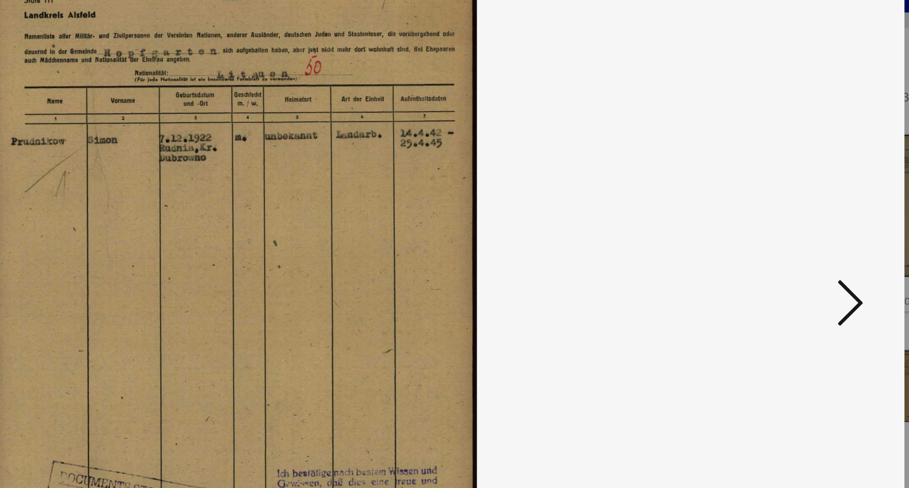
click at [796, 221] on icon at bounding box center [789, 214] width 14 height 28
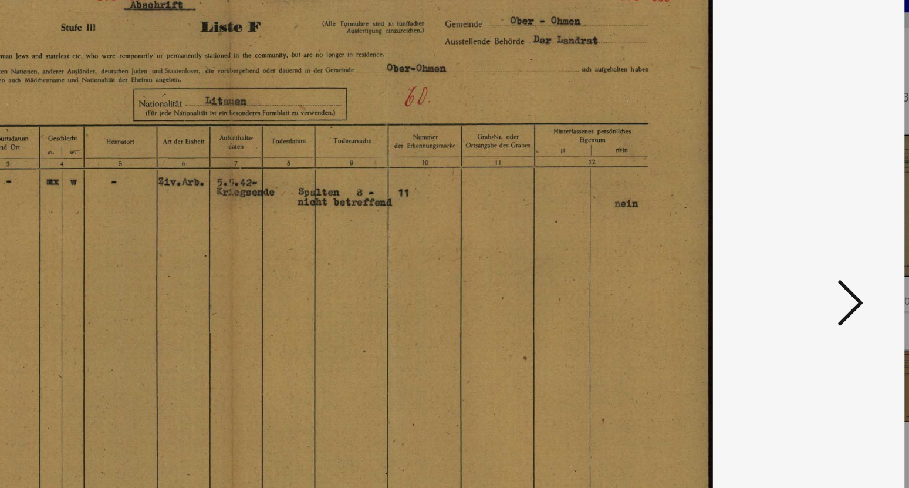
click at [796, 221] on icon at bounding box center [789, 214] width 14 height 28
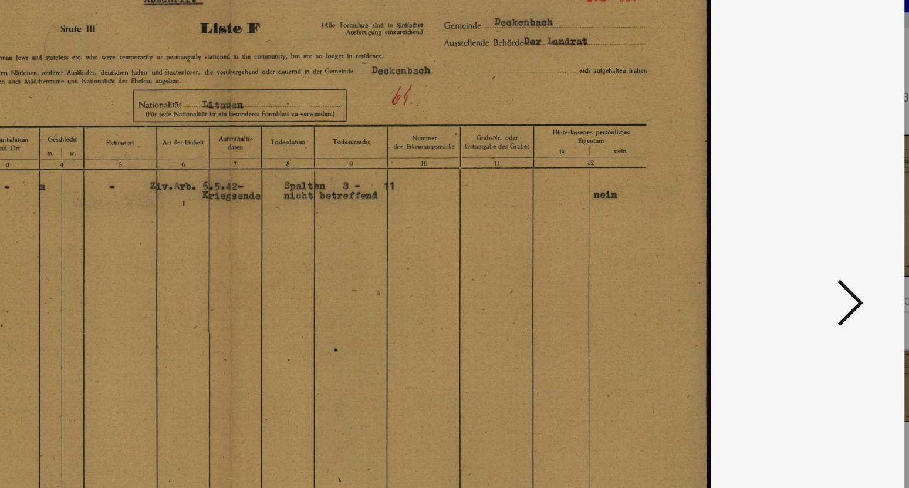
click at [796, 221] on icon at bounding box center [789, 214] width 14 height 28
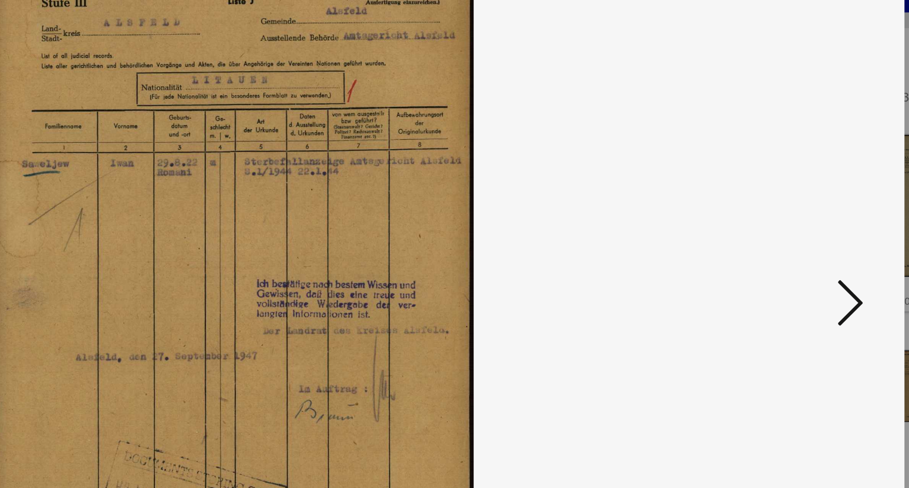
click at [796, 221] on icon at bounding box center [789, 214] width 14 height 28
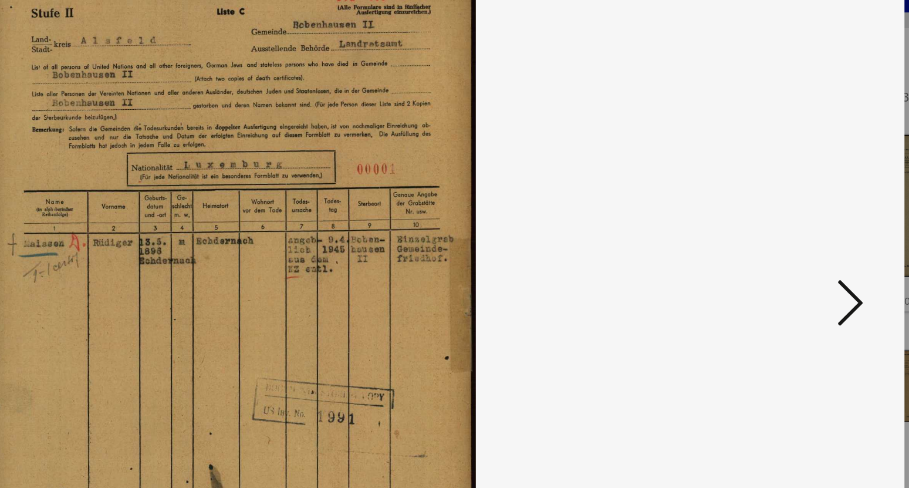
click at [796, 221] on icon at bounding box center [789, 214] width 14 height 28
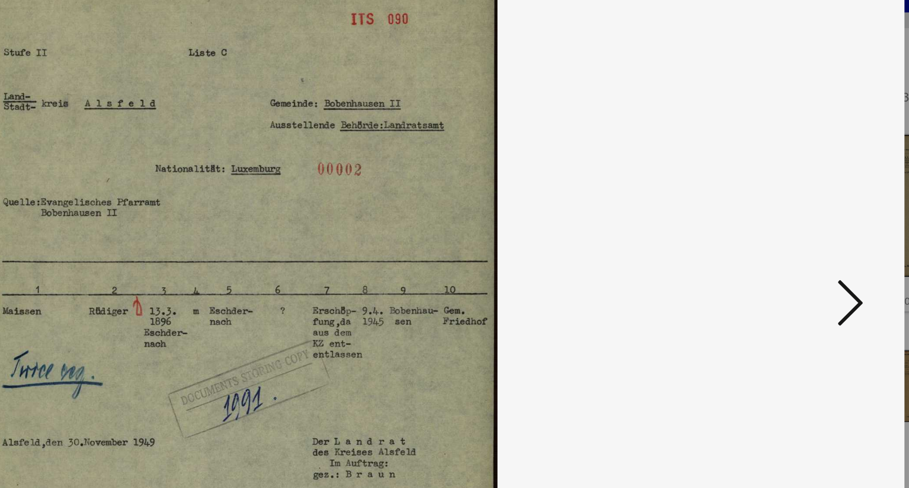
click at [796, 221] on icon at bounding box center [789, 214] width 14 height 28
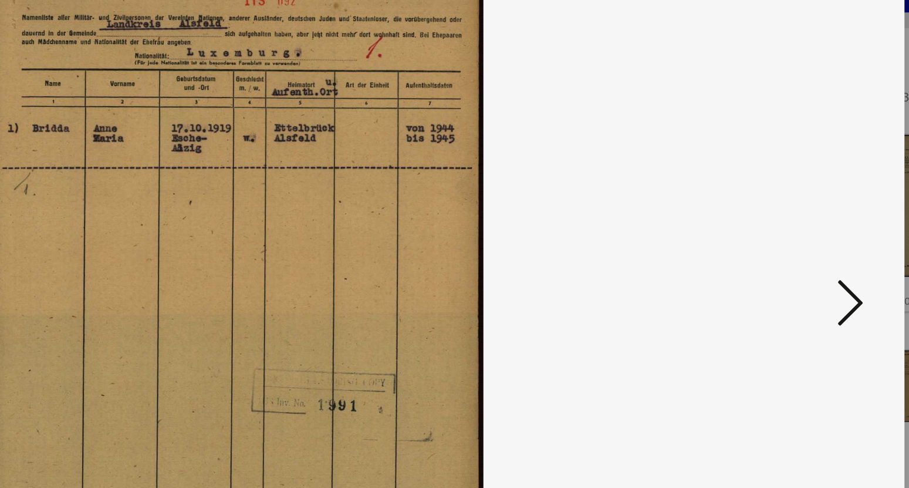
click at [796, 221] on icon at bounding box center [789, 214] width 14 height 28
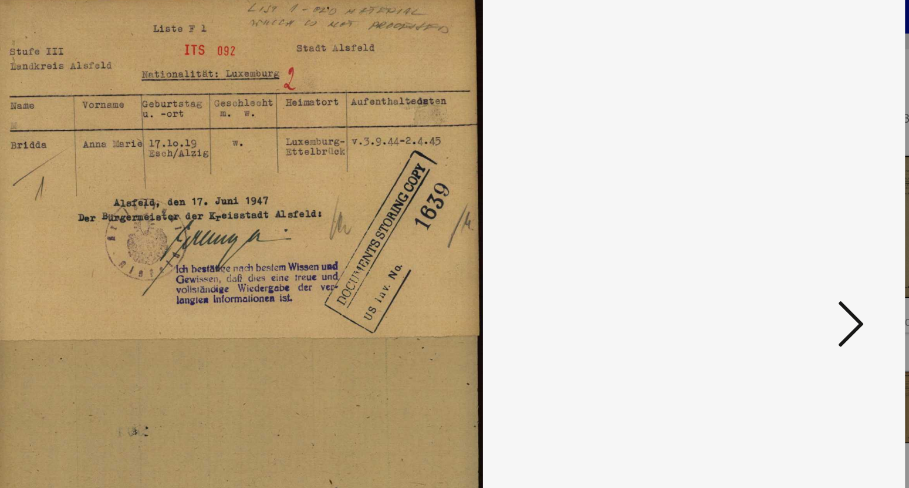
click at [795, 210] on icon at bounding box center [789, 214] width 14 height 28
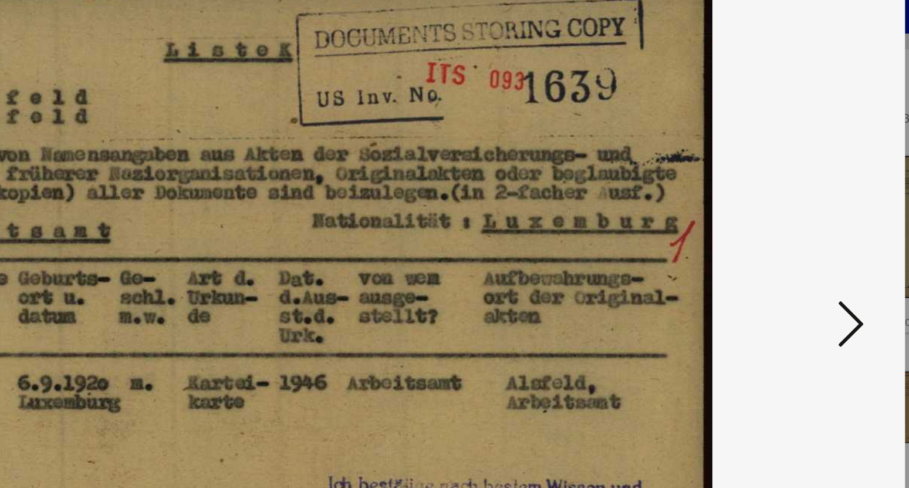
click at [795, 210] on icon at bounding box center [789, 214] width 14 height 28
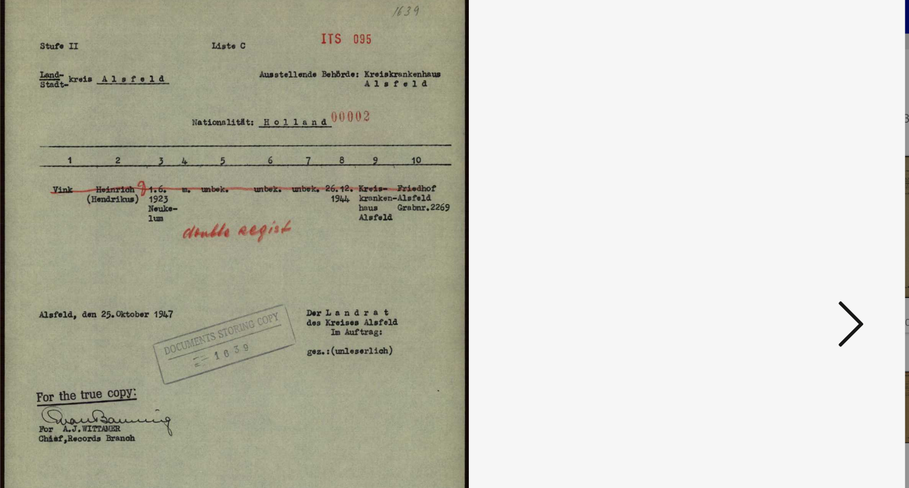
click at [795, 210] on icon at bounding box center [789, 214] width 14 height 28
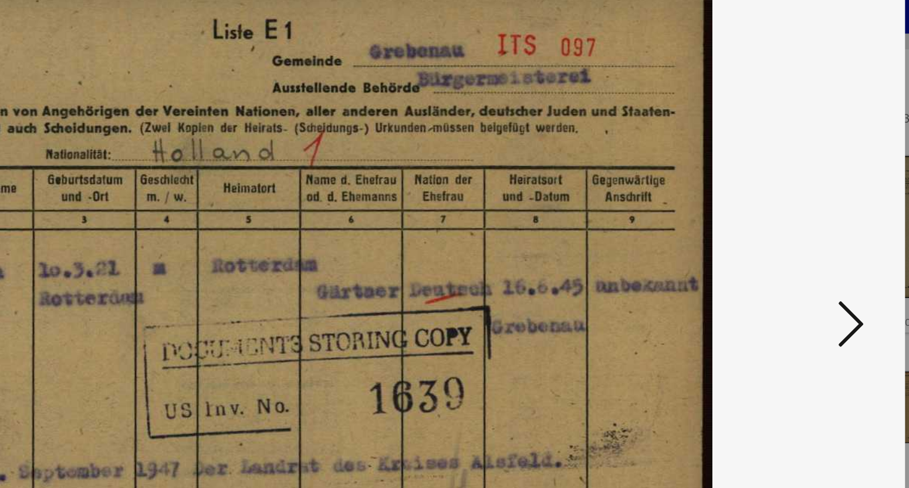
click at [795, 210] on icon at bounding box center [789, 214] width 14 height 28
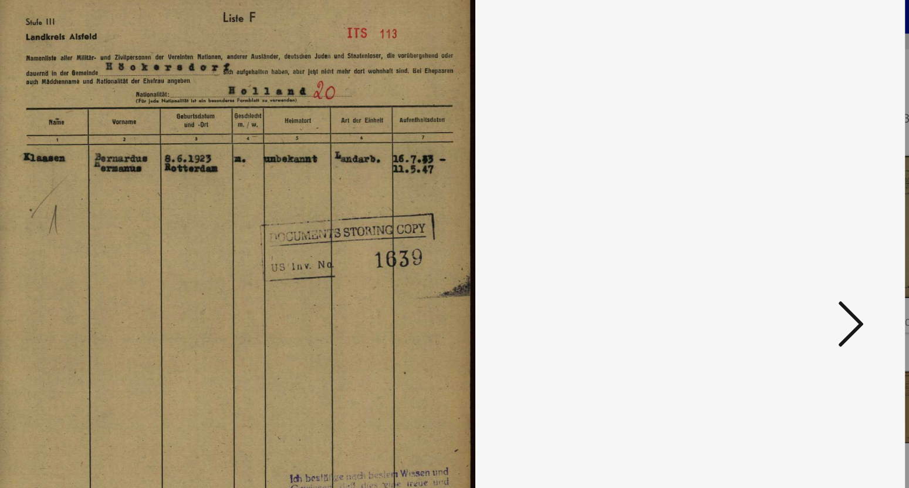
click at [795, 210] on icon at bounding box center [789, 214] width 14 height 28
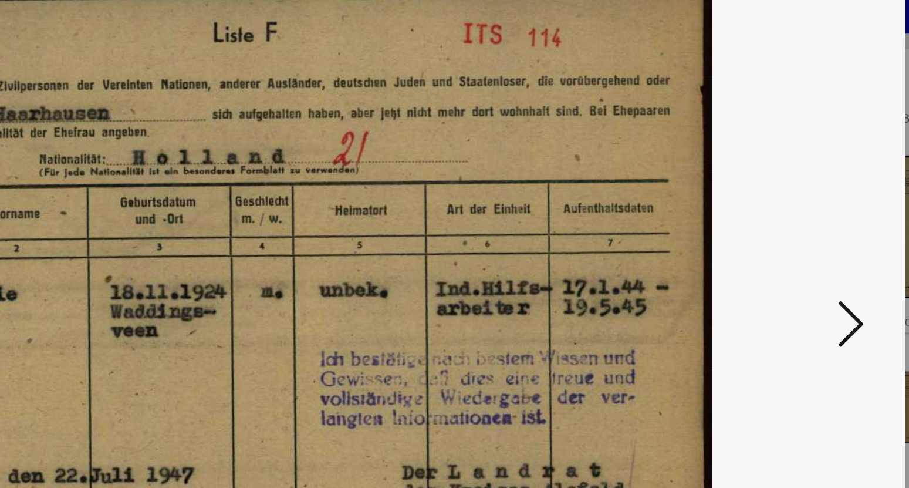
click at [795, 210] on icon at bounding box center [789, 214] width 14 height 28
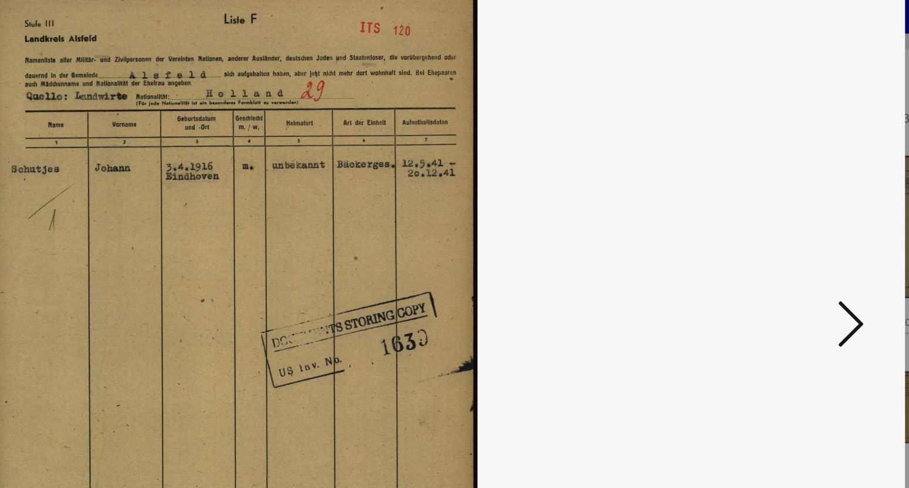
click at [795, 210] on icon at bounding box center [789, 214] width 14 height 28
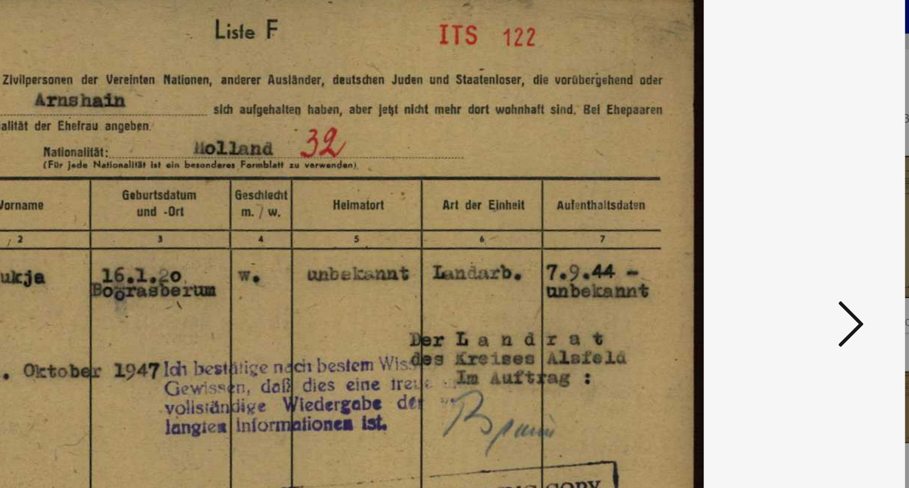
click at [795, 210] on icon at bounding box center [789, 214] width 14 height 28
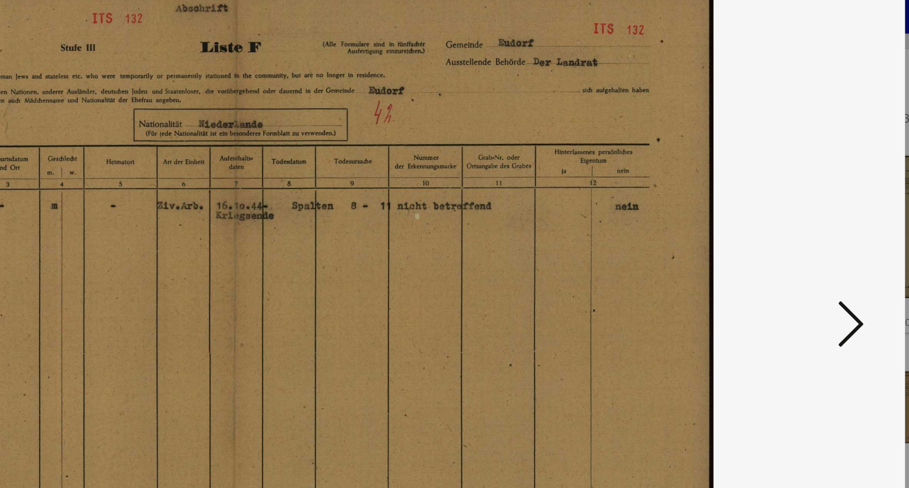
click at [795, 210] on icon at bounding box center [789, 214] width 14 height 28
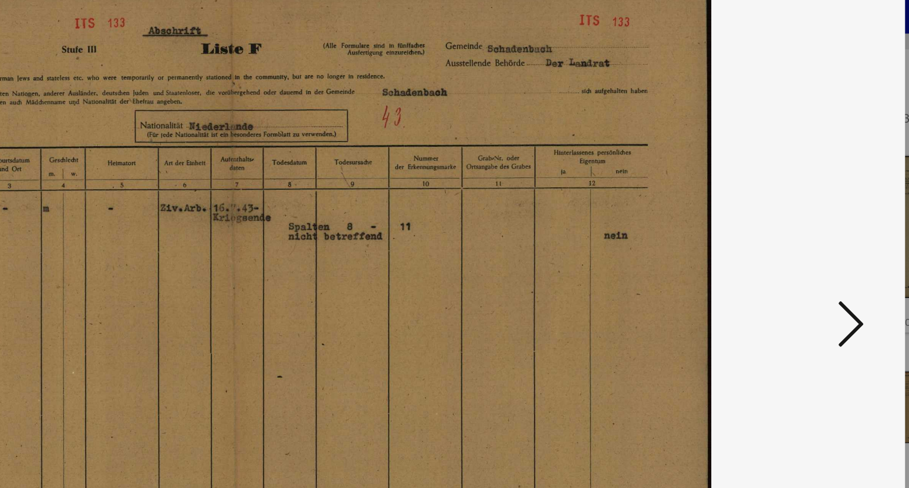
click at [795, 210] on icon at bounding box center [789, 214] width 14 height 28
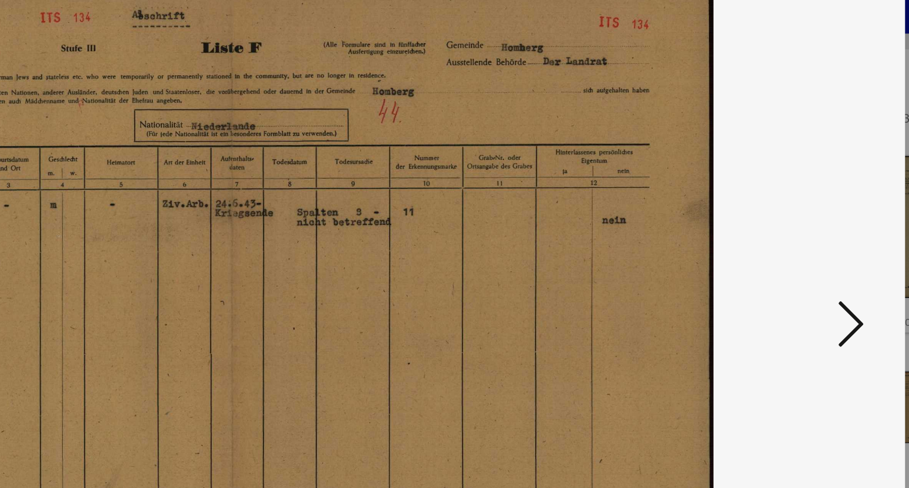
click at [795, 210] on icon at bounding box center [789, 214] width 14 height 28
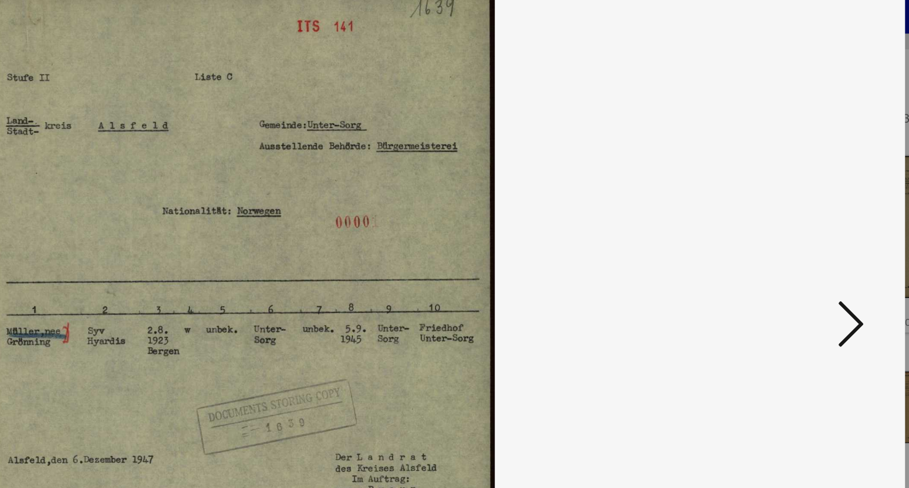
click at [795, 210] on icon at bounding box center [789, 214] width 14 height 28
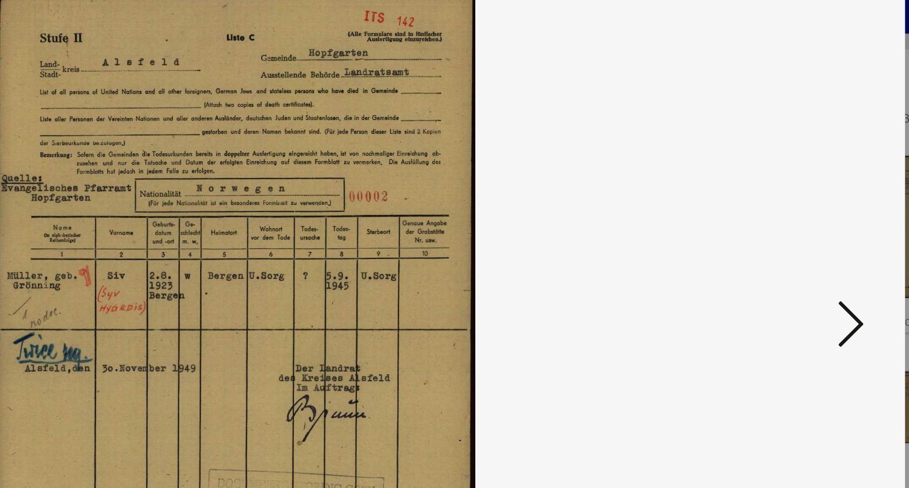
click at [795, 210] on icon at bounding box center [789, 214] width 14 height 28
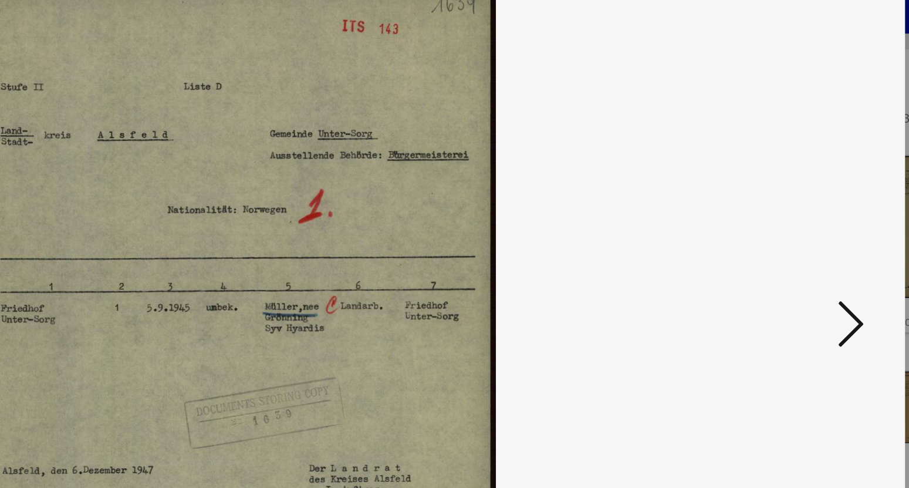
click at [795, 210] on icon at bounding box center [789, 214] width 14 height 28
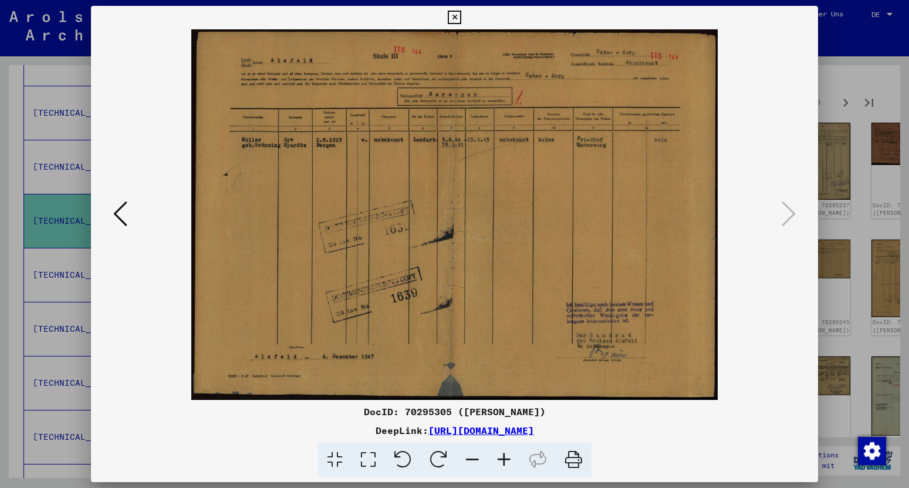
click at [461, 15] on icon at bounding box center [454, 18] width 13 height 14
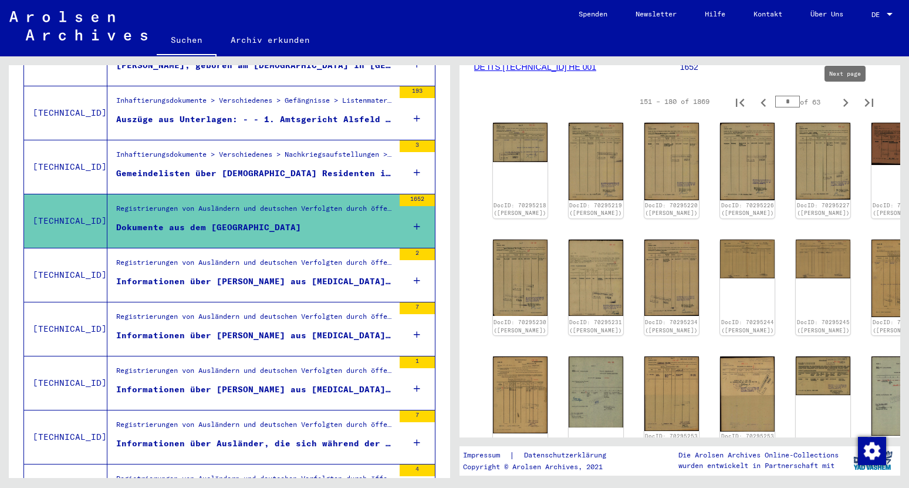
click at [842, 104] on icon "Next page" at bounding box center [845, 102] width 16 height 16
type input "*"
click at [512, 135] on img at bounding box center [520, 140] width 58 height 41
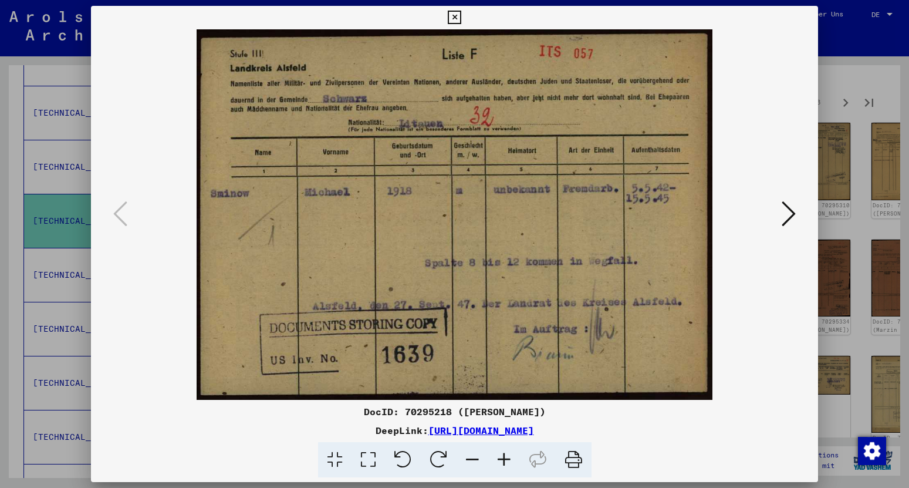
click at [792, 217] on icon at bounding box center [789, 214] width 14 height 28
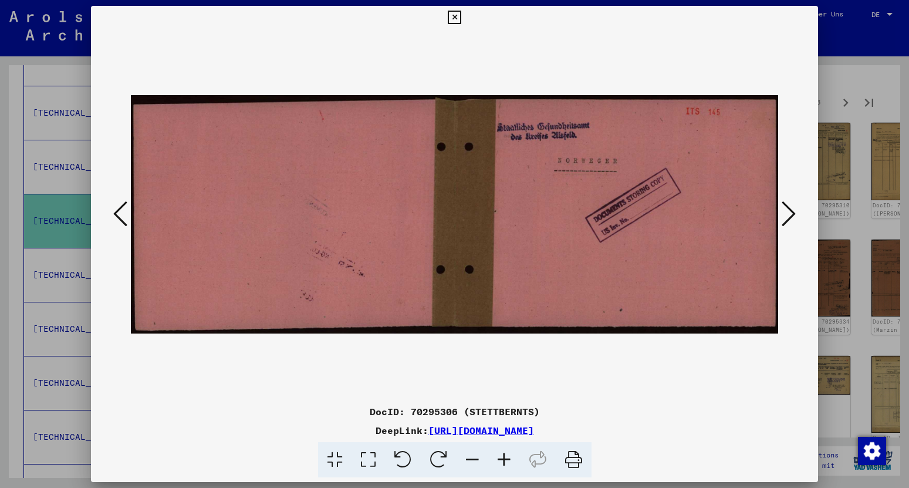
click at [792, 217] on icon at bounding box center [789, 214] width 14 height 28
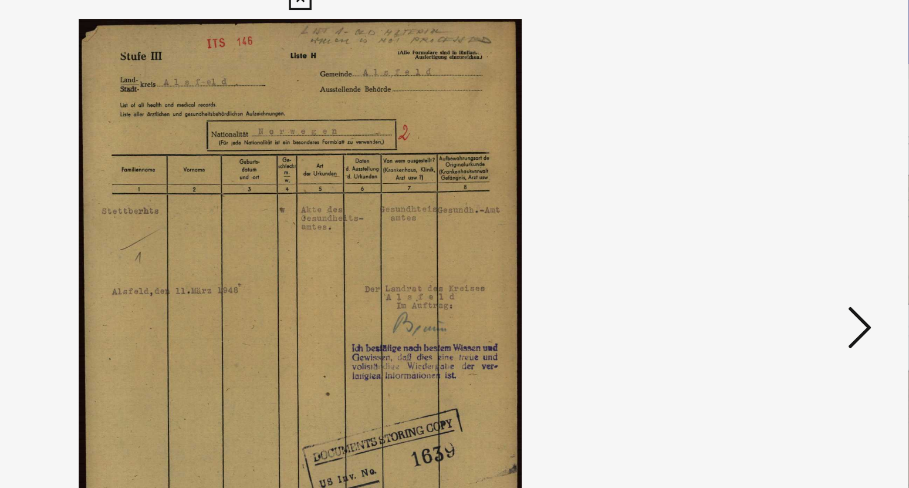
click at [787, 208] on icon at bounding box center [789, 214] width 14 height 28
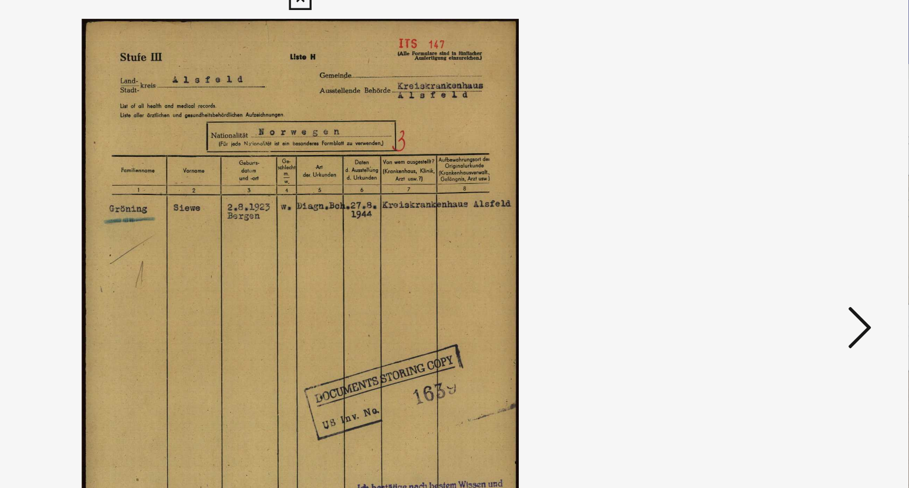
click at [787, 208] on icon at bounding box center [789, 214] width 14 height 28
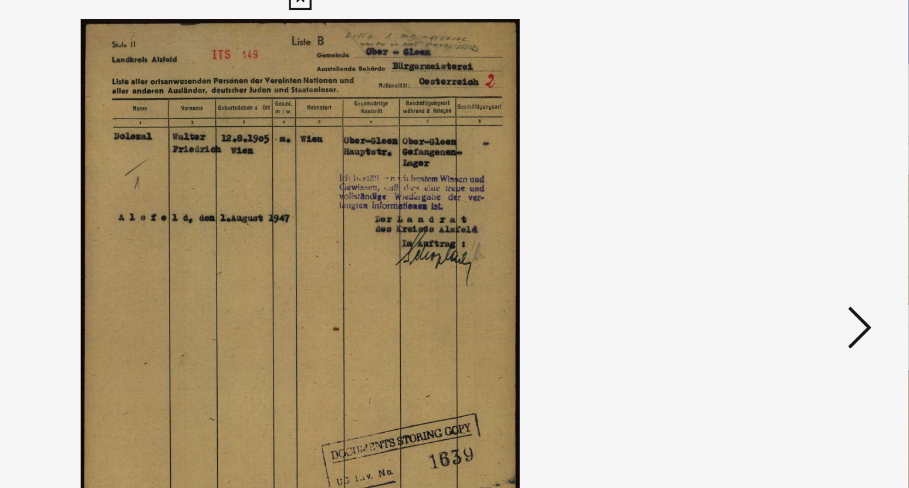
click at [787, 208] on icon at bounding box center [789, 214] width 14 height 28
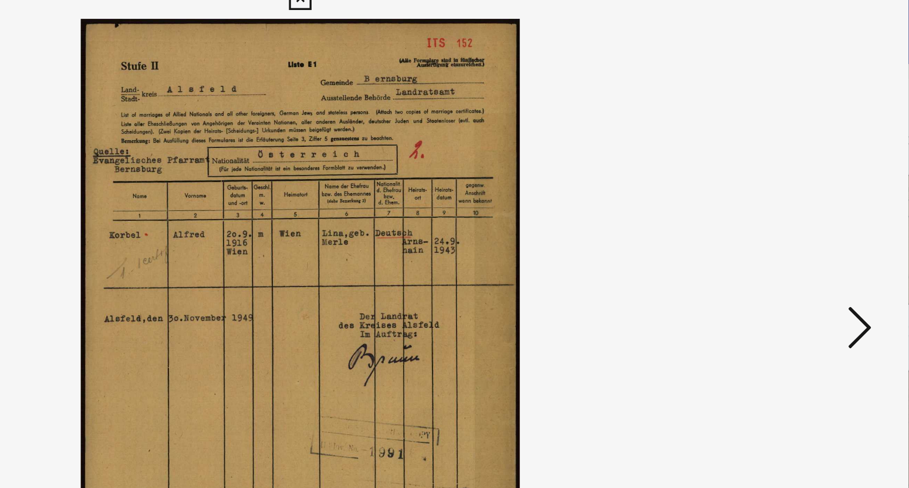
click at [787, 208] on icon at bounding box center [789, 214] width 14 height 28
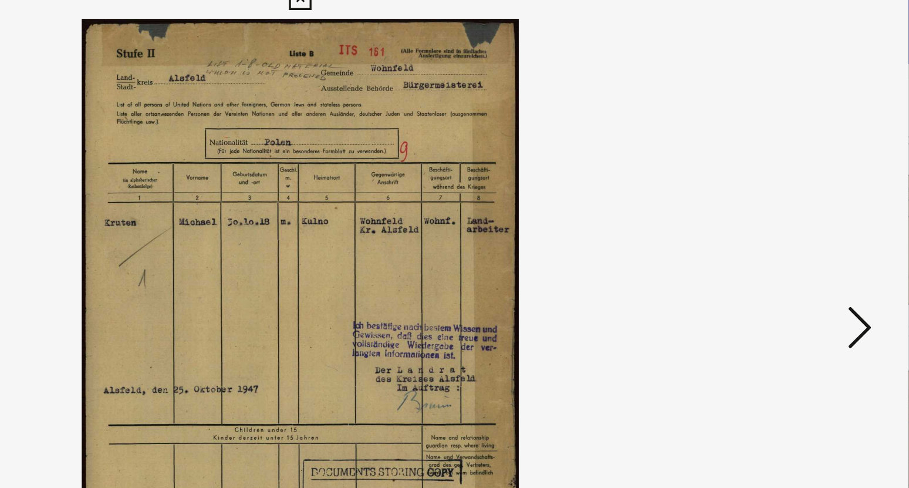
click at [787, 208] on icon at bounding box center [789, 214] width 14 height 28
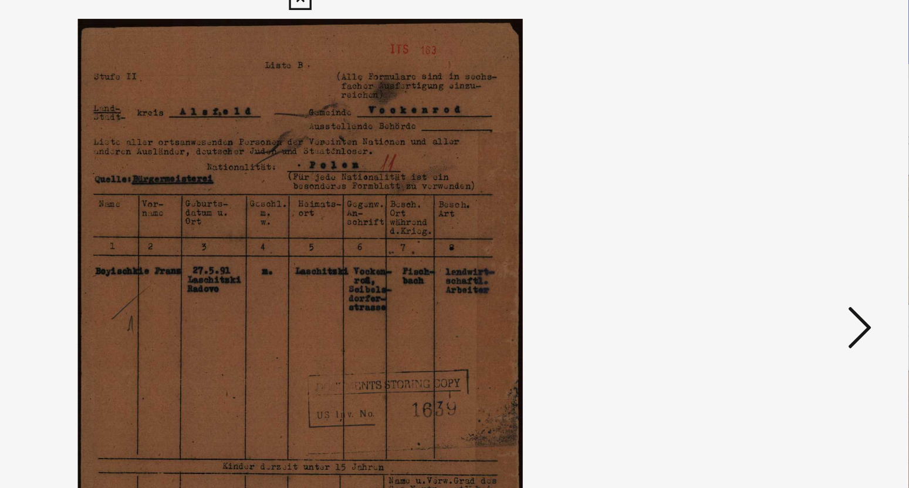
click at [787, 208] on icon at bounding box center [789, 214] width 14 height 28
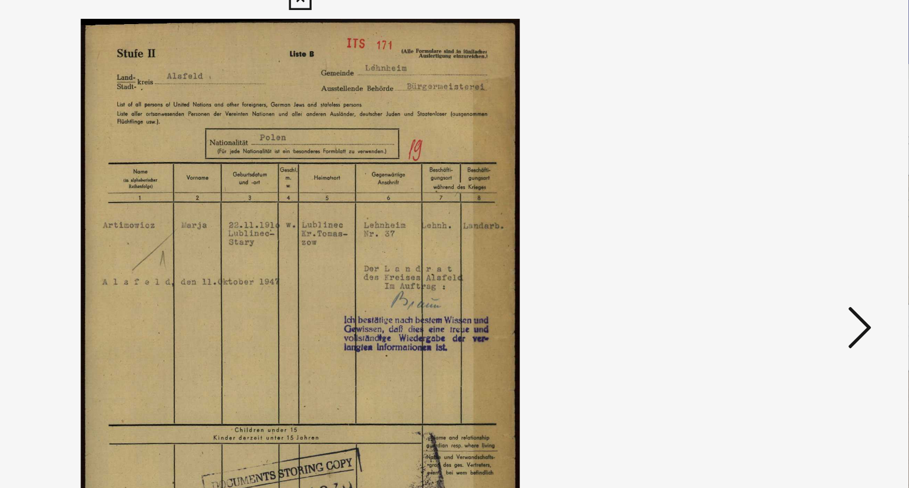
click at [787, 208] on icon at bounding box center [789, 214] width 14 height 28
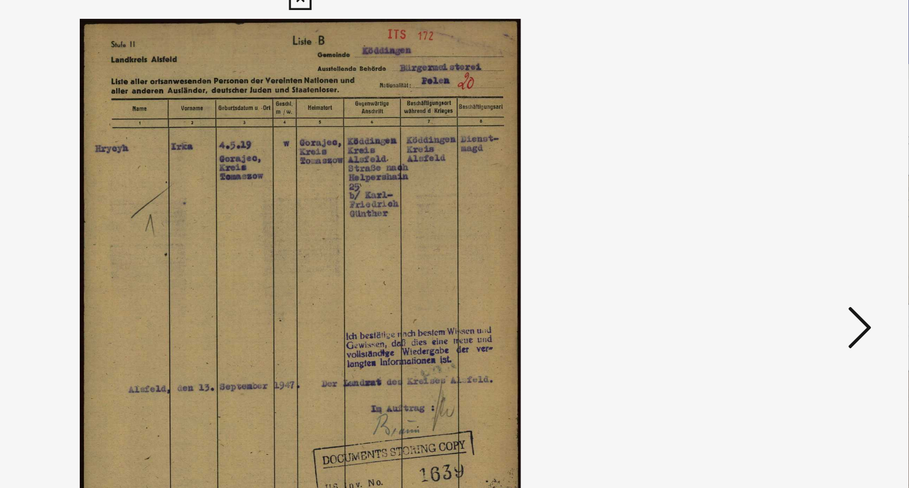
click at [787, 208] on icon at bounding box center [789, 214] width 14 height 28
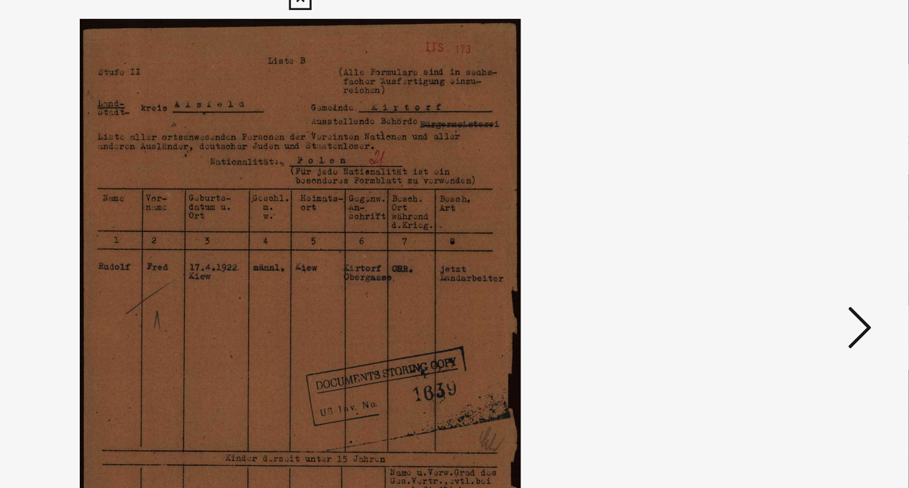
click at [787, 208] on icon at bounding box center [789, 214] width 14 height 28
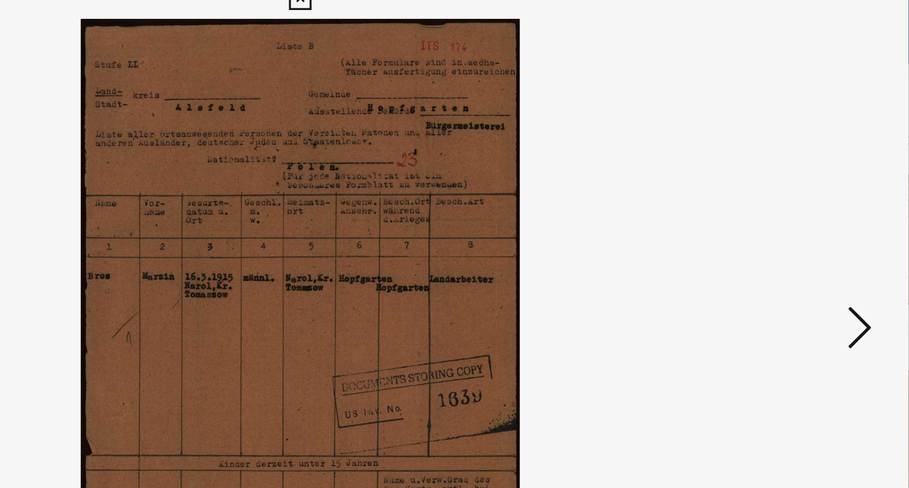
click at [787, 208] on icon at bounding box center [789, 214] width 14 height 28
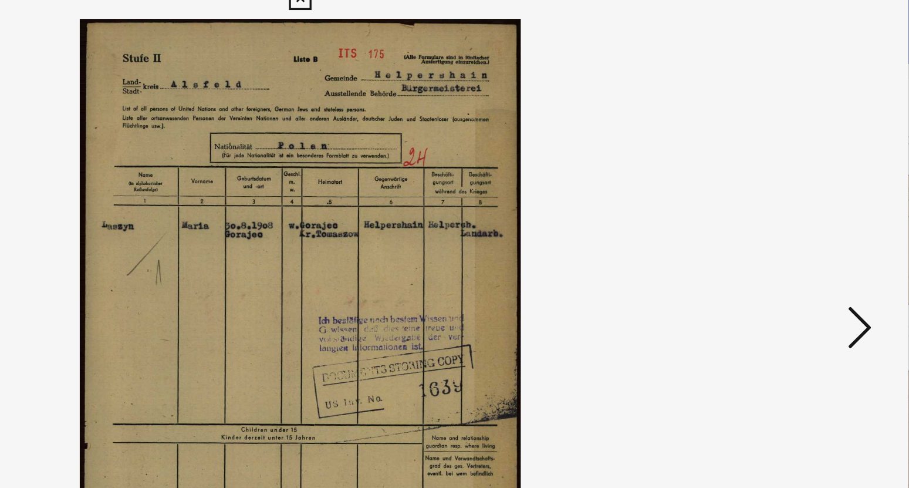
click at [787, 208] on icon at bounding box center [789, 214] width 14 height 28
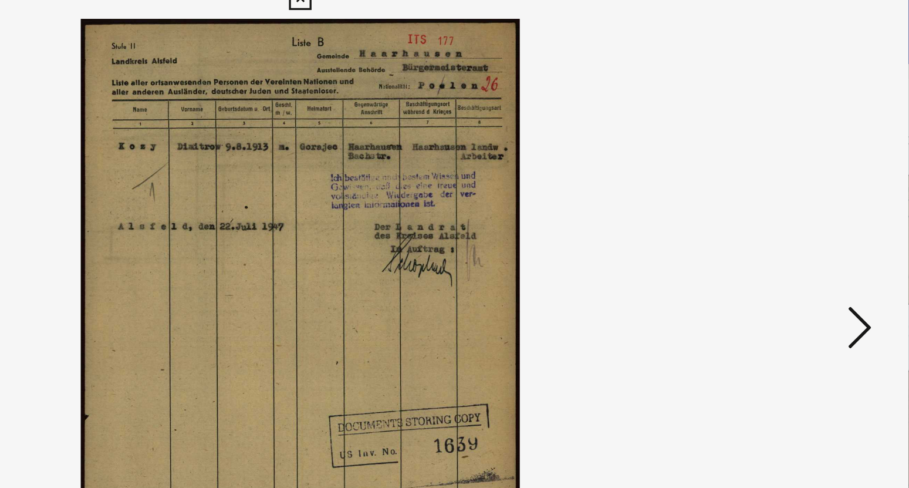
click at [787, 208] on icon at bounding box center [789, 214] width 14 height 28
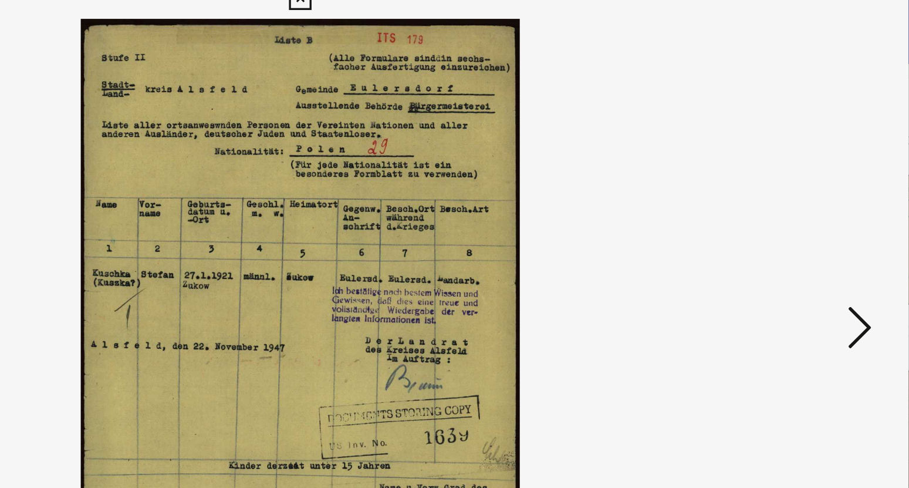
click at [787, 208] on icon at bounding box center [789, 214] width 14 height 28
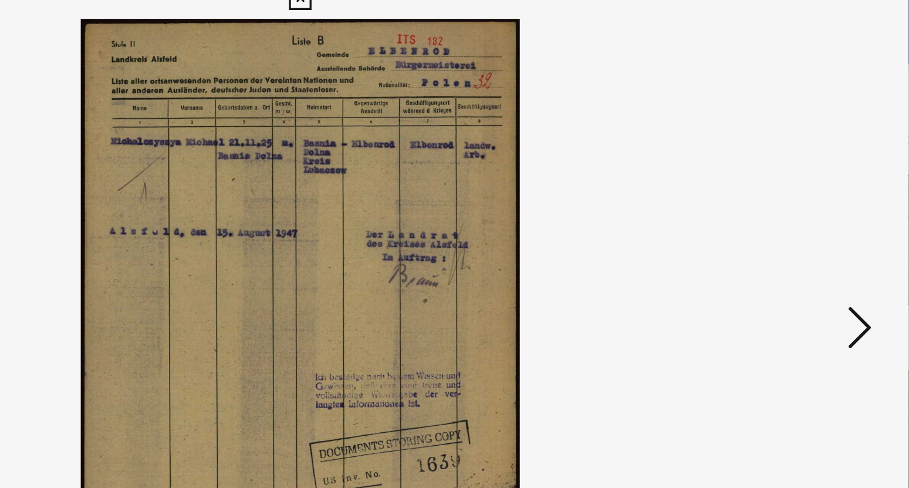
click at [787, 208] on icon at bounding box center [789, 214] width 14 height 28
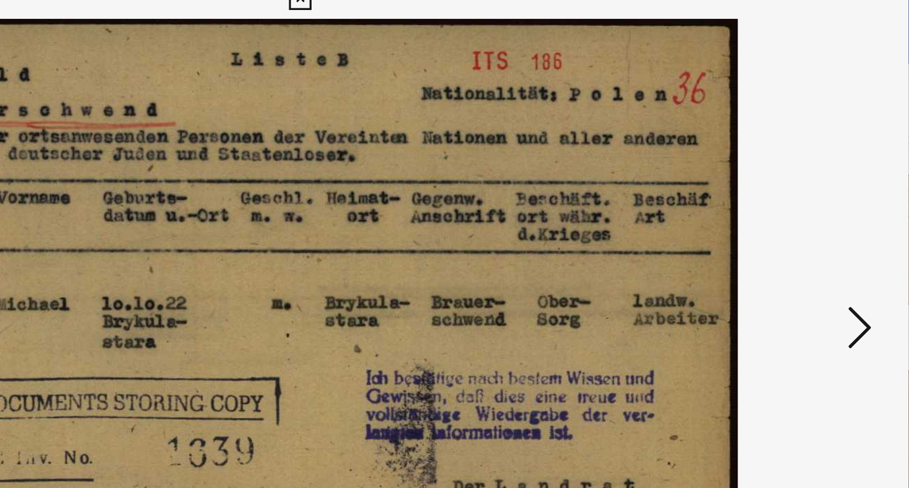
click at [787, 208] on icon at bounding box center [789, 214] width 14 height 28
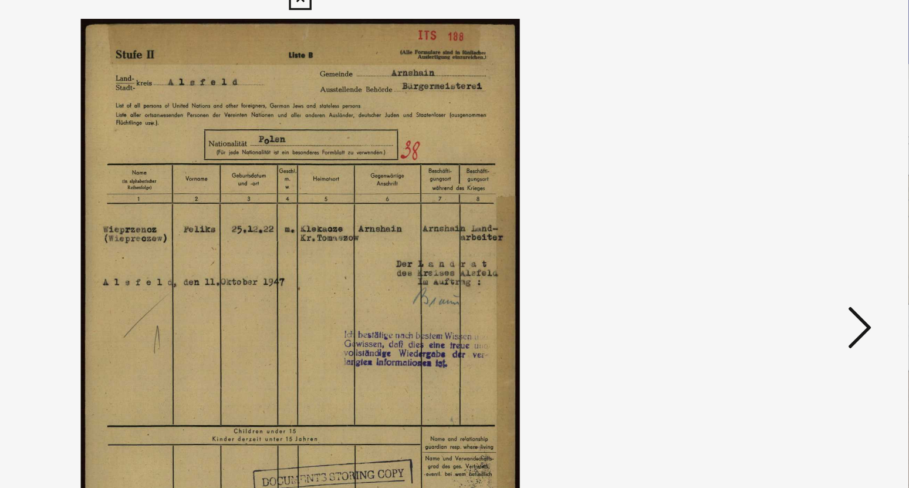
click at [787, 208] on icon at bounding box center [789, 214] width 14 height 28
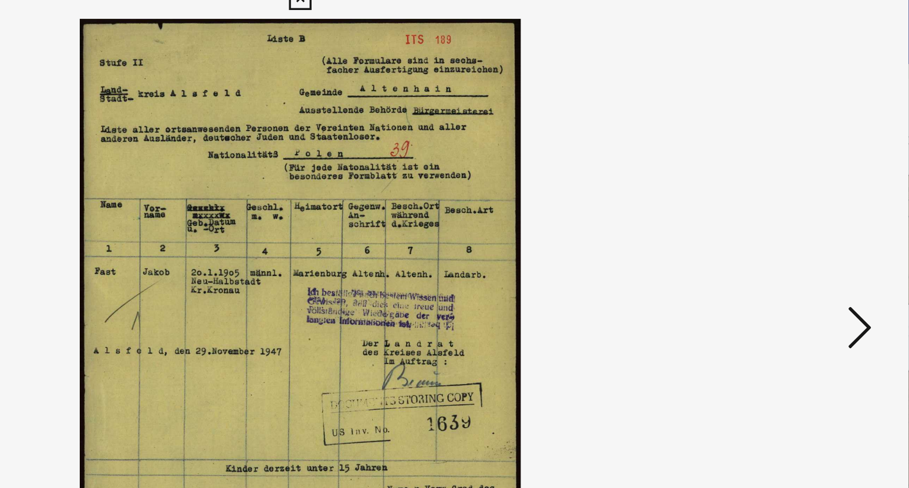
click at [787, 208] on icon at bounding box center [789, 214] width 14 height 28
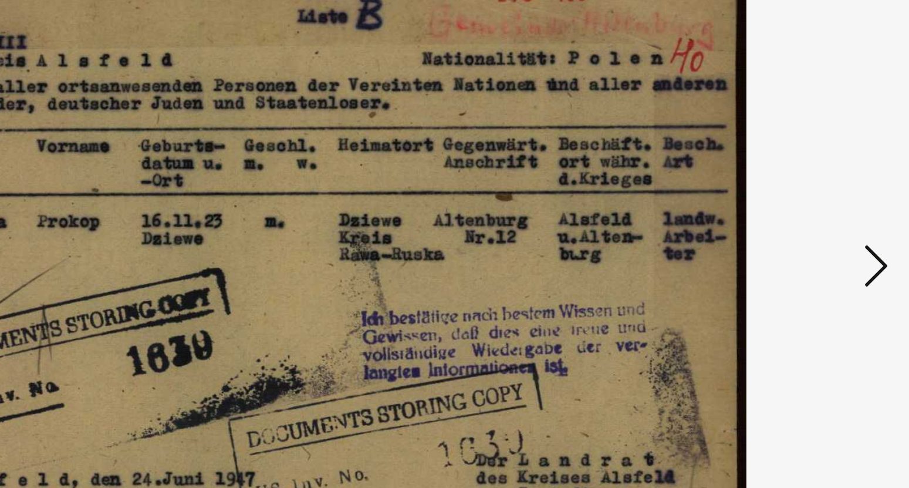
click at [789, 212] on icon at bounding box center [789, 214] width 14 height 28
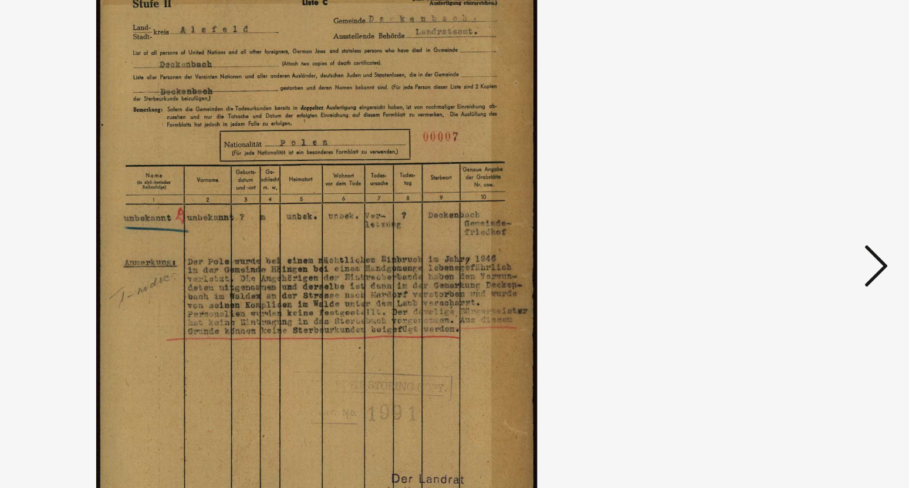
click at [789, 212] on icon at bounding box center [789, 214] width 14 height 28
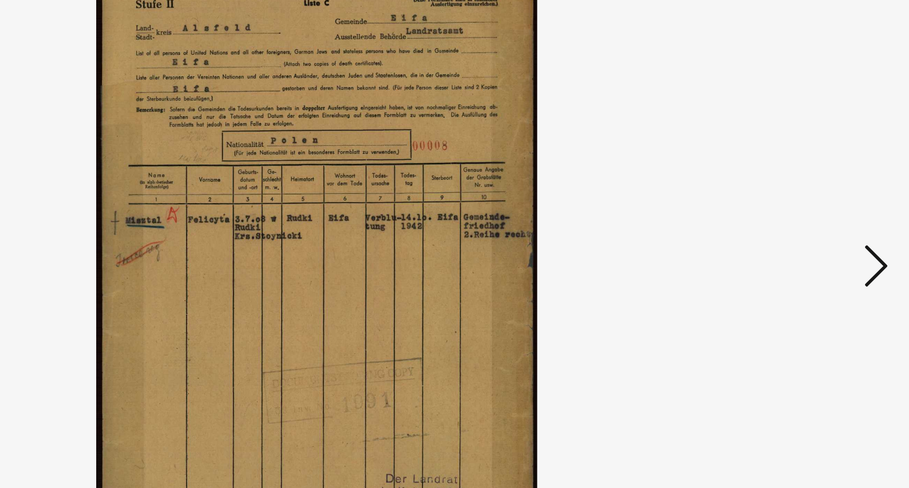
click at [789, 212] on icon at bounding box center [789, 214] width 14 height 28
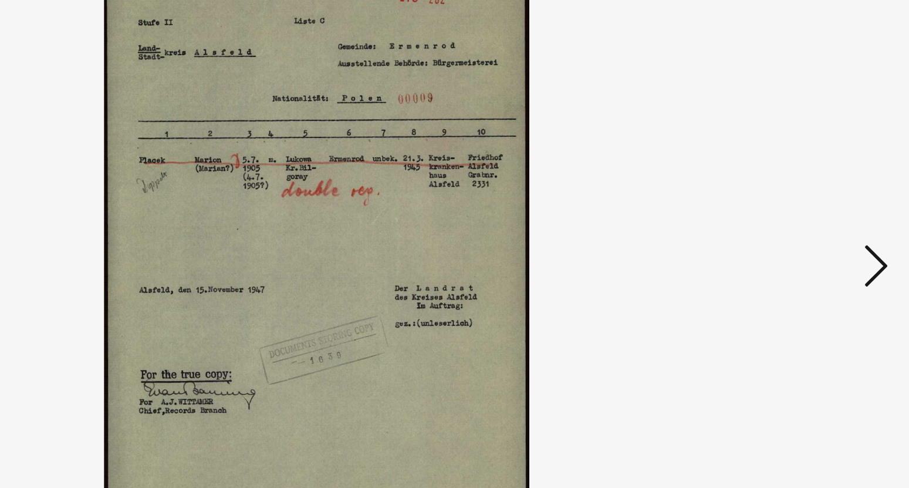
click at [789, 212] on icon at bounding box center [789, 214] width 14 height 28
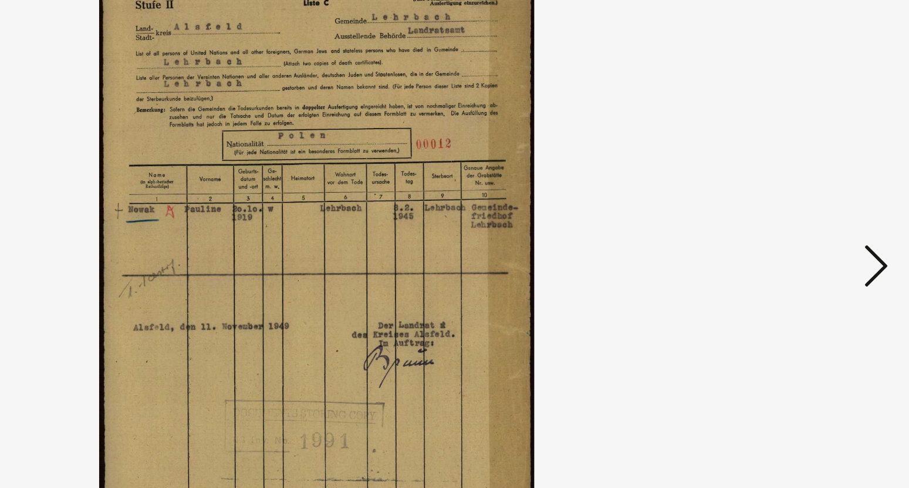
click at [789, 212] on icon at bounding box center [789, 214] width 14 height 28
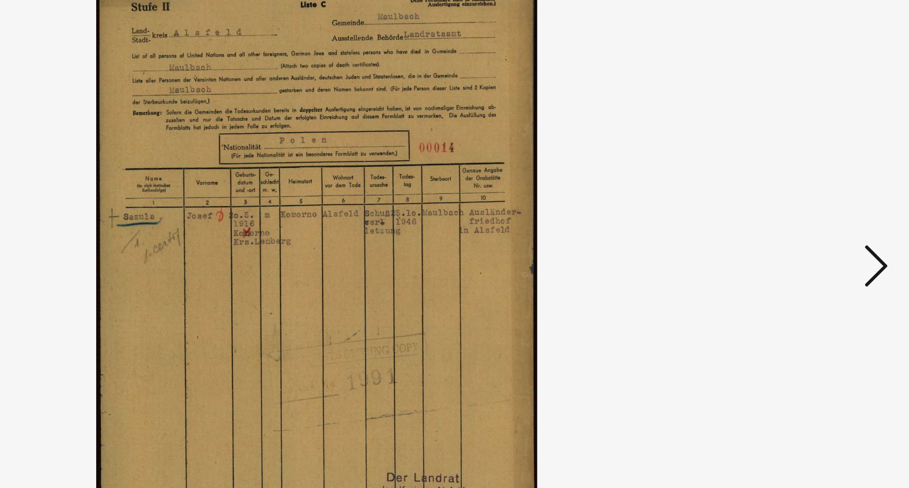
click at [789, 212] on icon at bounding box center [789, 214] width 14 height 28
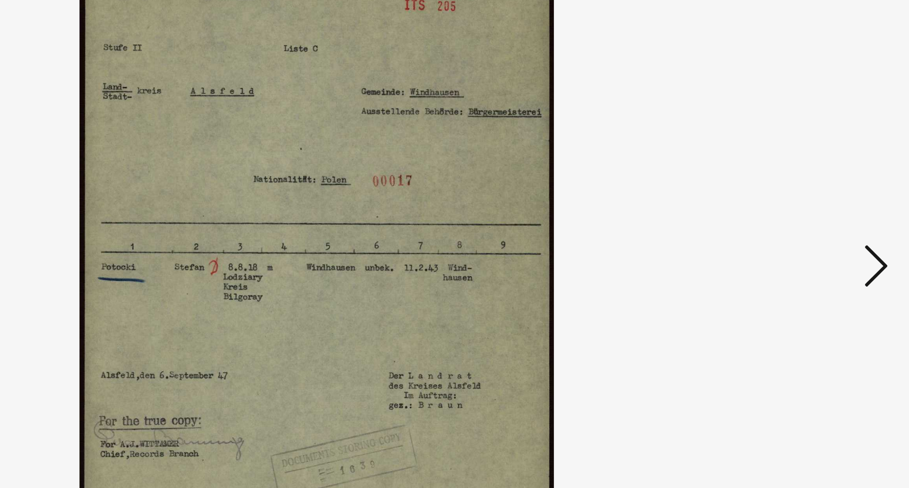
click at [789, 212] on icon at bounding box center [789, 214] width 14 height 28
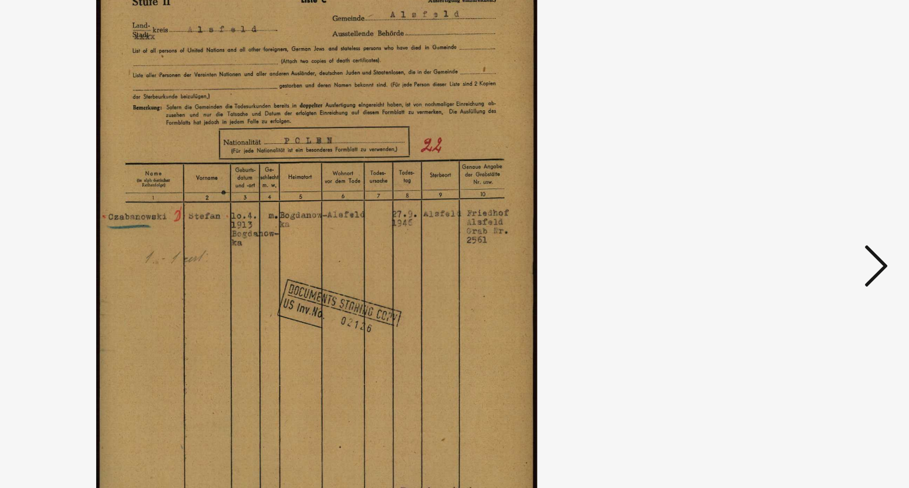
click at [789, 212] on icon at bounding box center [789, 214] width 14 height 28
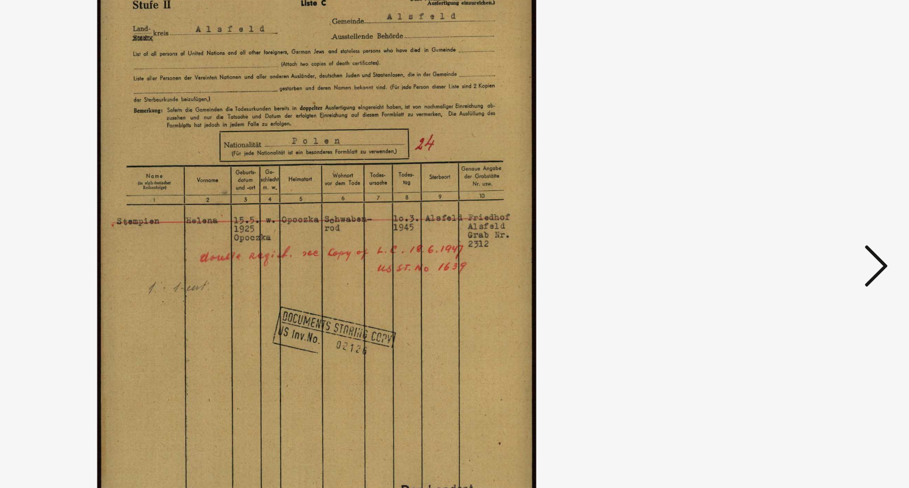
click at [789, 212] on icon at bounding box center [789, 214] width 14 height 28
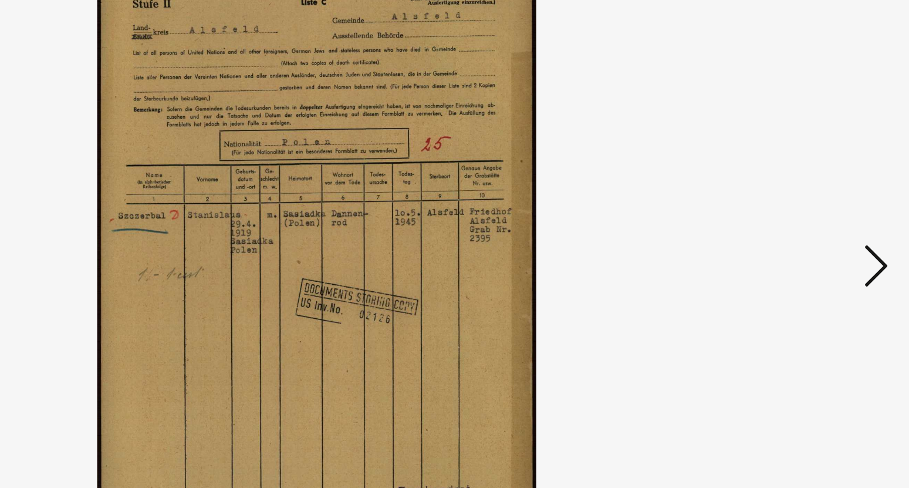
click at [789, 212] on icon at bounding box center [789, 214] width 14 height 28
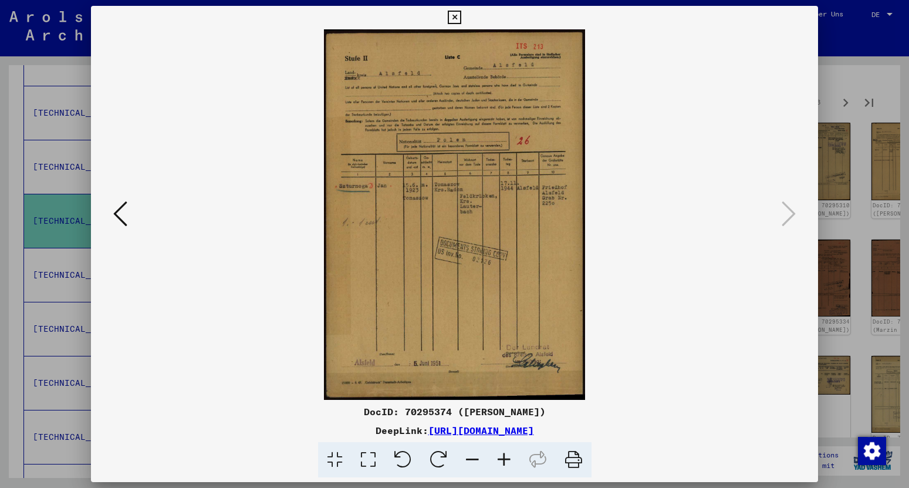
click at [461, 21] on icon at bounding box center [454, 18] width 13 height 14
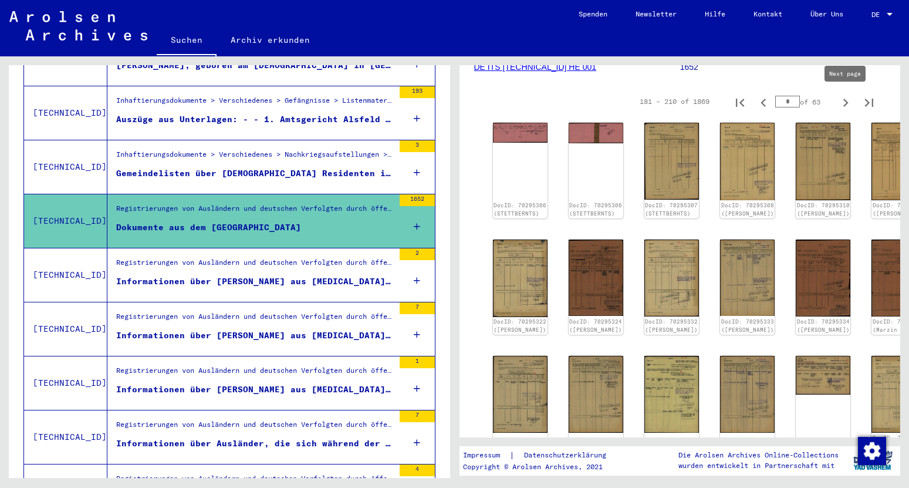
click at [847, 99] on icon "Next page" at bounding box center [845, 102] width 16 height 16
type input "*"
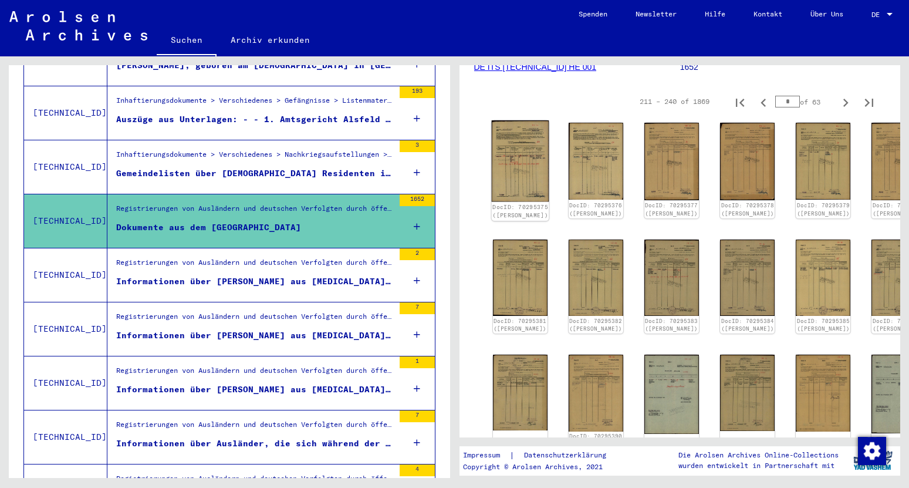
click at [522, 153] on img at bounding box center [520, 161] width 58 height 82
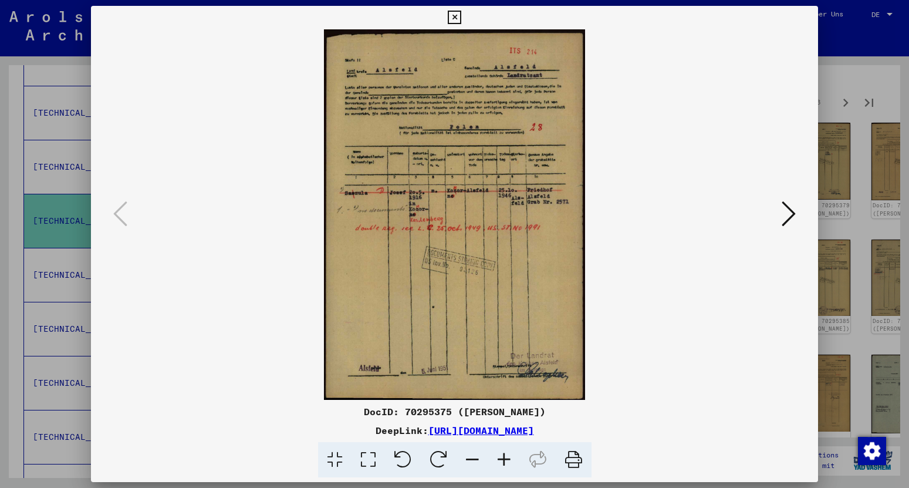
click at [783, 217] on button at bounding box center [788, 214] width 21 height 33
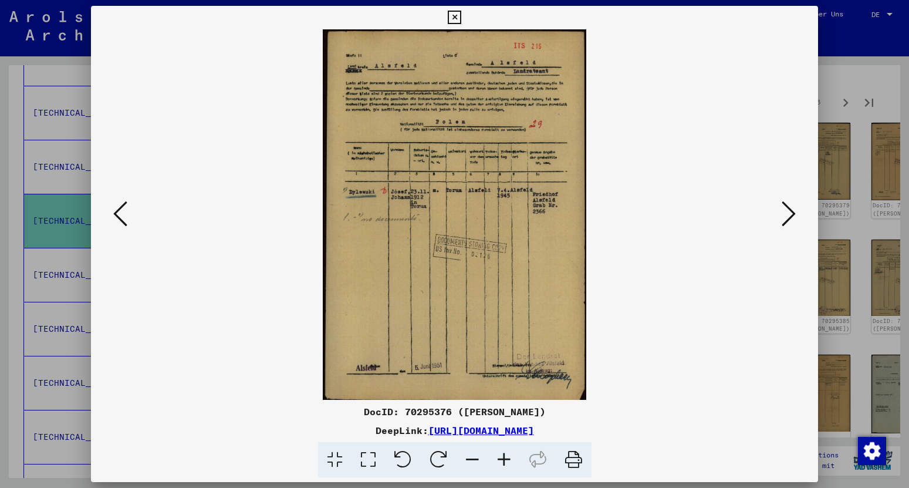
click at [783, 217] on button at bounding box center [788, 214] width 21 height 33
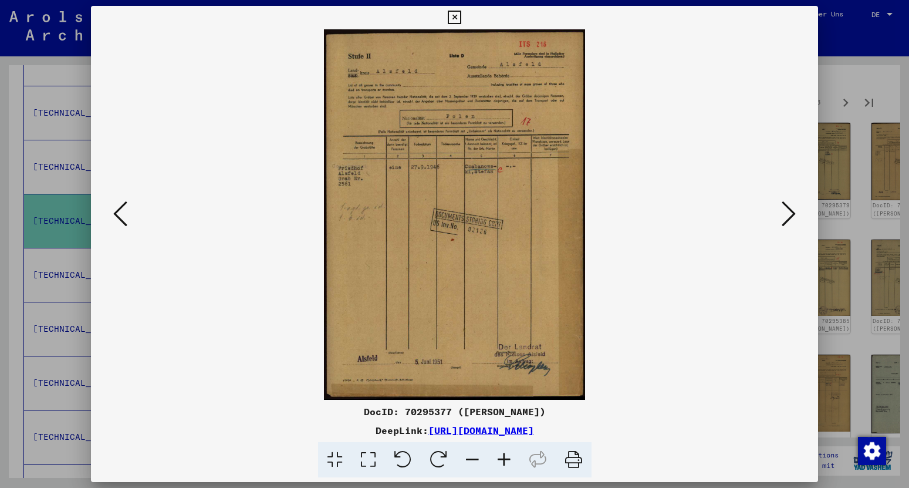
click at [783, 217] on button at bounding box center [788, 214] width 21 height 33
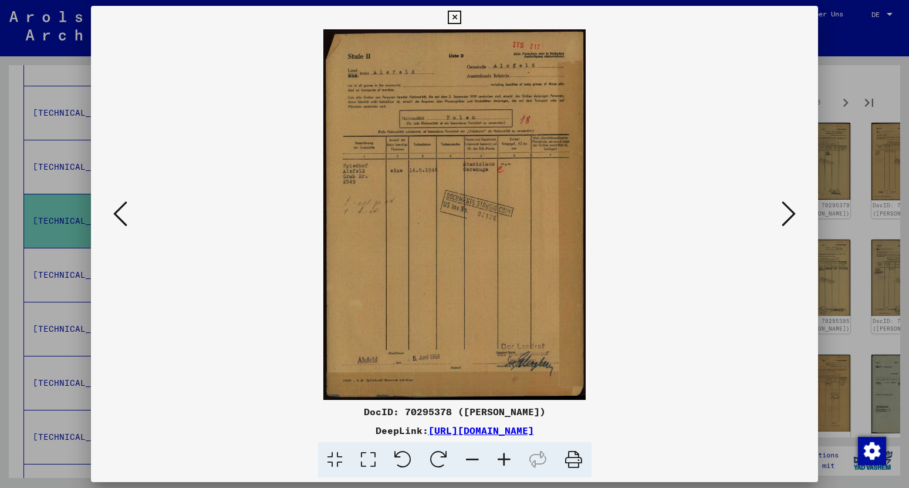
click at [783, 217] on button at bounding box center [788, 214] width 21 height 33
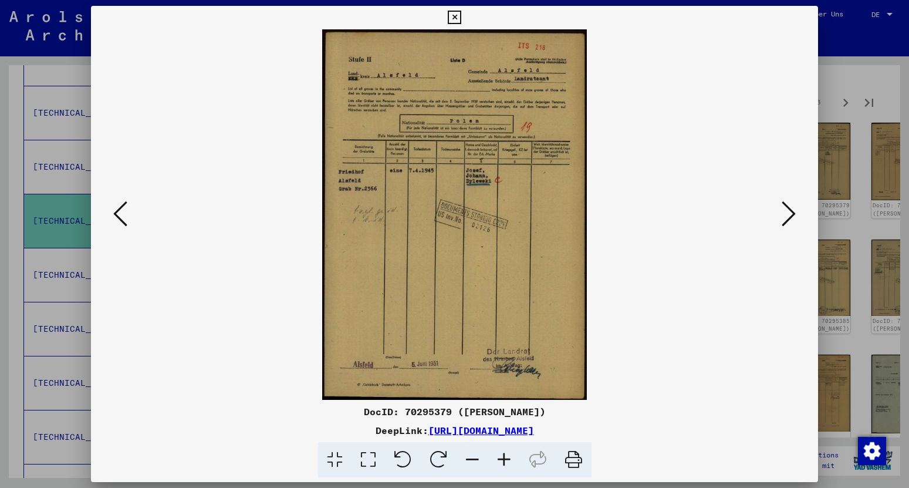
click at [783, 217] on button at bounding box center [788, 214] width 21 height 33
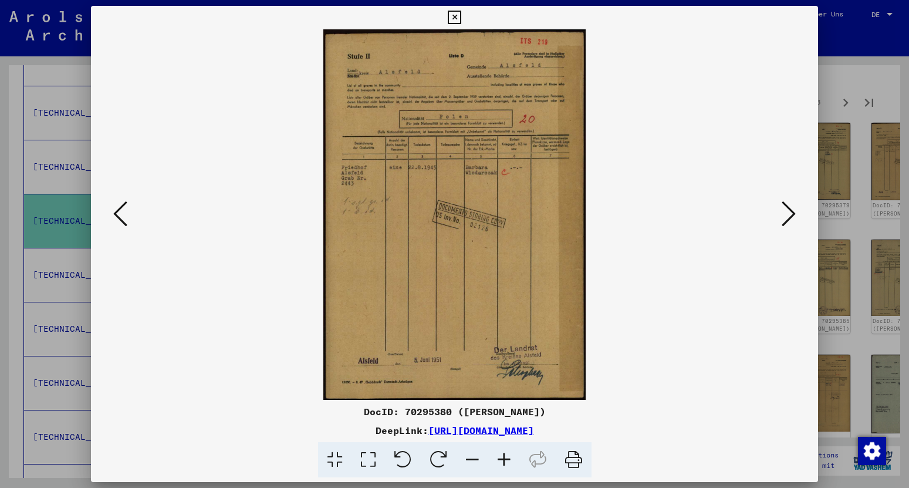
click at [783, 217] on button at bounding box center [788, 214] width 21 height 33
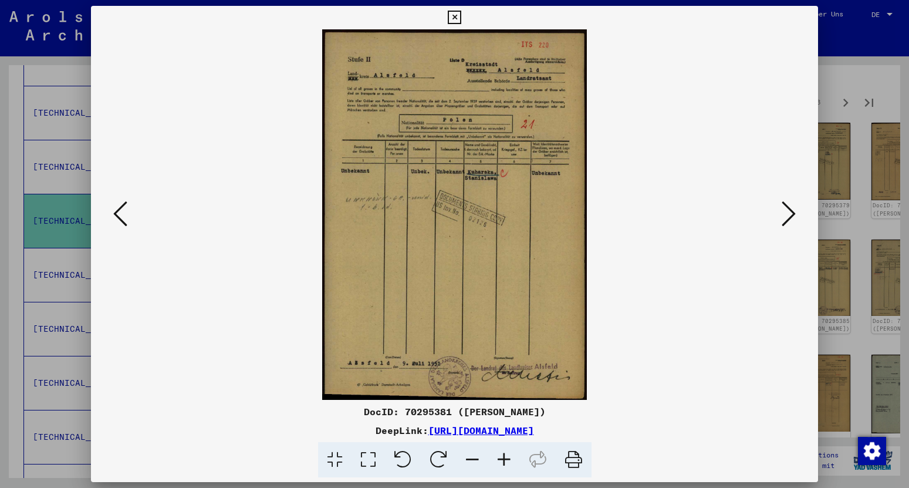
click at [783, 217] on button at bounding box center [788, 214] width 21 height 33
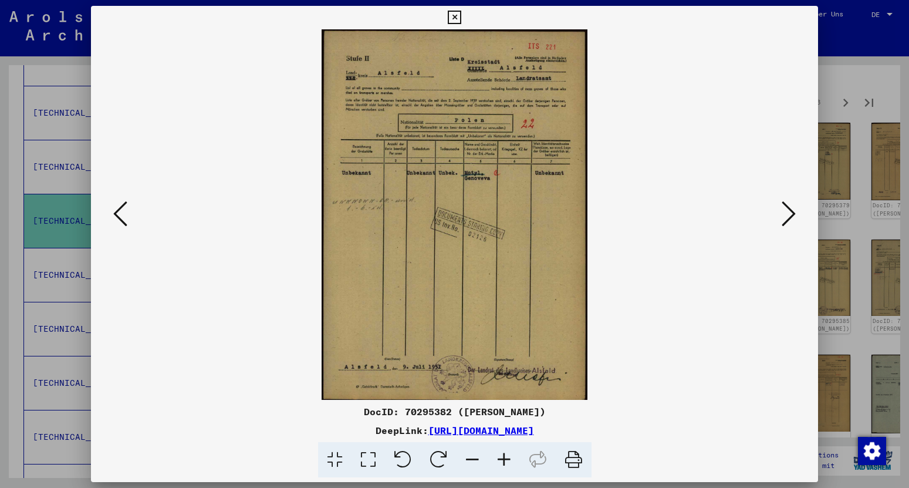
click at [783, 217] on button at bounding box center [788, 214] width 21 height 33
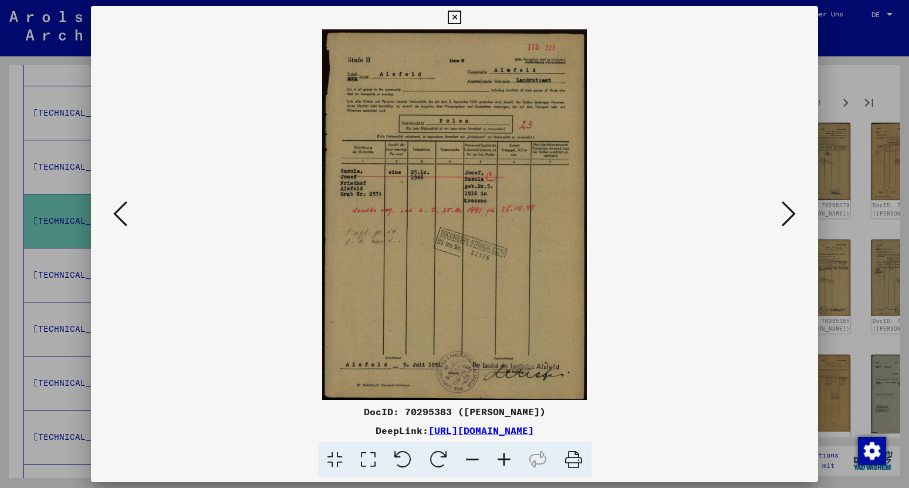
click at [783, 217] on button at bounding box center [788, 214] width 21 height 33
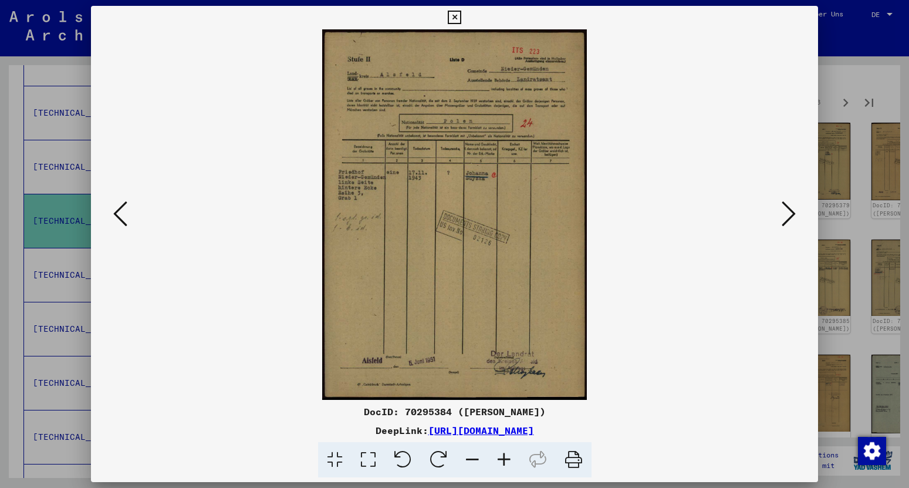
click at [783, 217] on button at bounding box center [788, 214] width 21 height 33
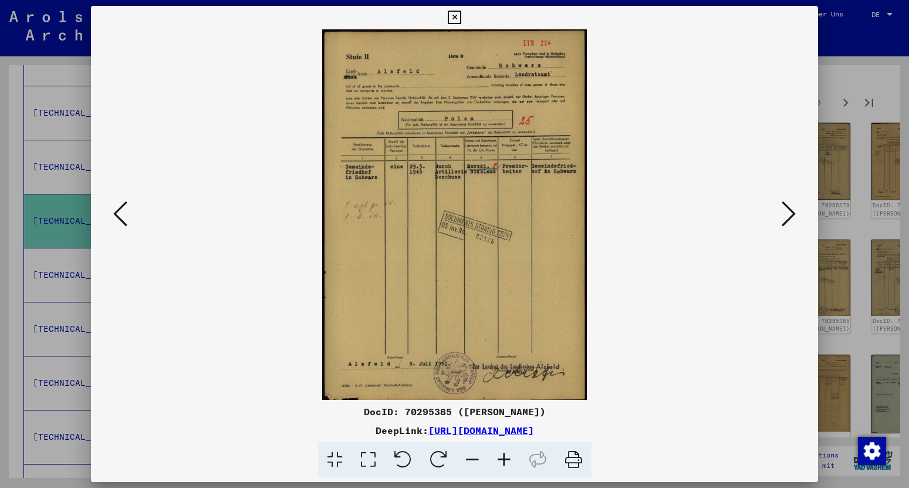
click at [783, 217] on button at bounding box center [788, 214] width 21 height 33
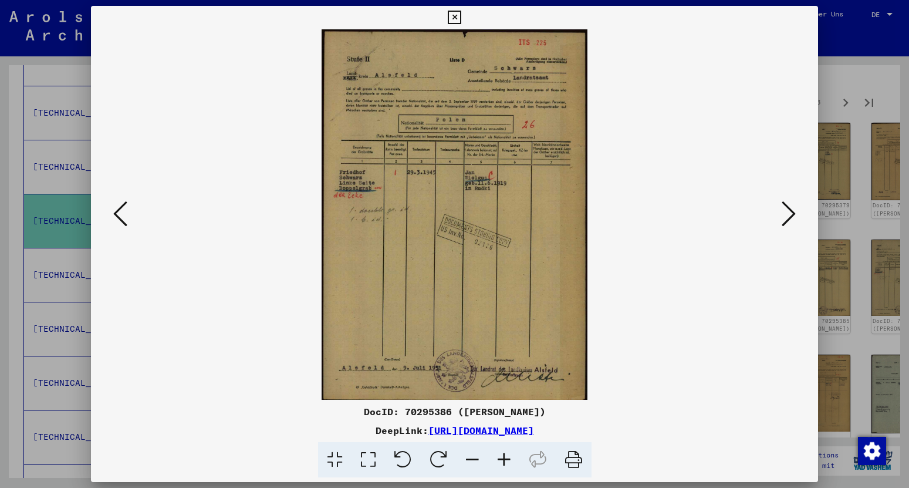
click at [783, 217] on button at bounding box center [788, 214] width 21 height 33
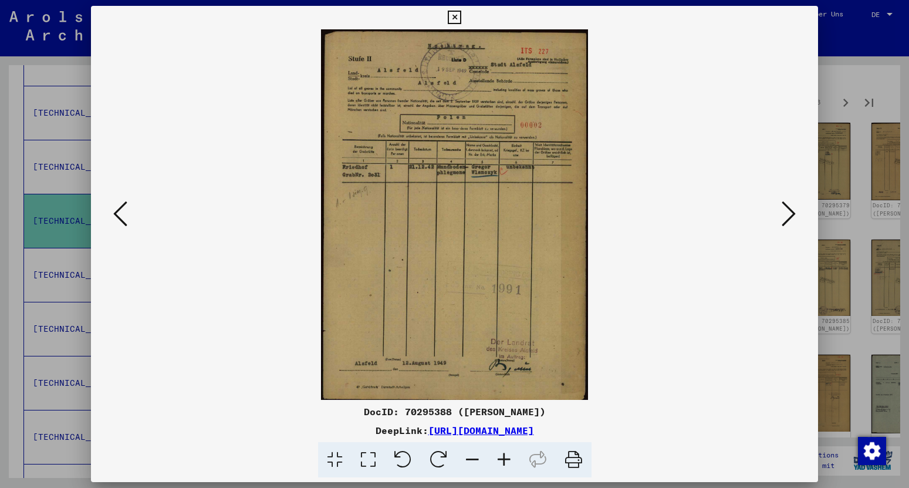
click at [783, 217] on button at bounding box center [788, 214] width 21 height 33
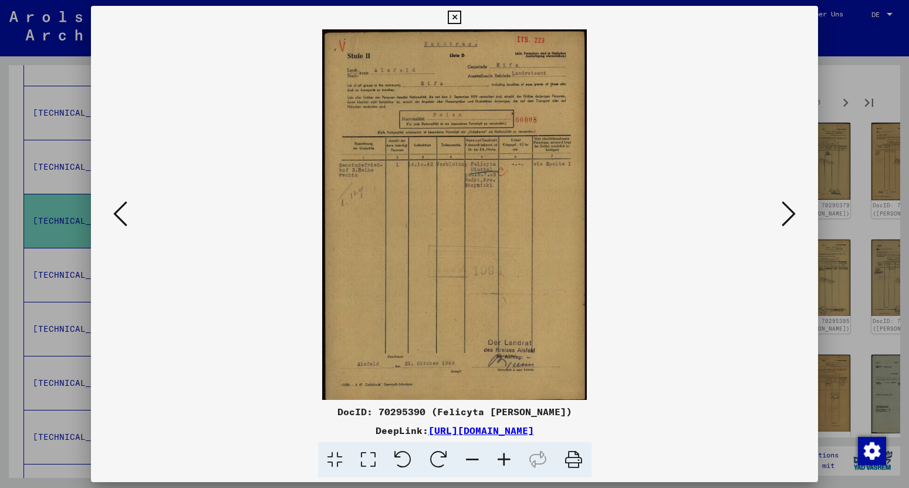
click at [783, 217] on button at bounding box center [788, 214] width 21 height 33
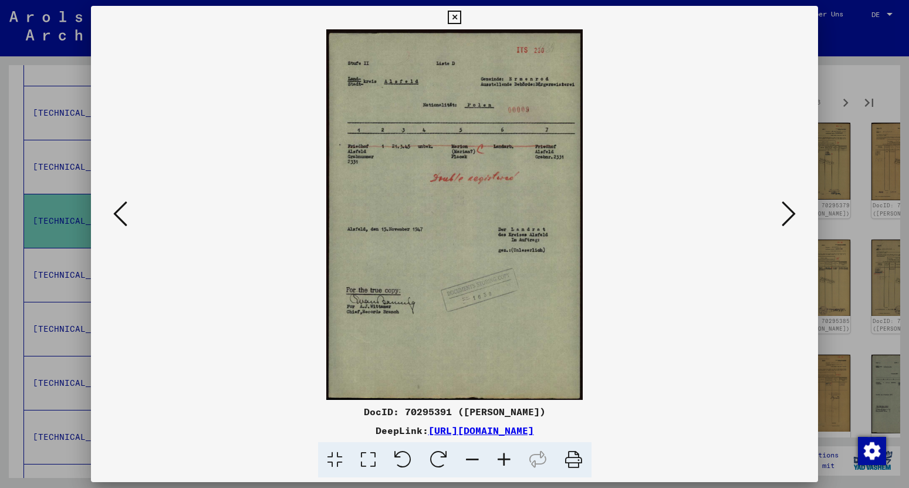
click at [792, 218] on icon at bounding box center [789, 214] width 14 height 28
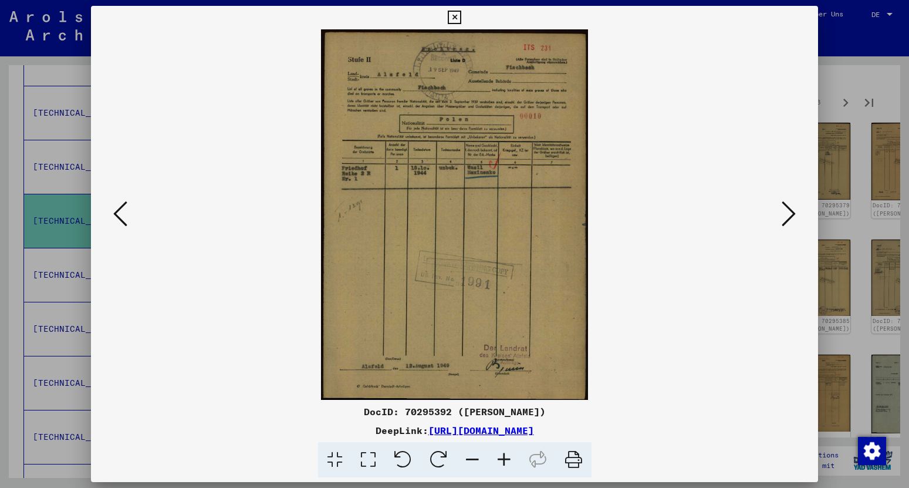
click at [792, 218] on icon at bounding box center [789, 214] width 14 height 28
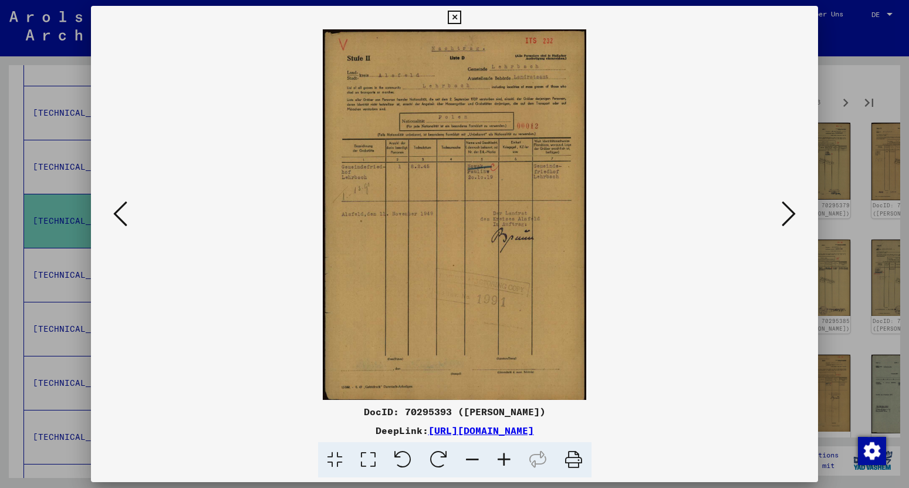
click at [792, 218] on icon at bounding box center [789, 214] width 14 height 28
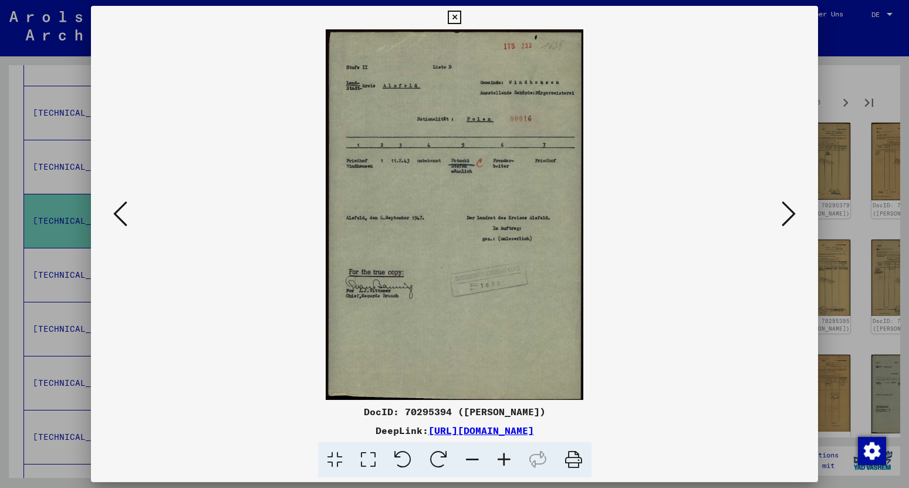
click at [792, 218] on icon at bounding box center [789, 214] width 14 height 28
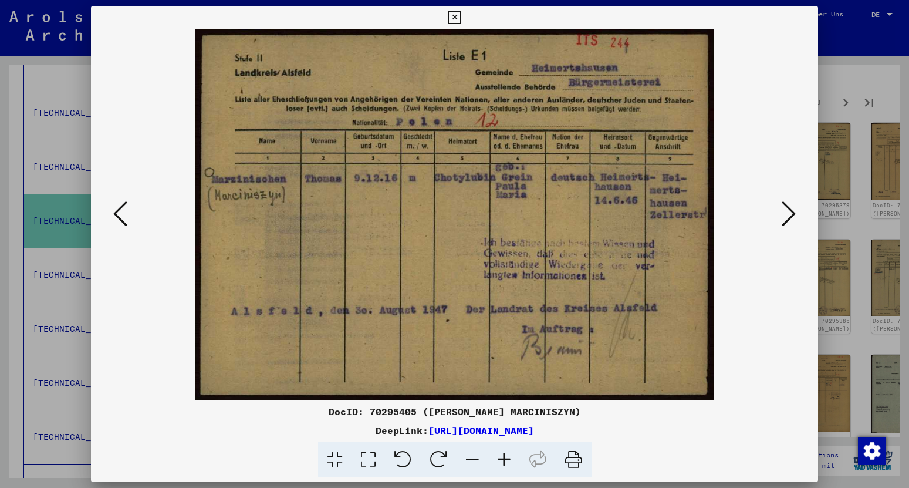
click at [792, 218] on icon at bounding box center [789, 214] width 14 height 28
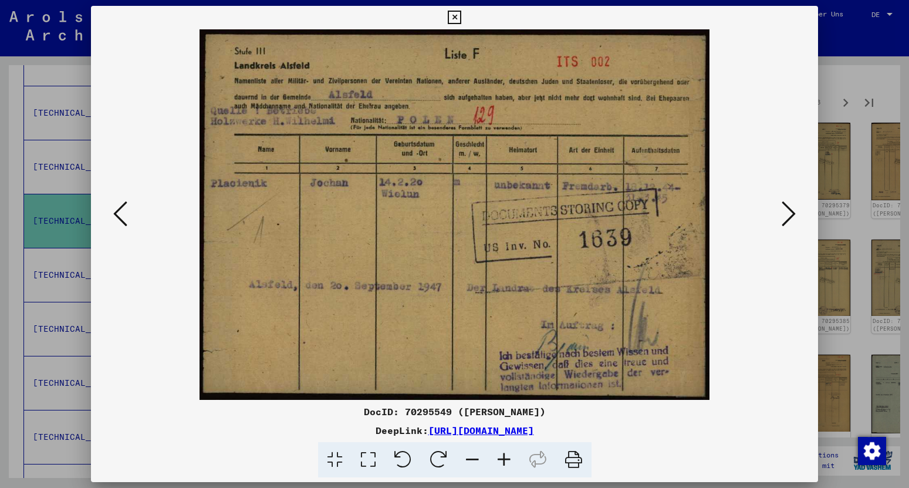
click at [792, 218] on icon at bounding box center [789, 214] width 14 height 28
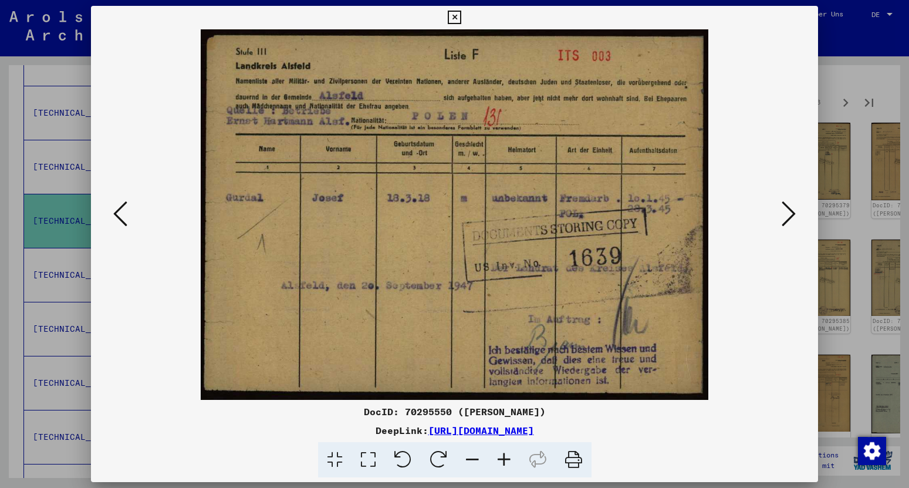
click at [792, 218] on icon at bounding box center [789, 214] width 14 height 28
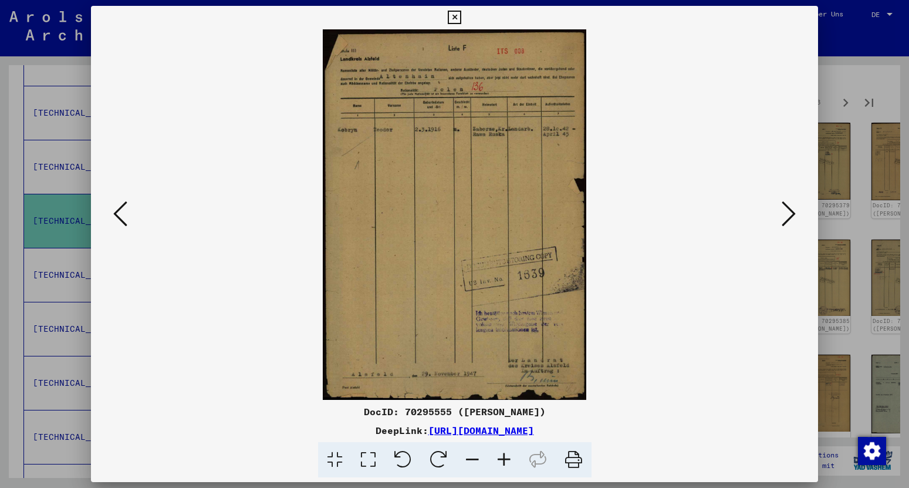
click at [792, 218] on icon at bounding box center [789, 214] width 14 height 28
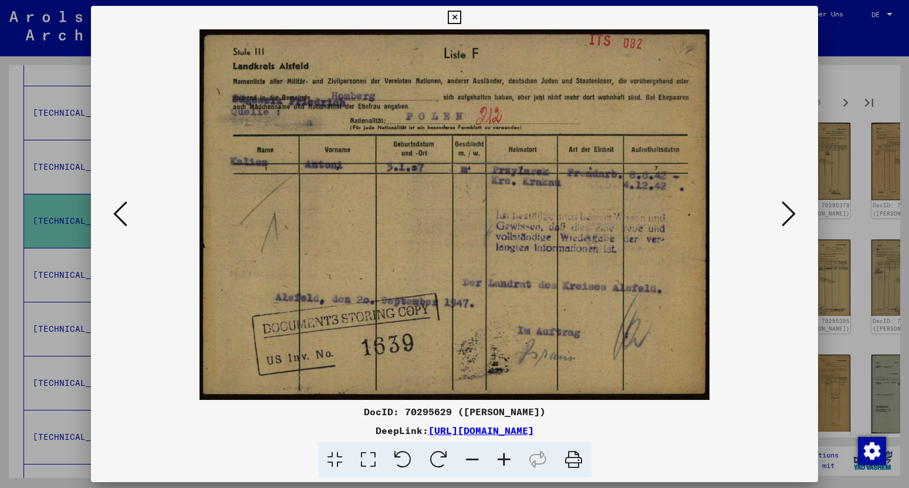
click at [792, 218] on icon at bounding box center [789, 214] width 14 height 28
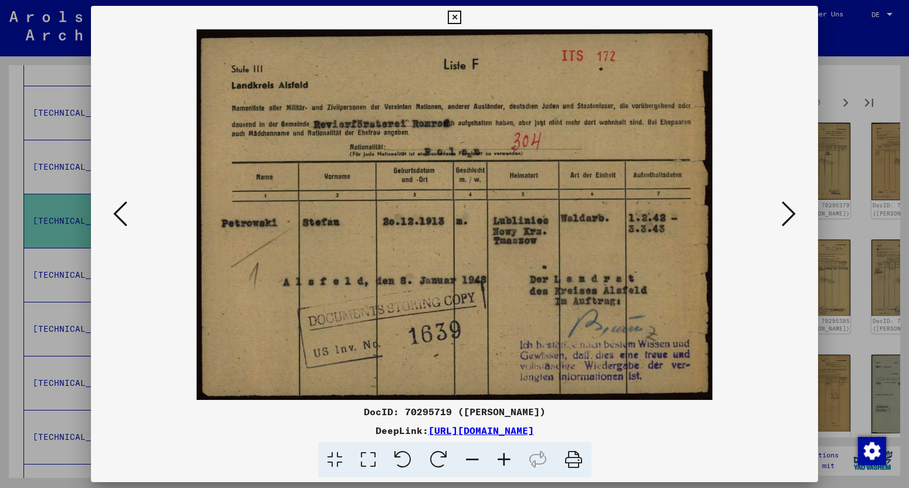
click at [792, 218] on icon at bounding box center [789, 214] width 14 height 28
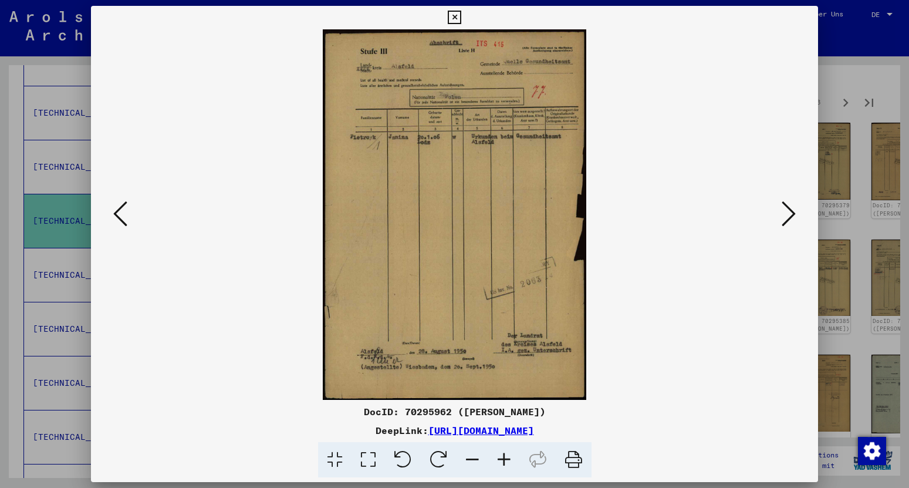
click at [792, 218] on icon at bounding box center [789, 214] width 14 height 28
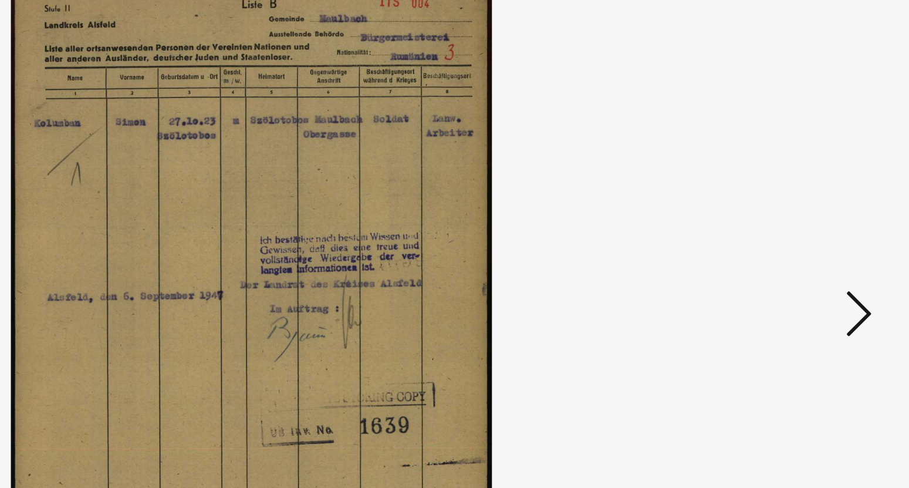
click at [794, 215] on icon at bounding box center [789, 214] width 14 height 28
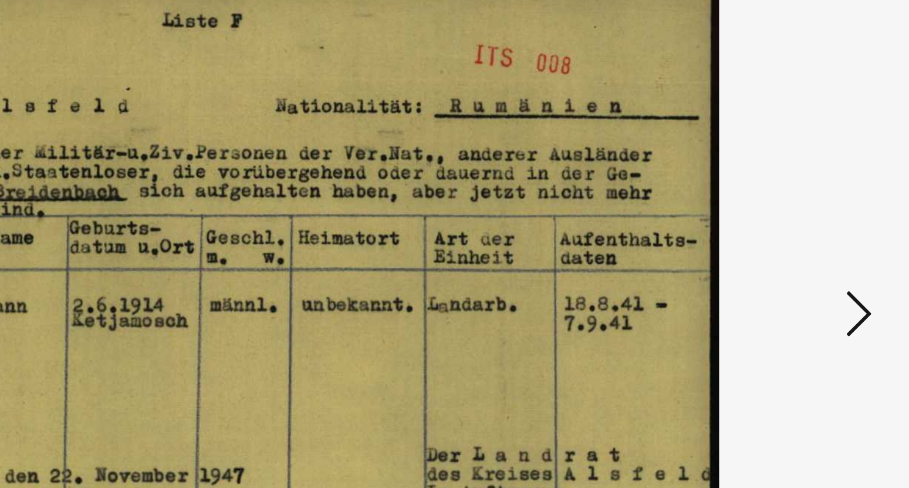
click at [790, 217] on icon at bounding box center [789, 214] width 14 height 28
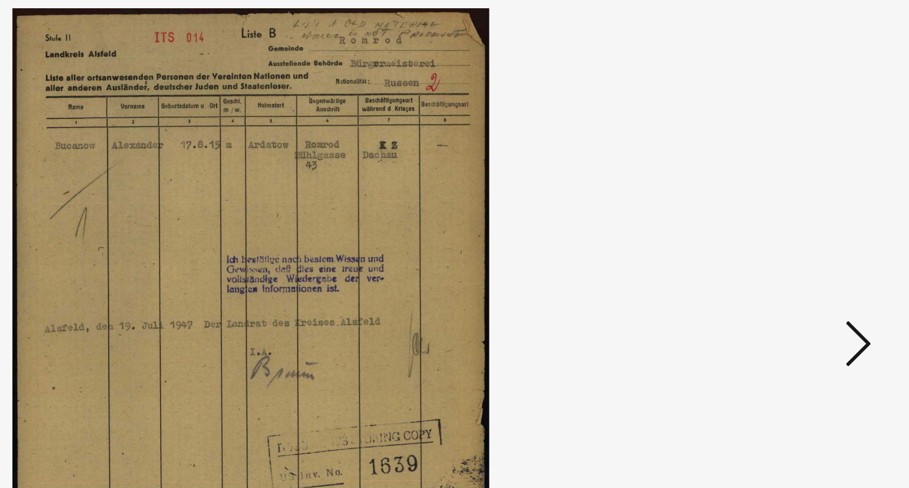
click at [790, 202] on icon at bounding box center [789, 214] width 14 height 28
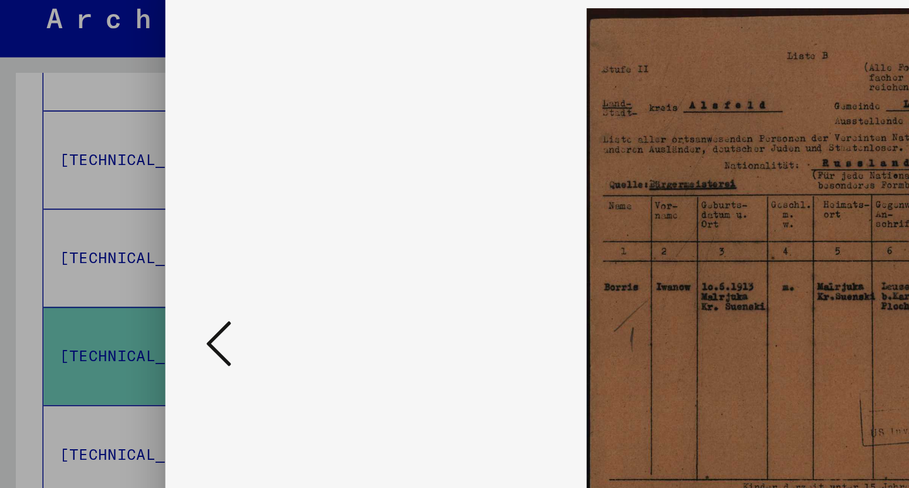
click at [119, 211] on icon at bounding box center [120, 214] width 14 height 28
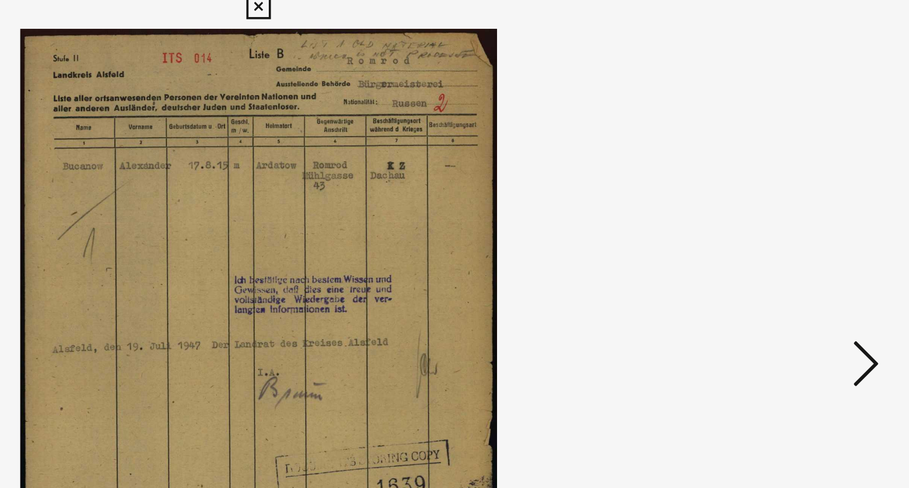
click at [789, 212] on icon at bounding box center [789, 214] width 14 height 28
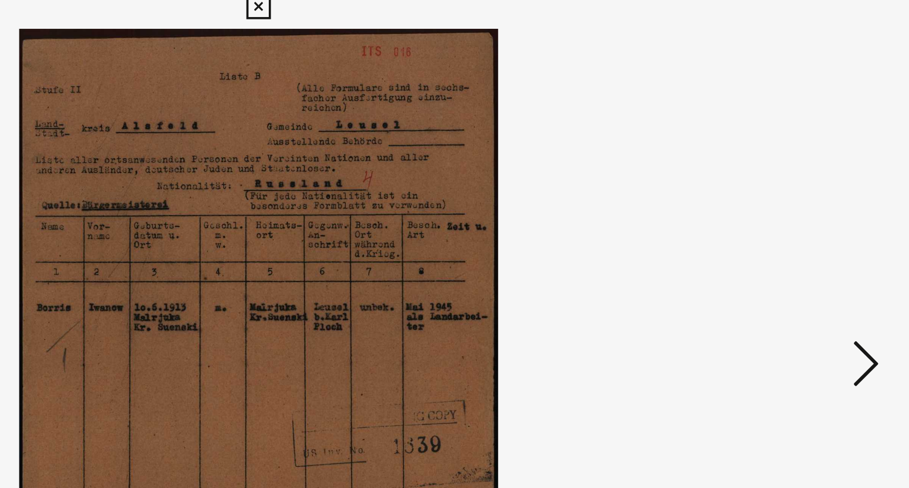
click at [789, 212] on icon at bounding box center [789, 214] width 14 height 28
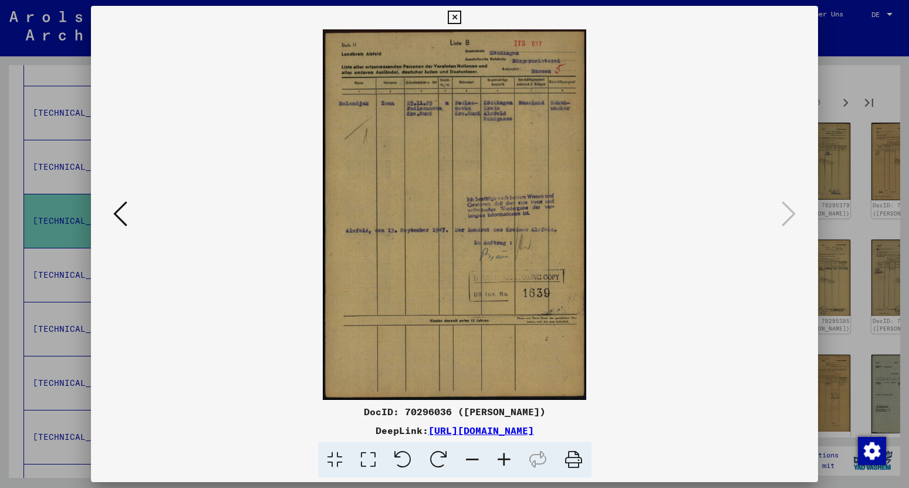
click at [461, 18] on icon at bounding box center [454, 18] width 13 height 14
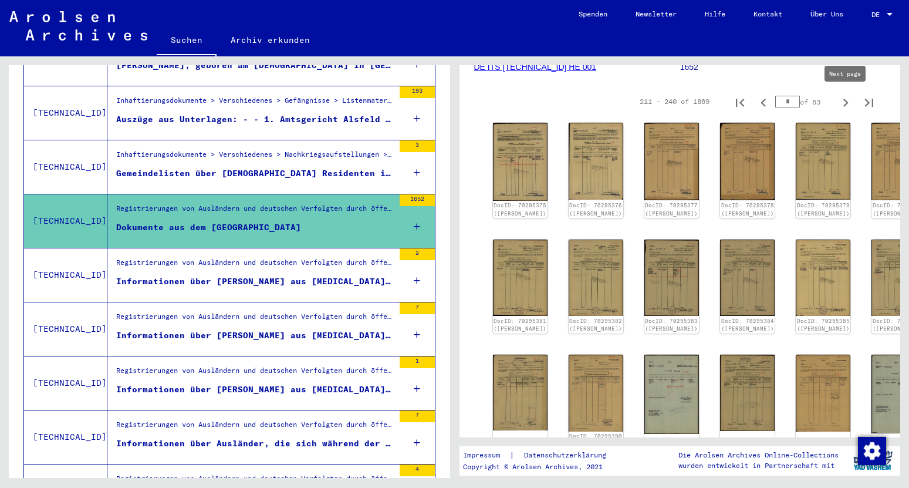
click at [843, 102] on icon "Next page" at bounding box center [845, 102] width 16 height 16
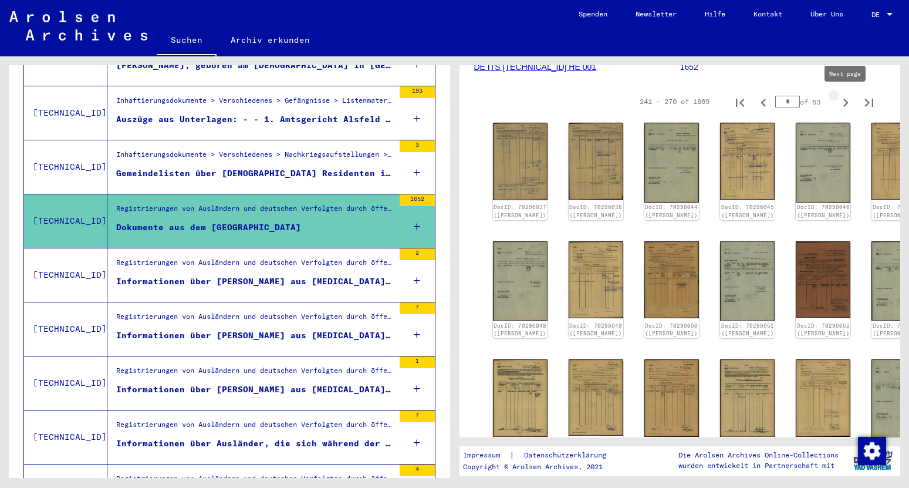
type input "*"
click at [518, 159] on img at bounding box center [520, 160] width 58 height 81
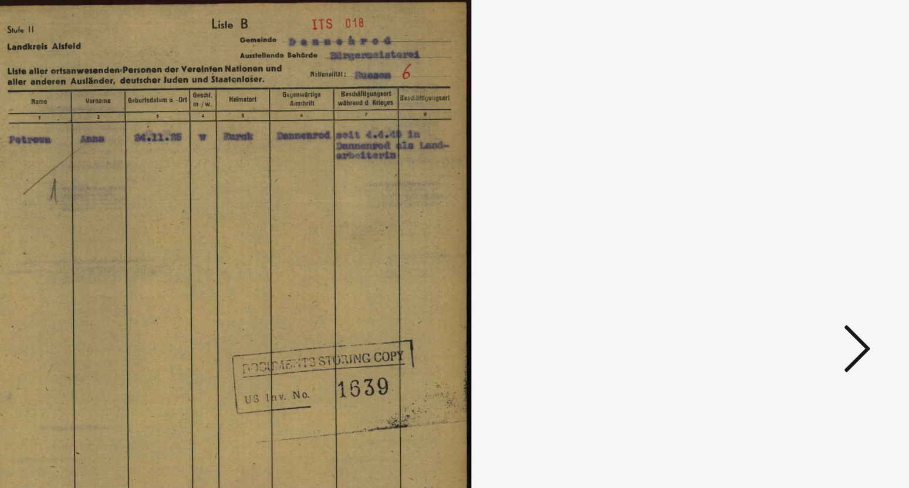
click at [789, 211] on icon at bounding box center [789, 214] width 14 height 28
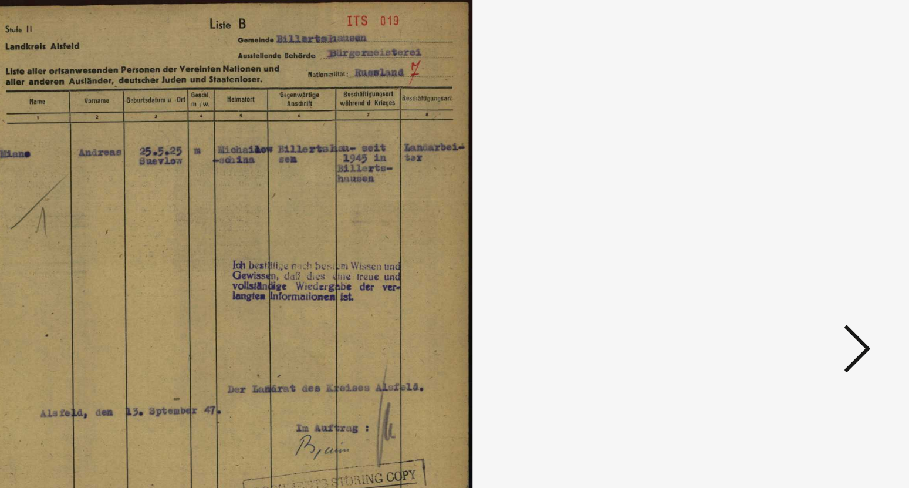
click at [789, 211] on icon at bounding box center [789, 214] width 14 height 28
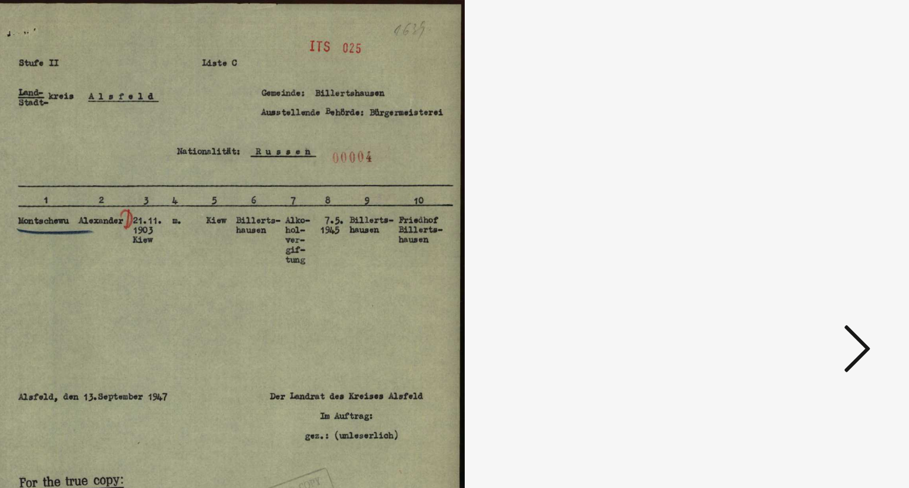
click at [789, 211] on icon at bounding box center [789, 214] width 14 height 28
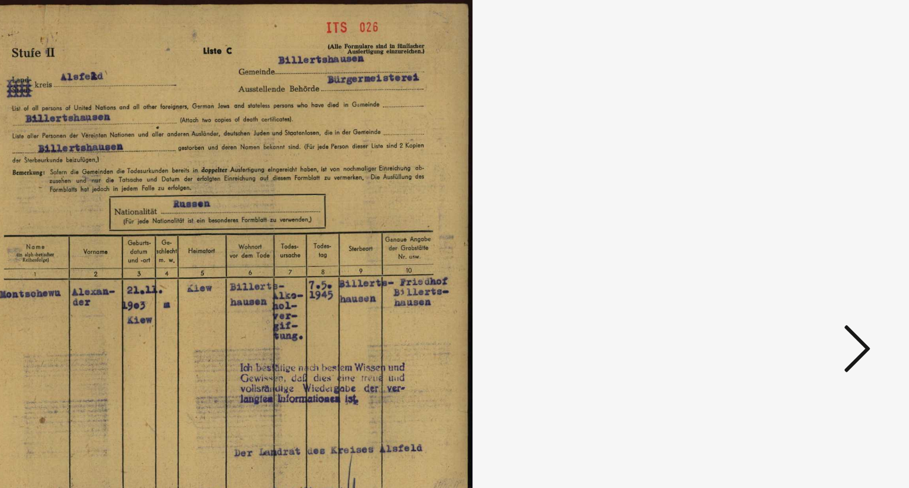
click at [789, 211] on icon at bounding box center [789, 214] width 14 height 28
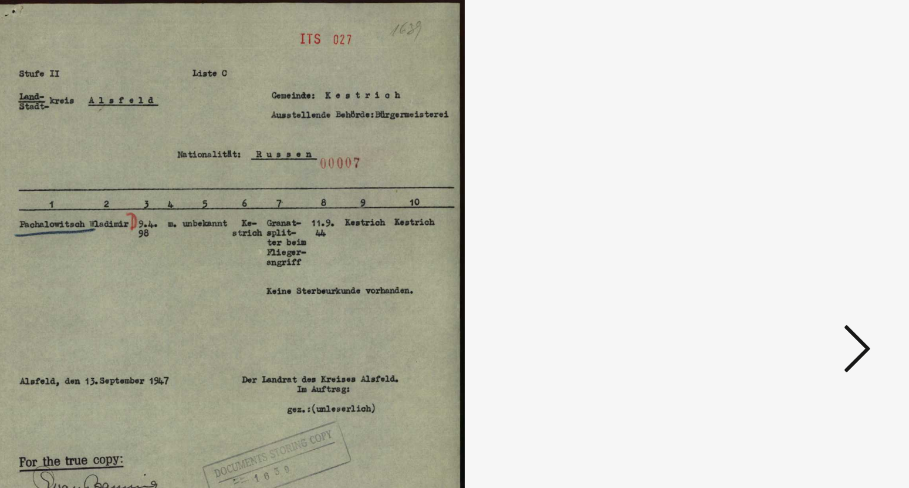
click at [789, 211] on icon at bounding box center [789, 214] width 14 height 28
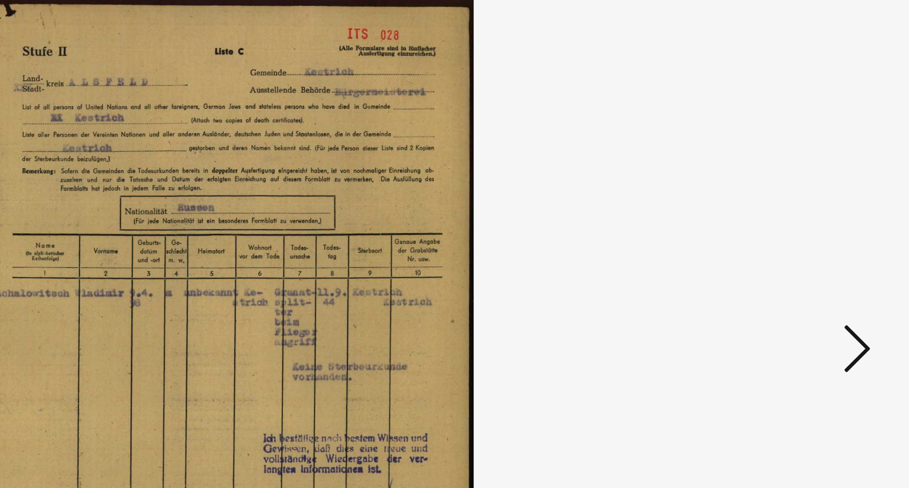
click at [789, 211] on icon at bounding box center [789, 214] width 14 height 28
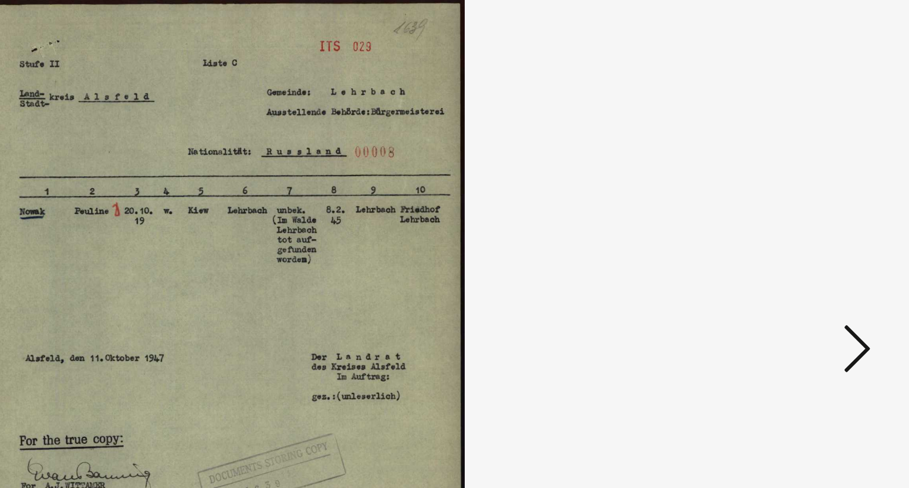
click at [789, 211] on icon at bounding box center [789, 214] width 14 height 28
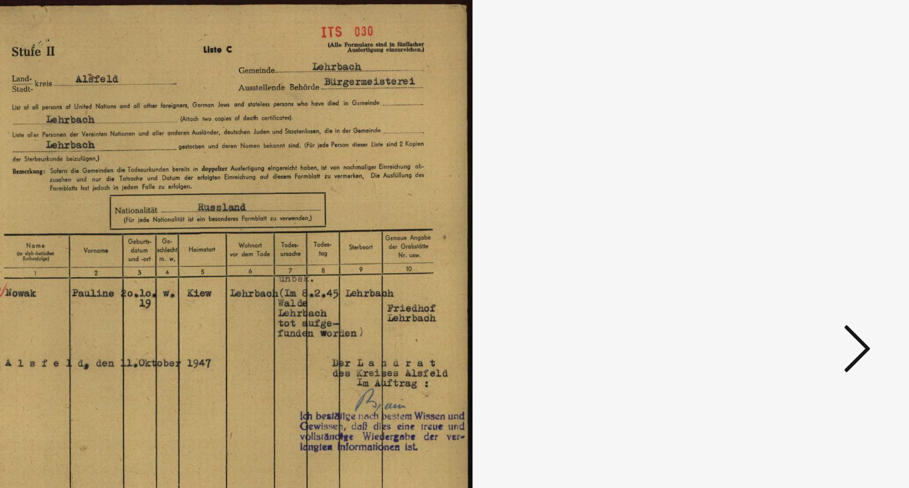
click at [789, 211] on icon at bounding box center [789, 214] width 14 height 28
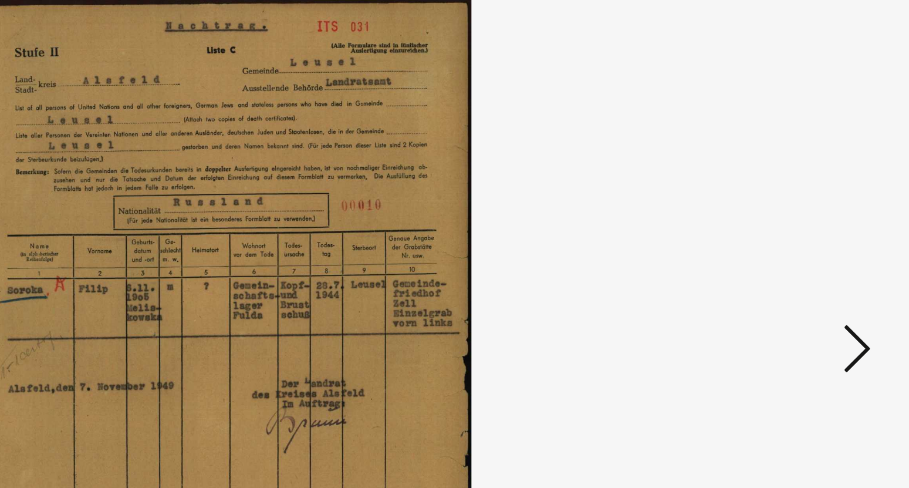
click at [789, 211] on icon at bounding box center [789, 214] width 14 height 28
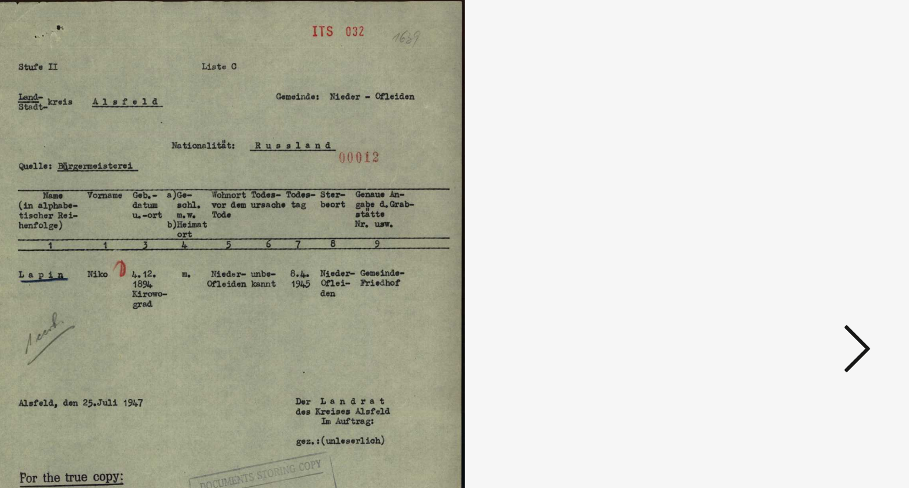
click at [789, 211] on icon at bounding box center [789, 214] width 14 height 28
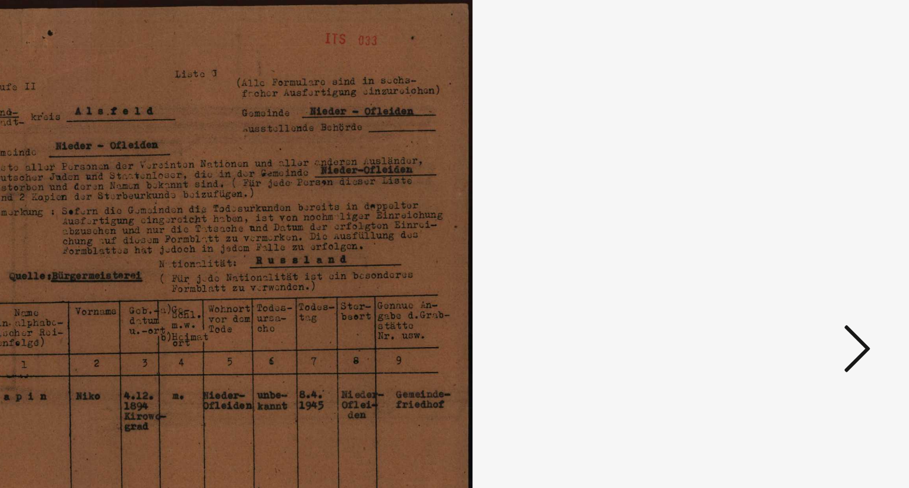
click at [789, 211] on icon at bounding box center [789, 214] width 14 height 28
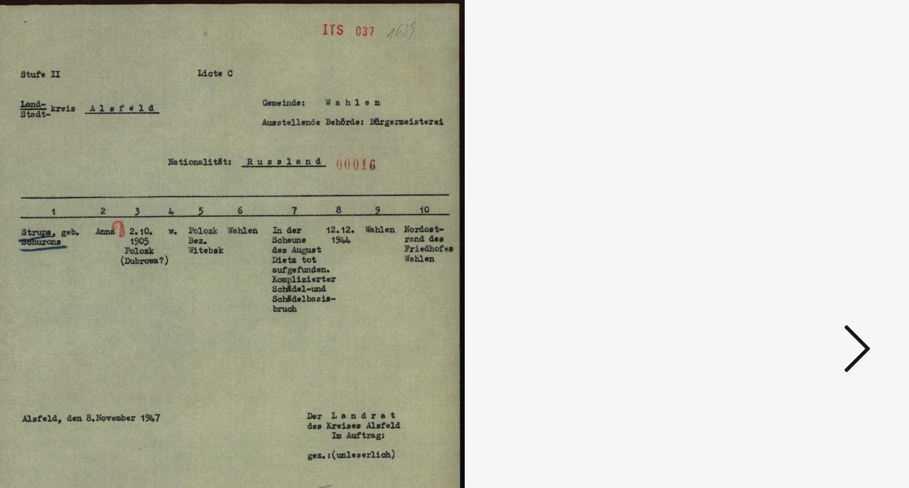
click at [789, 211] on icon at bounding box center [789, 214] width 14 height 28
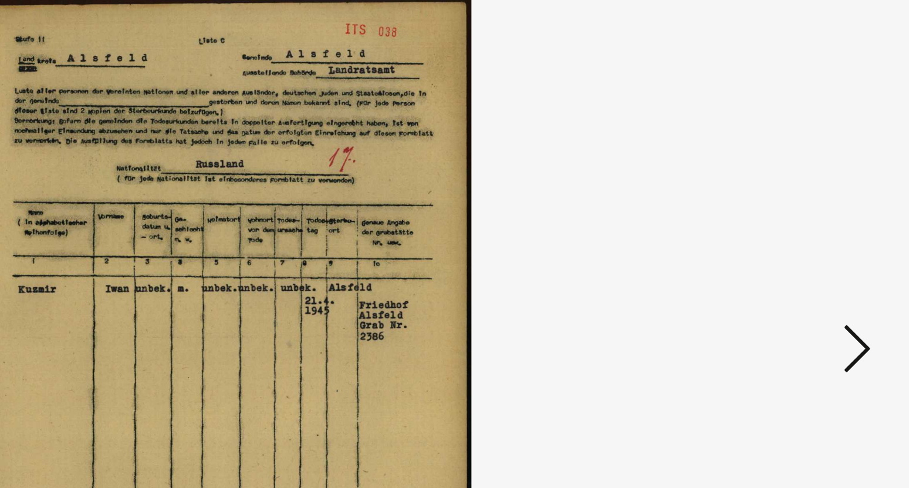
click at [789, 211] on icon at bounding box center [789, 214] width 14 height 28
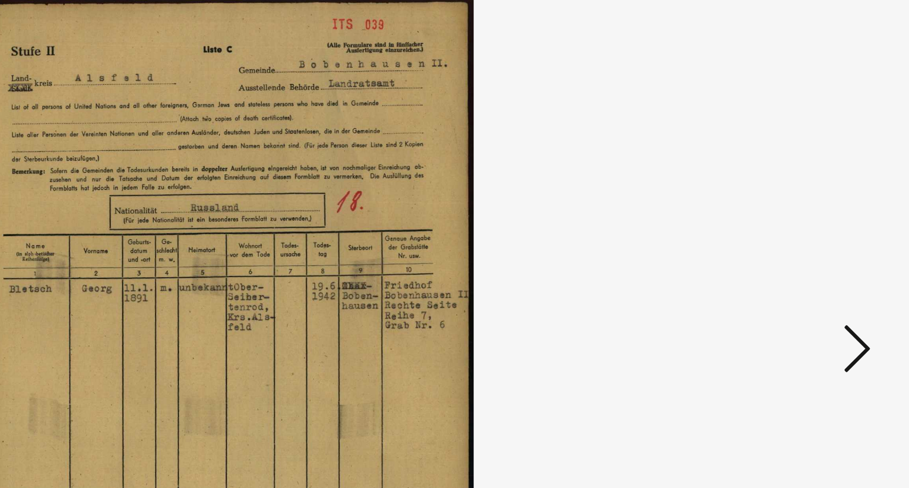
click at [789, 211] on icon at bounding box center [789, 214] width 14 height 28
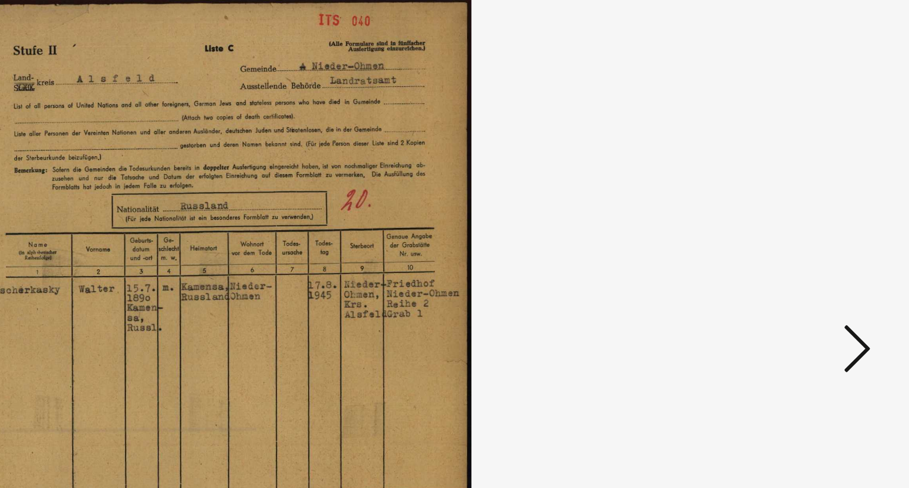
click at [789, 211] on icon at bounding box center [789, 214] width 14 height 28
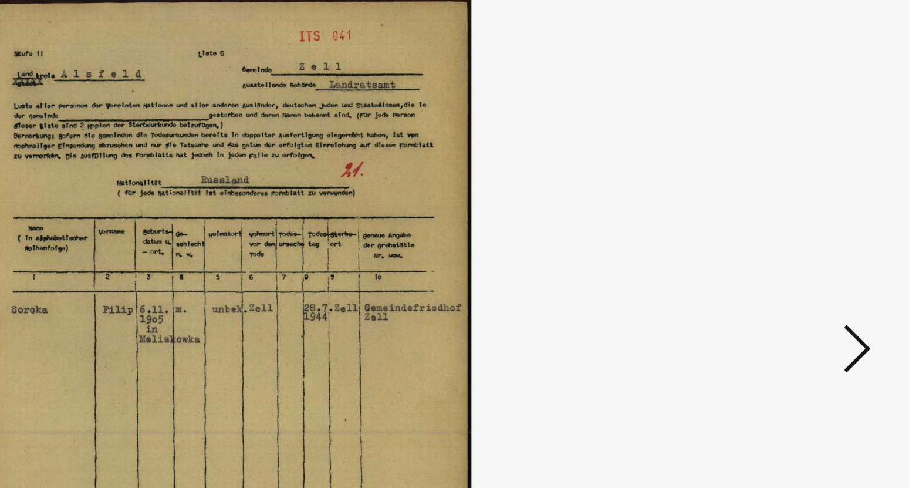
click at [789, 211] on icon at bounding box center [789, 214] width 14 height 28
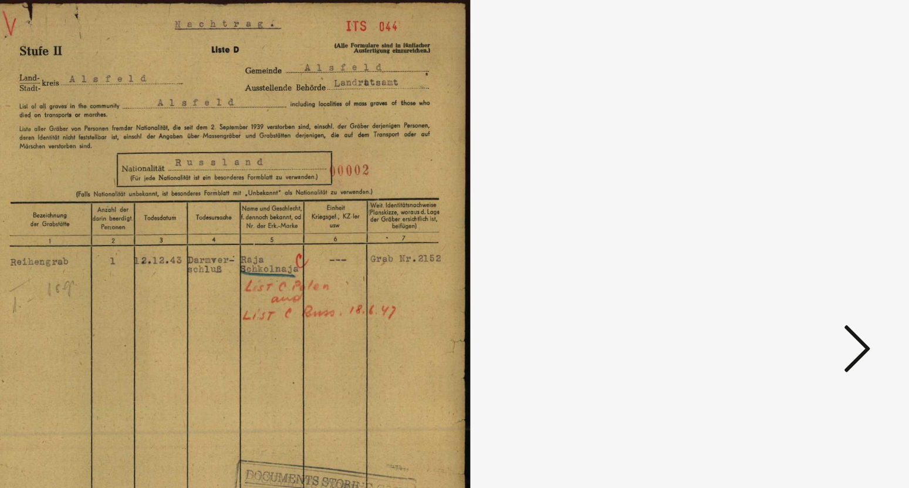
click at [789, 211] on icon at bounding box center [789, 214] width 14 height 28
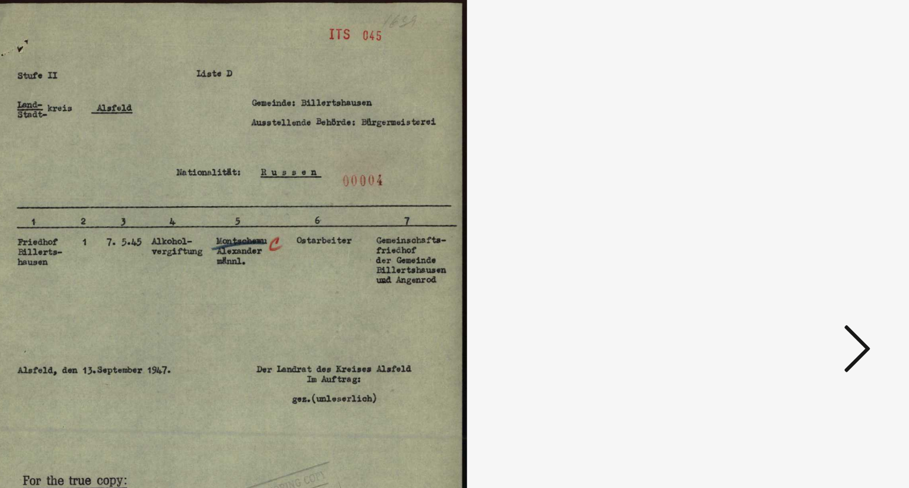
click at [789, 211] on icon at bounding box center [789, 214] width 14 height 28
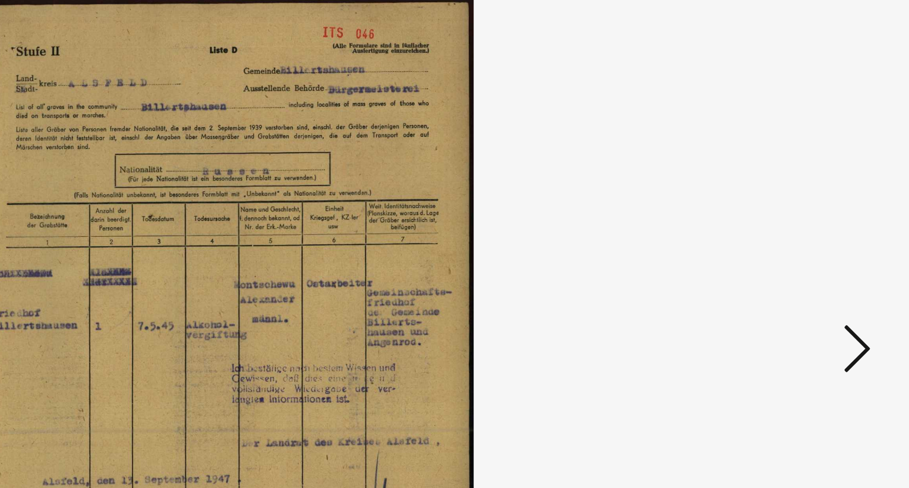
click at [789, 211] on icon at bounding box center [789, 214] width 14 height 28
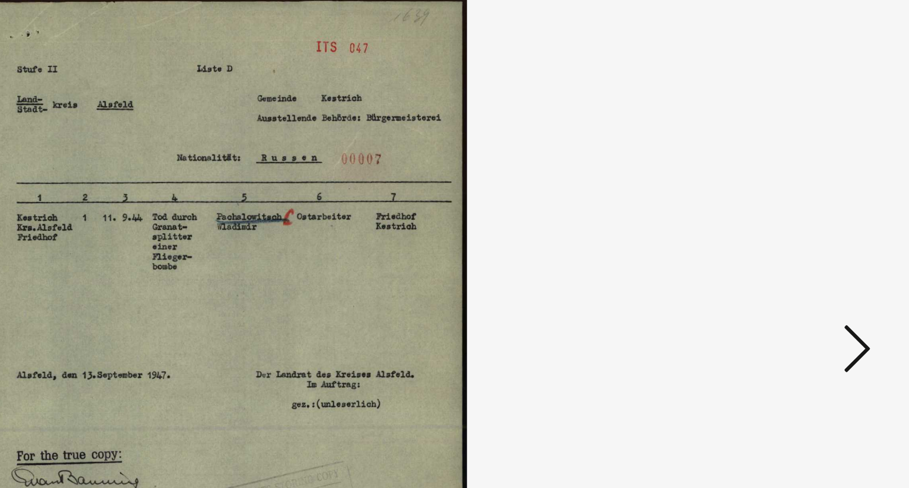
click at [789, 211] on icon at bounding box center [789, 214] width 14 height 28
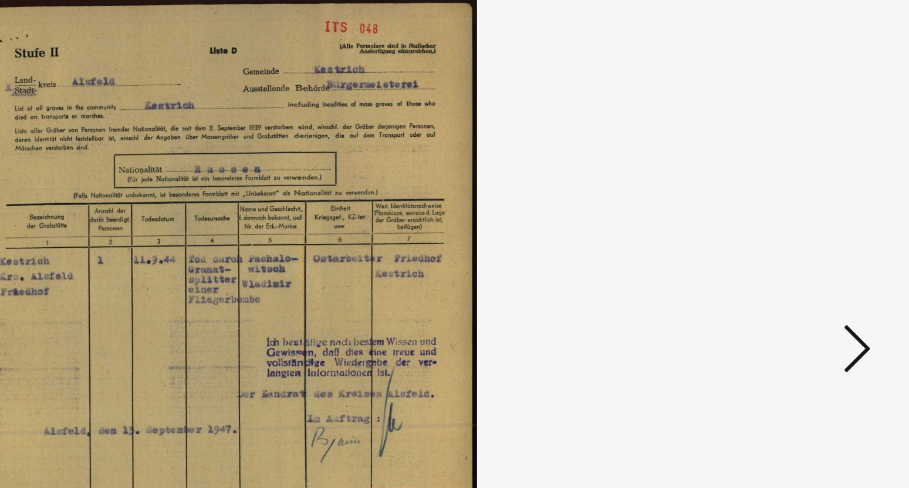
click at [789, 211] on icon at bounding box center [789, 214] width 14 height 28
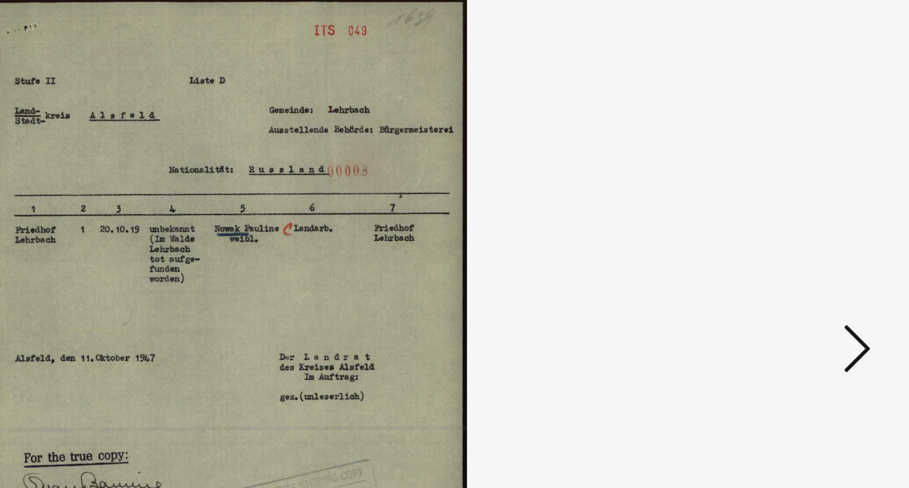
click at [789, 211] on icon at bounding box center [789, 214] width 14 height 28
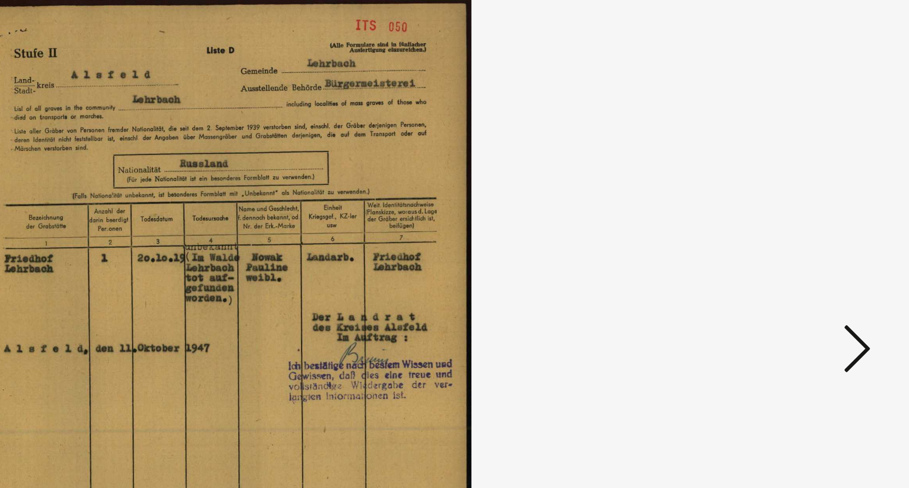
click at [789, 211] on icon at bounding box center [789, 214] width 14 height 28
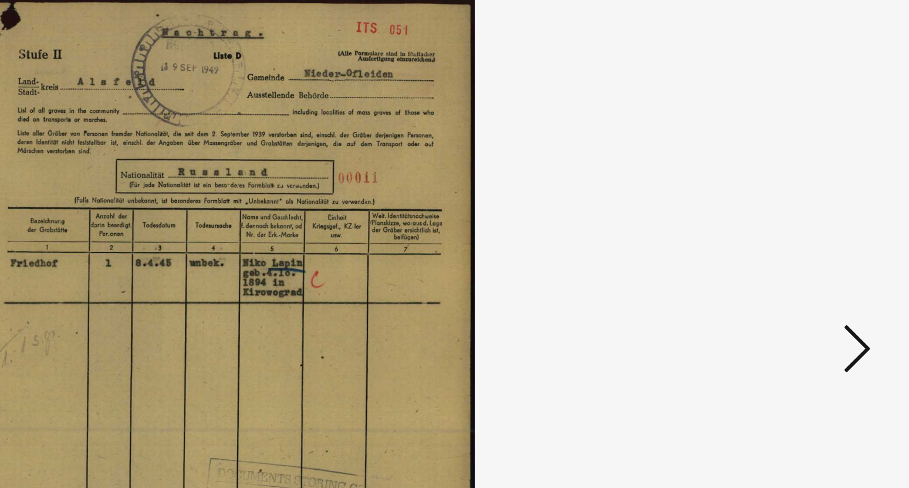
click at [789, 211] on icon at bounding box center [789, 214] width 14 height 28
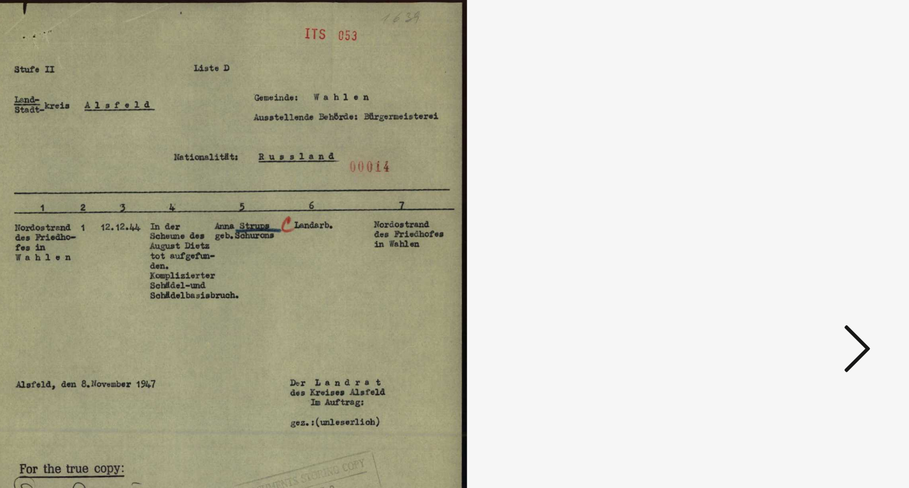
click at [789, 211] on icon at bounding box center [789, 214] width 14 height 28
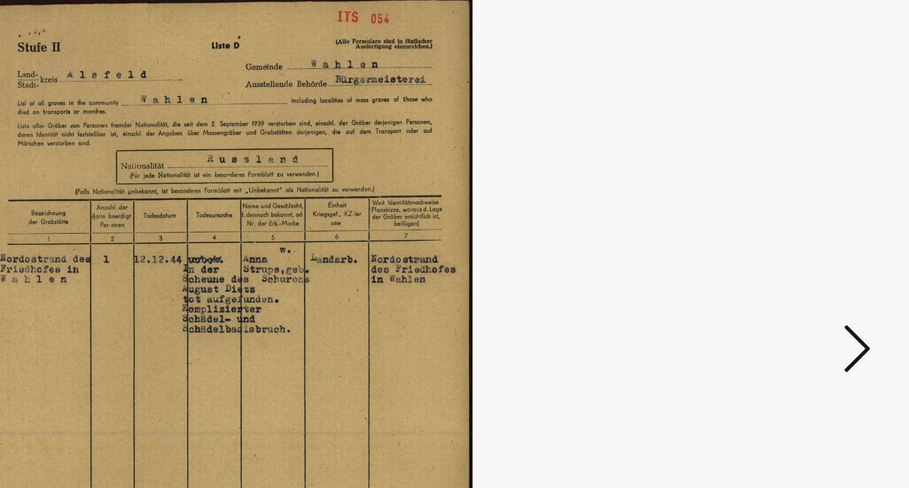
click at [789, 211] on icon at bounding box center [789, 214] width 14 height 28
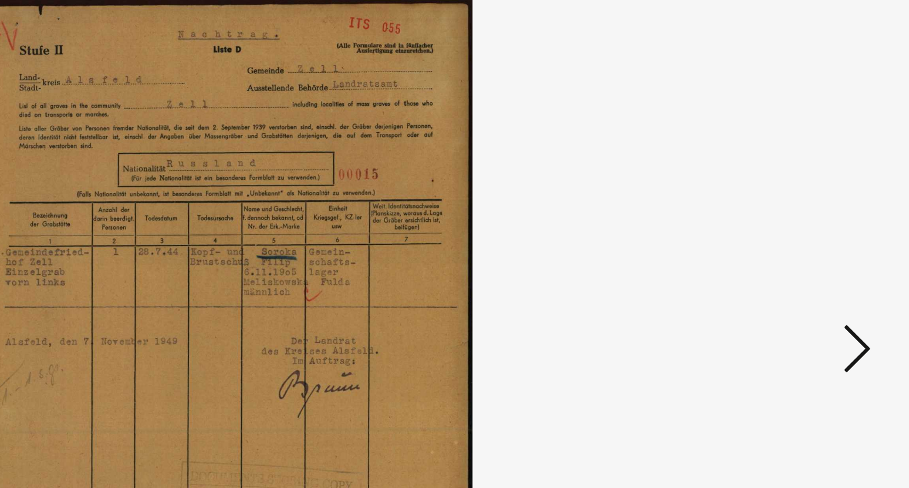
click at [789, 211] on icon at bounding box center [789, 214] width 14 height 28
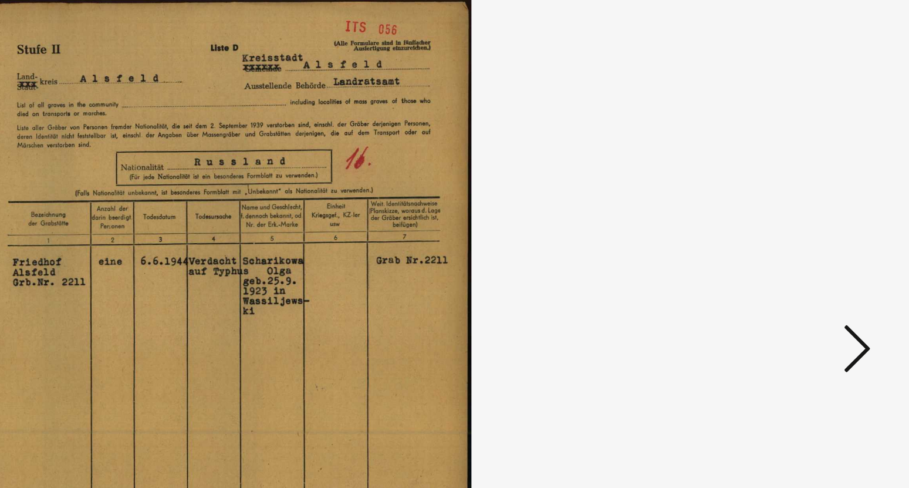
click at [789, 211] on icon at bounding box center [789, 214] width 14 height 28
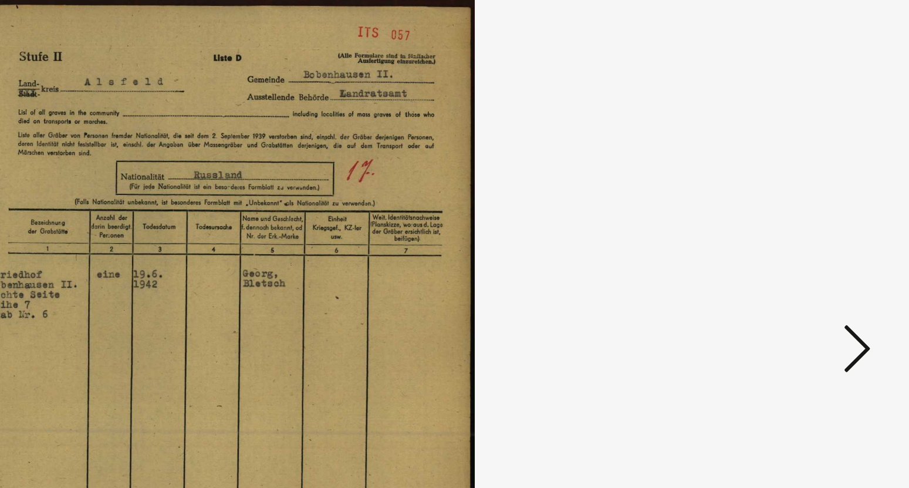
click at [789, 211] on icon at bounding box center [789, 214] width 14 height 28
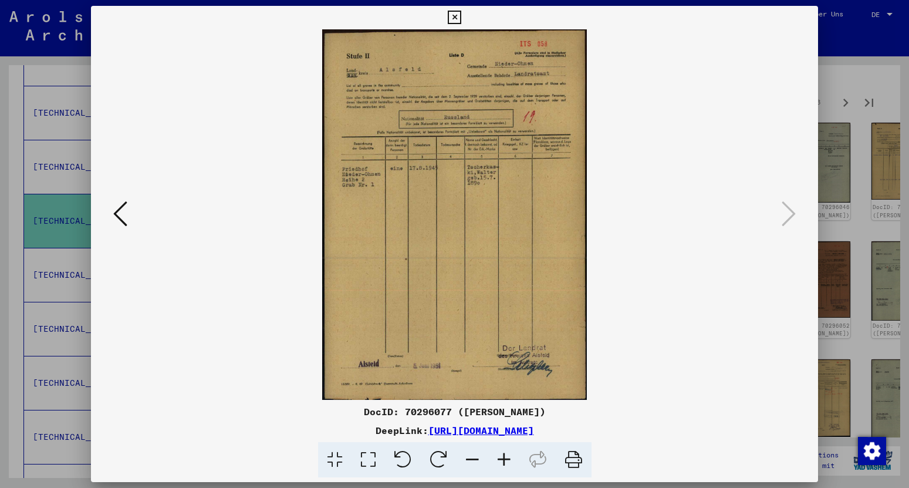
click at [461, 18] on icon at bounding box center [454, 18] width 13 height 14
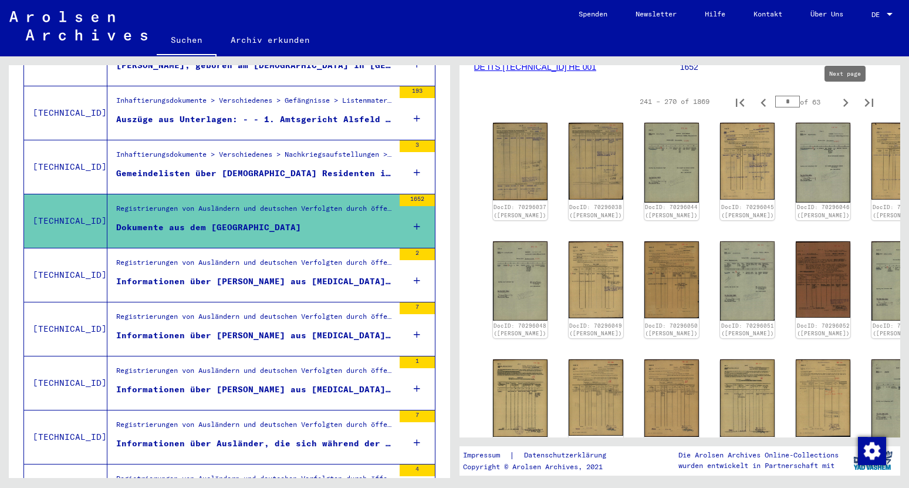
click at [849, 107] on icon "Next page" at bounding box center [845, 102] width 16 height 16
type input "**"
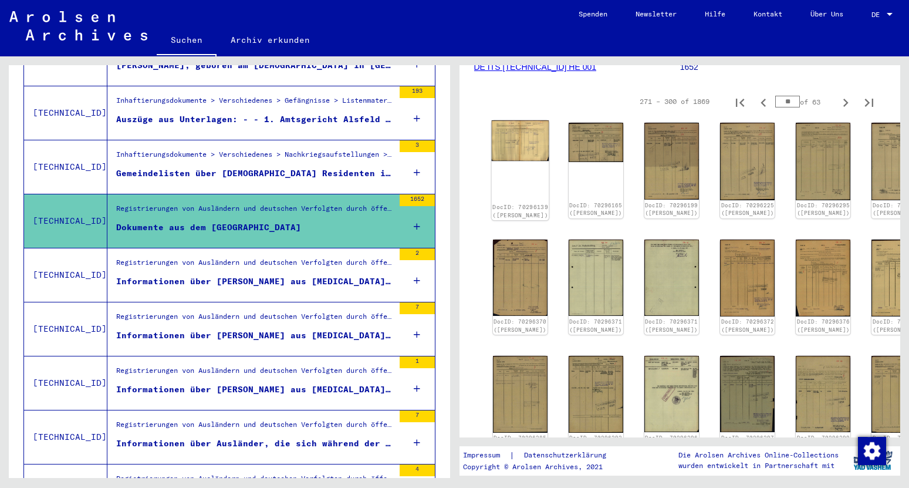
click at [522, 150] on img at bounding box center [520, 140] width 58 height 40
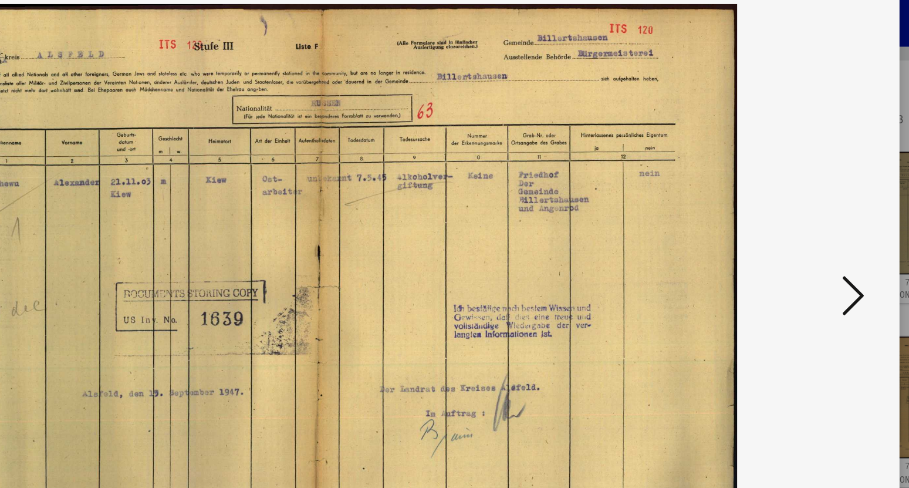
click at [790, 214] on icon at bounding box center [789, 214] width 14 height 28
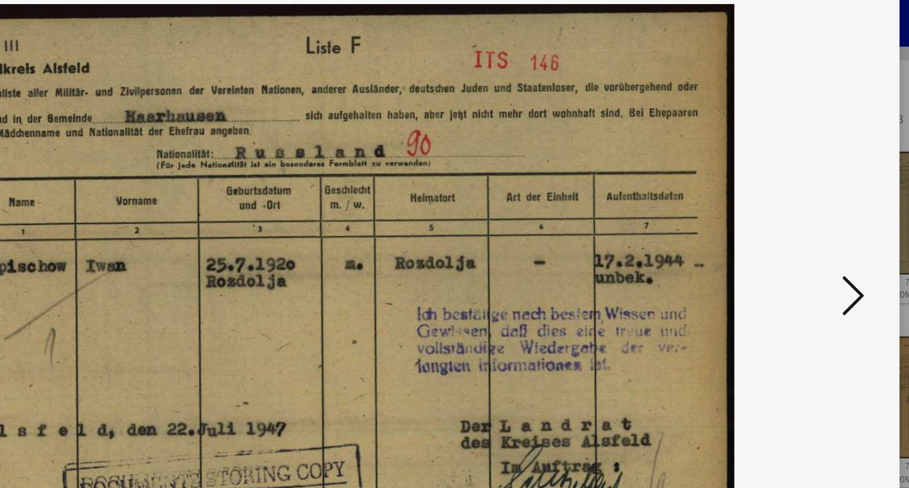
click at [790, 214] on icon at bounding box center [789, 214] width 14 height 28
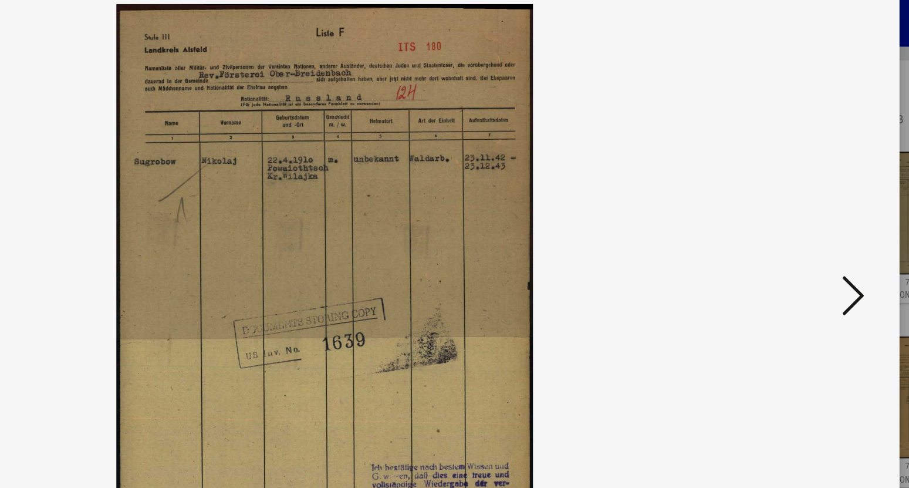
click at [790, 214] on icon at bounding box center [789, 214] width 14 height 28
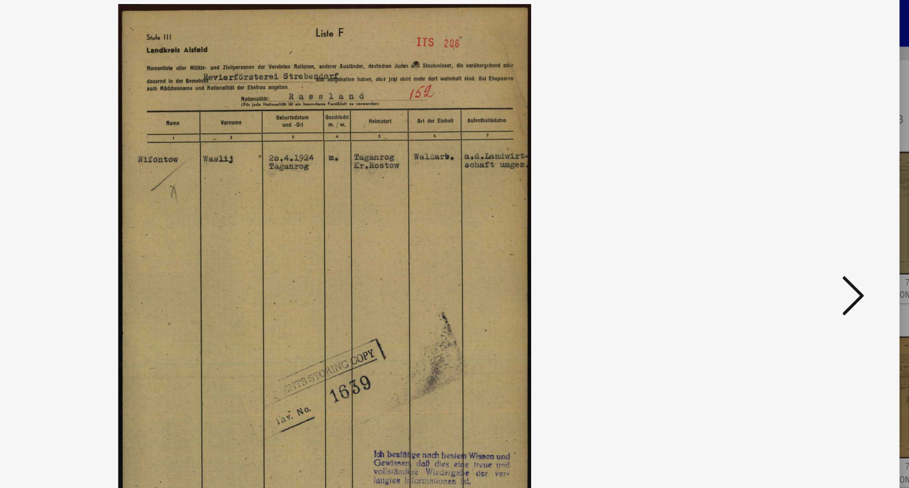
click at [790, 214] on icon at bounding box center [789, 214] width 14 height 28
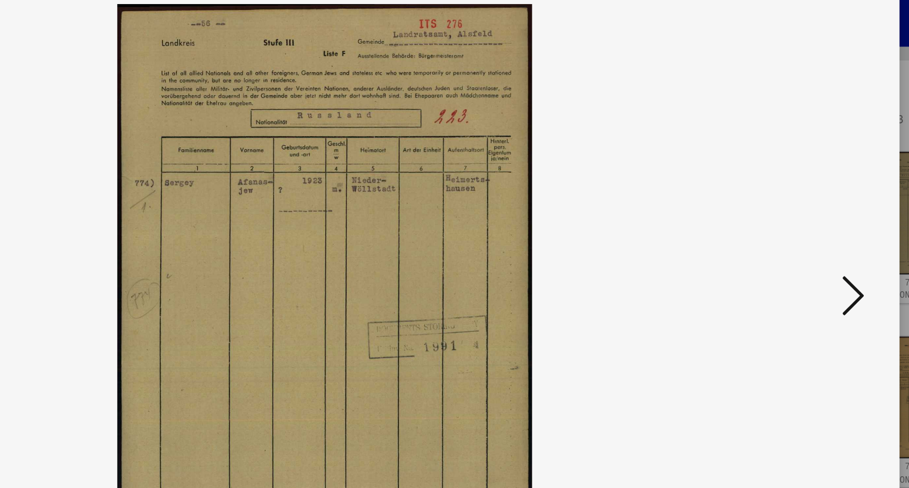
click at [790, 214] on icon at bounding box center [789, 214] width 14 height 28
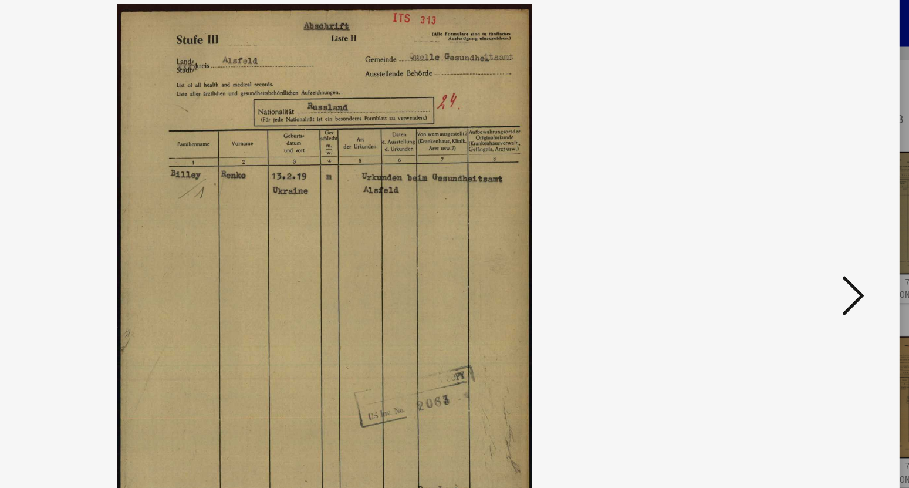
click at [790, 214] on icon at bounding box center [789, 214] width 14 height 28
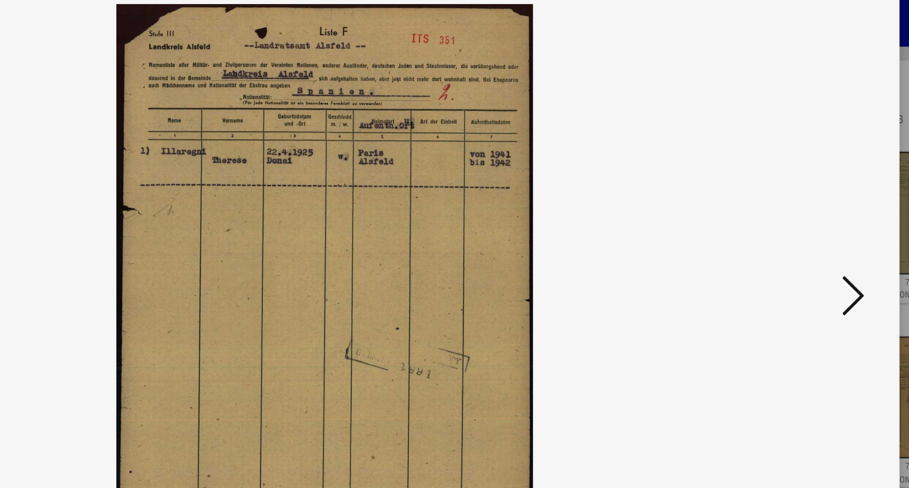
click at [790, 214] on icon at bounding box center [789, 214] width 14 height 28
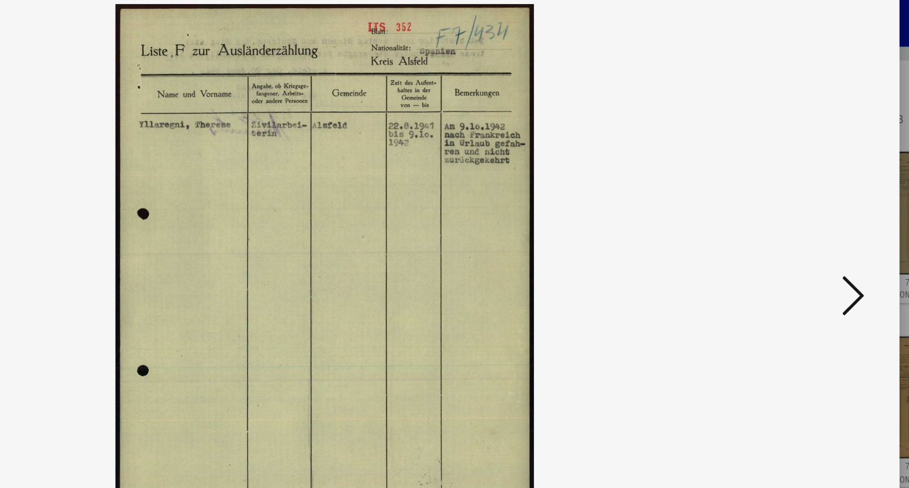
click at [790, 214] on icon at bounding box center [789, 214] width 14 height 28
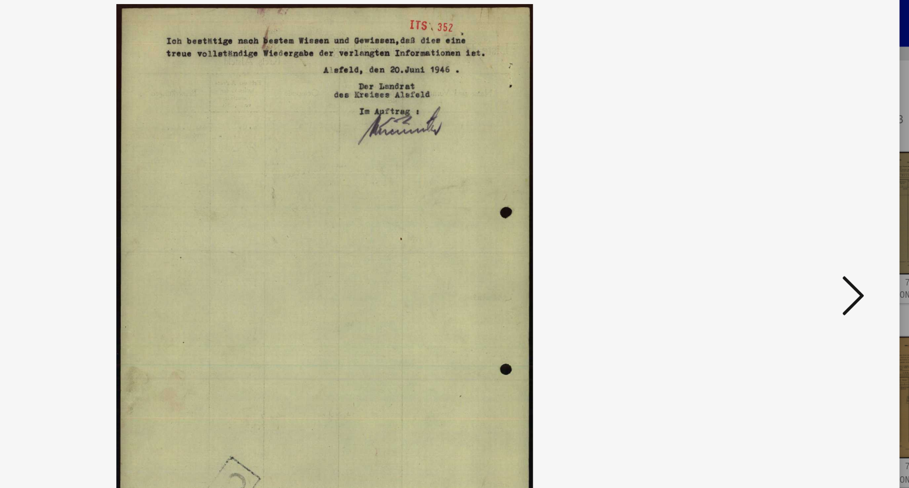
click at [790, 214] on icon at bounding box center [789, 214] width 14 height 28
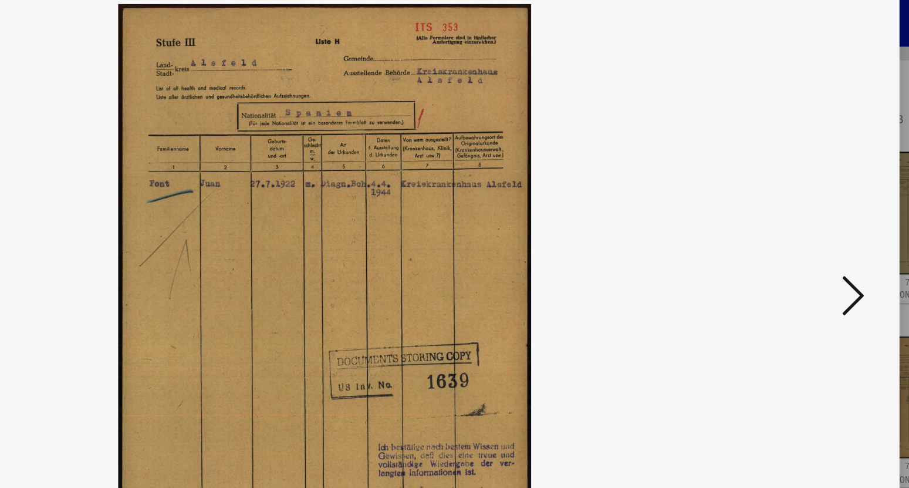
click at [790, 214] on icon at bounding box center [789, 214] width 14 height 28
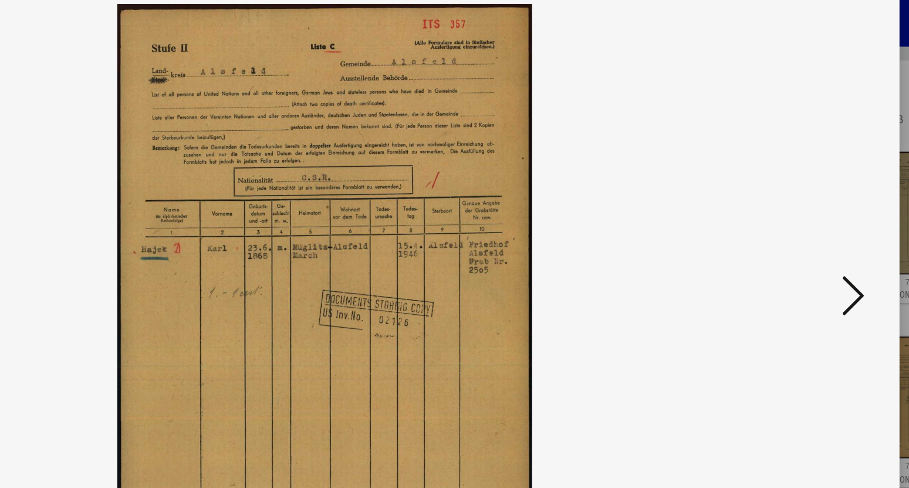
click at [790, 214] on icon at bounding box center [789, 214] width 14 height 28
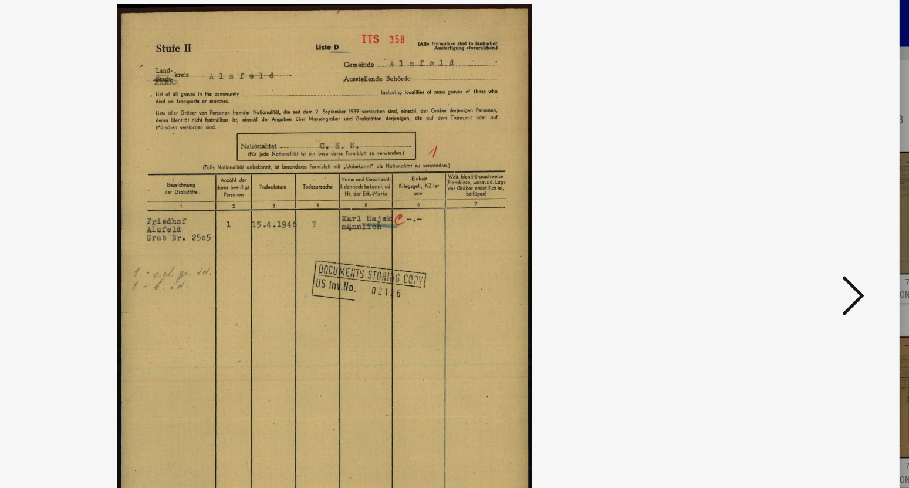
click at [790, 214] on icon at bounding box center [789, 214] width 14 height 28
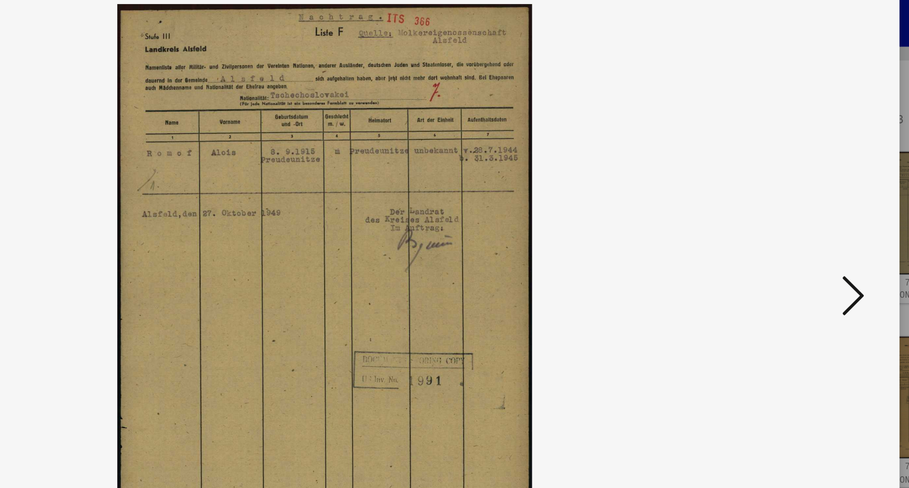
click at [790, 214] on icon at bounding box center [789, 214] width 14 height 28
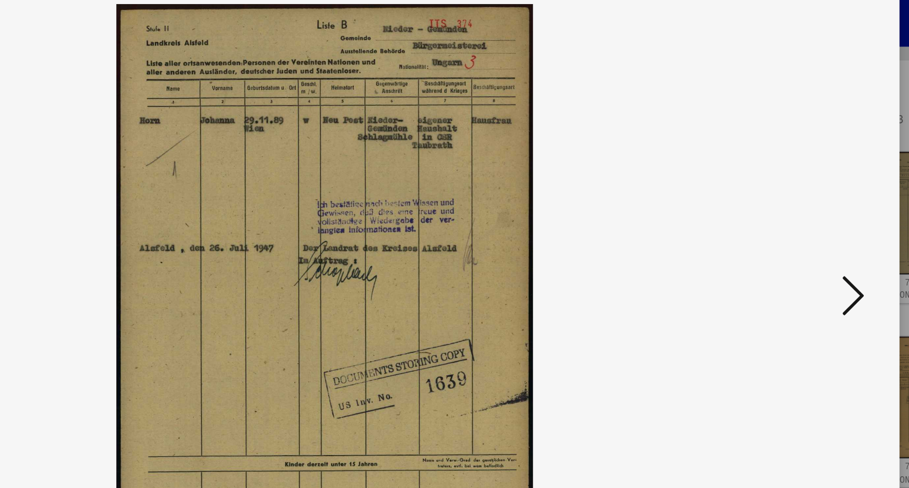
click at [790, 214] on icon at bounding box center [789, 214] width 14 height 28
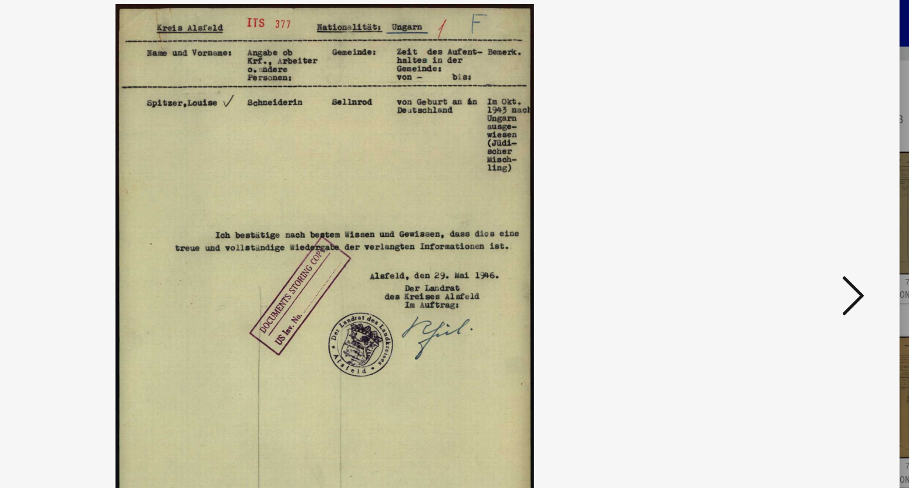
click at [790, 214] on icon at bounding box center [789, 214] width 14 height 28
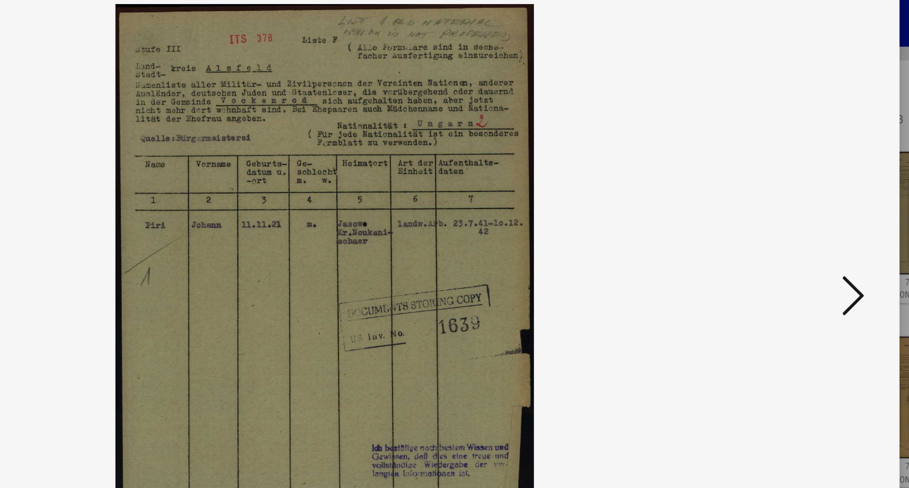
click at [790, 214] on icon at bounding box center [789, 214] width 14 height 28
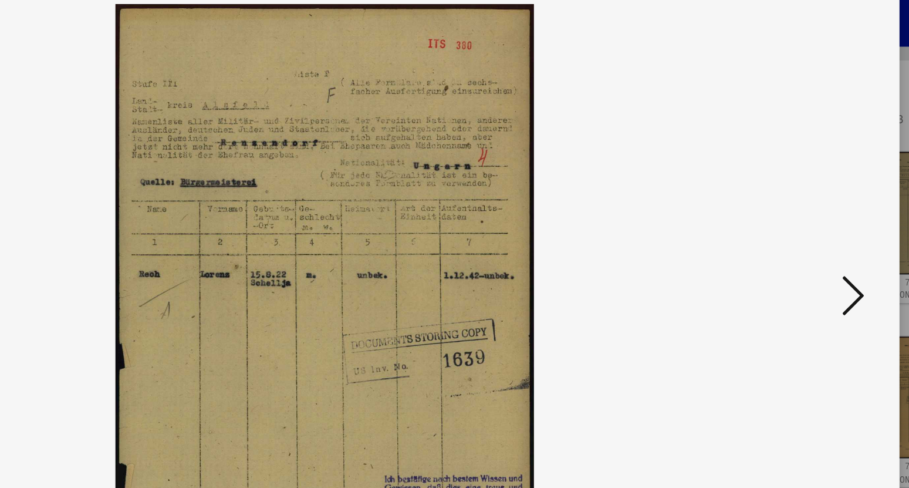
click at [790, 214] on icon at bounding box center [789, 214] width 14 height 28
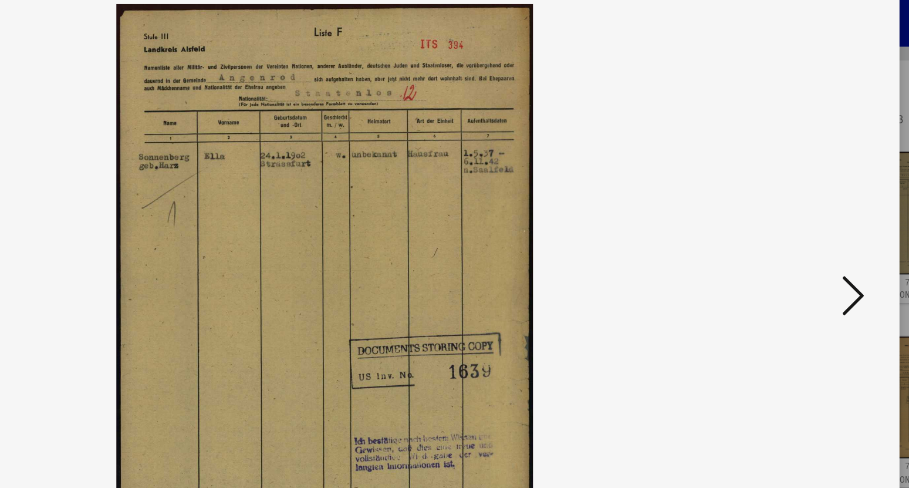
click at [790, 214] on icon at bounding box center [789, 214] width 14 height 28
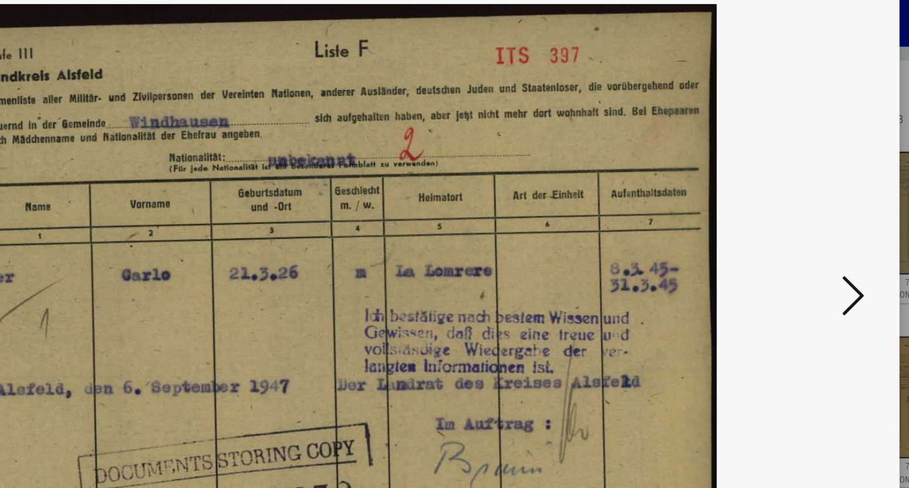
click at [790, 214] on icon at bounding box center [789, 214] width 14 height 28
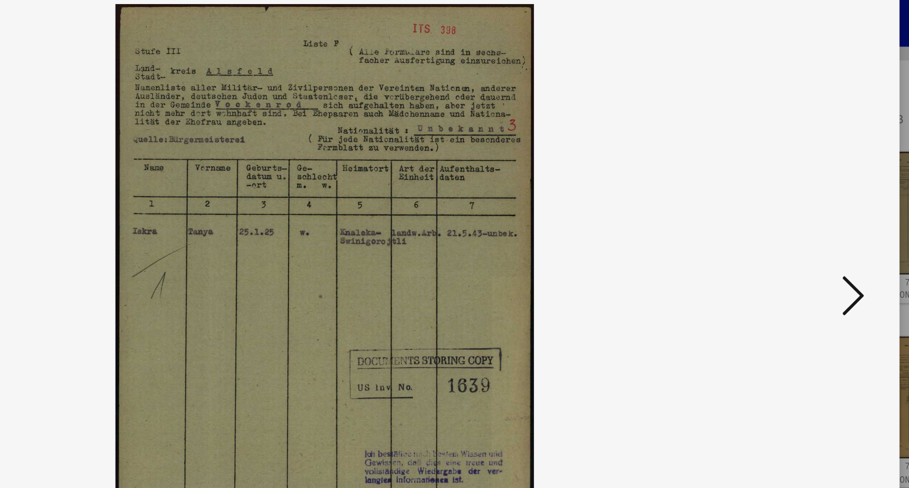
click at [790, 214] on icon at bounding box center [789, 214] width 14 height 28
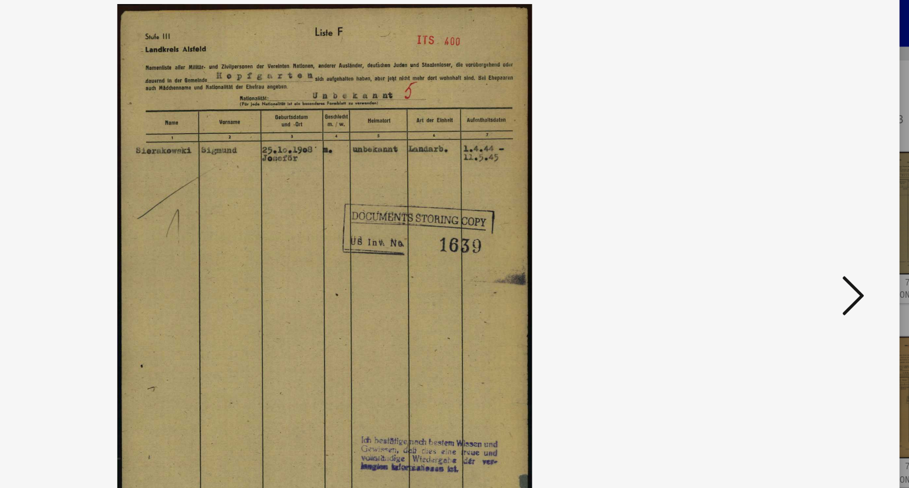
click at [790, 214] on icon at bounding box center [789, 214] width 14 height 28
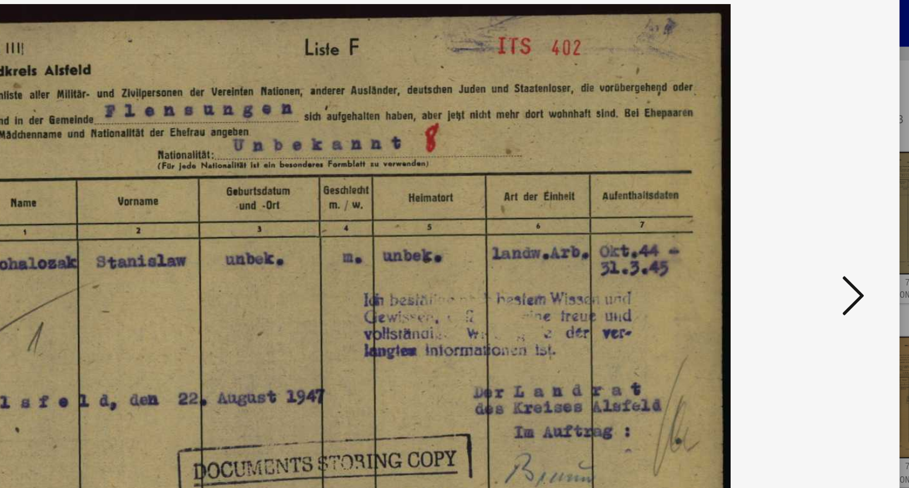
click at [790, 214] on icon at bounding box center [789, 214] width 14 height 28
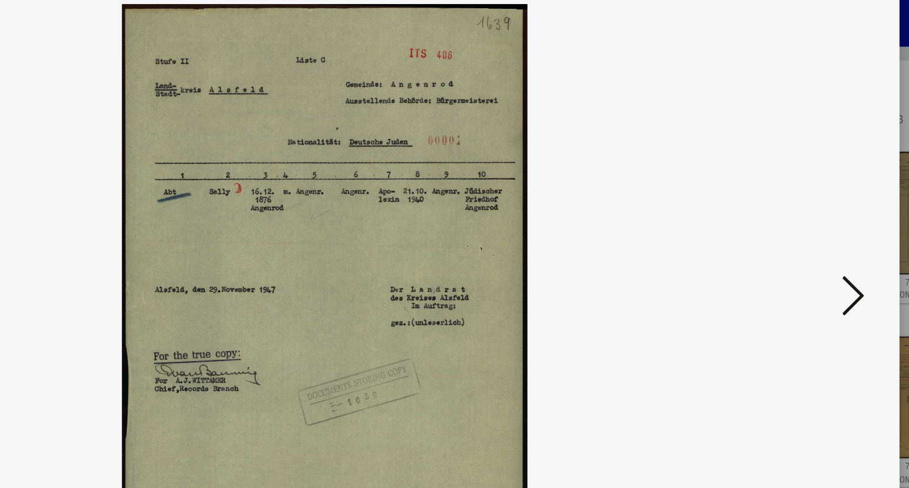
click at [790, 214] on icon at bounding box center [789, 214] width 14 height 28
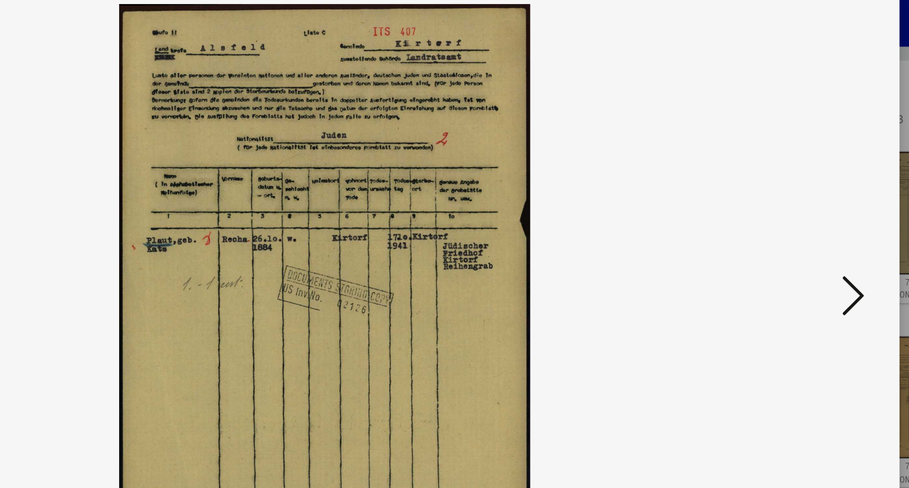
click at [790, 214] on icon at bounding box center [789, 214] width 14 height 28
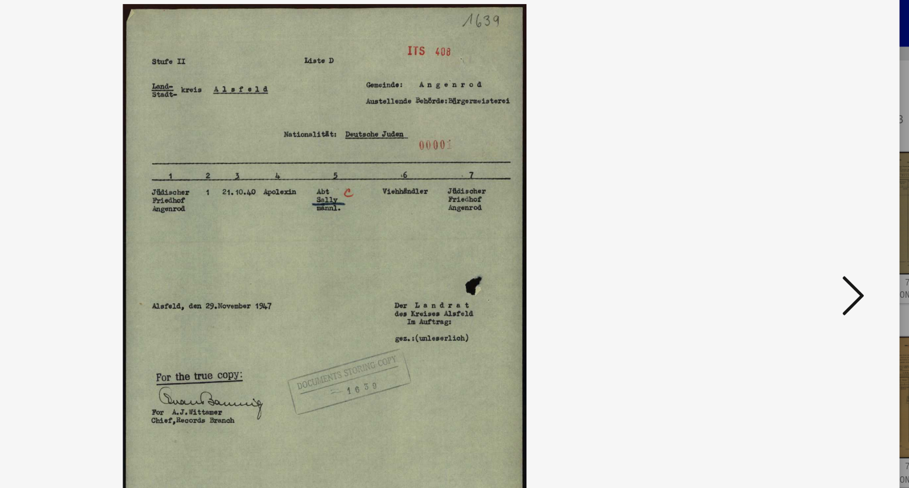
click at [790, 214] on icon at bounding box center [789, 214] width 14 height 28
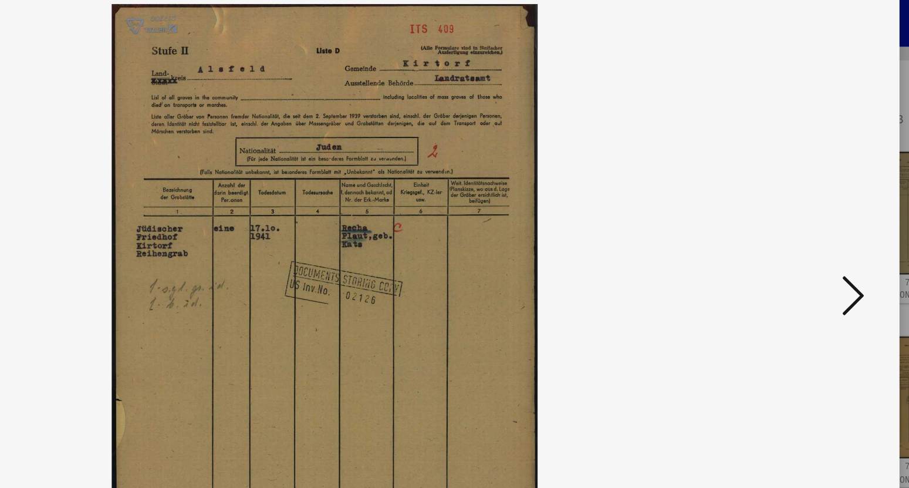
click at [790, 214] on icon at bounding box center [789, 214] width 14 height 28
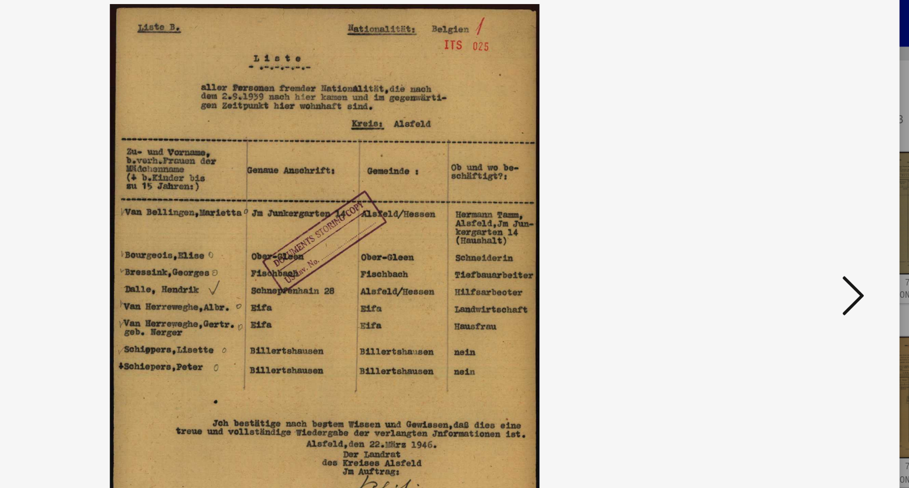
click at [790, 214] on icon at bounding box center [789, 214] width 14 height 28
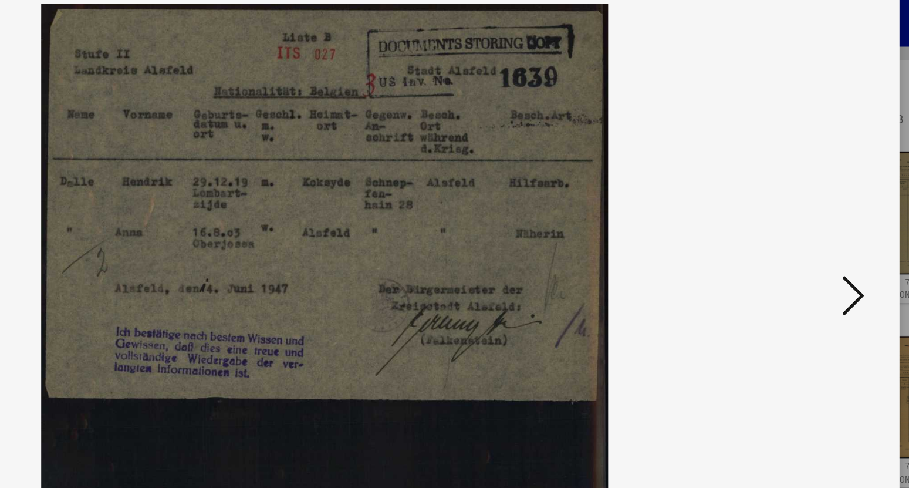
click at [790, 214] on icon at bounding box center [789, 214] width 14 height 28
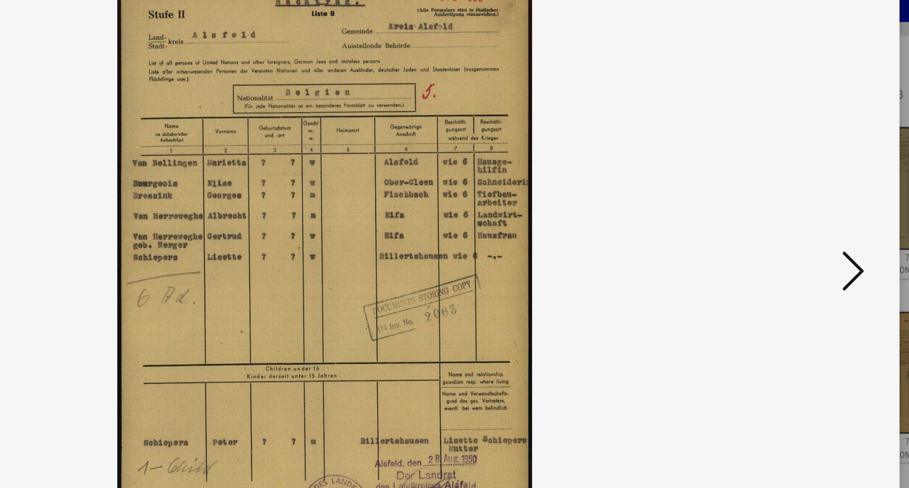
click at [790, 229] on button at bounding box center [788, 214] width 21 height 33
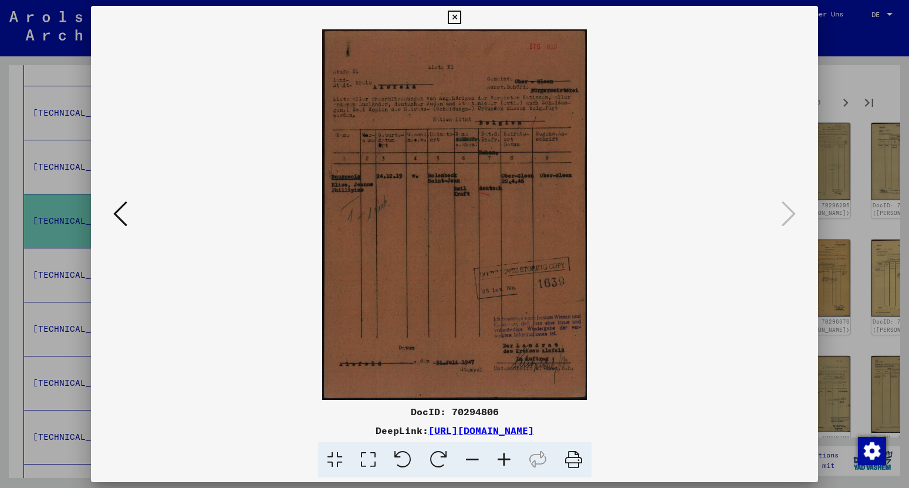
click at [461, 14] on icon at bounding box center [454, 18] width 13 height 14
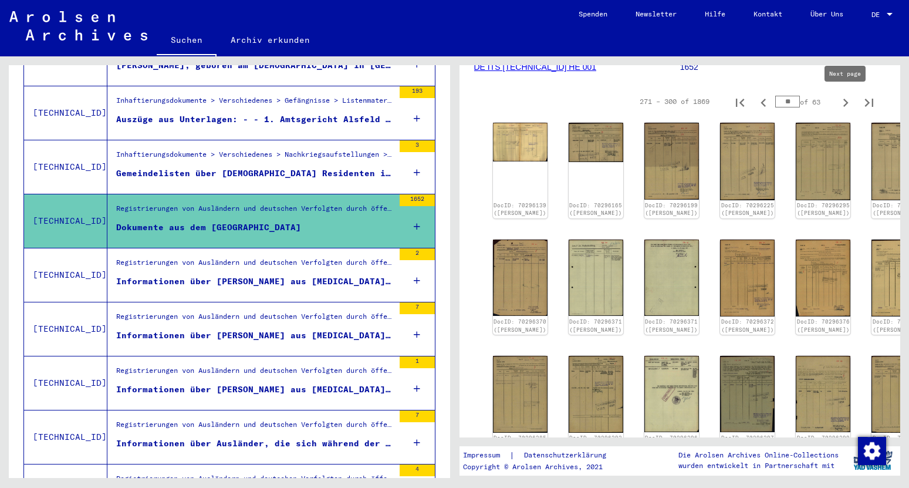
click at [844, 101] on icon "Next page" at bounding box center [845, 102] width 16 height 16
type input "**"
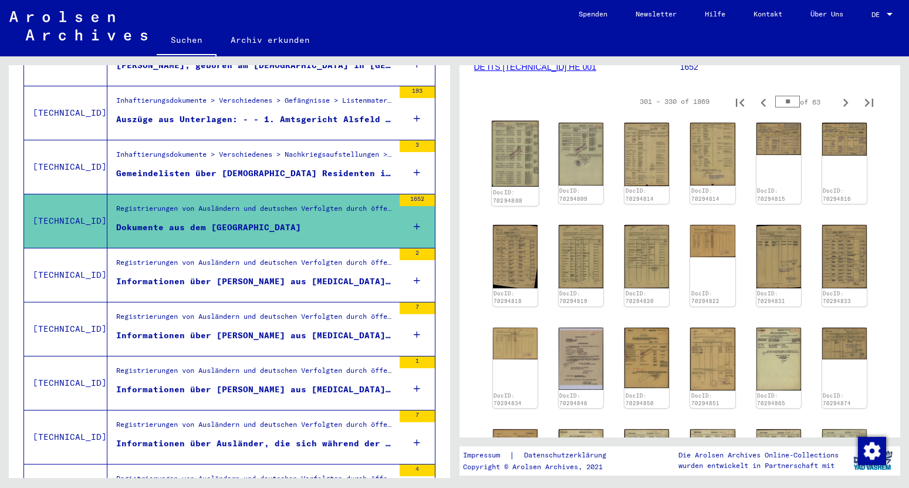
click at [515, 157] on img at bounding box center [515, 154] width 47 height 66
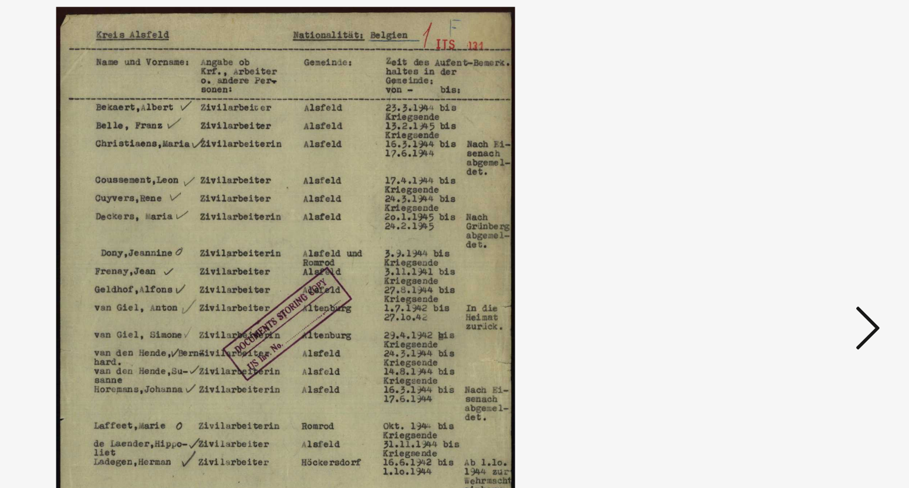
click at [792, 214] on icon at bounding box center [789, 214] width 14 height 28
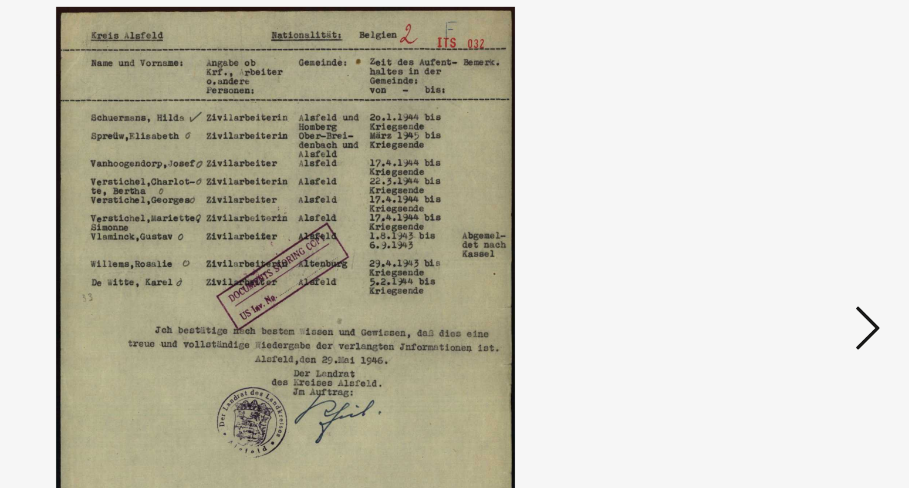
click at [792, 214] on icon at bounding box center [789, 214] width 14 height 28
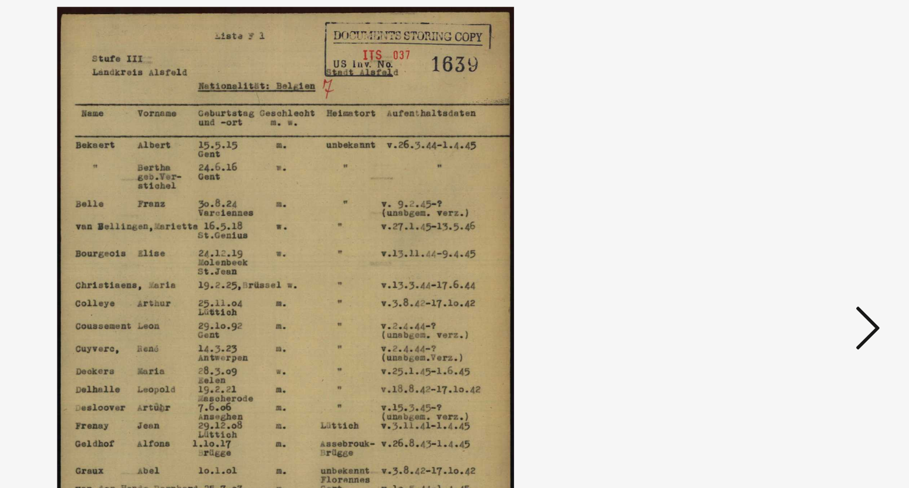
click at [792, 214] on icon at bounding box center [789, 214] width 14 height 28
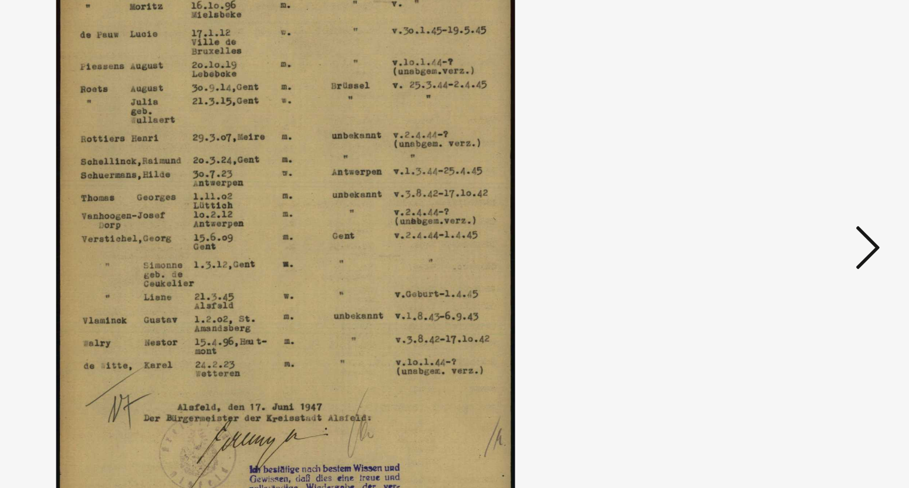
click at [790, 218] on icon at bounding box center [789, 214] width 14 height 28
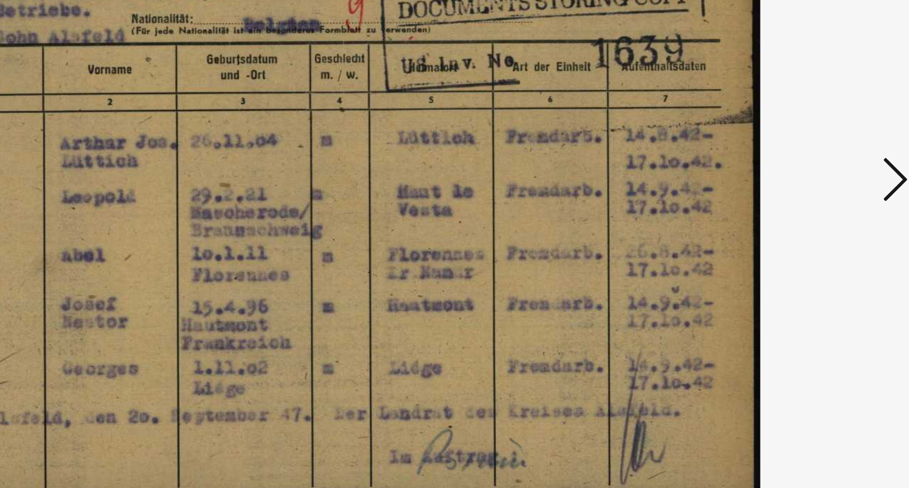
click at [790, 215] on icon at bounding box center [789, 214] width 14 height 28
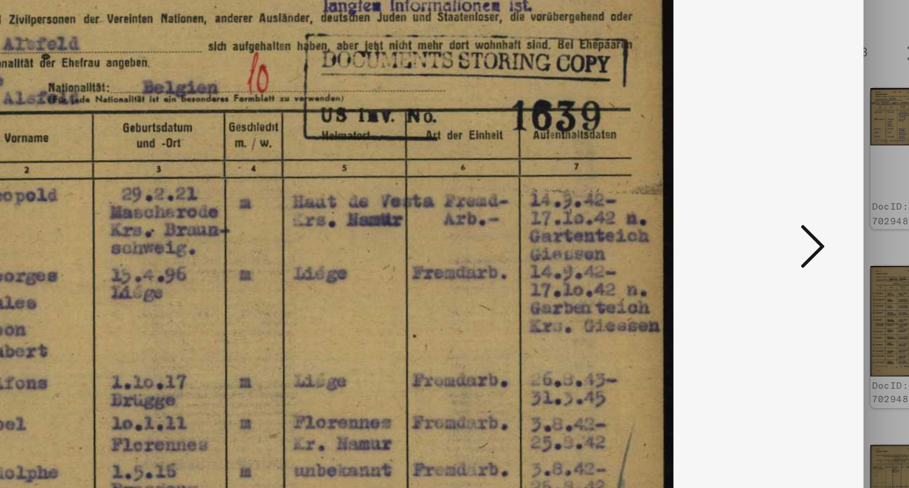
click at [783, 218] on icon at bounding box center [789, 214] width 14 height 28
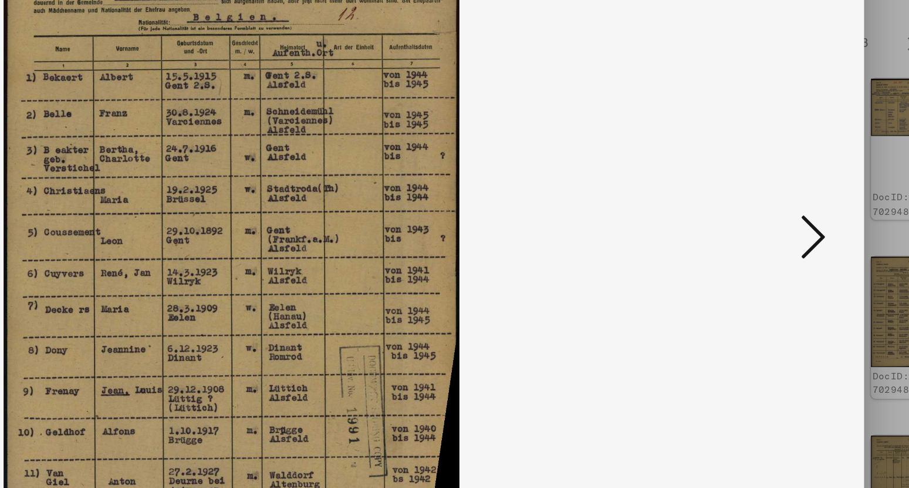
click at [791, 214] on icon at bounding box center [789, 214] width 14 height 28
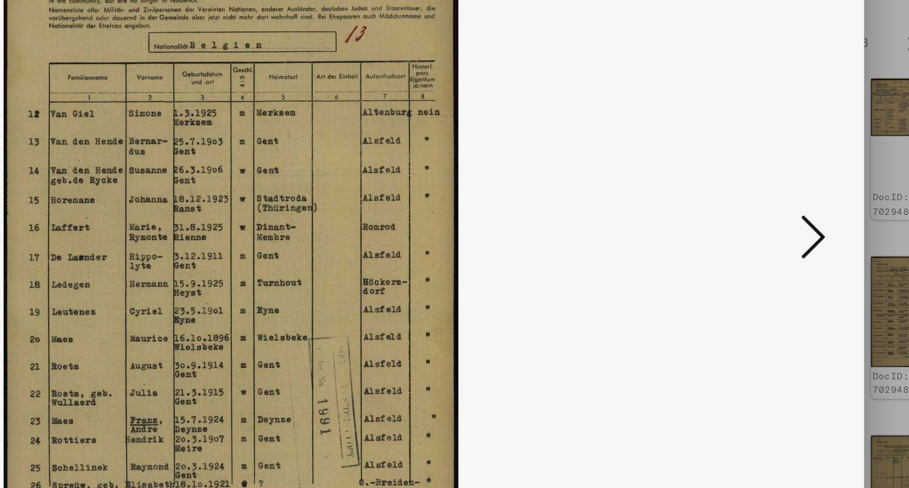
click at [791, 214] on icon at bounding box center [789, 214] width 14 height 28
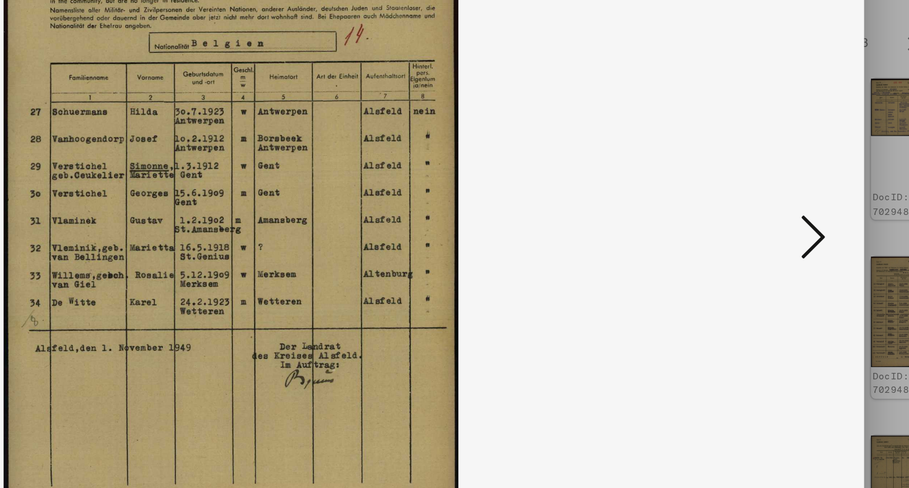
click at [791, 214] on icon at bounding box center [789, 214] width 14 height 28
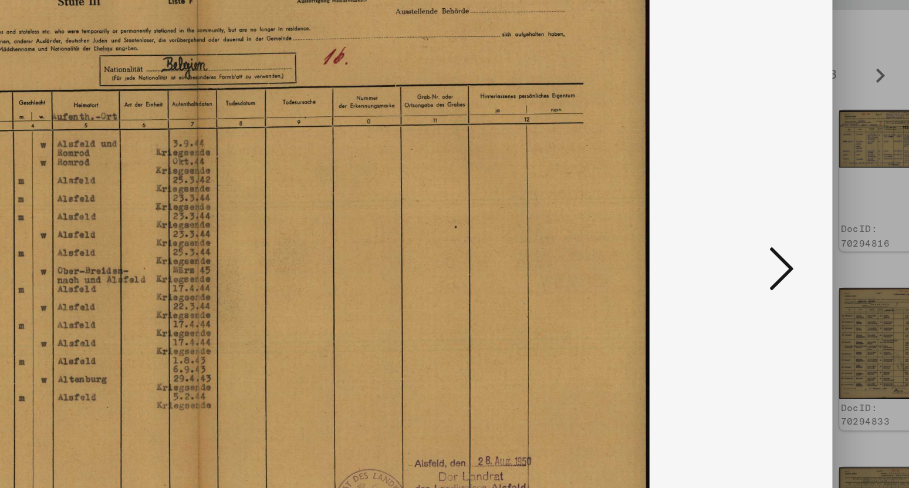
click at [789, 220] on icon at bounding box center [789, 214] width 14 height 28
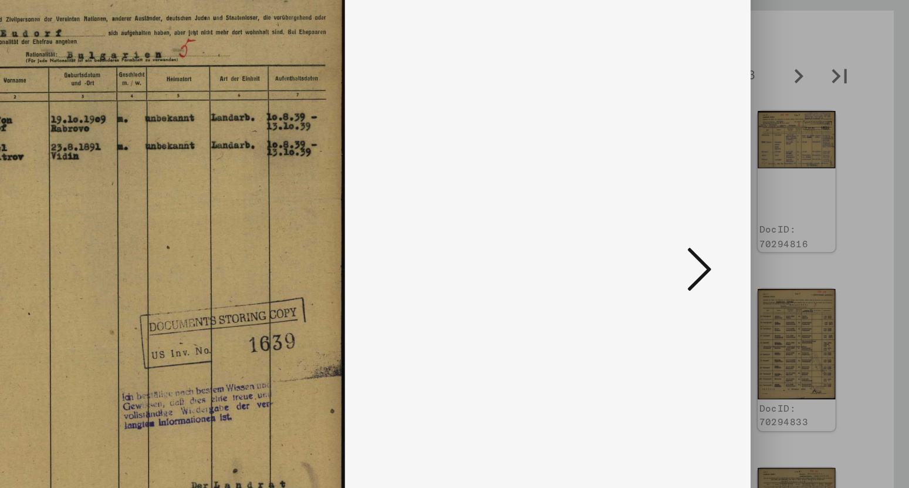
click at [785, 215] on icon at bounding box center [789, 214] width 14 height 28
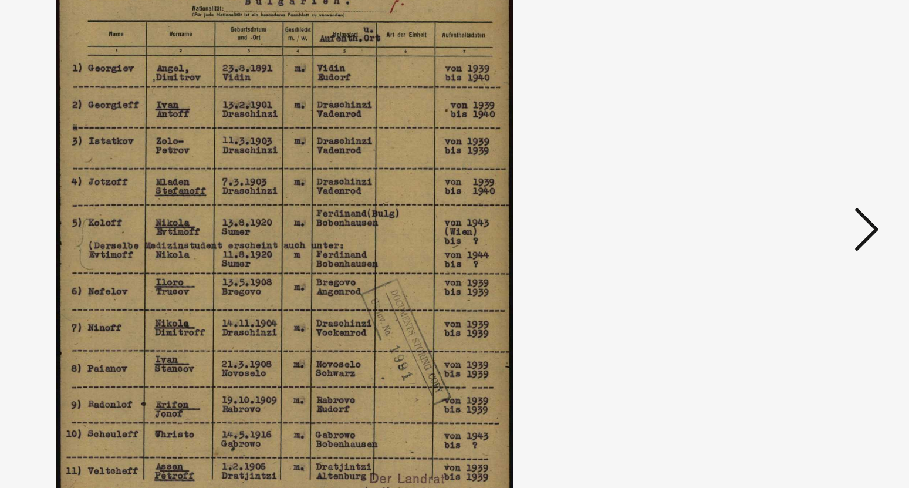
click at [788, 219] on icon at bounding box center [789, 214] width 14 height 28
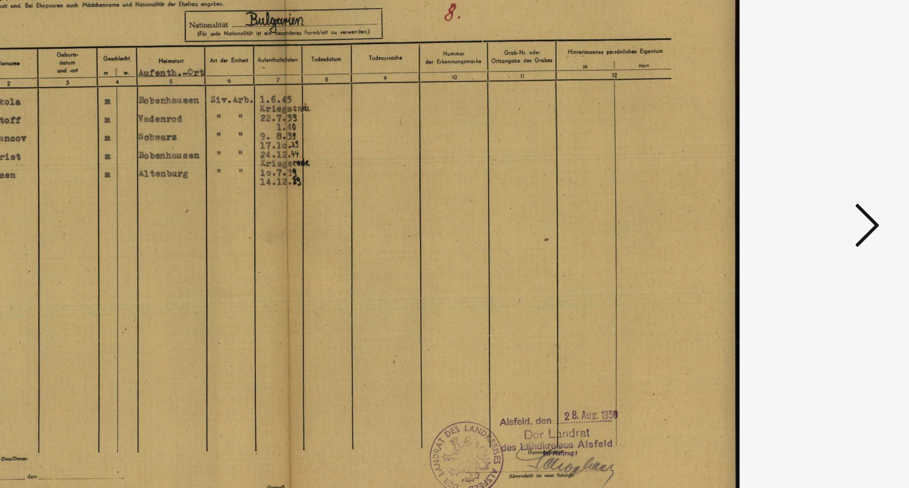
click at [790, 212] on icon at bounding box center [789, 214] width 14 height 28
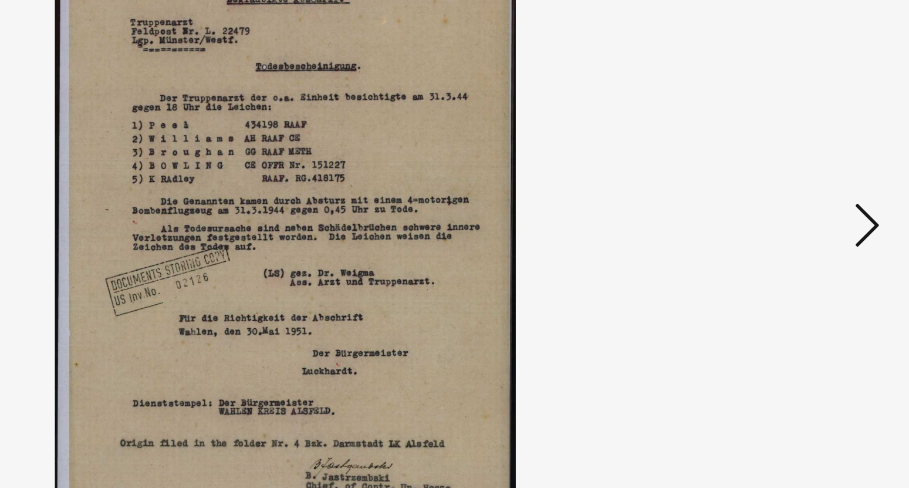
click at [790, 212] on icon at bounding box center [789, 214] width 14 height 28
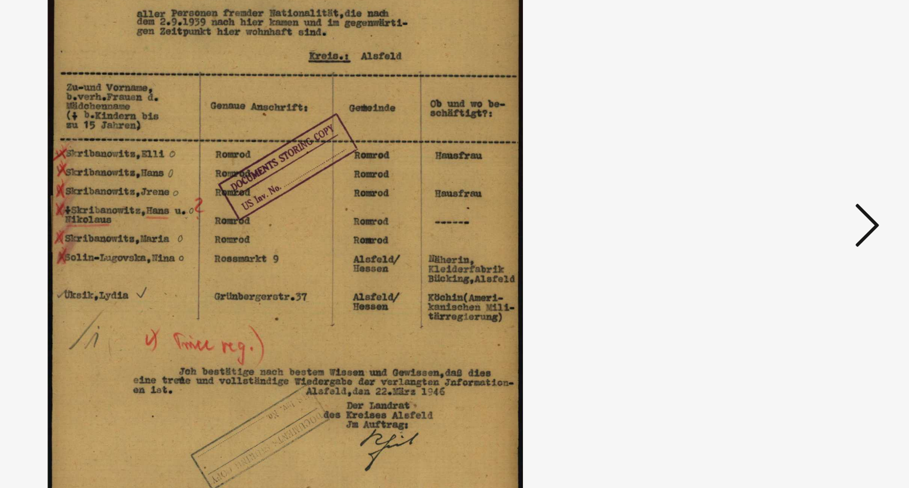
click at [790, 212] on icon at bounding box center [789, 214] width 14 height 28
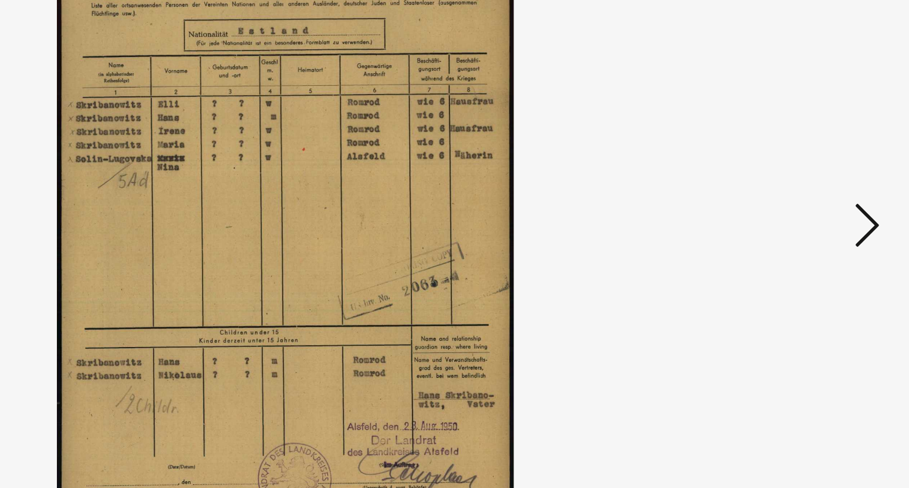
click at [790, 212] on icon at bounding box center [789, 214] width 14 height 28
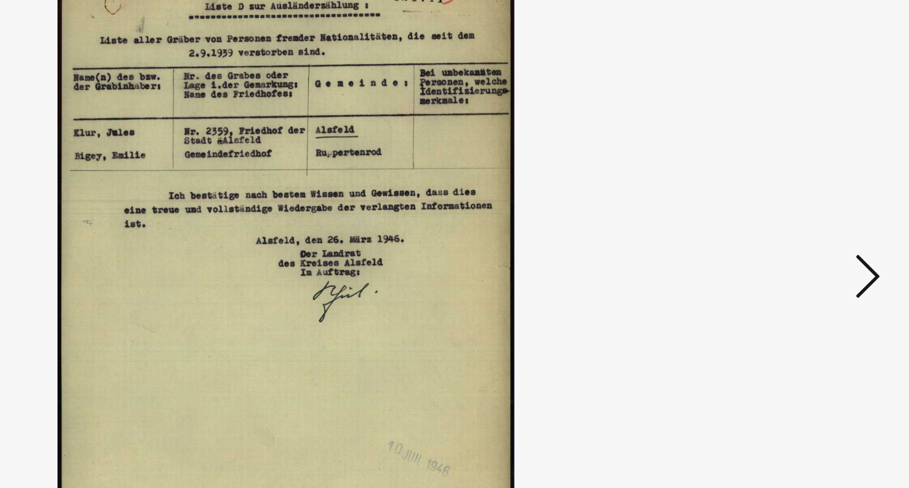
click at [790, 183] on div at bounding box center [454, 214] width 727 height 370
click at [790, 213] on icon at bounding box center [789, 214] width 14 height 28
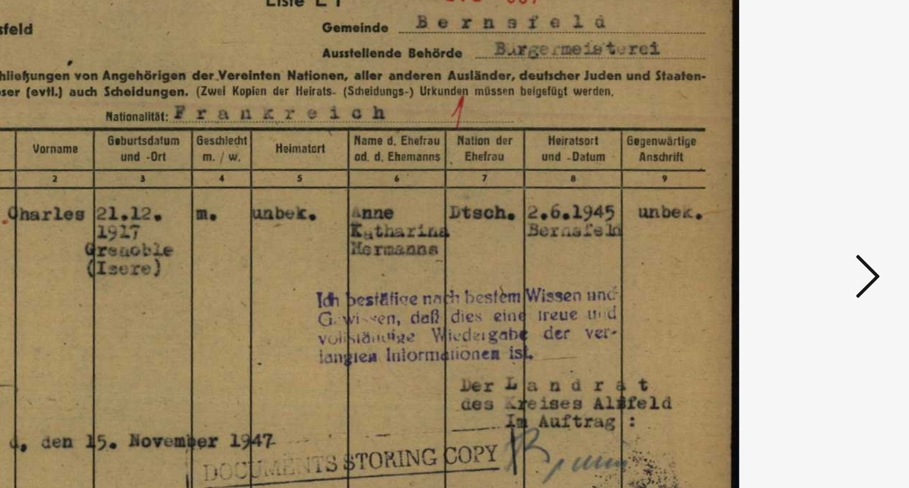
click at [790, 213] on icon at bounding box center [789, 214] width 14 height 28
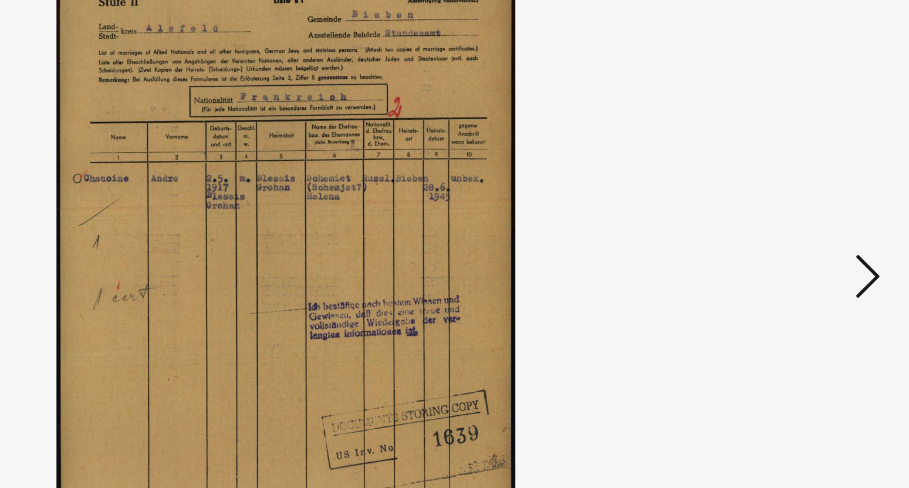
click at [790, 213] on icon at bounding box center [789, 214] width 14 height 28
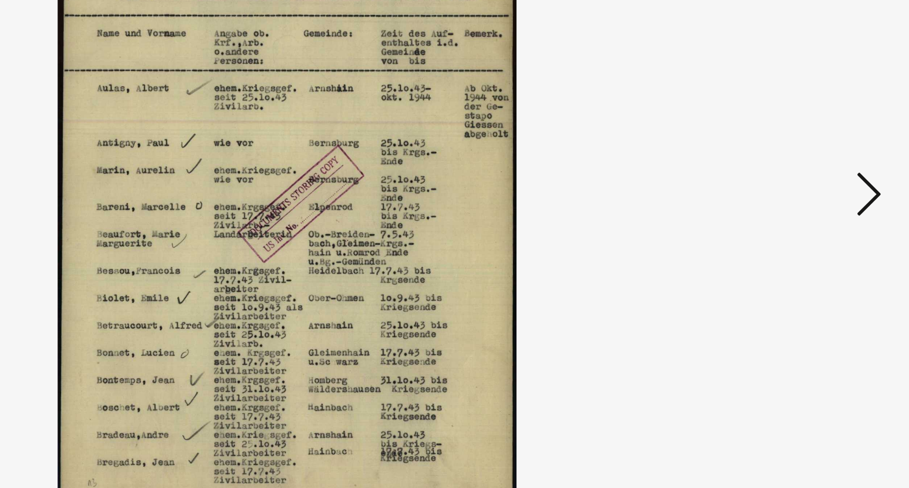
click at [790, 209] on icon at bounding box center [789, 214] width 14 height 28
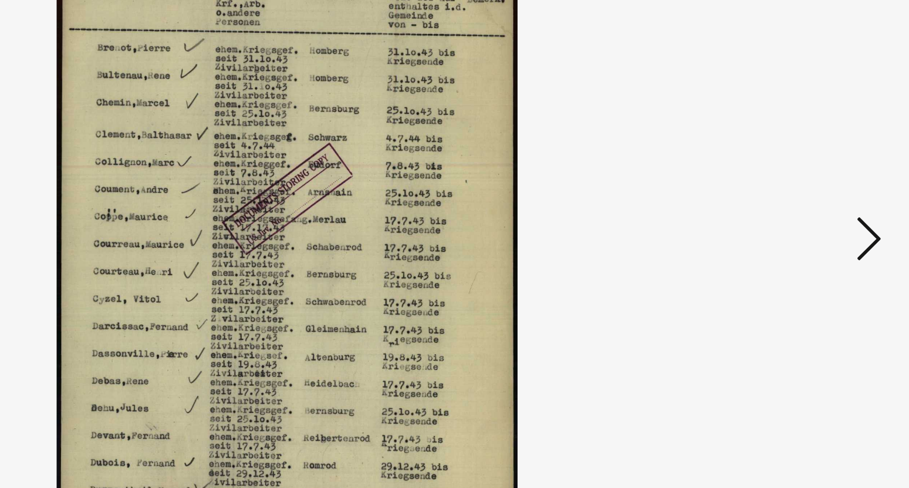
click at [790, 218] on icon at bounding box center [789, 214] width 14 height 28
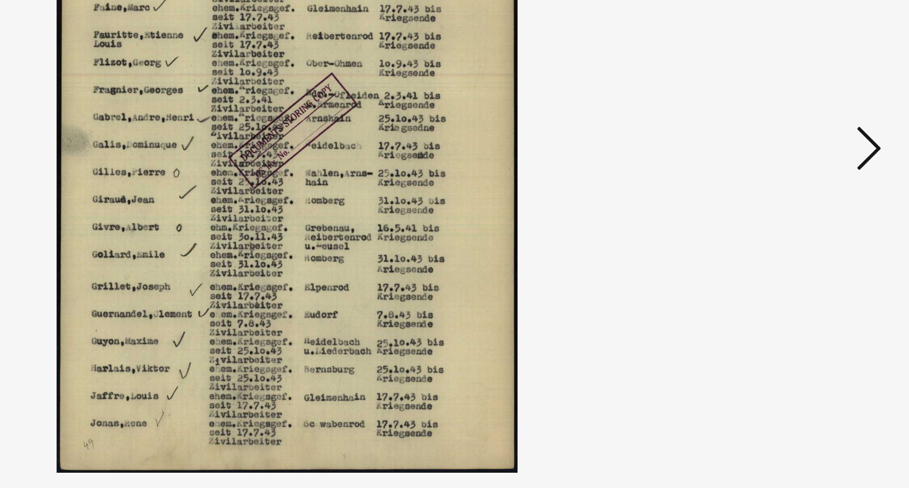
click at [790, 216] on icon at bounding box center [789, 214] width 14 height 28
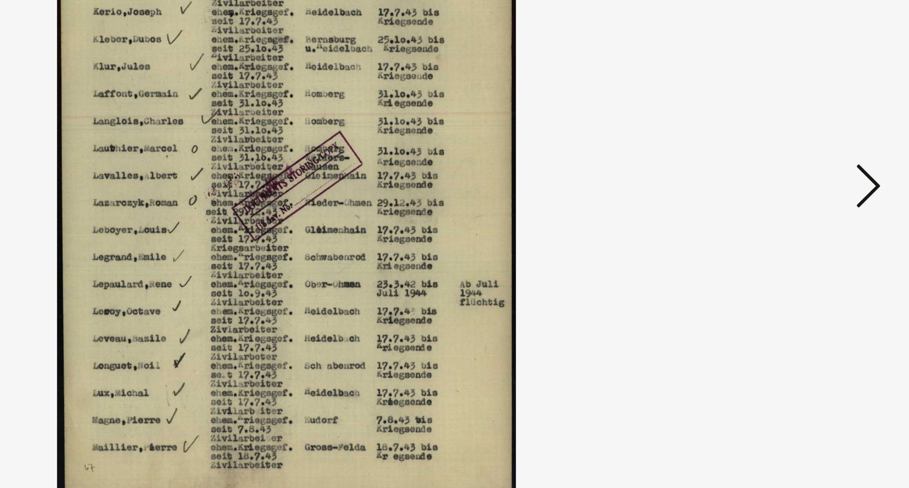
click at [790, 210] on icon at bounding box center [789, 214] width 14 height 28
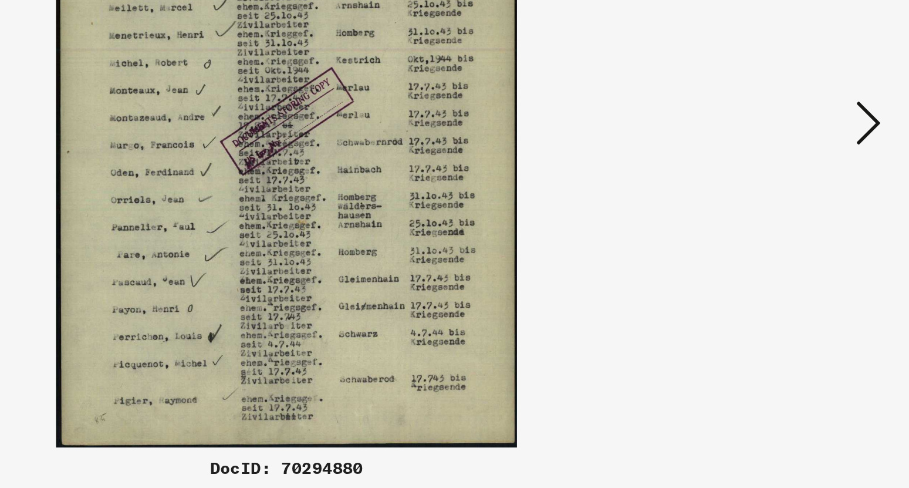
click at [792, 217] on icon at bounding box center [789, 214] width 14 height 28
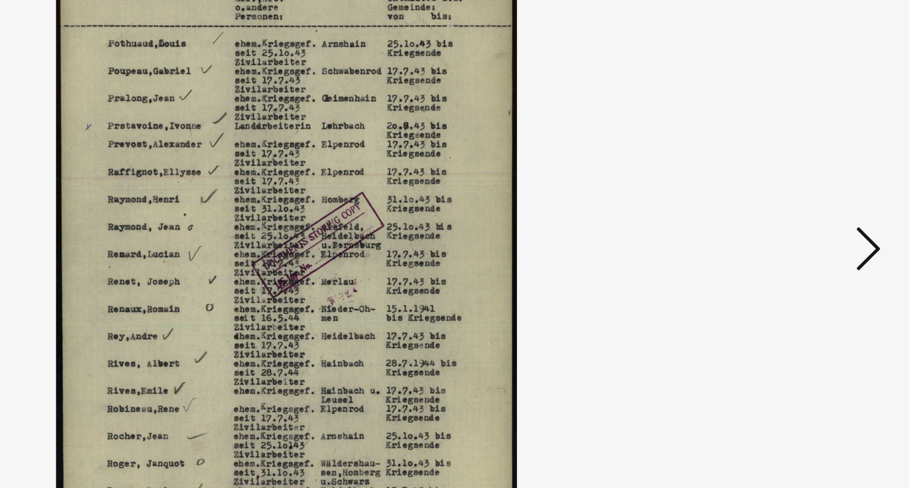
click at [790, 205] on icon at bounding box center [789, 214] width 14 height 28
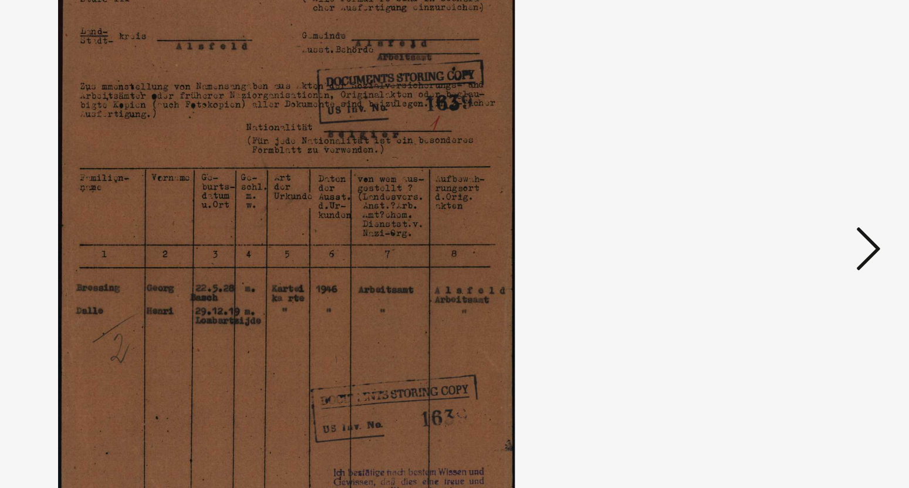
click at [790, 205] on icon at bounding box center [789, 214] width 14 height 28
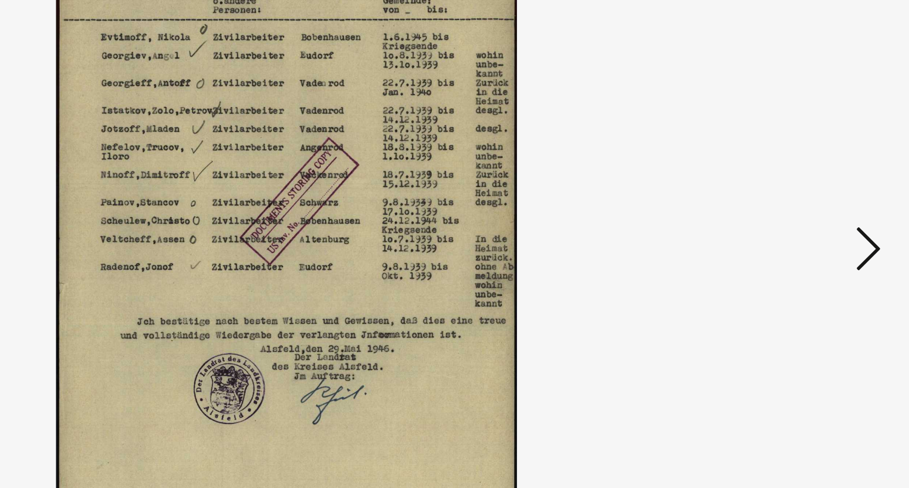
click at [790, 205] on icon at bounding box center [789, 214] width 14 height 28
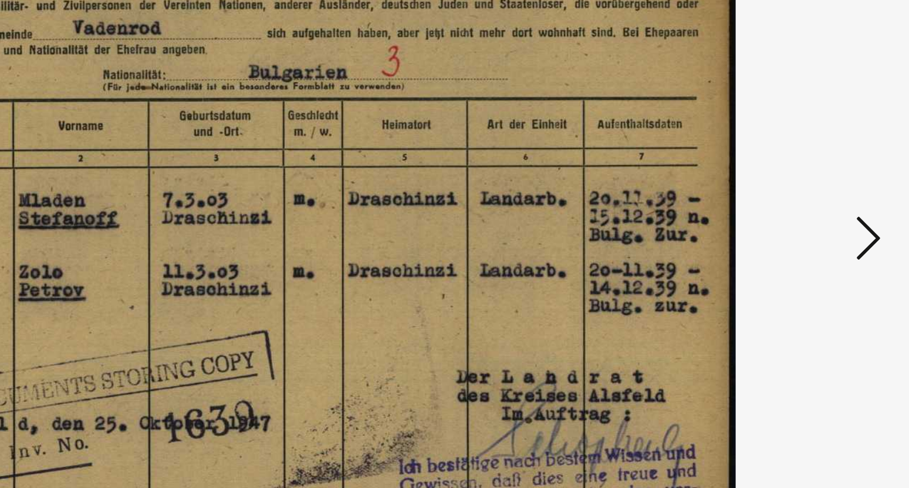
click at [790, 212] on icon at bounding box center [789, 214] width 14 height 28
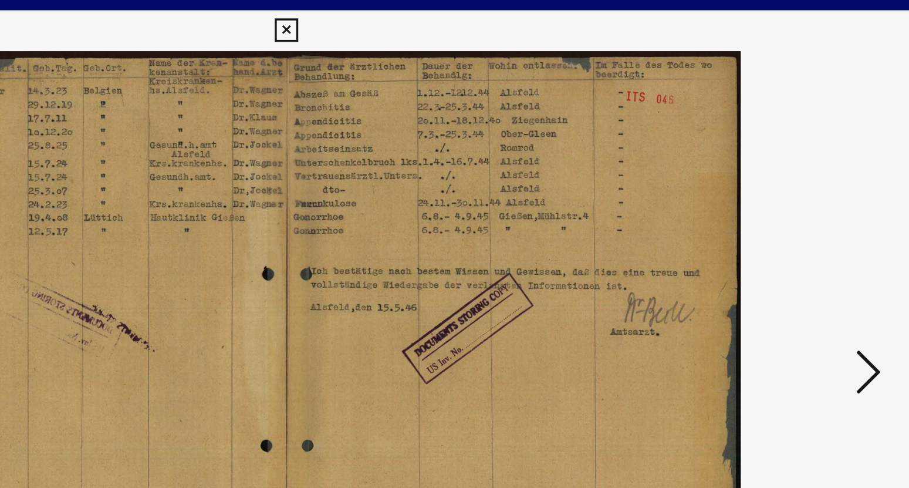
click at [789, 209] on icon at bounding box center [789, 214] width 14 height 28
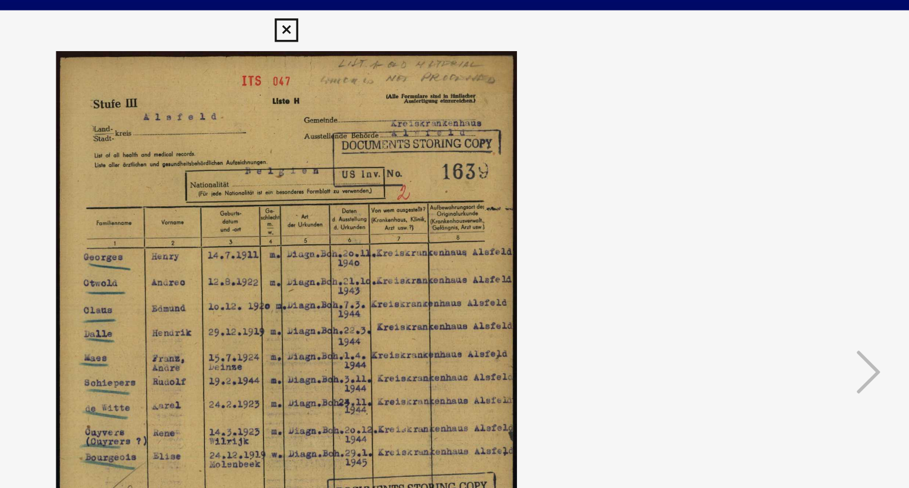
click at [461, 21] on icon at bounding box center [454, 18] width 13 height 14
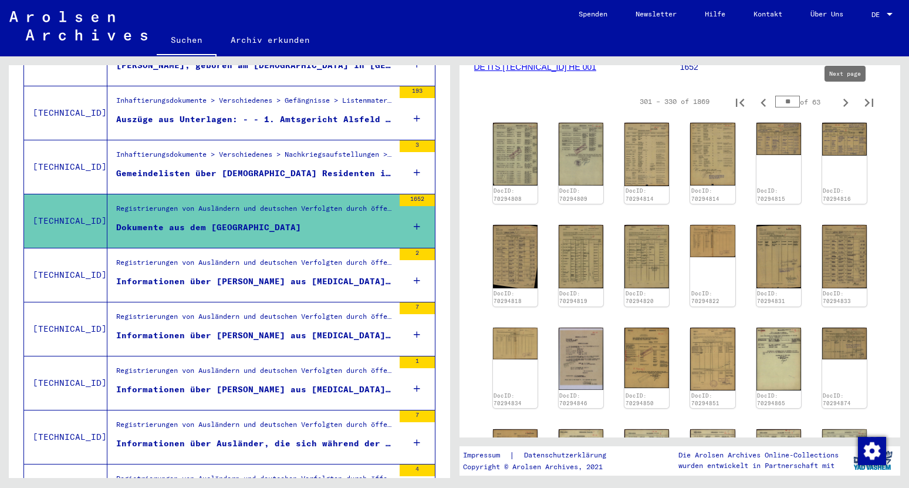
click at [844, 105] on icon "Next page" at bounding box center [845, 103] width 5 height 8
type input "**"
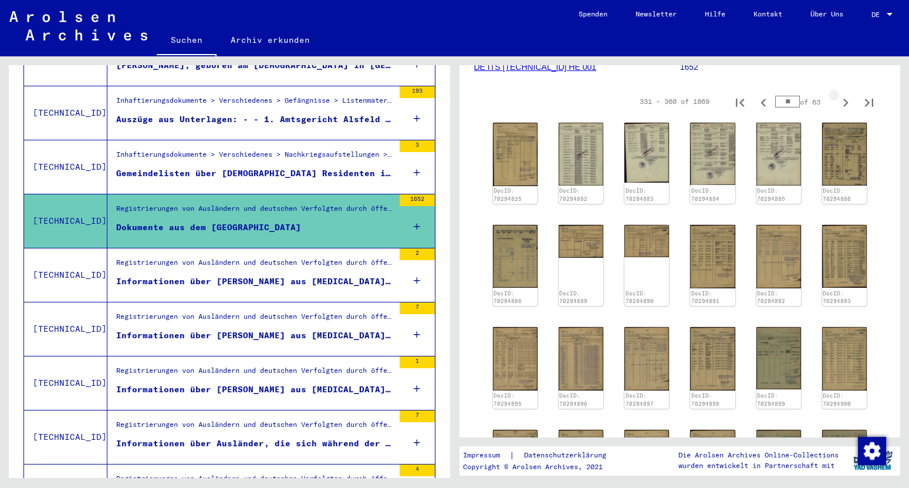
scroll to position [172, 0]
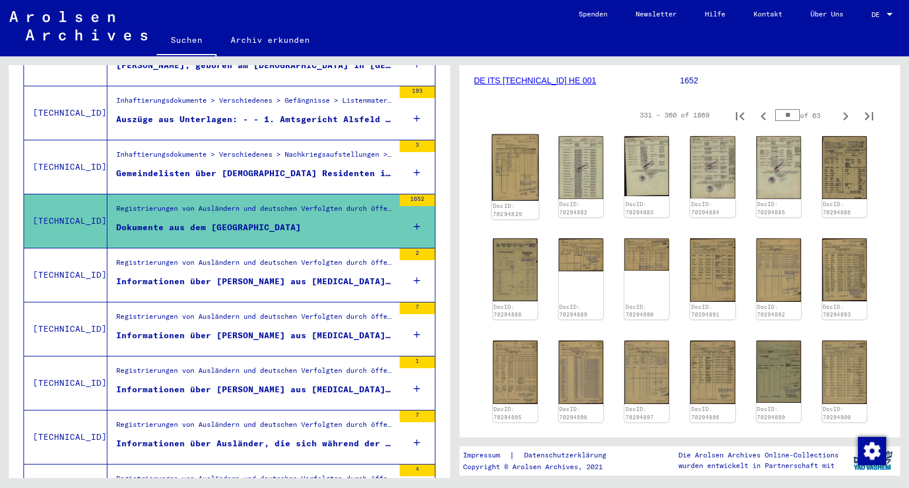
click at [512, 150] on img at bounding box center [515, 167] width 47 height 66
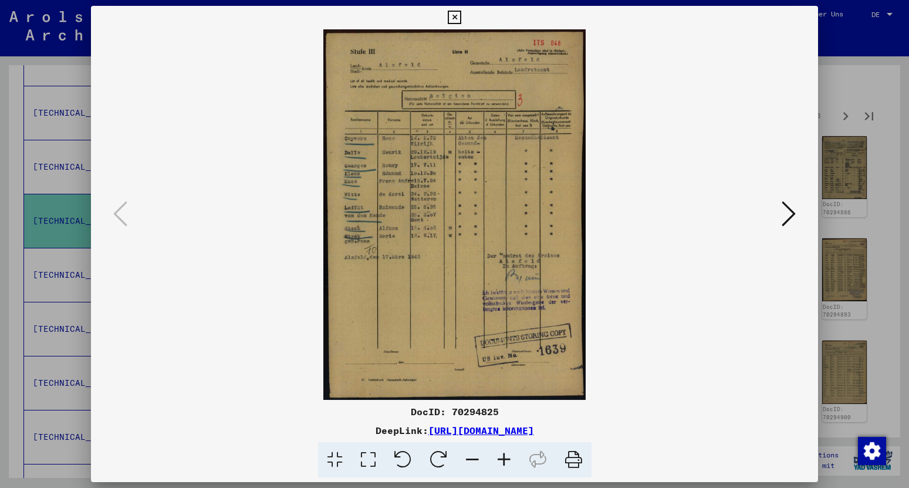
click at [792, 218] on icon at bounding box center [789, 214] width 14 height 28
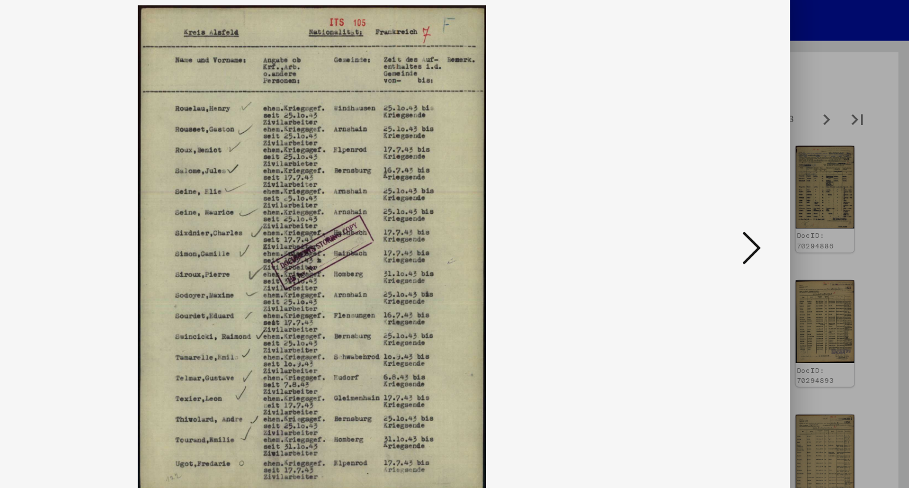
click at [786, 215] on icon at bounding box center [789, 214] width 14 height 28
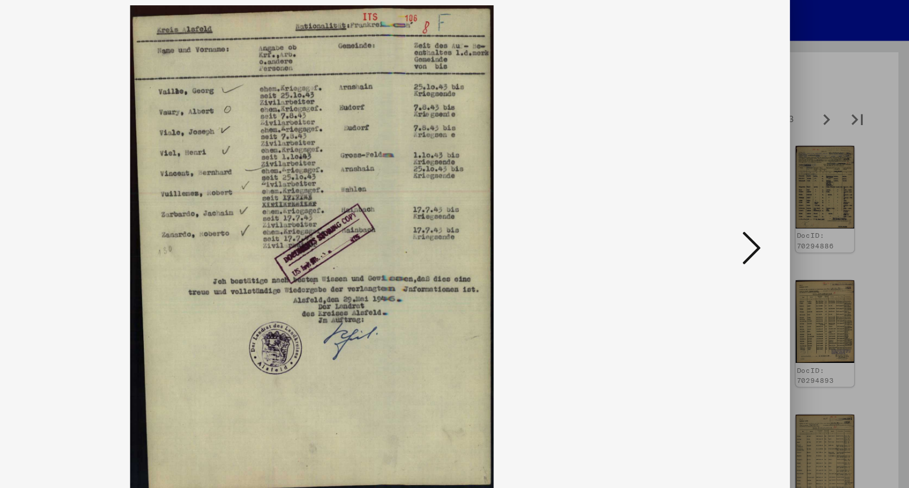
click at [786, 215] on icon at bounding box center [789, 214] width 14 height 28
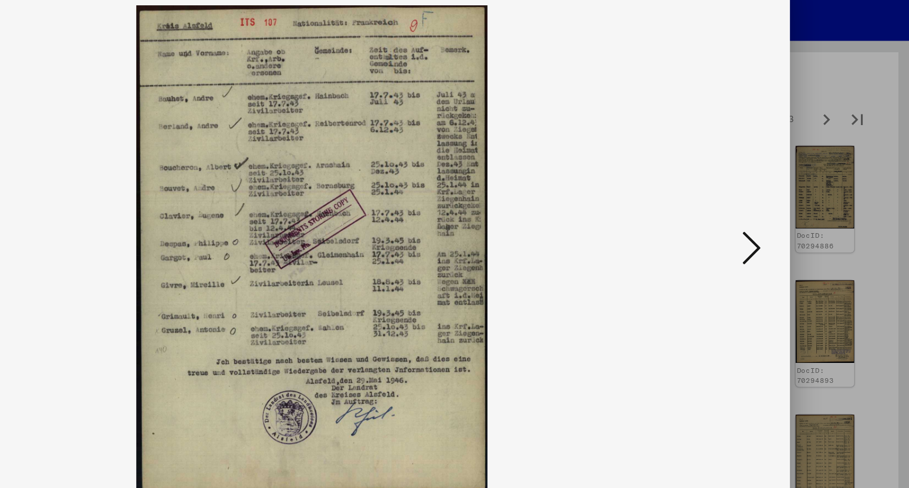
click at [786, 215] on icon at bounding box center [789, 214] width 14 height 28
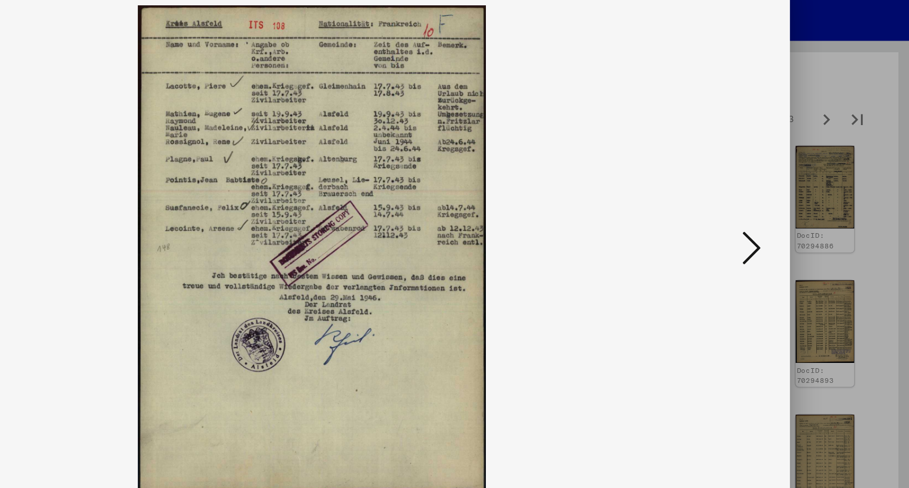
click at [786, 215] on icon at bounding box center [789, 214] width 14 height 28
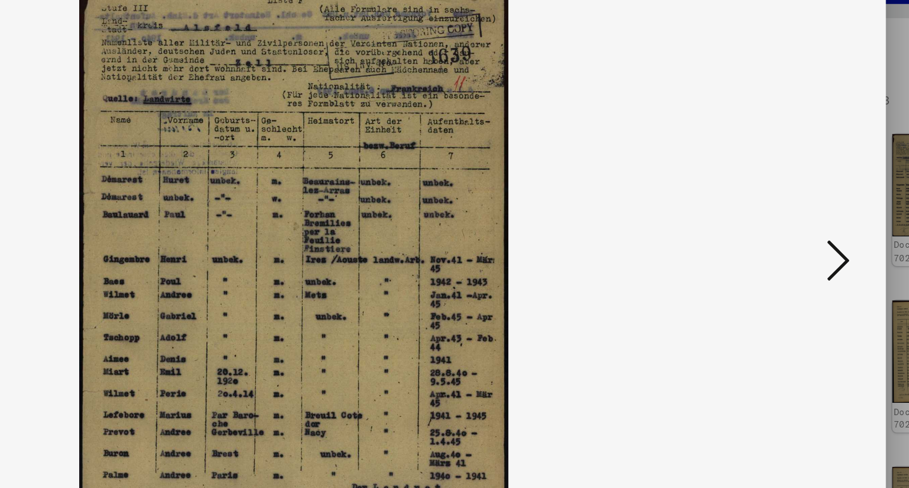
click at [791, 216] on icon at bounding box center [789, 214] width 14 height 28
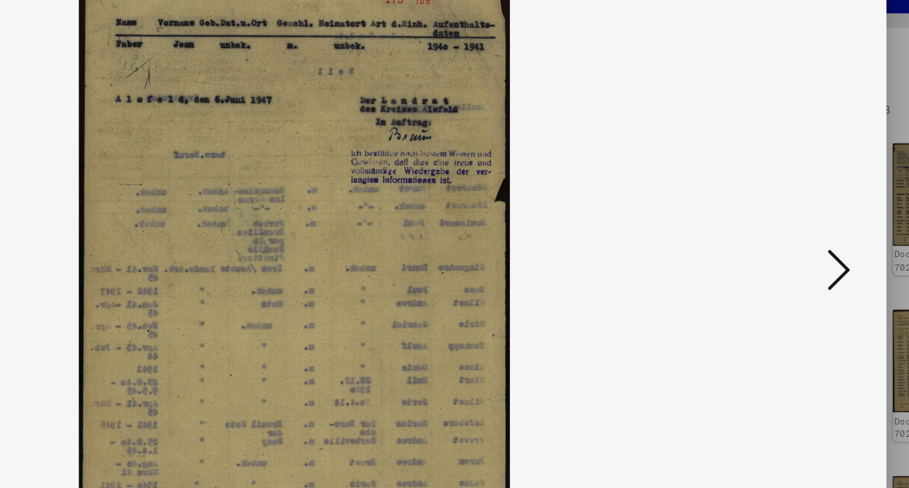
click at [791, 210] on icon at bounding box center [789, 214] width 14 height 28
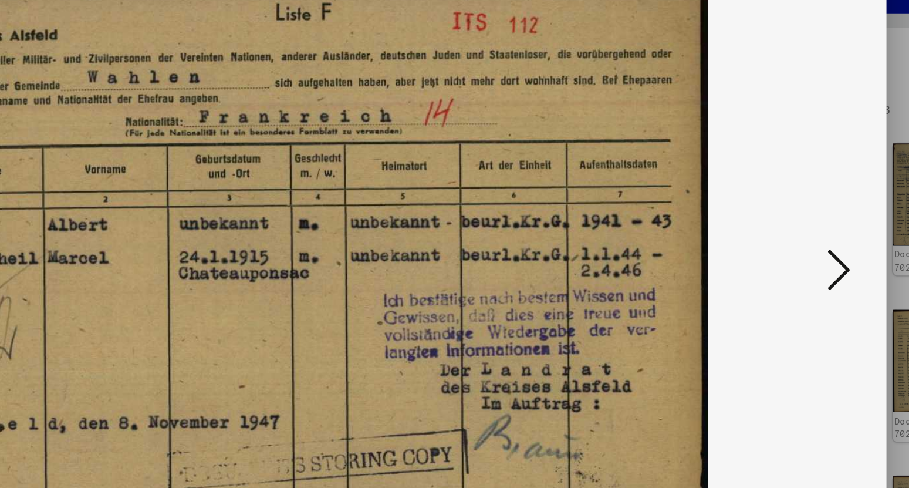
click at [791, 210] on icon at bounding box center [789, 214] width 14 height 28
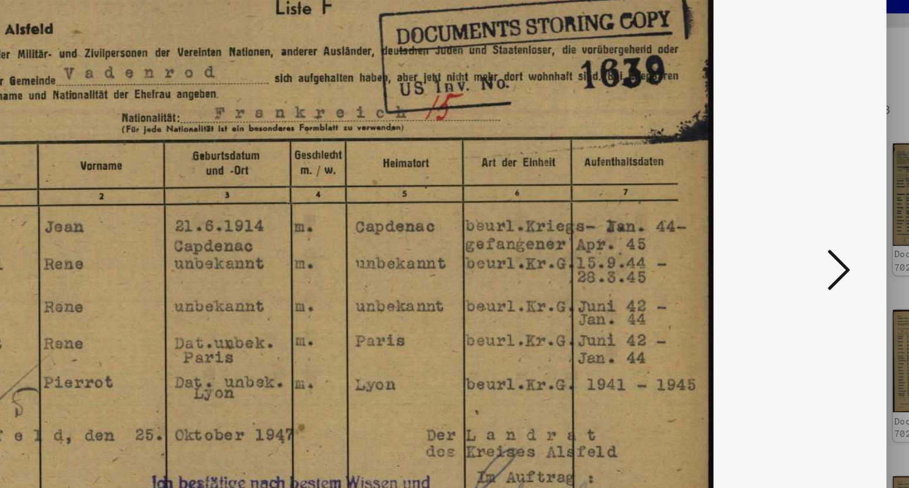
click at [791, 210] on icon at bounding box center [789, 214] width 14 height 28
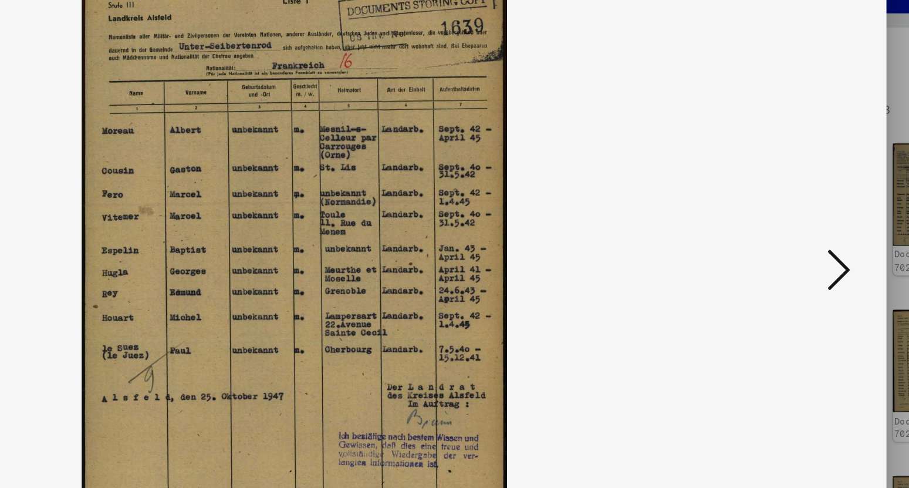
click at [791, 210] on icon at bounding box center [789, 214] width 14 height 28
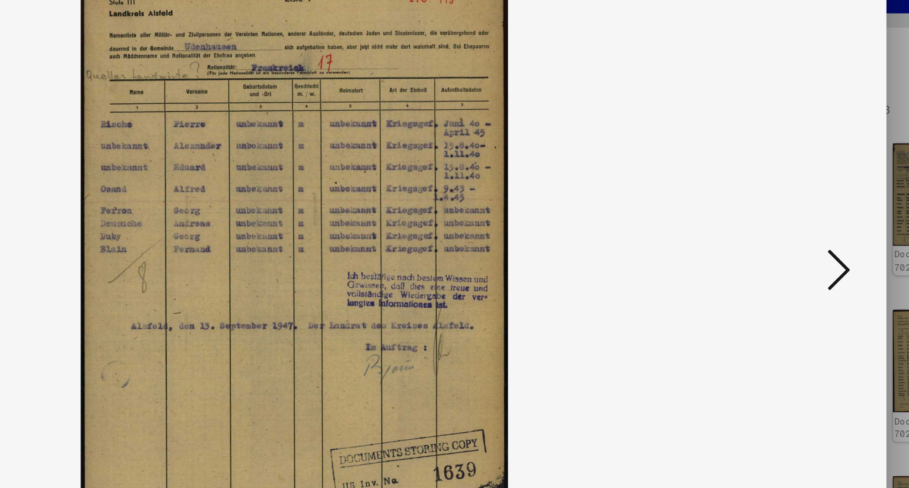
click at [791, 210] on icon at bounding box center [789, 214] width 14 height 28
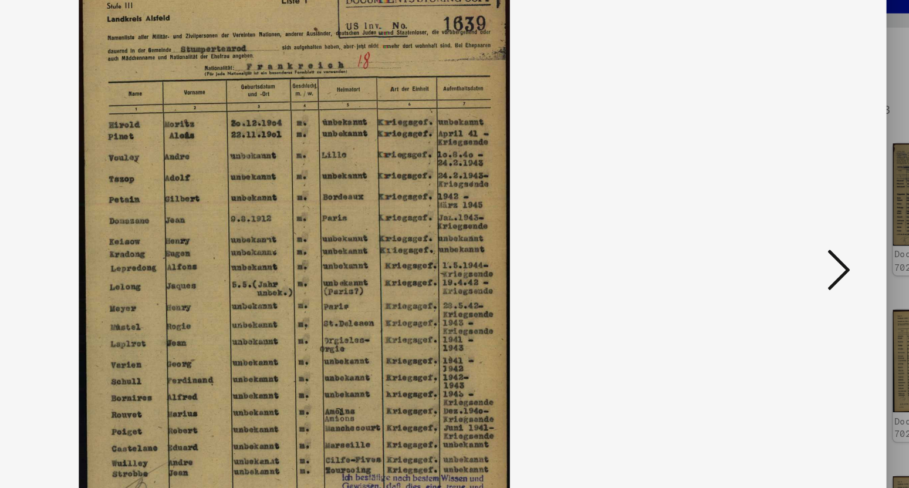
click at [791, 210] on icon at bounding box center [789, 214] width 14 height 28
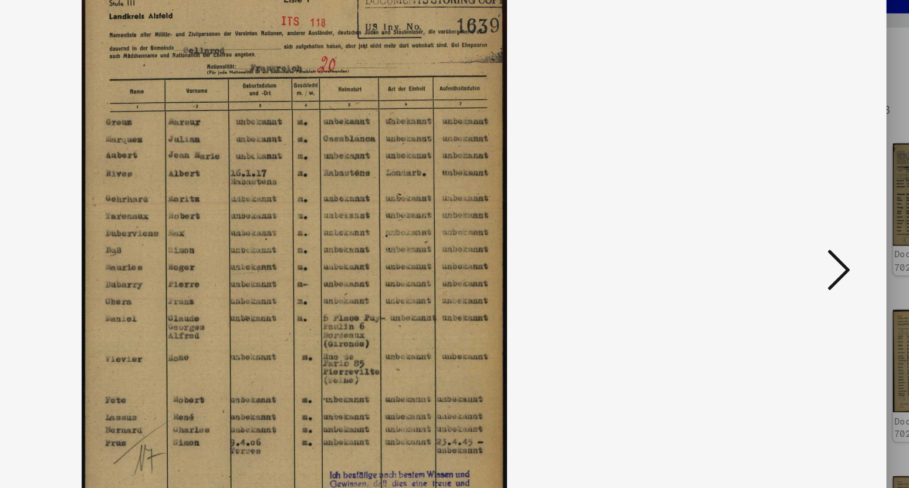
click at [791, 210] on icon at bounding box center [789, 214] width 14 height 28
